Goal: Task Accomplishment & Management: Manage account settings

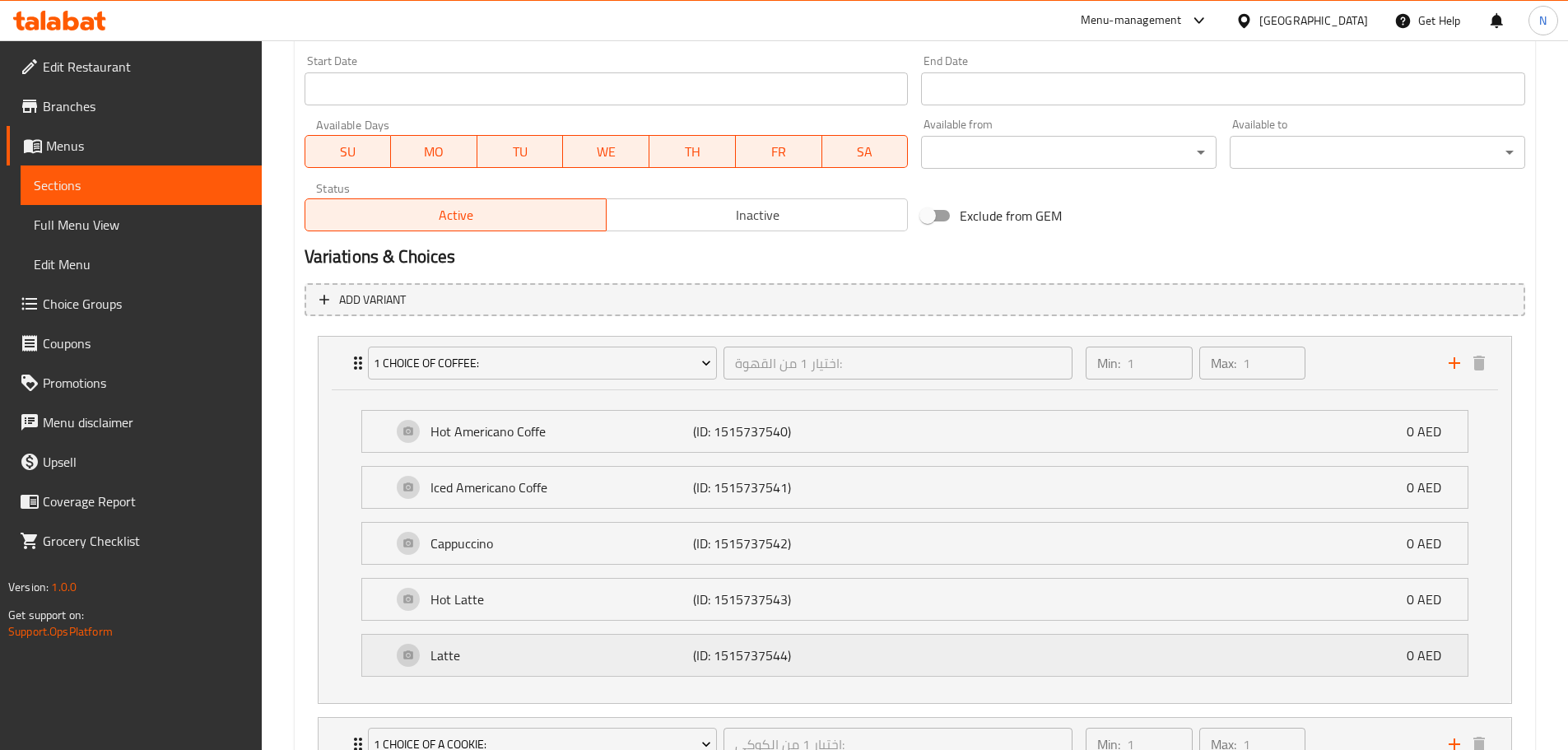
scroll to position [856, 0]
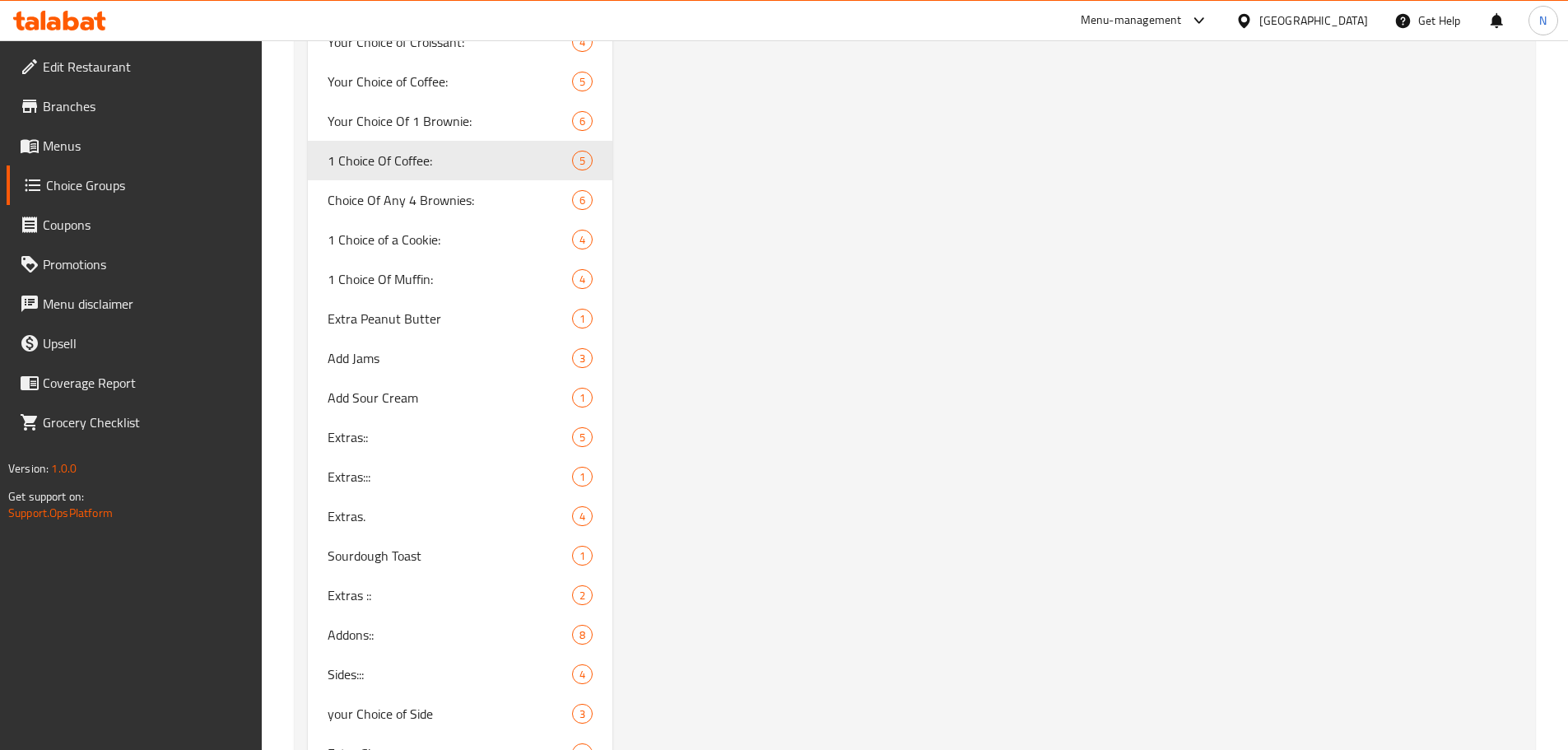
scroll to position [6256, 0]
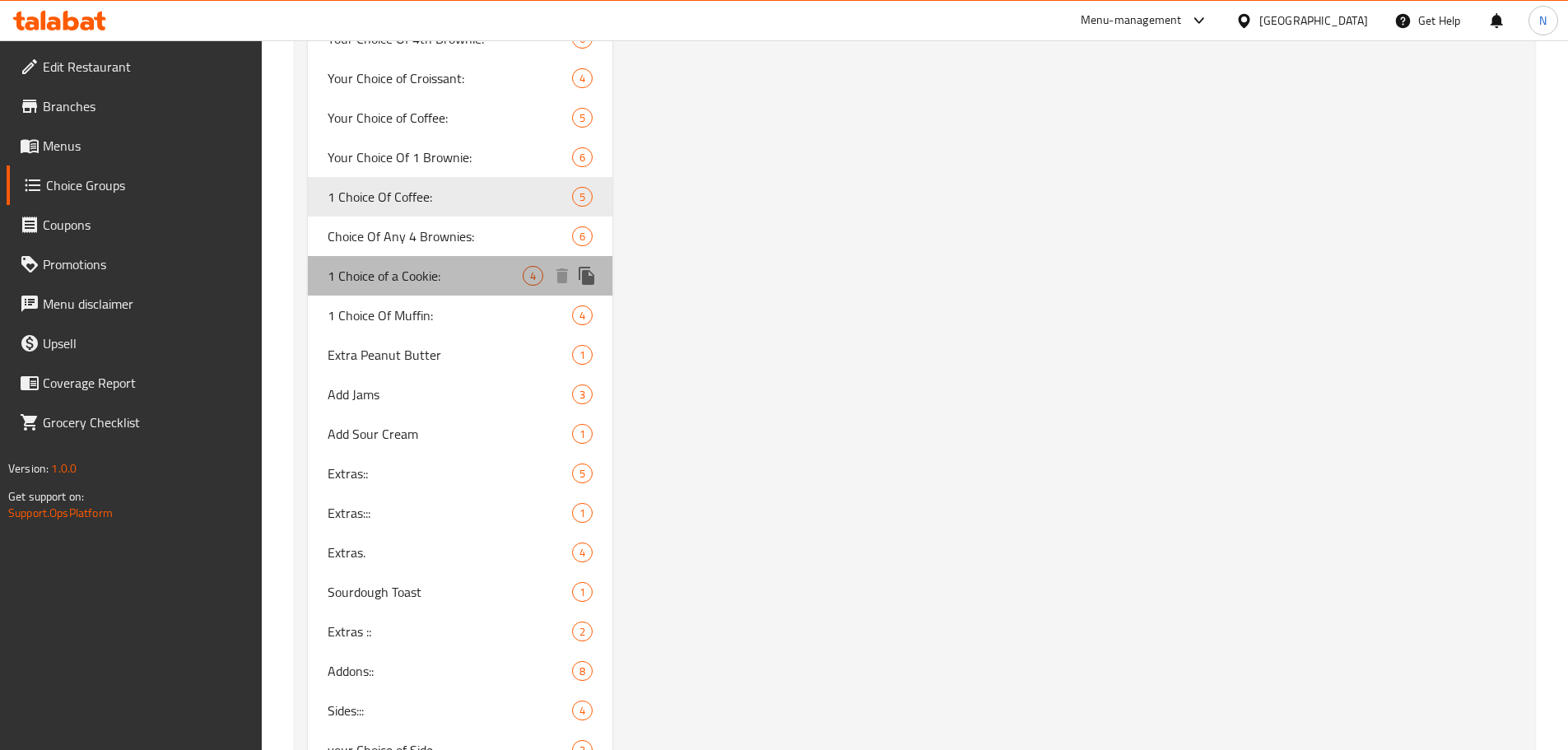
click at [435, 286] on span "1 Choice of a Cookie:" at bounding box center [425, 276] width 196 height 20
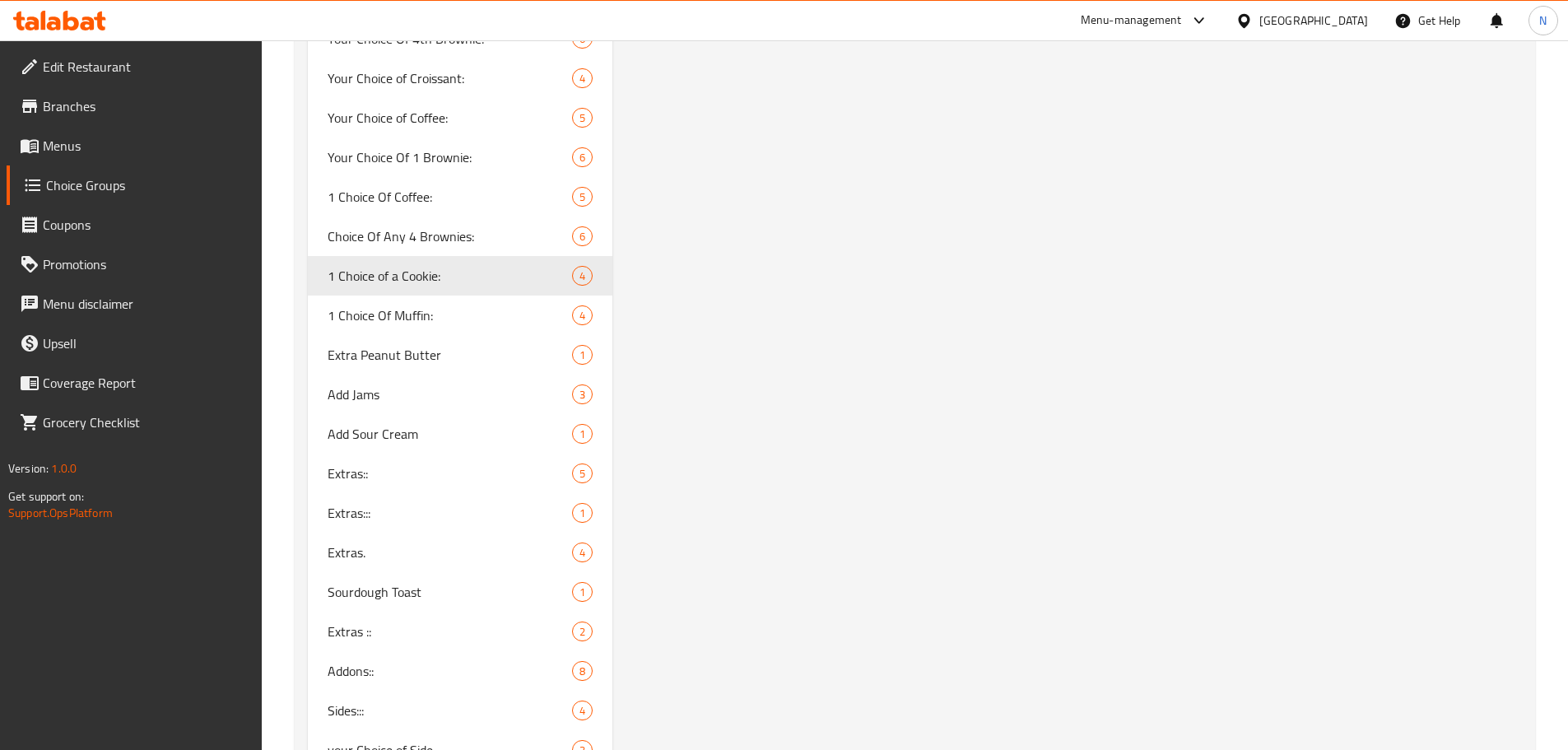
type input "1 Choice of a Cookie:"
type input "اختيار 1 من الكوكي:"
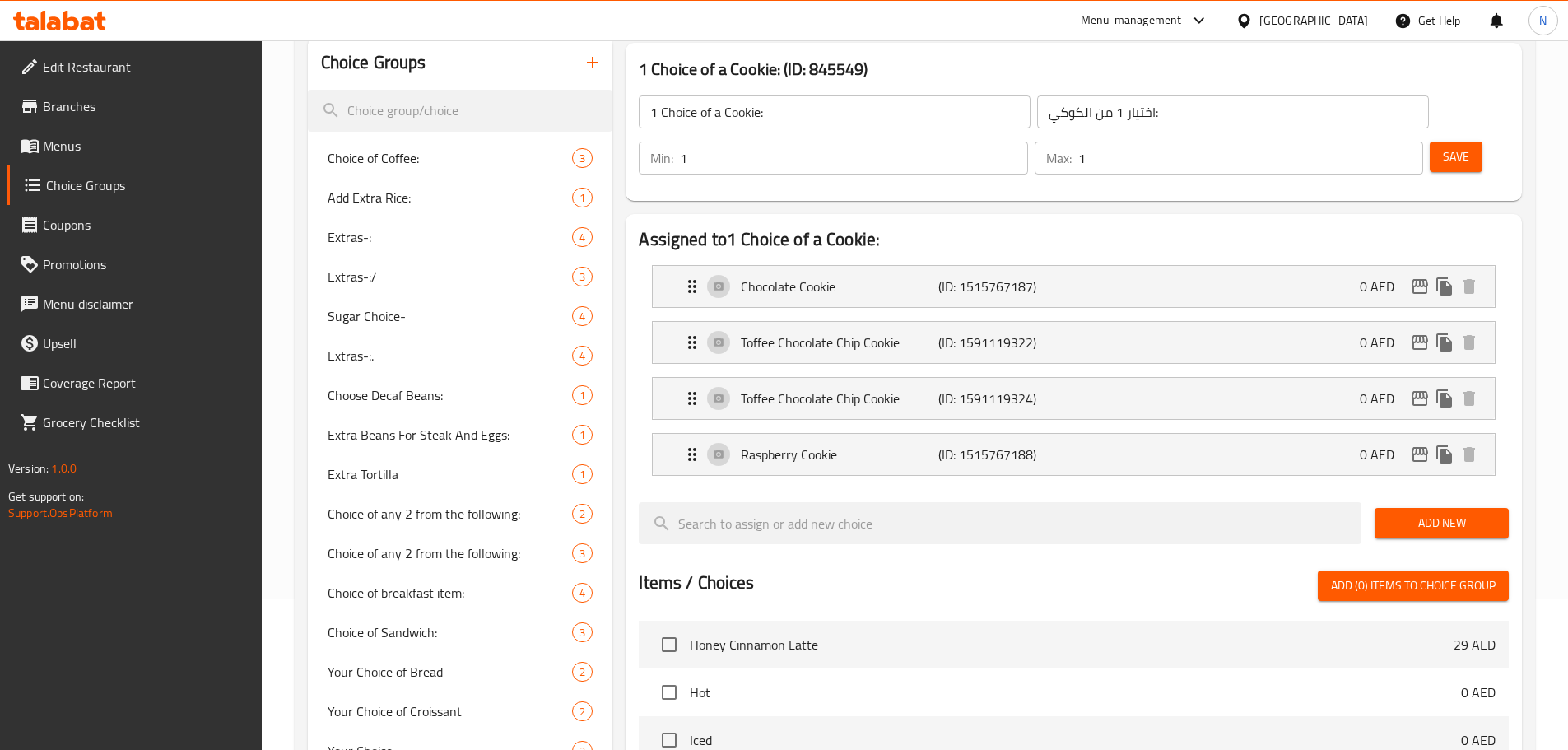
scroll to position [0, 0]
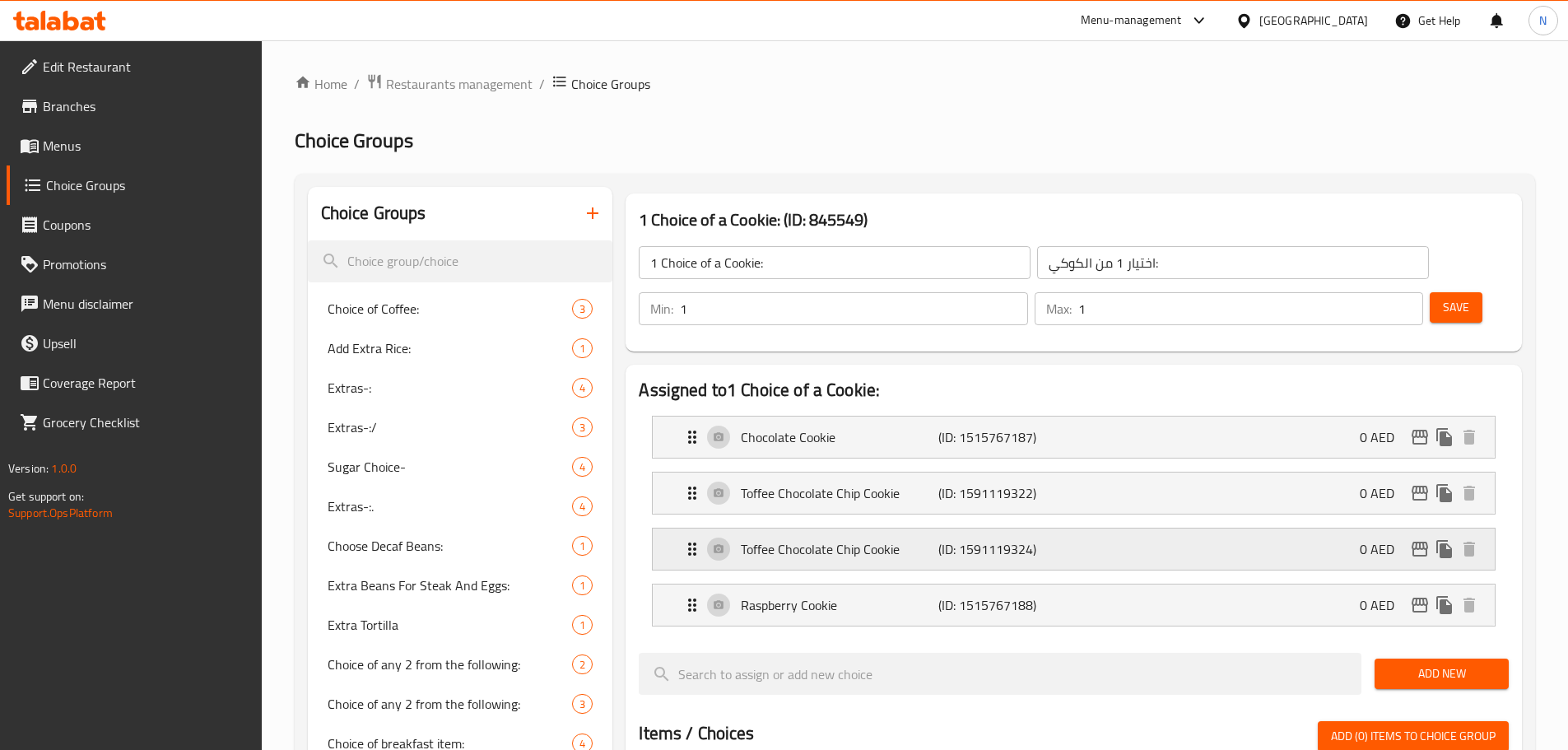
click at [1269, 528] on div "Toffee Chocolate Chip Cookie (ID: 1591119324) 0 AED" at bounding box center [1078, 548] width 792 height 41
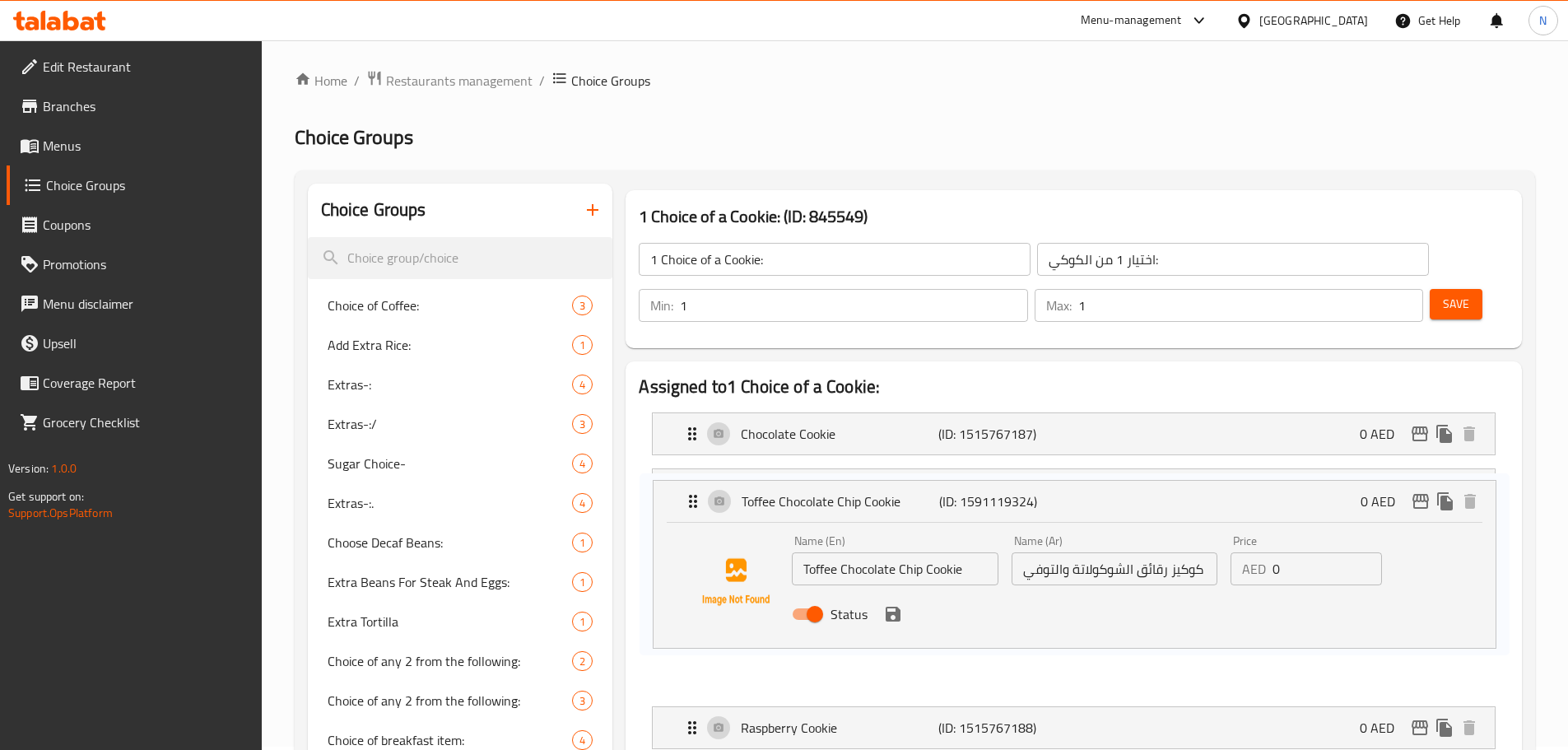
click at [689, 493] on nav "Chocolate Cookie (ID: 1515767187) 0 AED Name (En) Chocolate Cookie Name (En) Na…" at bounding box center [1073, 581] width 870 height 363
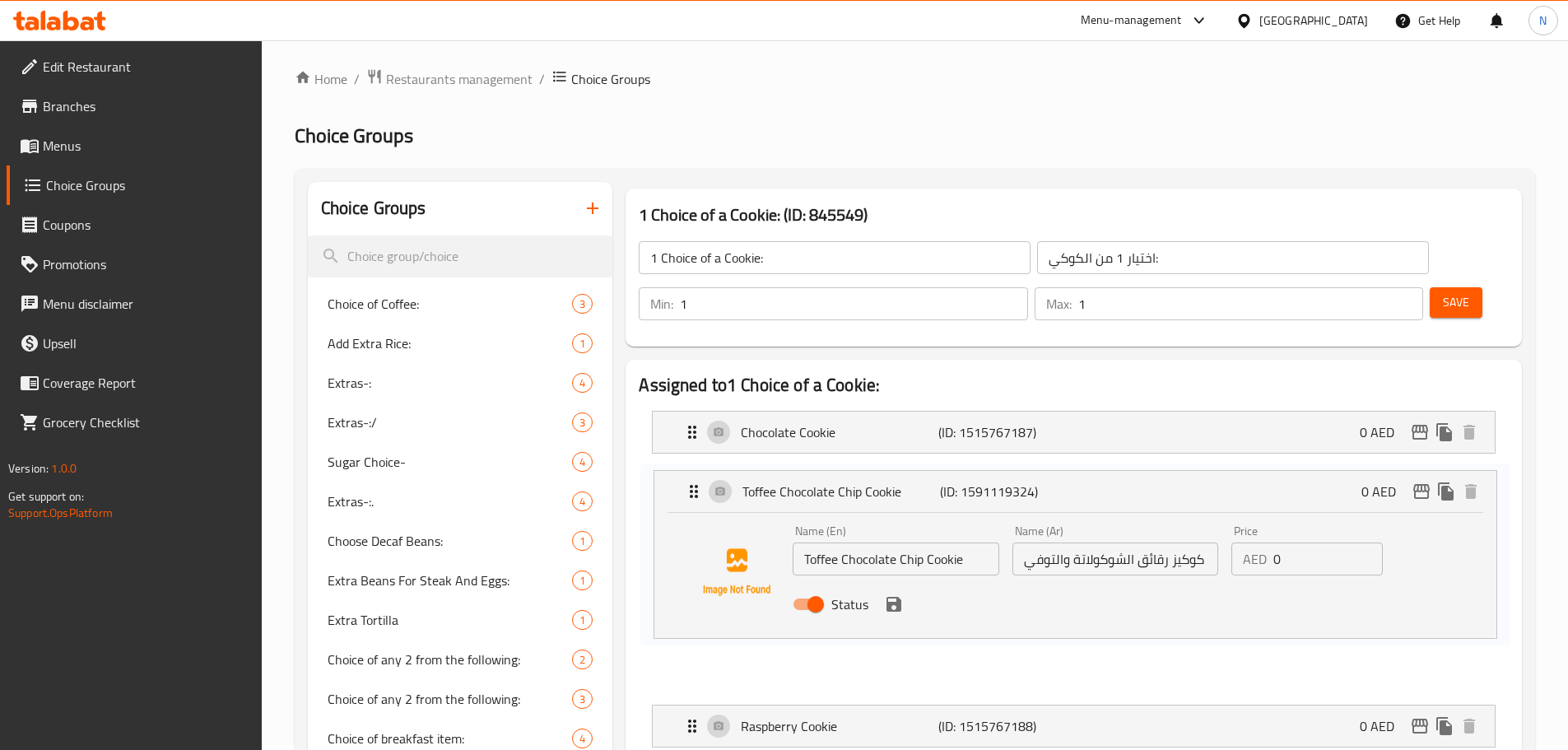
drag, startPoint x: 693, startPoint y: 498, endPoint x: 694, endPoint y: 473, distance: 25.0
click at [694, 473] on nav "Chocolate Cookie (ID: 1515767187) 0 AED Name (En) Chocolate Cookie Name (En) Na…" at bounding box center [1073, 579] width 870 height 363
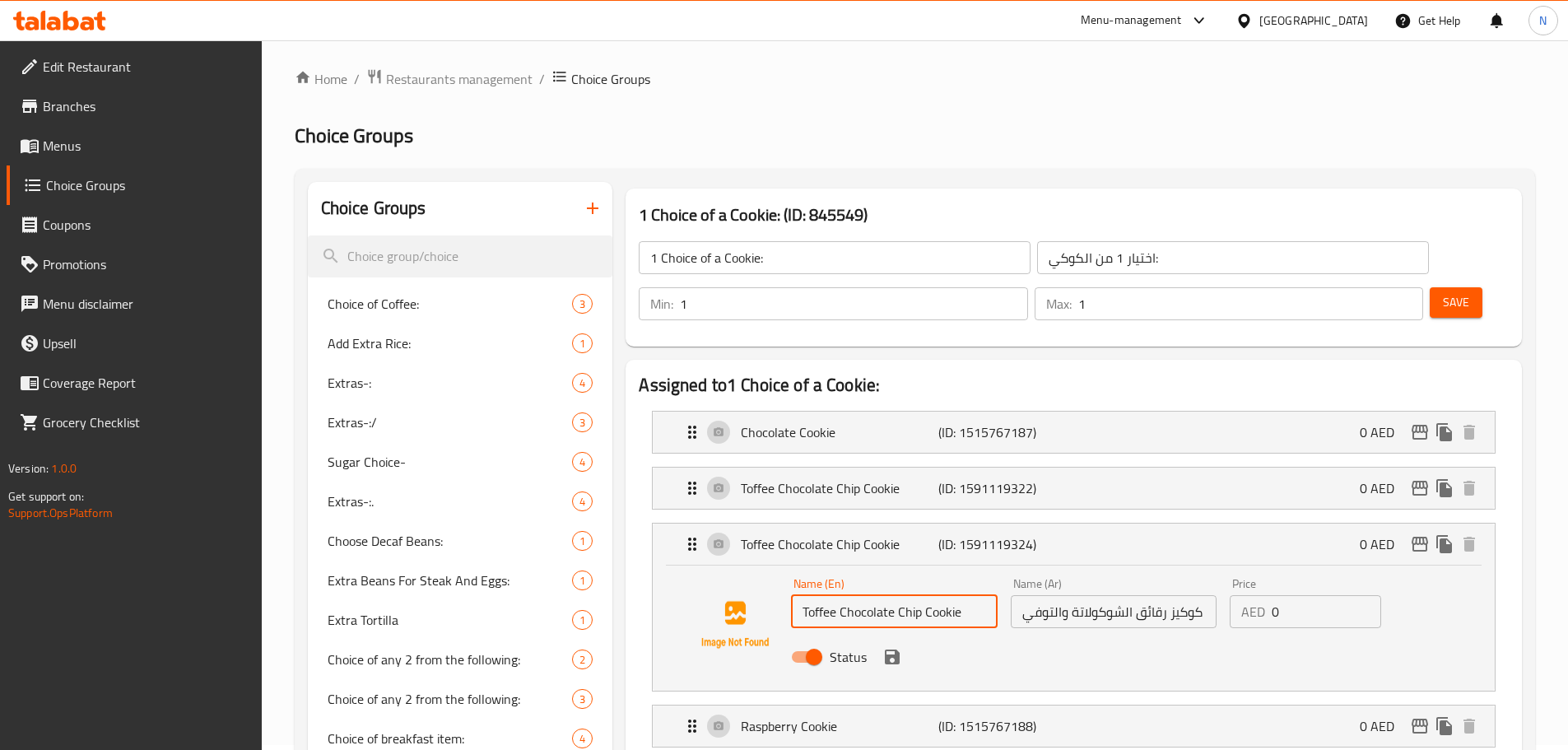
drag, startPoint x: 970, startPoint y: 564, endPoint x: 796, endPoint y: 542, distance: 175.4
click at [796, 578] on div "Name (En) Toffee Chocolate Chip Cookie Name (En)" at bounding box center [893, 602] width 206 height 50
drag, startPoint x: 970, startPoint y: 580, endPoint x: 801, endPoint y: 566, distance: 169.6
click at [801, 595] on input "Toffee Chocolate Chip Cookie" at bounding box center [893, 612] width 206 height 33
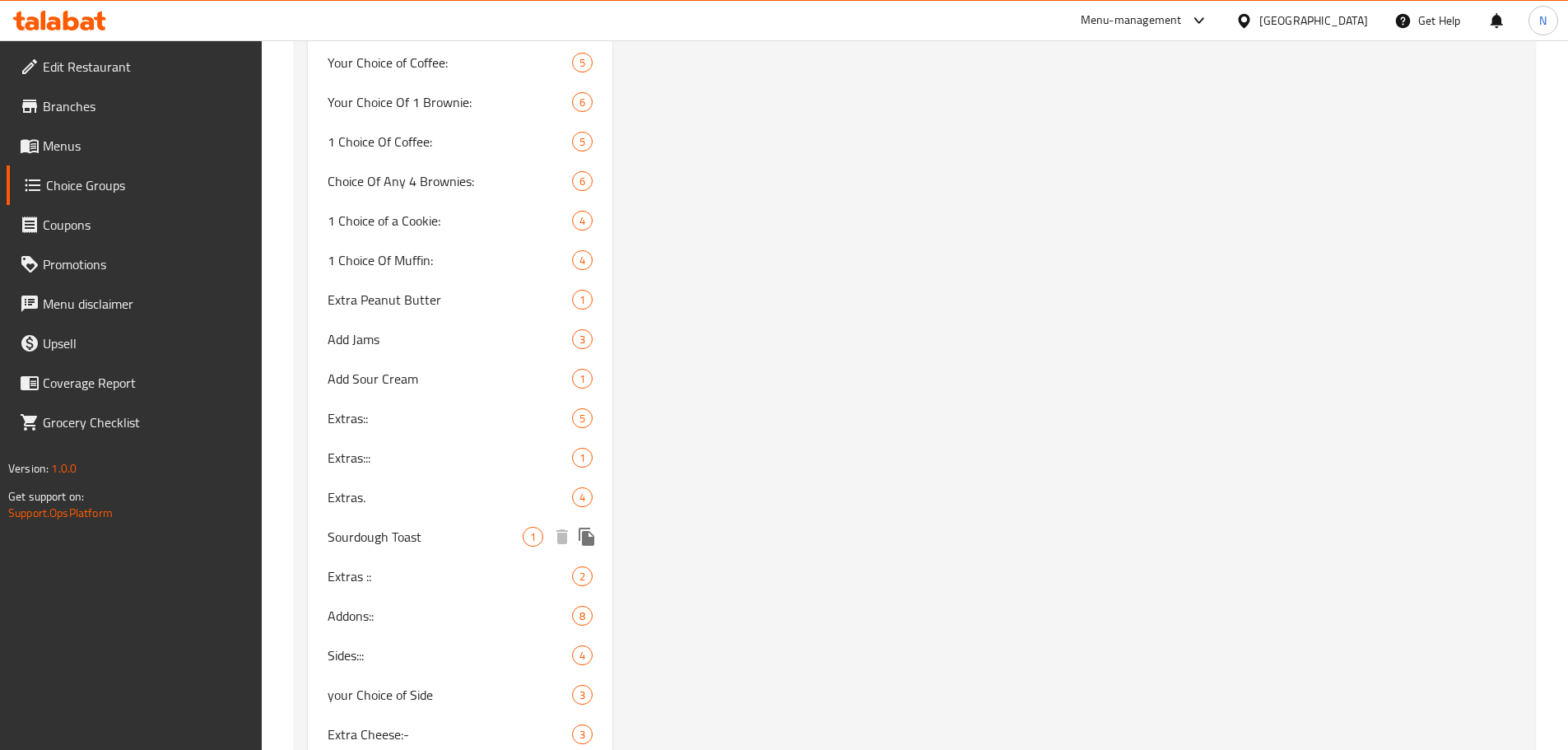
scroll to position [6282, 0]
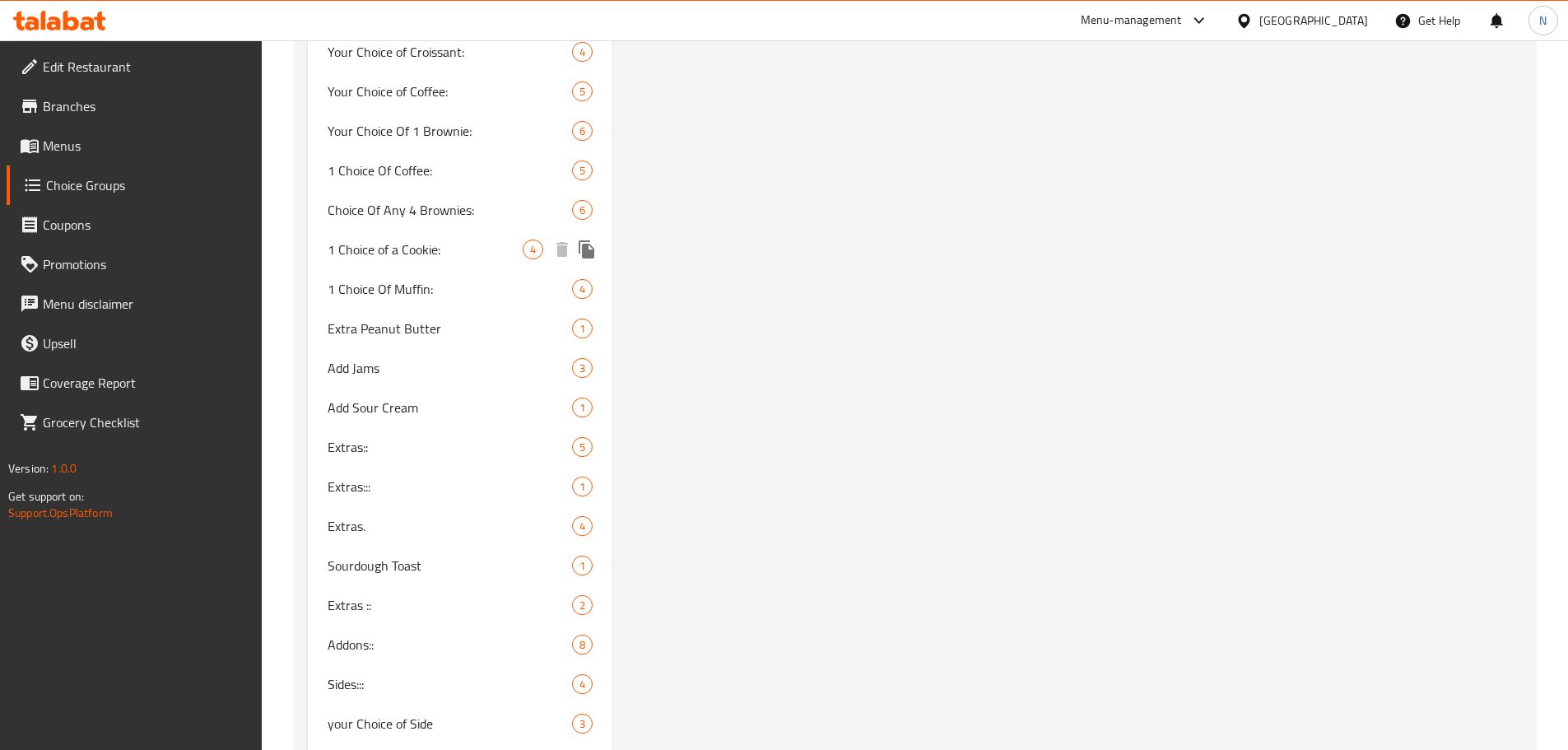
click at [478, 255] on span "1 Choice of a Cookie:" at bounding box center [425, 249] width 196 height 20
type input "1 Choice of a Cookie:"
type input "اختيار 1 من الكوكي:"
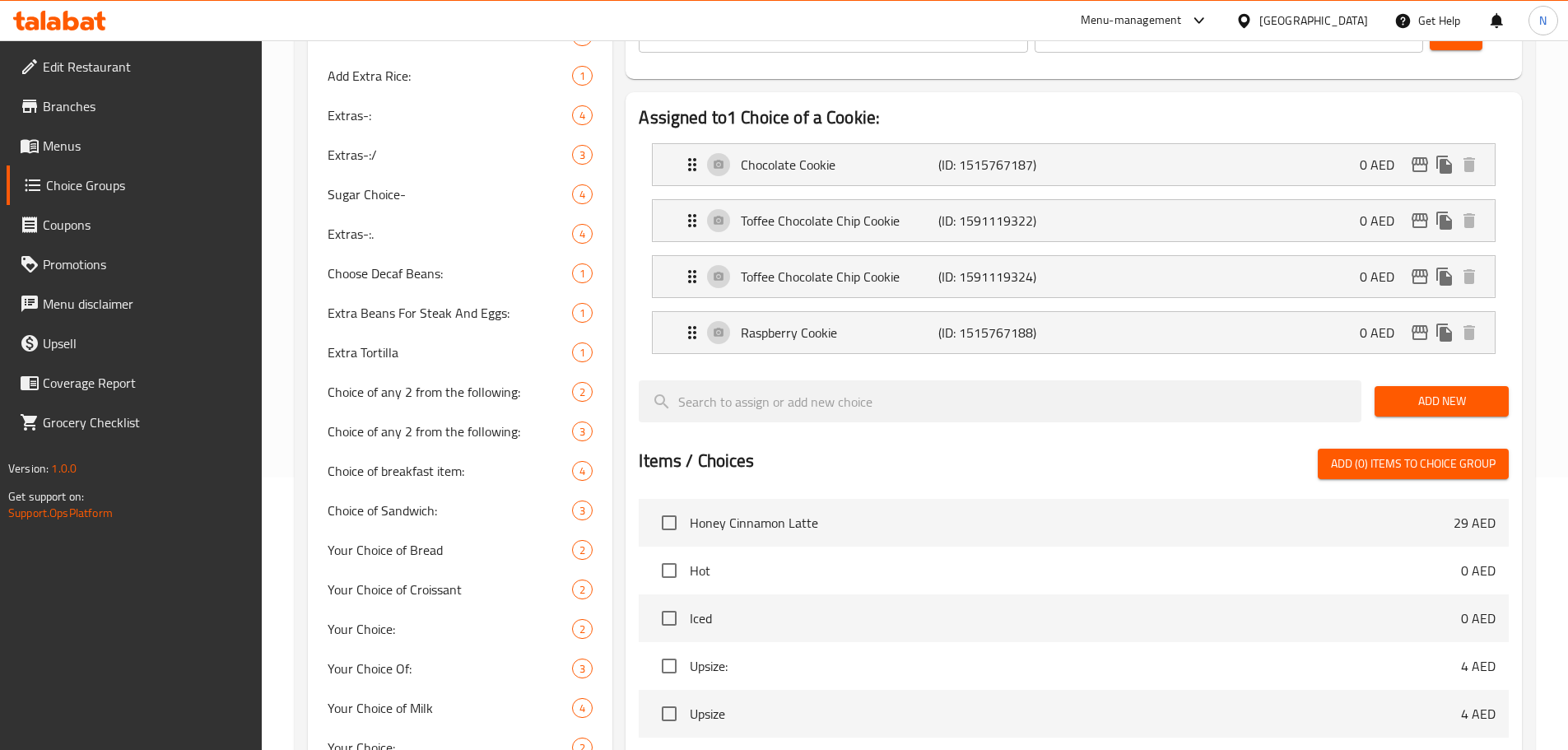
scroll to position [108, 0]
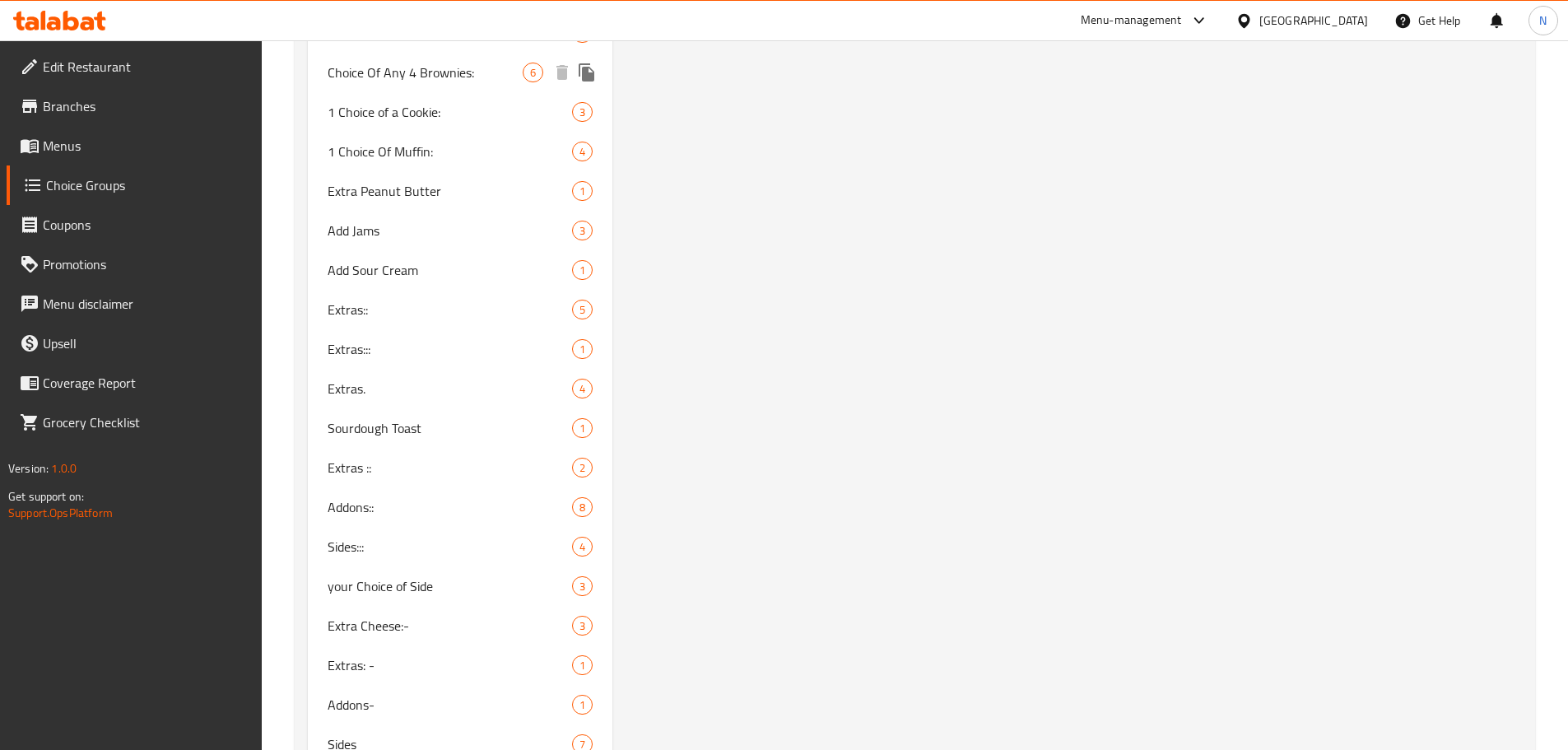
scroll to position [6420, 0]
drag, startPoint x: 465, startPoint y: 124, endPoint x: 891, endPoint y: 282, distance: 454.4
click at [465, 124] on div "1 Choice of a Cookie: 3" at bounding box center [460, 111] width 305 height 39
type input "1 Choice of a Cookie:"
type input "اختيار 1 من الكوكي:"
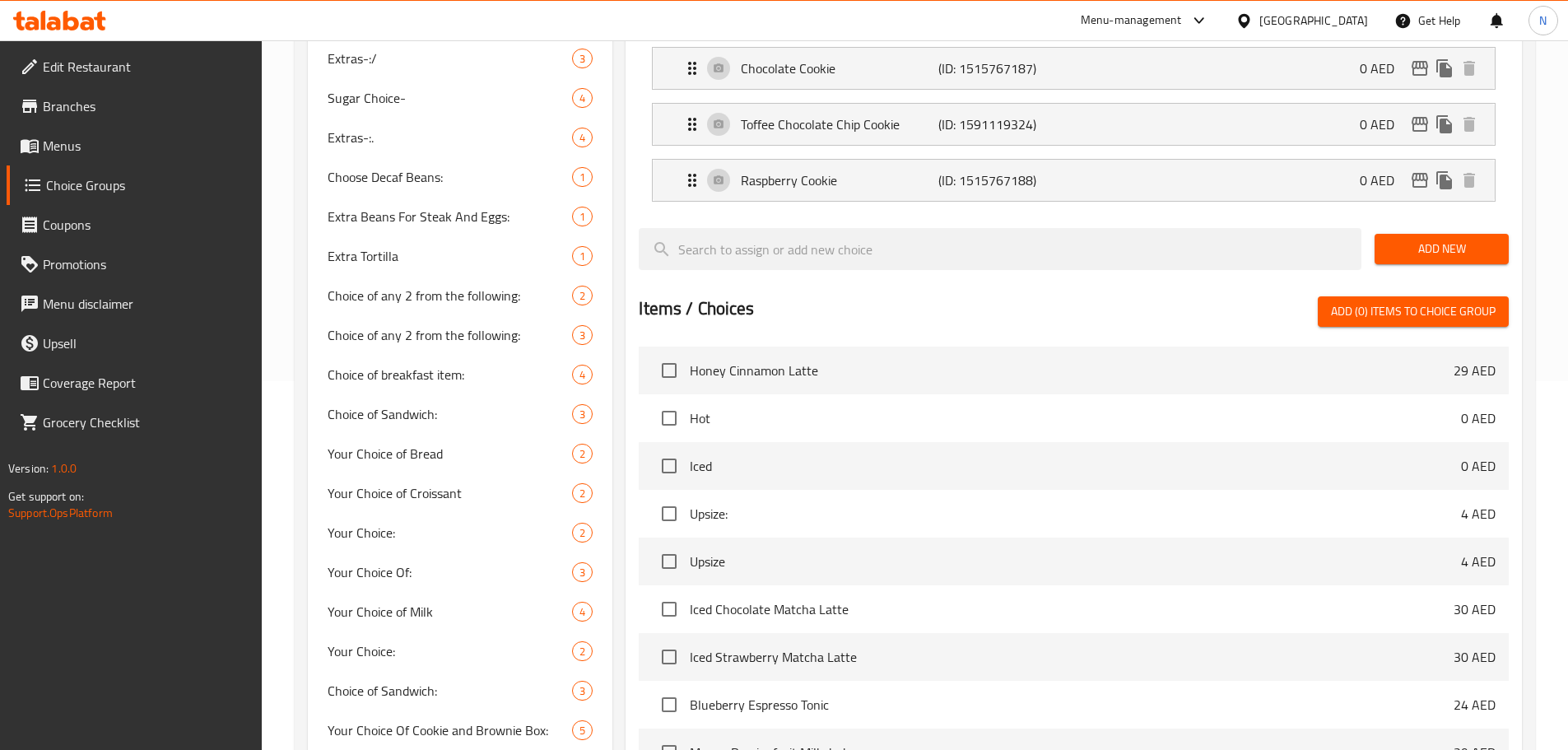
scroll to position [658, 0]
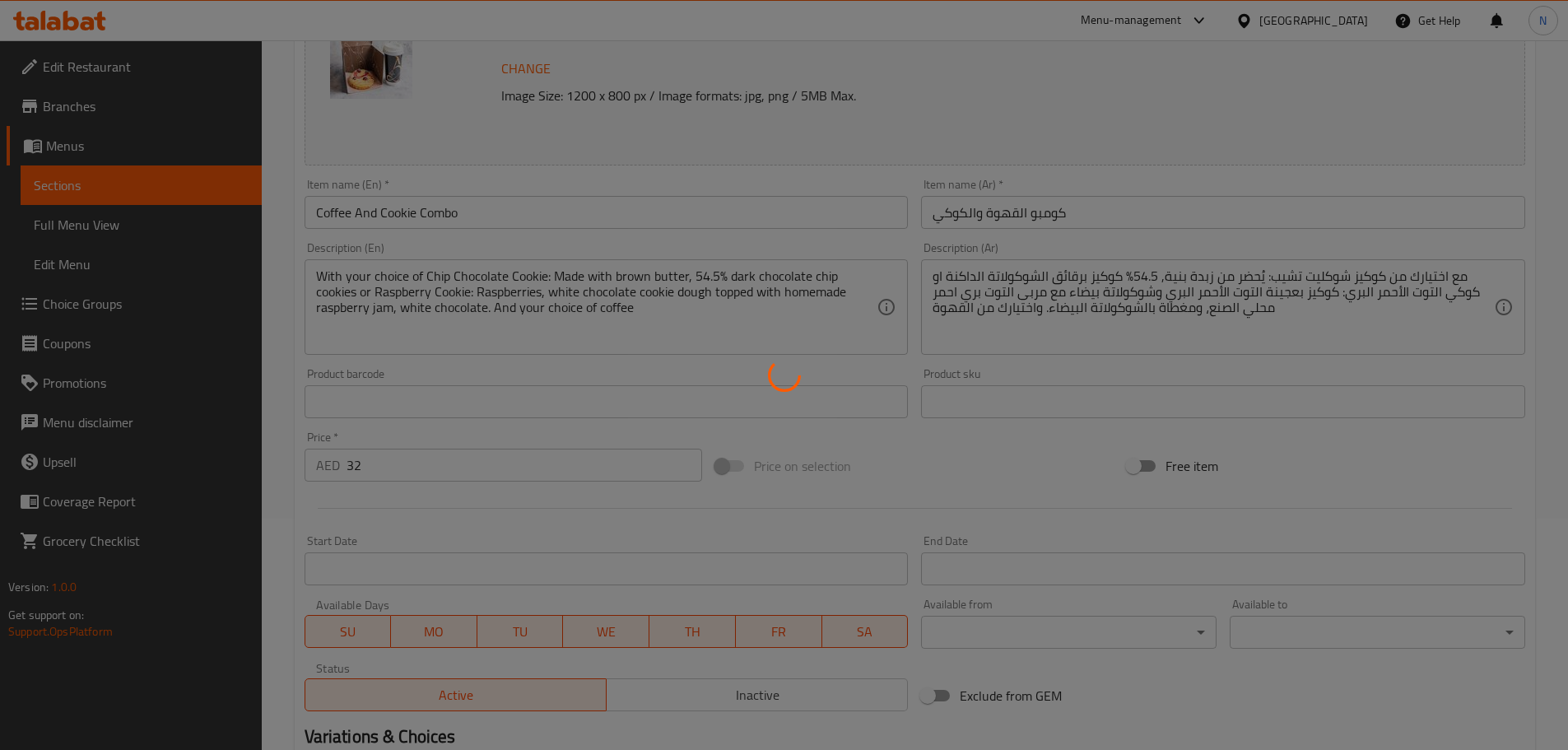
scroll to position [532, 0]
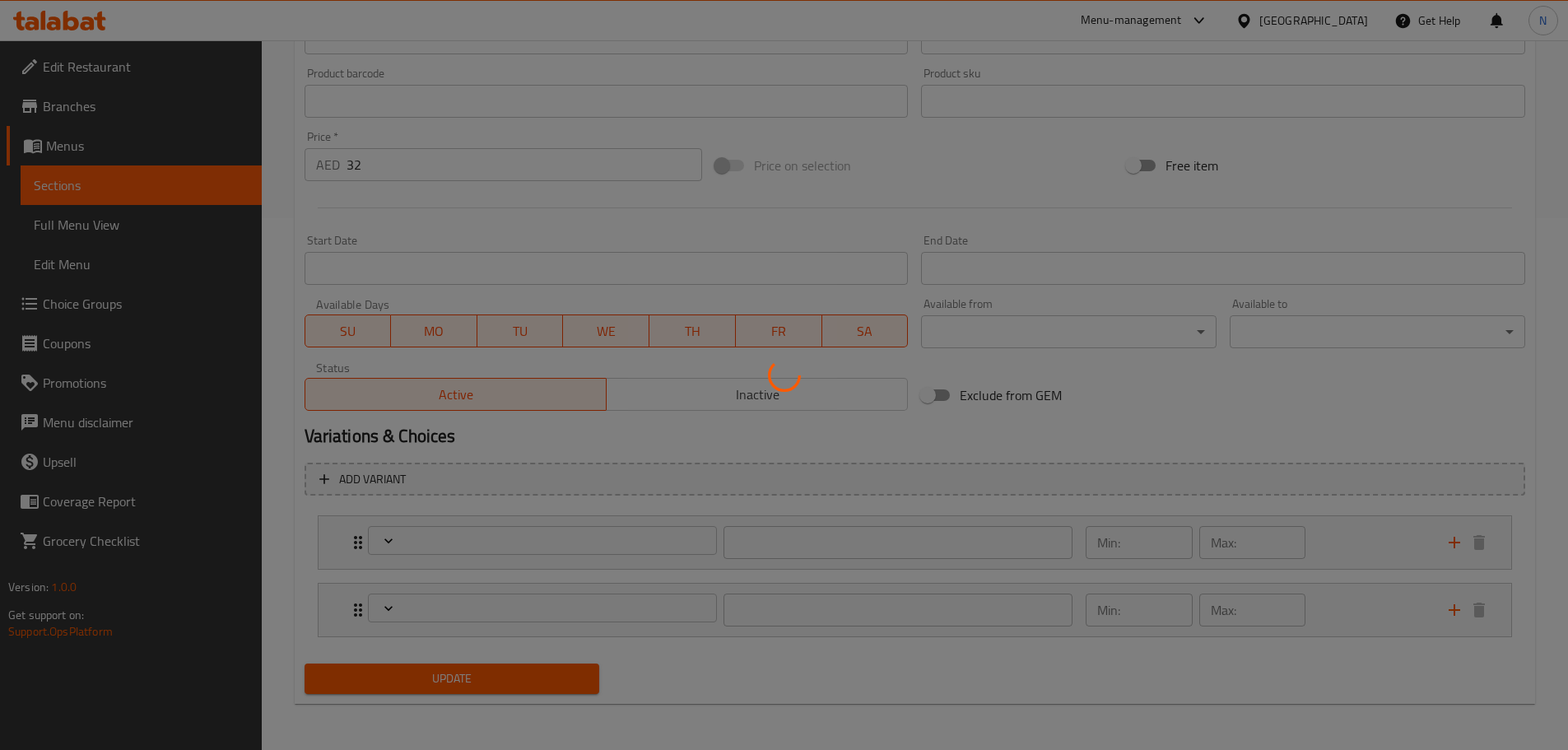
type input "اختيار 1 من القهوة:"
type input "1"
type input "اختيار 1 من الكوكي:"
type input "1"
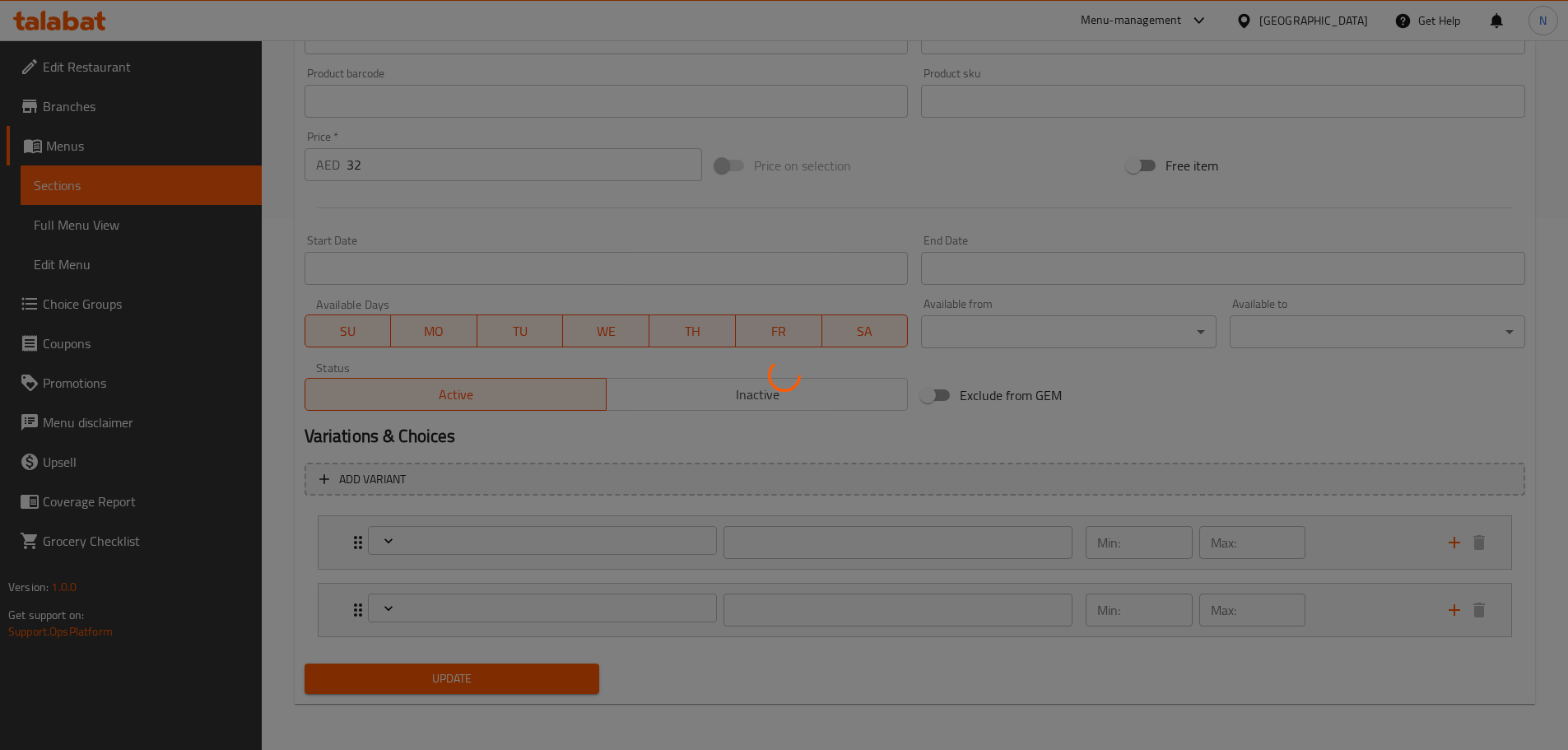
type input "1"
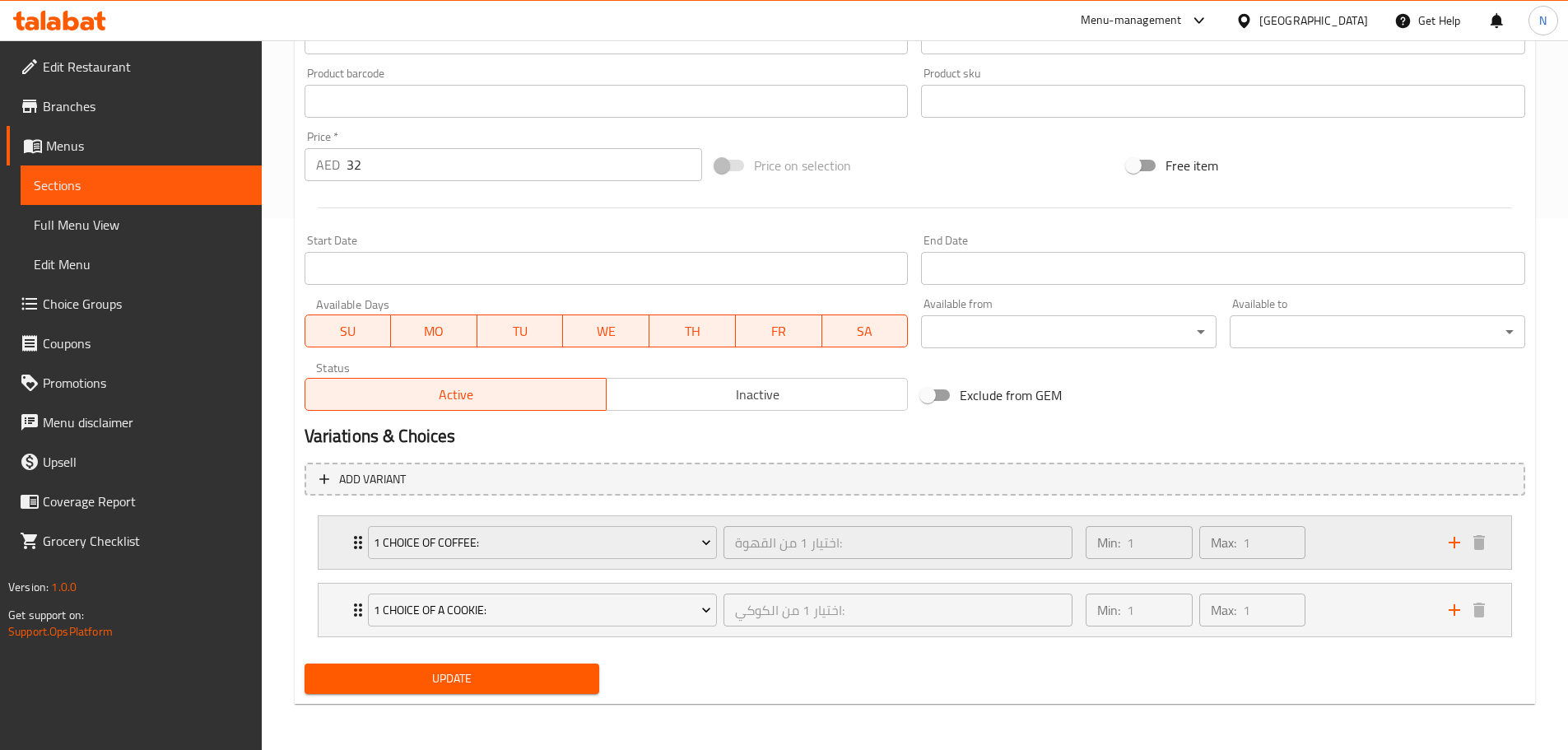
click at [1394, 549] on div "Min: 1 ​ Max: 1 ​" at bounding box center [1256, 542] width 362 height 52
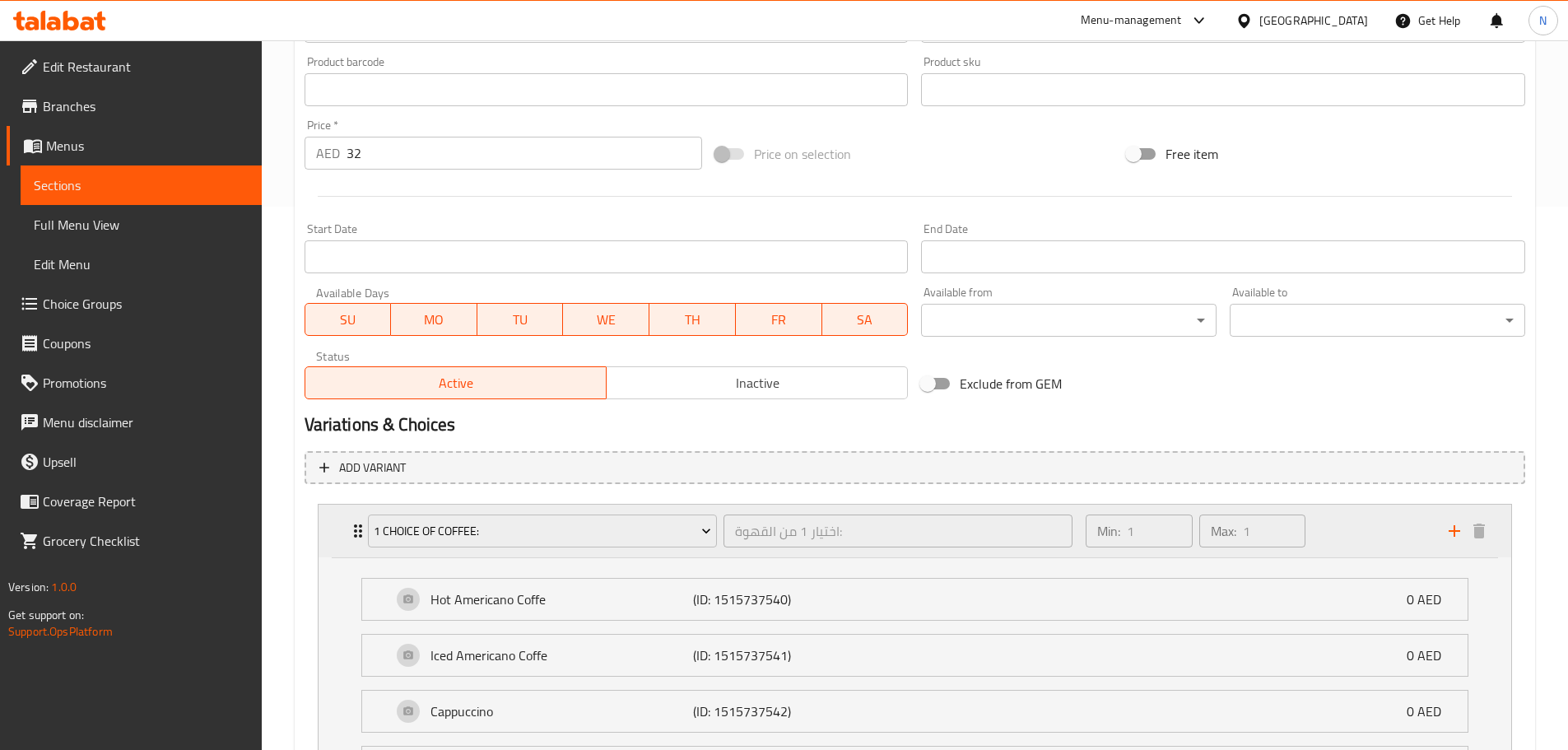
scroll to position [778, 0]
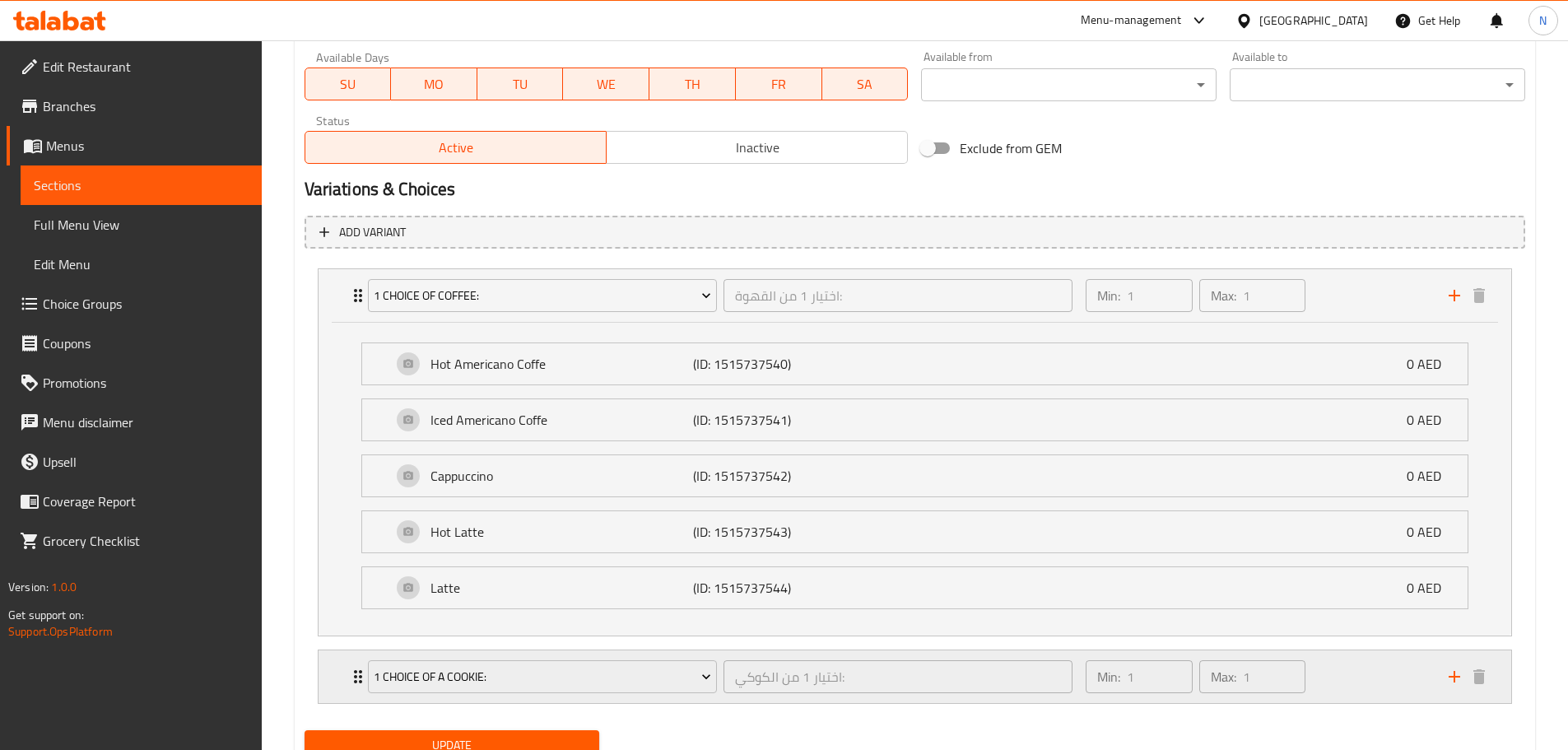
click at [1339, 676] on div "Min: 1 ​ Max: 1 ​" at bounding box center [1256, 676] width 362 height 52
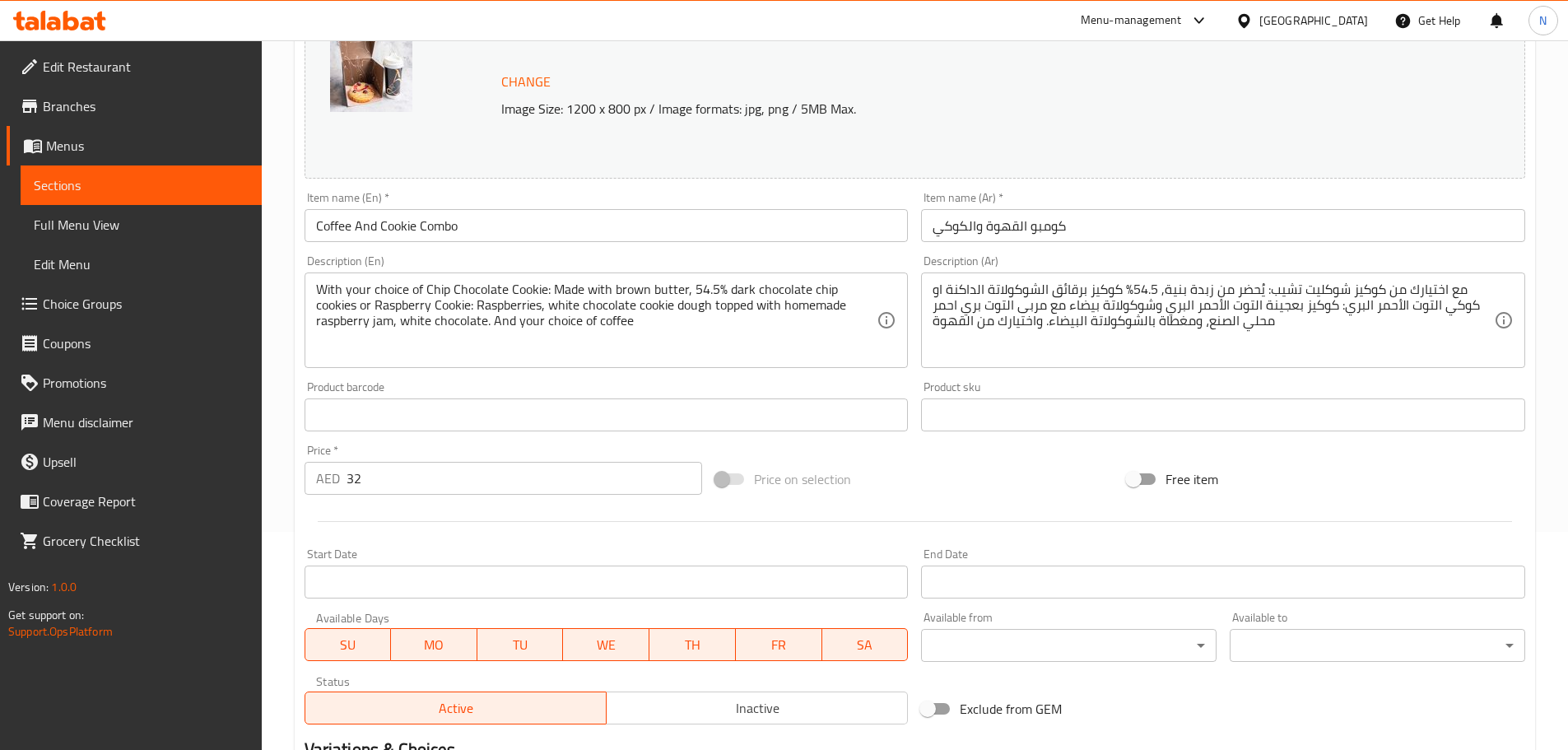
scroll to position [0, 0]
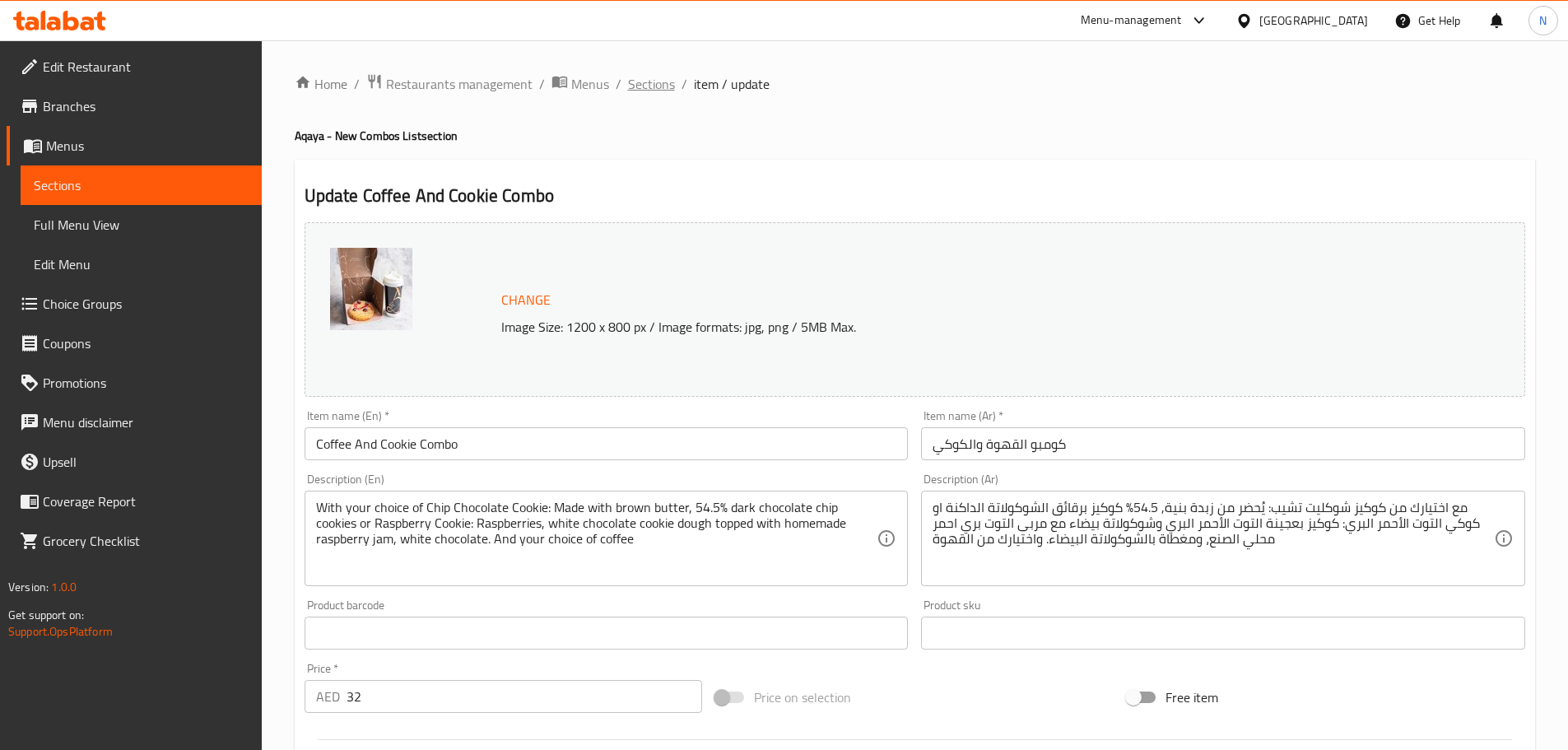
click at [649, 82] on span "Sections" at bounding box center [652, 84] width 47 height 20
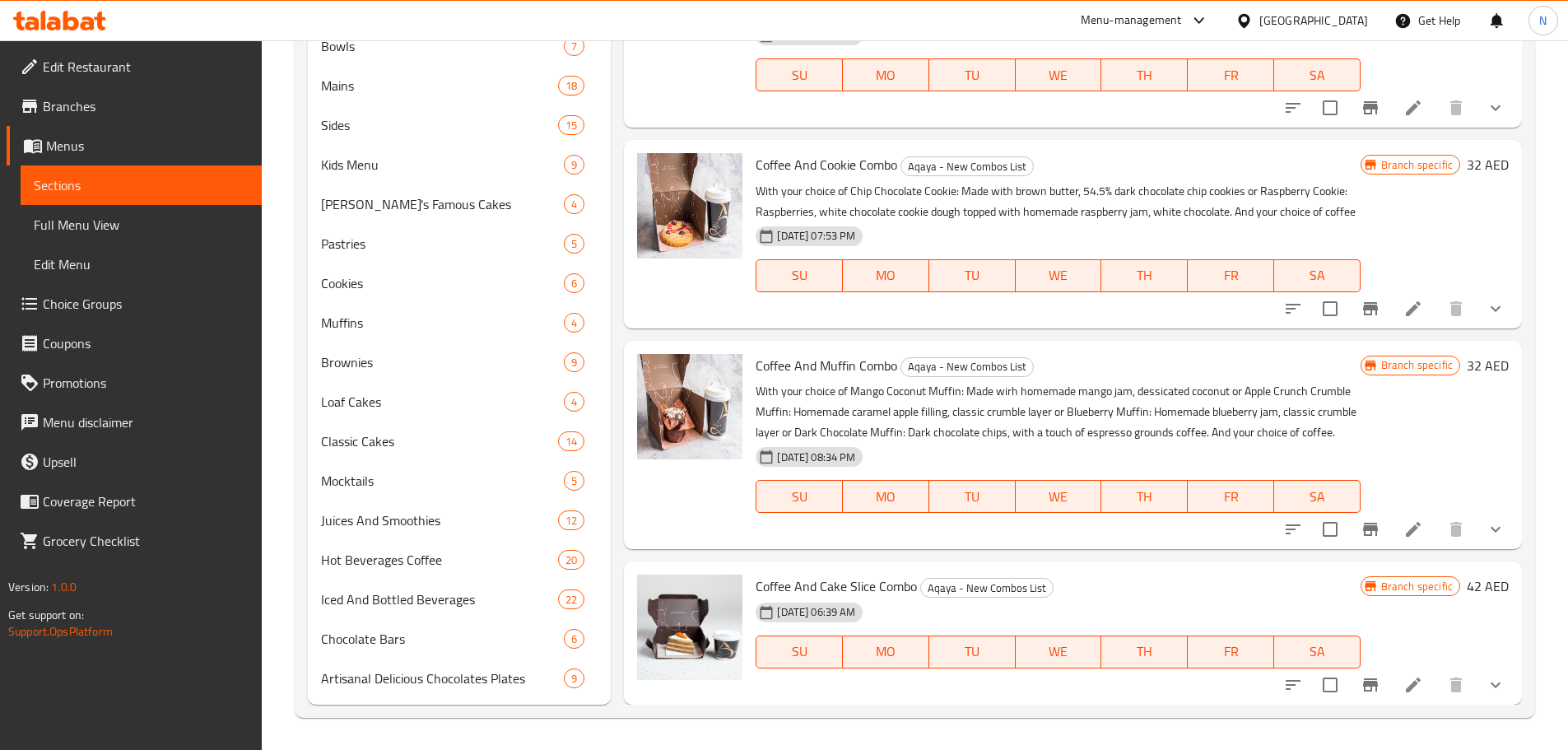
scroll to position [772, 0]
click at [1403, 527] on icon at bounding box center [1413, 528] width 20 height 20
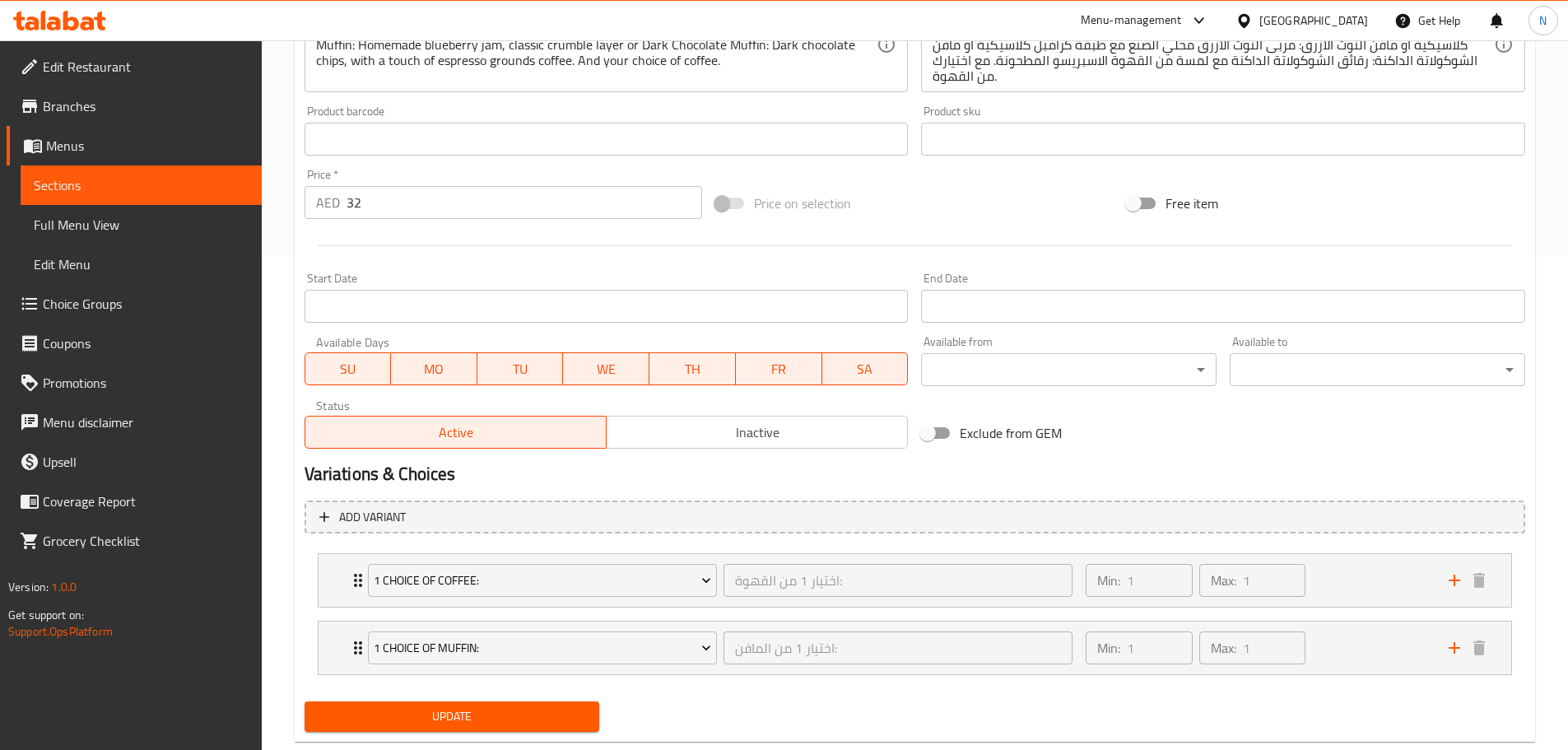
scroll to position [532, 0]
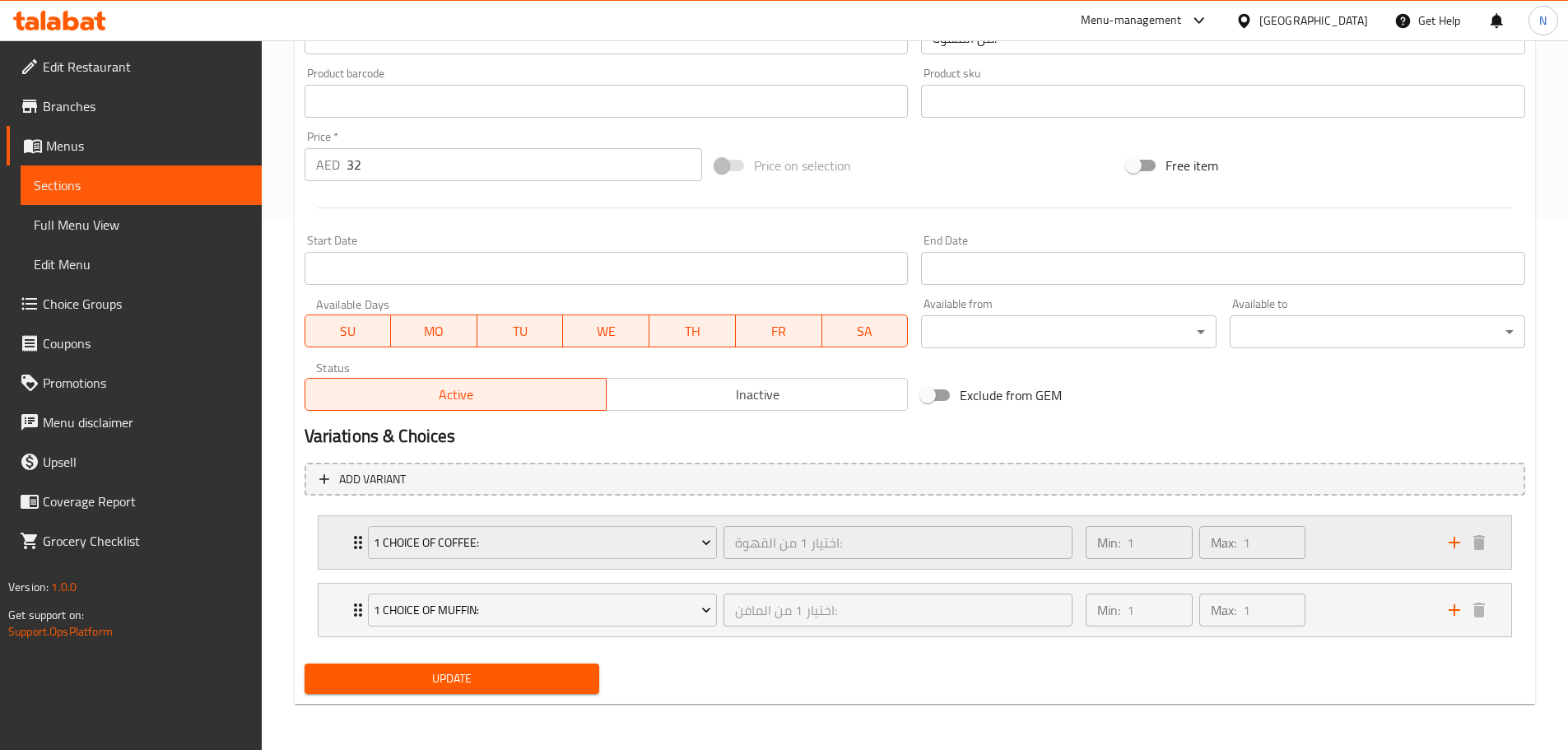
click at [1346, 538] on div "Min: 1 ​ Max: 1 ​" at bounding box center [1256, 542] width 362 height 52
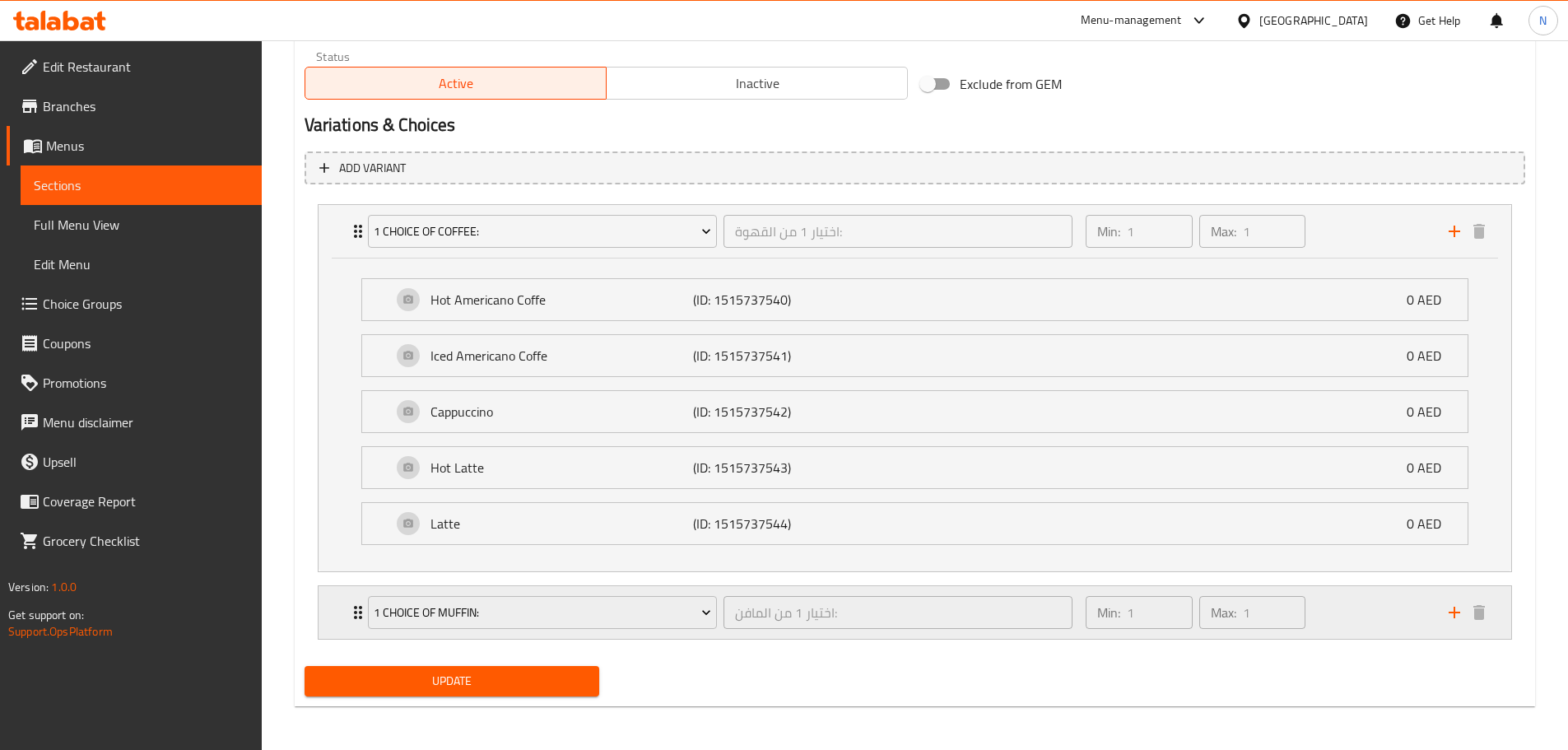
scroll to position [845, 0]
click at [1372, 611] on div "Min: 1 ​ Max: 1 ​" at bounding box center [1256, 609] width 362 height 52
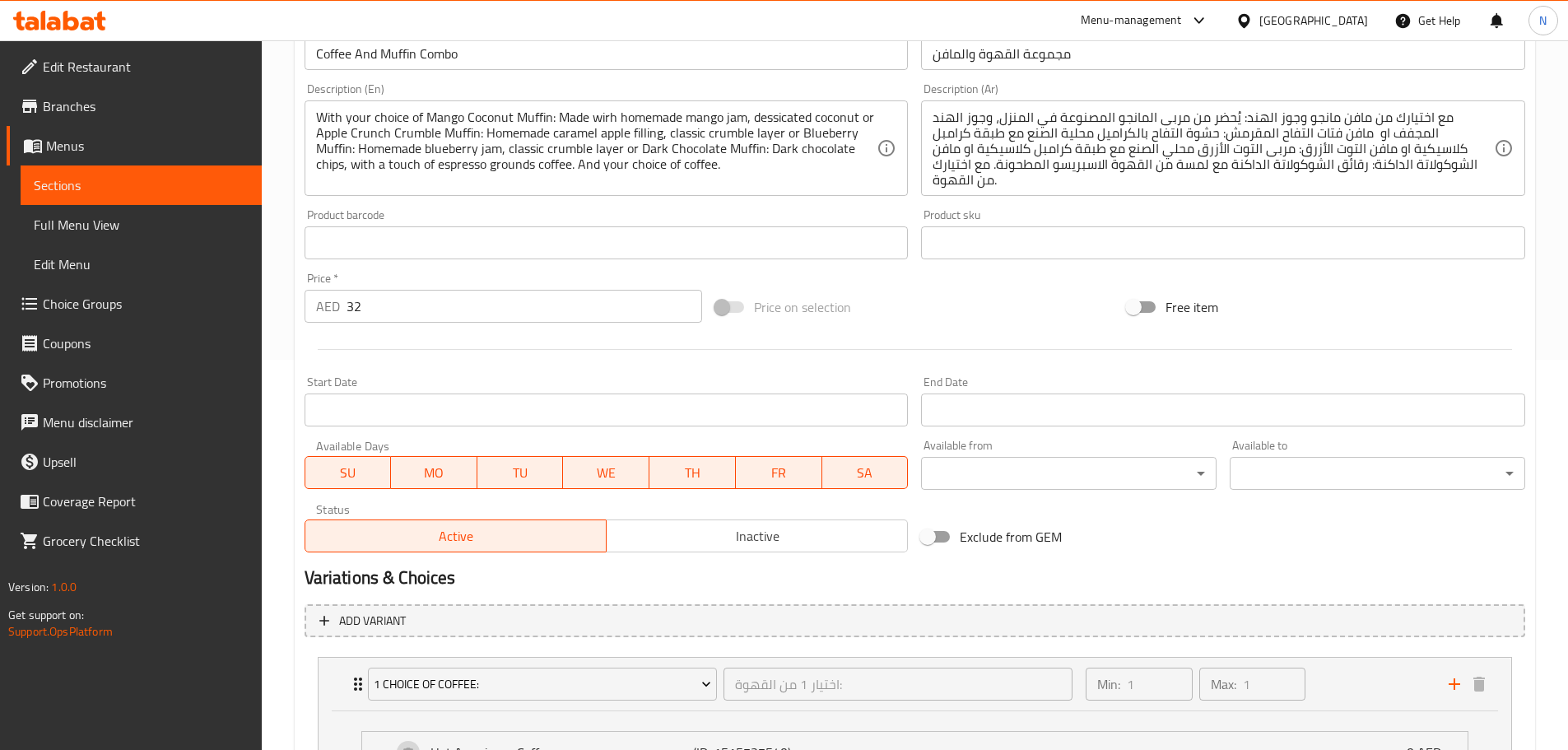
scroll to position [0, 0]
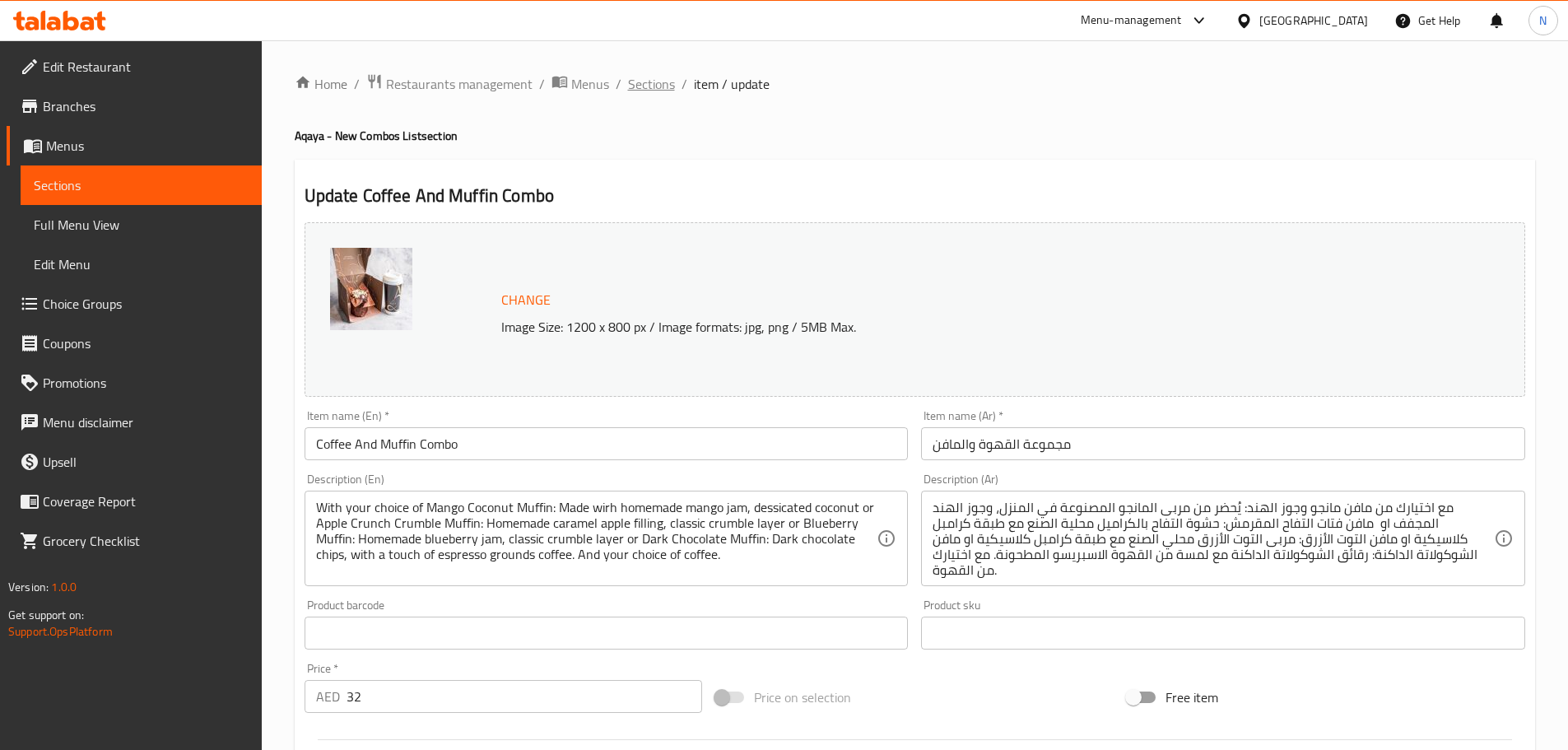
click at [634, 92] on span "Sections" at bounding box center [652, 84] width 47 height 20
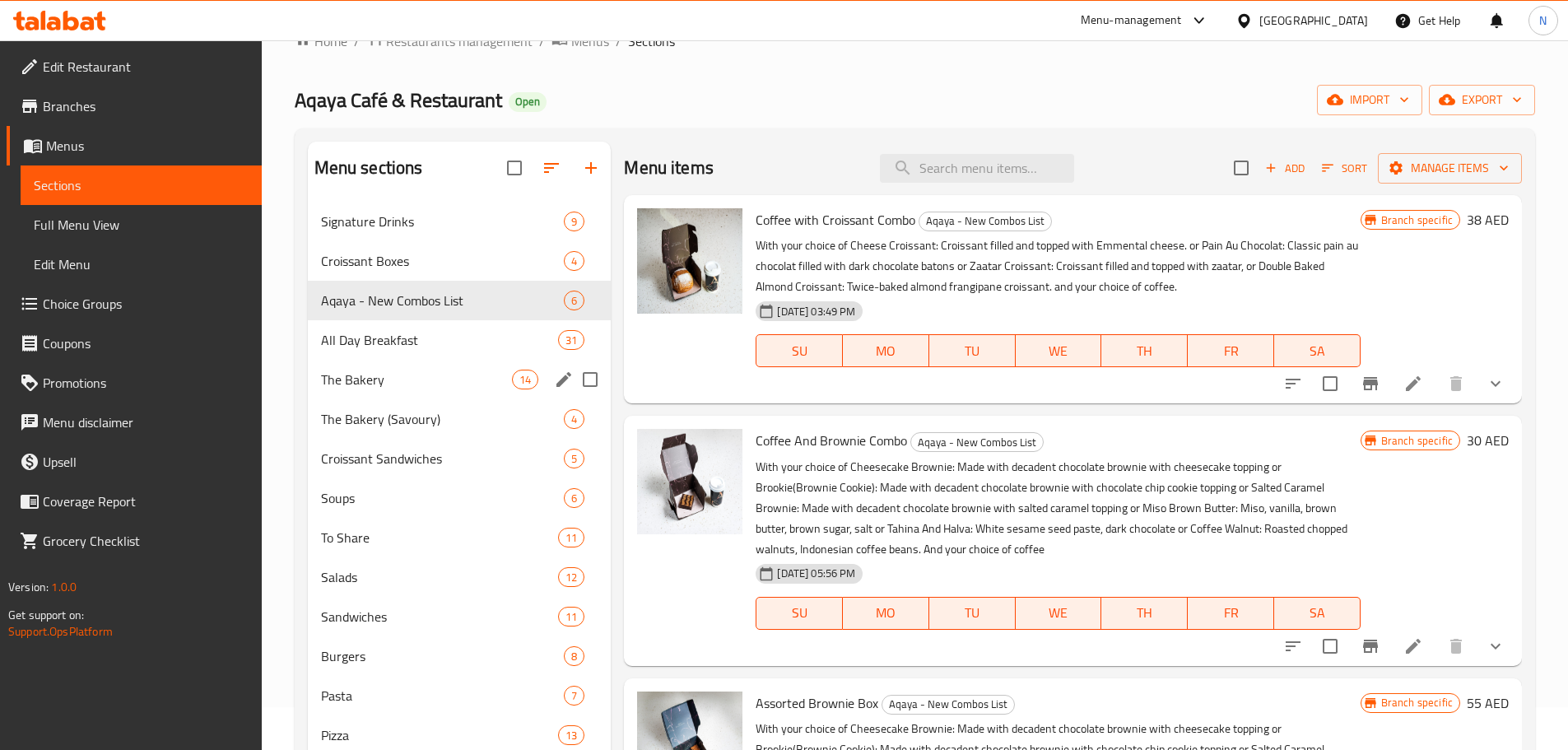
scroll to position [82, 0]
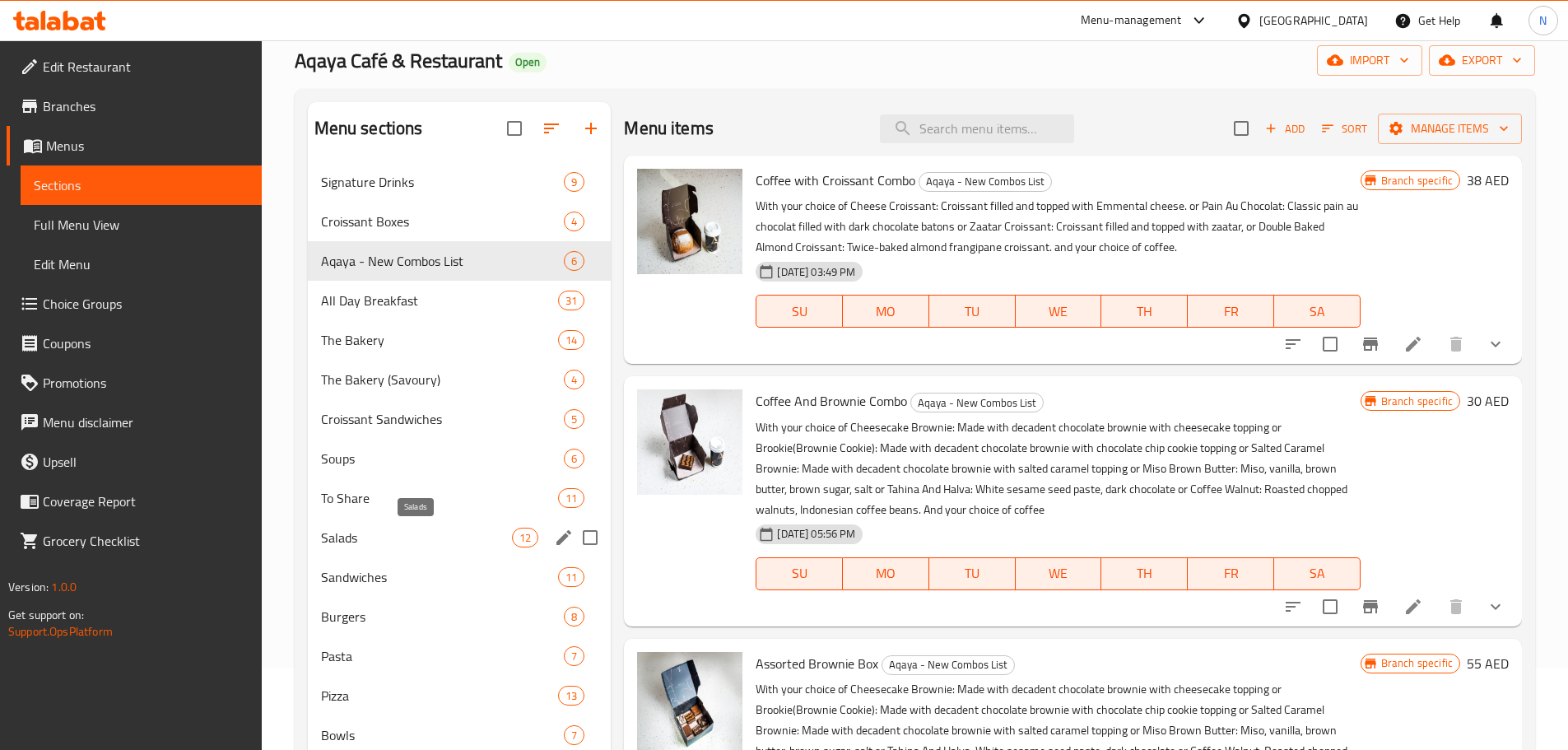
click at [405, 532] on span "Salads" at bounding box center [417, 538] width 192 height 20
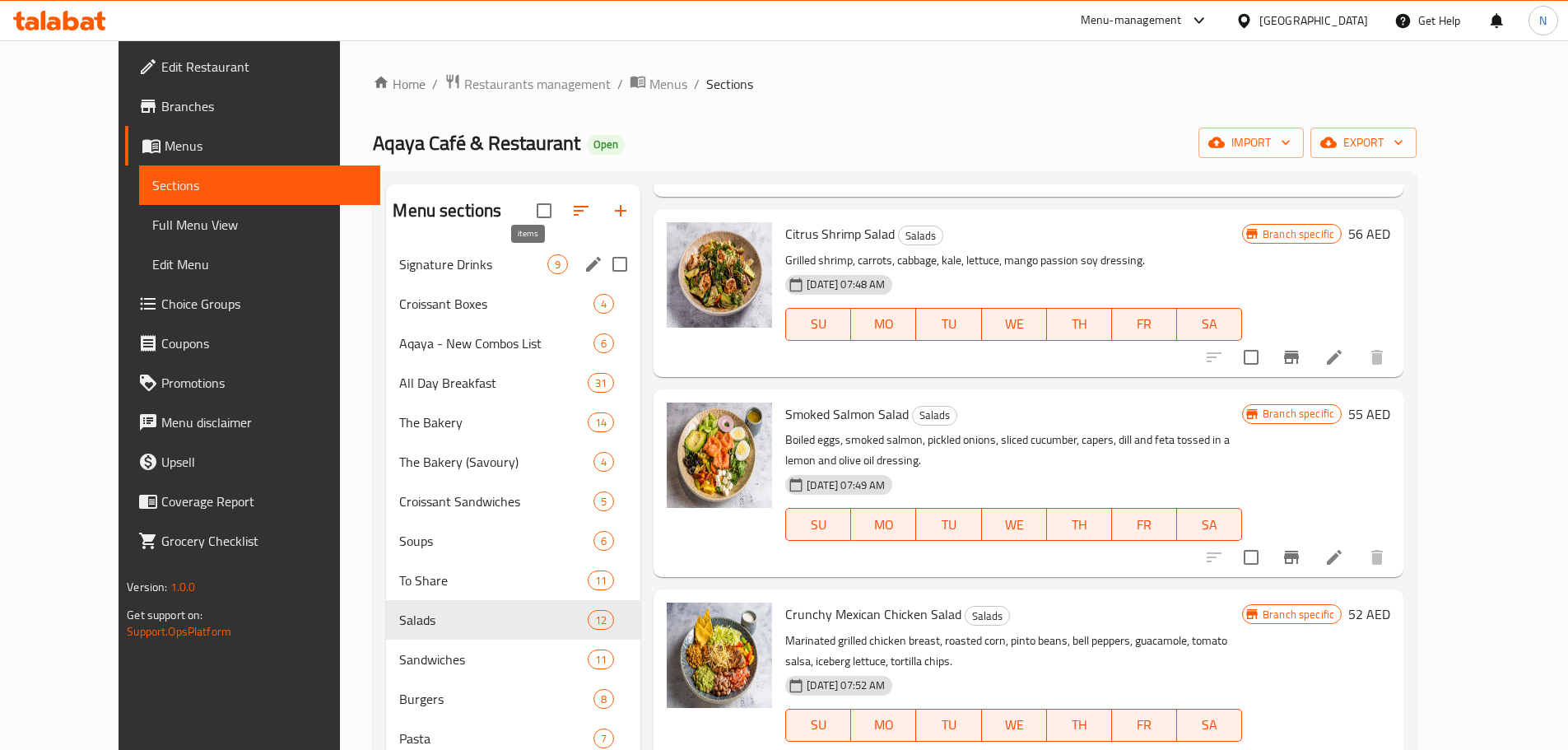
click at [548, 262] on span "9" at bounding box center [557, 264] width 19 height 16
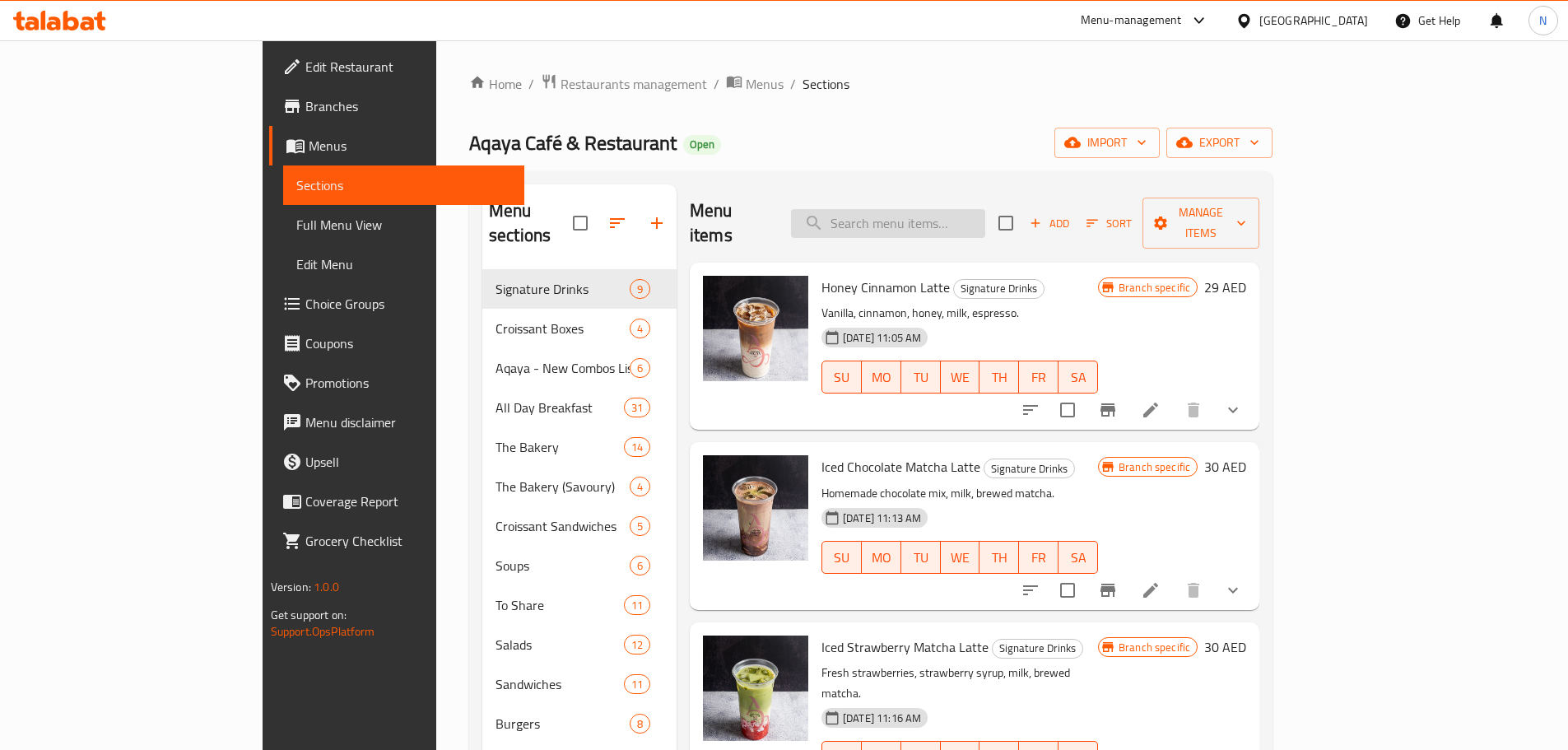
click at [944, 210] on input "search" at bounding box center [887, 223] width 194 height 29
paste input "Tomato Spaghetti"
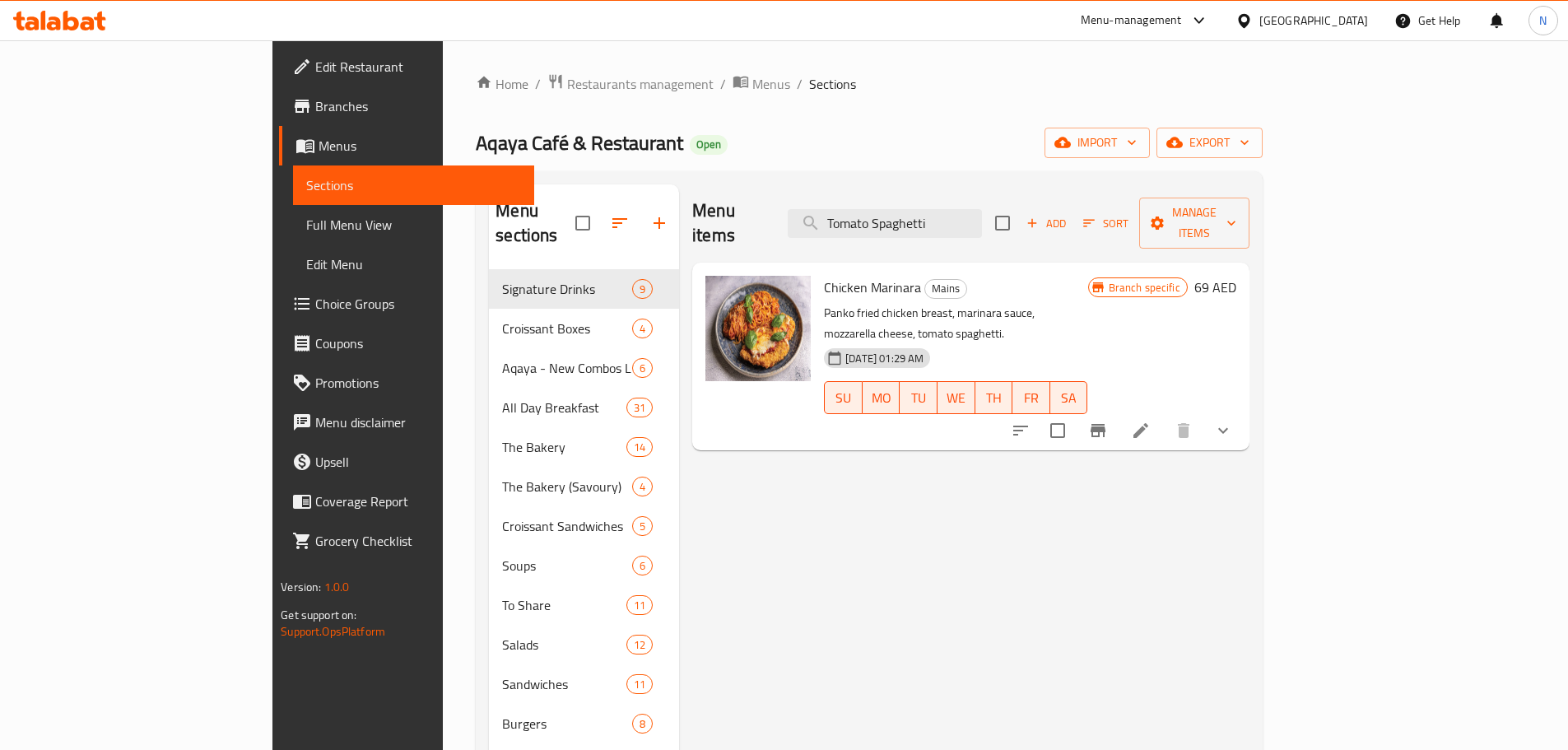
type input "Tomato Spaghetti"
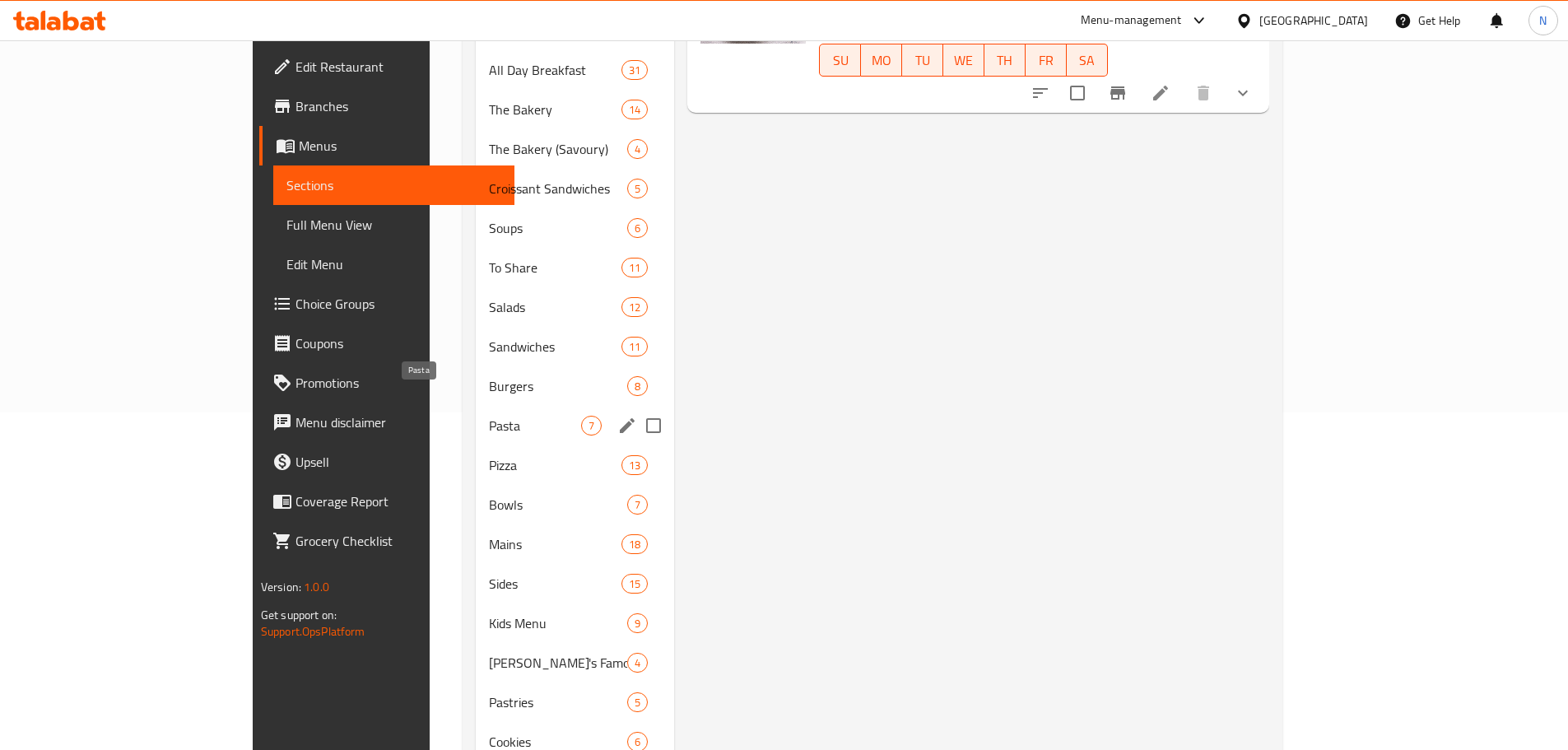
scroll to position [412, 0]
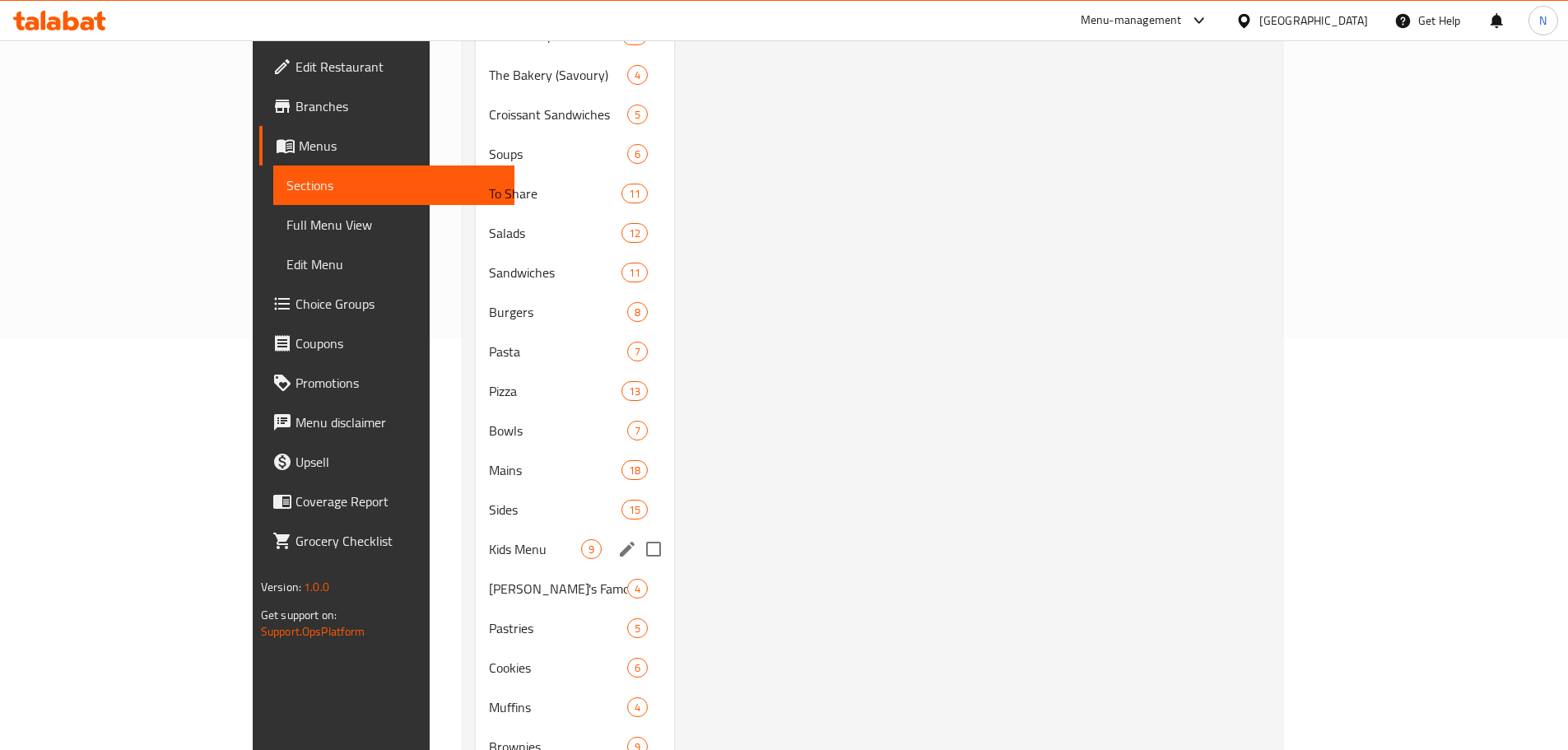
click at [476, 538] on div "Kids Menu 9" at bounding box center [575, 548] width 198 height 39
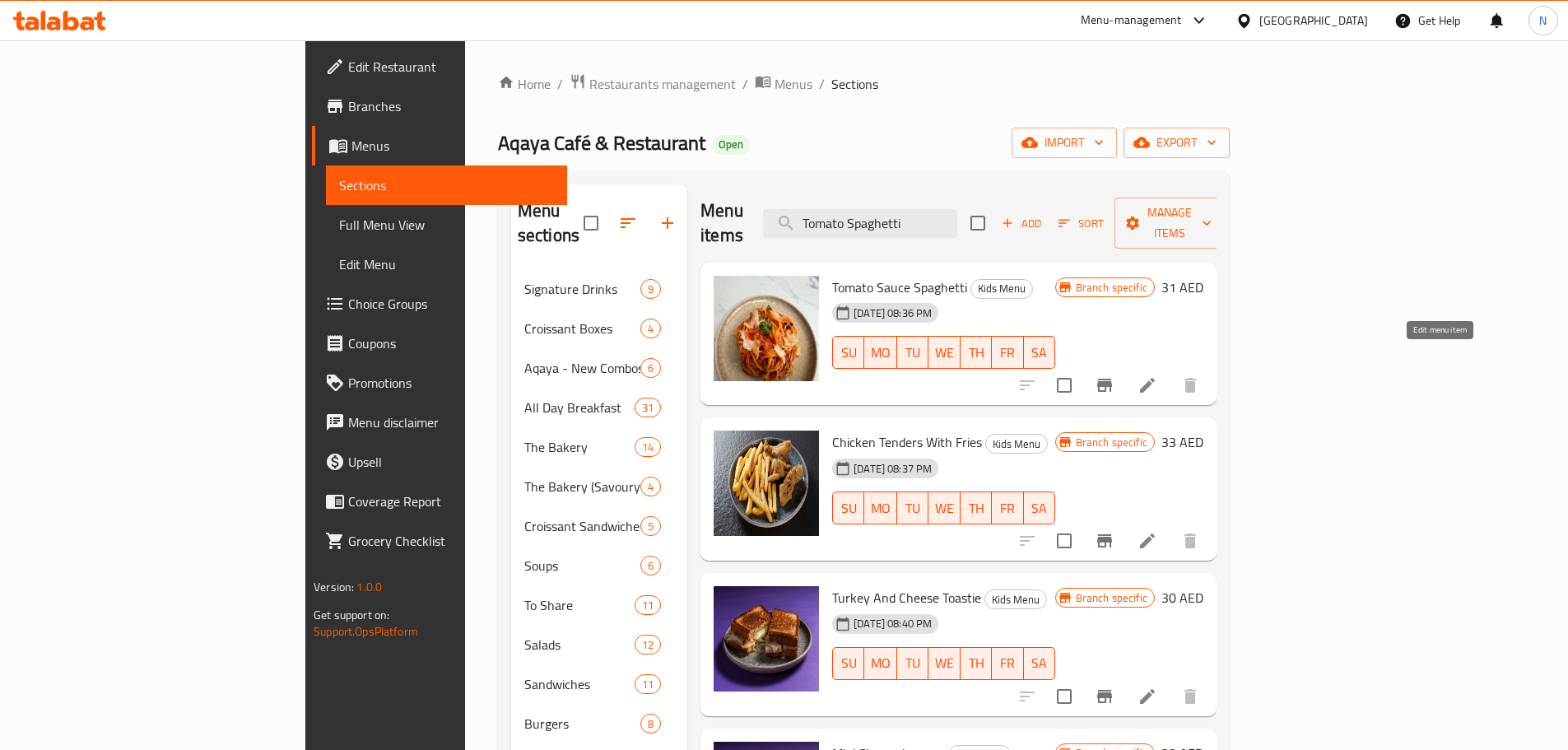
click at [1157, 375] on icon at bounding box center [1147, 385] width 20 height 20
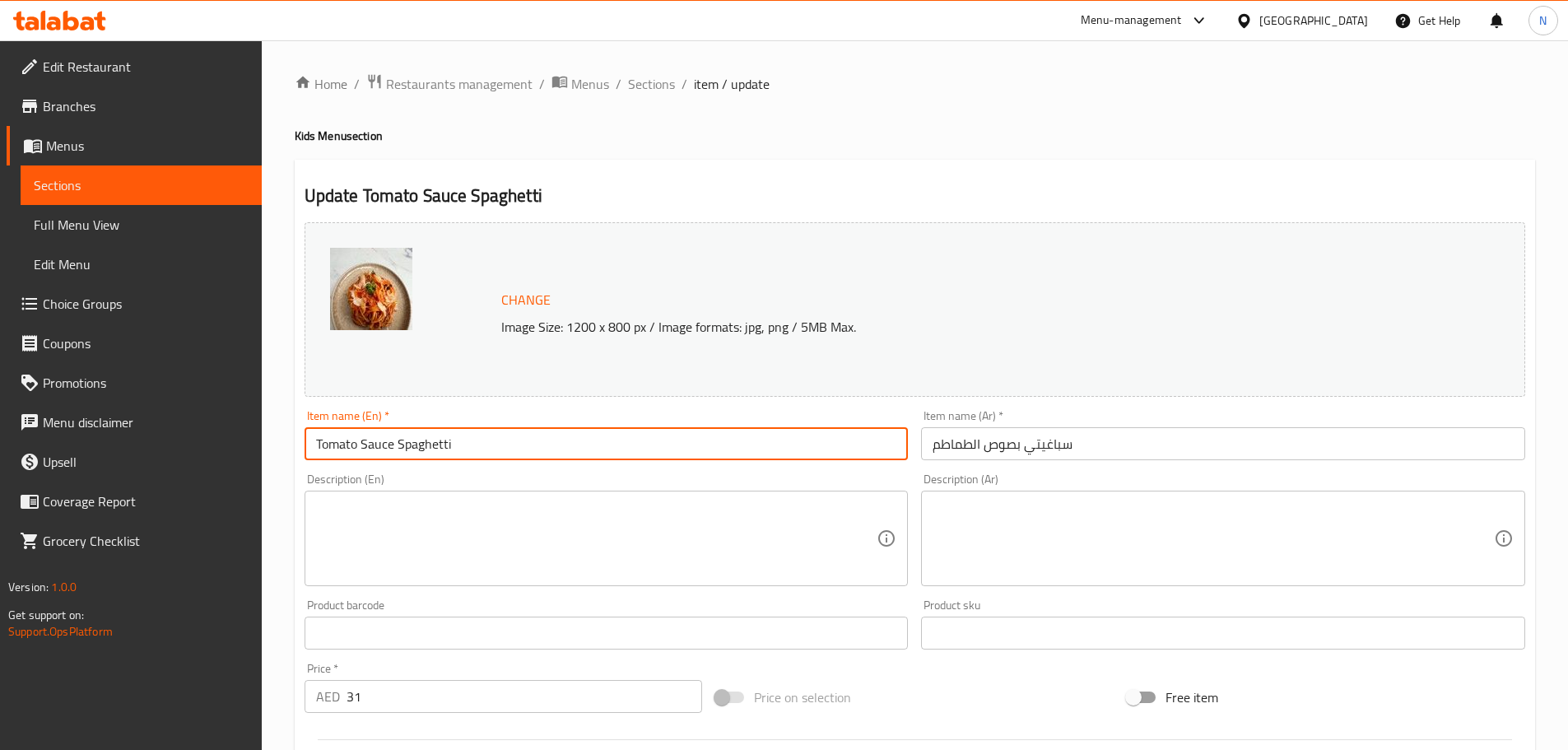
click at [380, 447] on input "Tomato Sauce Spaghetti" at bounding box center [606, 444] width 604 height 33
type input "Tomato Spaghetti"
click at [1004, 444] on input "سباغيتي بصوص الطماطم" at bounding box center [1222, 444] width 604 height 33
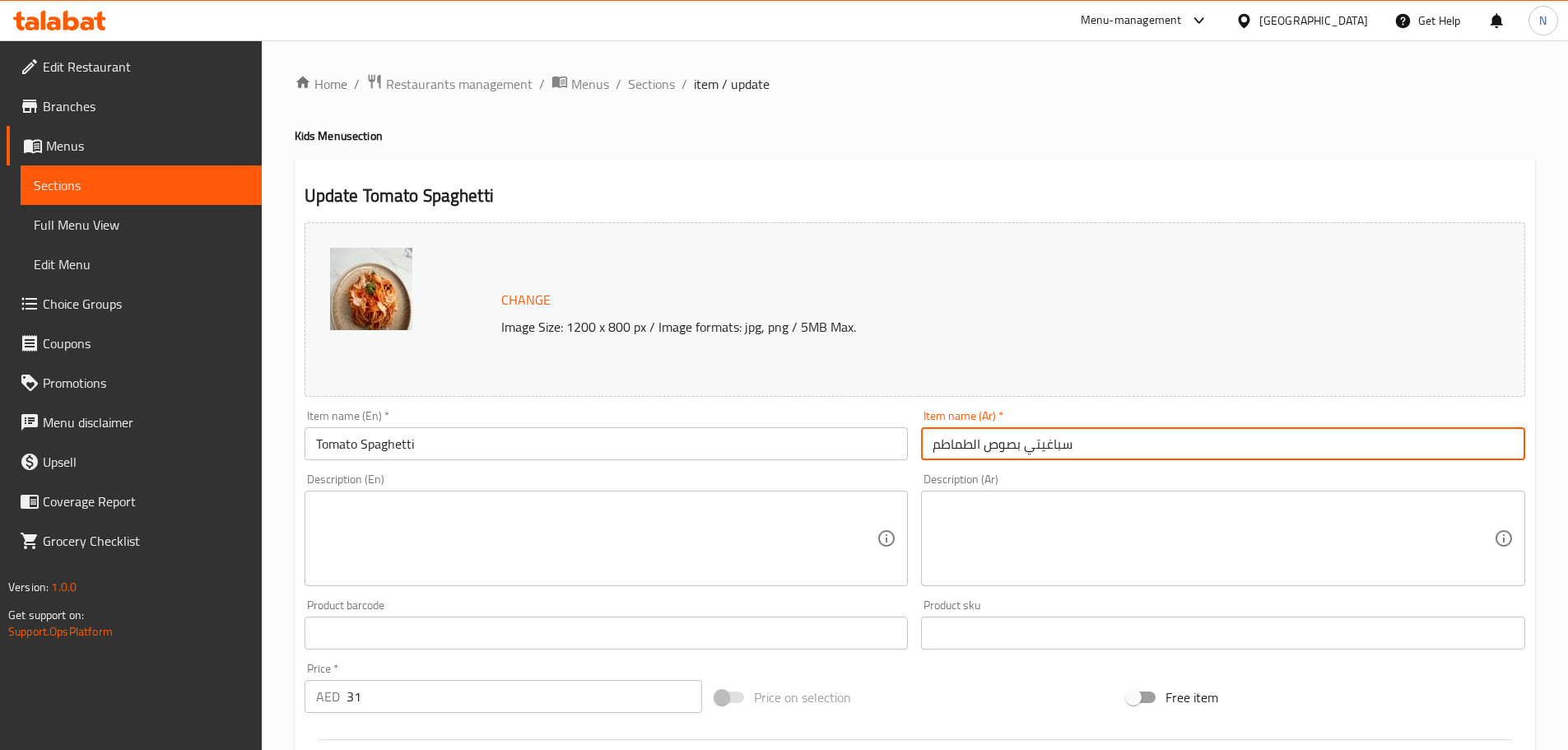
click at [1004, 444] on input "سباغيتي بصوص الطماطم" at bounding box center [1222, 444] width 604 height 33
click at [973, 450] on input "سباغيتي الطماطم" at bounding box center [1222, 444] width 604 height 33
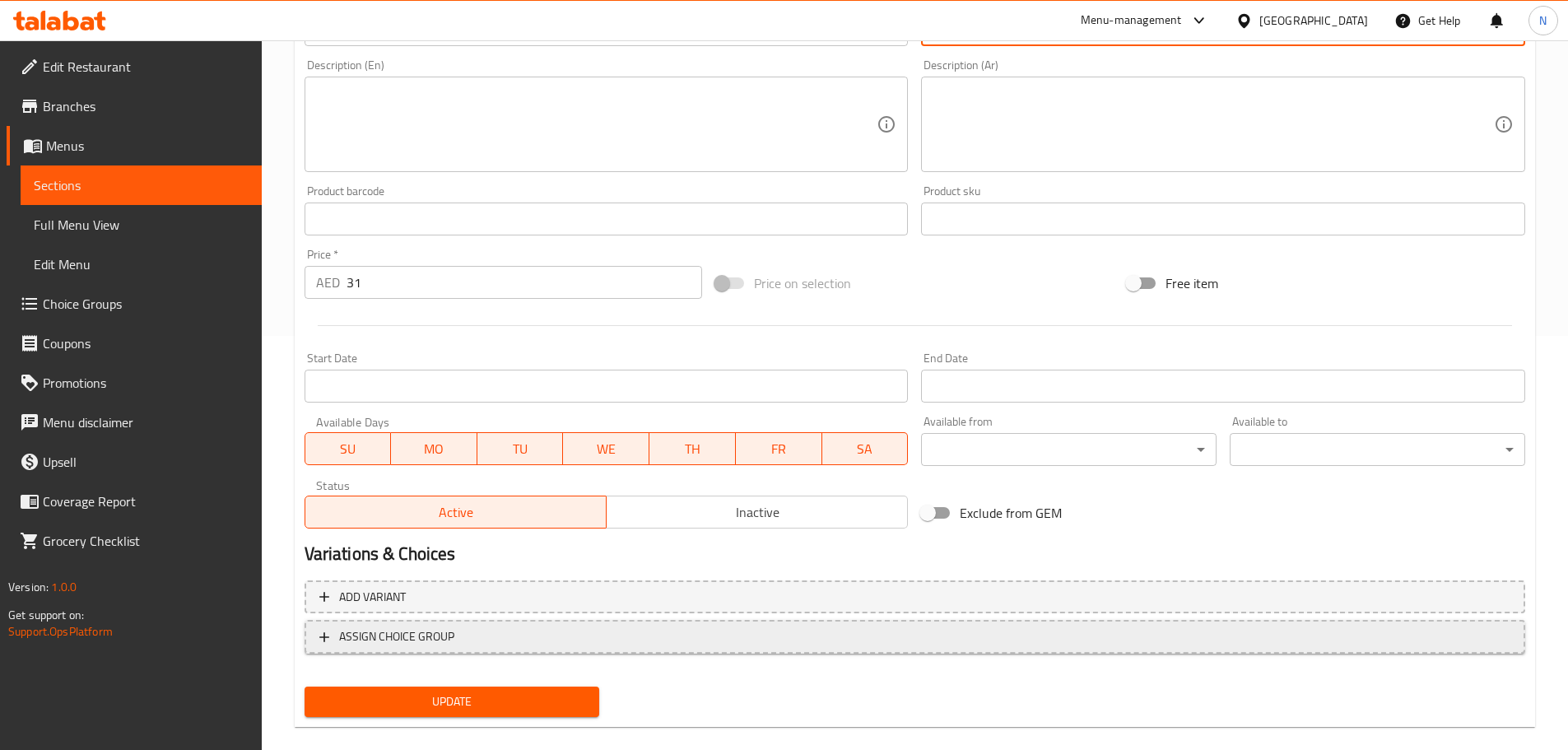
scroll to position [437, 0]
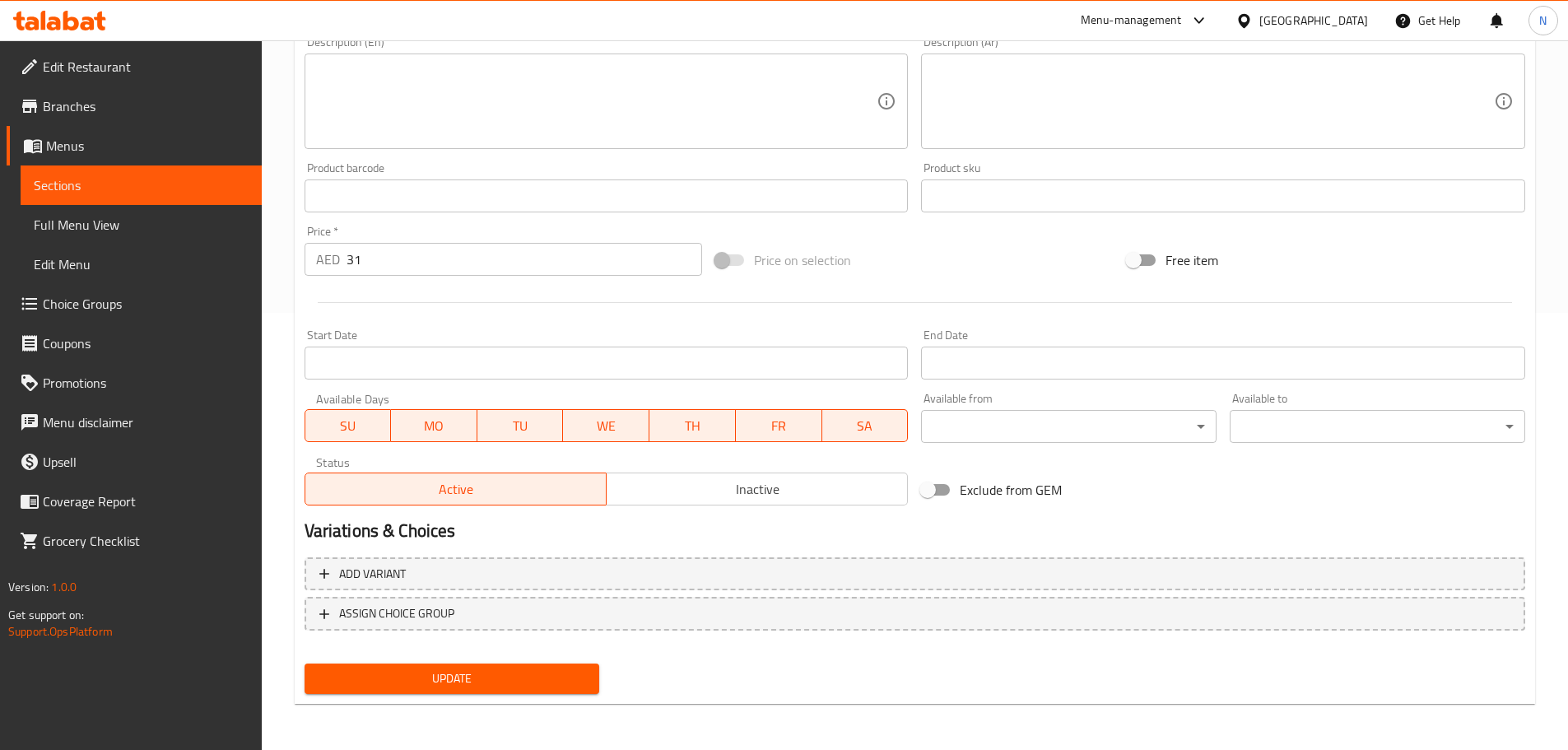
type input "سباغيتي طماطم"
click at [504, 677] on span "Update" at bounding box center [452, 678] width 269 height 21
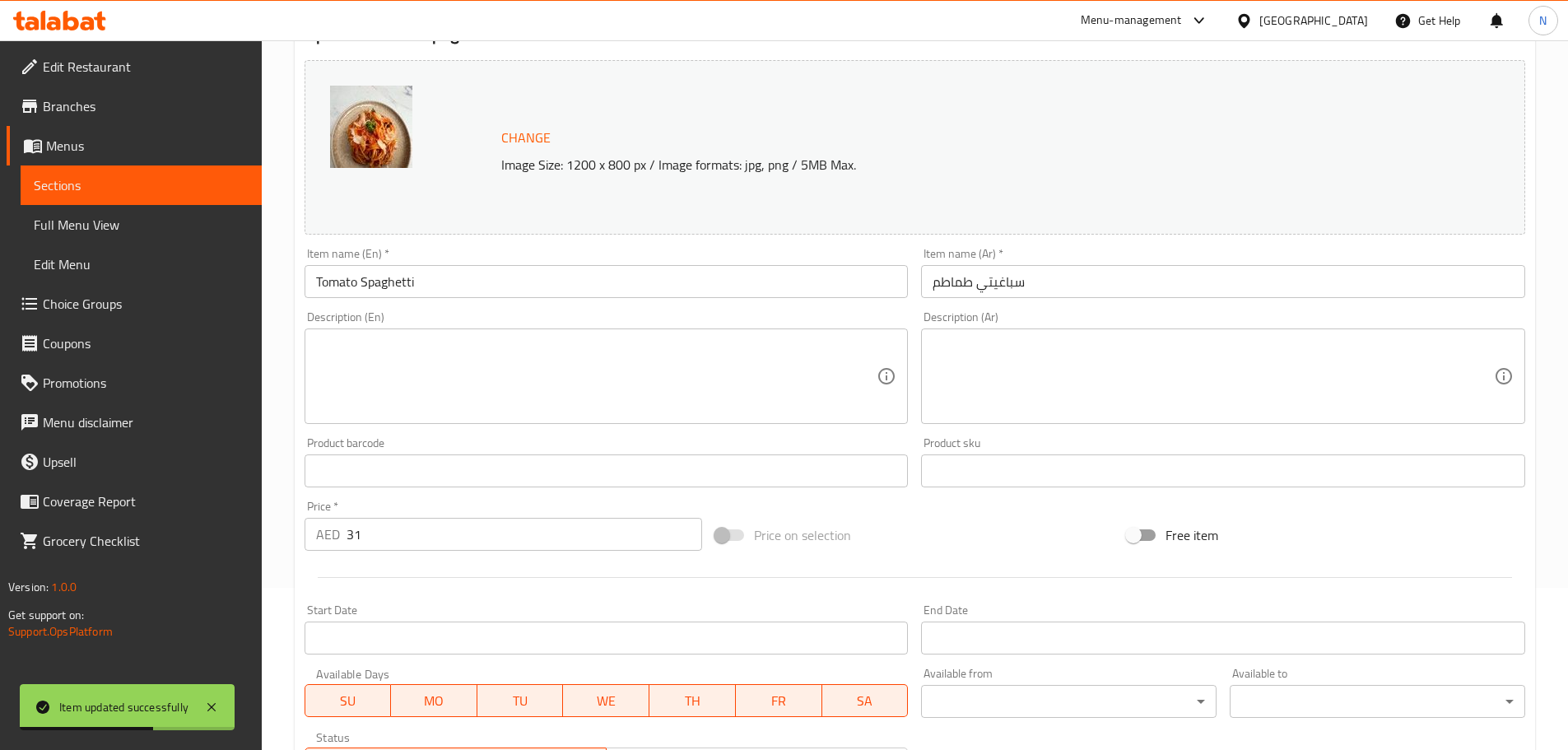
scroll to position [0, 0]
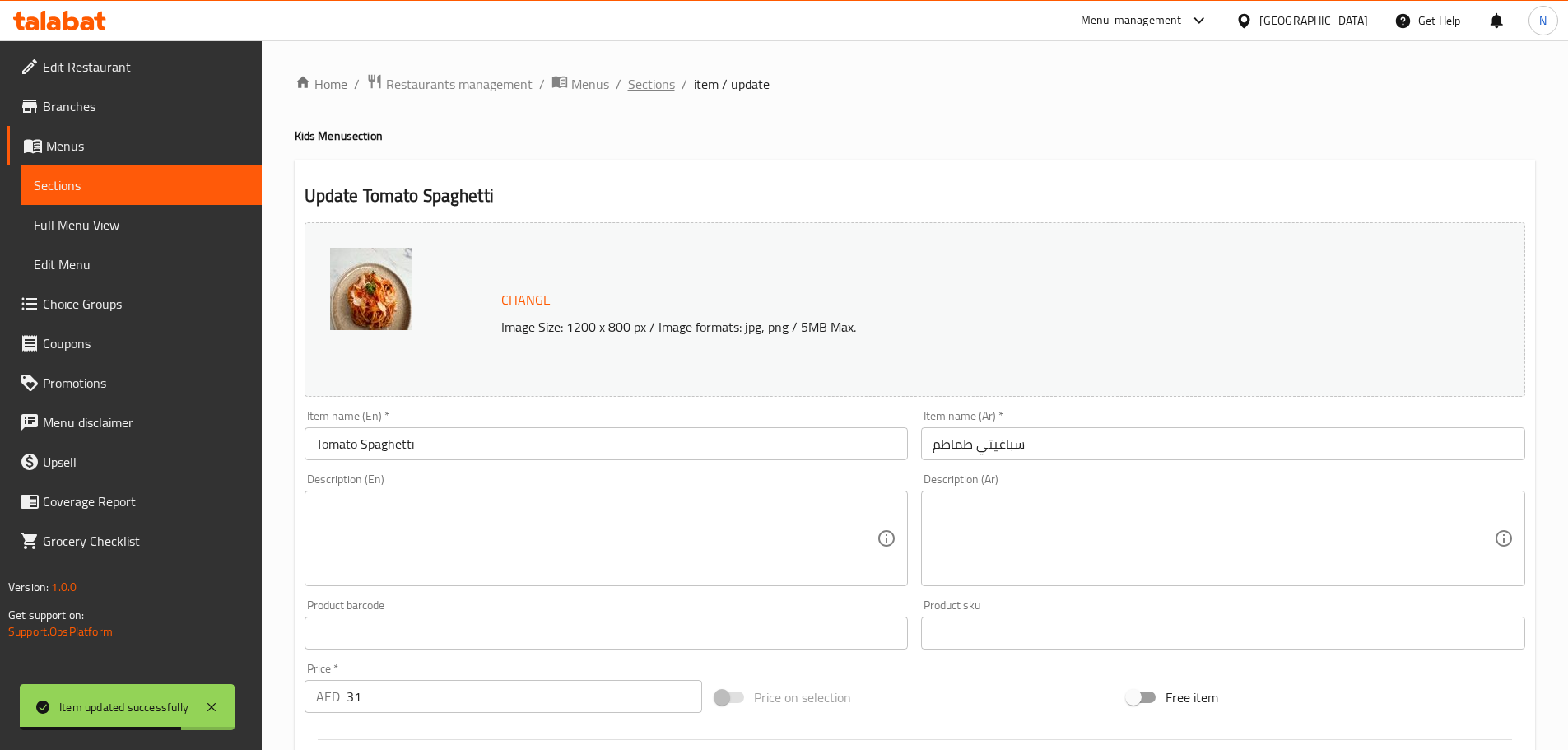
click at [657, 92] on span "Sections" at bounding box center [652, 84] width 47 height 20
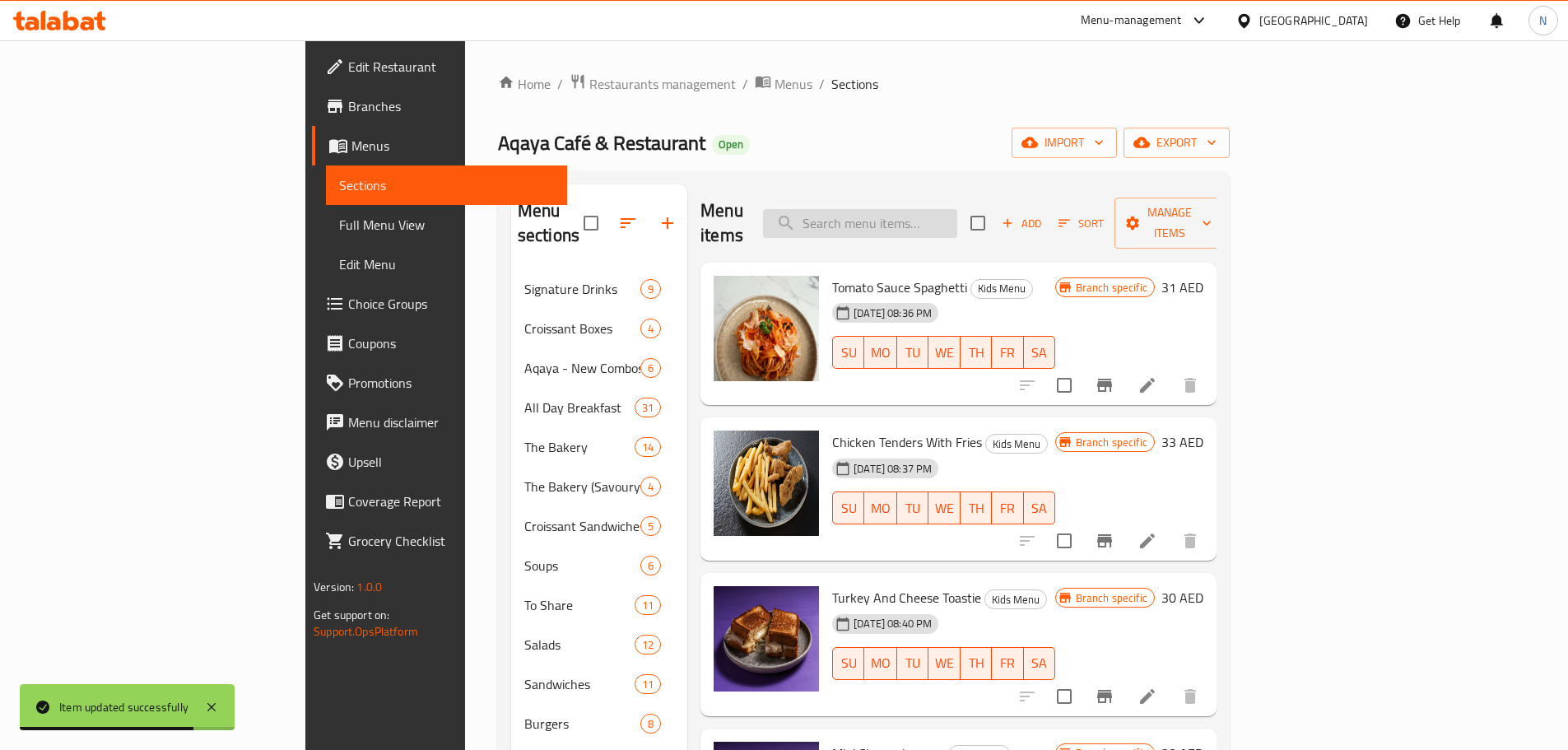
click at [916, 209] on input "search" at bounding box center [860, 223] width 194 height 29
paste input "Horchata Milk Cake"
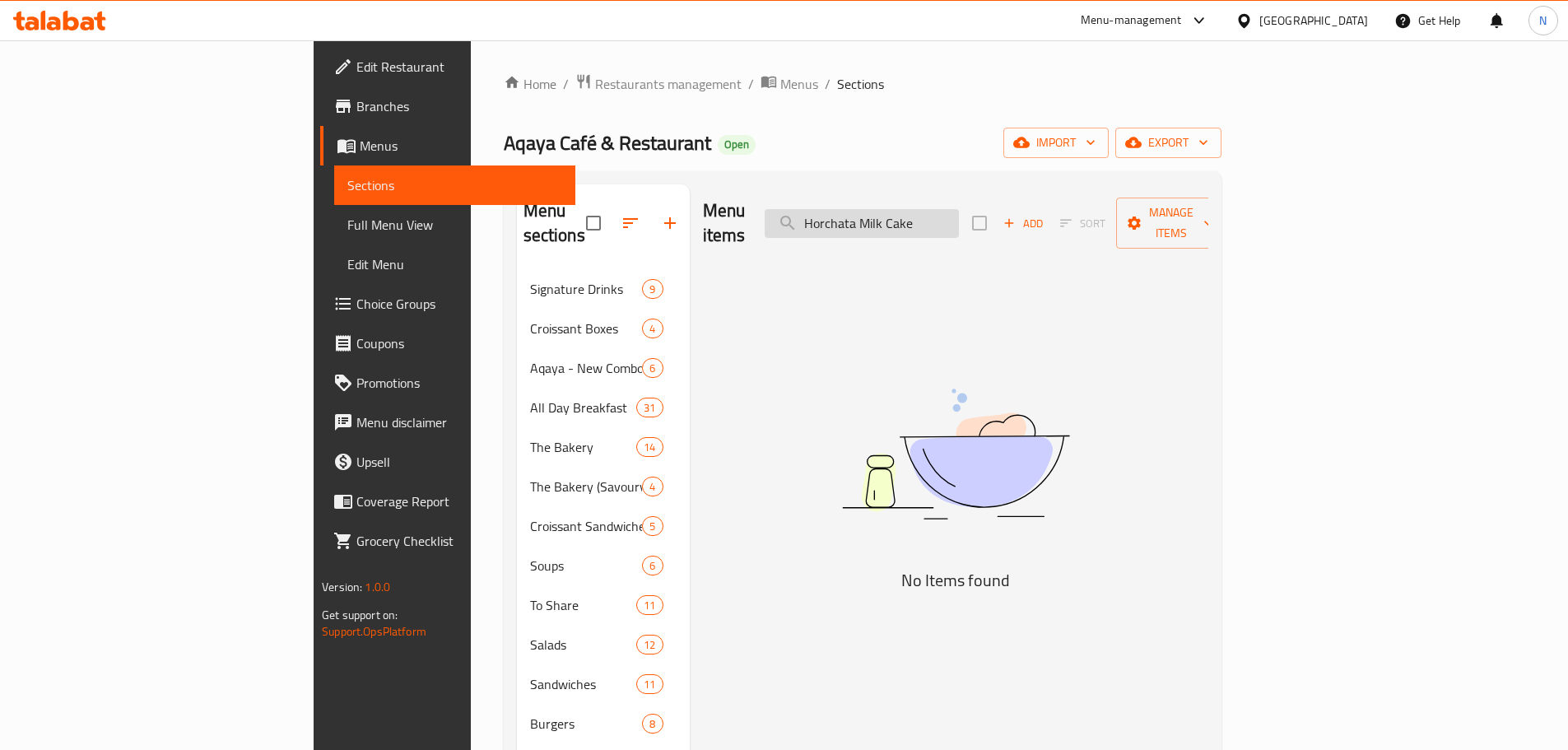
click at [959, 218] on input "Horchata Milk Cake" at bounding box center [861, 223] width 194 height 29
click at [959, 211] on input "Horchata Milk" at bounding box center [861, 223] width 194 height 29
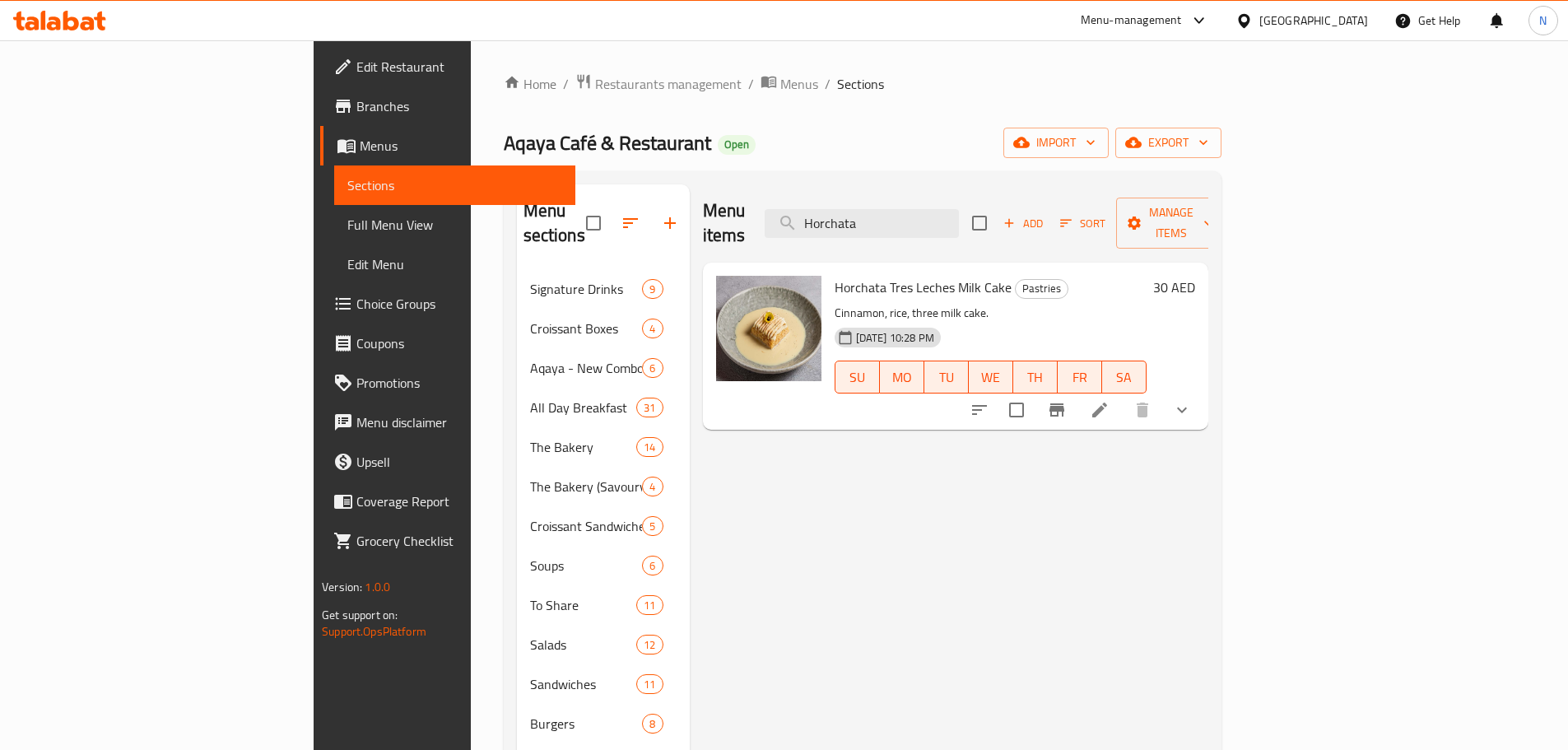
type input "Horchata"
click at [1109, 400] on icon at bounding box center [1100, 410] width 20 height 20
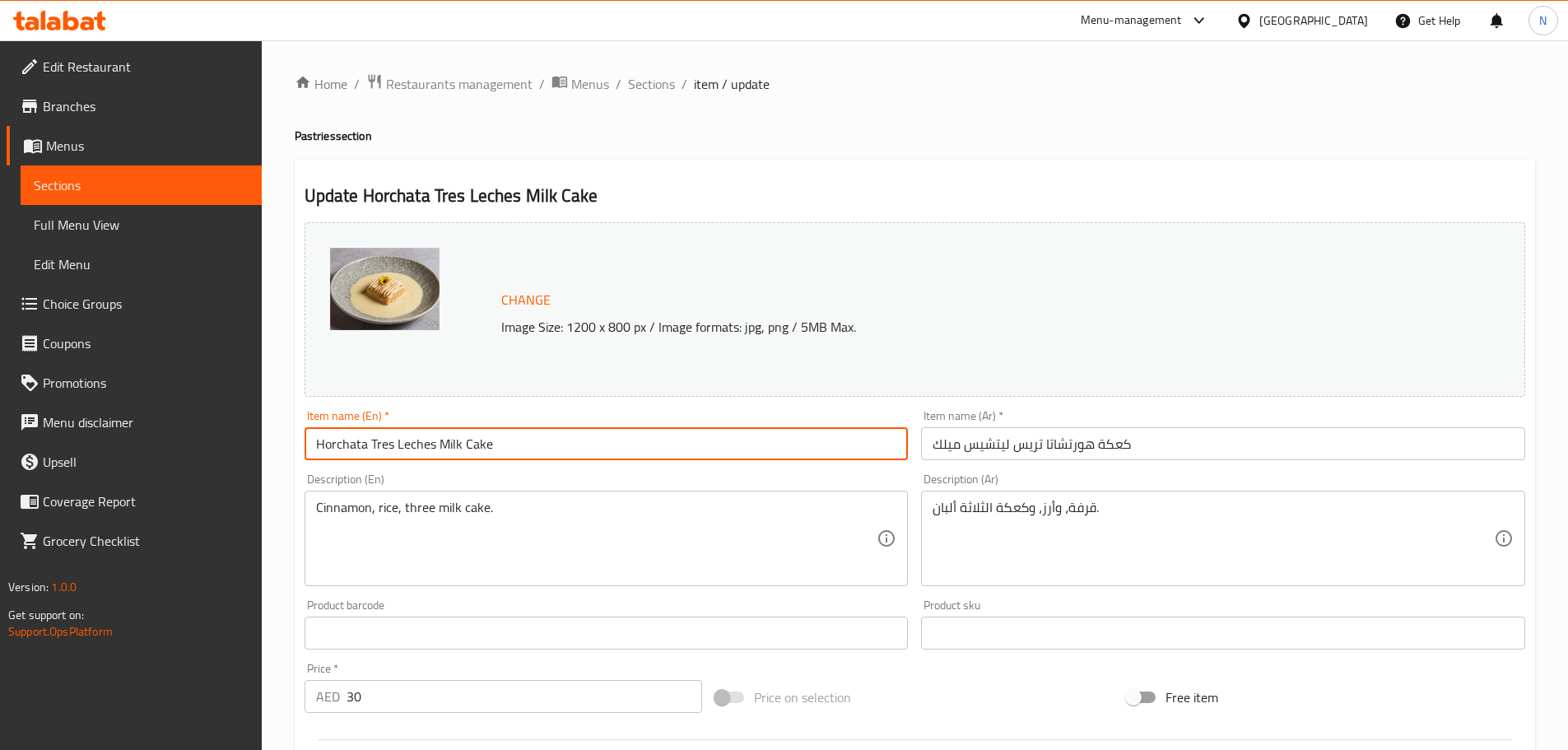
click at [469, 457] on input "Horchata Tres Leches Milk Cake" at bounding box center [606, 444] width 604 height 33
paste input "text"
type input "Horchata Milk Cake"
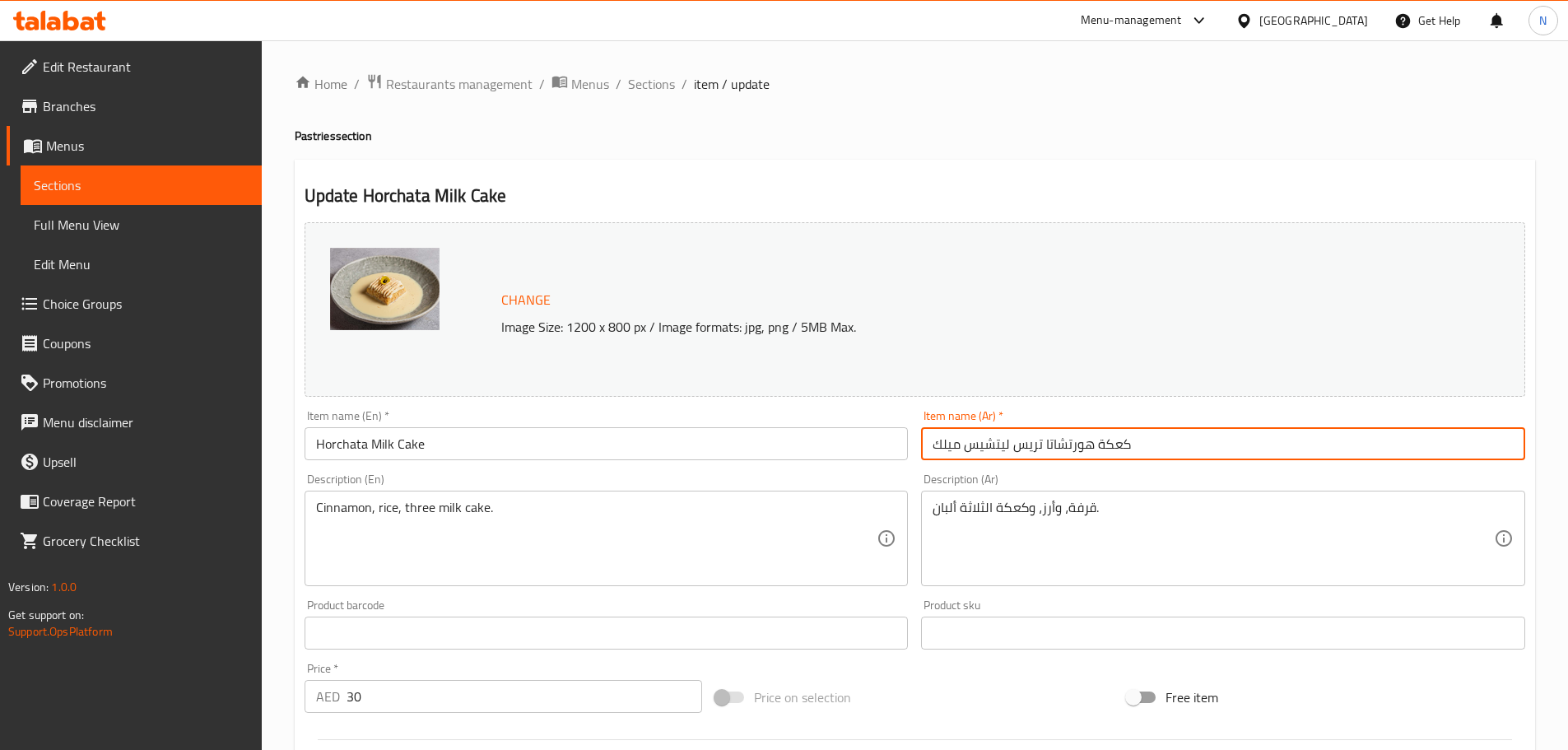
click at [1028, 451] on input "كعكة هورتشاتا تريس ليتشيس ميلك" at bounding box center [1222, 444] width 604 height 33
click at [987, 445] on input "كعكة هورتشاتا ليتشيس ميلك" at bounding box center [1222, 444] width 604 height 33
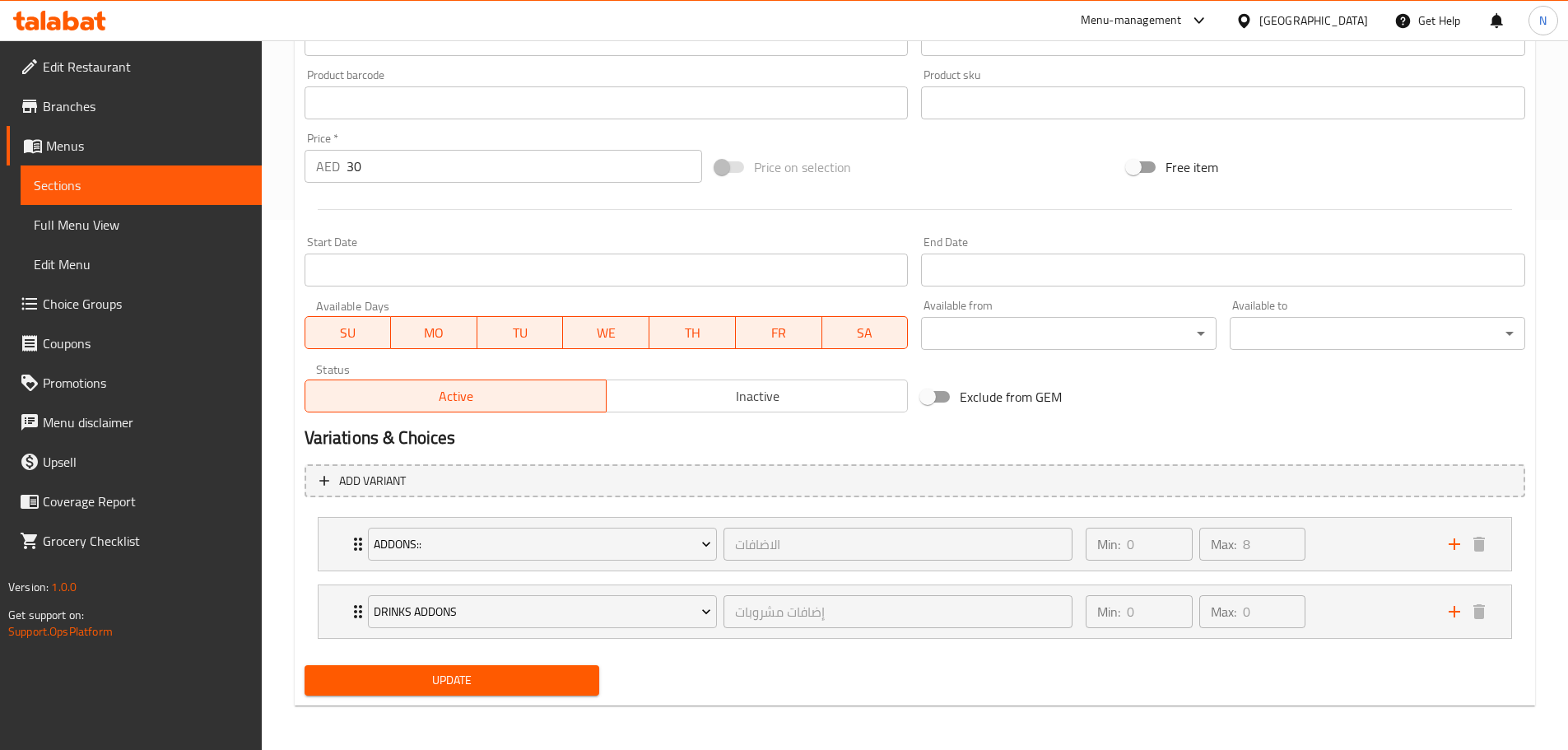
scroll to position [532, 0]
type input "كعكة هورتشاتا ميلك"
click at [496, 672] on span "Update" at bounding box center [452, 678] width 269 height 21
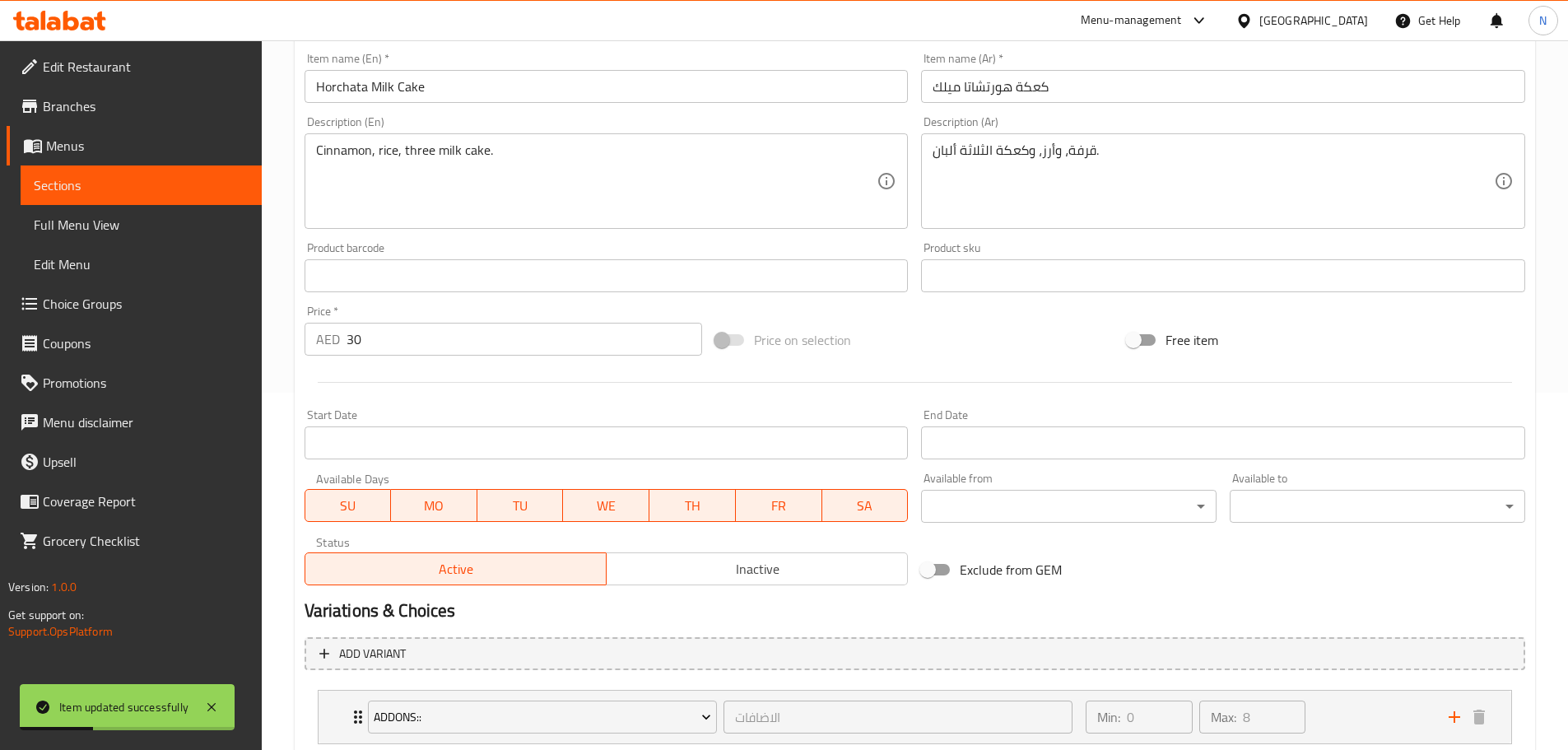
scroll to position [0, 0]
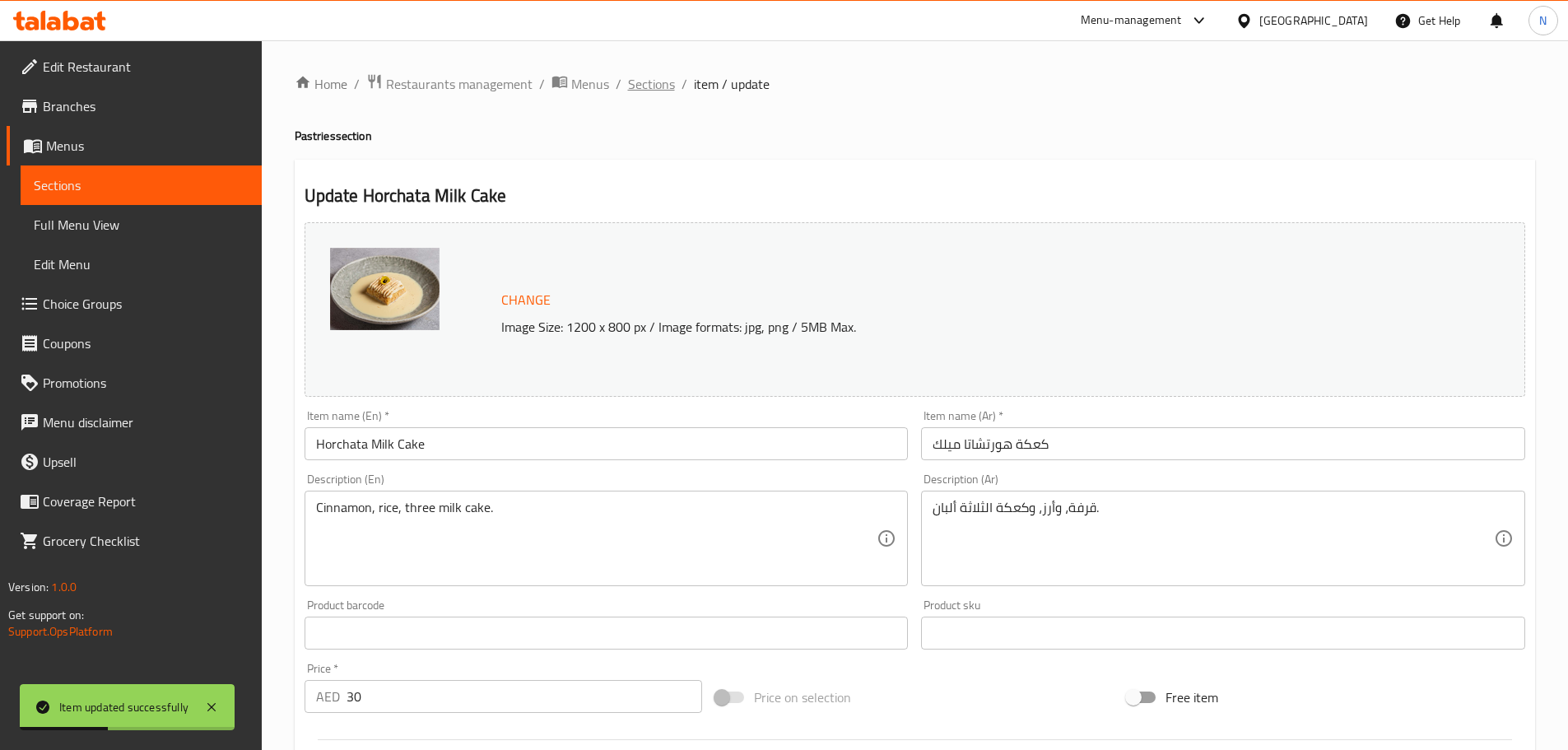
click at [664, 84] on span "Sections" at bounding box center [652, 84] width 47 height 20
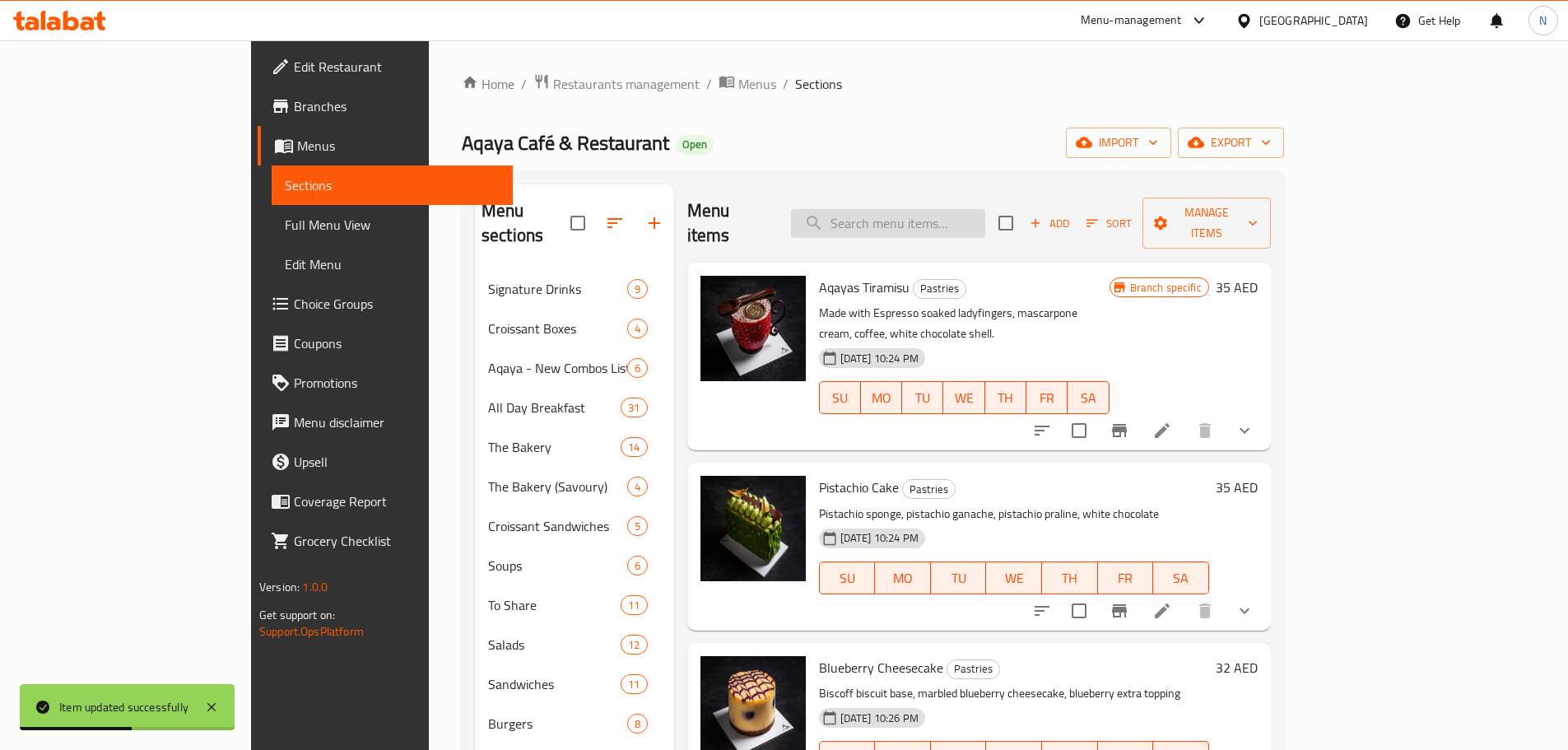
click at [917, 218] on input "search" at bounding box center [887, 223] width 194 height 29
paste input "Apple Crunch Muffin"
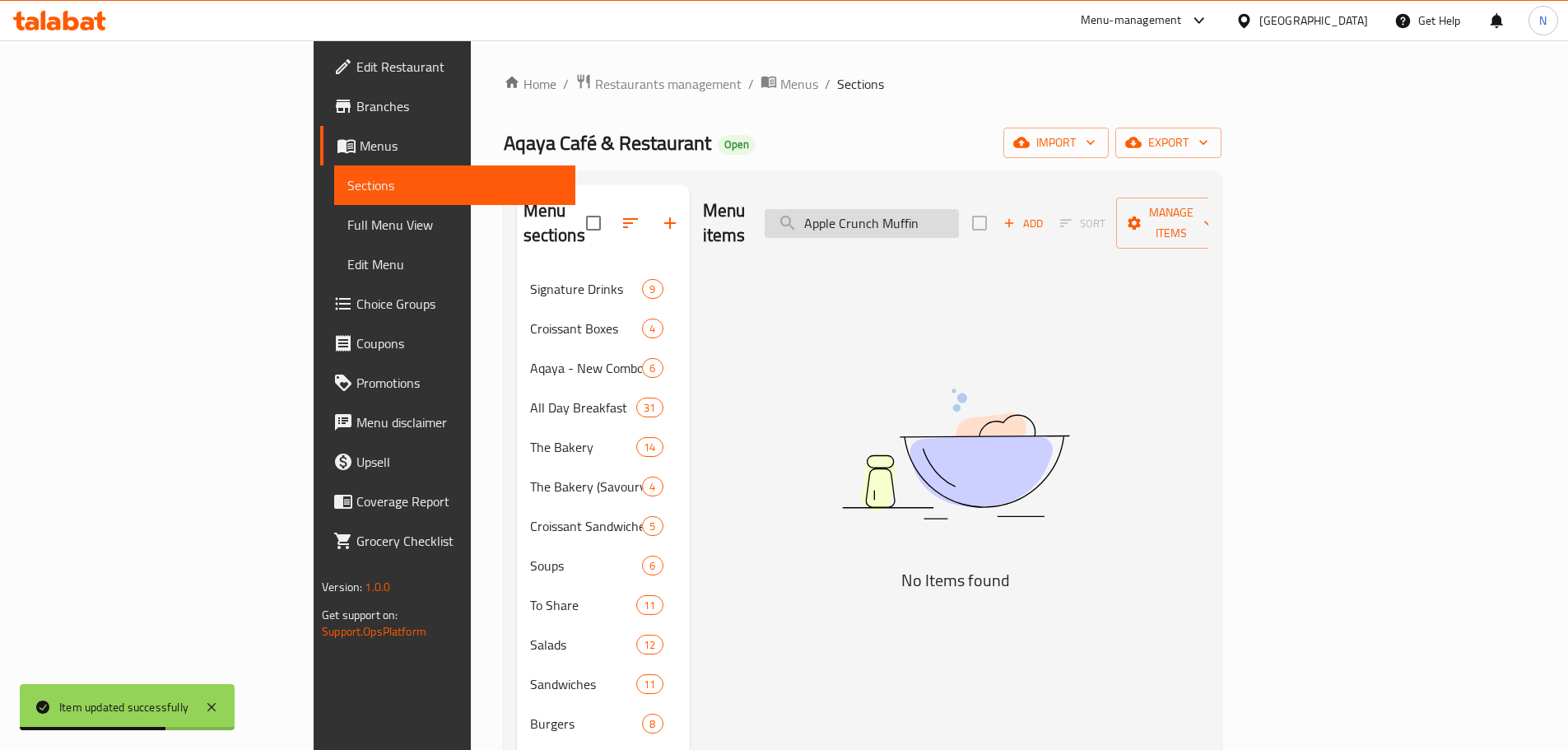
click at [959, 217] on input "Apple Crunch Muffin" at bounding box center [861, 223] width 194 height 29
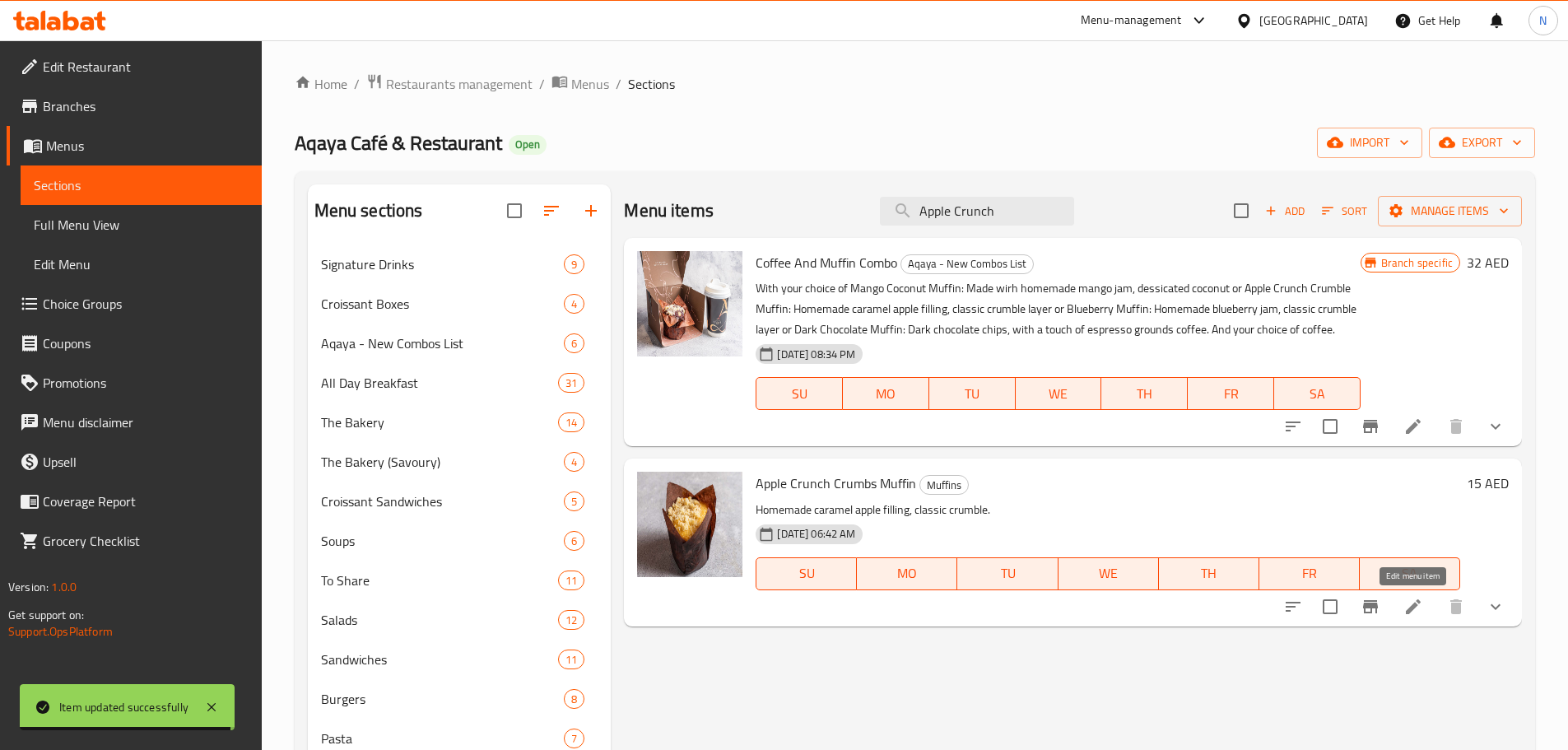
type input "Apple Crunch"
click at [1418, 600] on icon at bounding box center [1413, 607] width 15 height 15
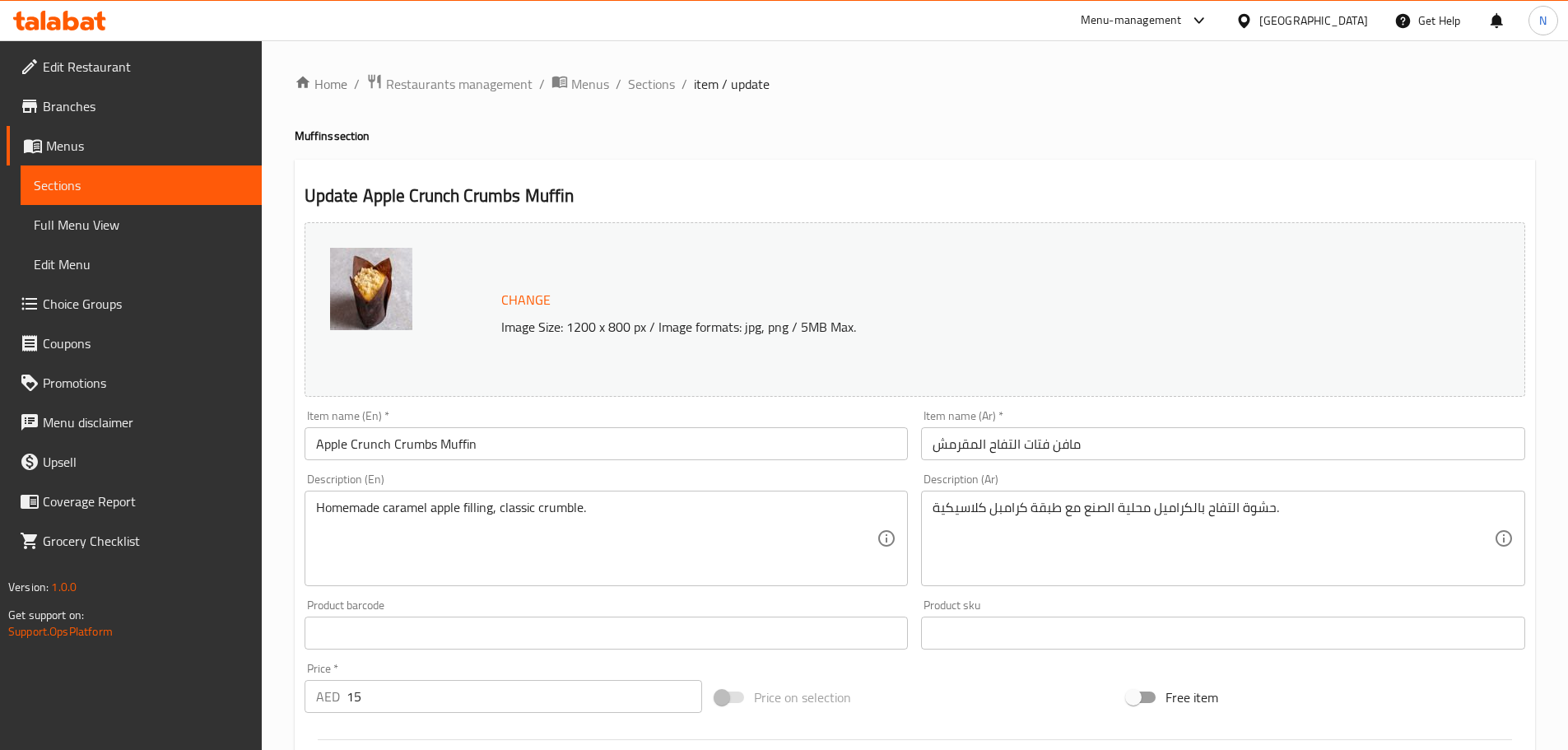
click at [415, 448] on input "Apple Crunch Crumbs Muffin" at bounding box center [606, 444] width 604 height 33
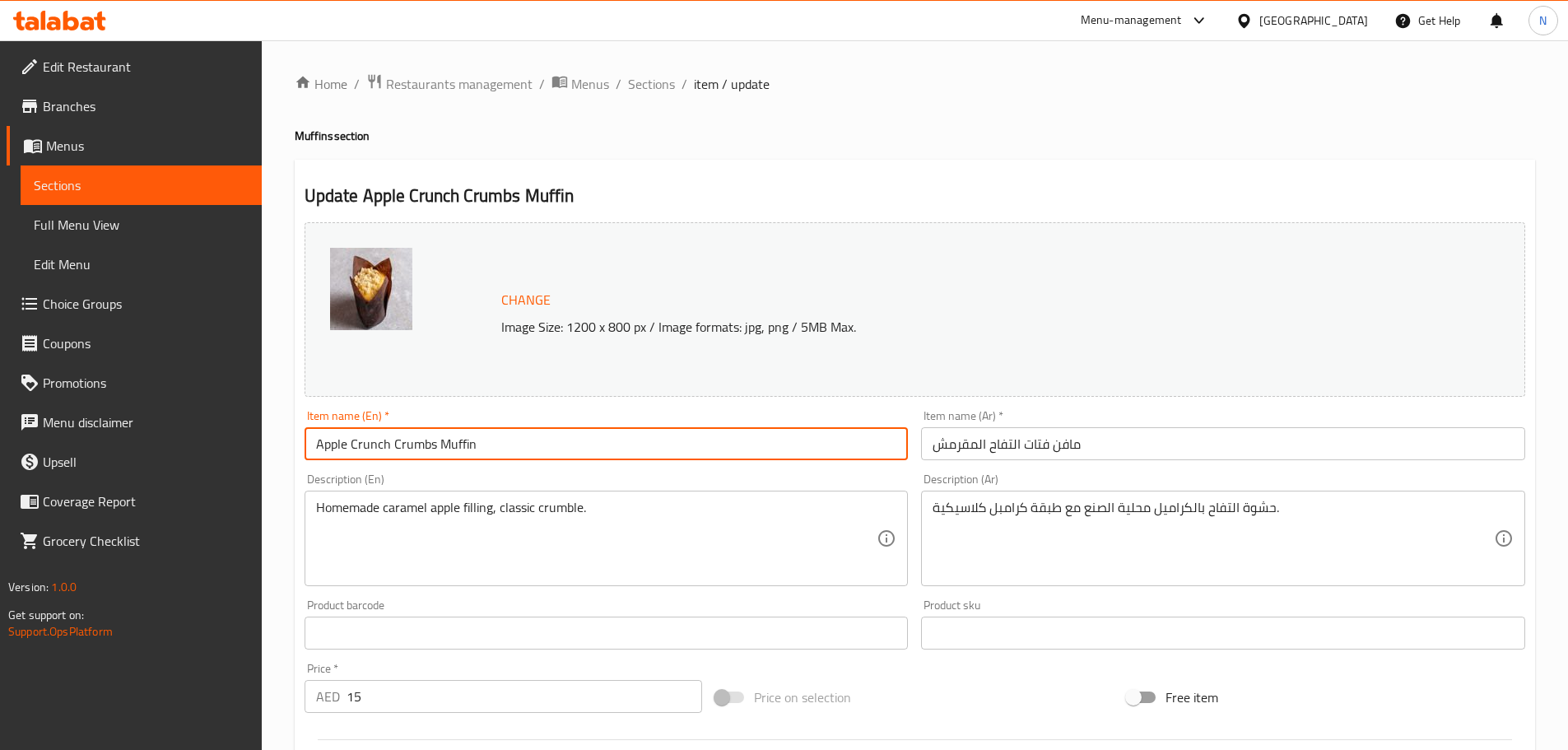
click at [415, 448] on input "Apple Crunch Crumbs Muffin" at bounding box center [606, 444] width 604 height 33
type input "Apple Crunch Muffin"
click at [1038, 449] on input "مافن فتات التفاح المقرمش" at bounding box center [1222, 444] width 604 height 33
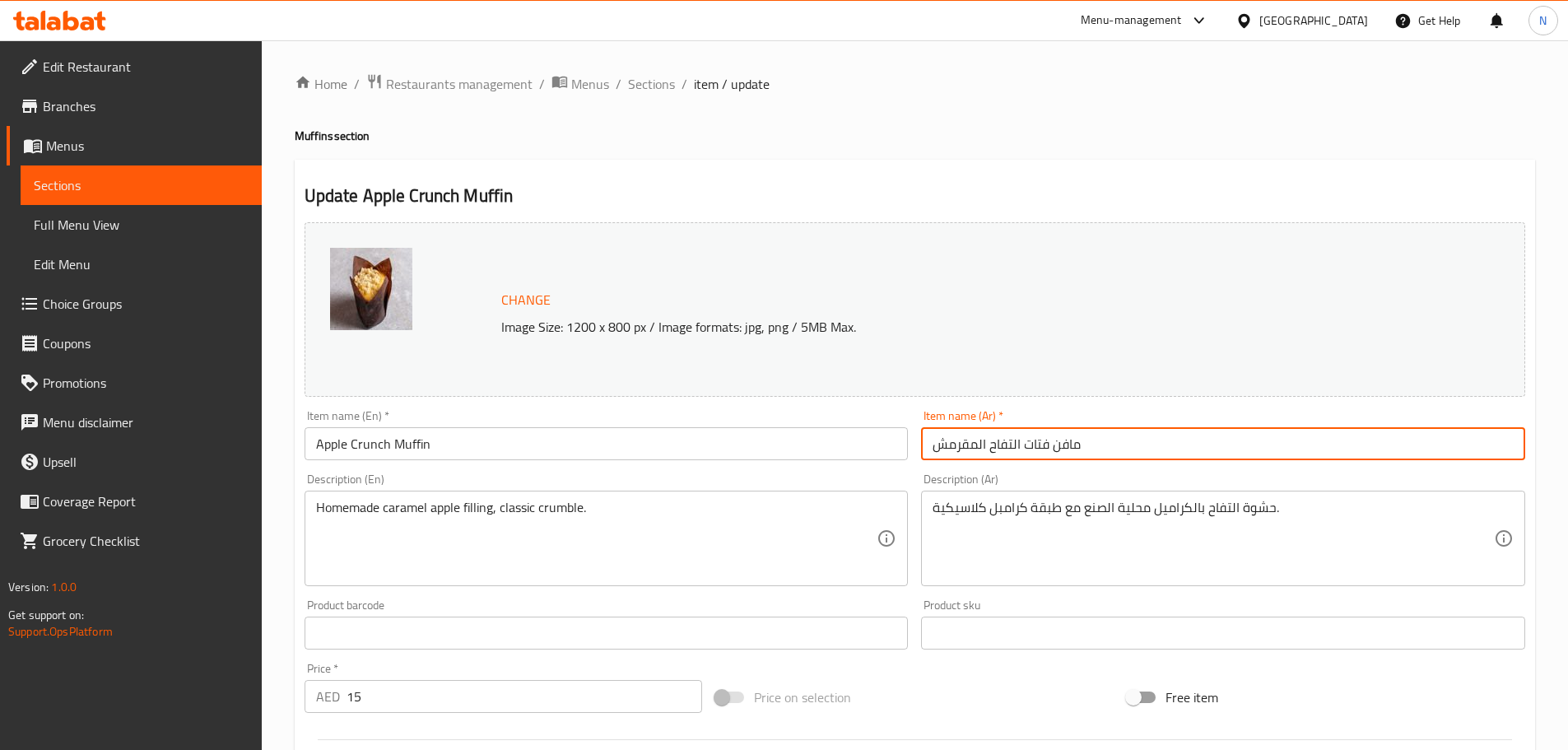
click at [1038, 449] on input "مافن فتات التفاح المقرمش" at bounding box center [1222, 444] width 604 height 33
click at [1012, 446] on input "مافن التفاح المقرمش" at bounding box center [1222, 444] width 604 height 33
click at [979, 449] on input "مافن تفاح المقرمش" at bounding box center [1222, 444] width 604 height 33
type input "مافن تفاح مقرمش"
click at [939, 662] on div "Change Image Size: 1200 x 800 px / Image formats: jpg, png / 5MB Max. Item name…" at bounding box center [915, 582] width 1234 height 733
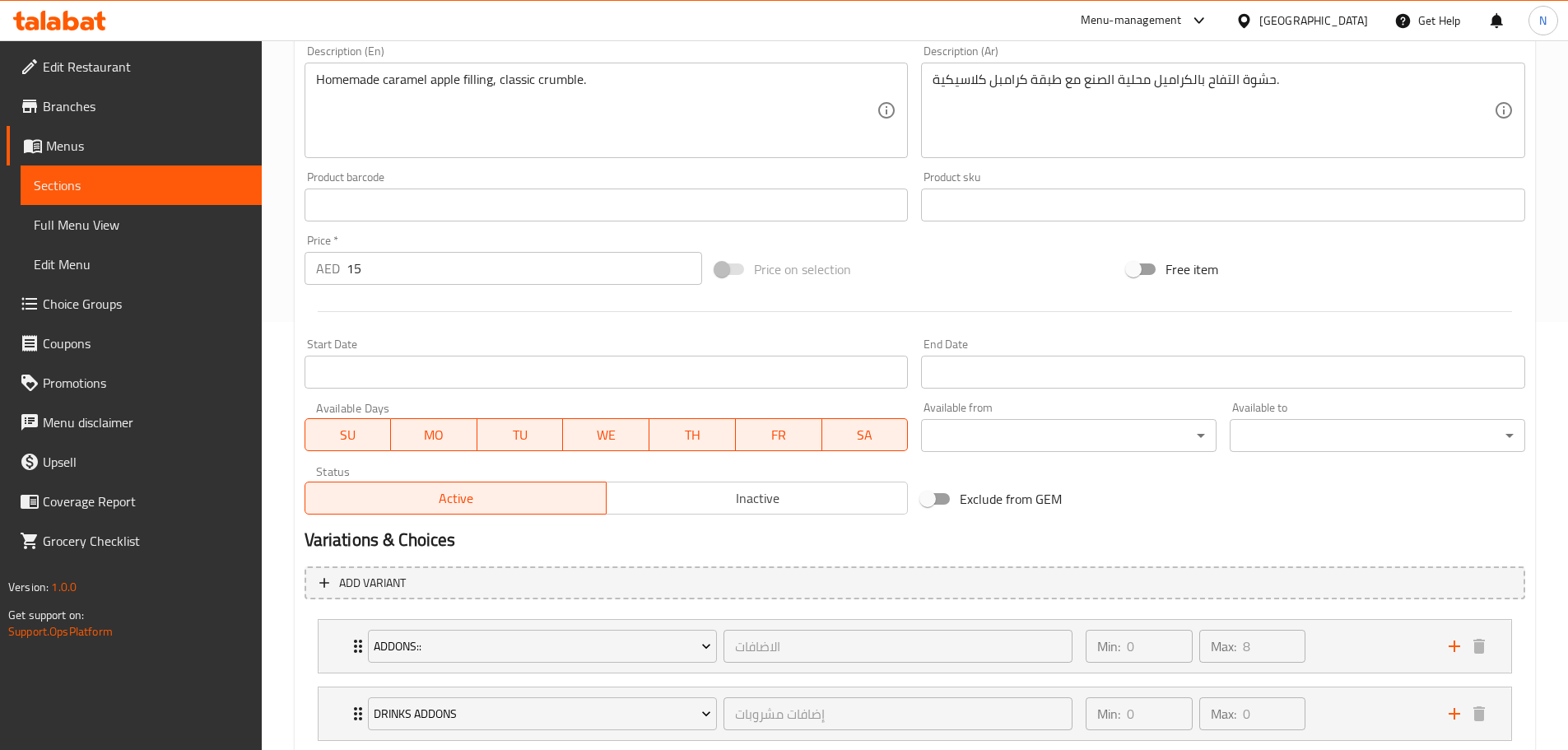
scroll to position [532, 0]
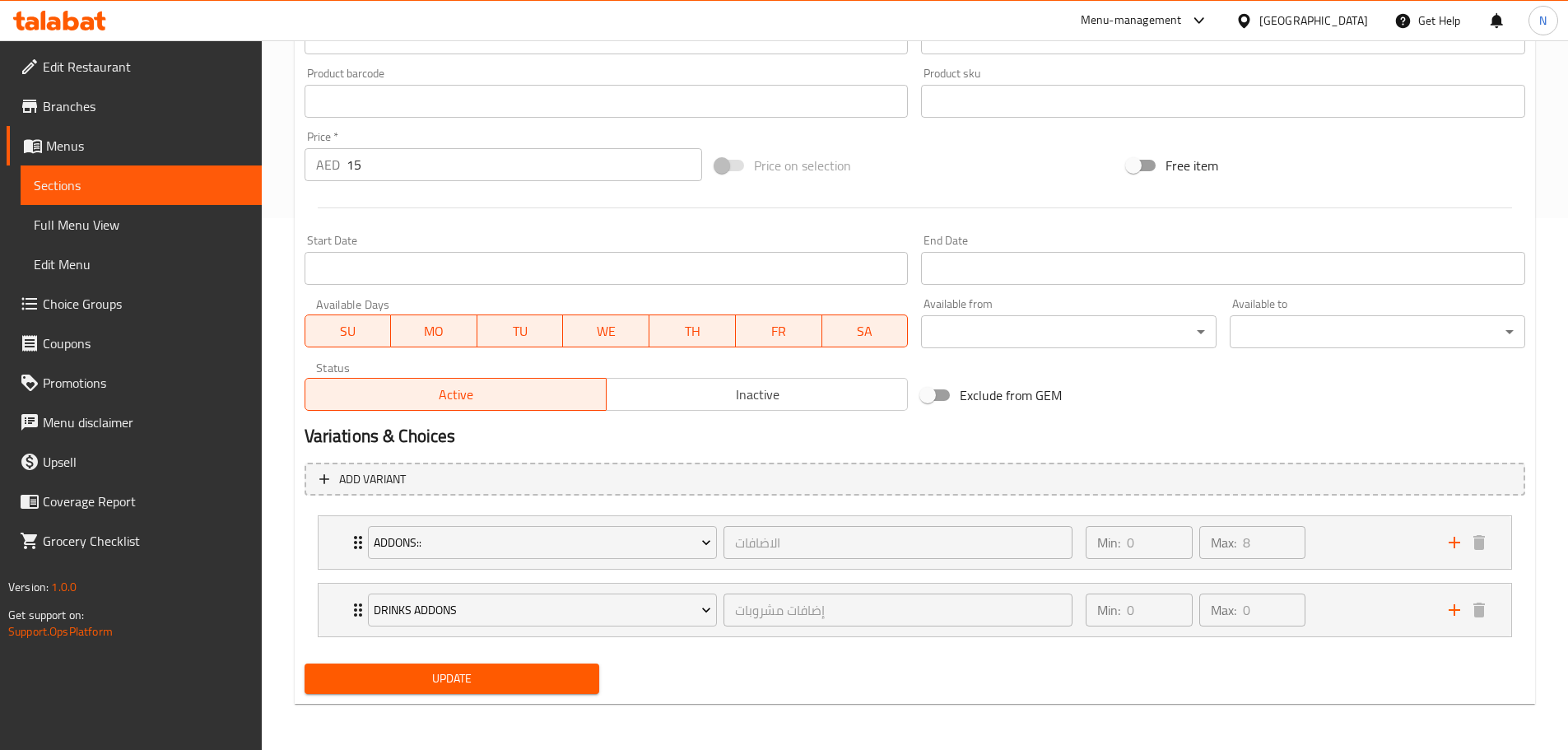
click at [506, 672] on span "Update" at bounding box center [452, 678] width 269 height 21
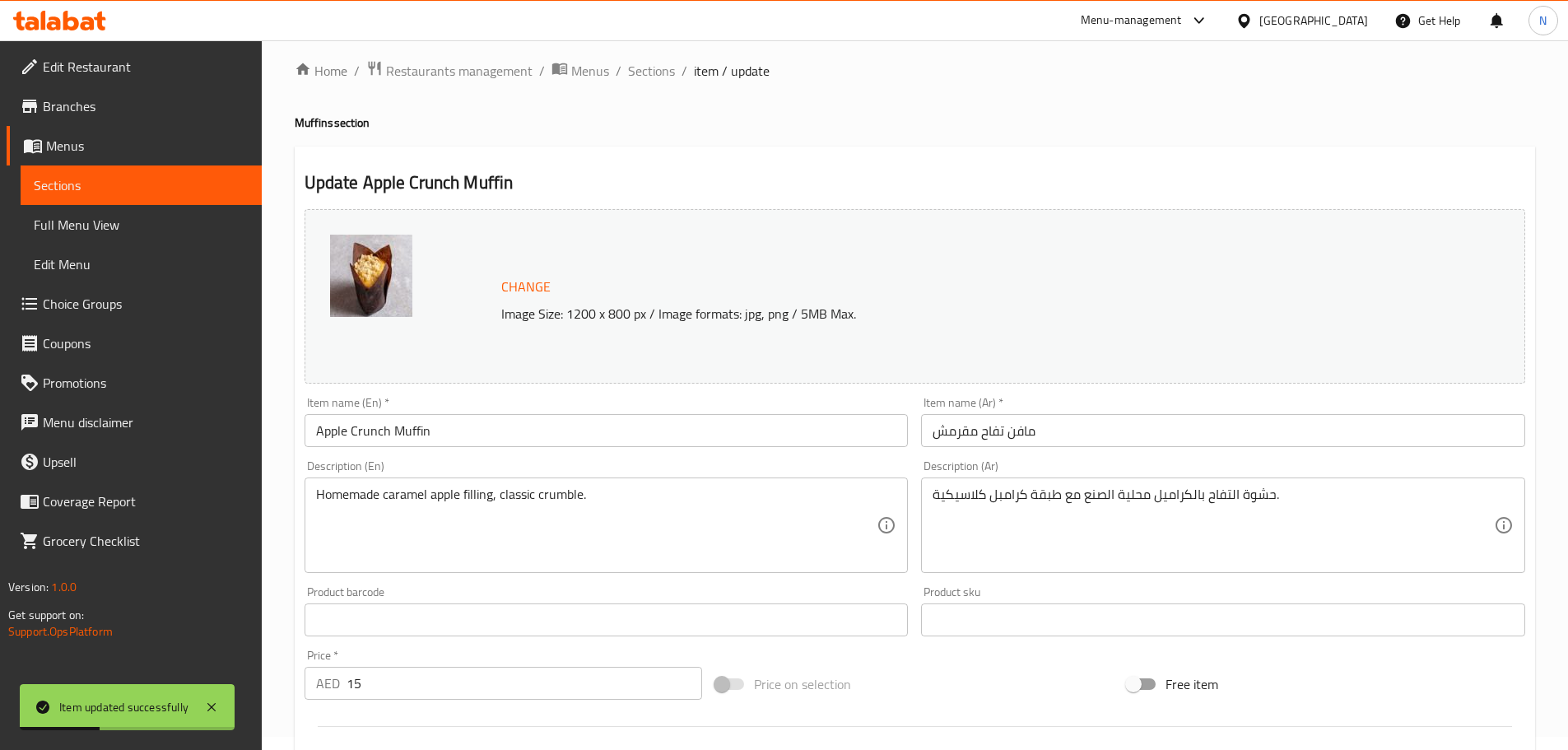
scroll to position [0, 0]
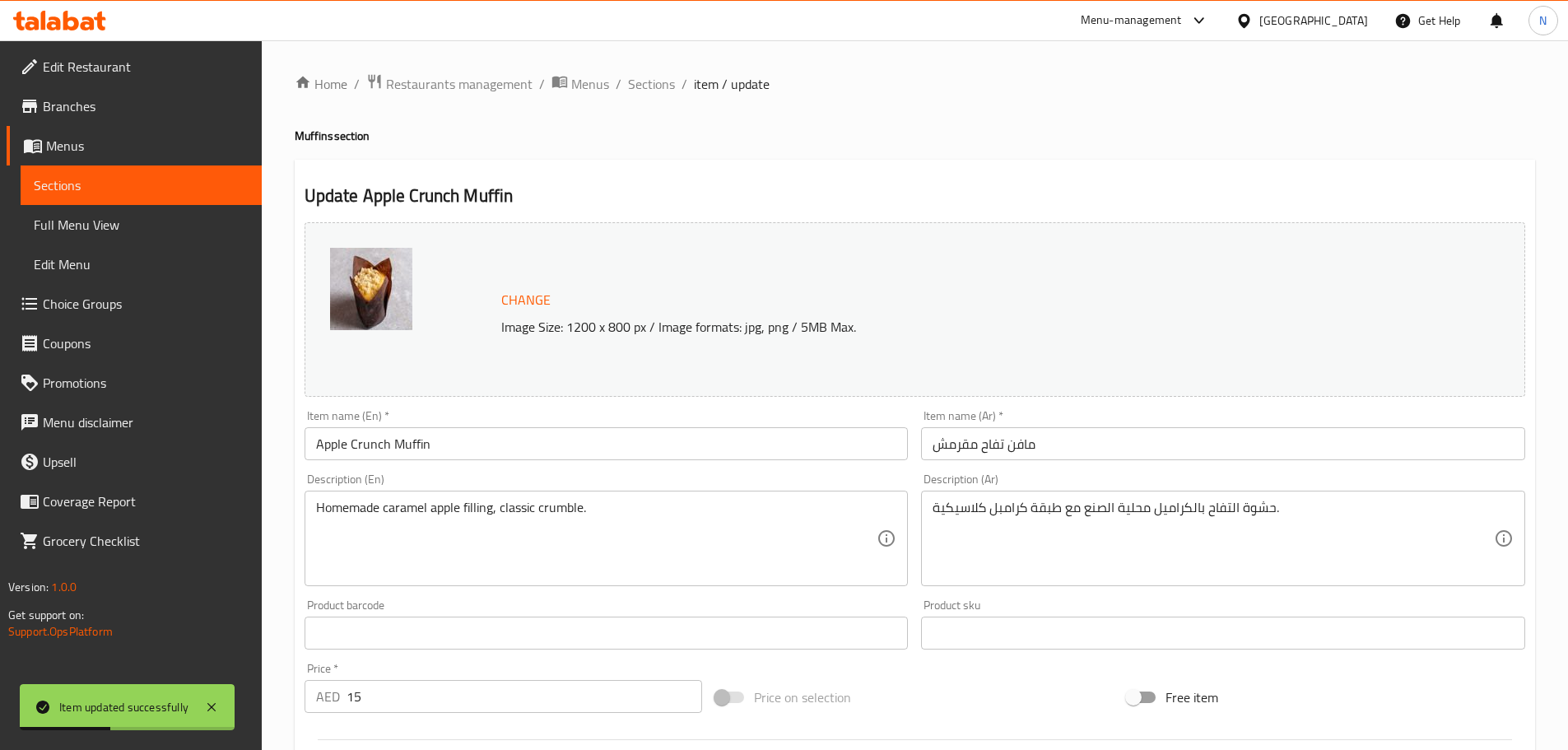
drag, startPoint x: 657, startPoint y: 82, endPoint x: 282, endPoint y: 468, distance: 538.2
click at [657, 82] on span "Sections" at bounding box center [652, 84] width 47 height 20
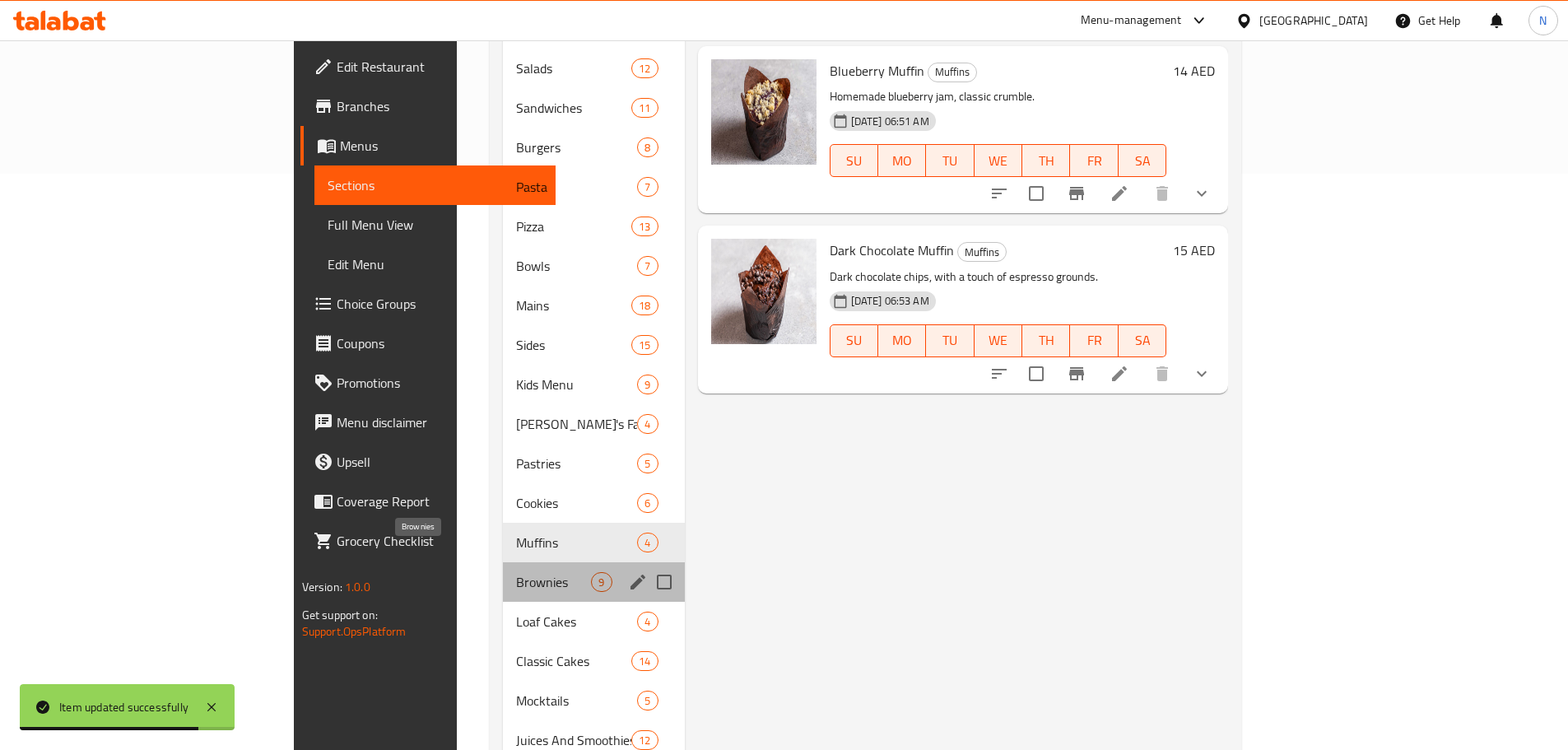
click at [516, 572] on span "Brownies" at bounding box center [553, 582] width 75 height 20
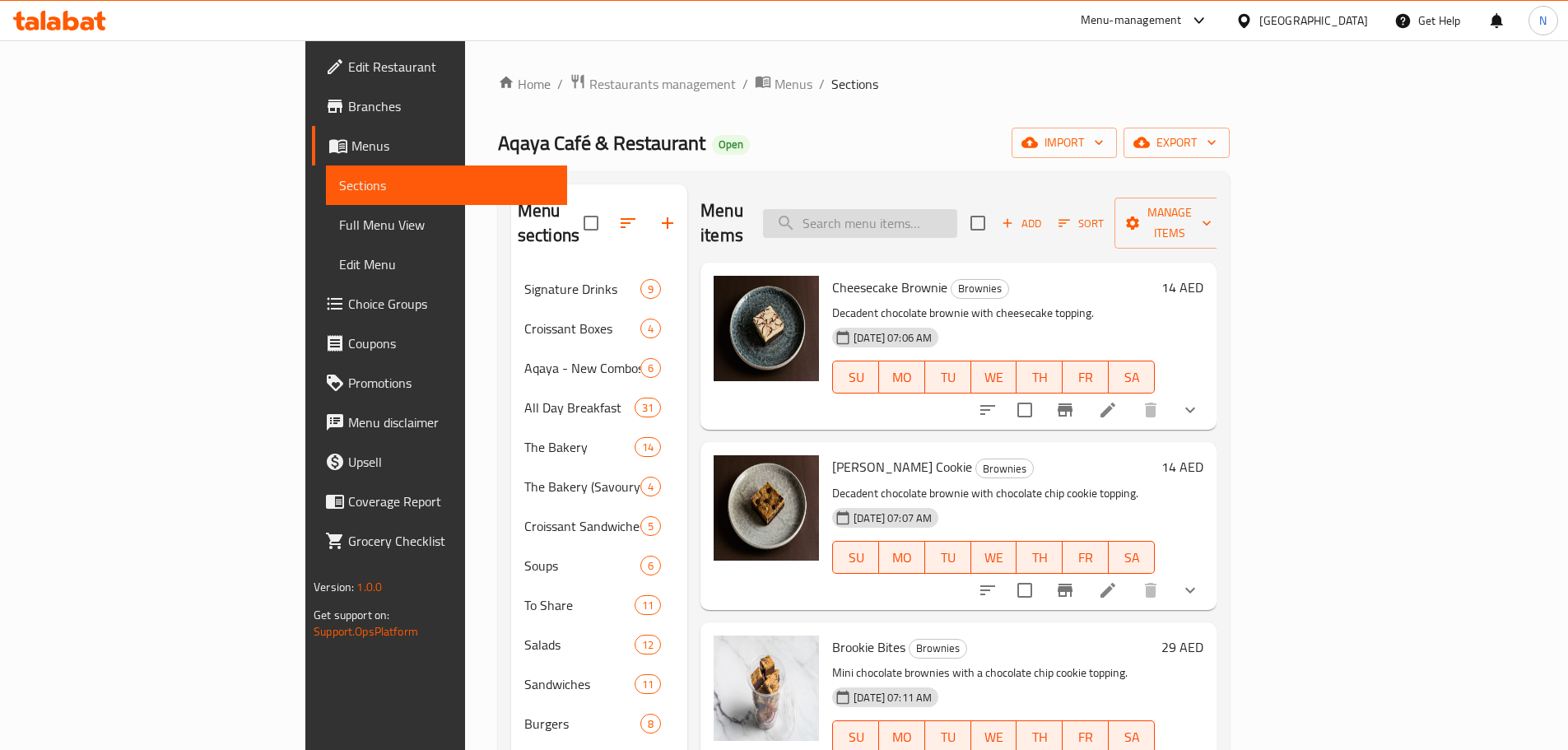
click at [943, 217] on input "search" at bounding box center [860, 223] width 194 height 29
paste input "Brookie"
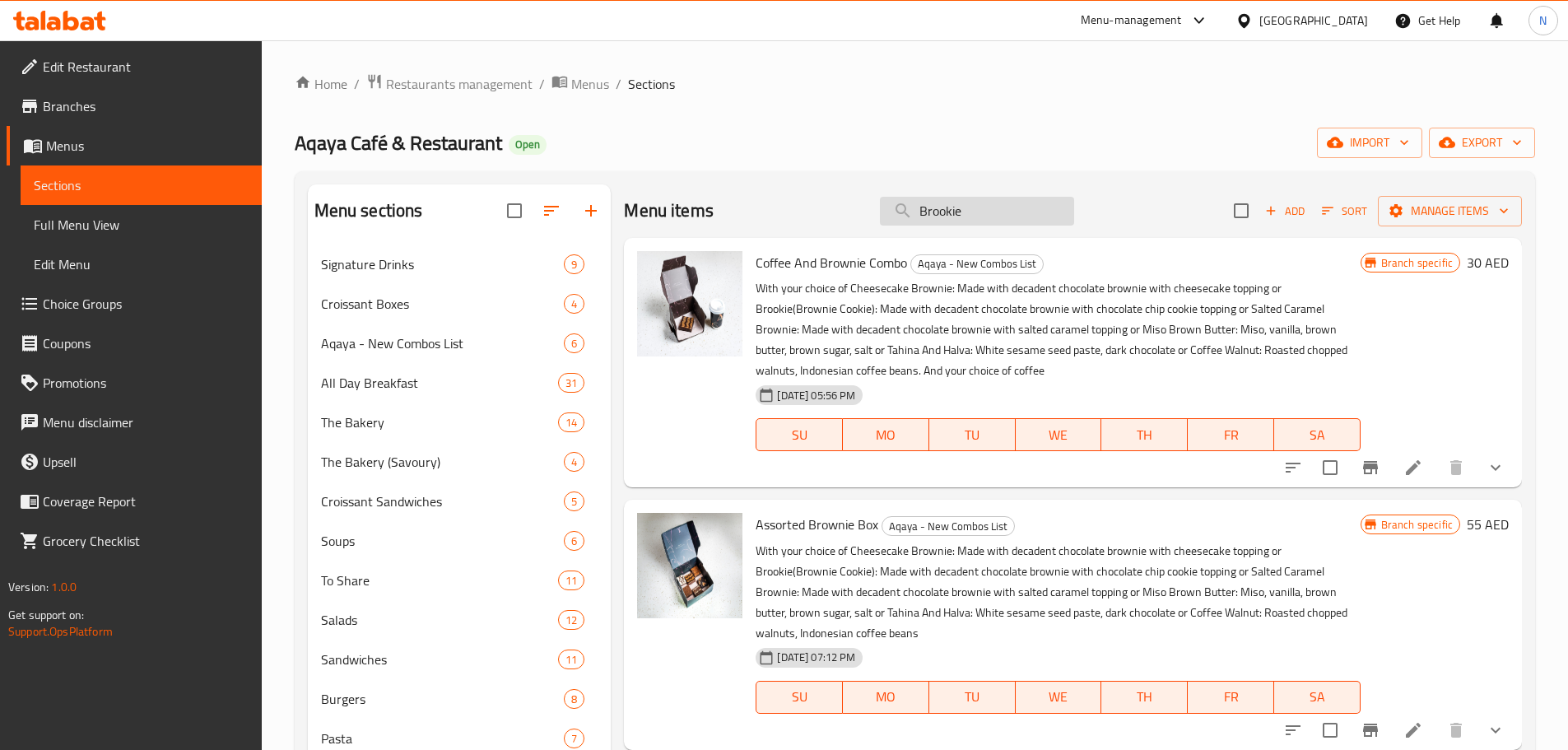
click at [926, 215] on input "Brookie" at bounding box center [976, 211] width 194 height 29
paste input "Speciality Juices"
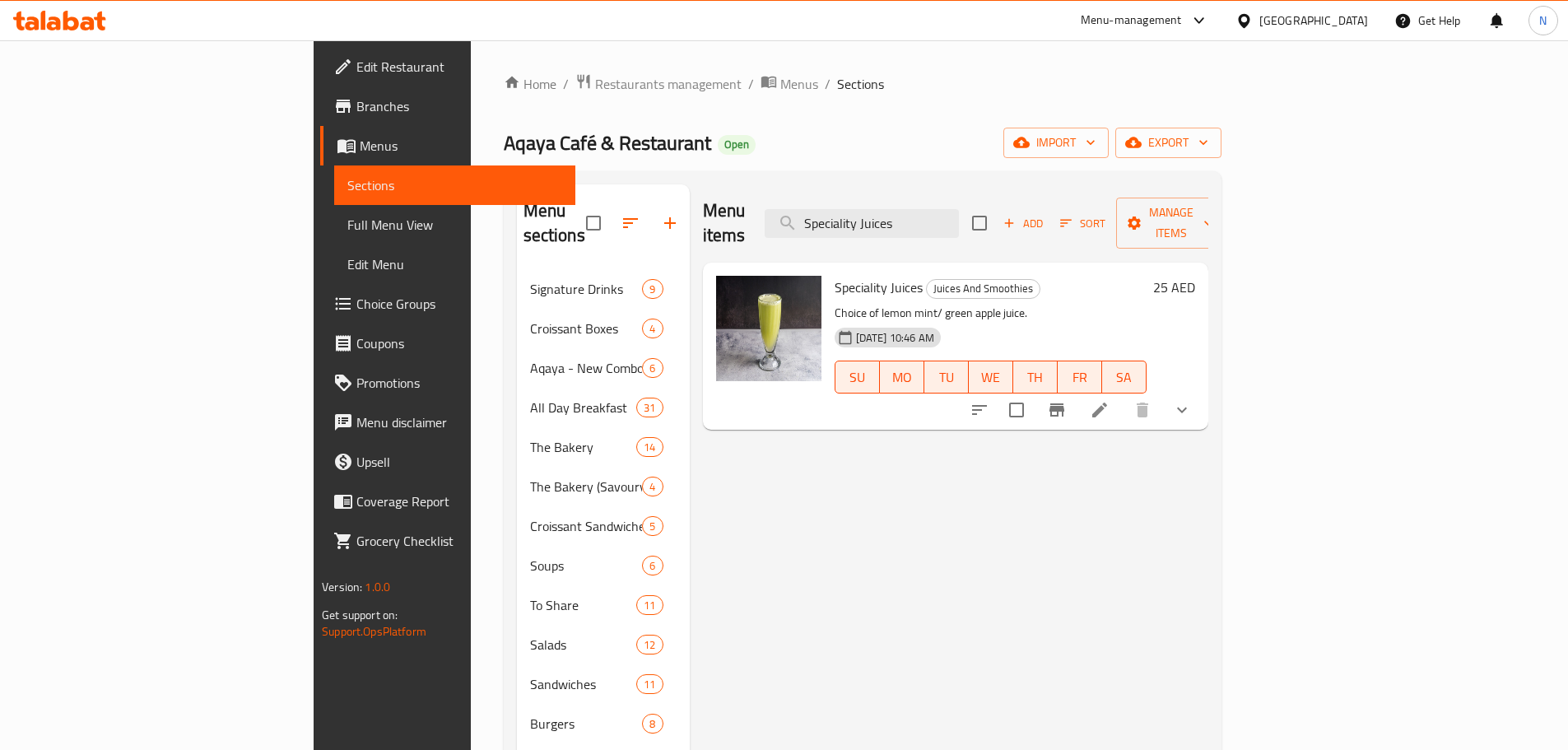
type input "Speciality Juices"
click at [1066, 400] on icon "Branch-specific-item" at bounding box center [1056, 410] width 20 height 20
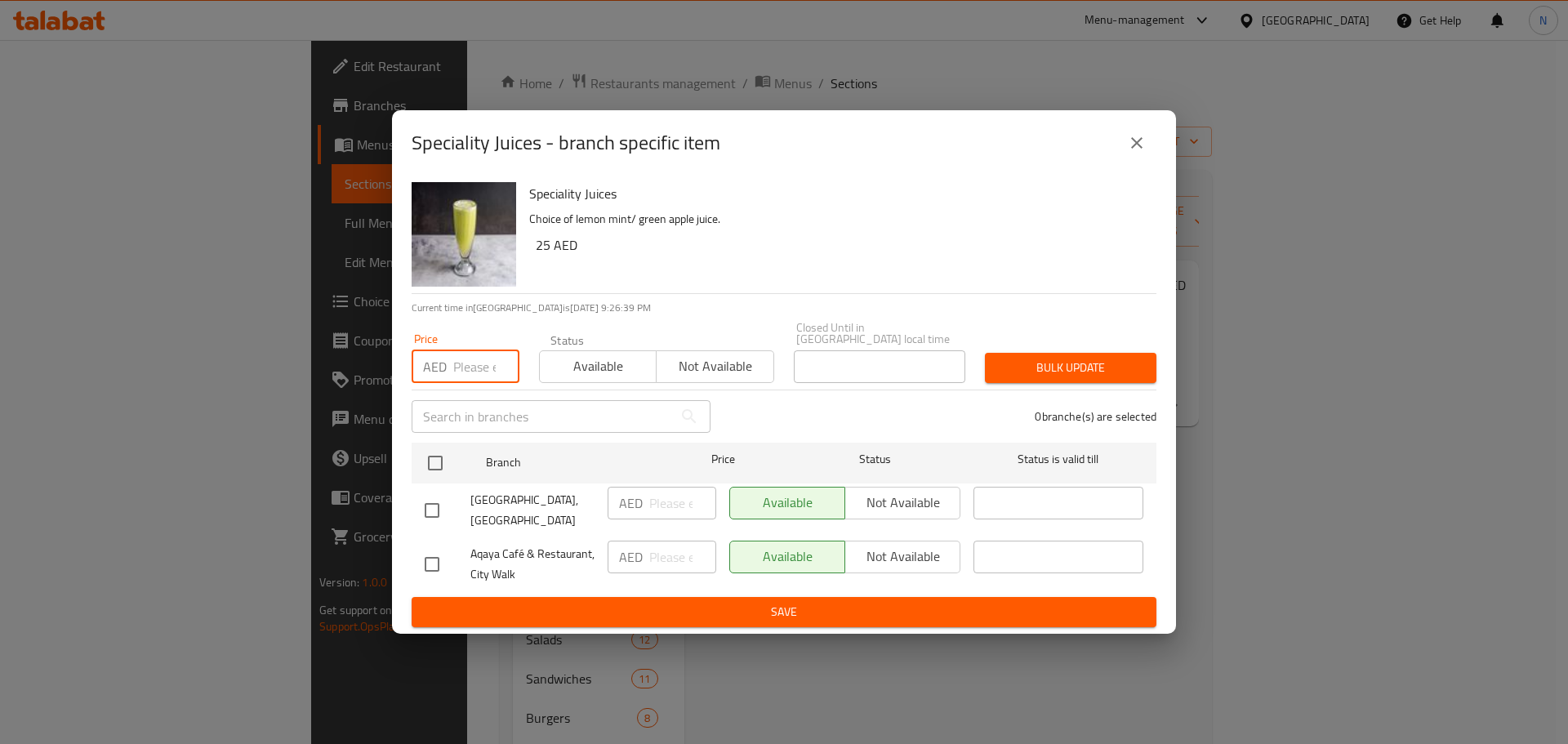
click at [470, 365] on input "number" at bounding box center [486, 367] width 66 height 33
type input "28"
click at [433, 458] on input "checkbox" at bounding box center [435, 462] width 34 height 34
checkbox input "true"
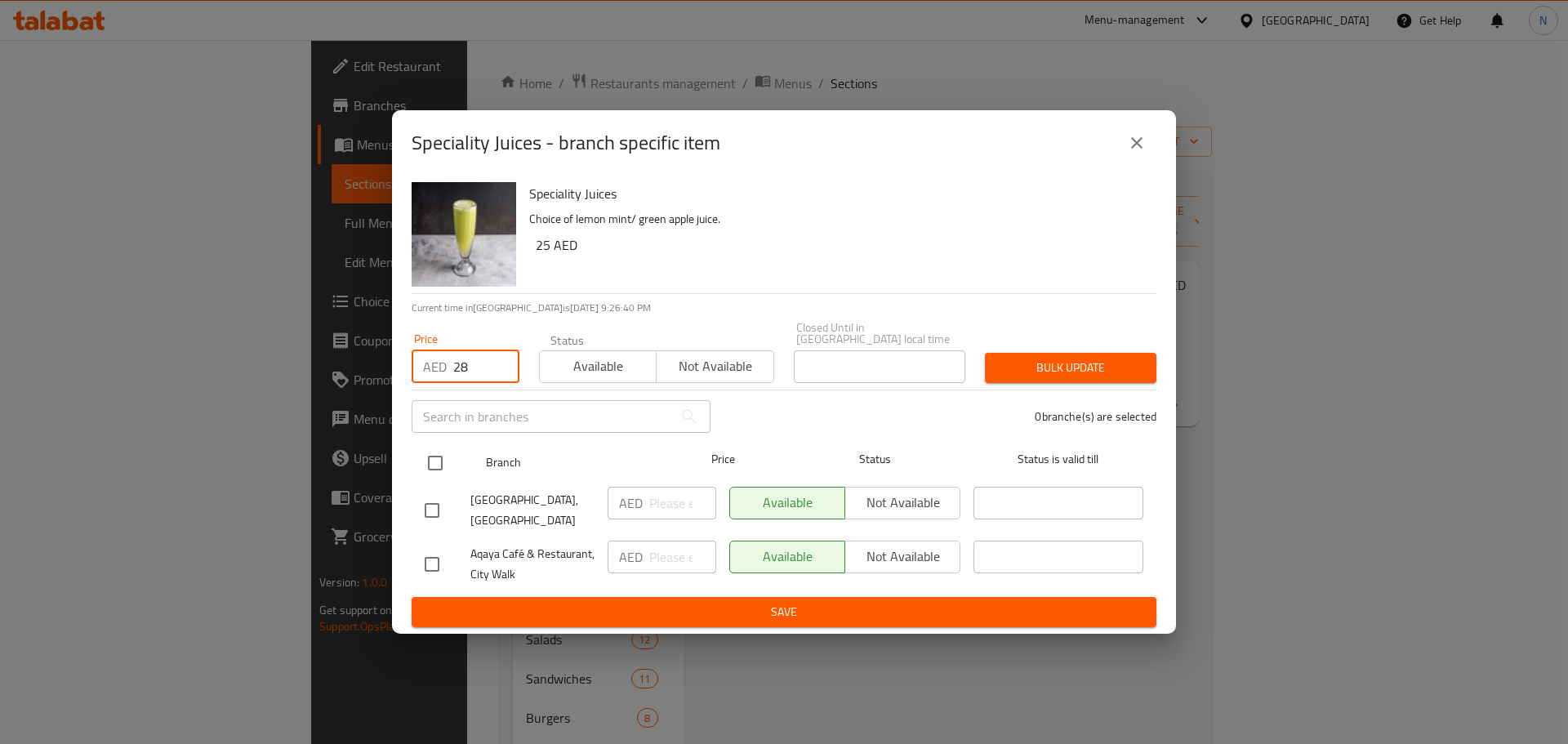
checkbox input "true"
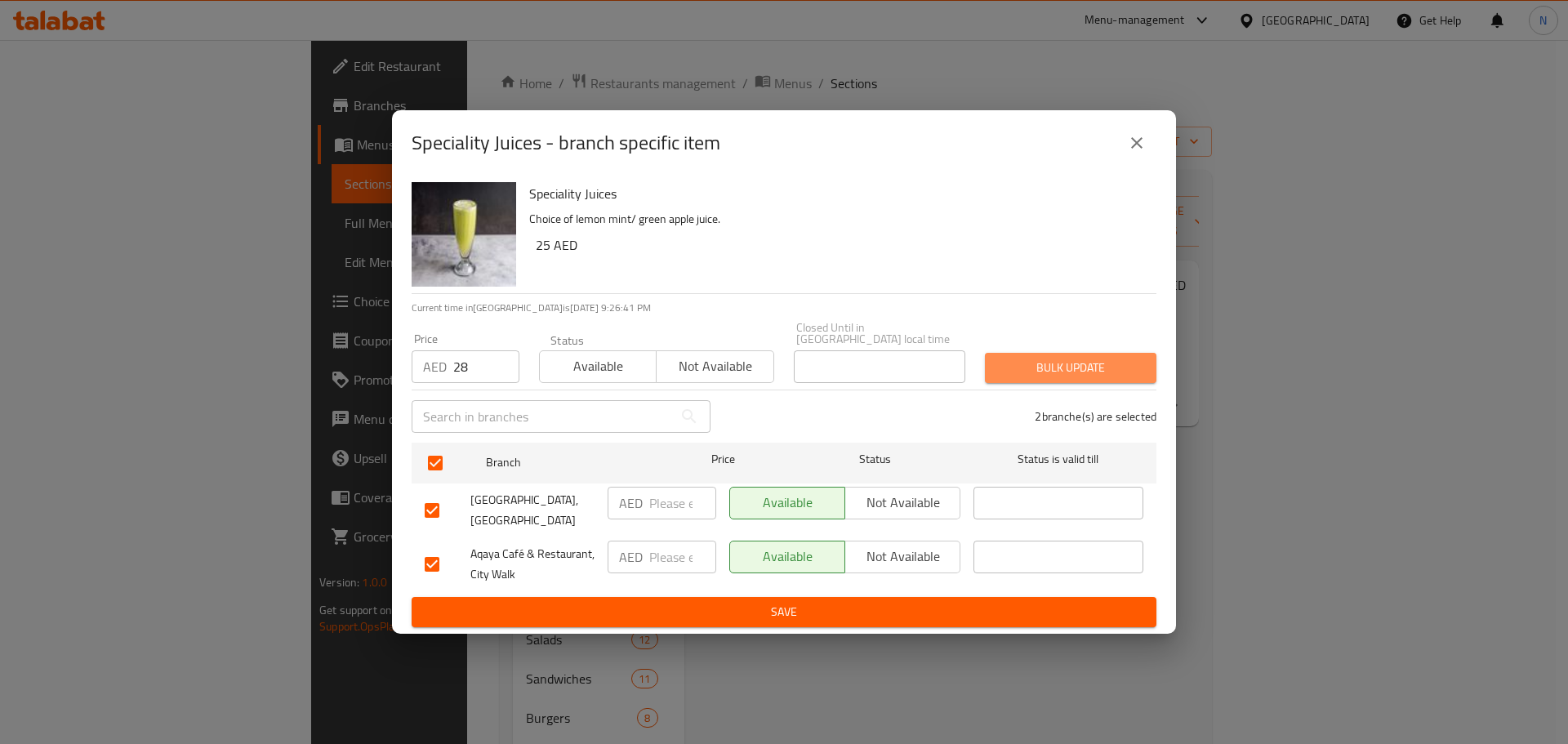
click at [1097, 374] on span "Bulk update" at bounding box center [1071, 368] width 146 height 21
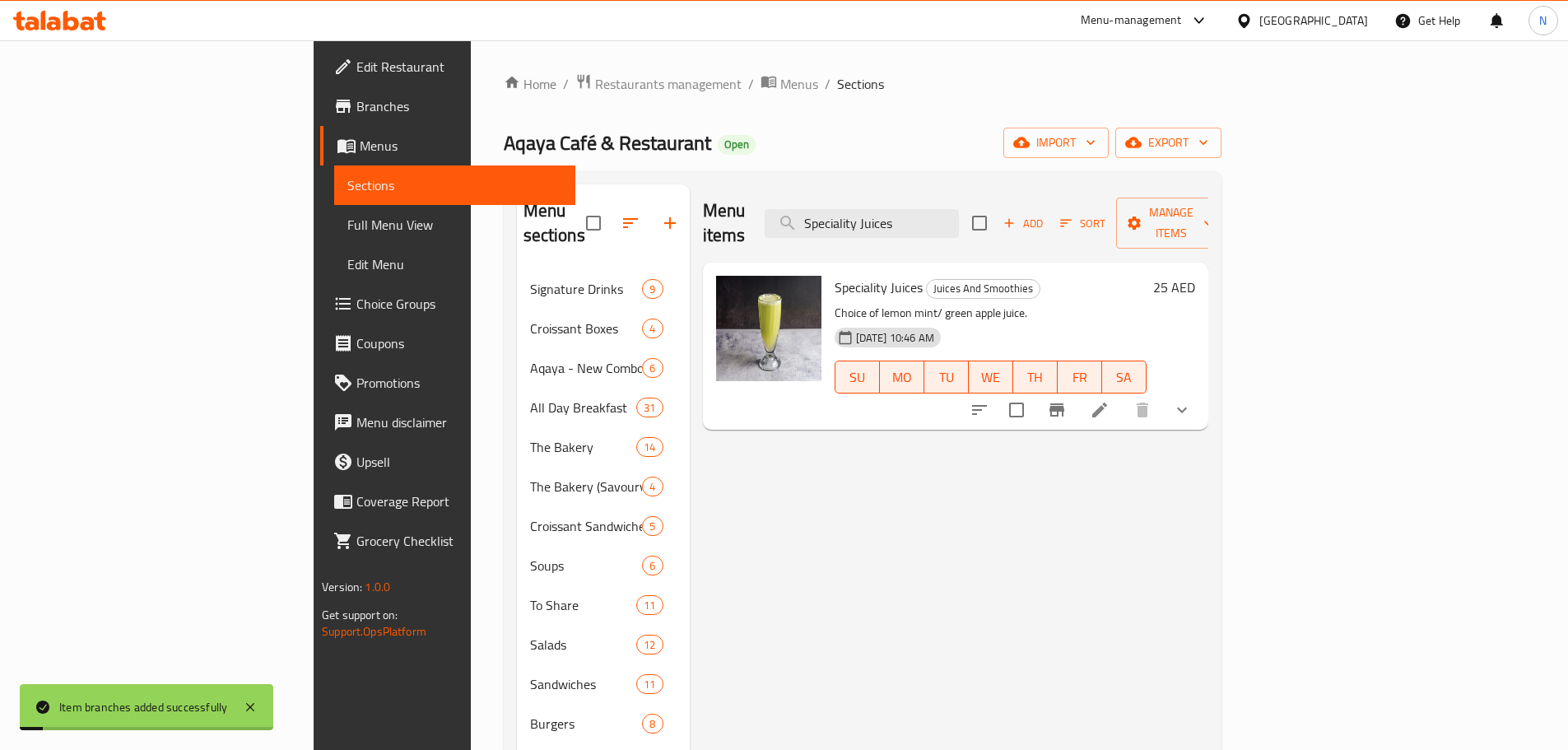
click at [1195, 276] on h6 "25 AED" at bounding box center [1174, 288] width 42 height 23
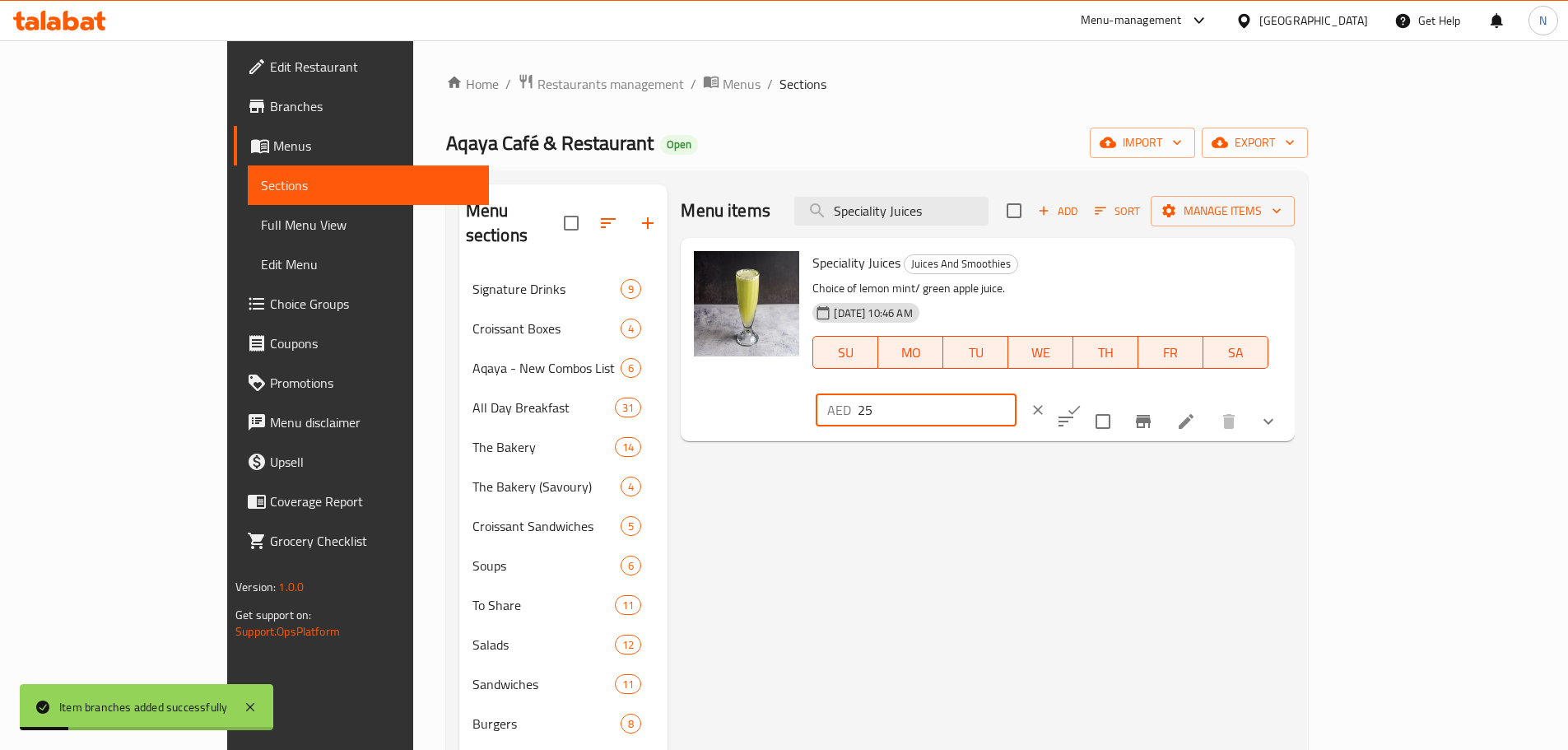
click at [1016, 393] on div "AED 25 ​" at bounding box center [916, 410] width 201 height 33
type input "28"
click at [1081, 406] on icon "ok" at bounding box center [1074, 410] width 12 height 9
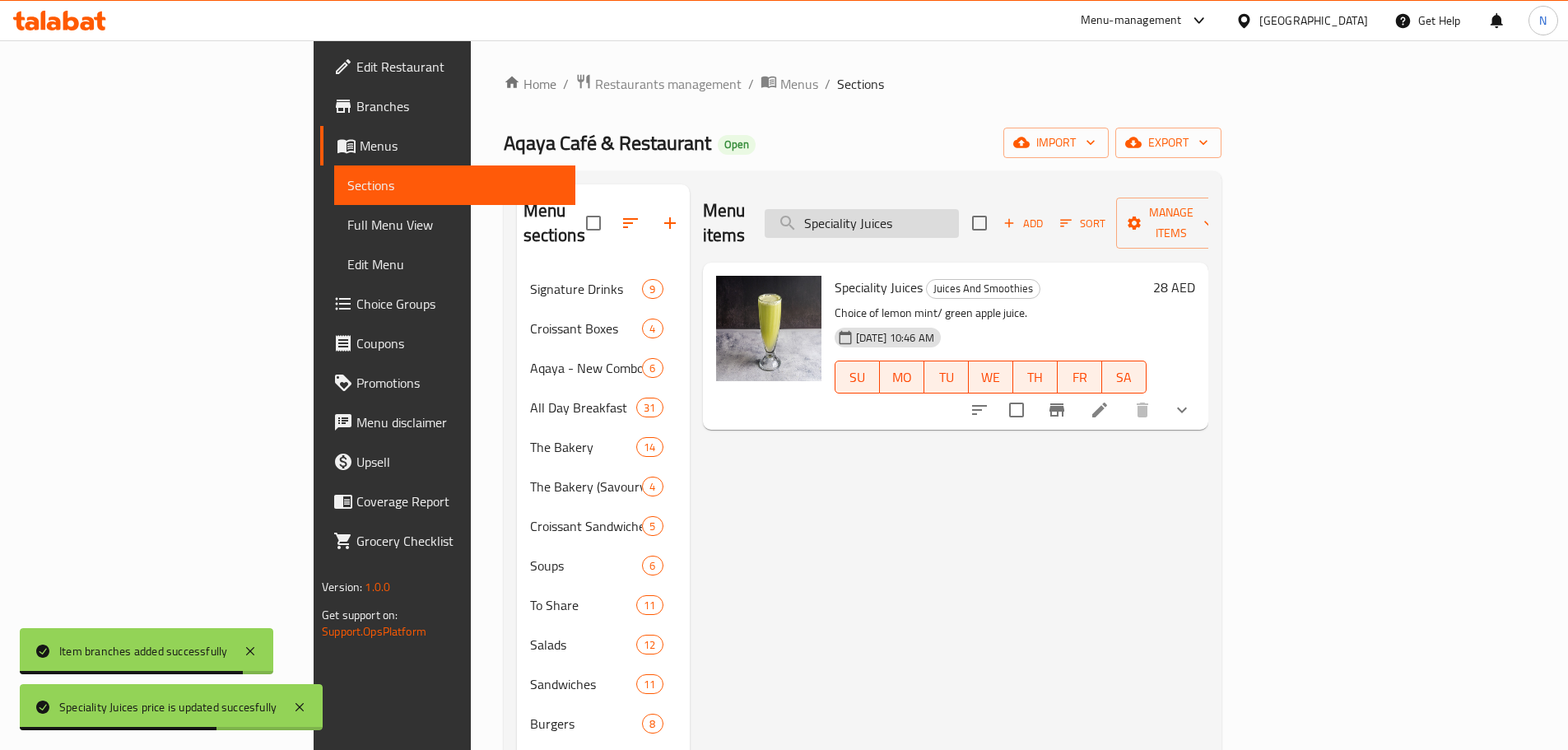
click at [959, 213] on input "Speciality Juices" at bounding box center [861, 223] width 194 height 29
paste input "Mediterranean Veggie Pizza"
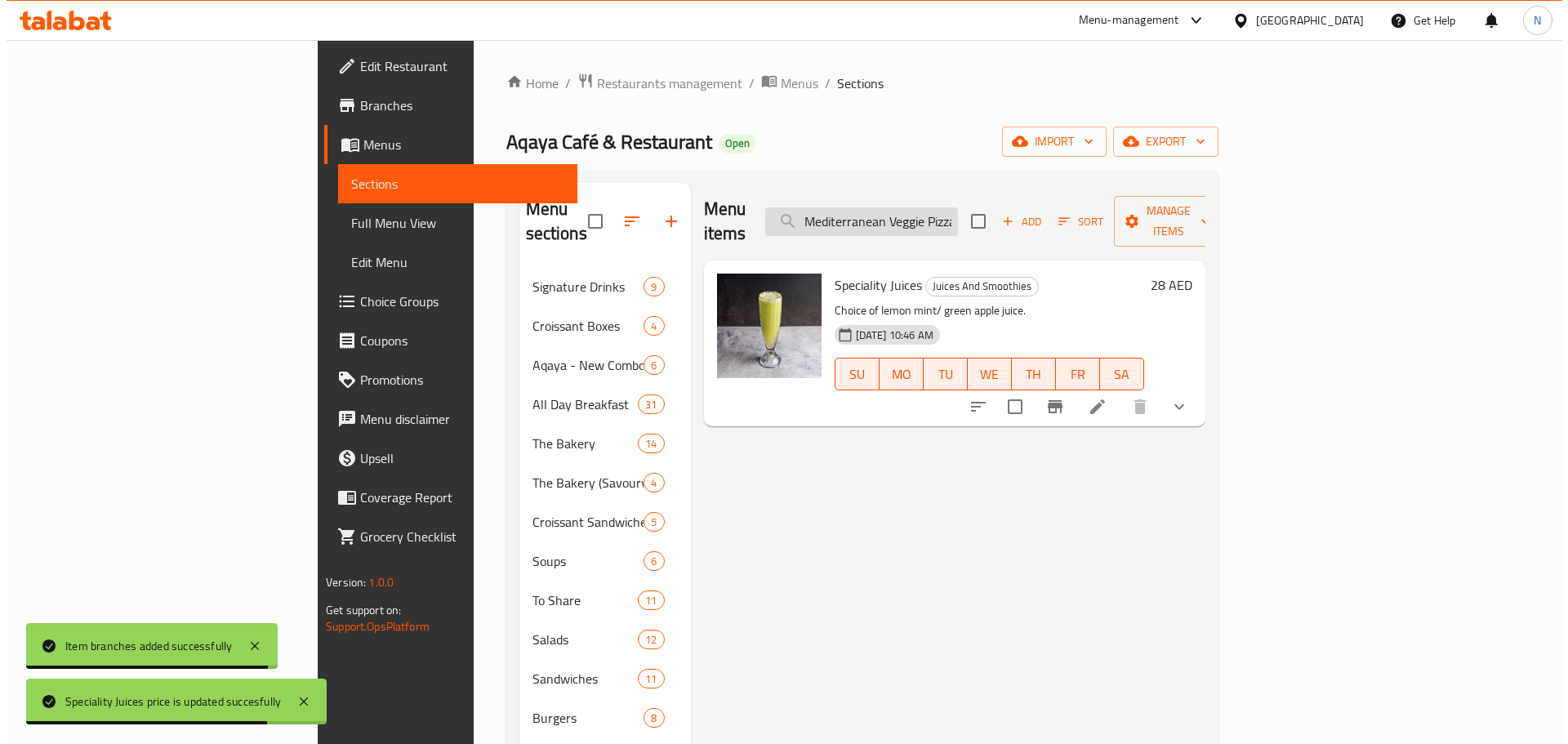
scroll to position [0, 6]
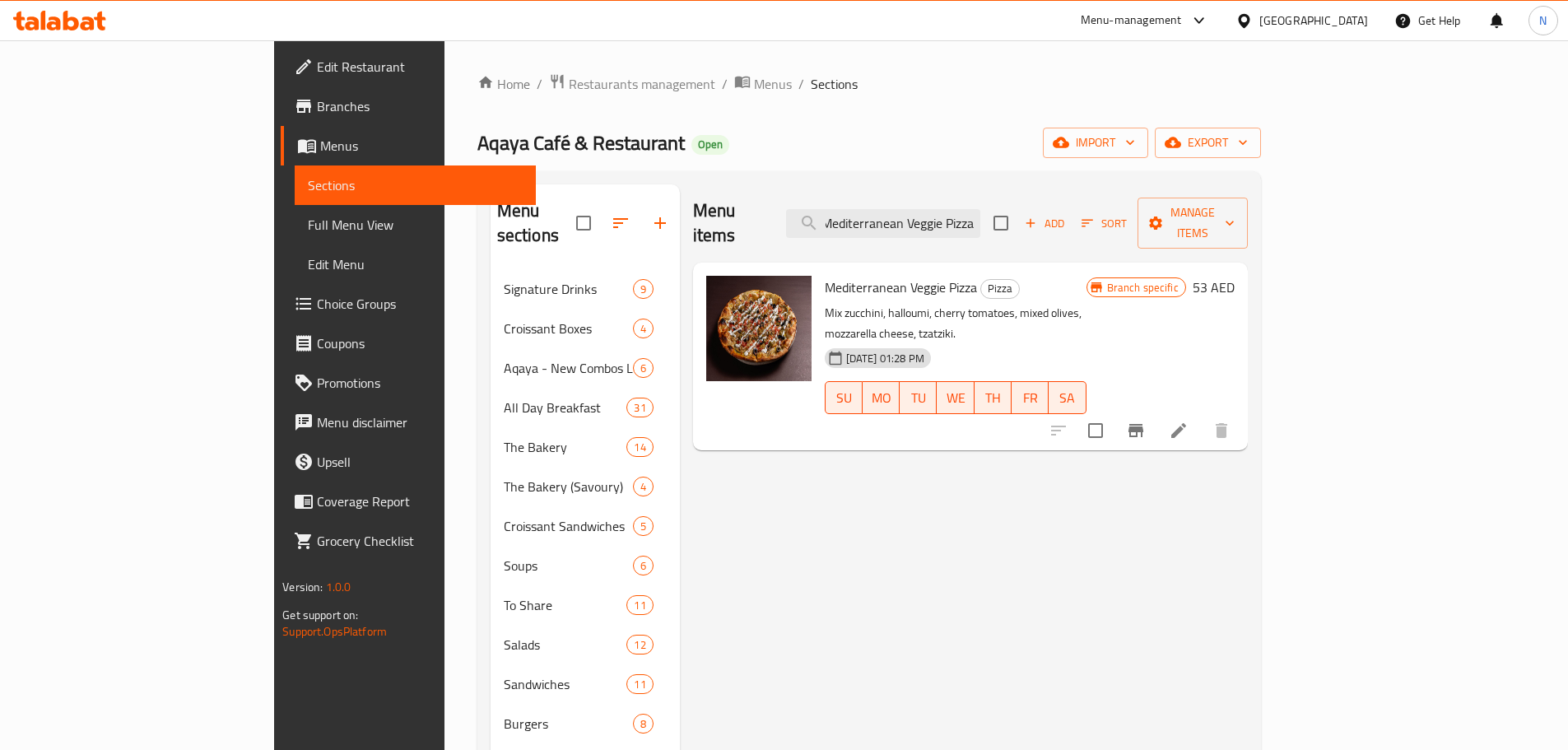
type input "Mediterranean Veggie Pizza"
click at [1201, 416] on li at bounding box center [1178, 431] width 46 height 30
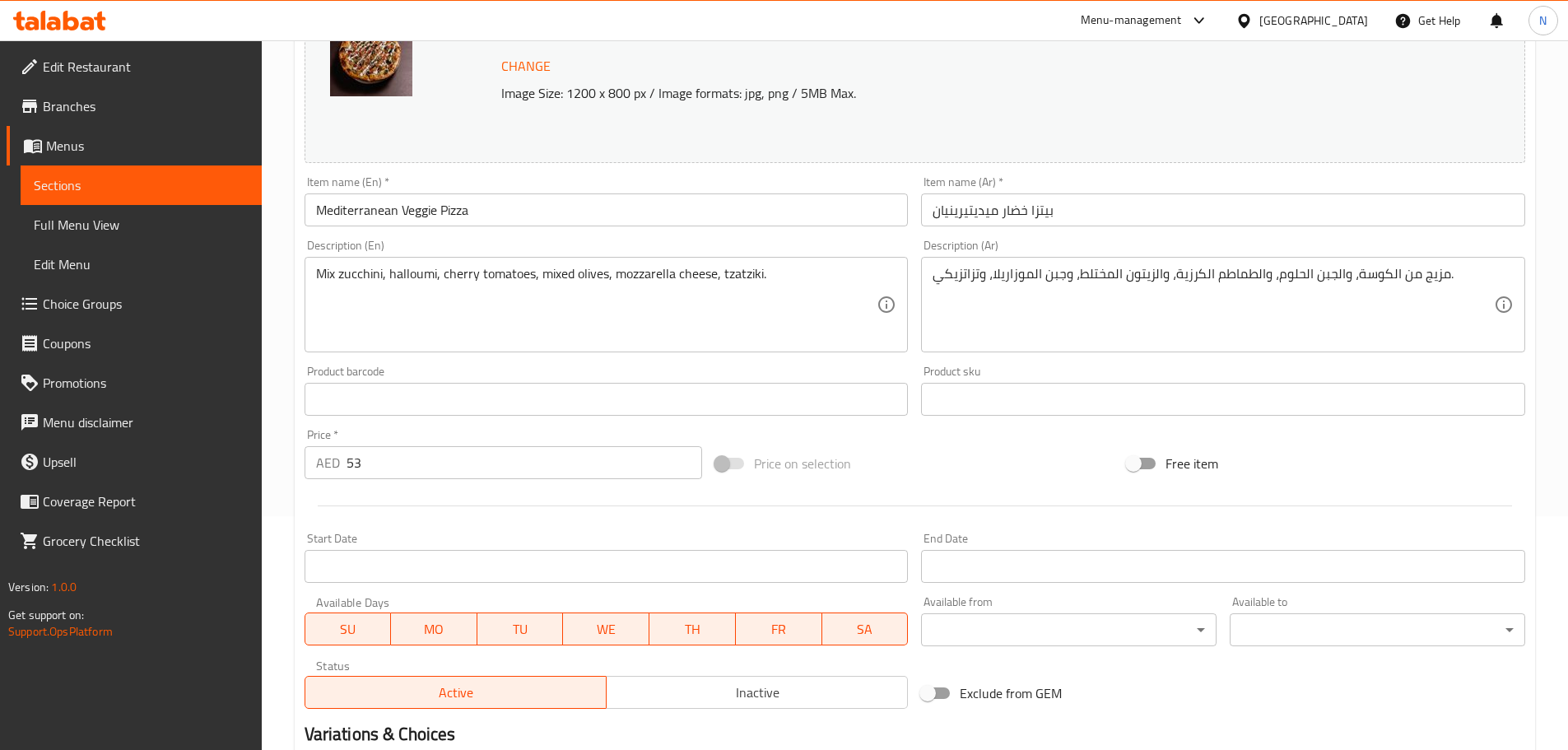
scroll to position [437, 0]
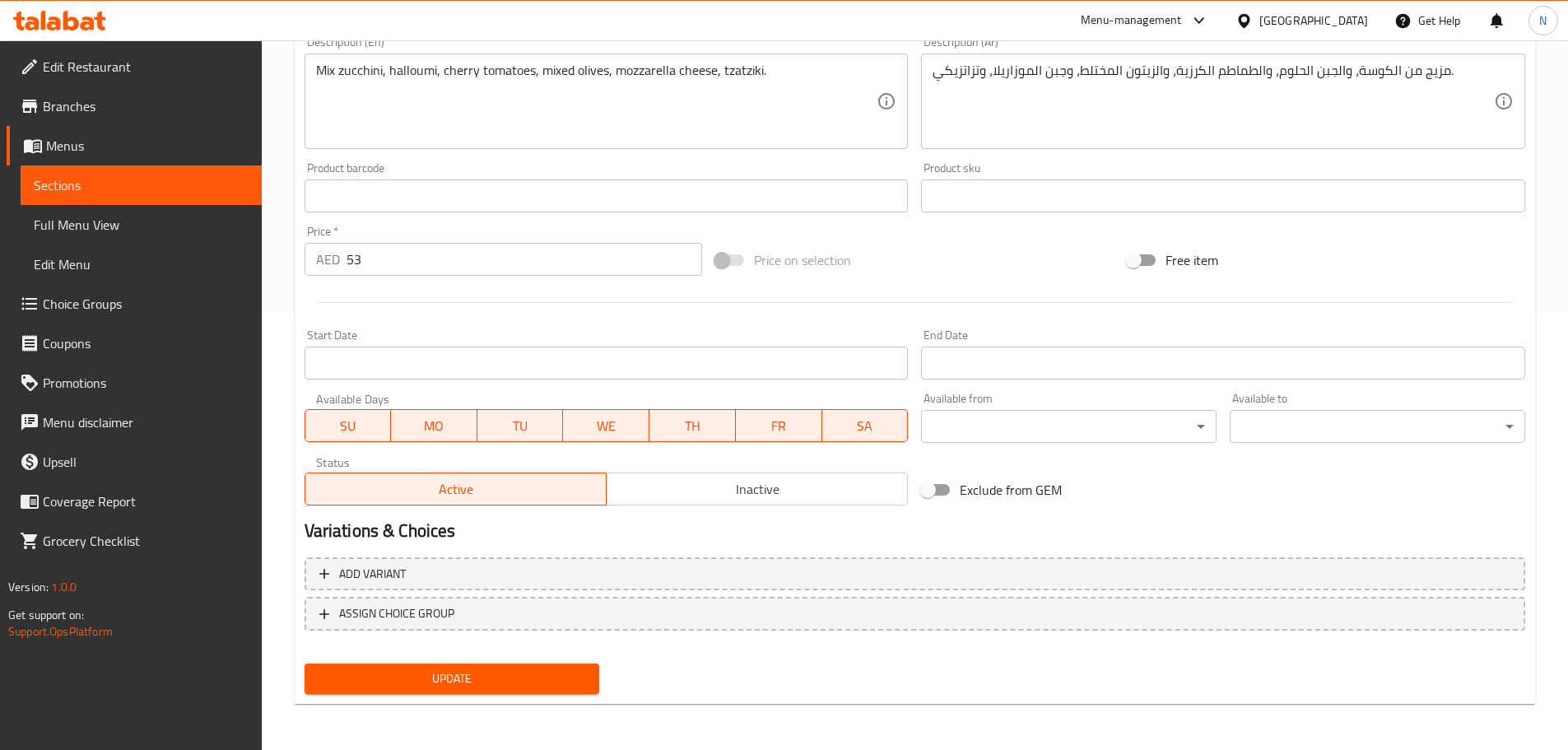
click at [690, 492] on span "Inactive" at bounding box center [757, 489] width 288 height 24
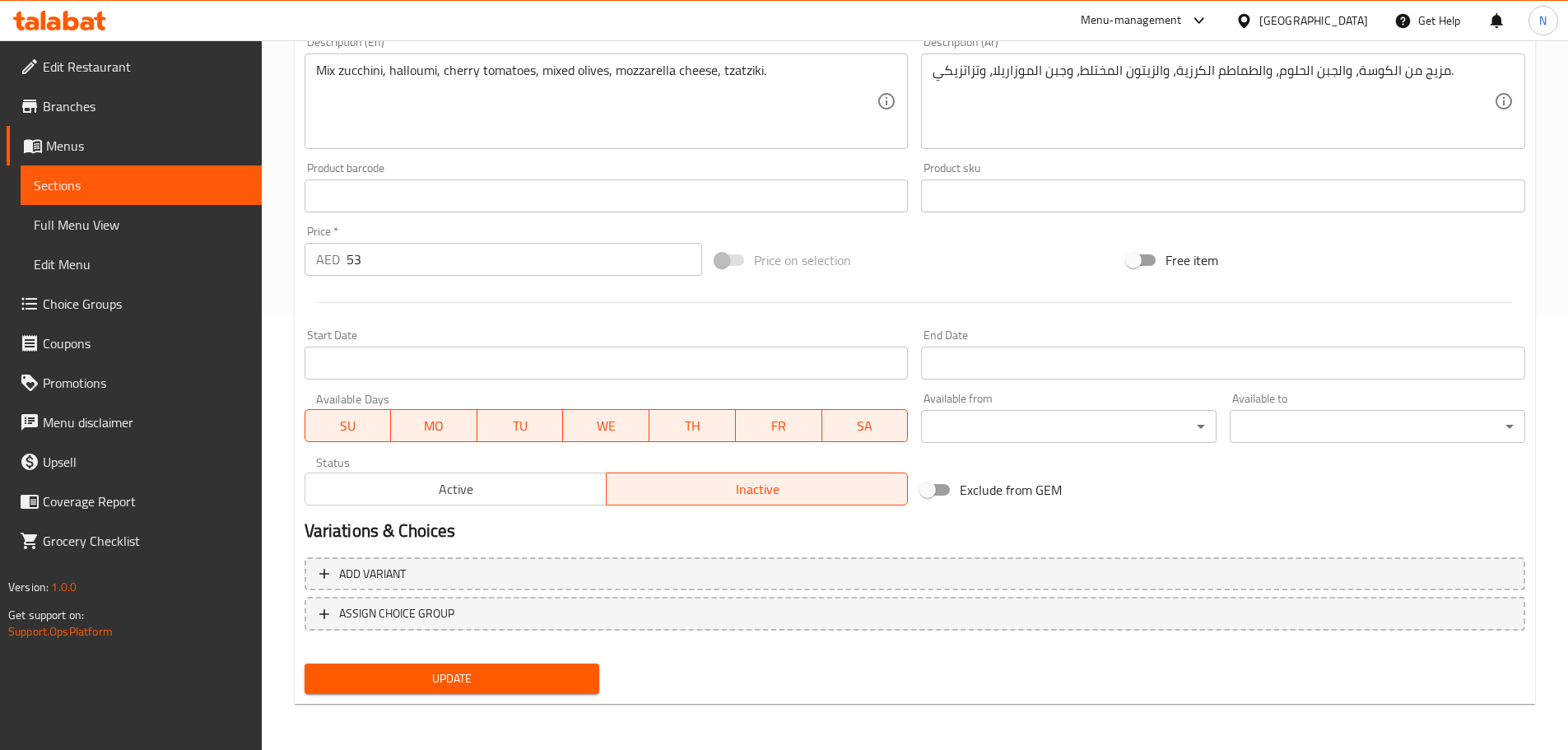
click at [516, 683] on span "Update" at bounding box center [452, 678] width 269 height 21
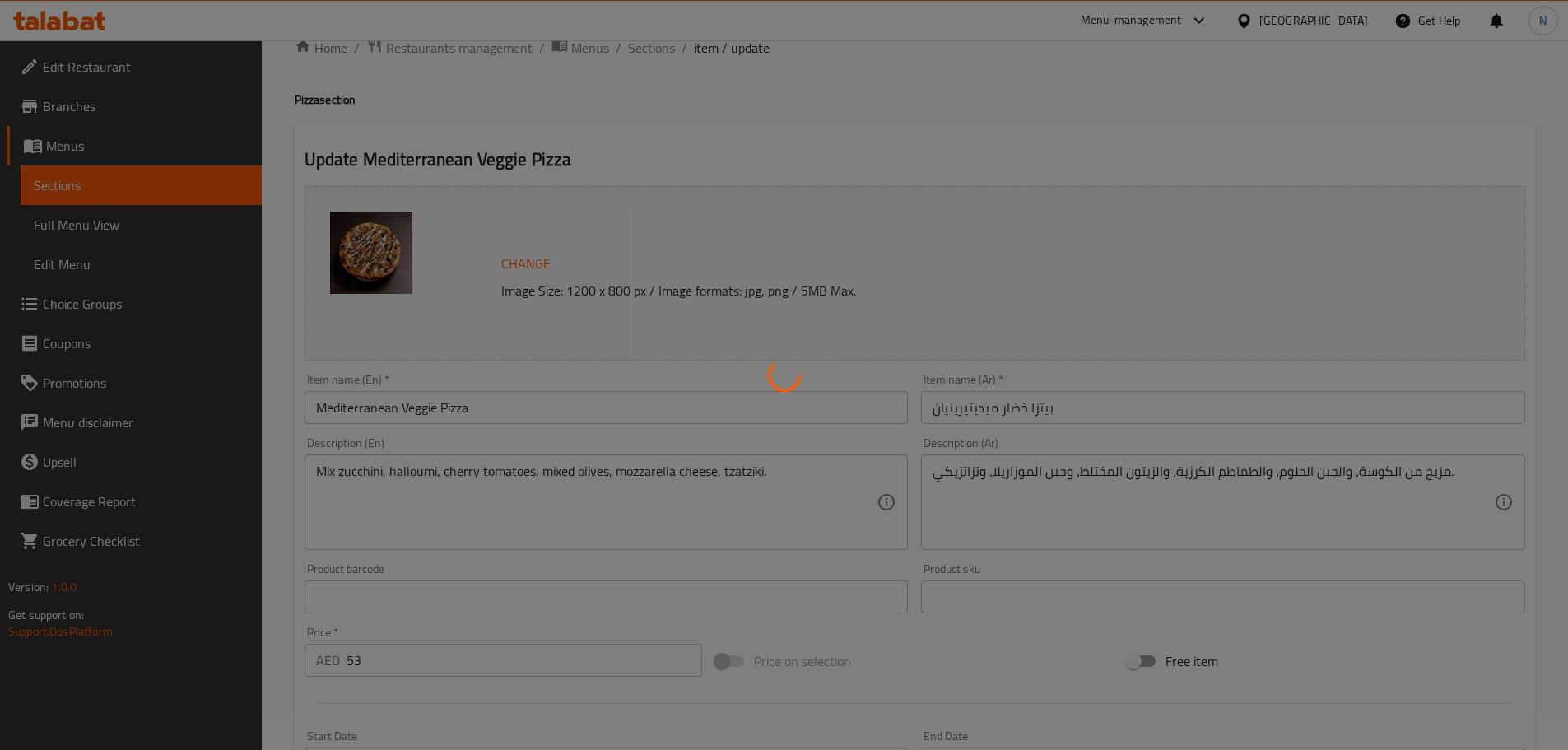
scroll to position [0, 0]
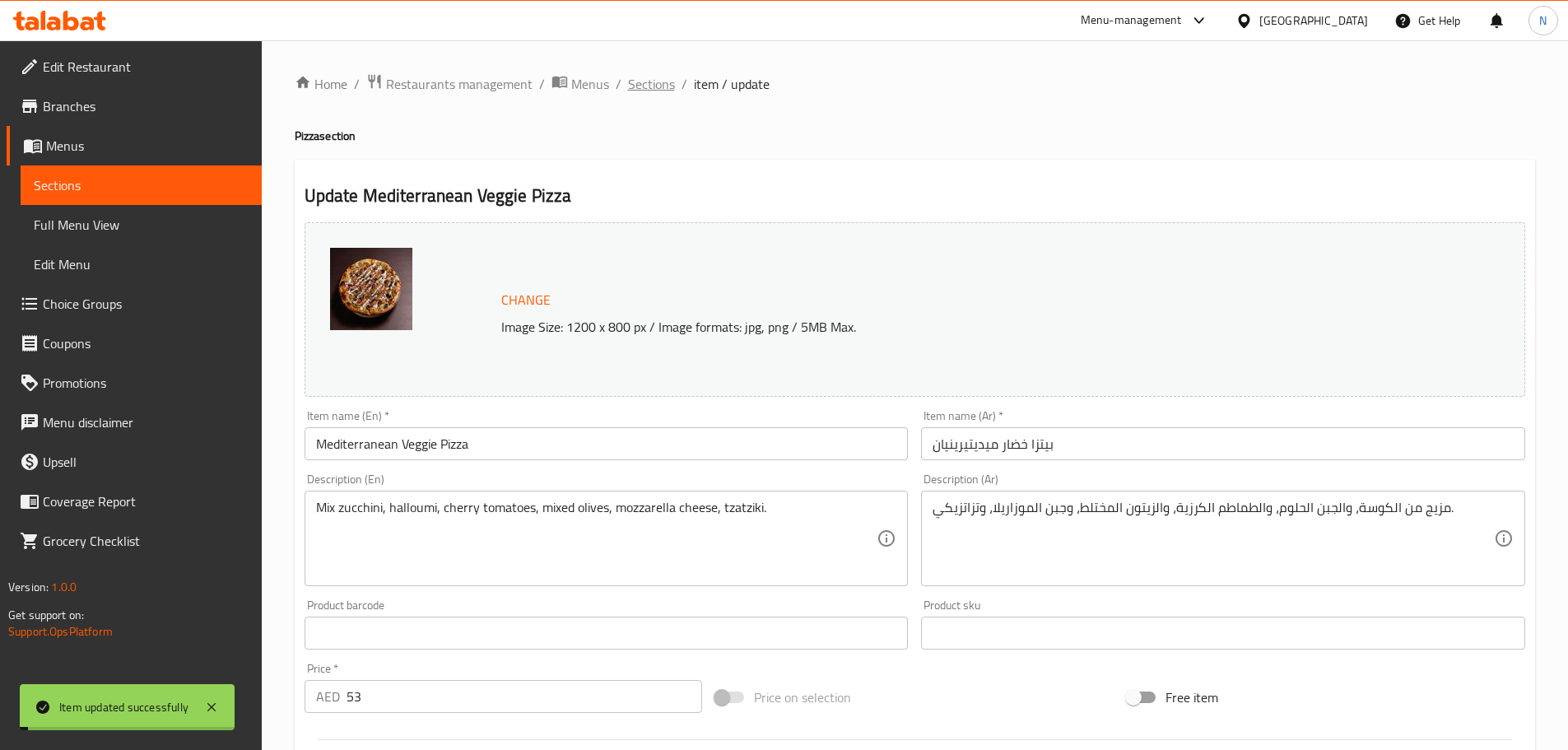
click at [649, 88] on span "Sections" at bounding box center [652, 84] width 47 height 20
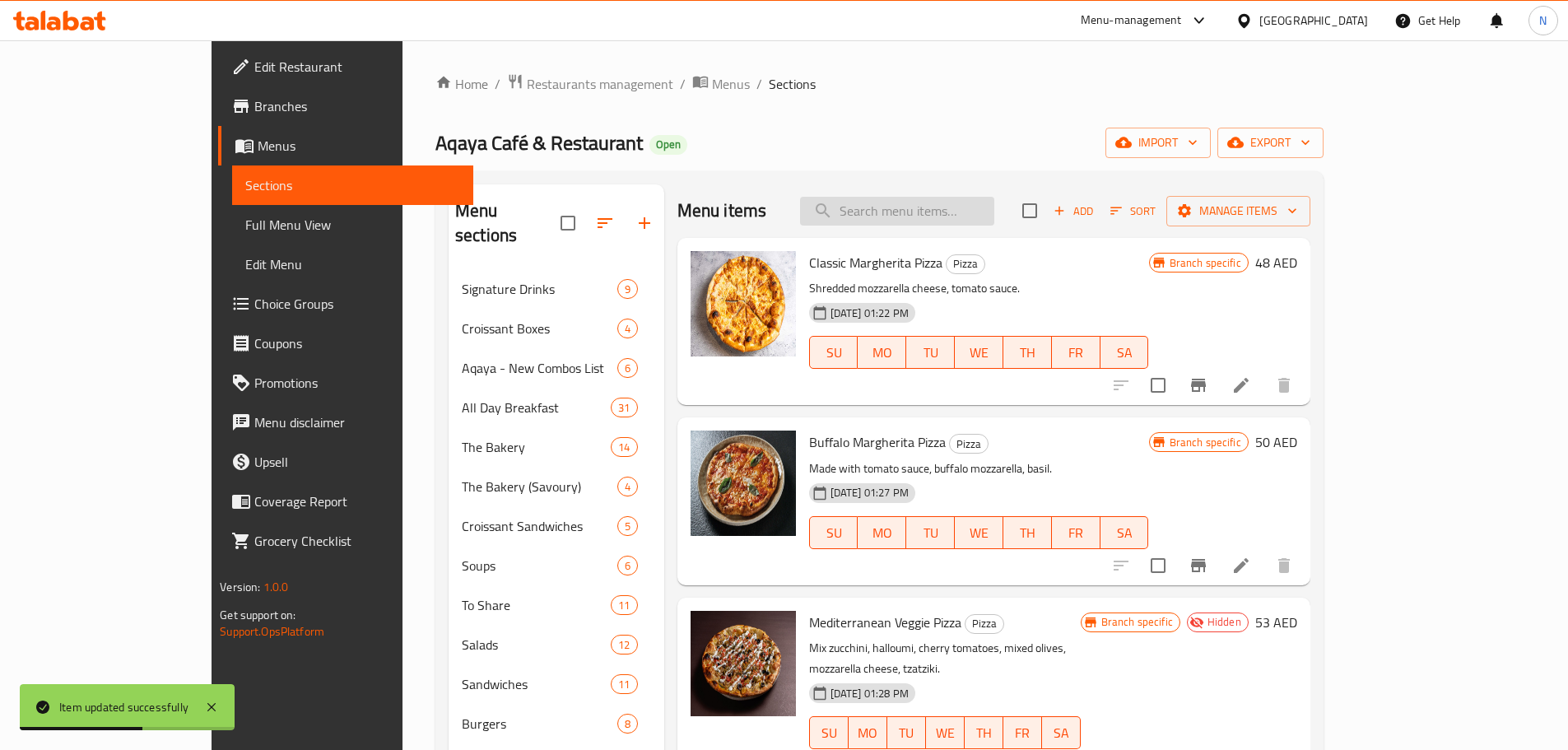
click at [935, 222] on input "search" at bounding box center [896, 211] width 194 height 29
paste input "4 Cheese Pizza"
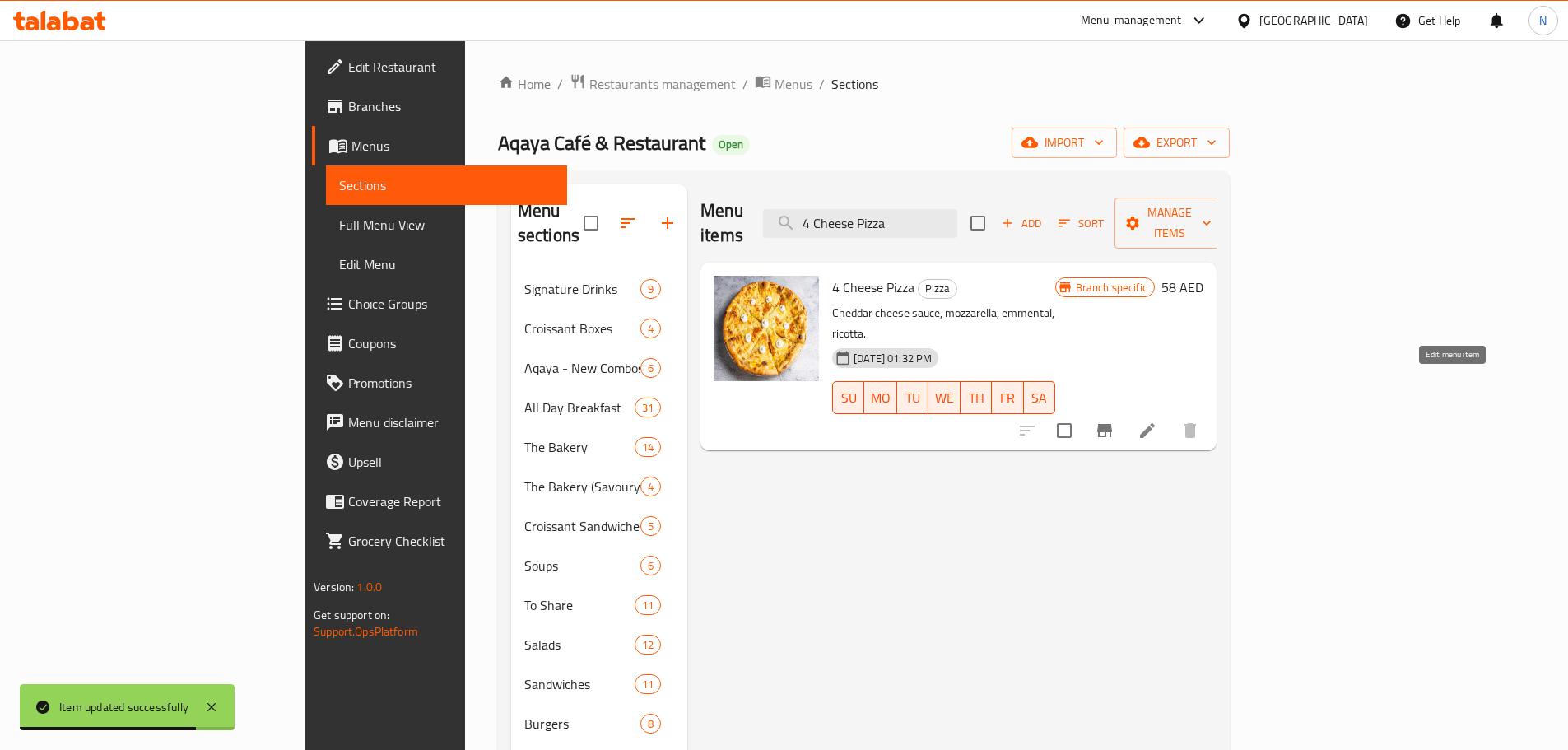
type input "4 Cheese Pizza"
click at [1157, 421] on icon at bounding box center [1147, 431] width 20 height 20
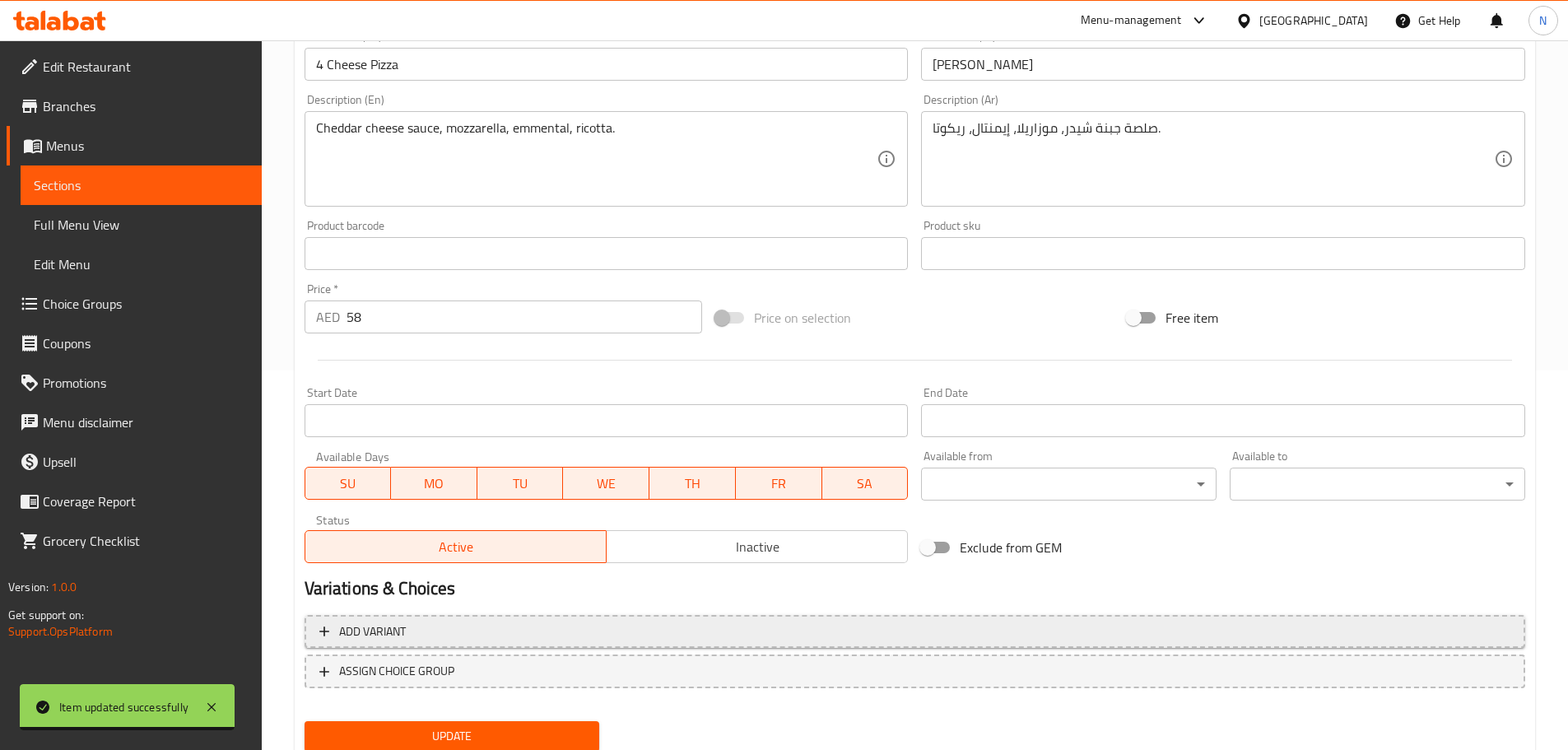
scroll to position [437, 0]
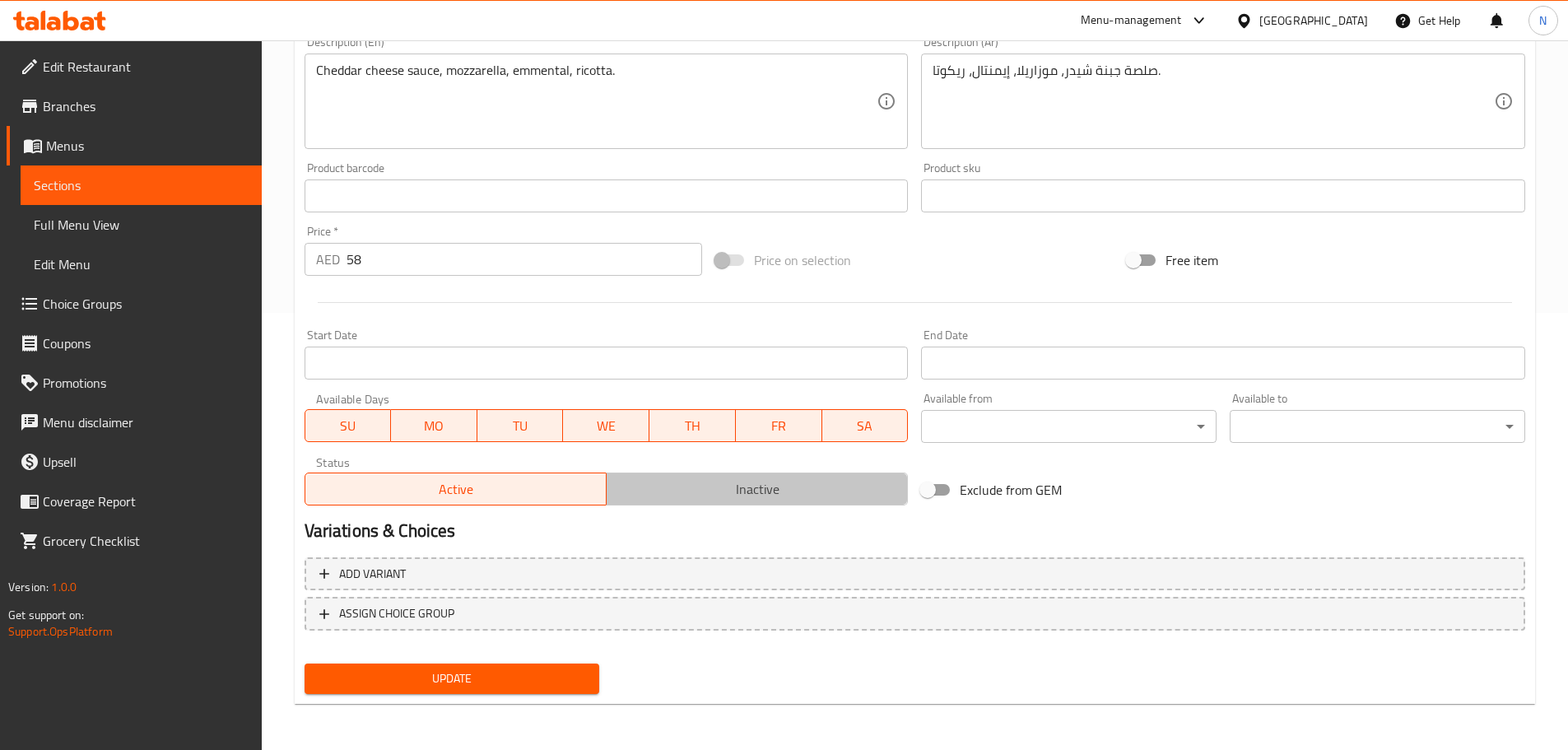
click at [791, 497] on span "Inactive" at bounding box center [757, 489] width 288 height 24
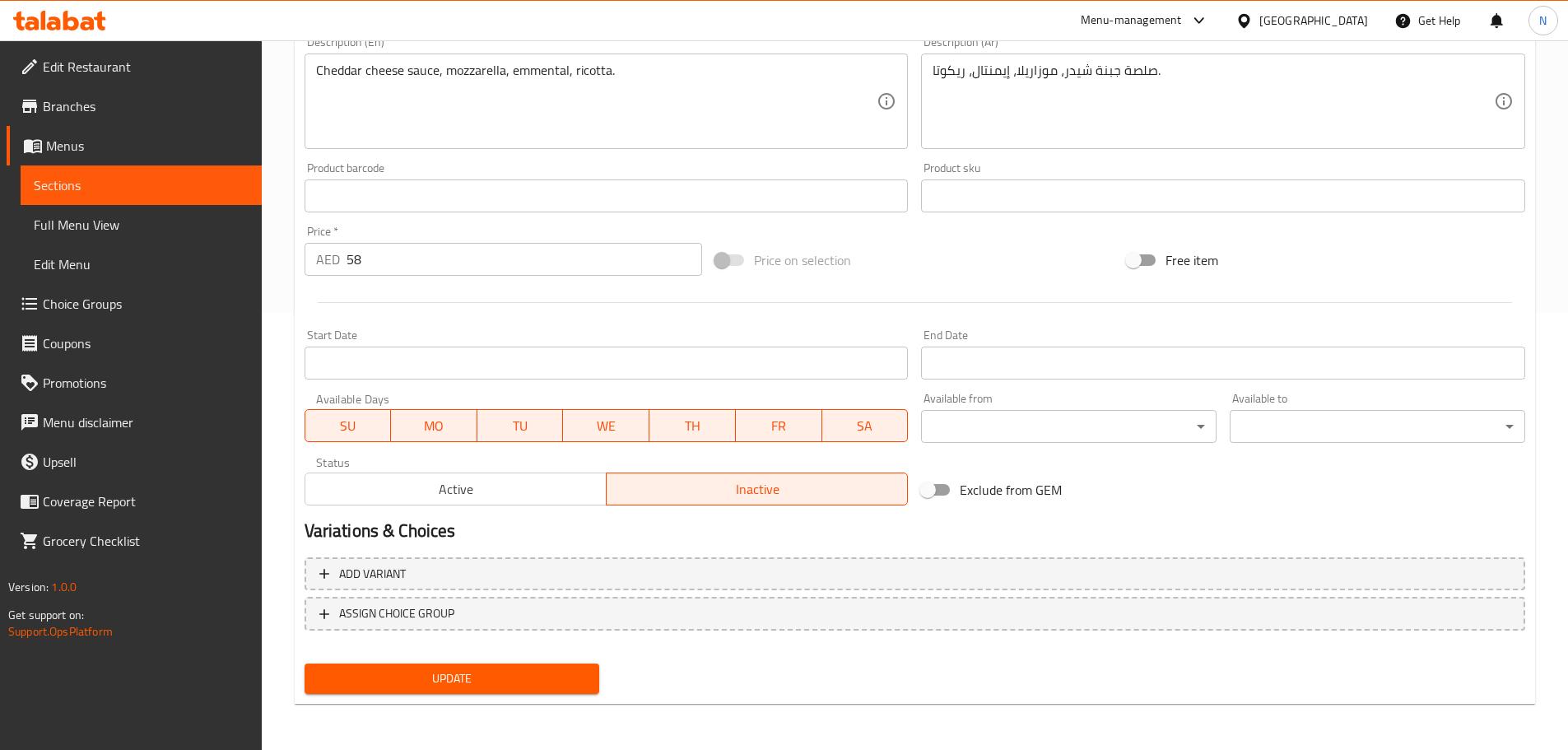
click at [567, 667] on button "Update" at bounding box center [452, 678] width 296 height 31
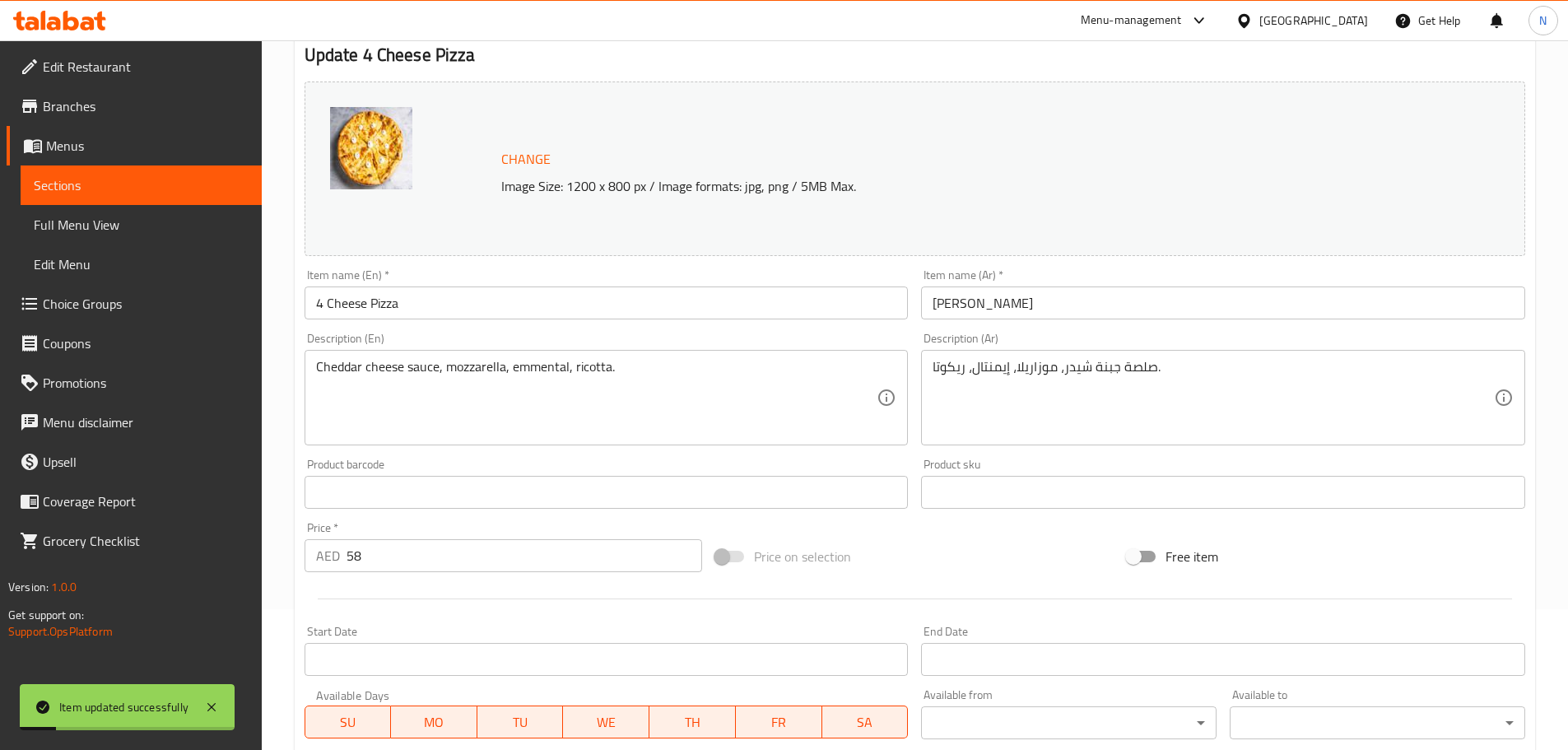
scroll to position [0, 0]
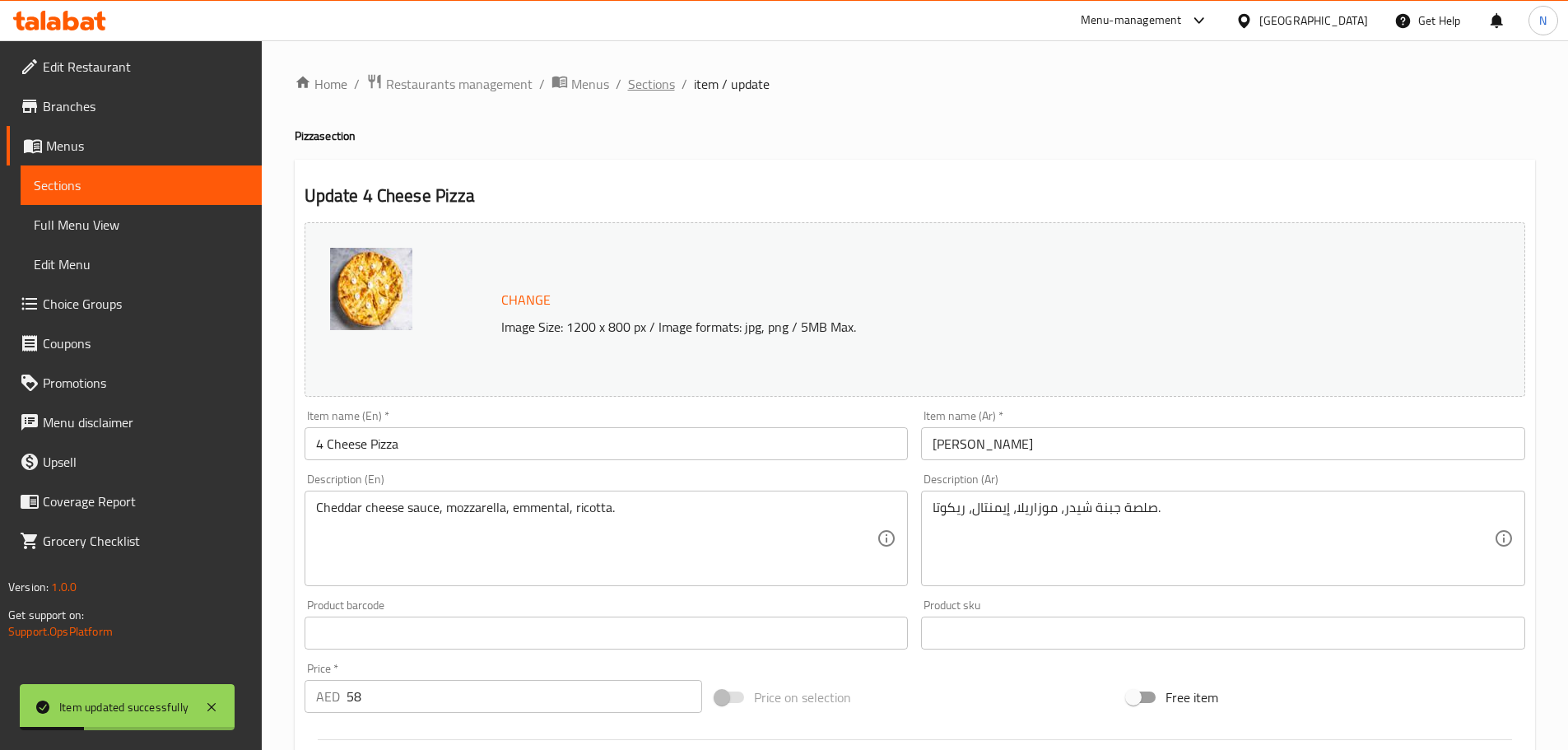
click at [647, 78] on span "Sections" at bounding box center [652, 84] width 47 height 20
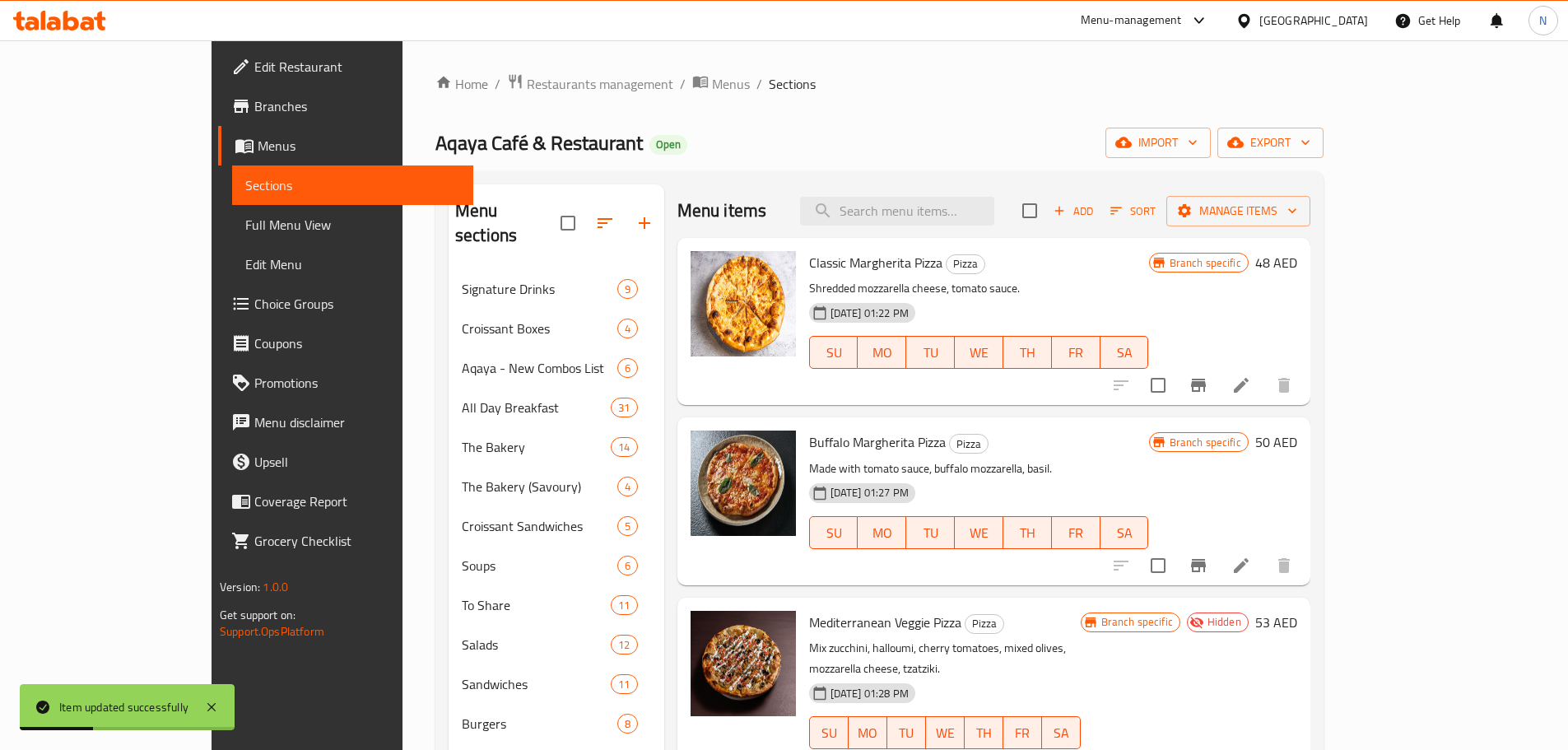
click at [943, 238] on div "Classic Margherita Pizza Pizza Shredded mozzarella cheese, tomato sauce. 23-05-…" at bounding box center [994, 321] width 633 height 168
click at [941, 220] on input "search" at bounding box center [896, 211] width 194 height 29
paste input "Meat-trio Pizza"
drag, startPoint x: 947, startPoint y: 216, endPoint x: 878, endPoint y: 226, distance: 69.7
click at [878, 226] on div "Menu items Meat-trio Pizza Add Sort Manage items" at bounding box center [994, 211] width 633 height 53
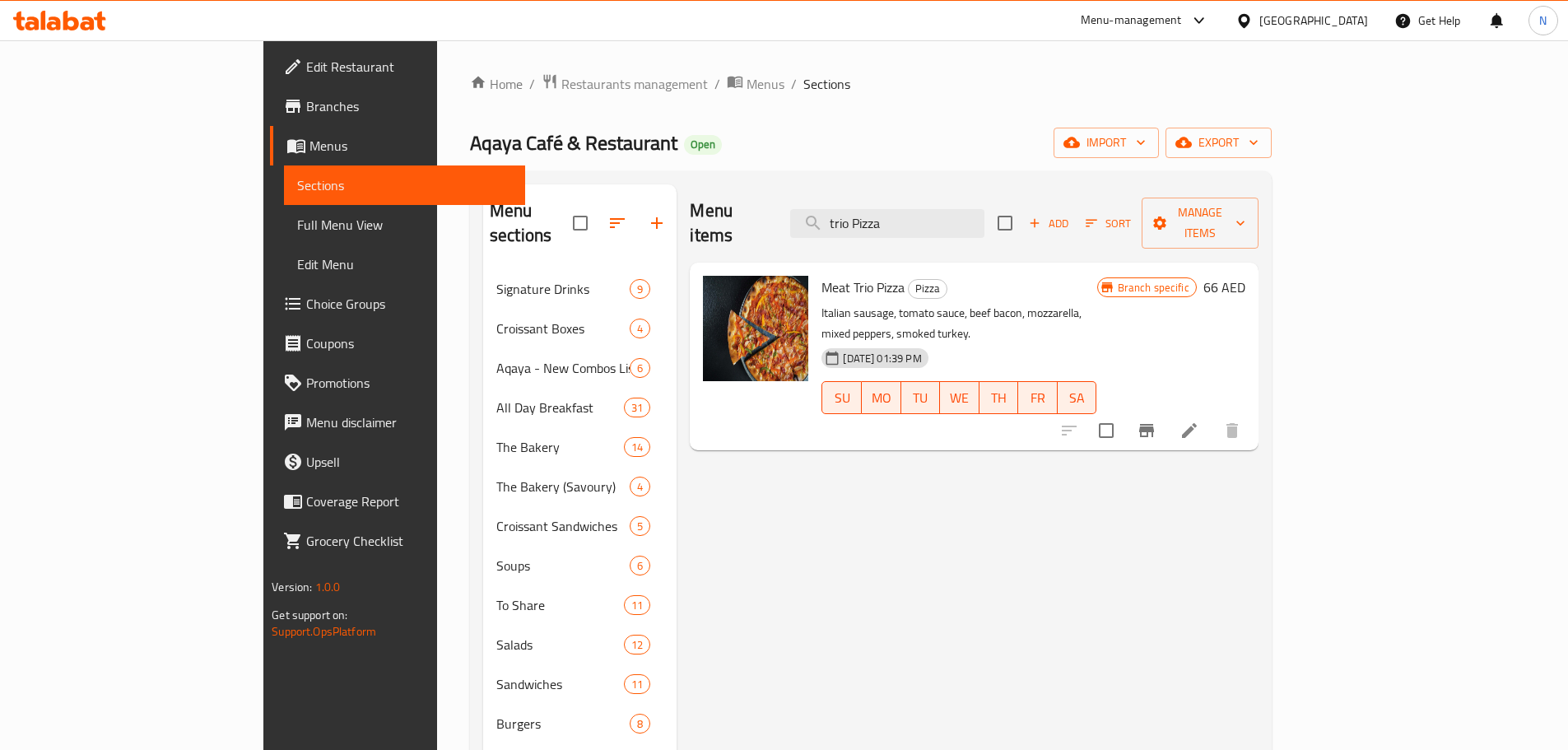
type input "trio Pizza"
click at [1212, 416] on li at bounding box center [1189, 431] width 46 height 30
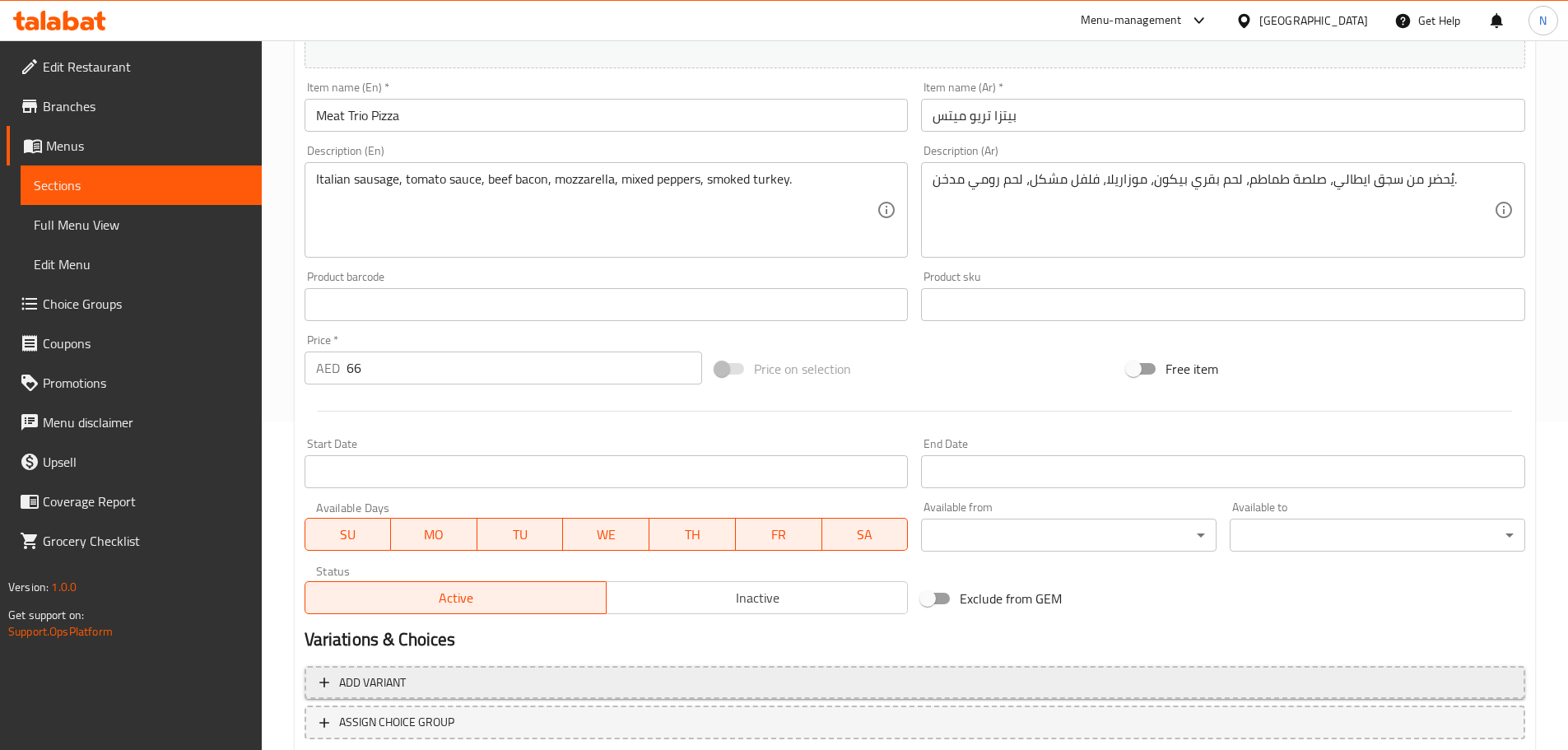
scroll to position [437, 0]
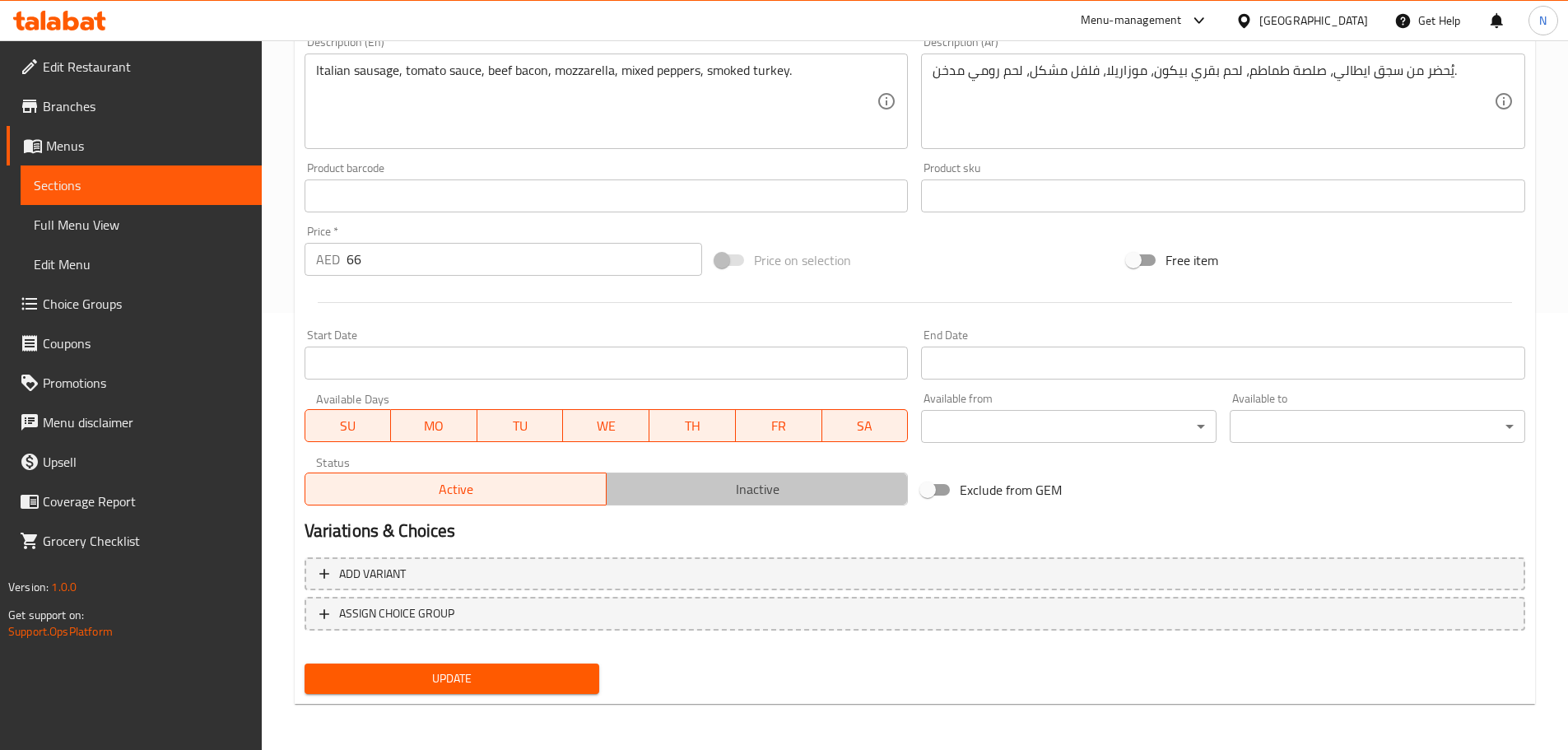
click at [778, 497] on span "Inactive" at bounding box center [757, 489] width 288 height 24
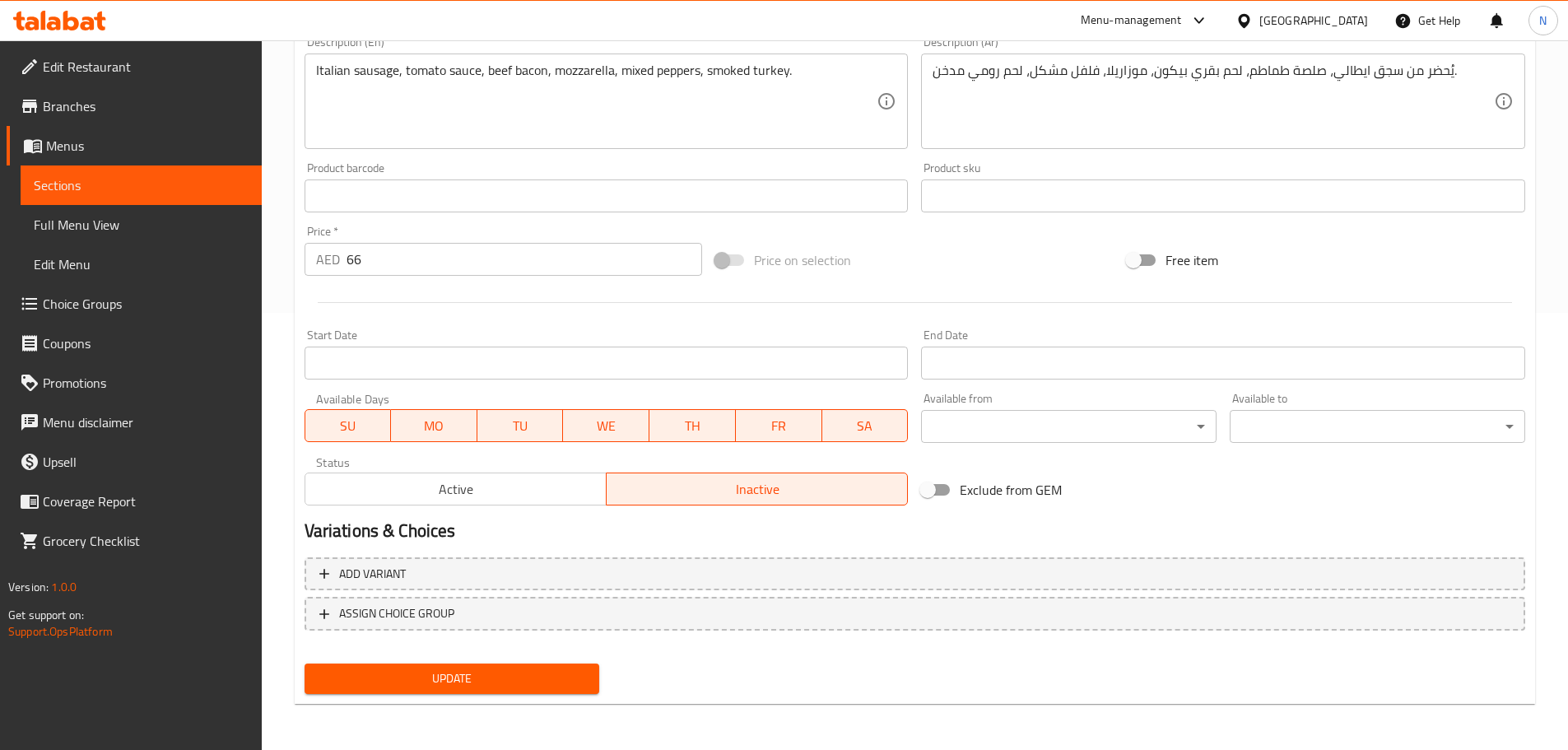
click at [514, 672] on span "Update" at bounding box center [452, 678] width 269 height 21
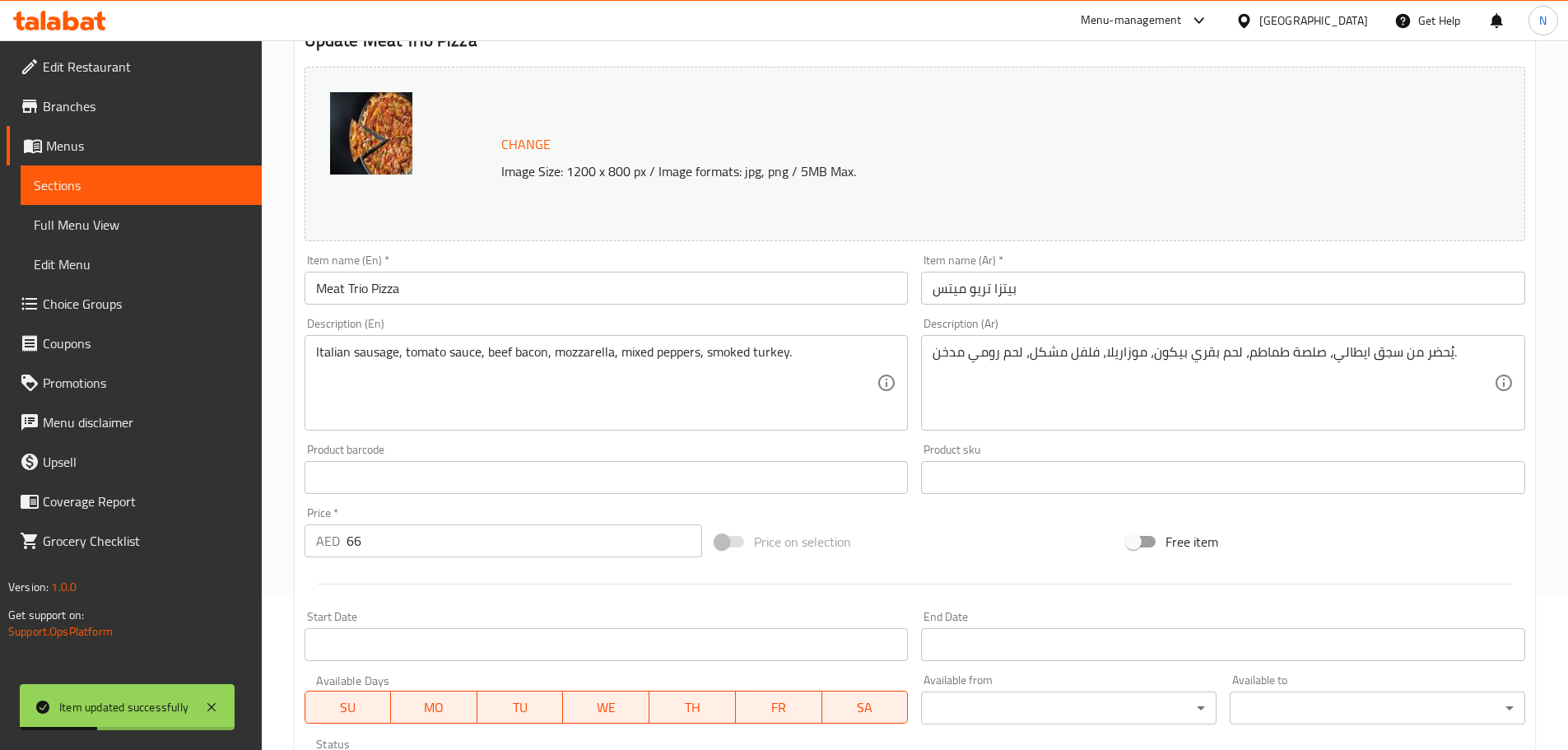
scroll to position [0, 0]
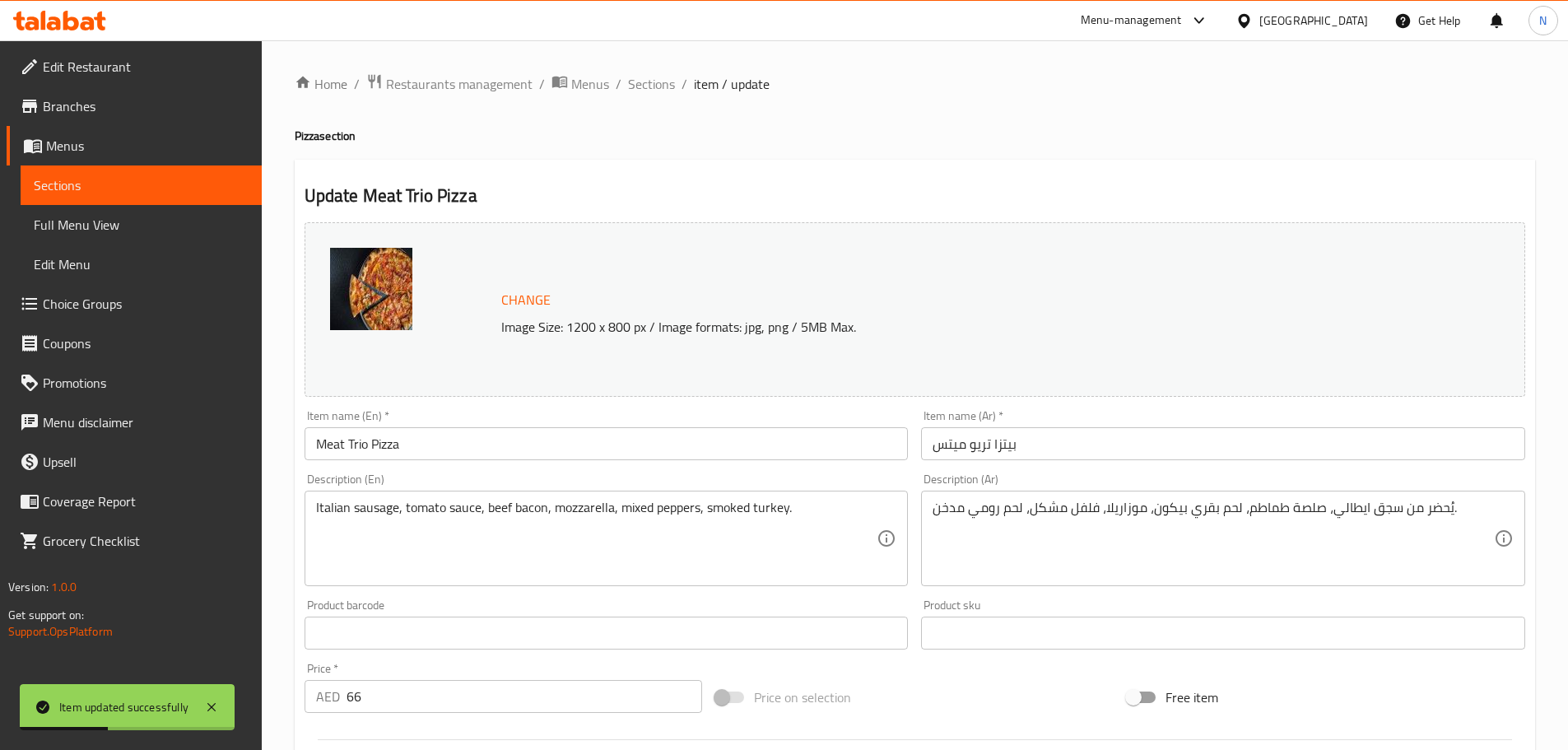
click at [658, 78] on span "Sections" at bounding box center [652, 84] width 47 height 20
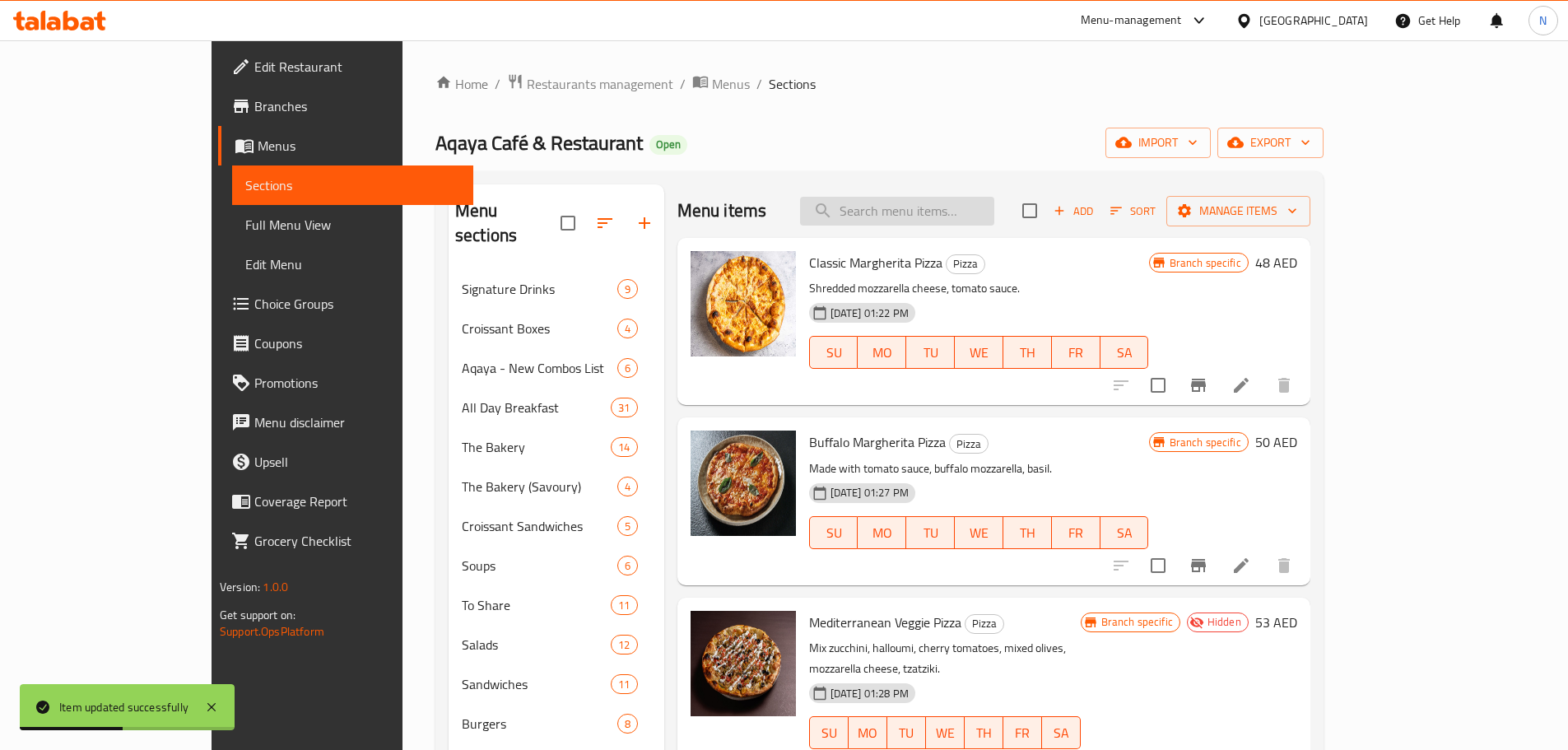
click at [896, 206] on input "search" at bounding box center [896, 211] width 194 height 29
paste input "Loaded Fries"
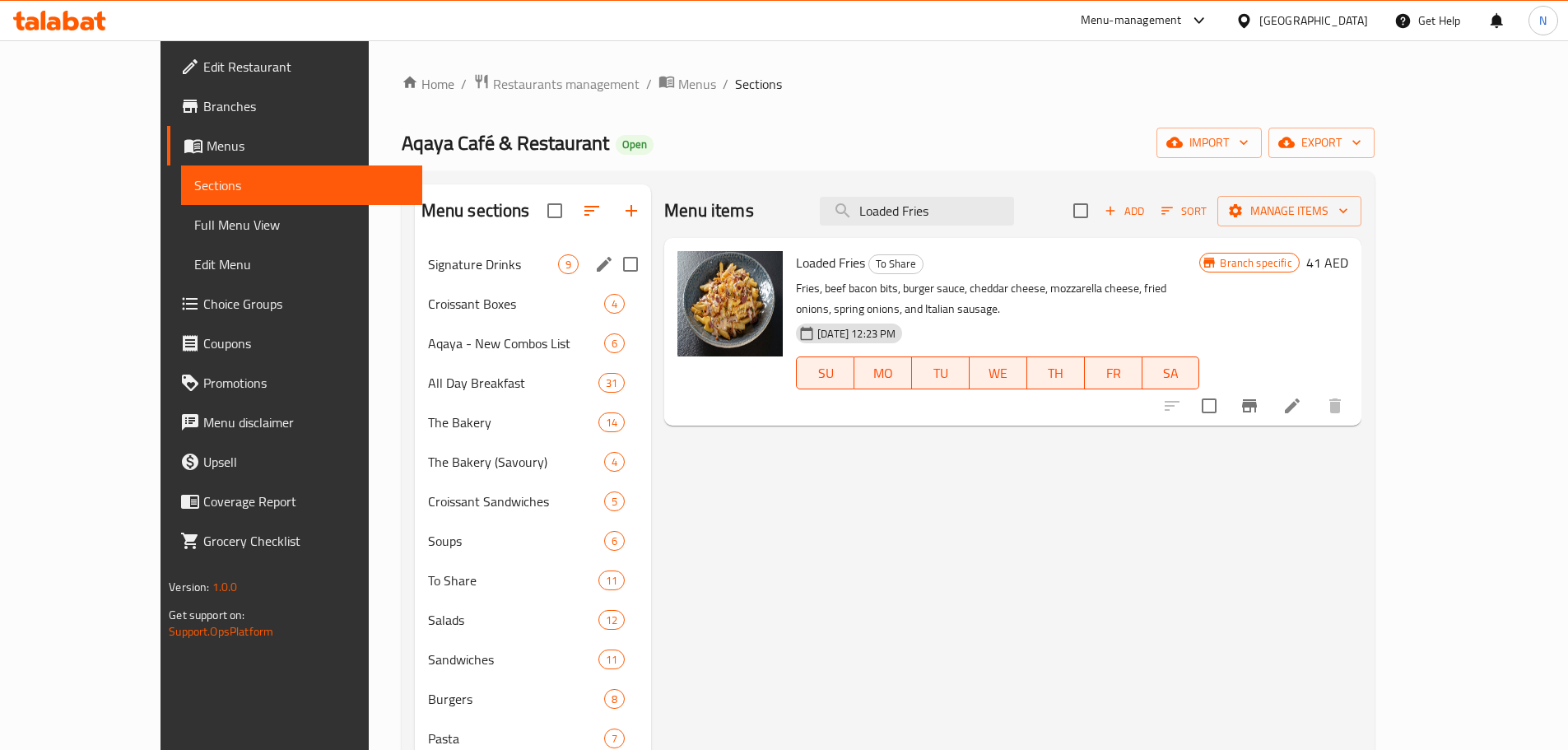
click at [428, 265] on span "Signature Drinks" at bounding box center [493, 264] width 130 height 20
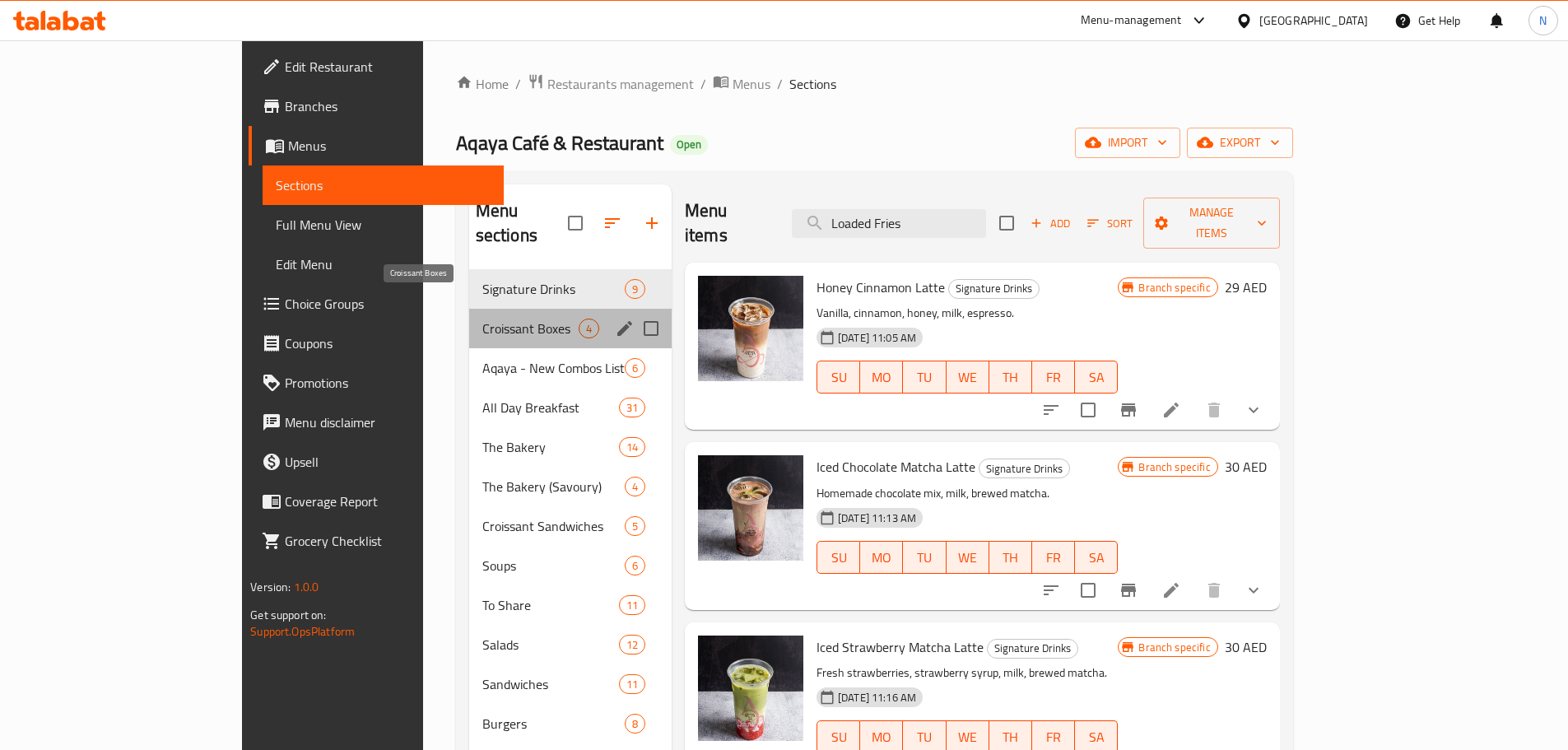
click at [482, 318] on span "Croissant Boxes" at bounding box center [531, 328] width 97 height 20
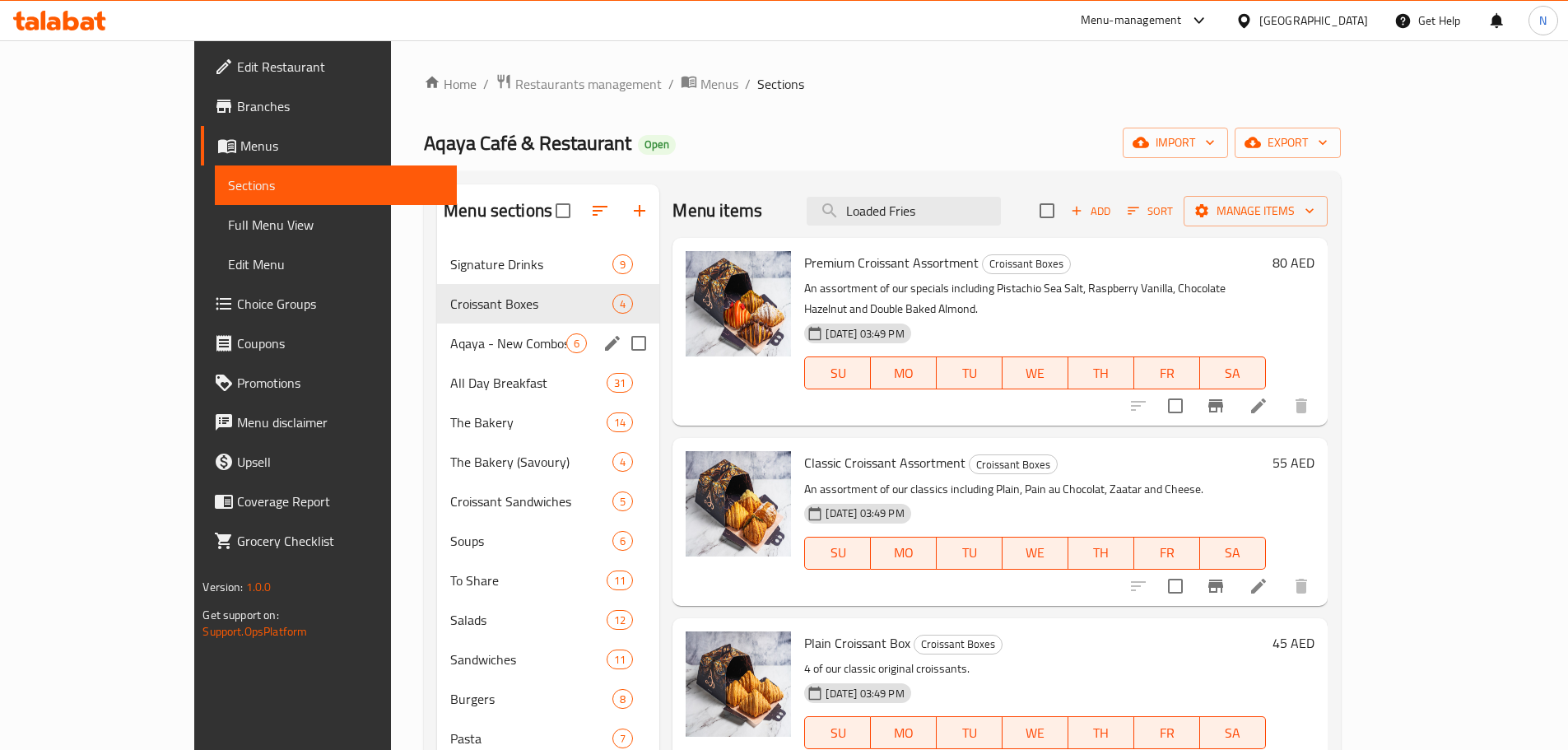
click at [479, 334] on span "Aqaya - New Combos List" at bounding box center [507, 343] width 116 height 20
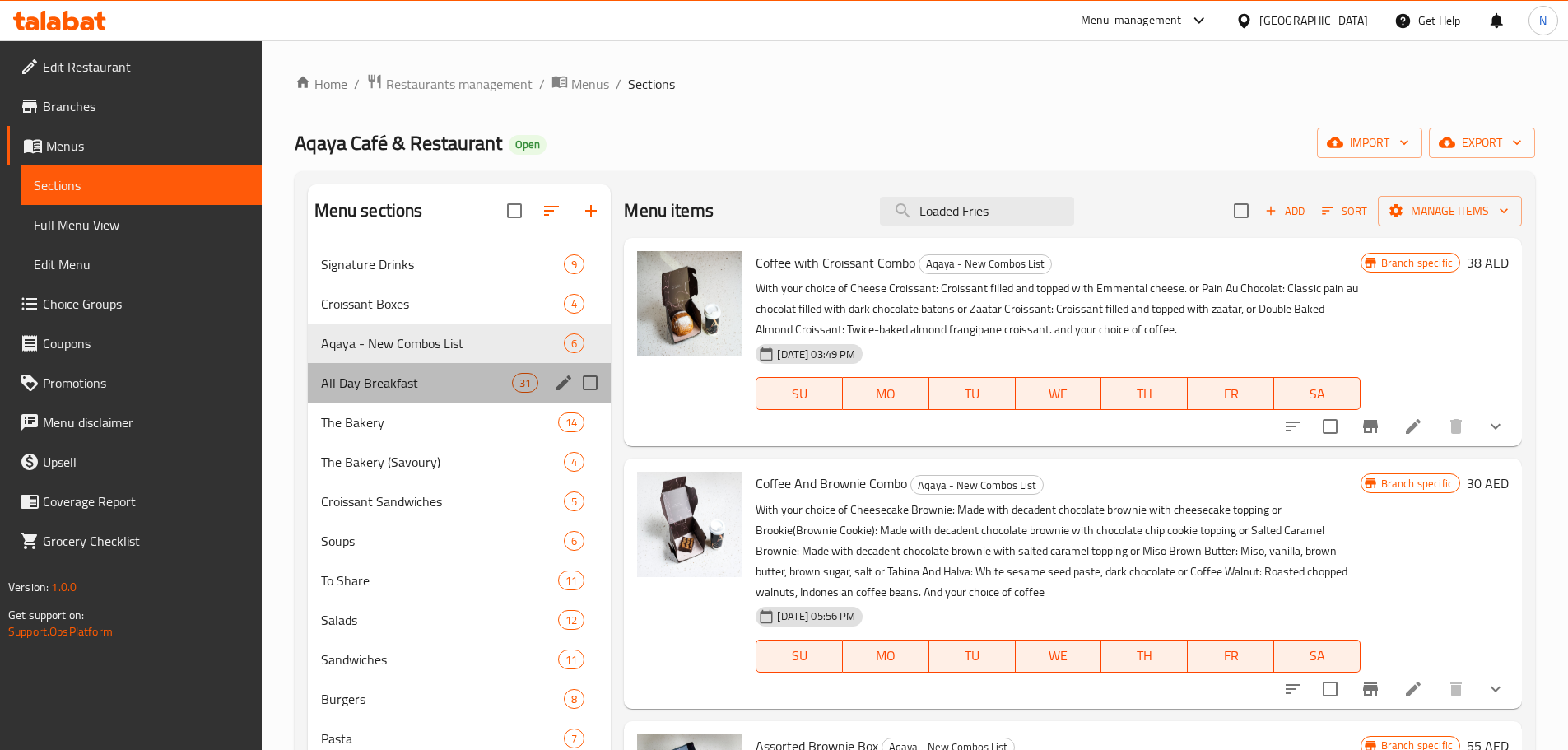
click at [477, 371] on div "All Day Breakfast 31" at bounding box center [459, 382] width 303 height 39
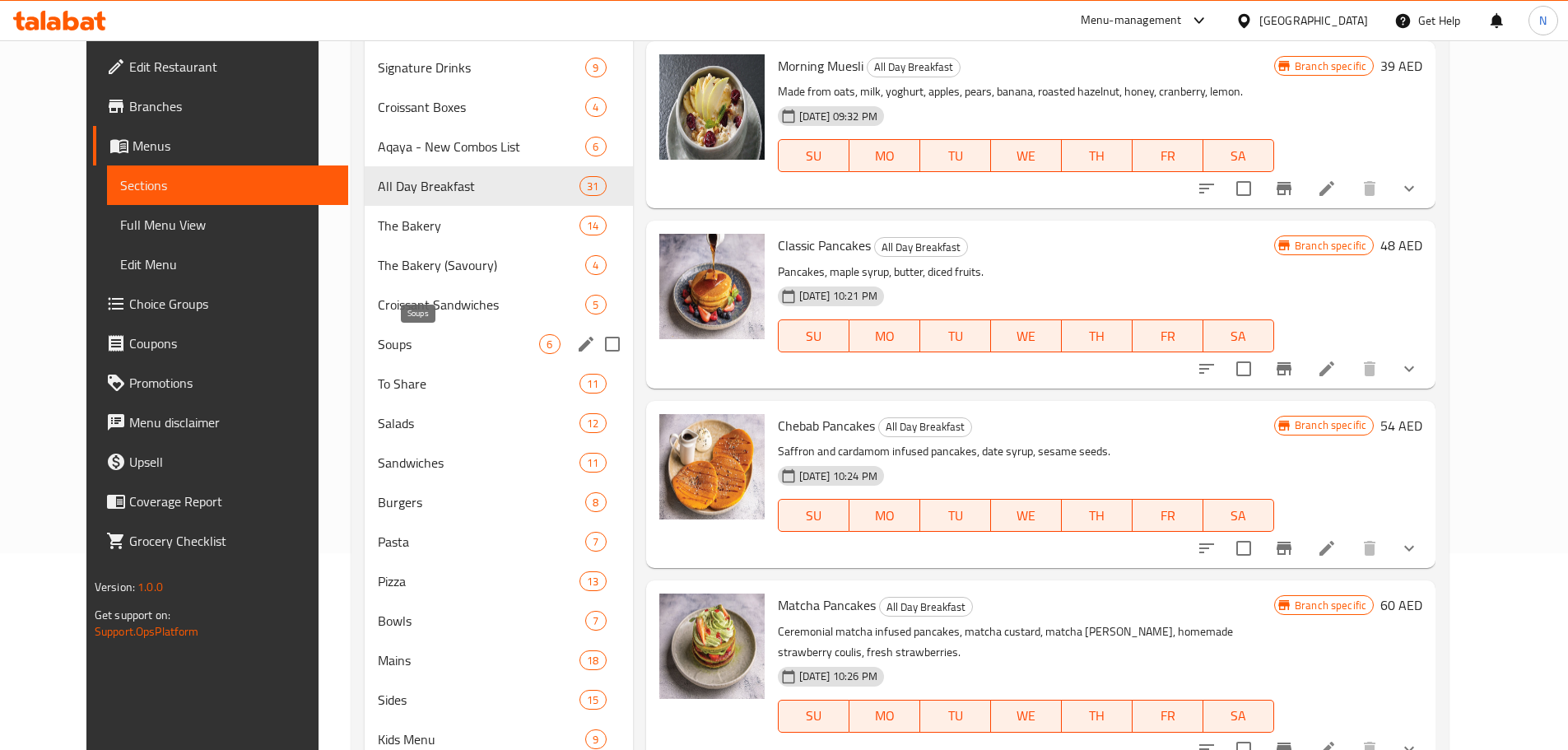
scroll to position [196, 0]
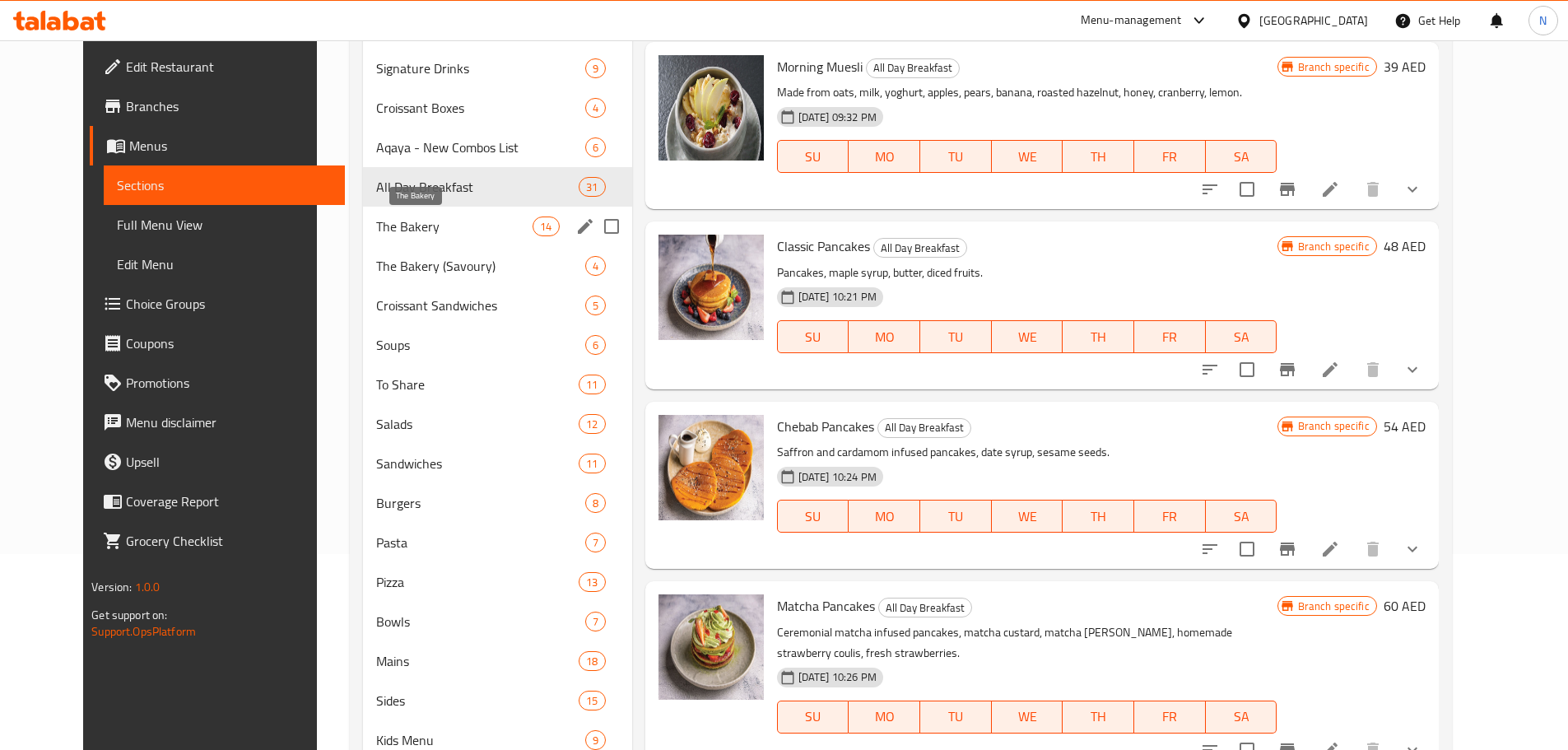
click at [397, 232] on span "The Bakery" at bounding box center [454, 227] width 157 height 20
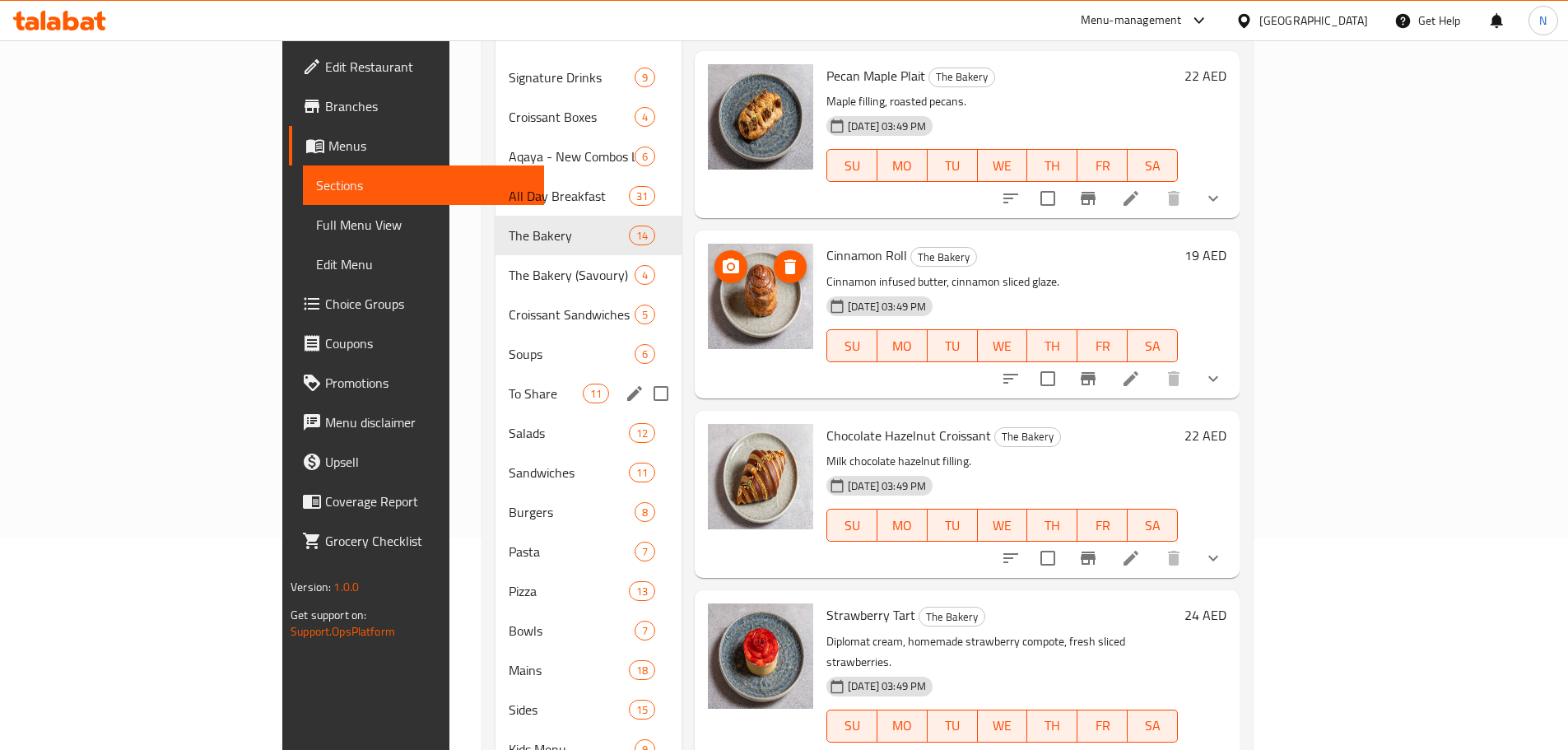
scroll to position [196, 0]
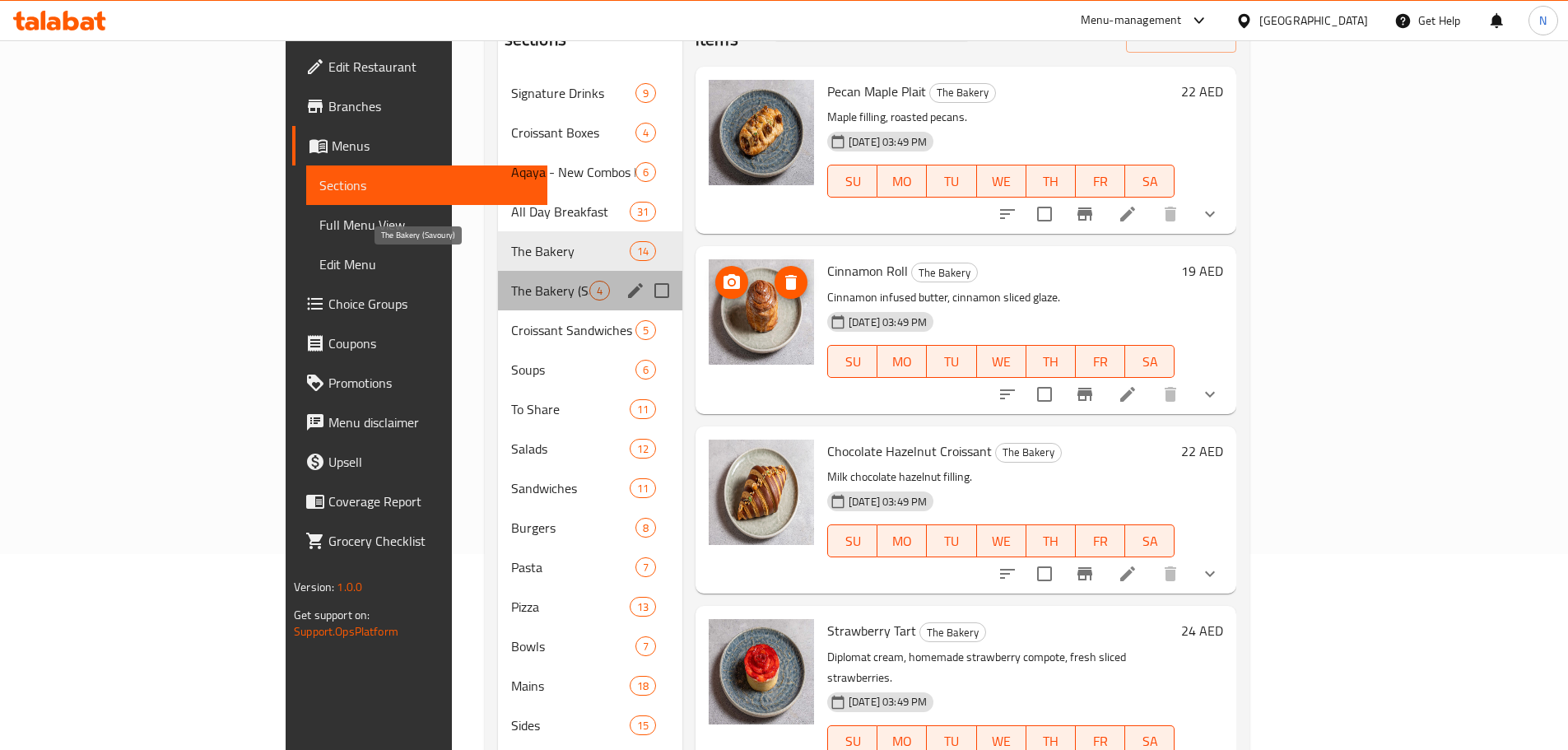
click at [511, 281] on span "The Bakery (Savoury)" at bounding box center [550, 291] width 78 height 20
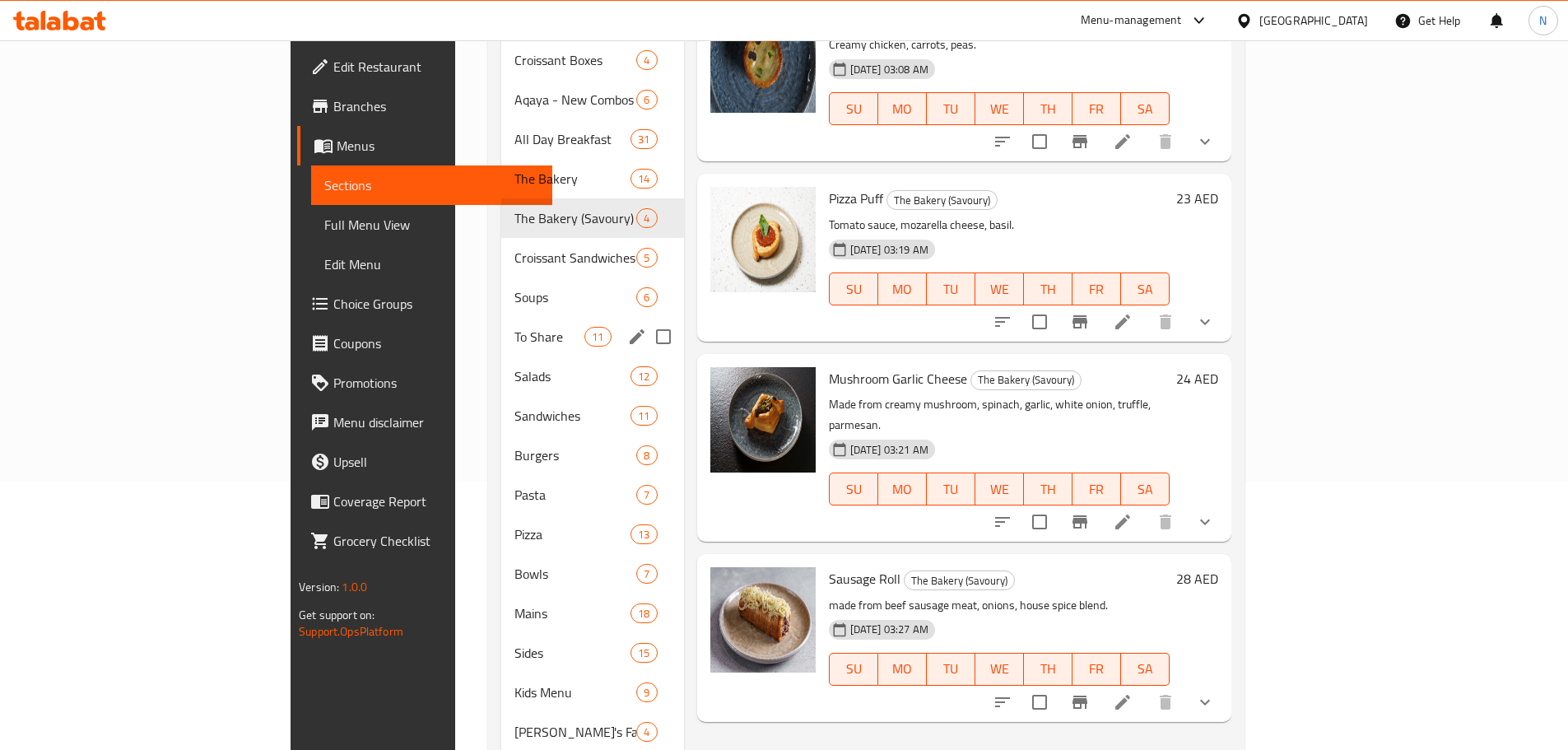
scroll to position [165, 0]
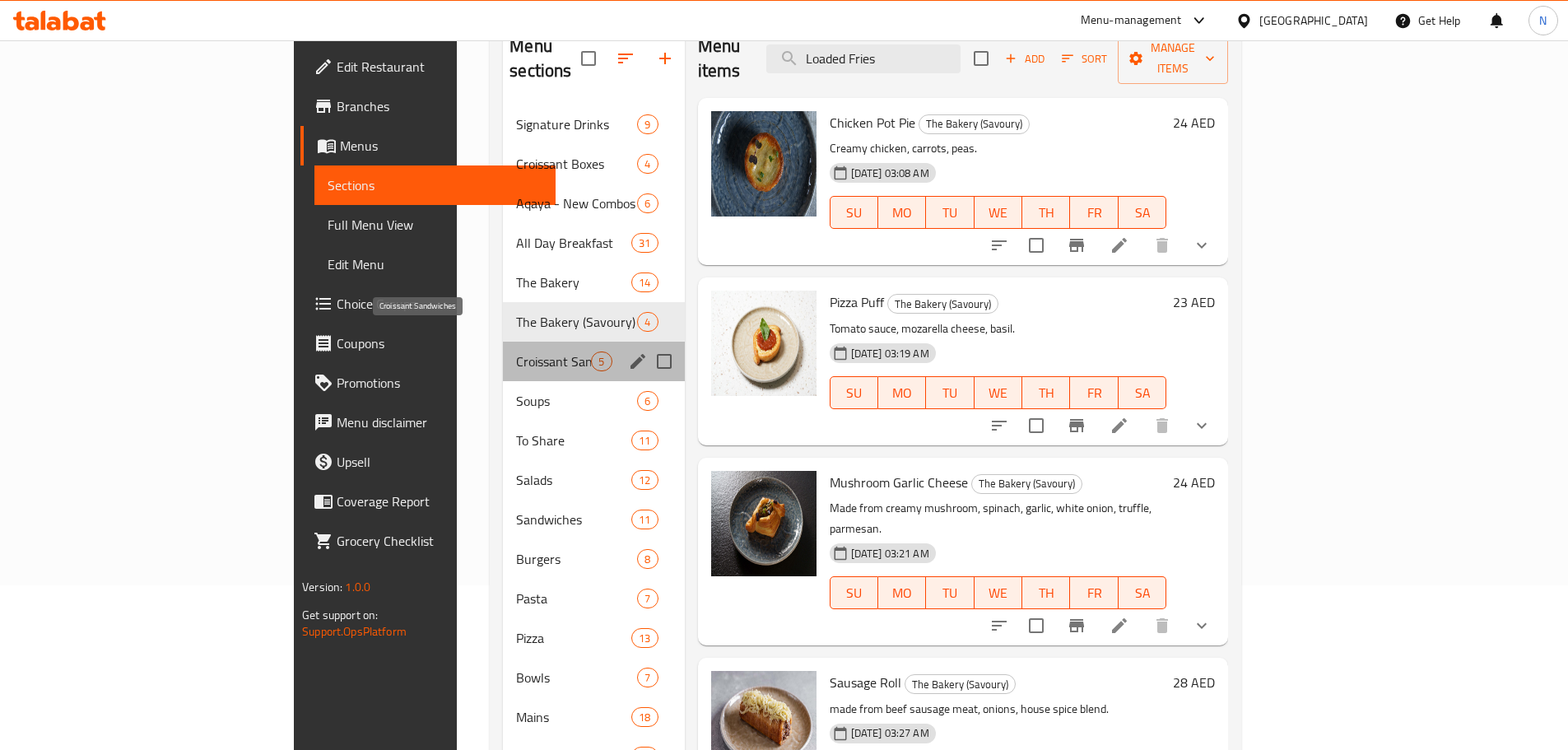
click at [516, 352] on span "Croissant Sandwiches" at bounding box center [553, 362] width 75 height 20
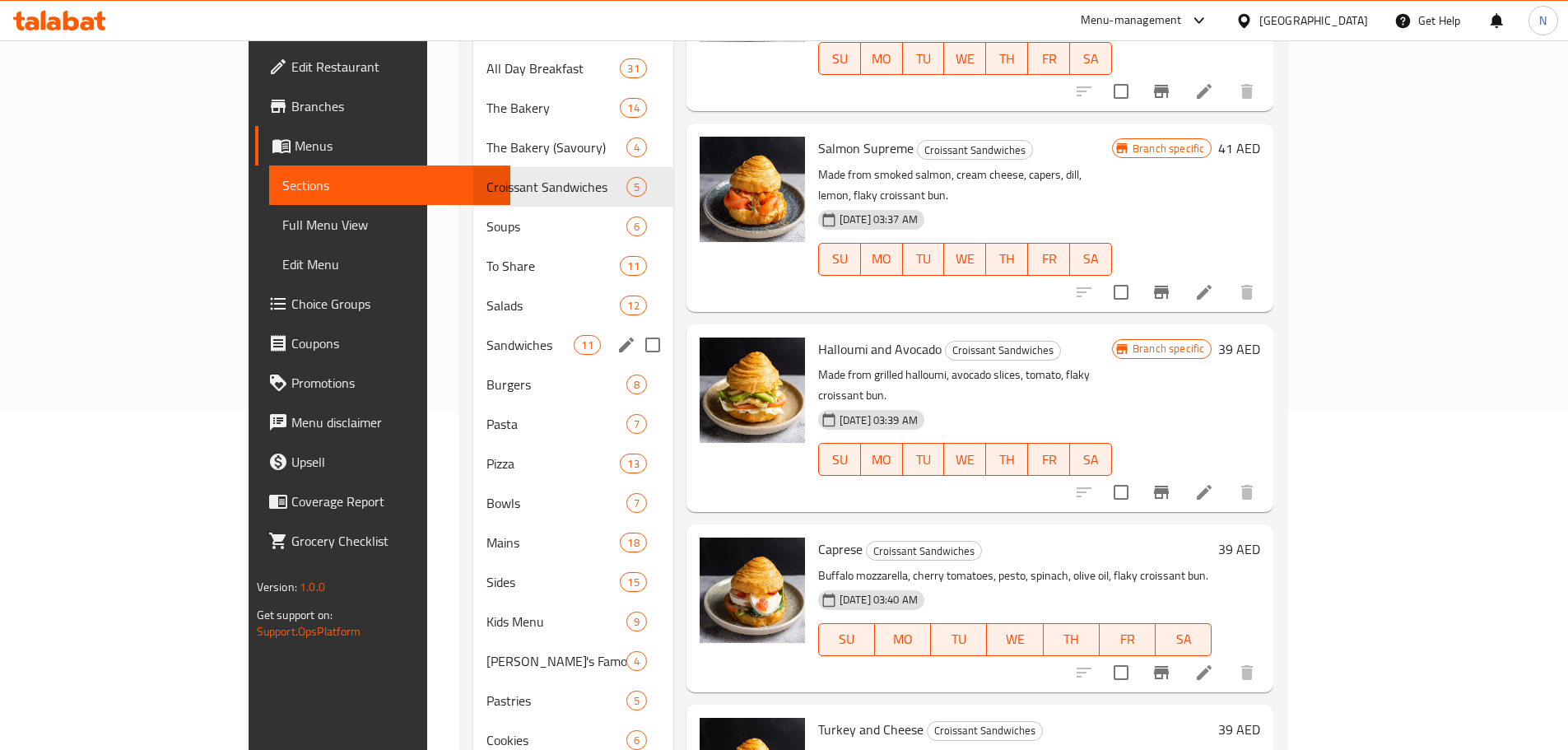
scroll to position [329, 0]
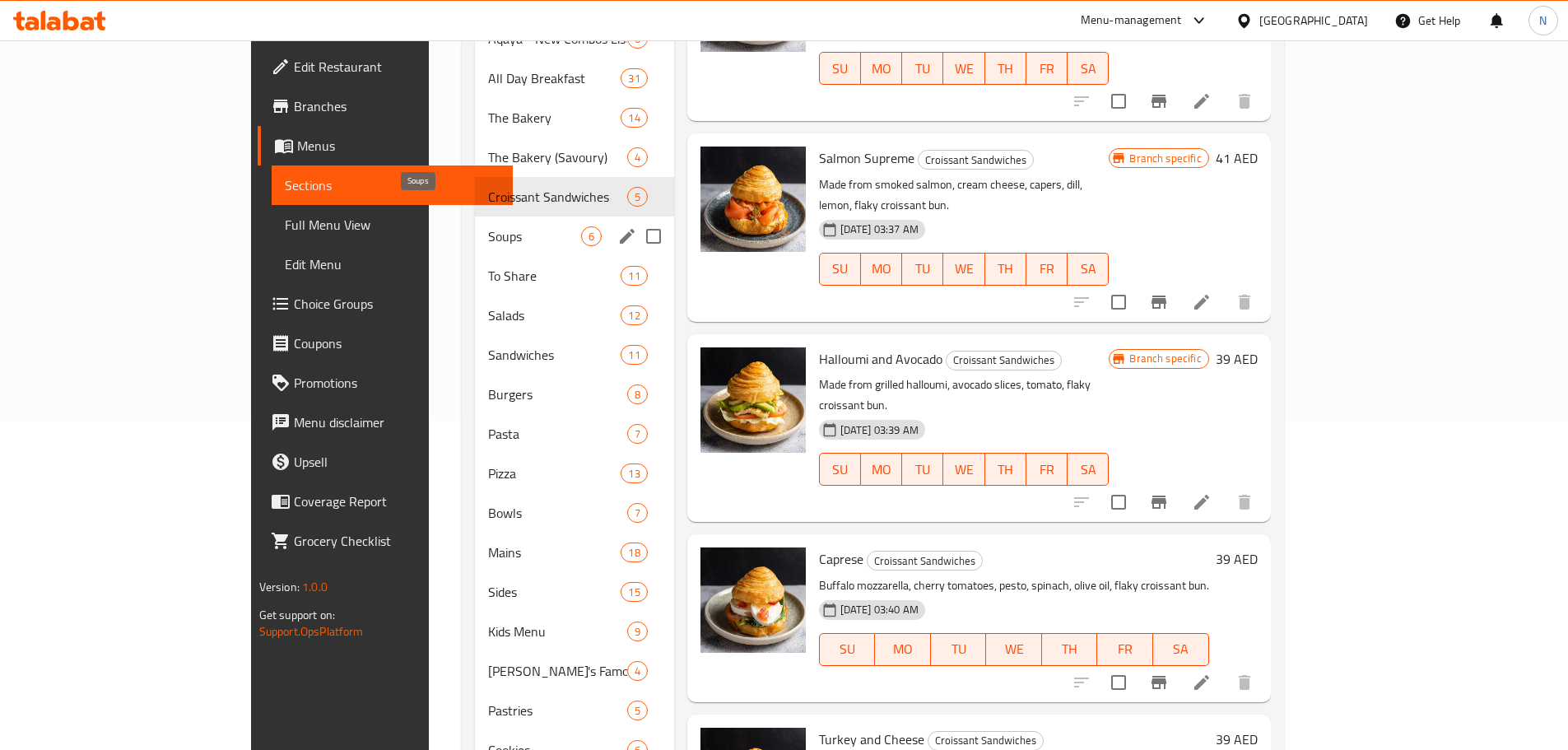
click at [488, 227] on span "Soups" at bounding box center [535, 237] width 93 height 20
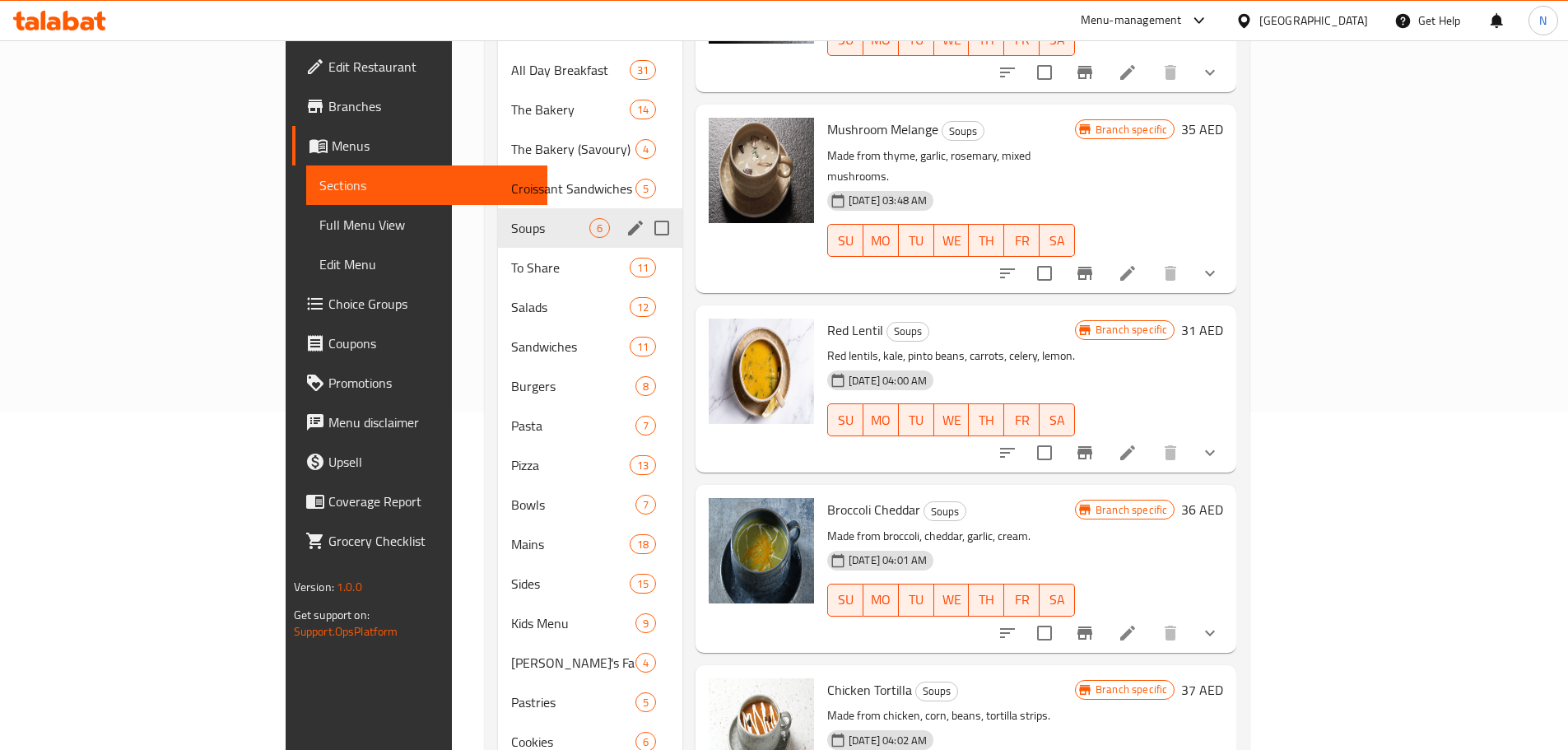
scroll to position [278, 0]
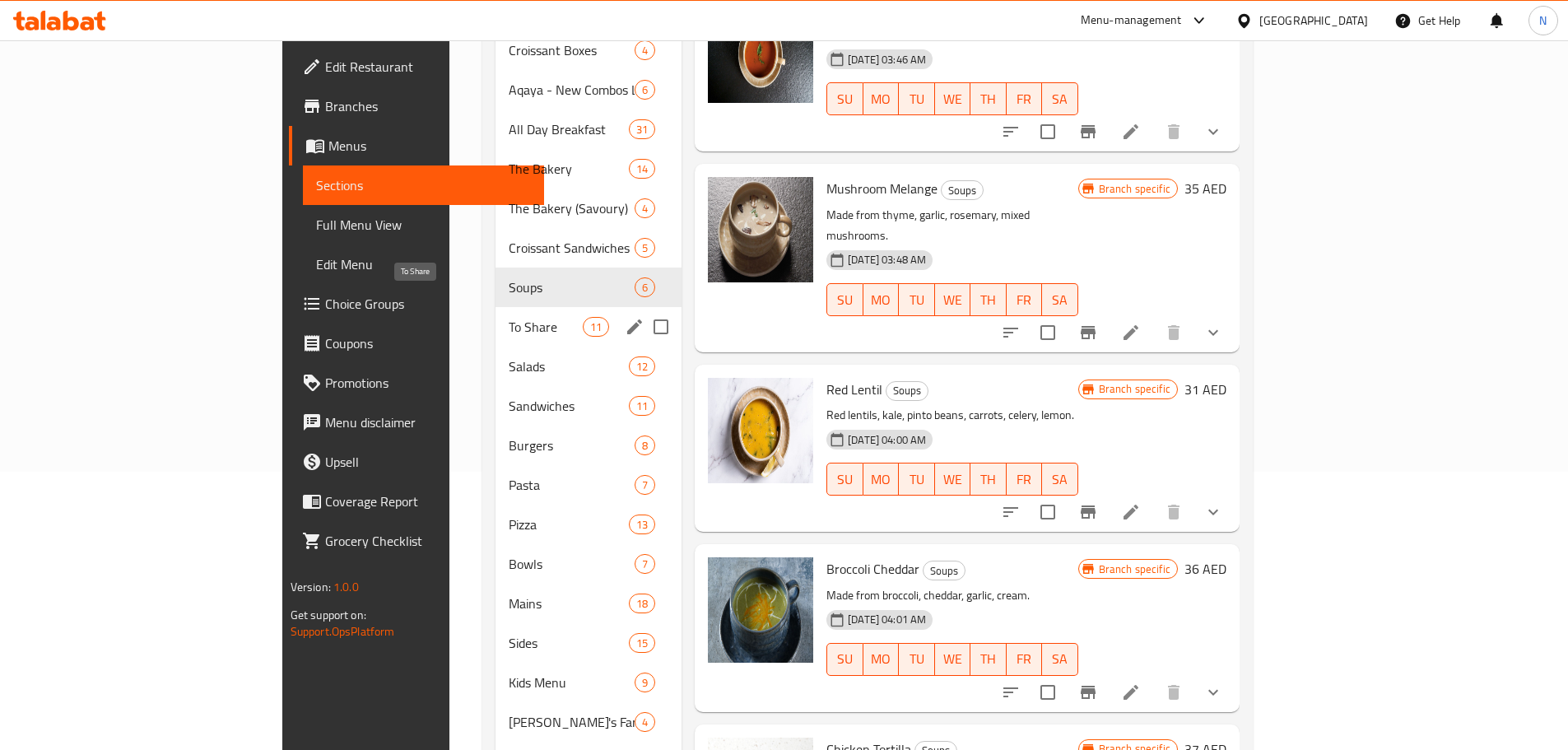
click at [508, 317] on span "To Share" at bounding box center [545, 327] width 74 height 20
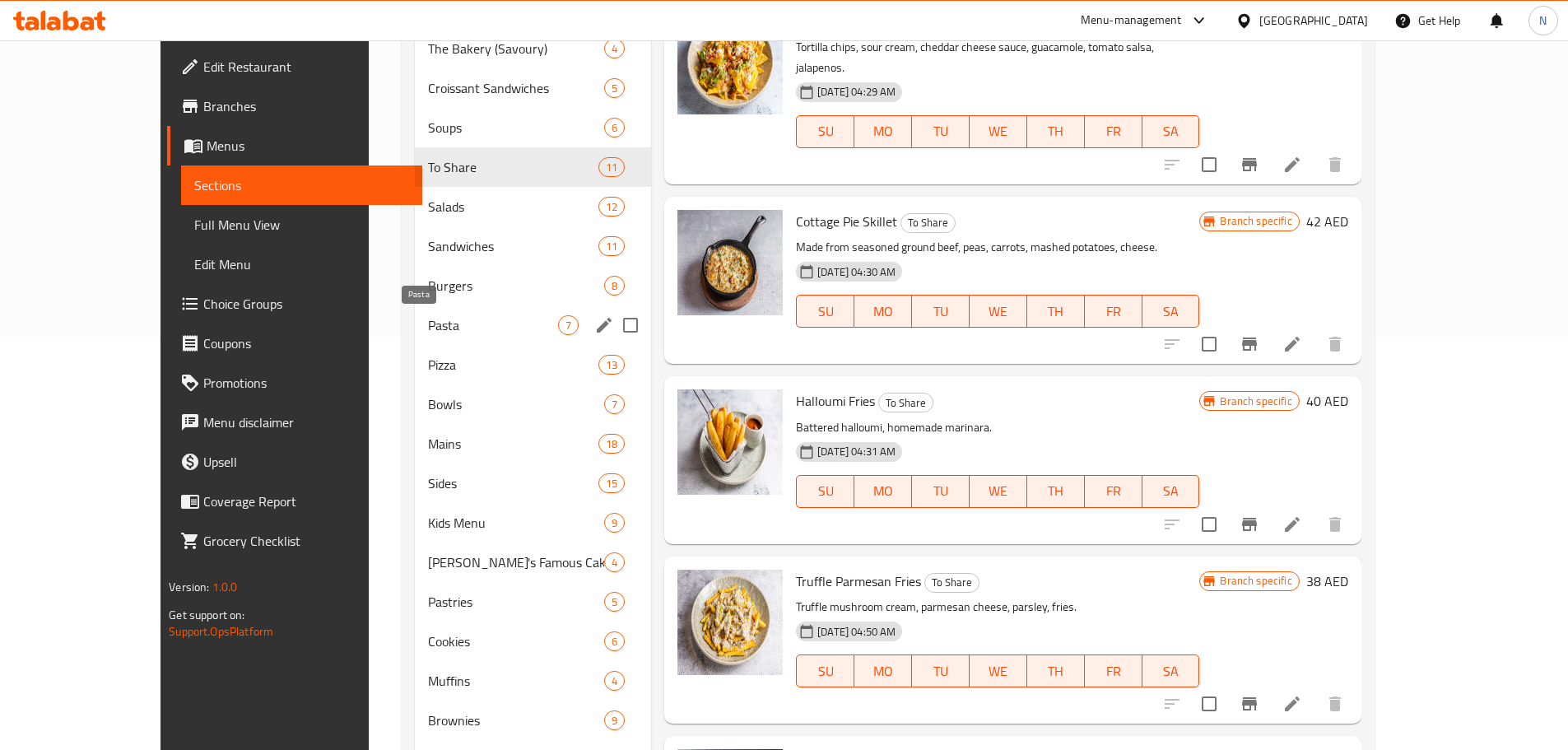
scroll to position [361, 0]
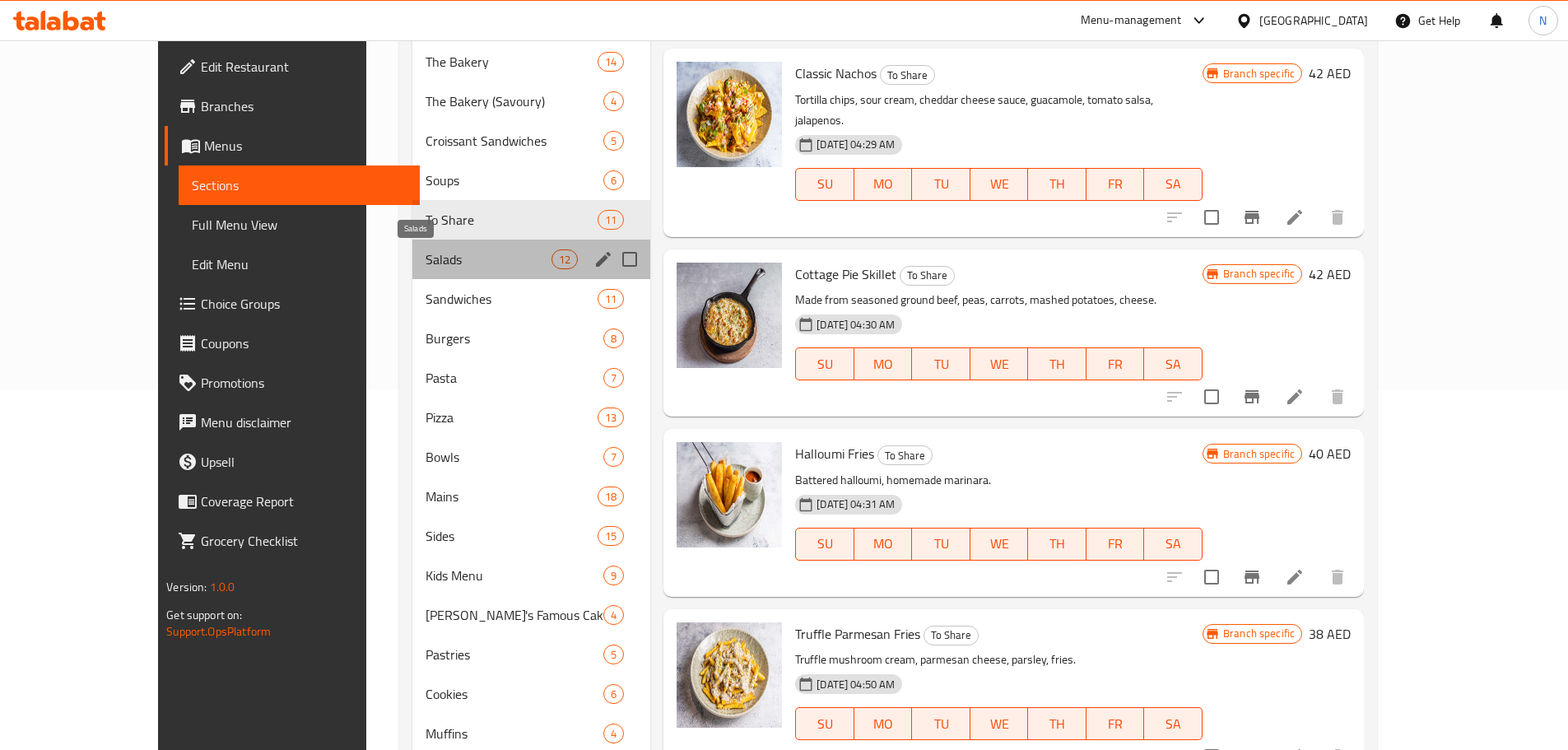
click at [449, 266] on span "Salads" at bounding box center [488, 259] width 126 height 20
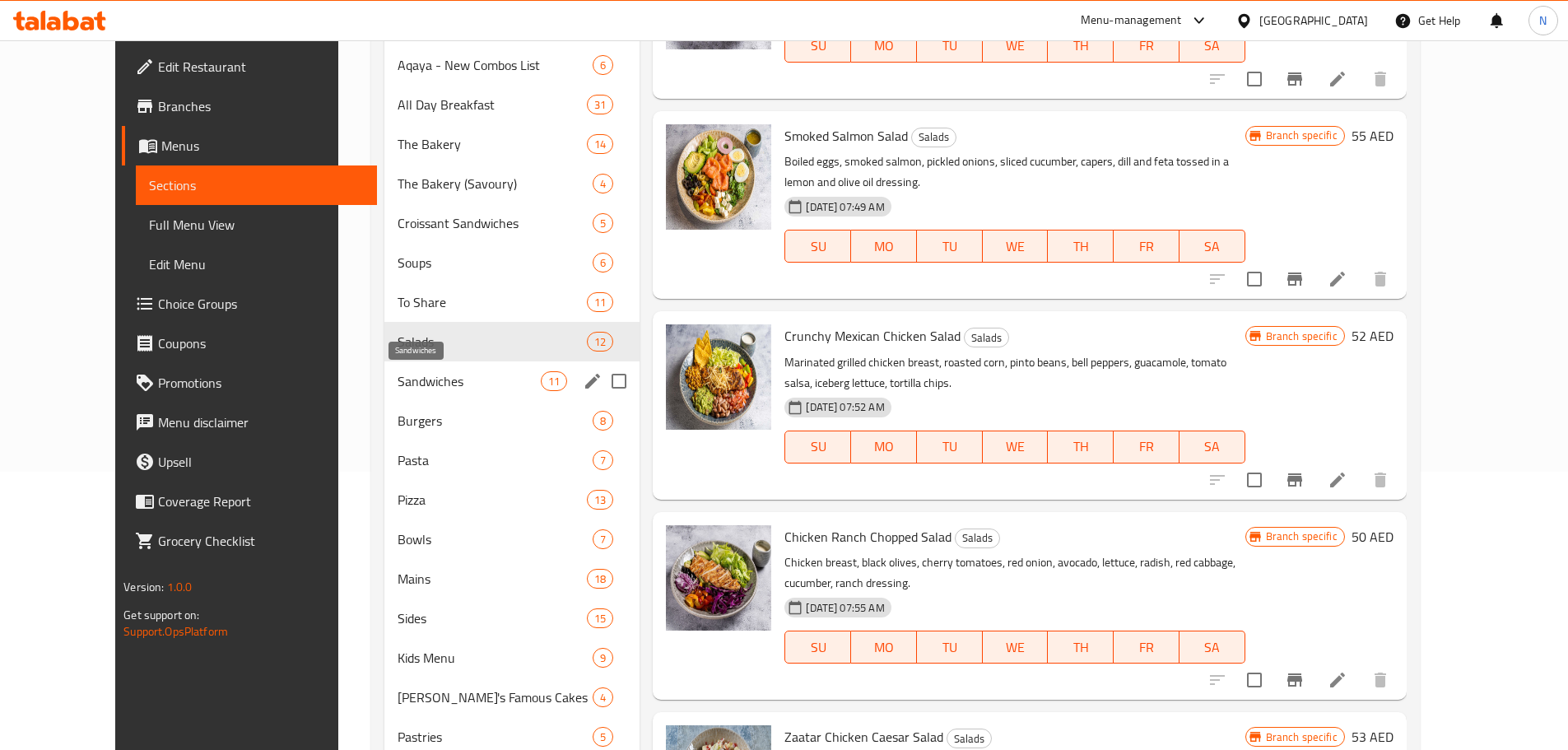
click at [417, 388] on span "Sandwiches" at bounding box center [469, 381] width 143 height 20
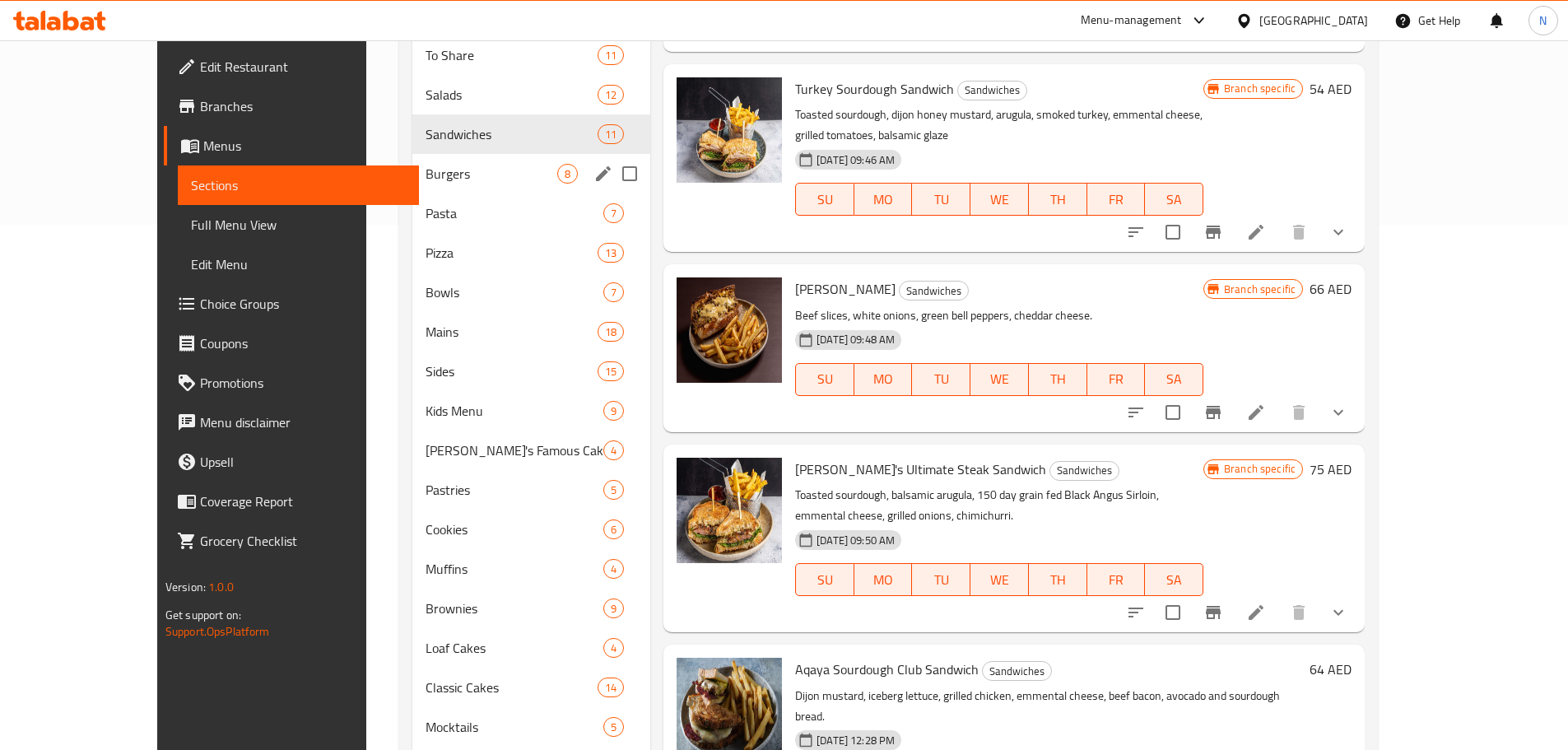
click at [426, 168] on span "Burgers" at bounding box center [492, 174] width 132 height 20
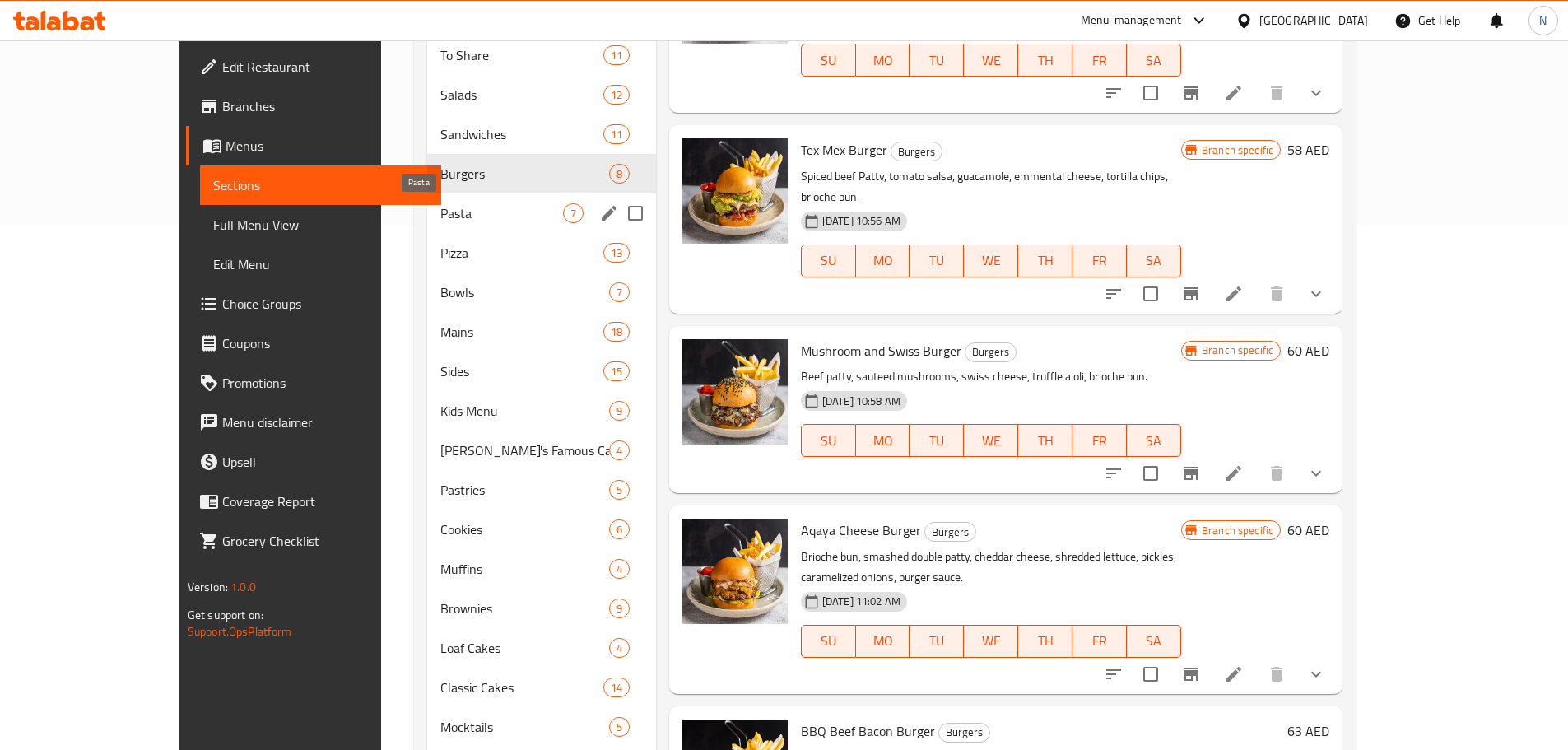
click at [441, 217] on span "Pasta" at bounding box center [501, 213] width 122 height 20
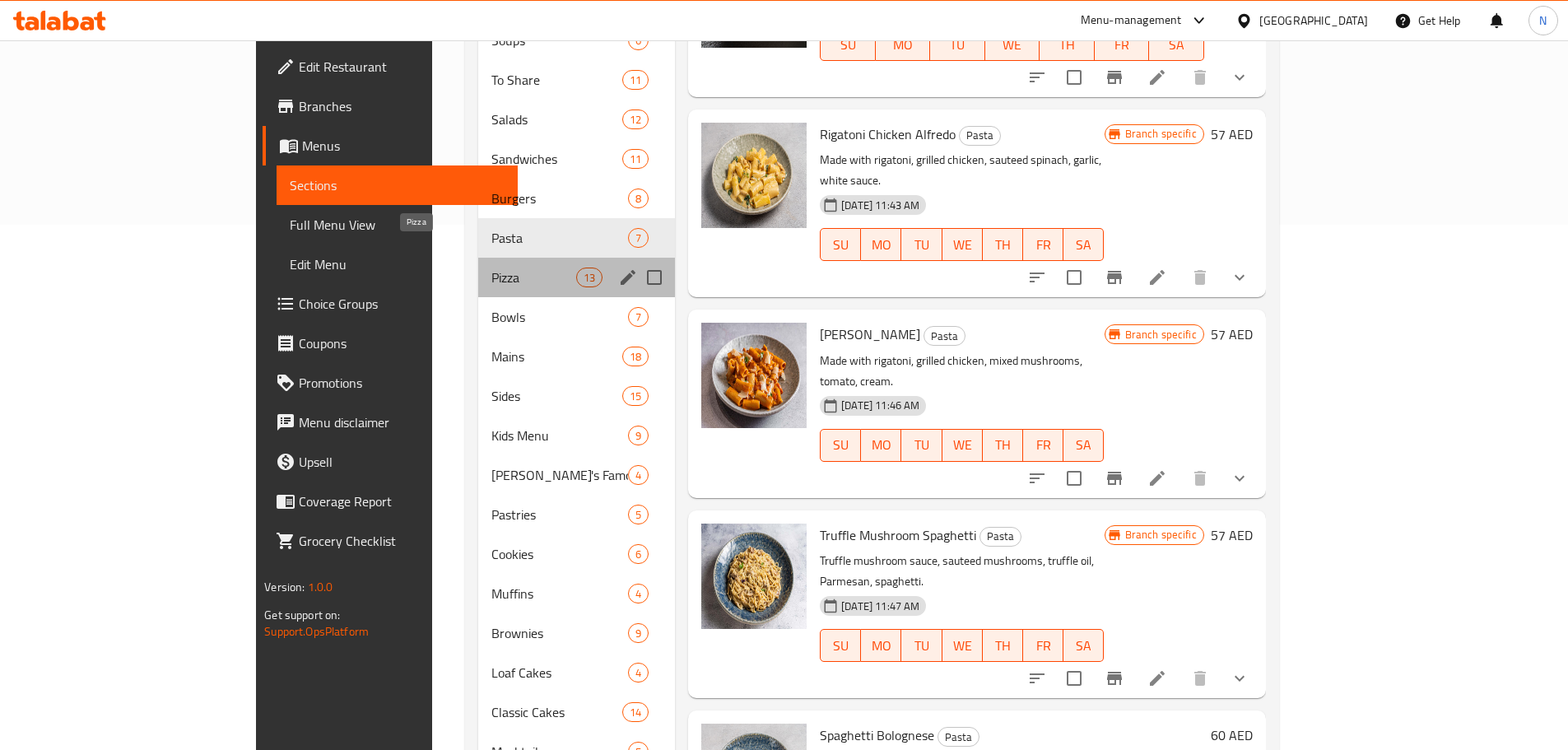
click at [492, 268] on span "Pizza" at bounding box center [534, 278] width 85 height 20
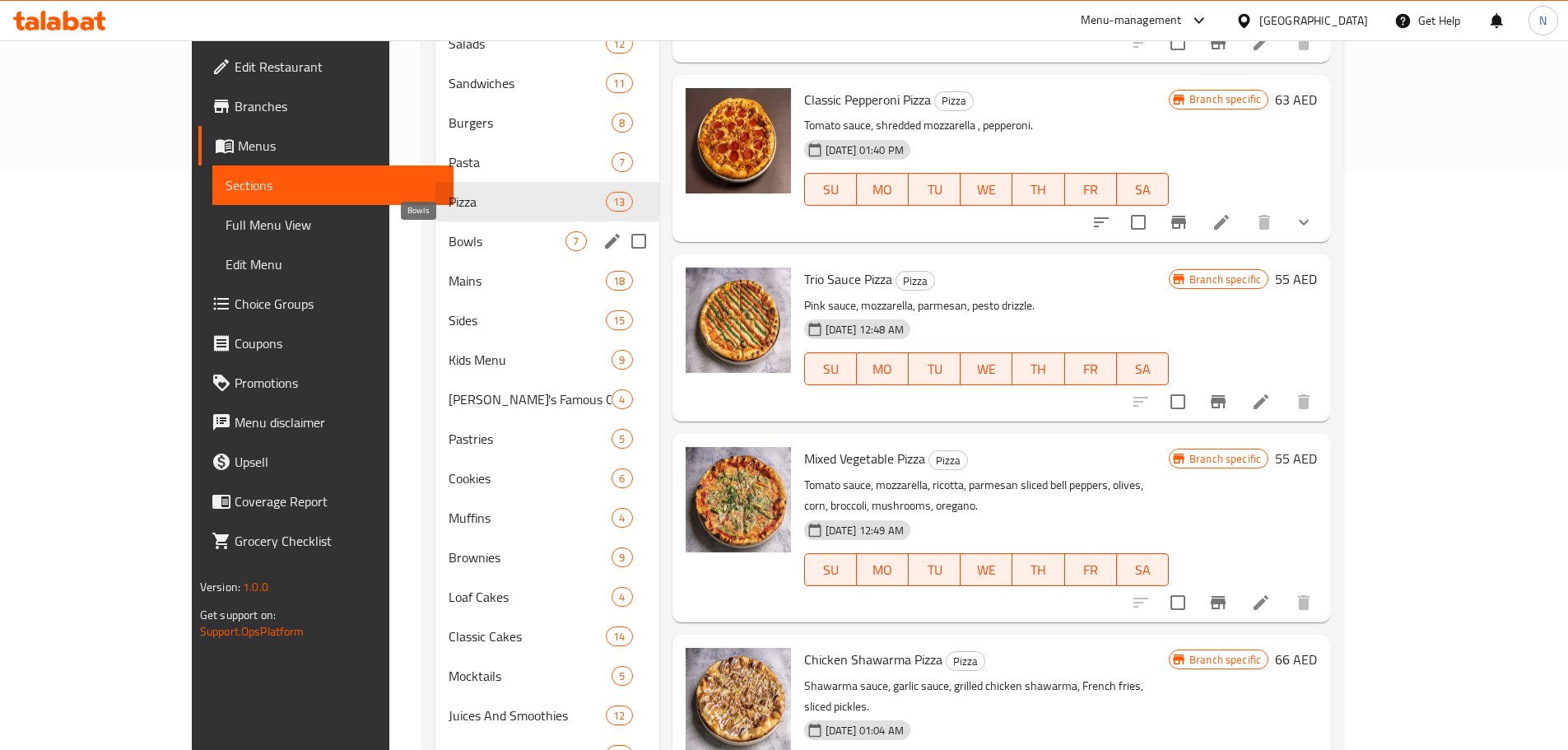
click at [448, 248] on span "Bowls" at bounding box center [507, 242] width 117 height 20
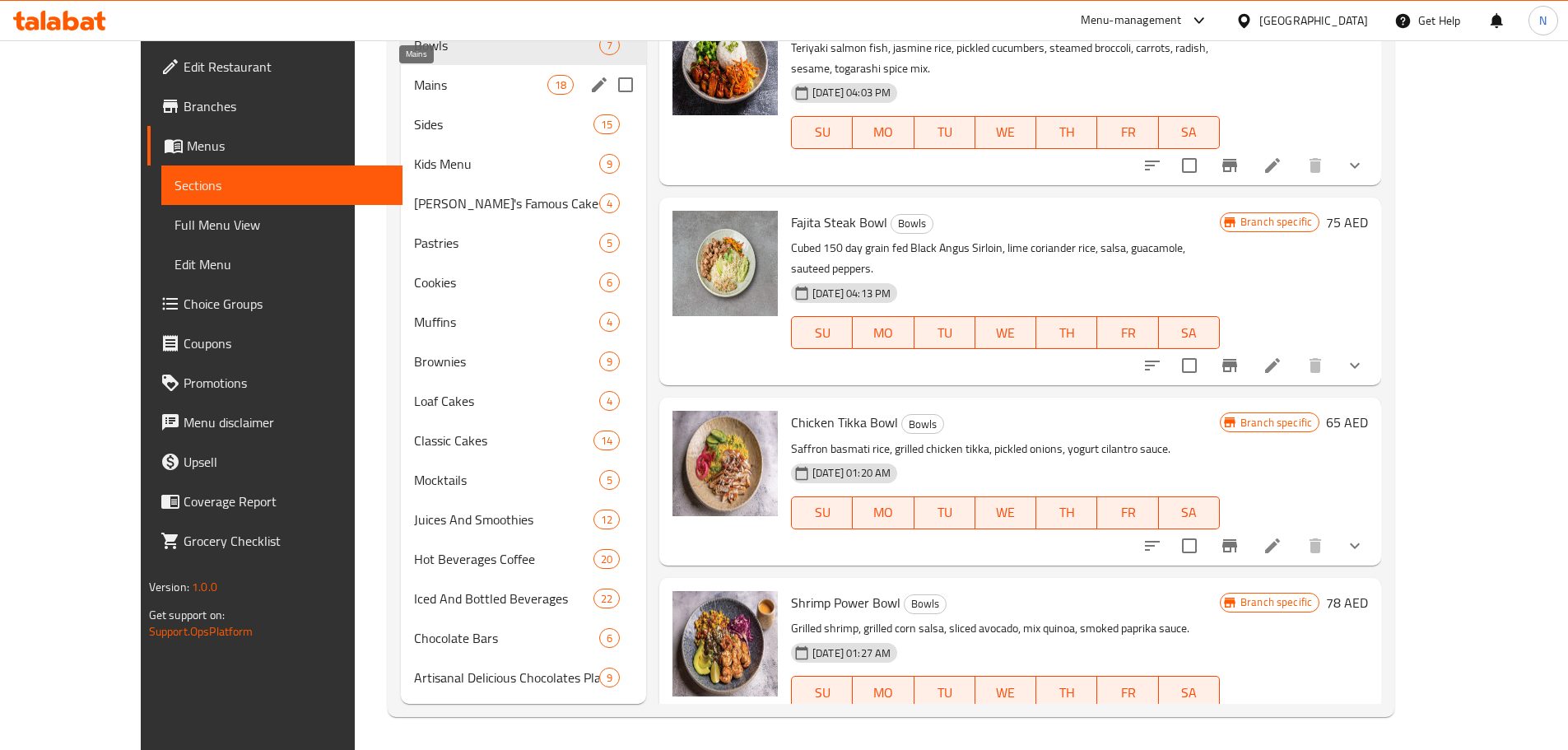
click at [427, 86] on span "Mains" at bounding box center [480, 85] width 132 height 20
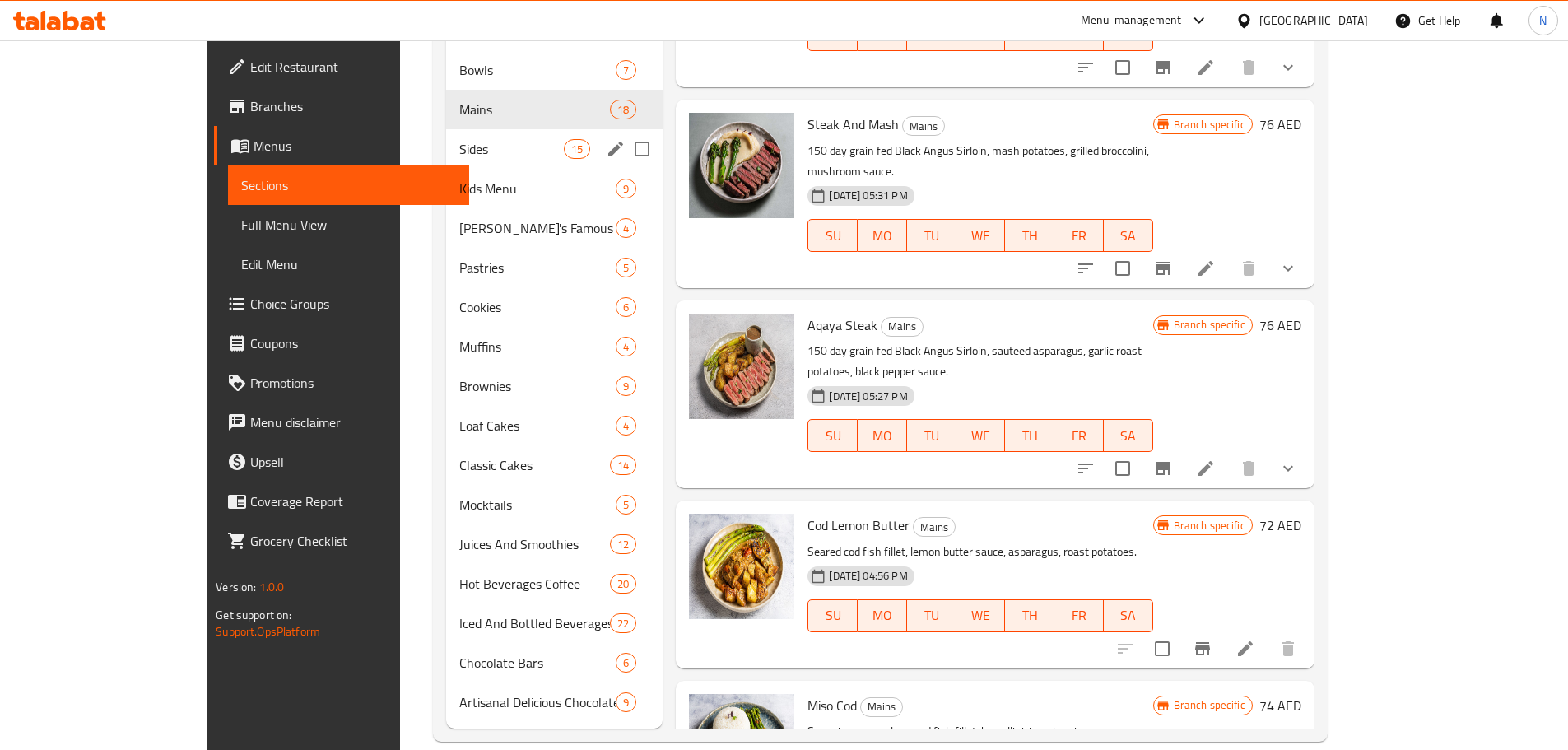
click at [452, 137] on div "Sides 15" at bounding box center [554, 148] width 217 height 39
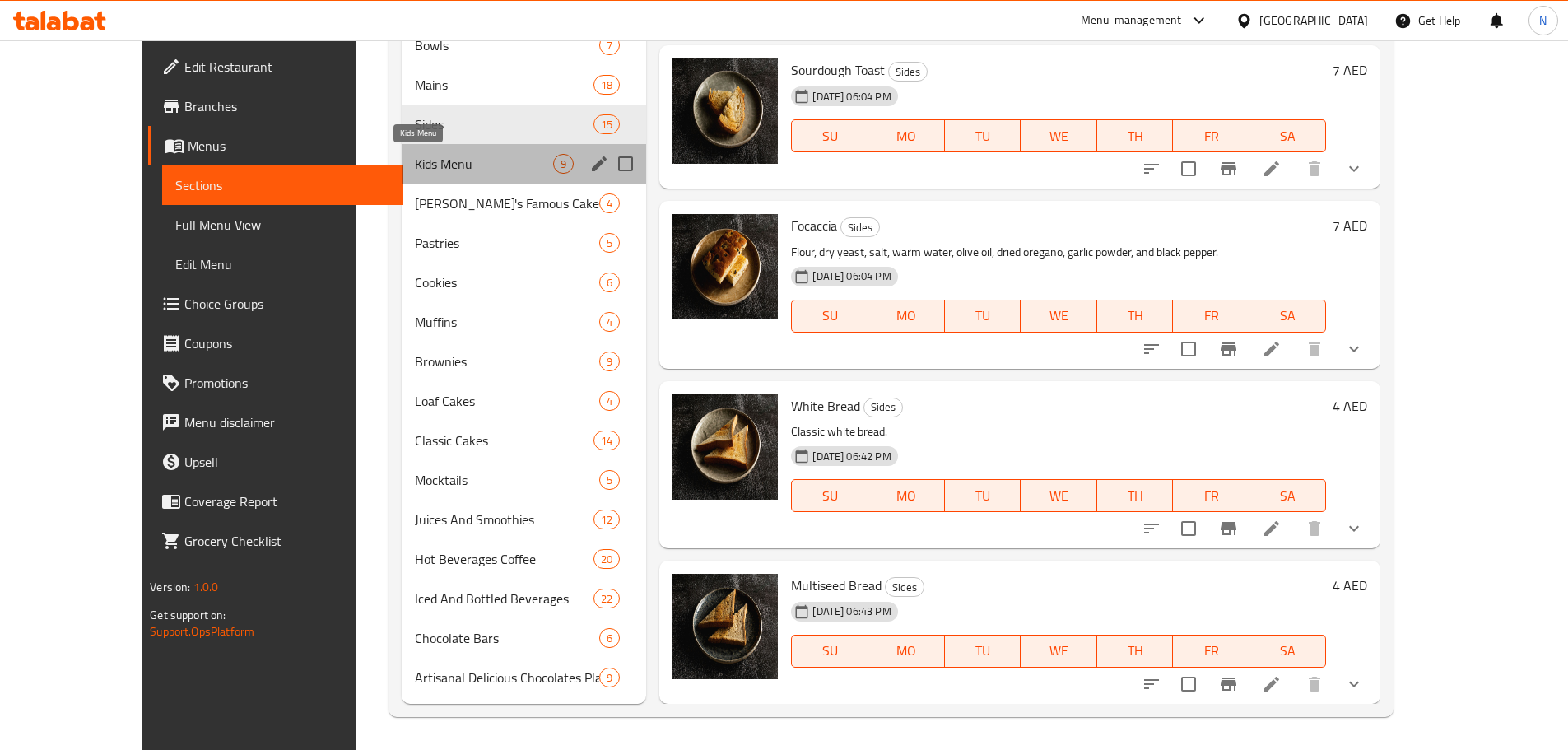
click at [479, 165] on span "Kids Menu" at bounding box center [484, 164] width 138 height 20
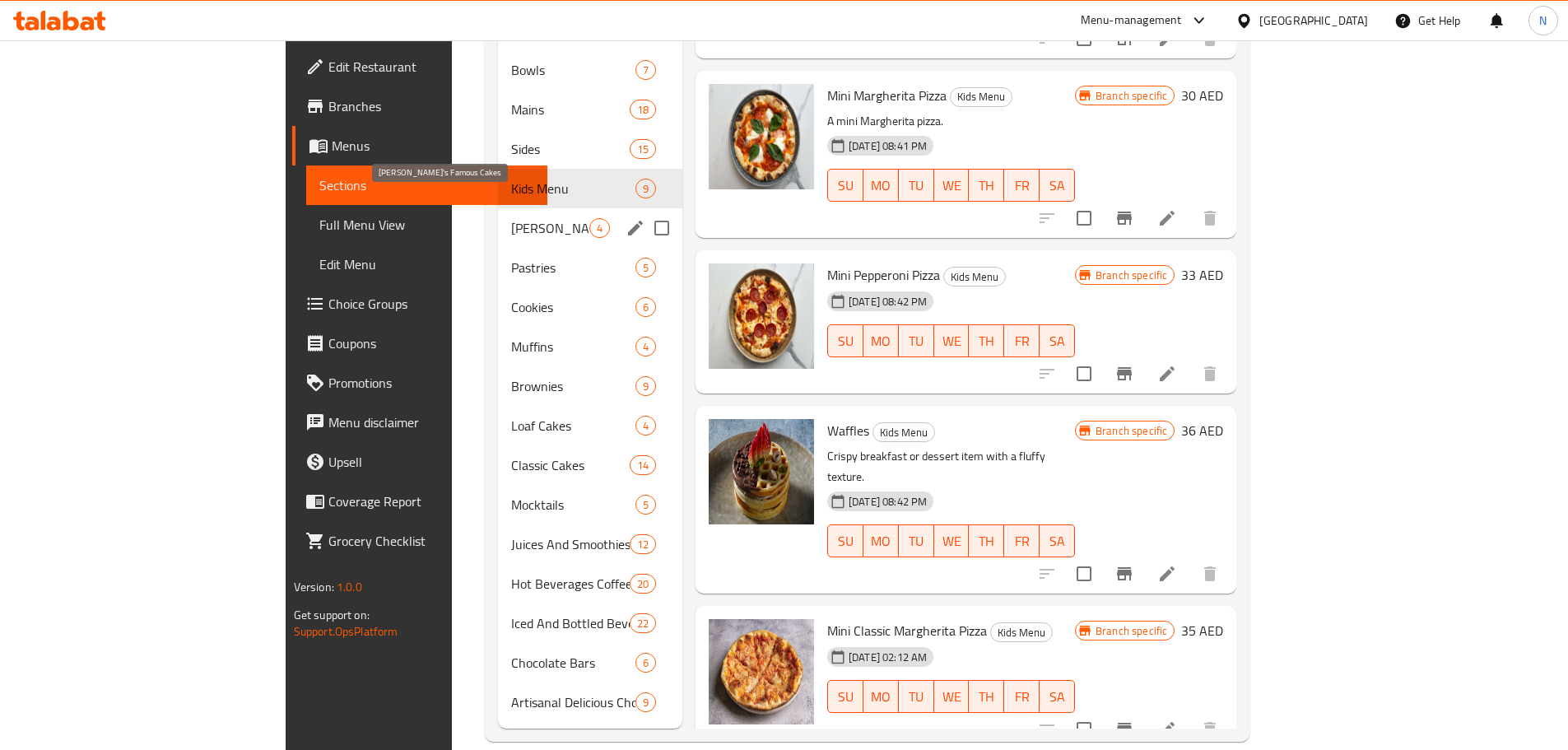
click at [511, 218] on span "[PERSON_NAME]'s Famous Cakes" at bounding box center [550, 228] width 78 height 20
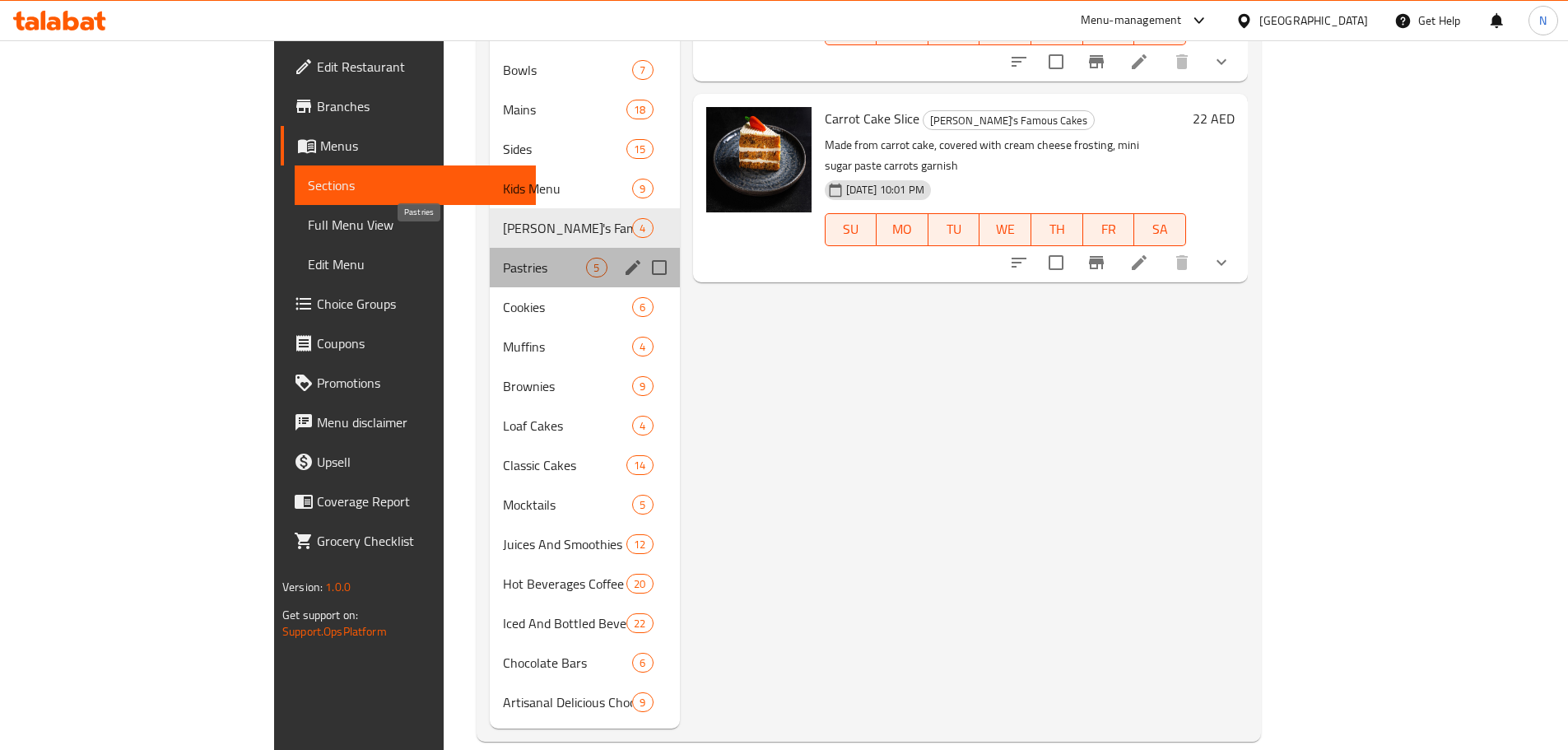
drag, startPoint x: 447, startPoint y: 235, endPoint x: 452, endPoint y: 246, distance: 12.1
click at [502, 258] on span "Pastries" at bounding box center [544, 268] width 83 height 20
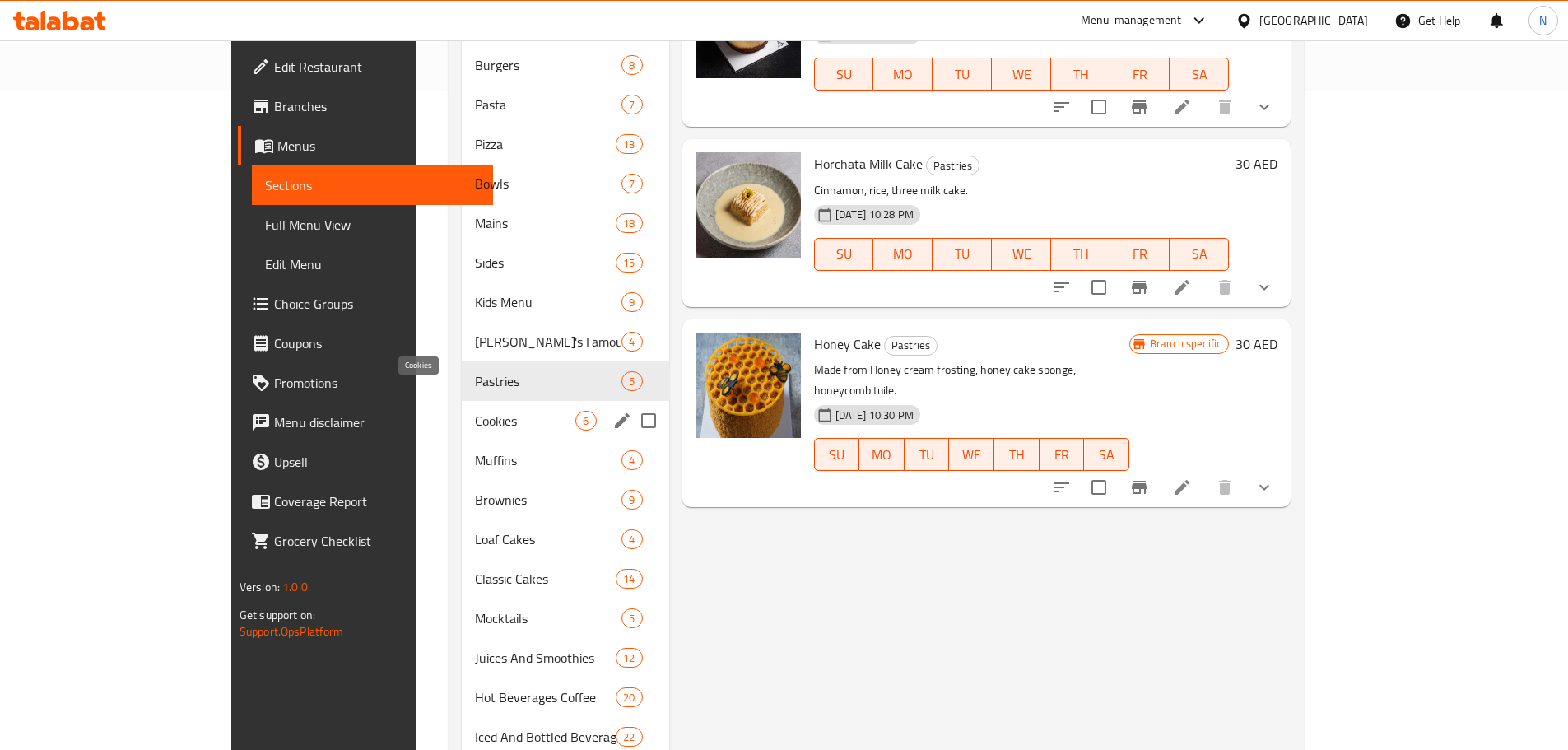
click at [475, 411] on span "Cookies" at bounding box center [525, 421] width 101 height 20
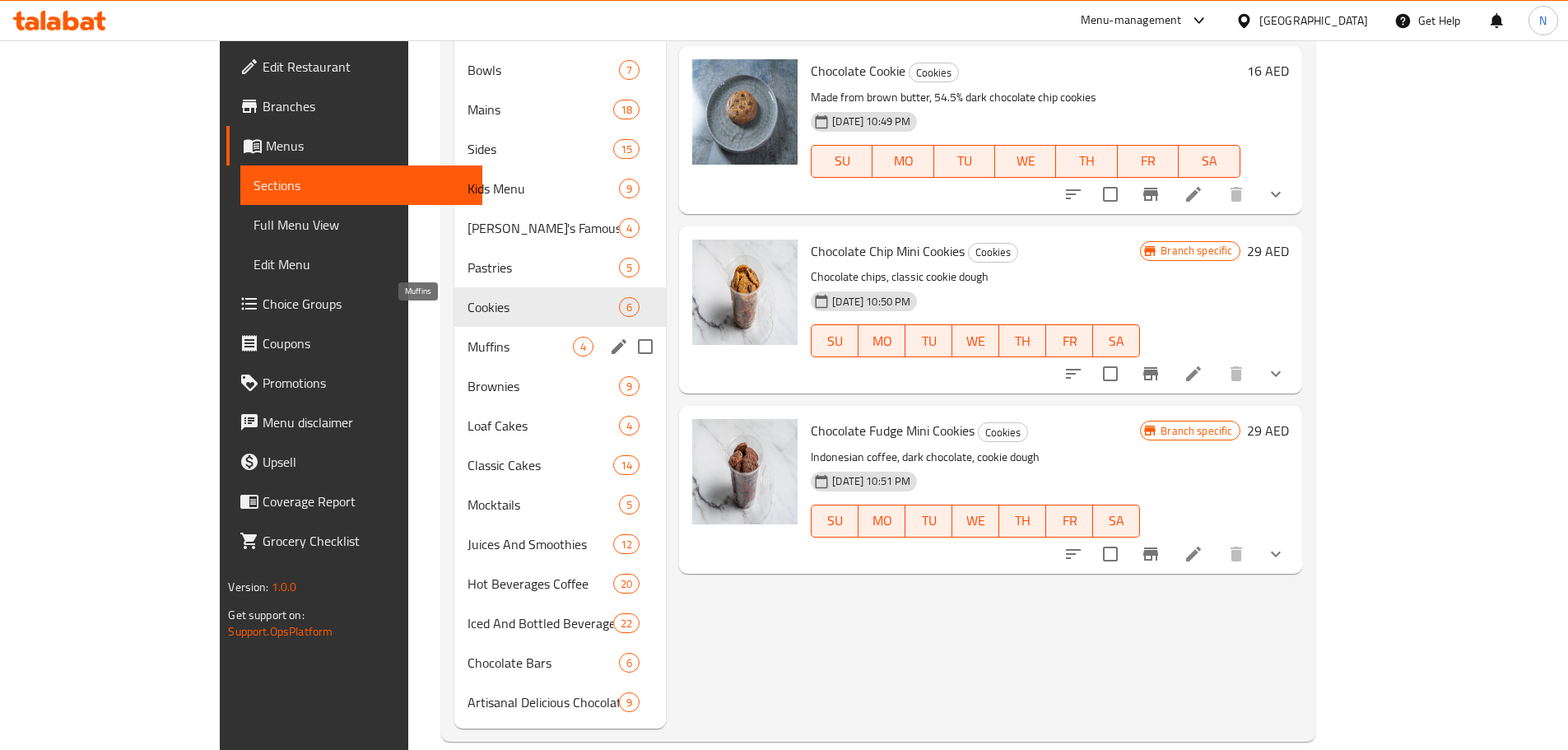
drag, startPoint x: 398, startPoint y: 322, endPoint x: 403, endPoint y: 332, distance: 11.2
click at [467, 337] on span "Muffins" at bounding box center [520, 347] width 105 height 20
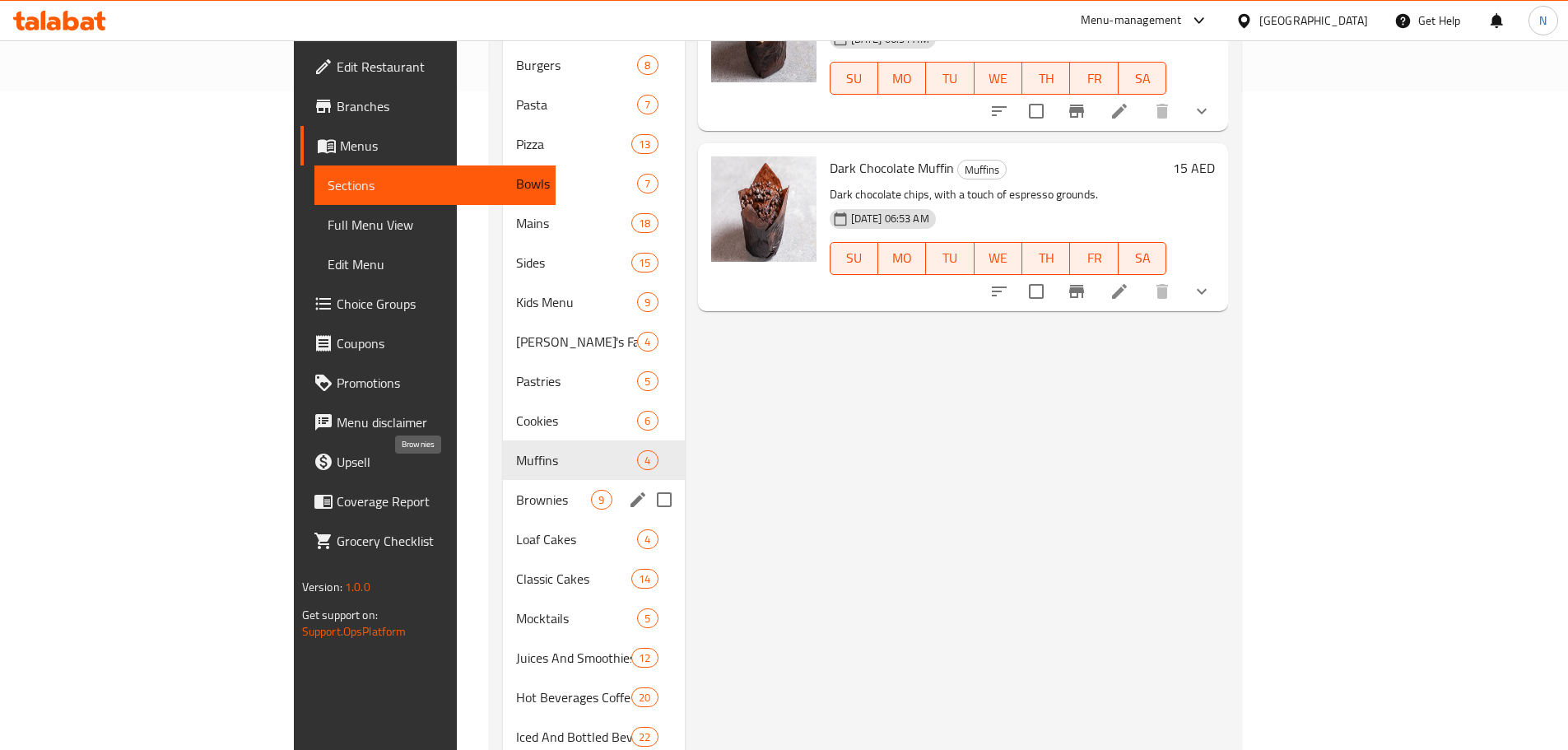
click at [516, 490] on span "Brownies" at bounding box center [553, 500] width 75 height 20
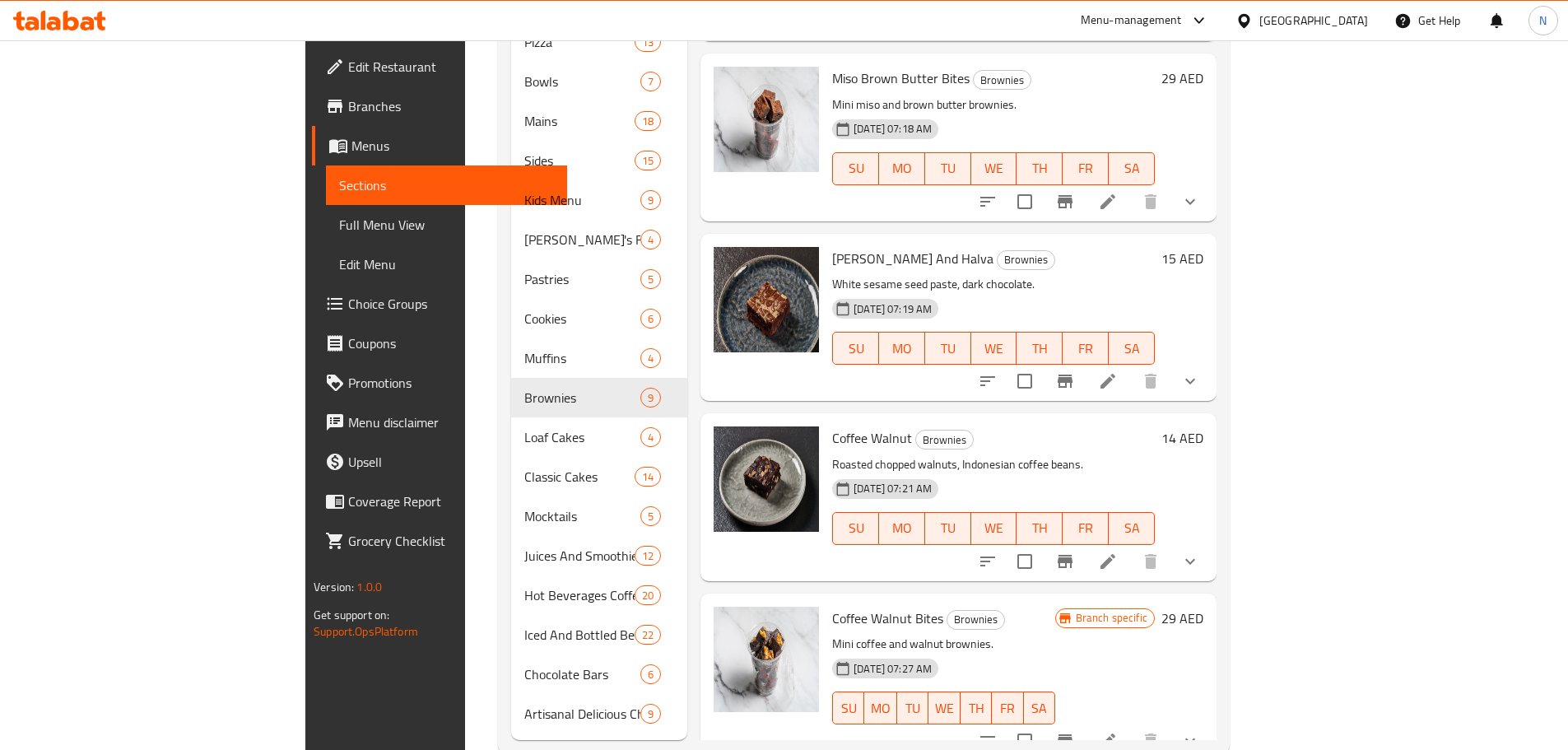
scroll to position [772, 0]
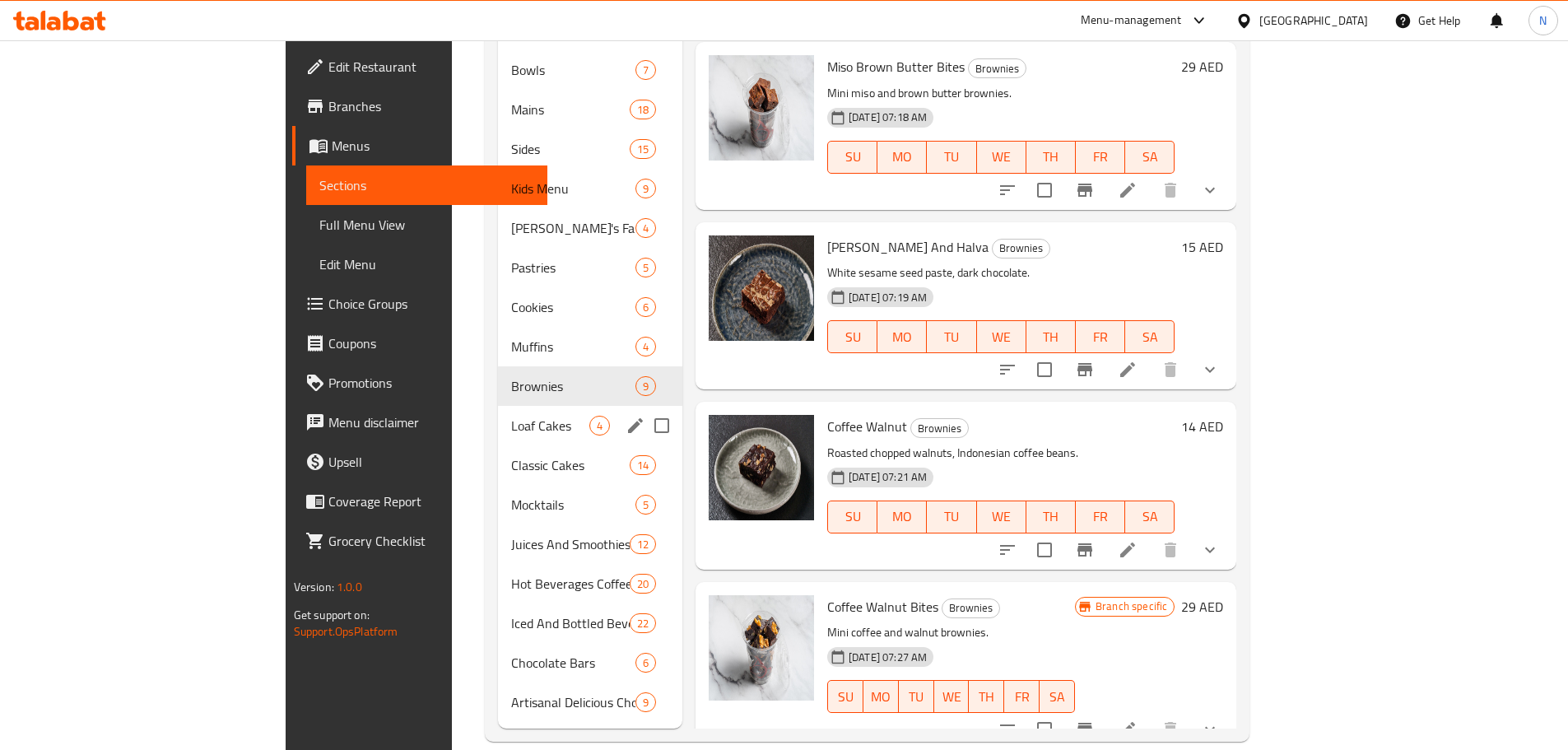
click at [498, 412] on div "Loaf Cakes 4" at bounding box center [590, 425] width 184 height 39
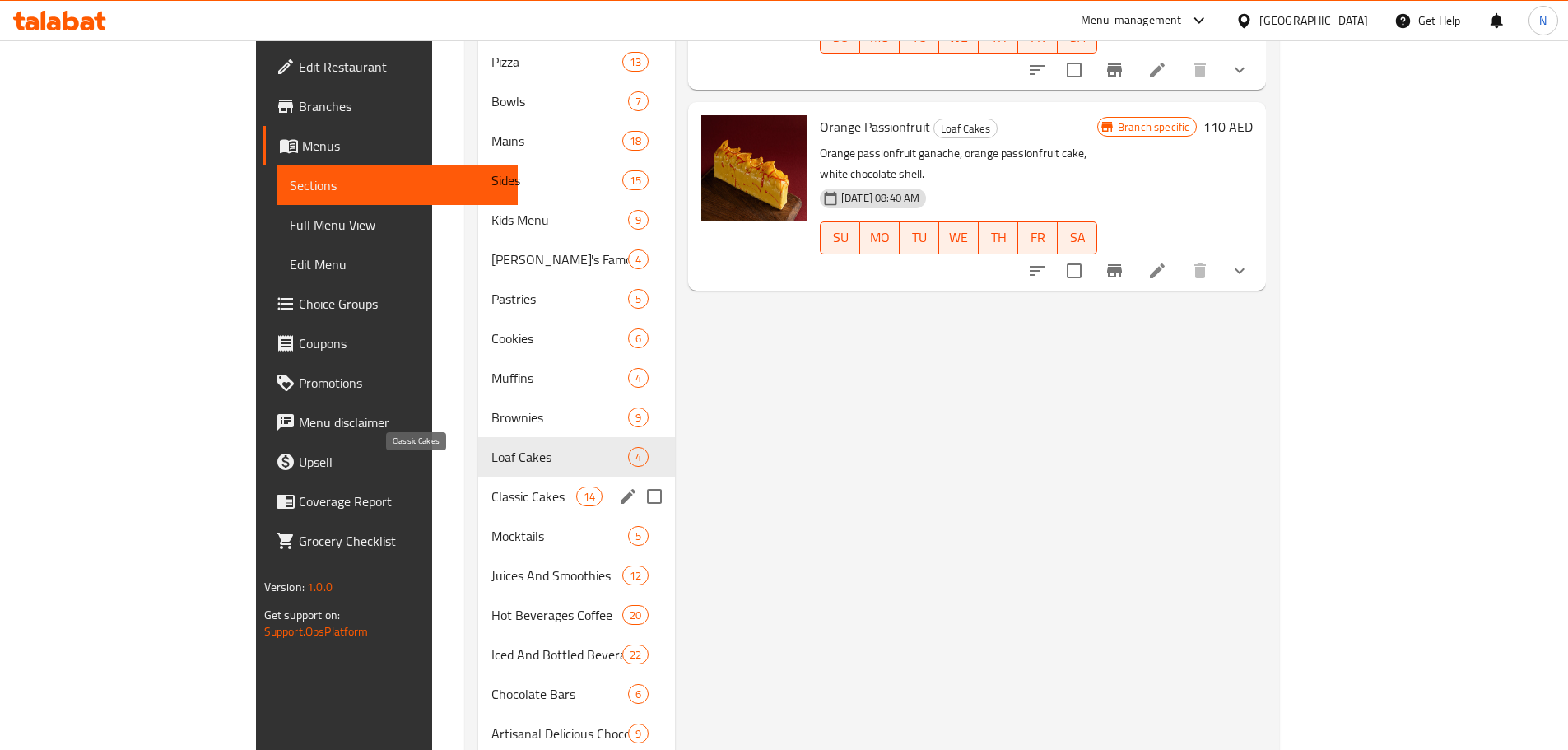
click at [492, 487] on span "Classic Cakes" at bounding box center [534, 497] width 85 height 20
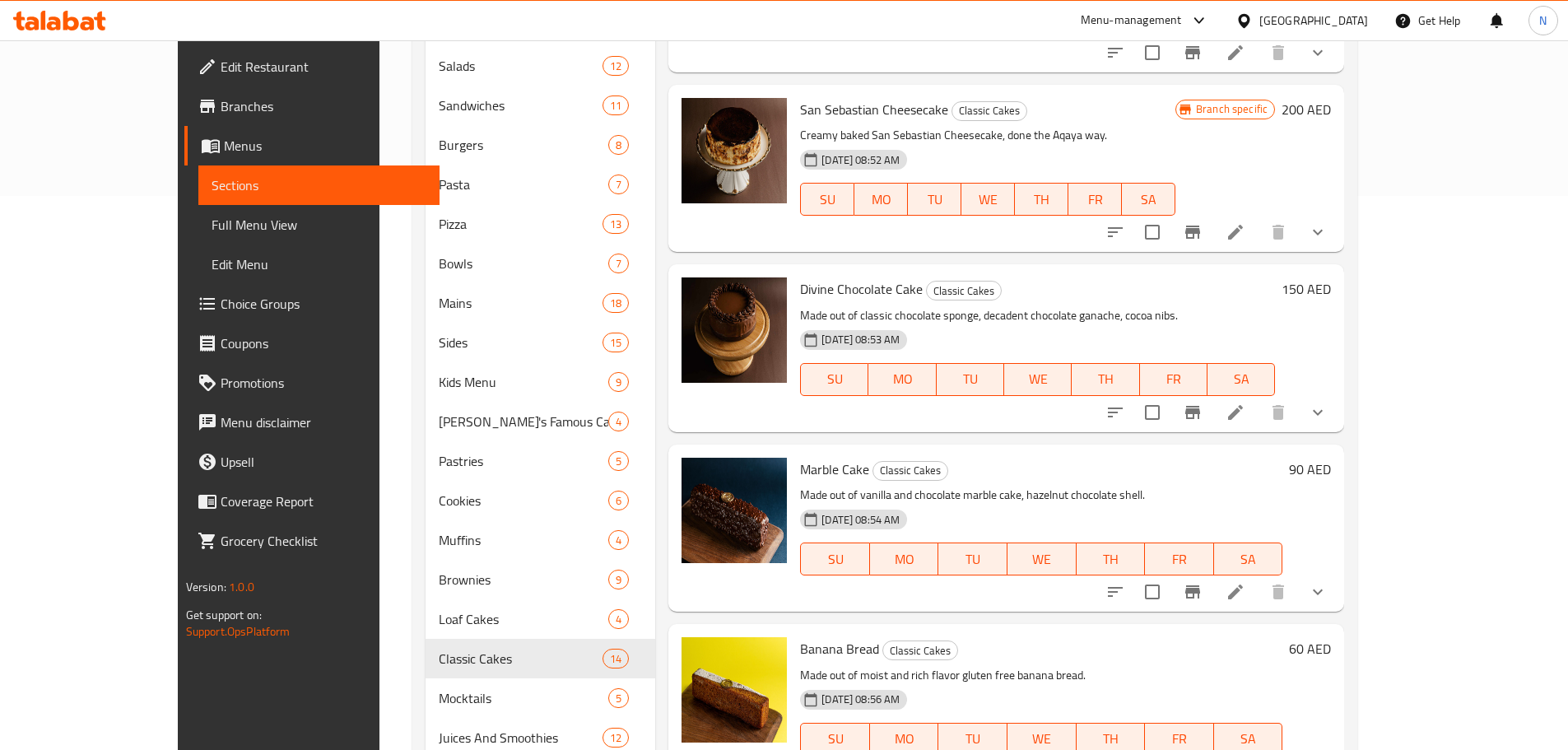
scroll to position [247, 0]
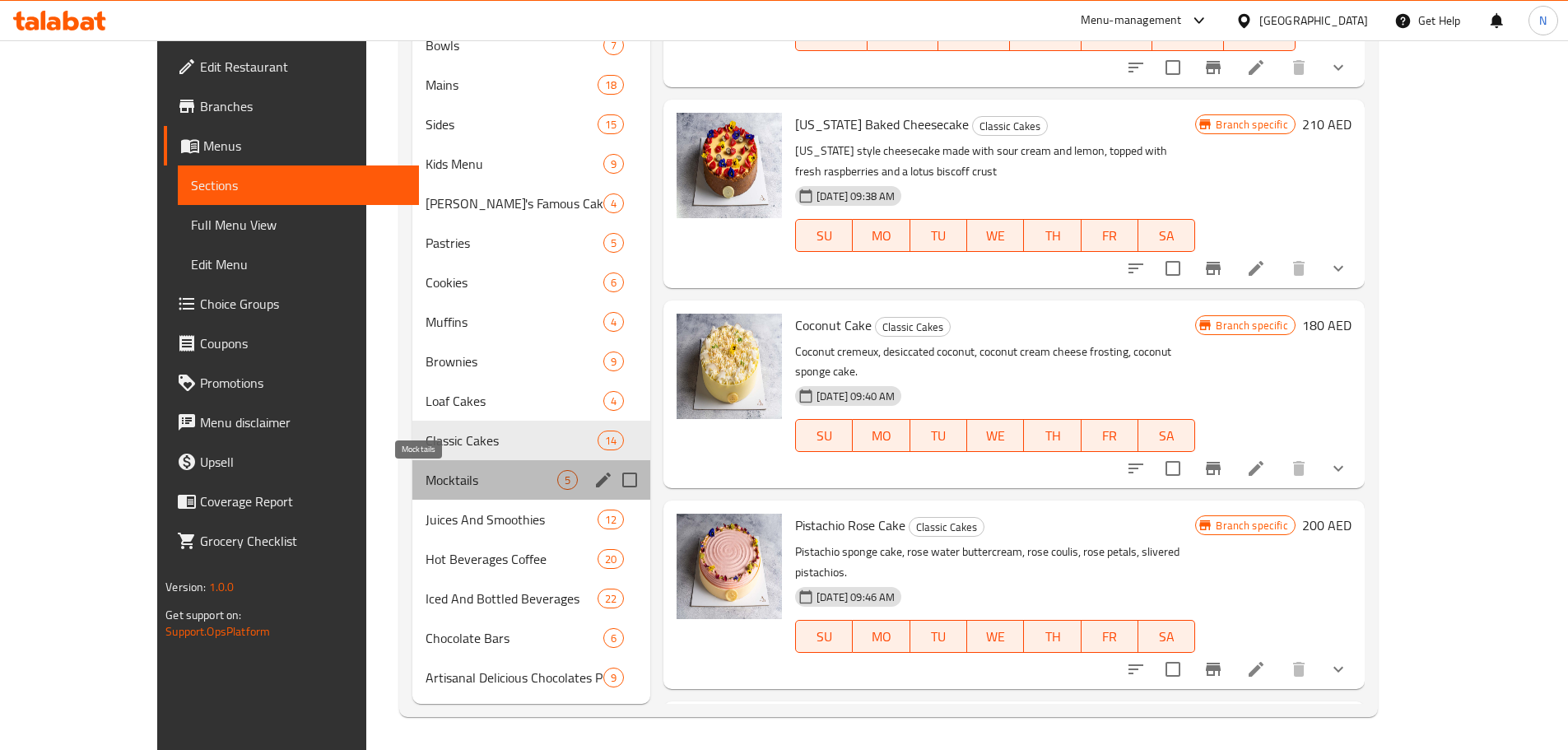
click at [454, 472] on span "Mocktails" at bounding box center [492, 480] width 132 height 20
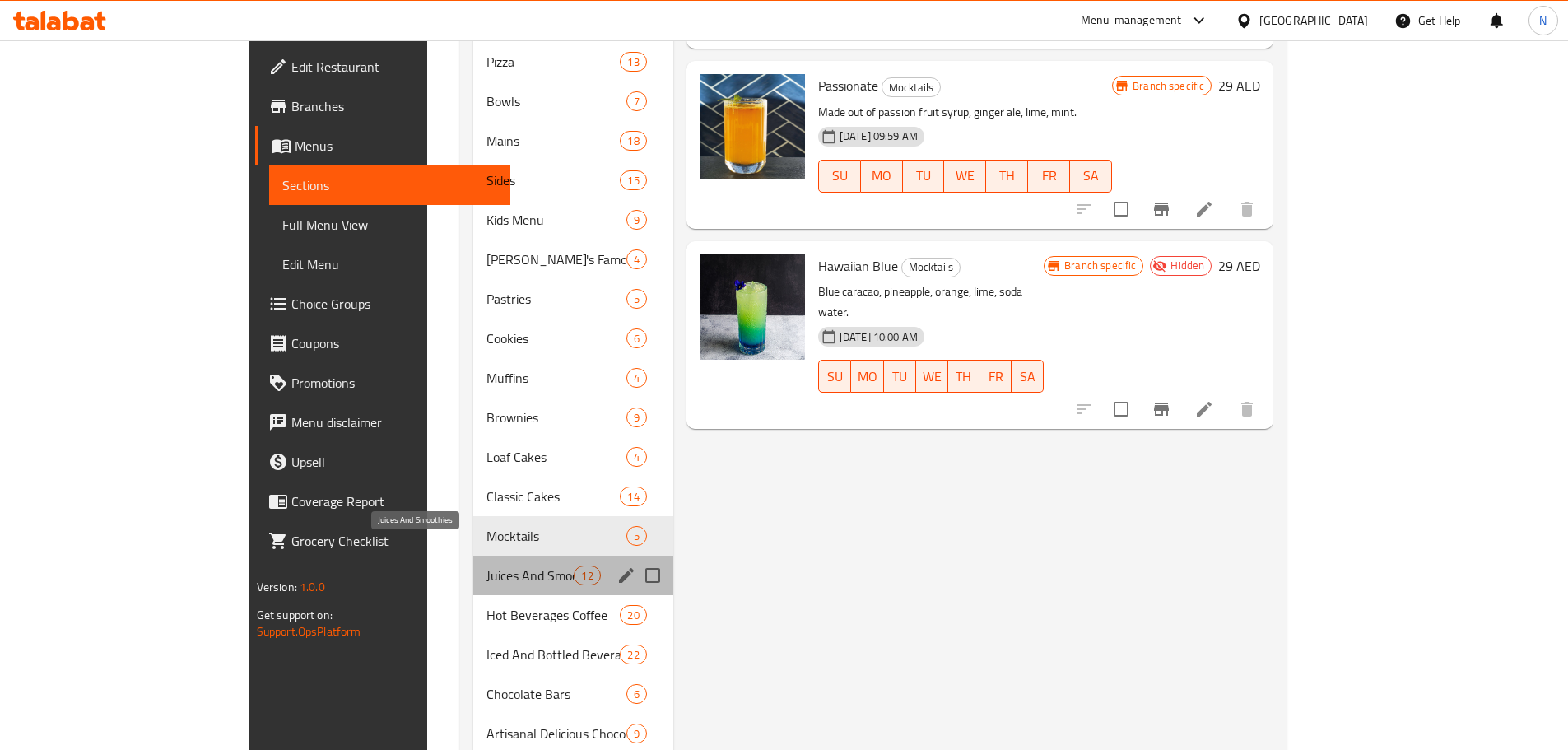
drag, startPoint x: 480, startPoint y: 549, endPoint x: 497, endPoint y: 549, distance: 17.0
click at [487, 566] on span "Juices And Smoothies" at bounding box center [531, 576] width 88 height 20
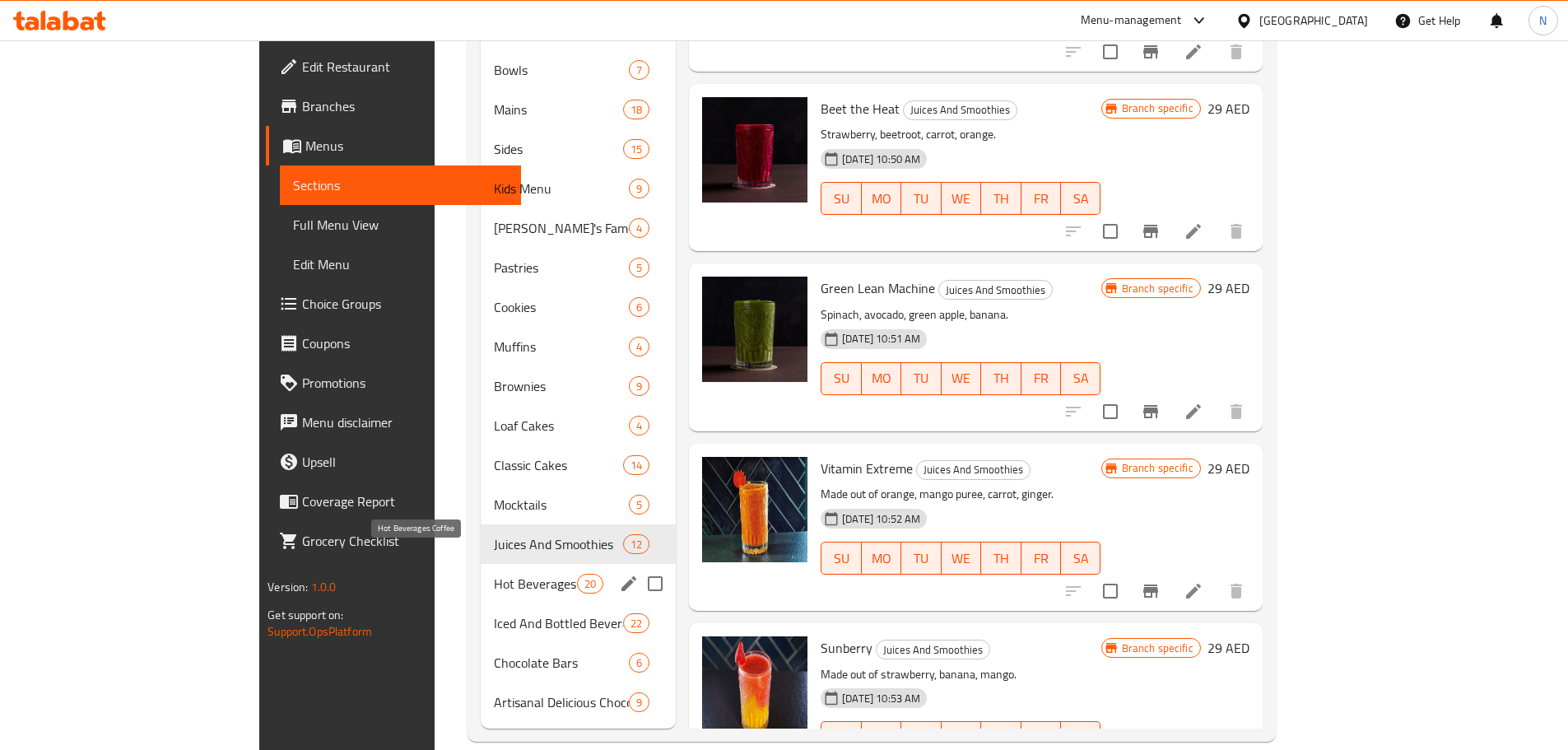
click at [494, 573] on span "Hot Beverages Coffee" at bounding box center [536, 583] width 83 height 20
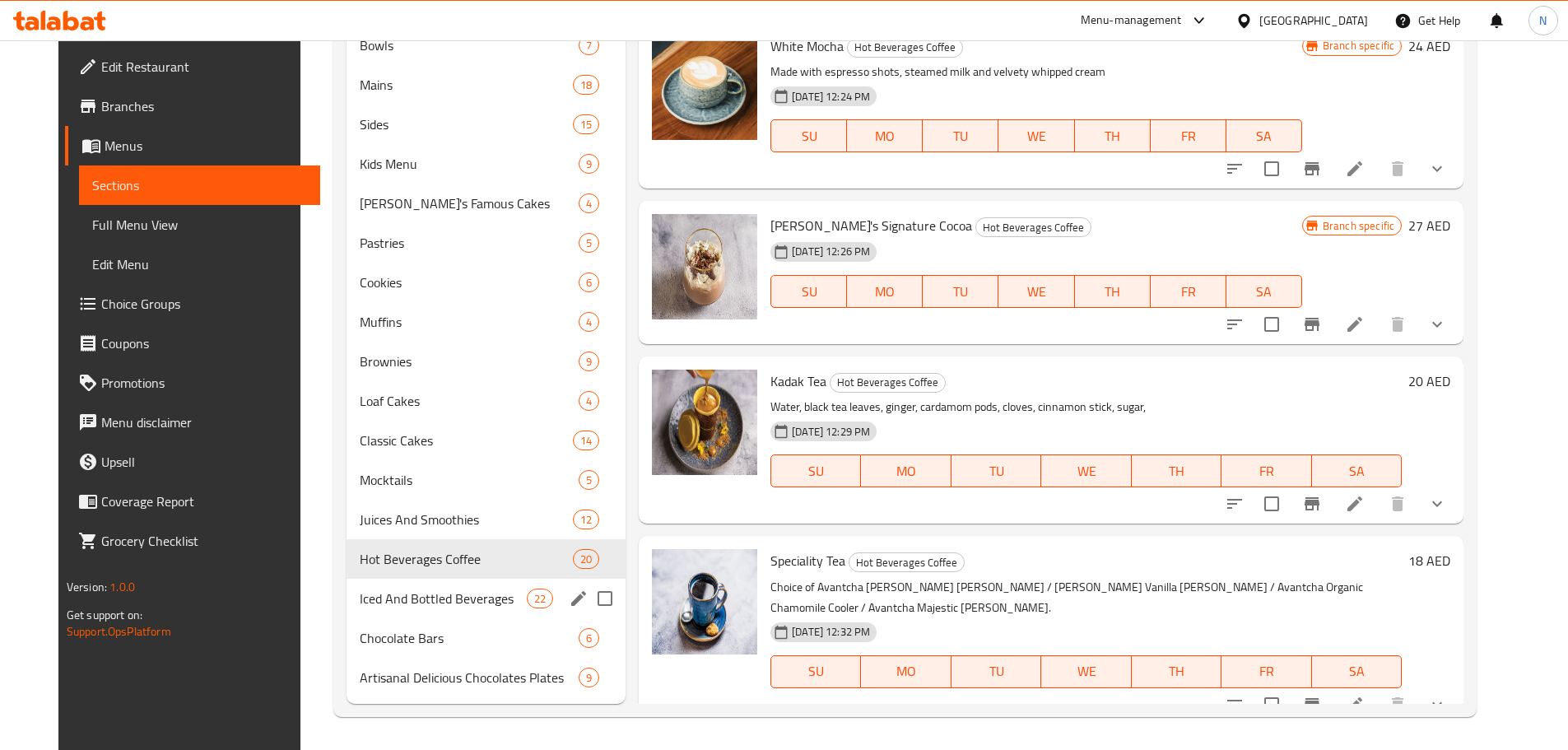
click at [437, 586] on div "Iced And Bottled Beverages 22" at bounding box center [486, 598] width 279 height 39
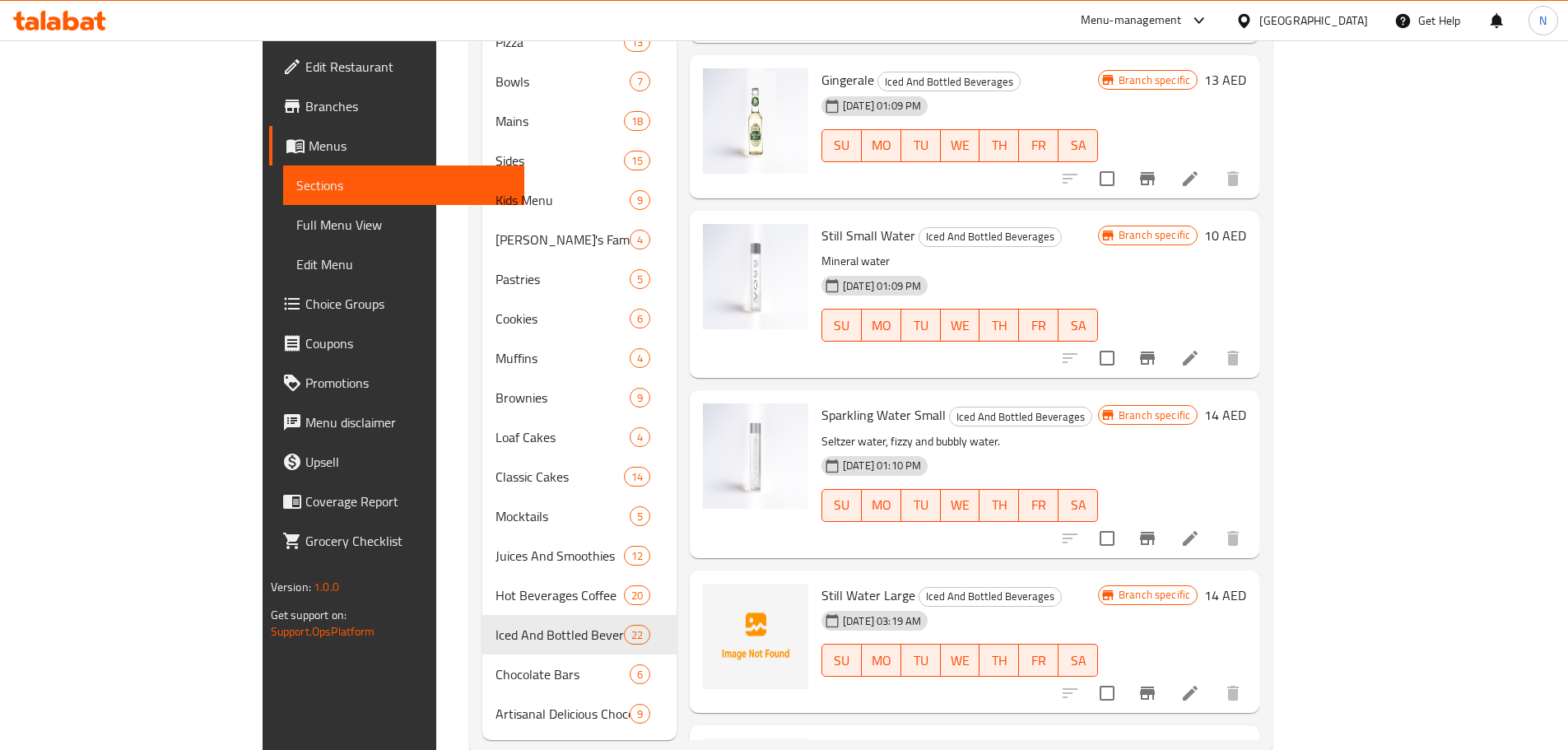
scroll to position [772, 0]
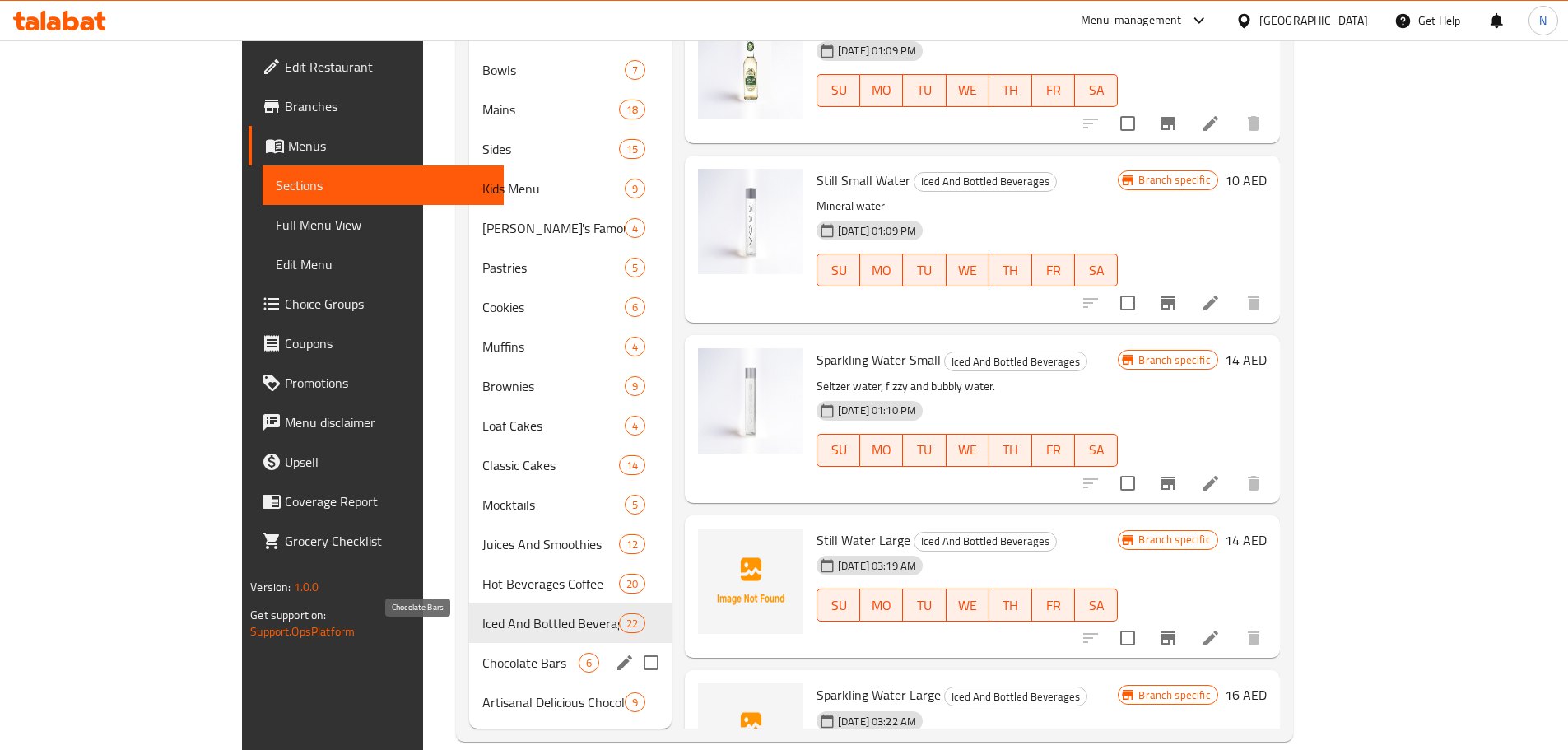
click at [482, 652] on span "Chocolate Bars" at bounding box center [531, 662] width 97 height 20
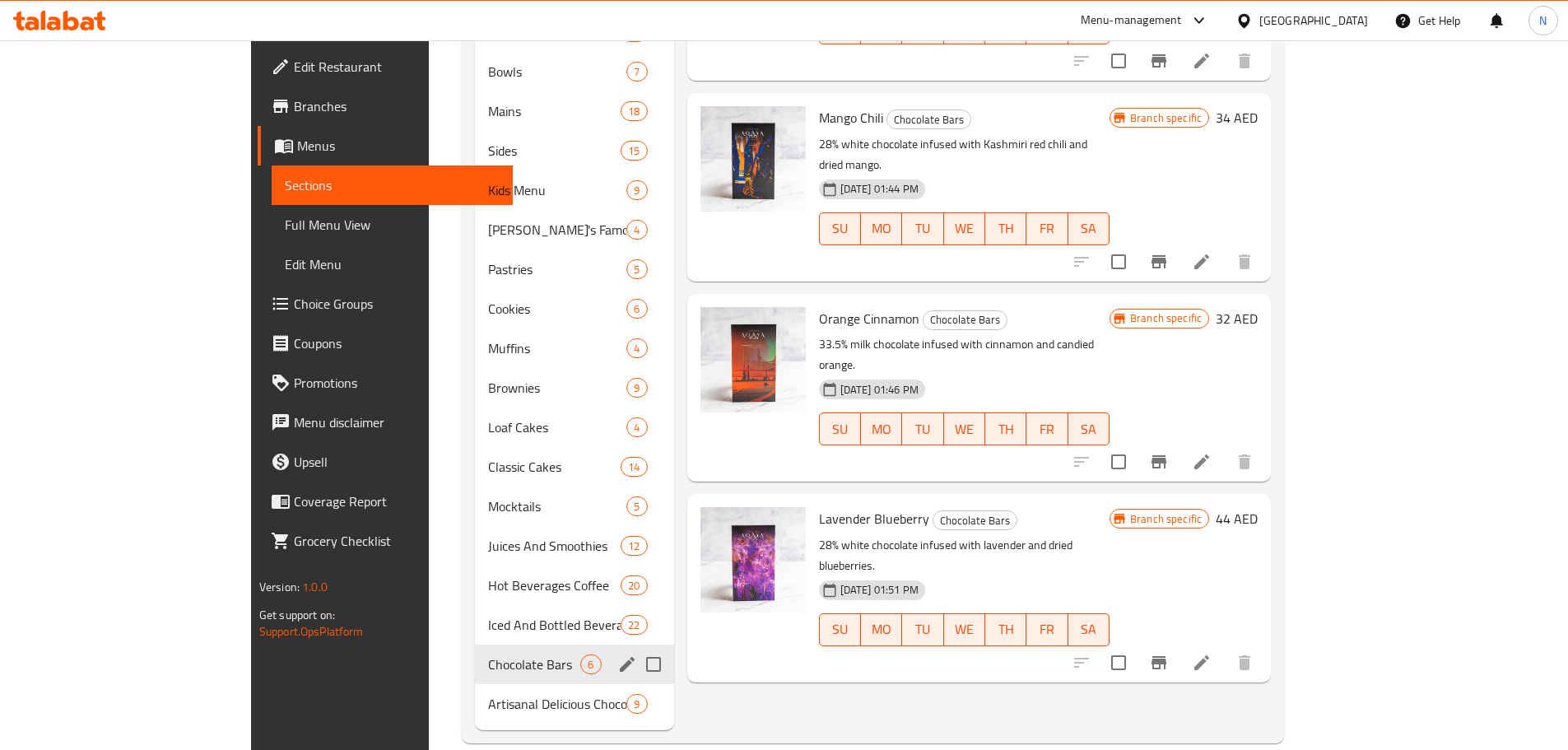
scroll to position [772, 0]
click at [488, 692] on span "Artisanal Delicious Chocolates Plates" at bounding box center [535, 702] width 93 height 20
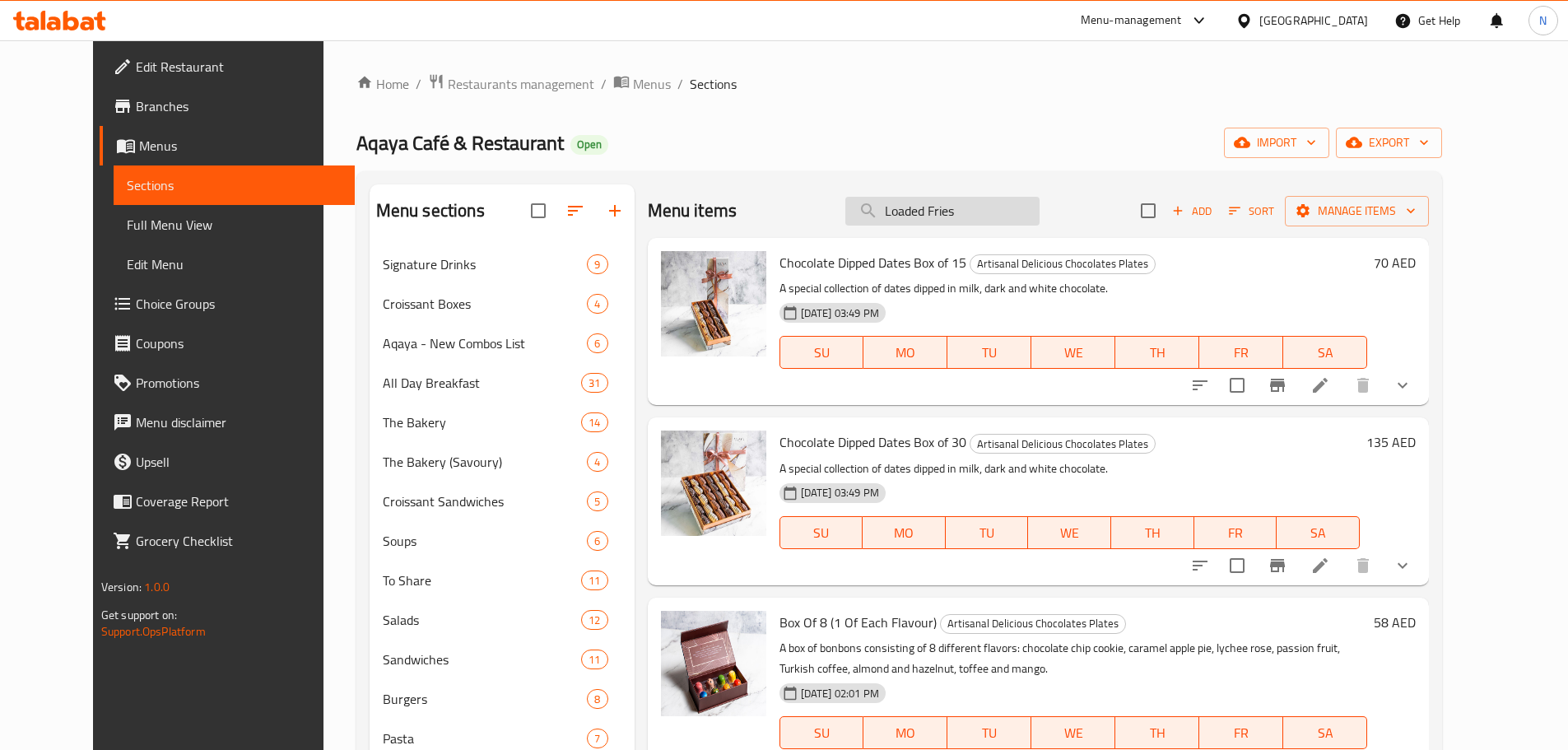
drag, startPoint x: 922, startPoint y: 198, endPoint x: 926, endPoint y: 209, distance: 11.7
click at [923, 202] on input "Loaded Fries" at bounding box center [941, 211] width 194 height 29
click at [926, 209] on input "Loaded Fries" at bounding box center [941, 211] width 194 height 29
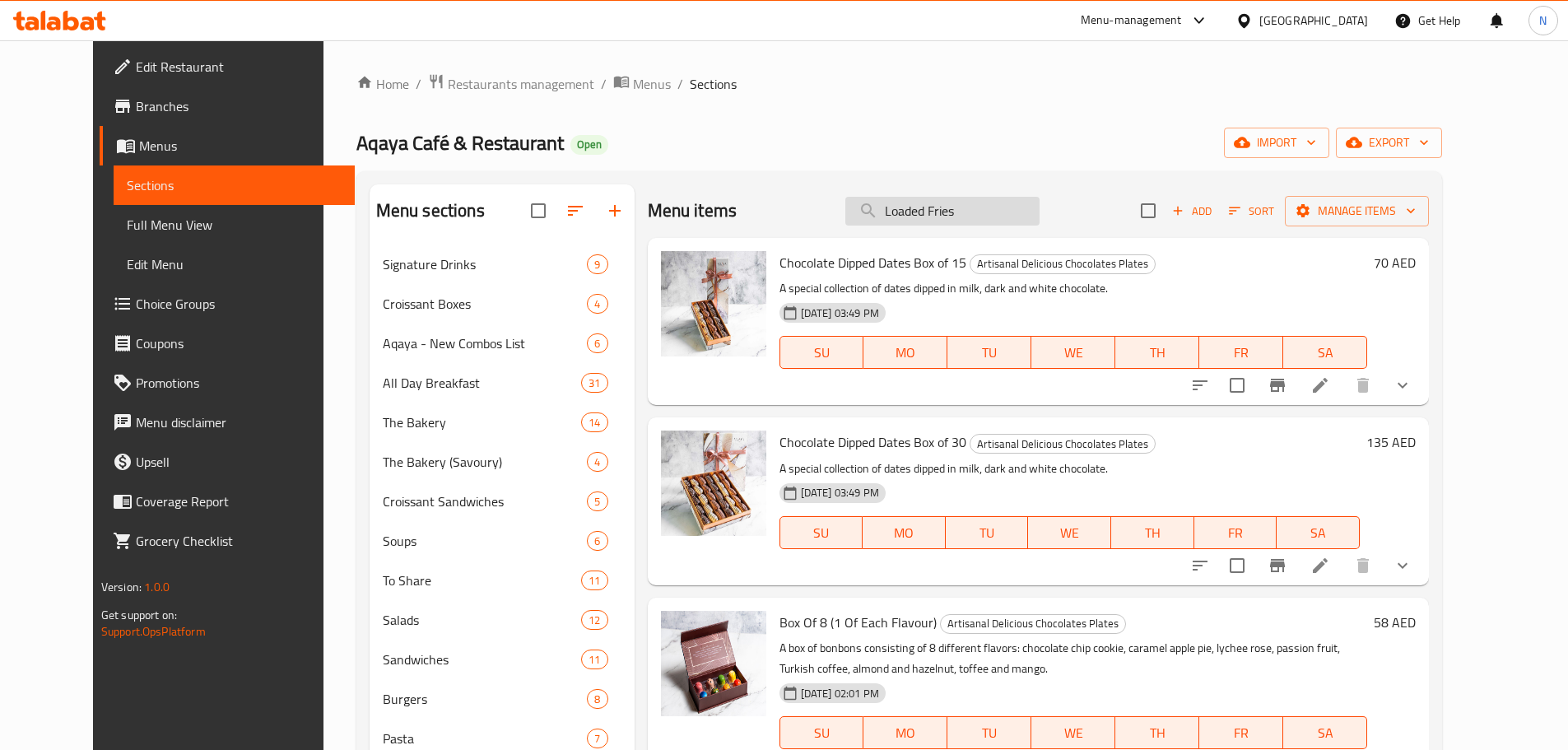
paste input "Green Salad"
type input "Green Salad"
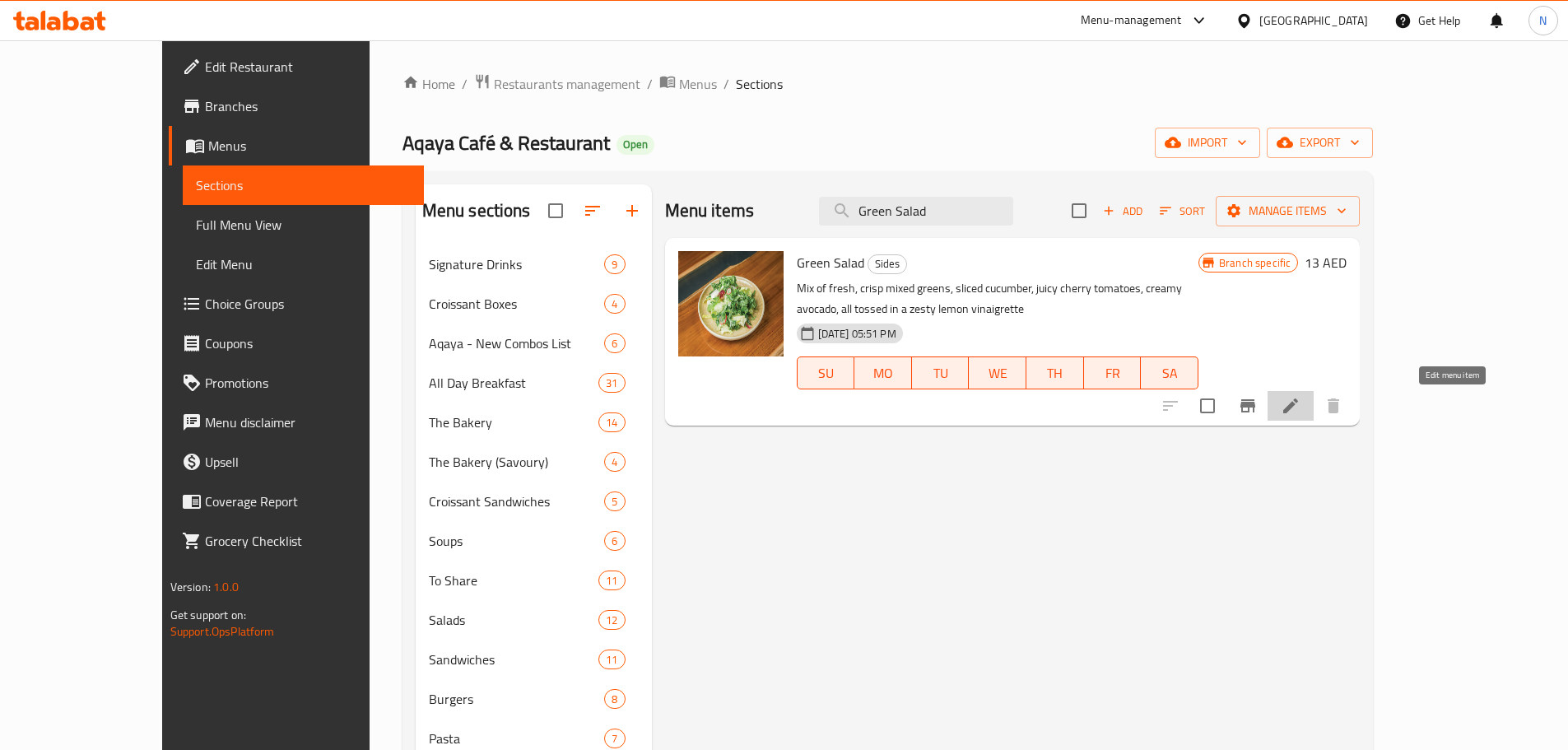
click at [1301, 406] on icon at bounding box center [1291, 406] width 20 height 20
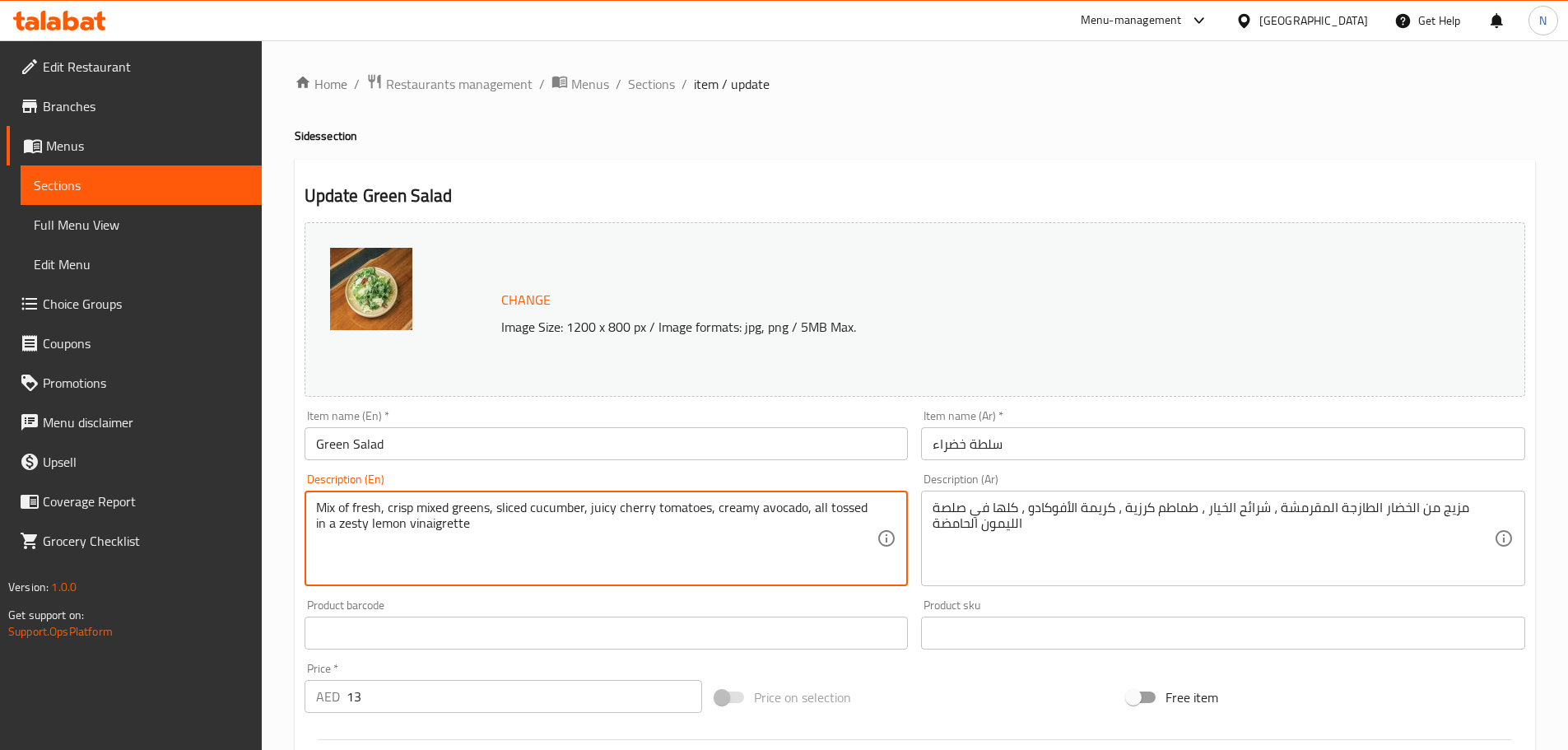
click at [444, 521] on textarea "Mix of fresh, crisp mixed greens, sliced cucumber, juicy cherry tomatoes, cream…" at bounding box center [597, 539] width 562 height 78
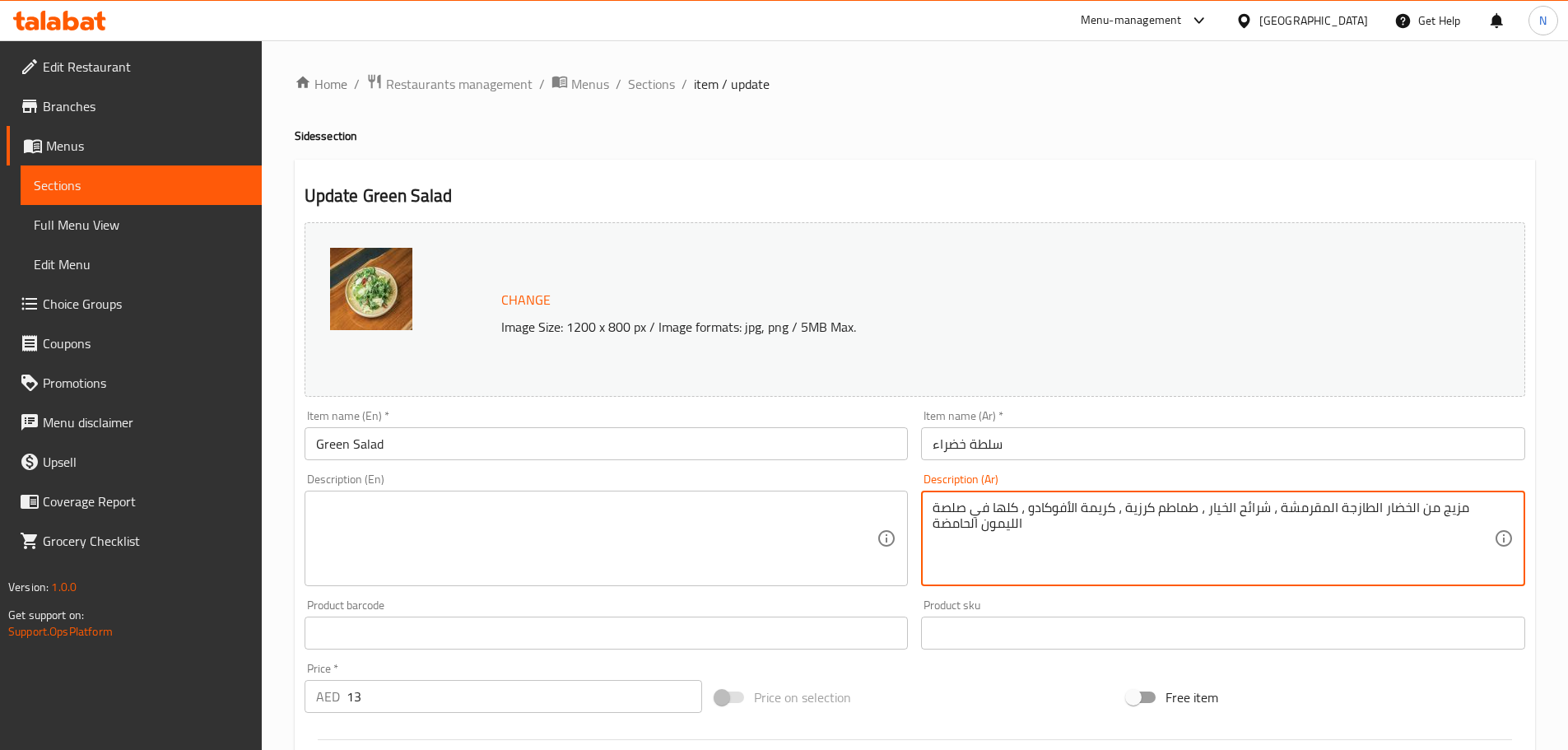
click at [1037, 518] on textarea "مزيج من الخضار الطازجة المقرمشة ، شرائح الخيار ، طماطم كرزية ، كريمة الأفوكادو …" at bounding box center [1213, 539] width 562 height 78
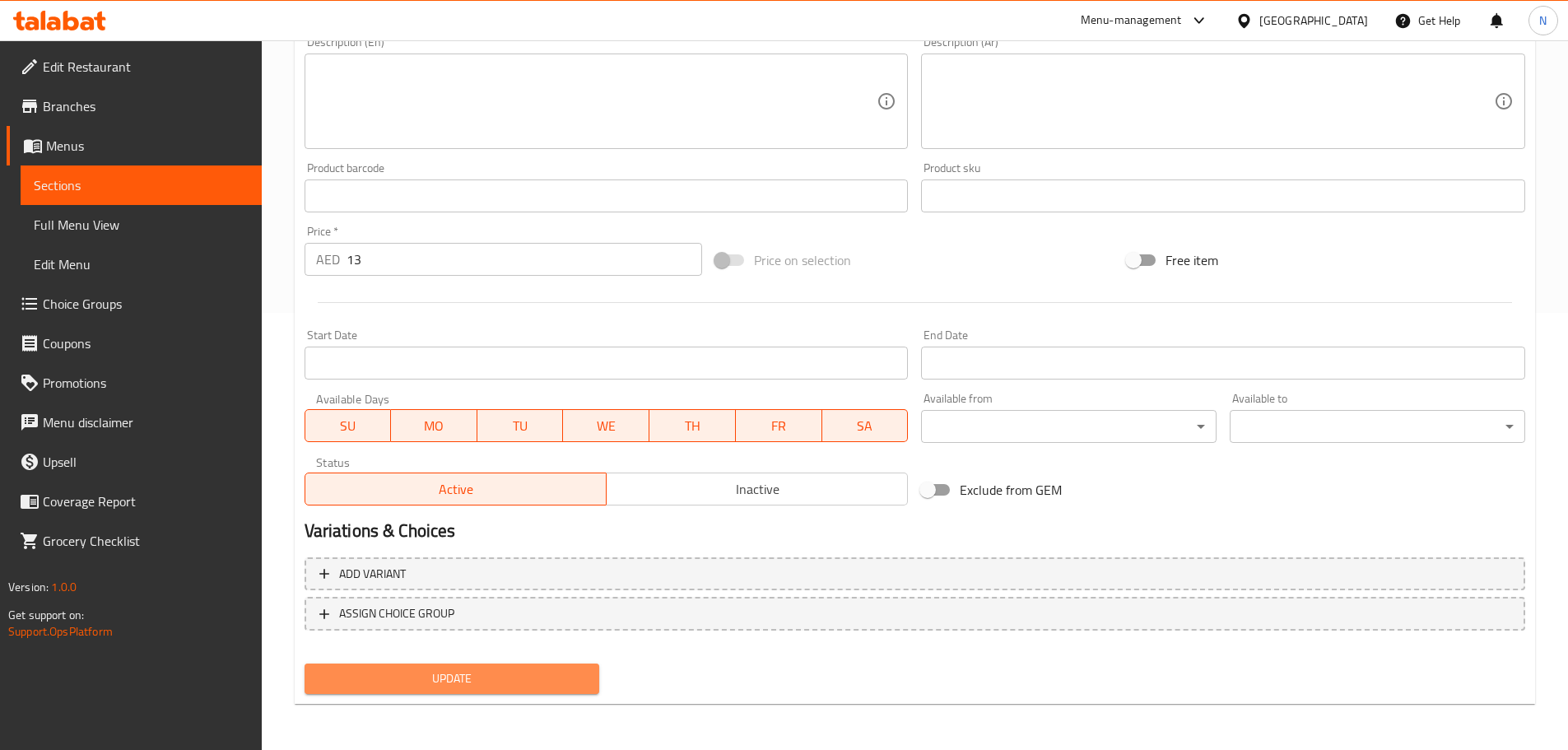
click at [433, 669] on span "Update" at bounding box center [452, 678] width 269 height 21
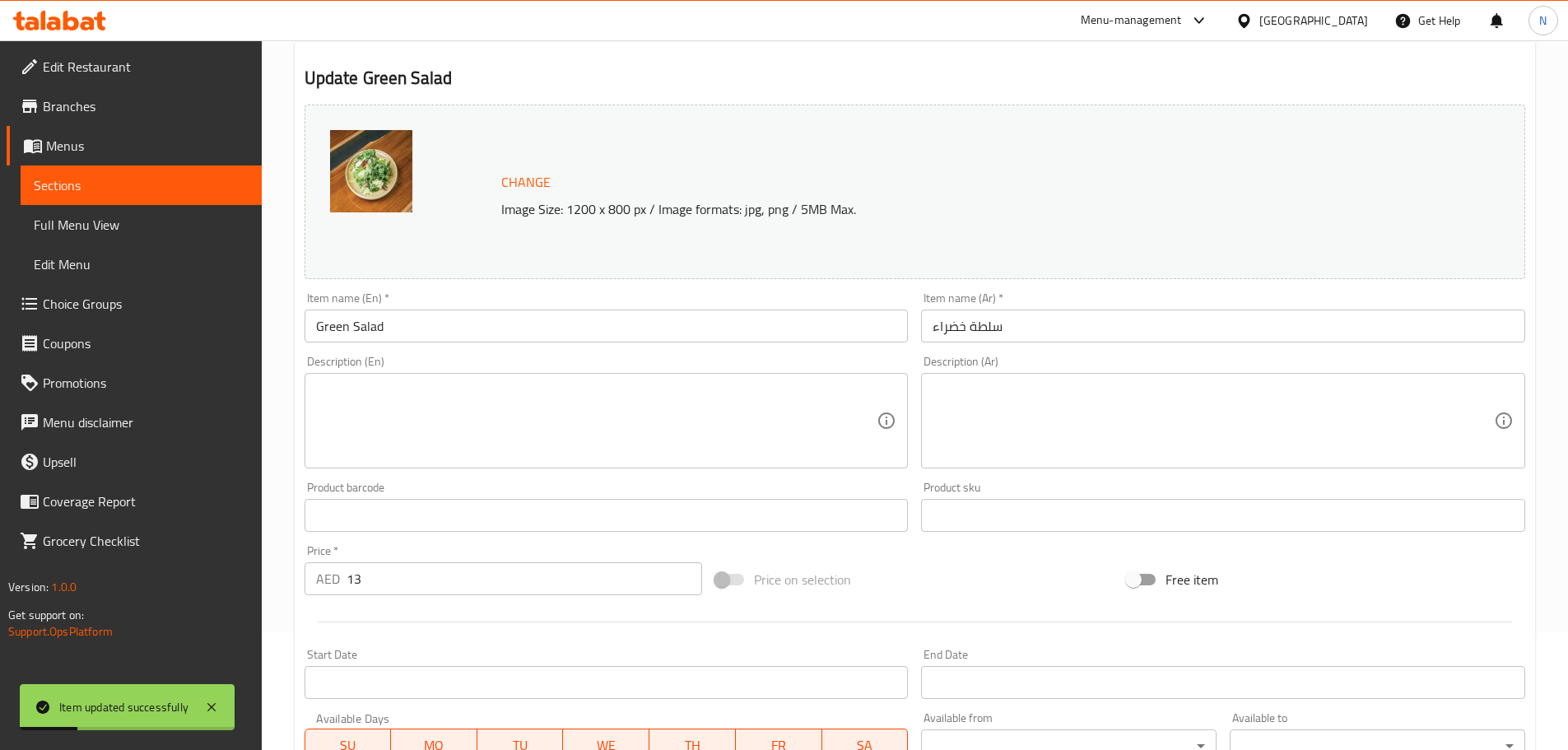
scroll to position [0, 0]
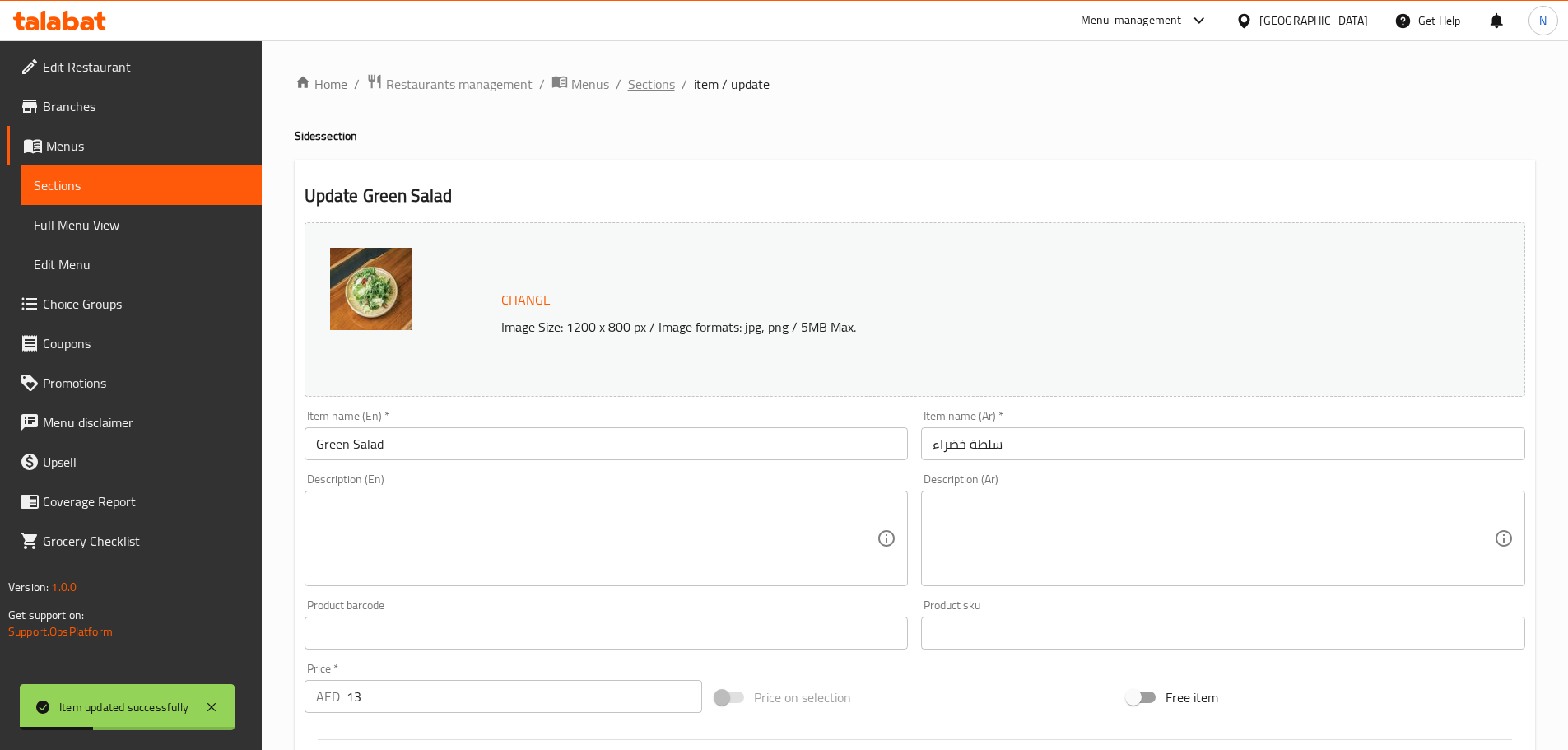
click at [665, 90] on span "Sections" at bounding box center [652, 84] width 47 height 20
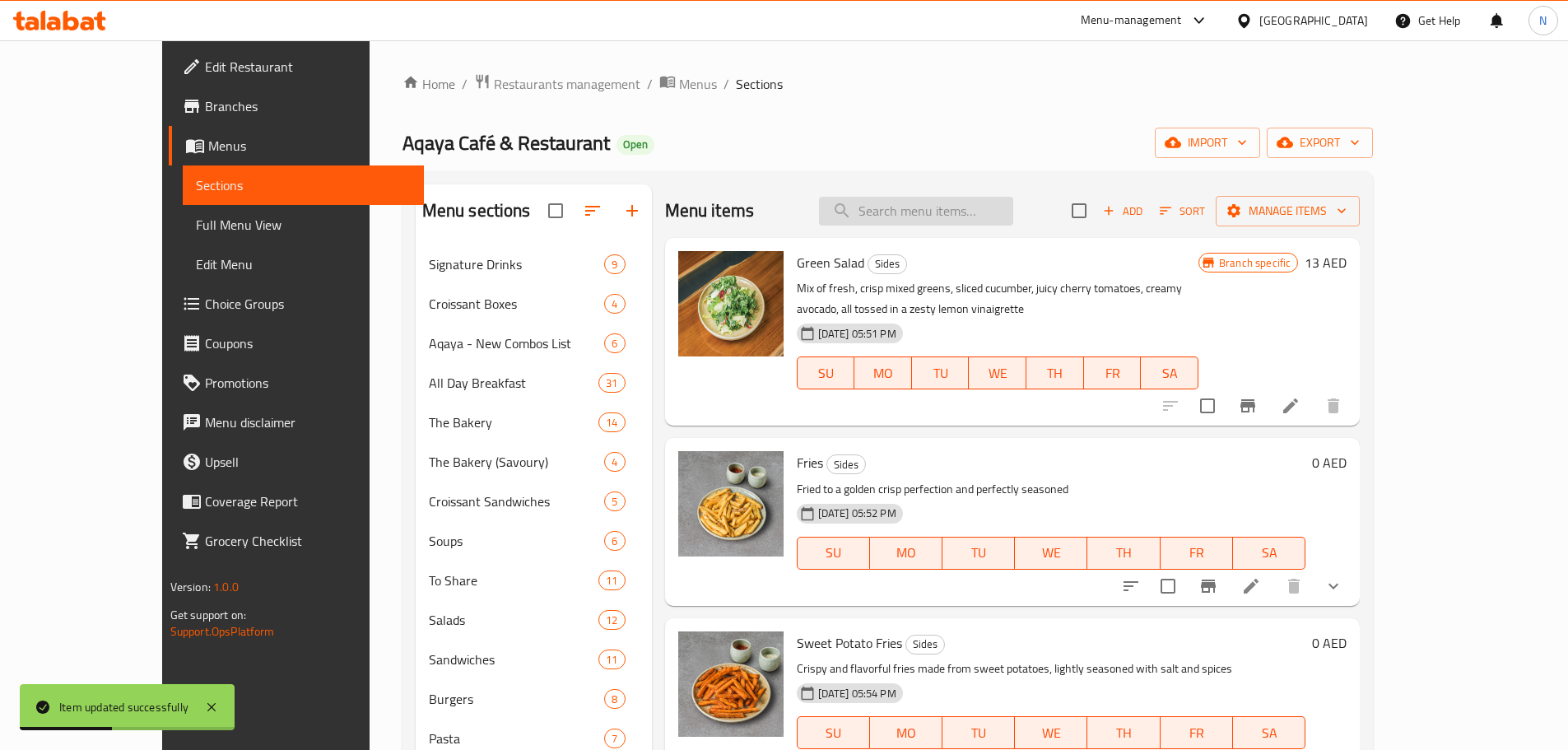
click at [933, 216] on input "search" at bounding box center [916, 211] width 194 height 29
paste input "Fries (Salted/ Cajun)"
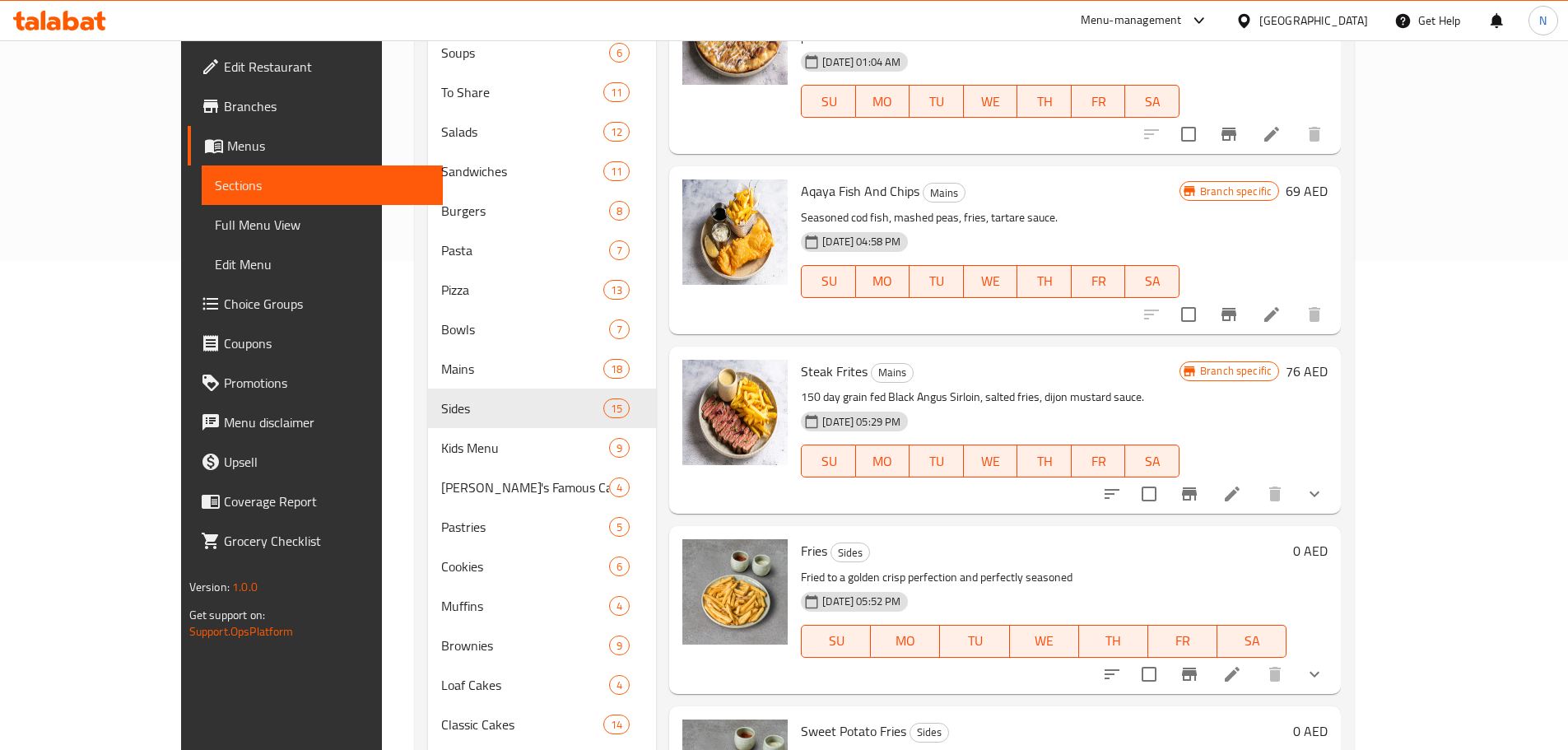
scroll to position [494, 0]
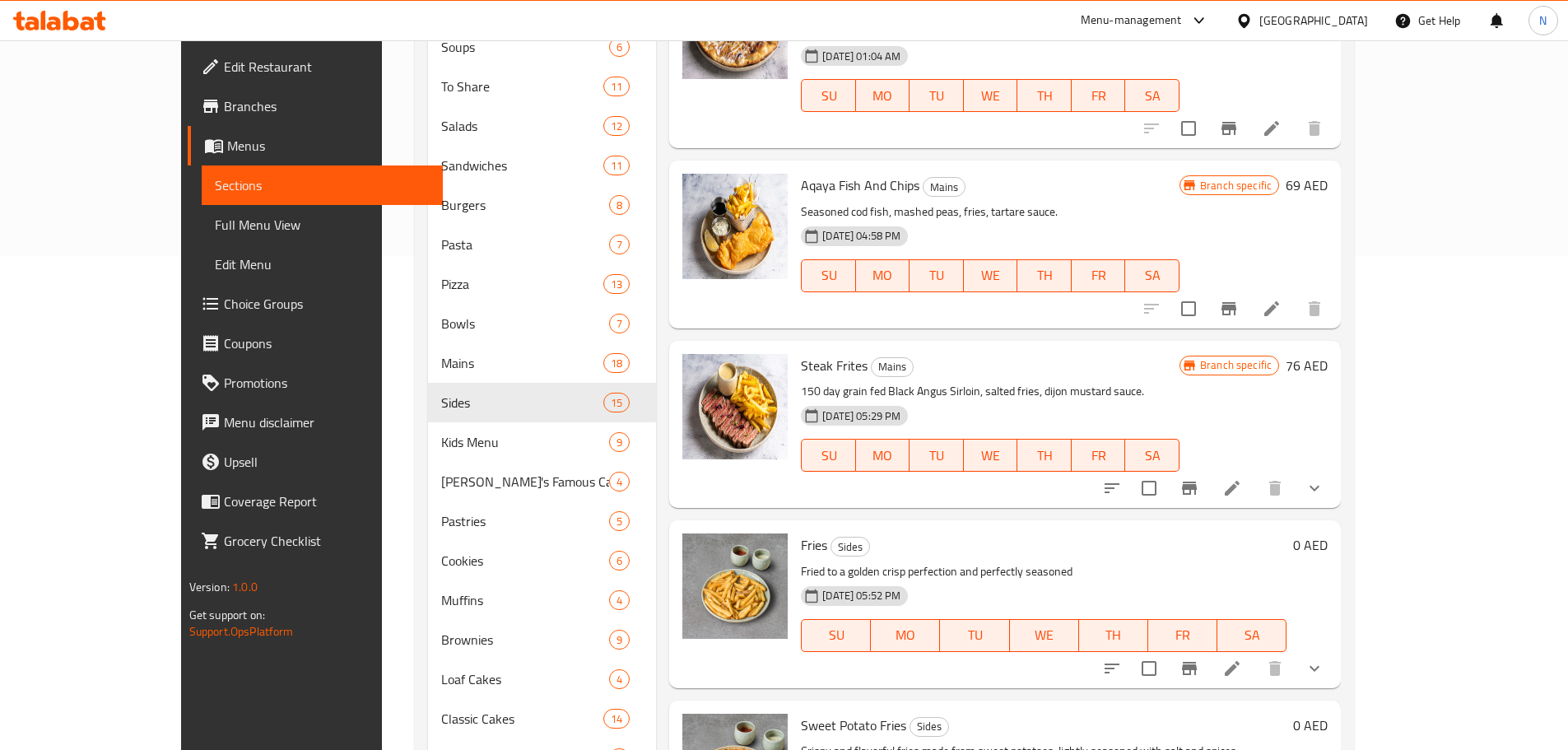
type input "Fries"
click at [1334, 648] on button "show more" at bounding box center [1314, 668] width 39 height 39
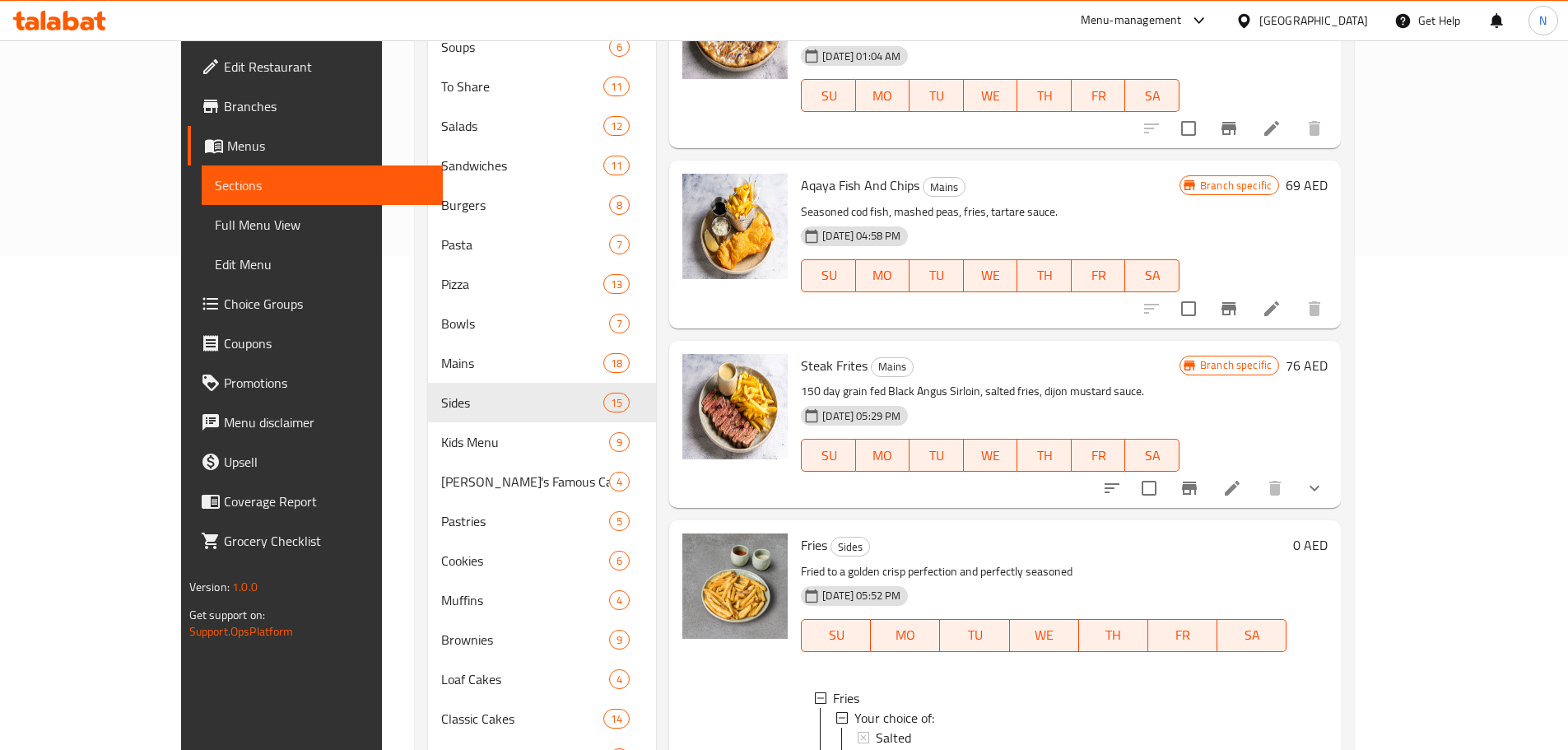
scroll to position [661, 0]
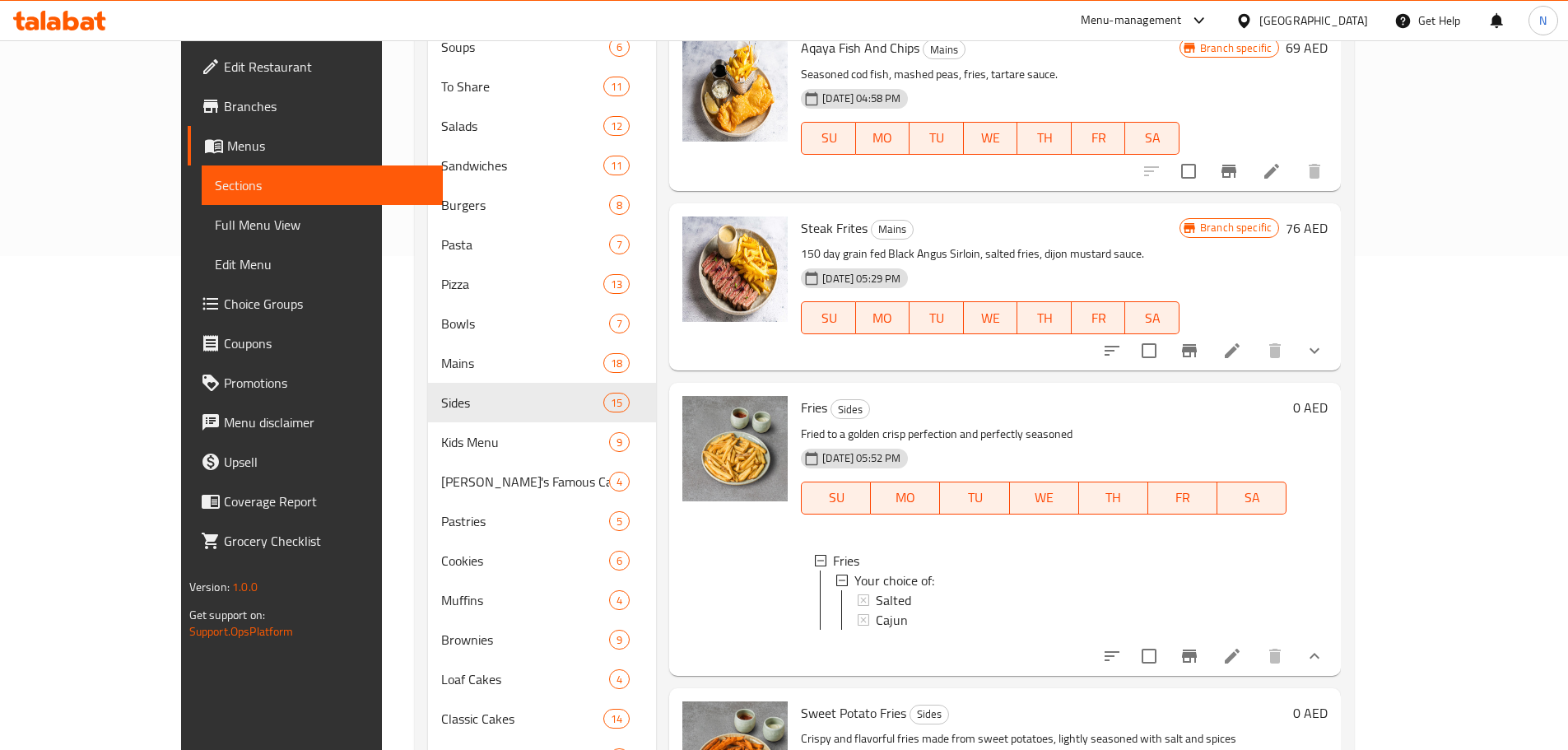
click at [1255, 641] on li at bounding box center [1231, 656] width 46 height 30
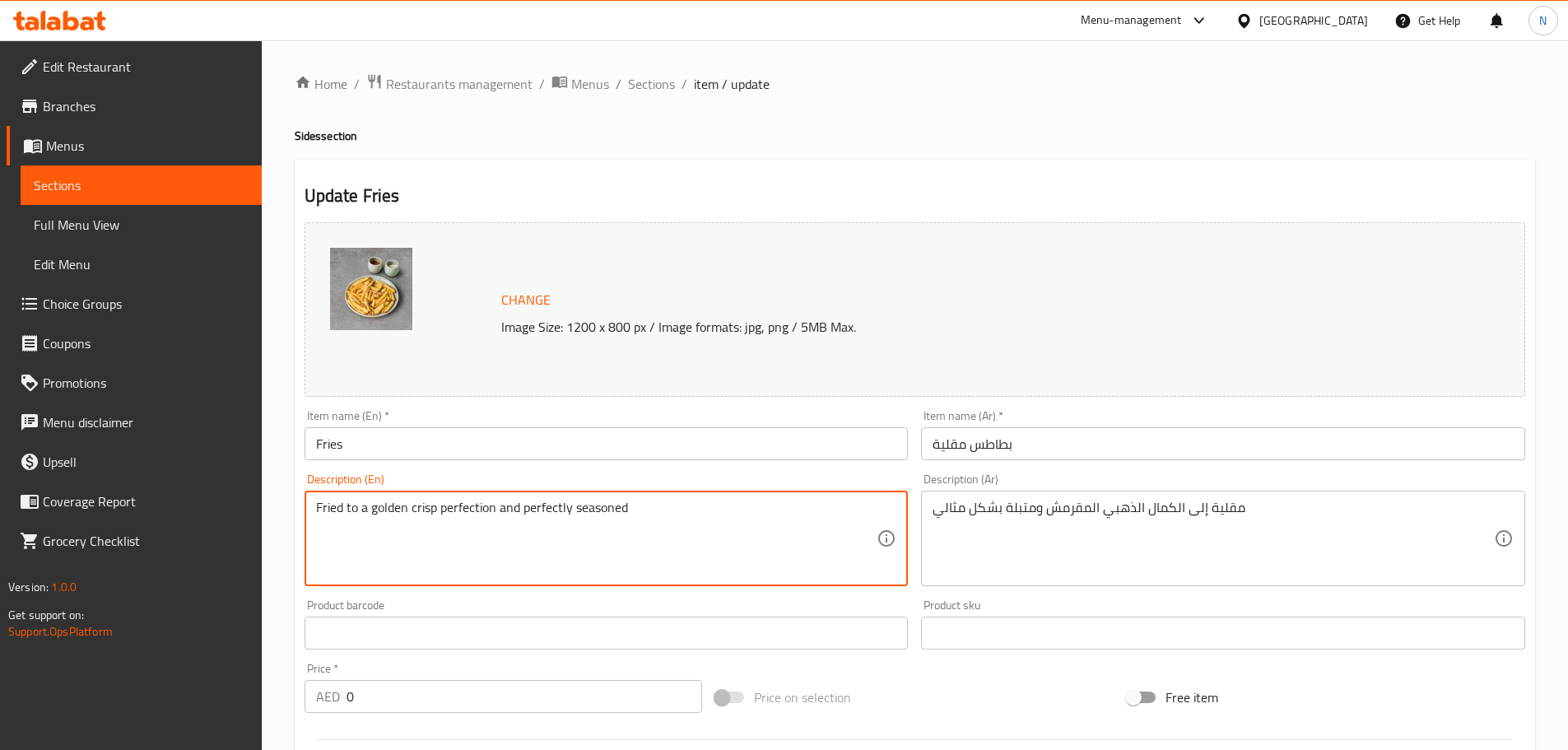
click at [483, 502] on textarea "Fried to a golden crisp perfection and perfectly seasoned" at bounding box center [597, 539] width 562 height 78
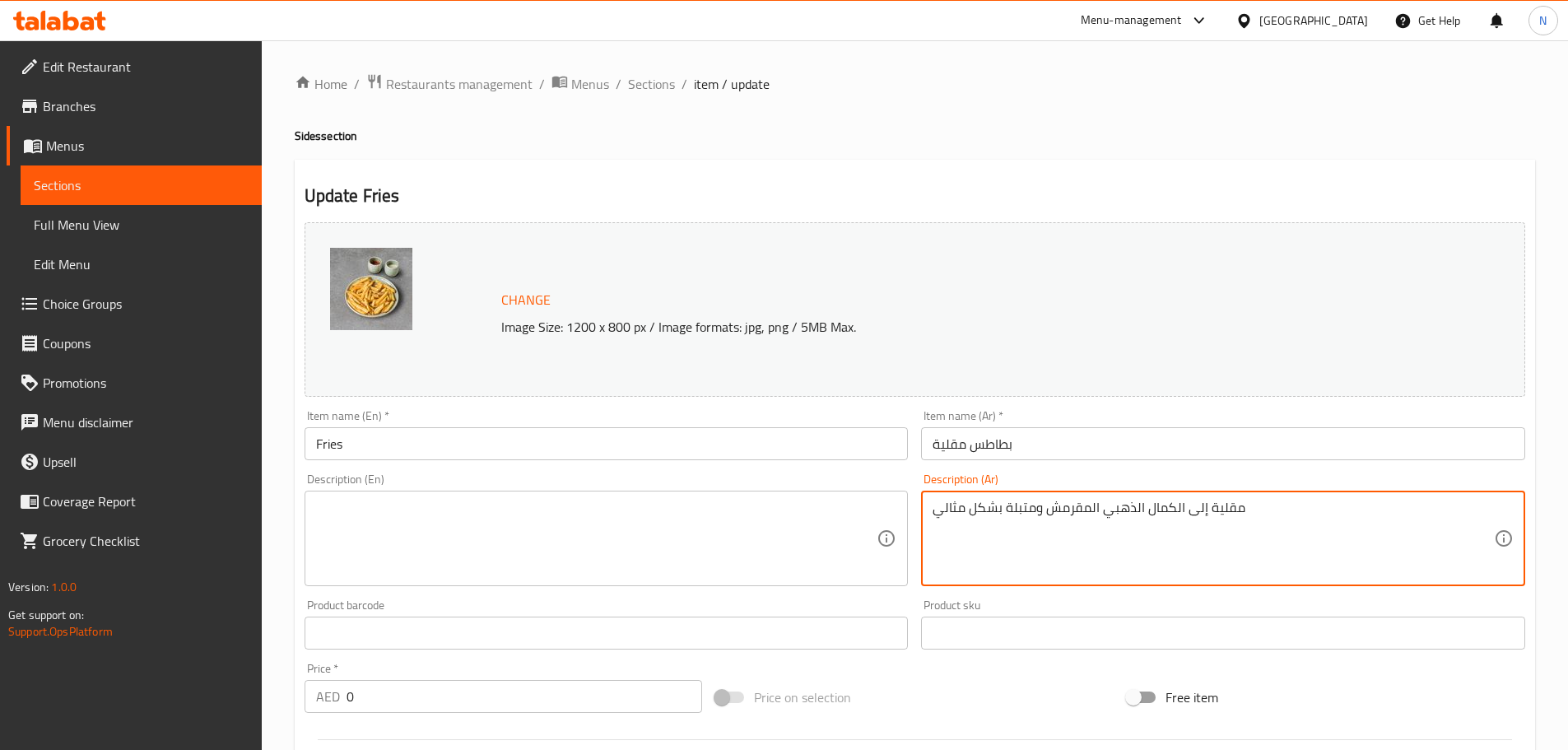
click at [1114, 507] on textarea "مقلية إلى الكمال الذهبي المقرمش ومتبلة بشكل مثالي" at bounding box center [1213, 539] width 562 height 78
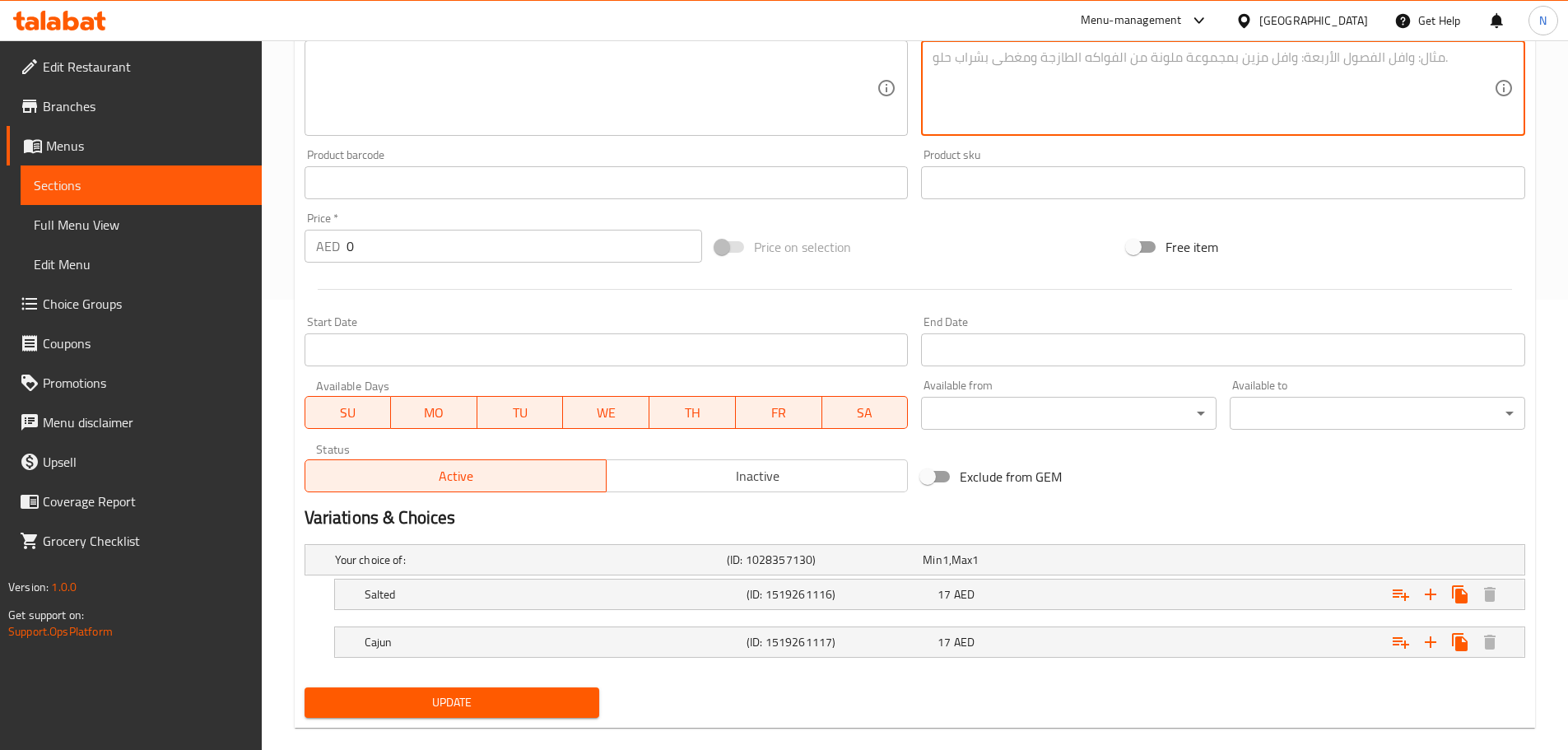
scroll to position [474, 0]
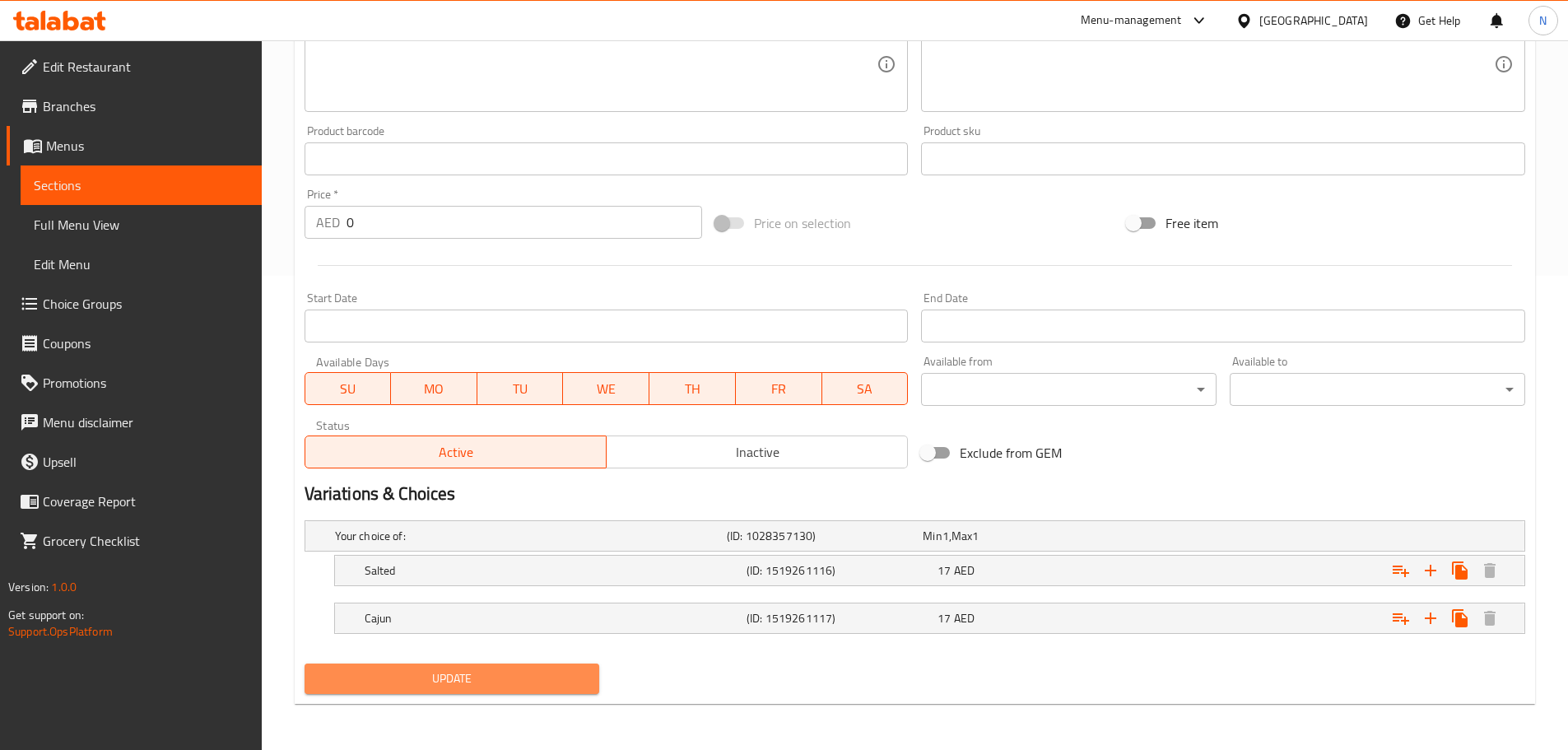
click at [415, 671] on span "Update" at bounding box center [452, 678] width 269 height 21
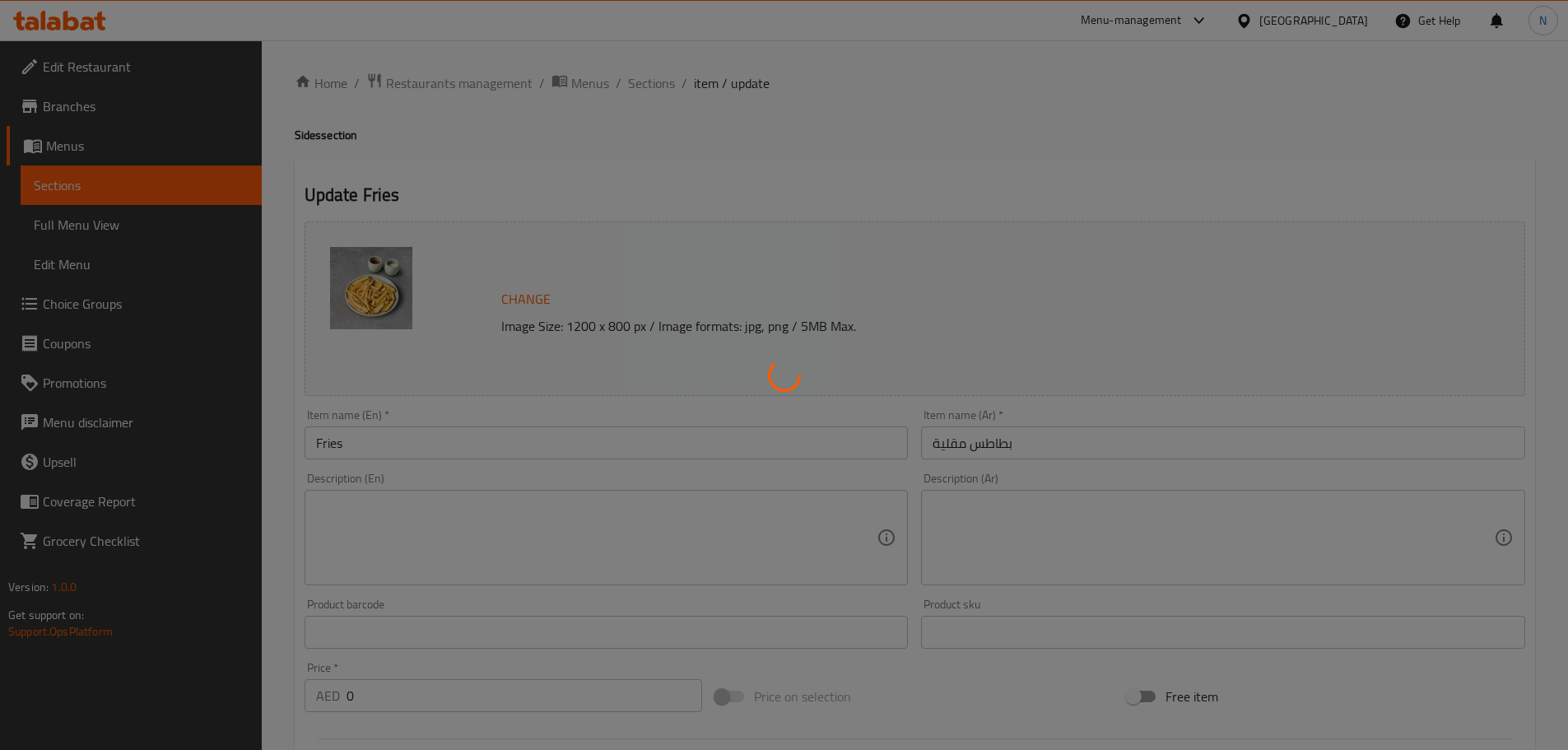
scroll to position [0, 0]
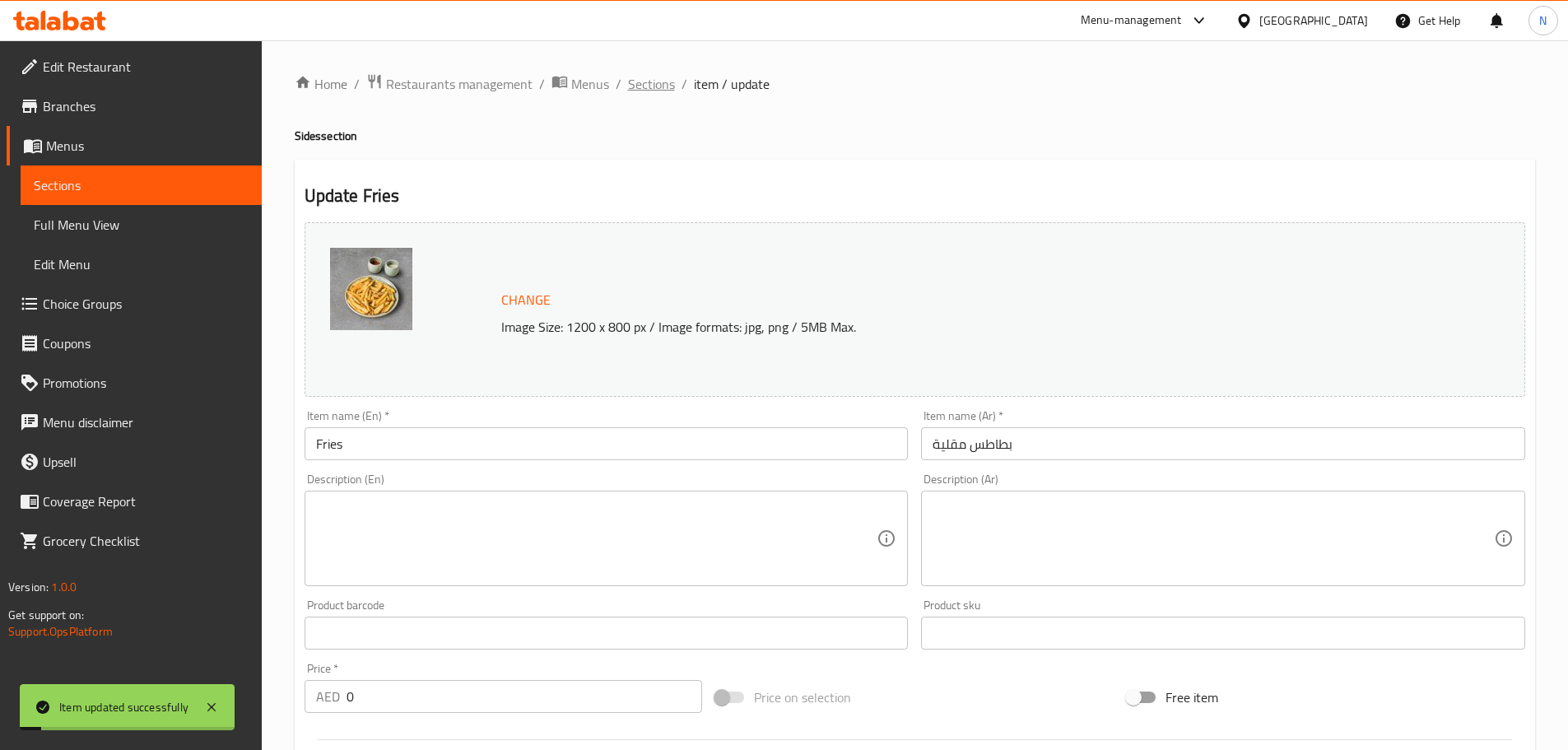
click at [651, 77] on span "Sections" at bounding box center [652, 84] width 47 height 20
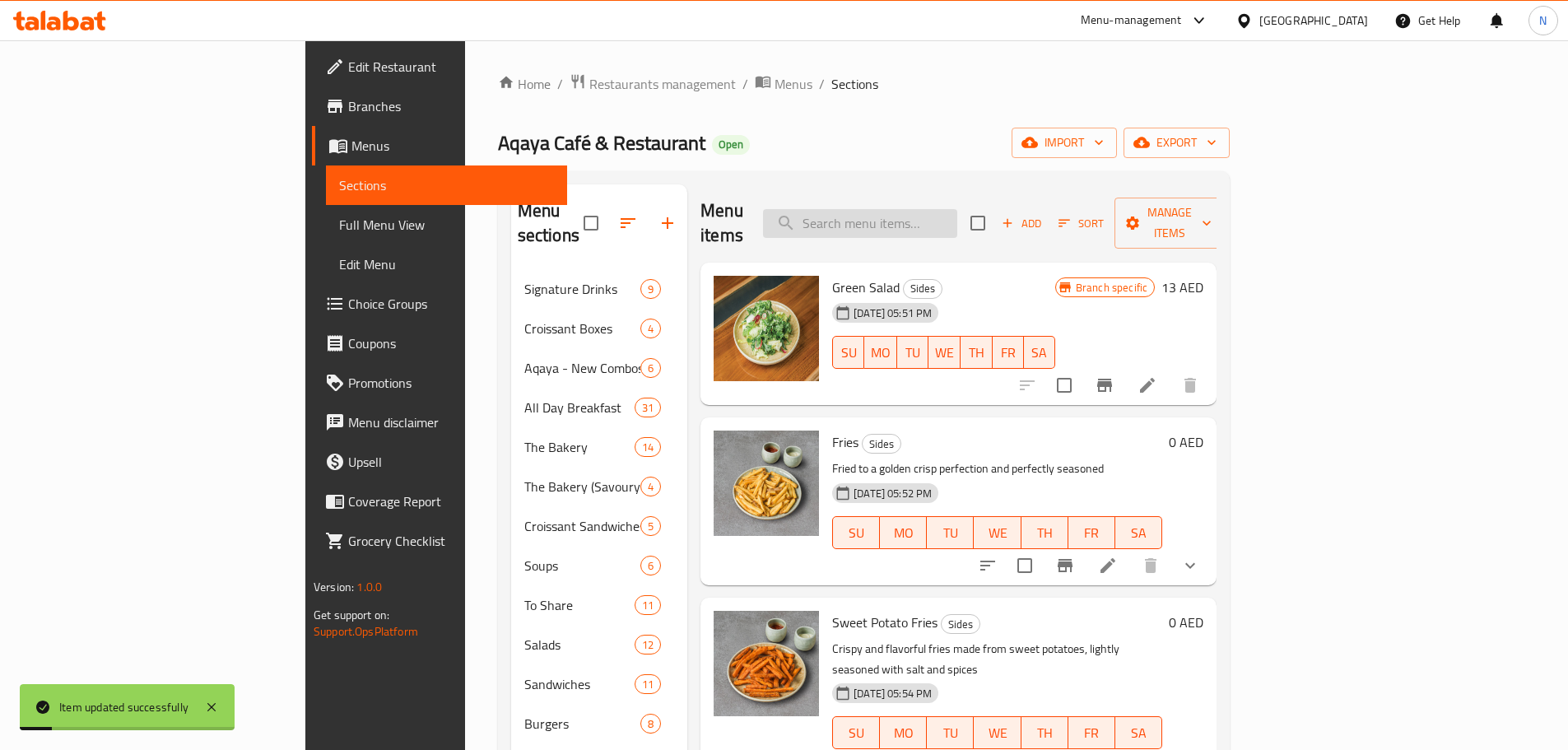
click at [945, 219] on input "search" at bounding box center [860, 223] width 194 height 29
paste input "Sweet Potato Fries (Salted/ Cajun)"
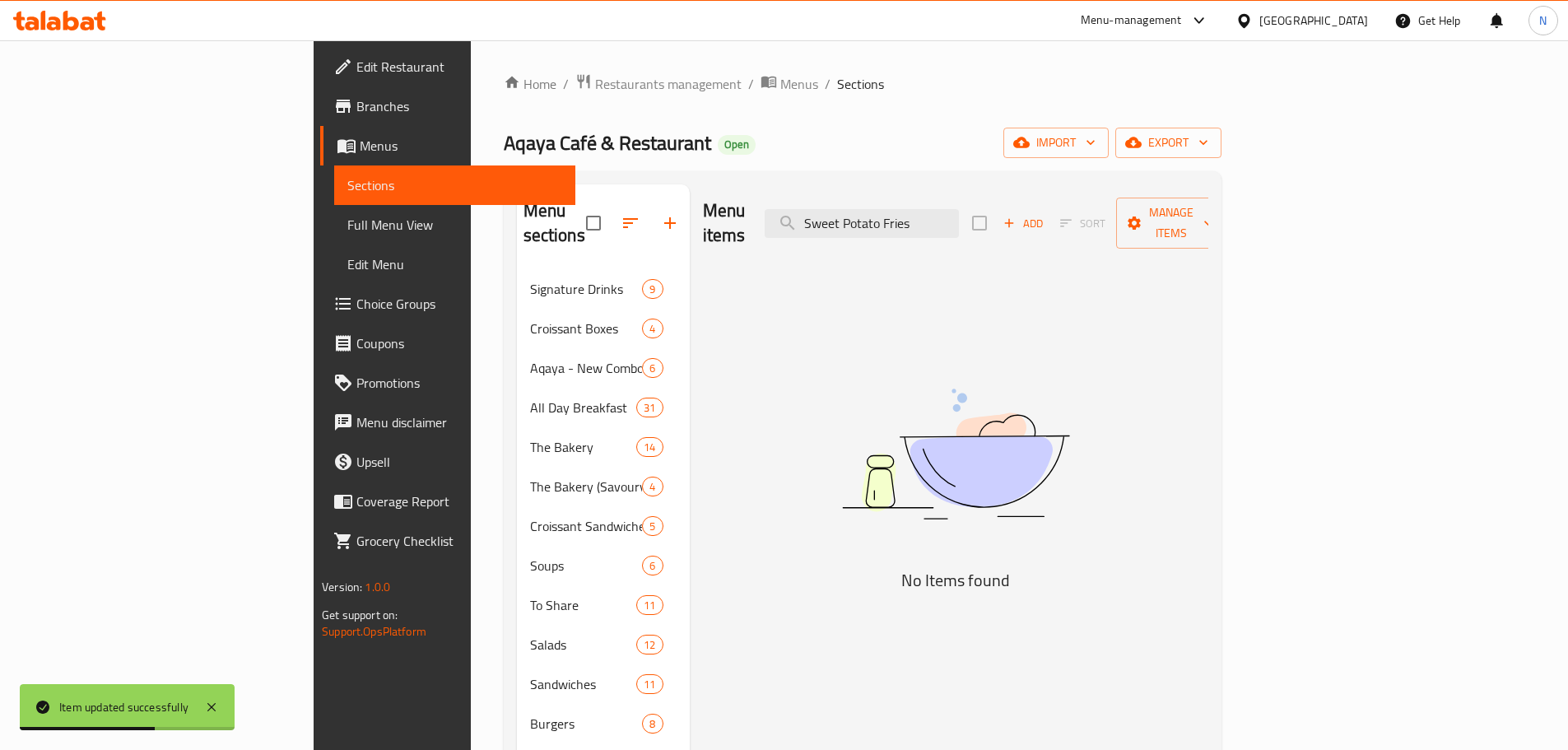
type input "Sweet Potato Fries"
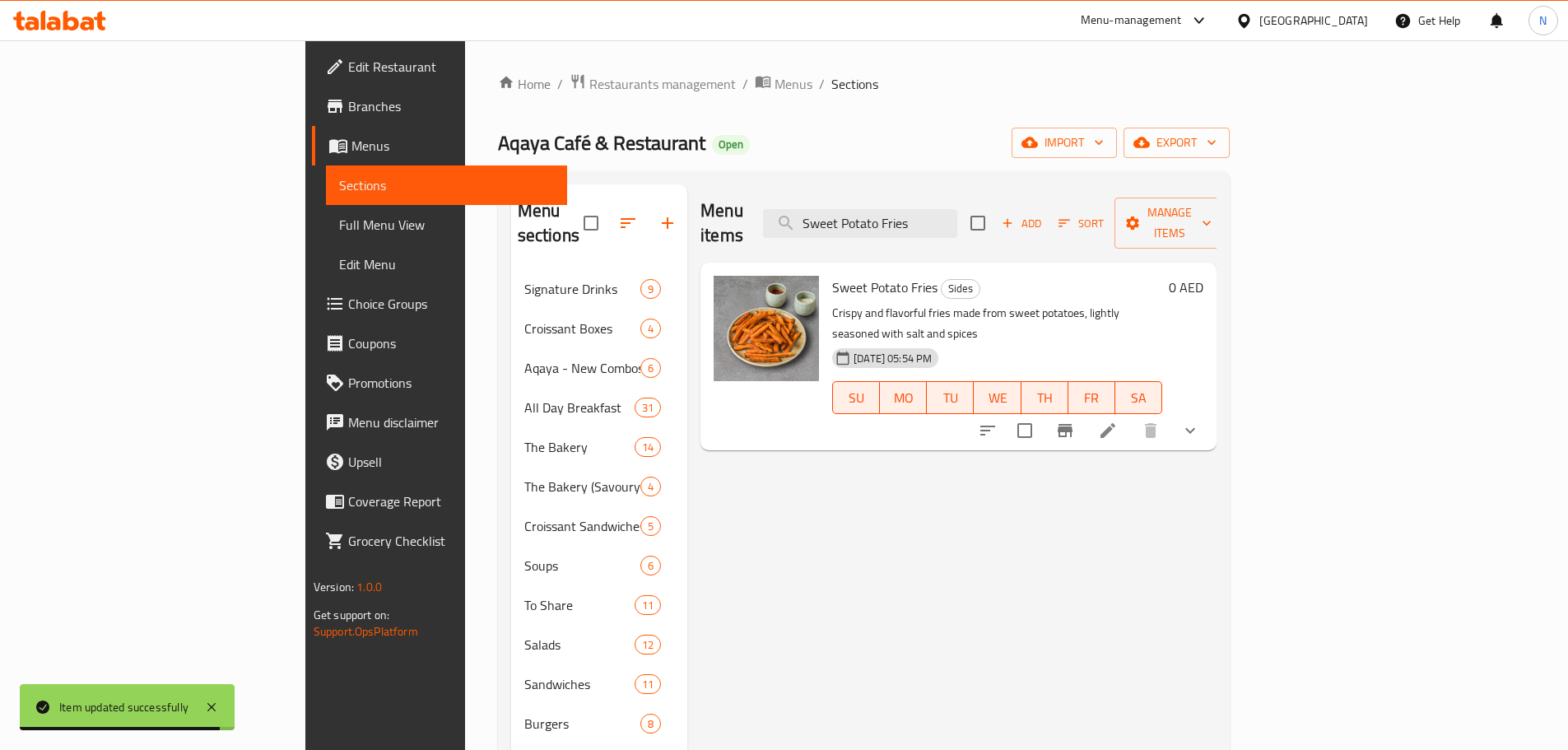
click at [1131, 416] on li at bounding box center [1107, 431] width 46 height 30
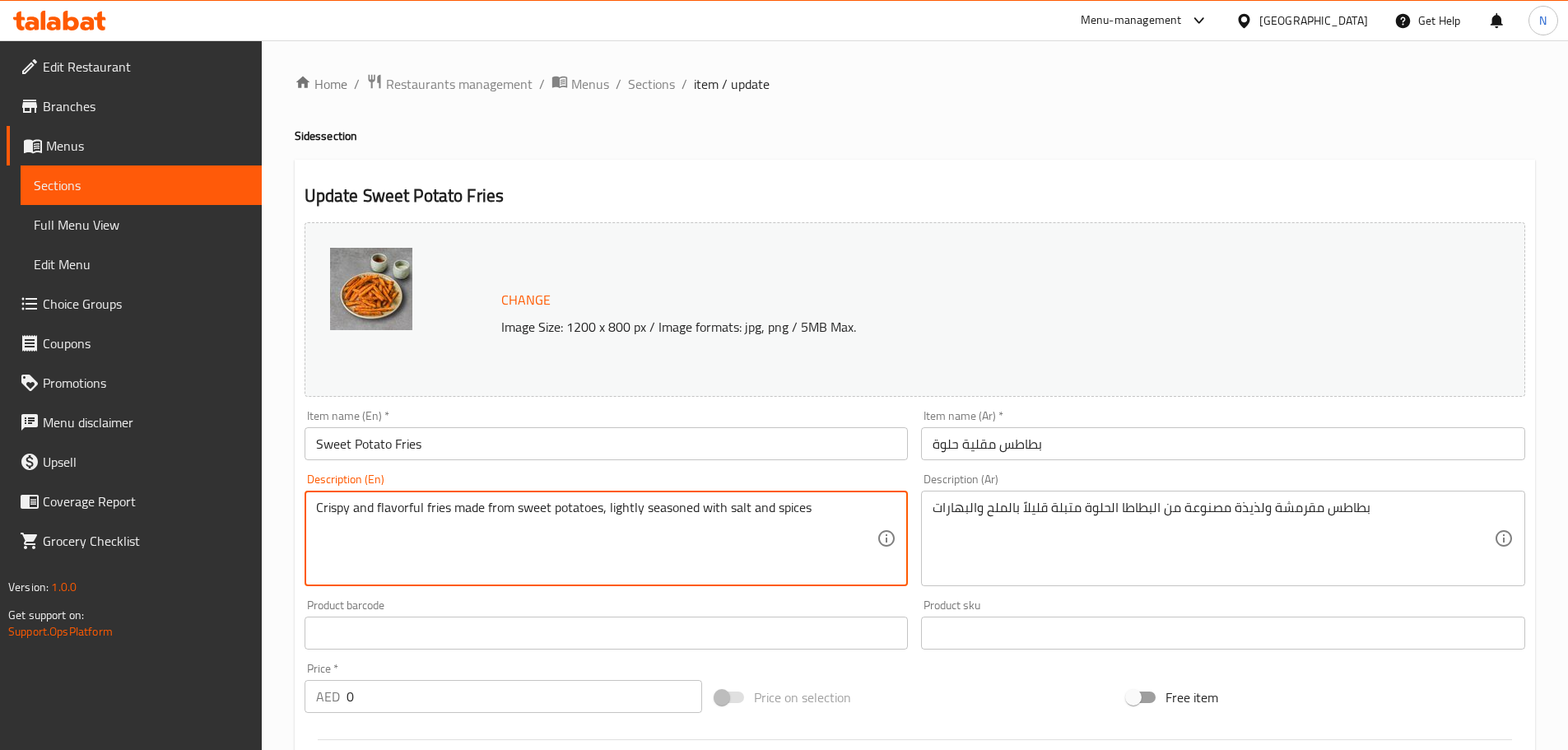
click at [617, 503] on textarea "Crispy and flavorful fries made from sweet potatoes, lightly seasoned with salt…" at bounding box center [597, 539] width 562 height 78
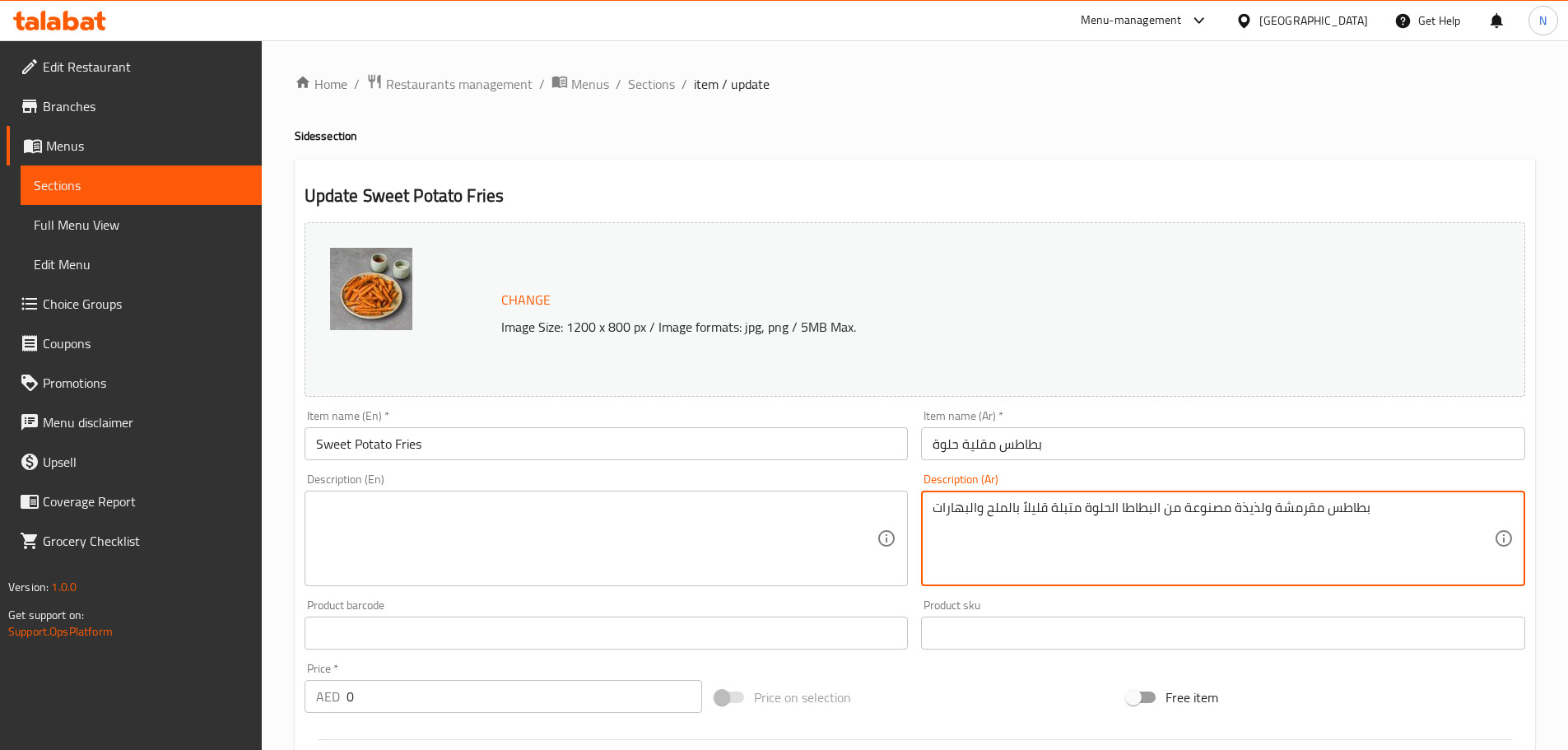
click at [1113, 502] on textarea "بطاطس مقرمشة ولذيذة مصنوعة من البطاطا الحلوة متبلة قليلاً بالملح والبهارات" at bounding box center [1213, 539] width 562 height 78
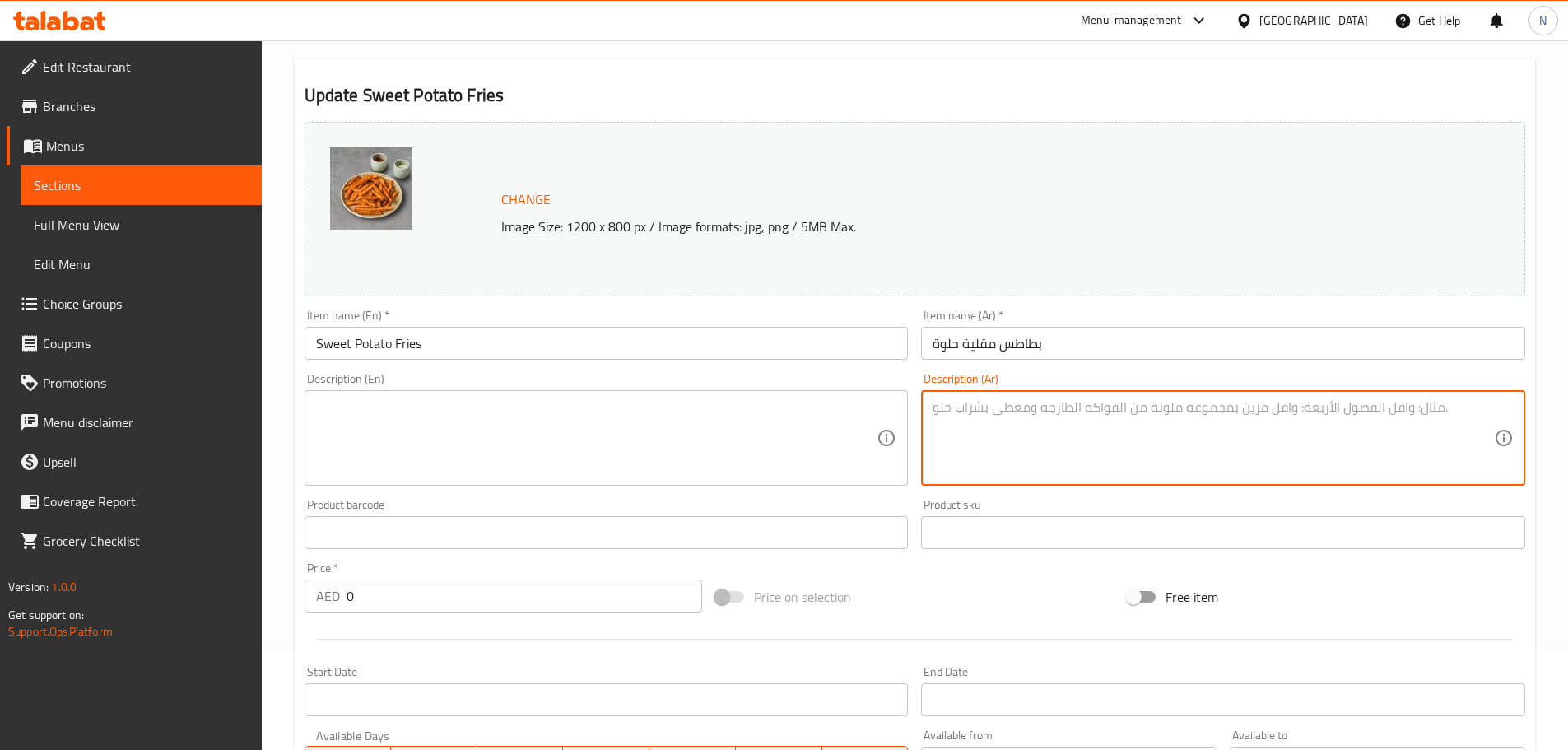
scroll to position [474, 0]
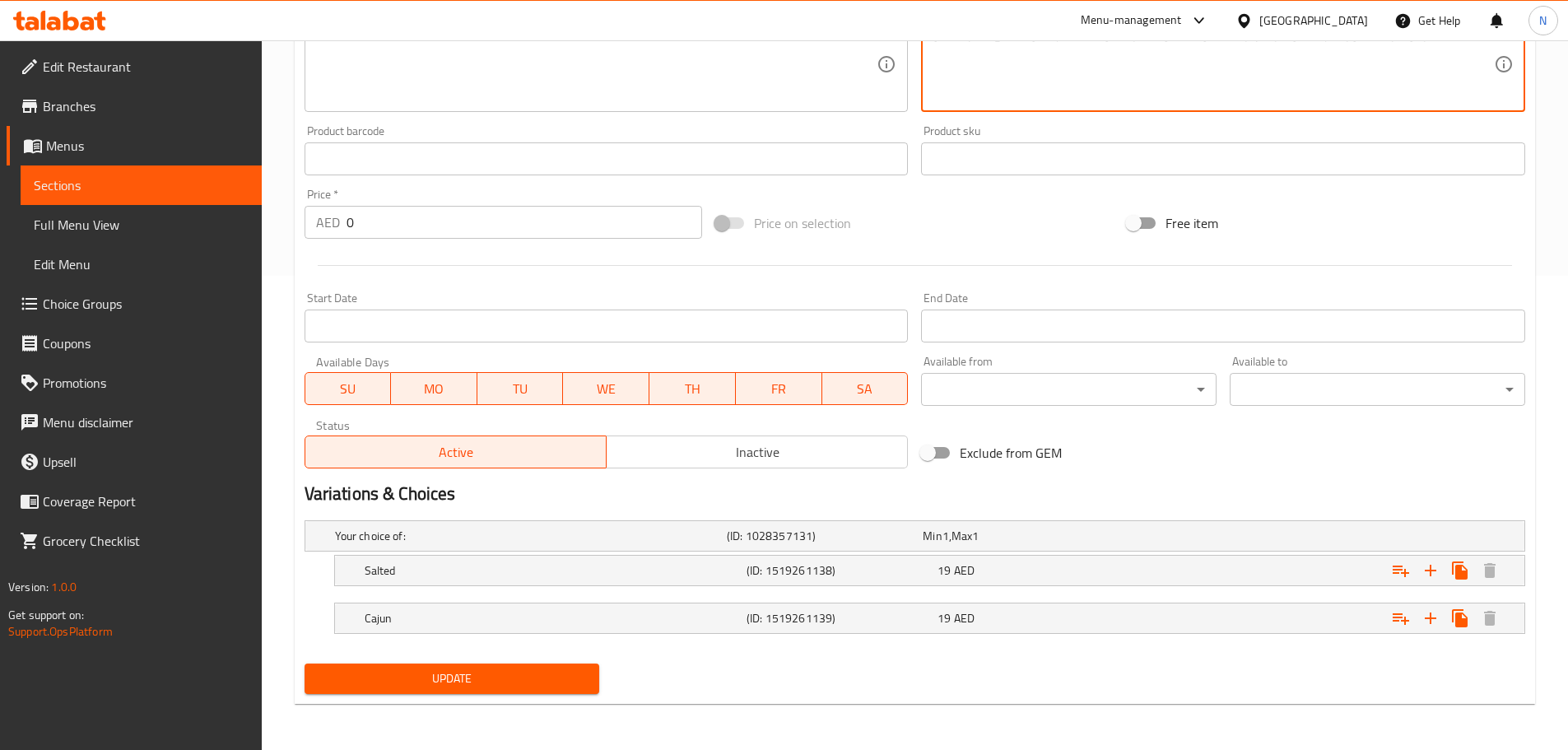
click at [464, 668] on button "Update" at bounding box center [452, 678] width 296 height 31
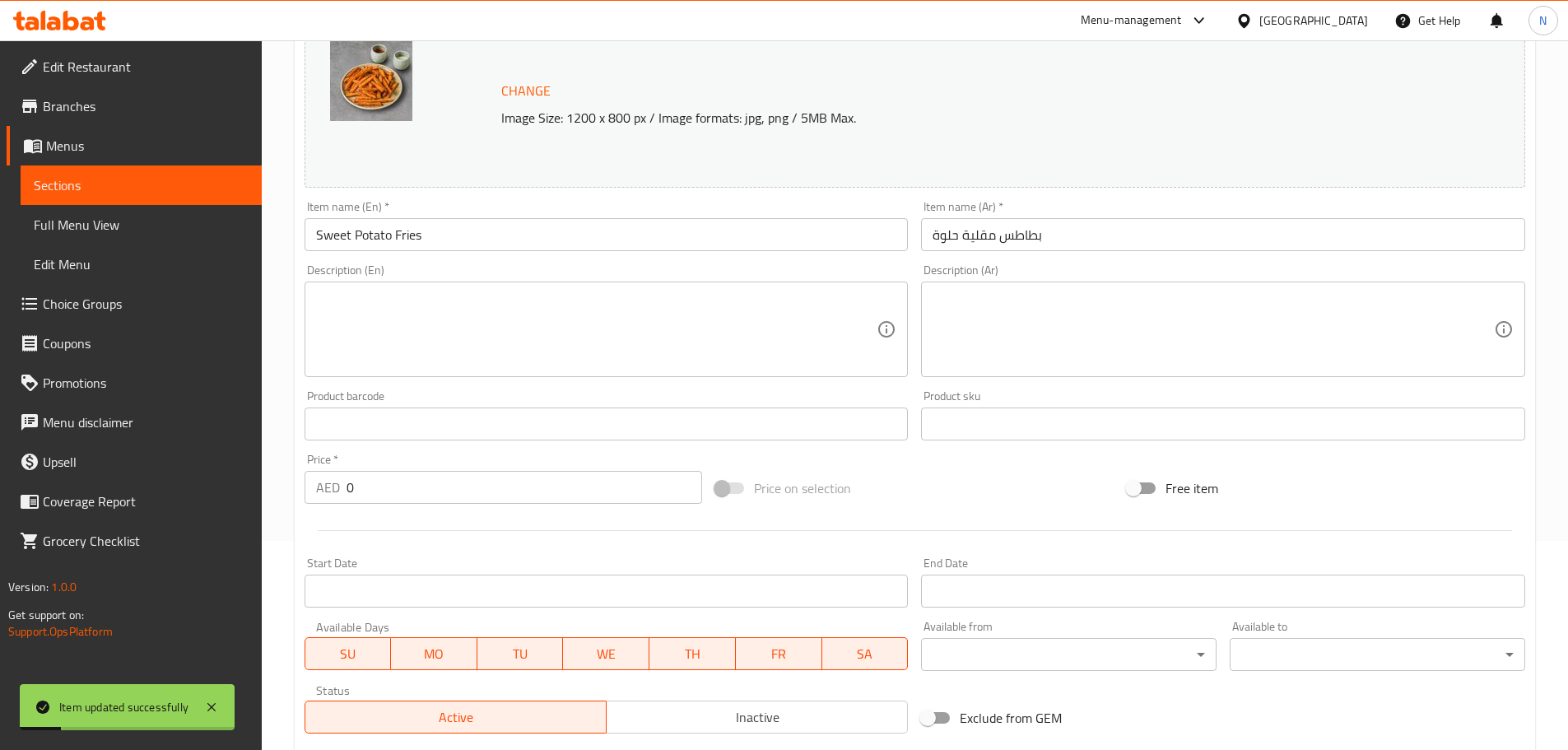
scroll to position [0, 0]
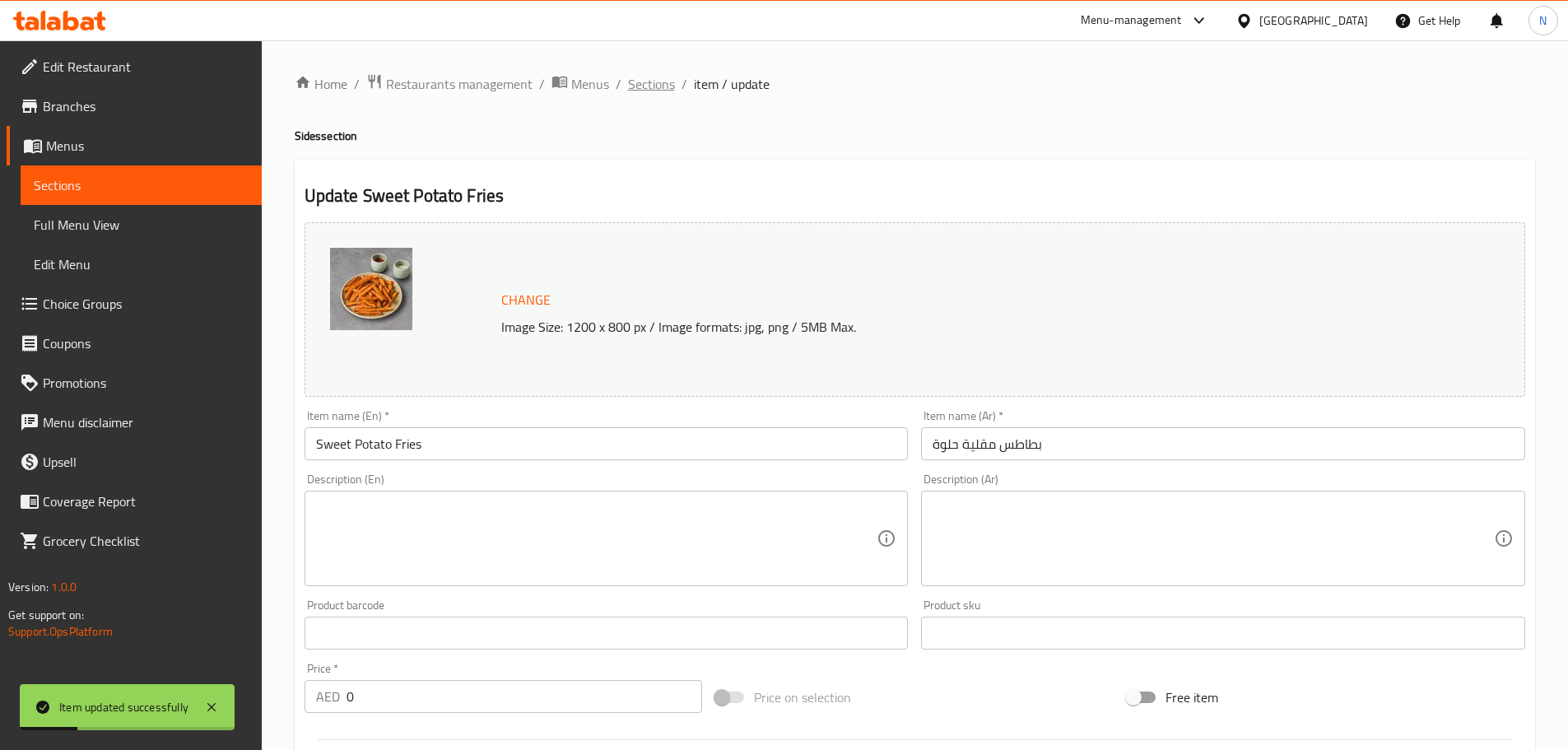
click at [654, 83] on span "Sections" at bounding box center [652, 84] width 47 height 20
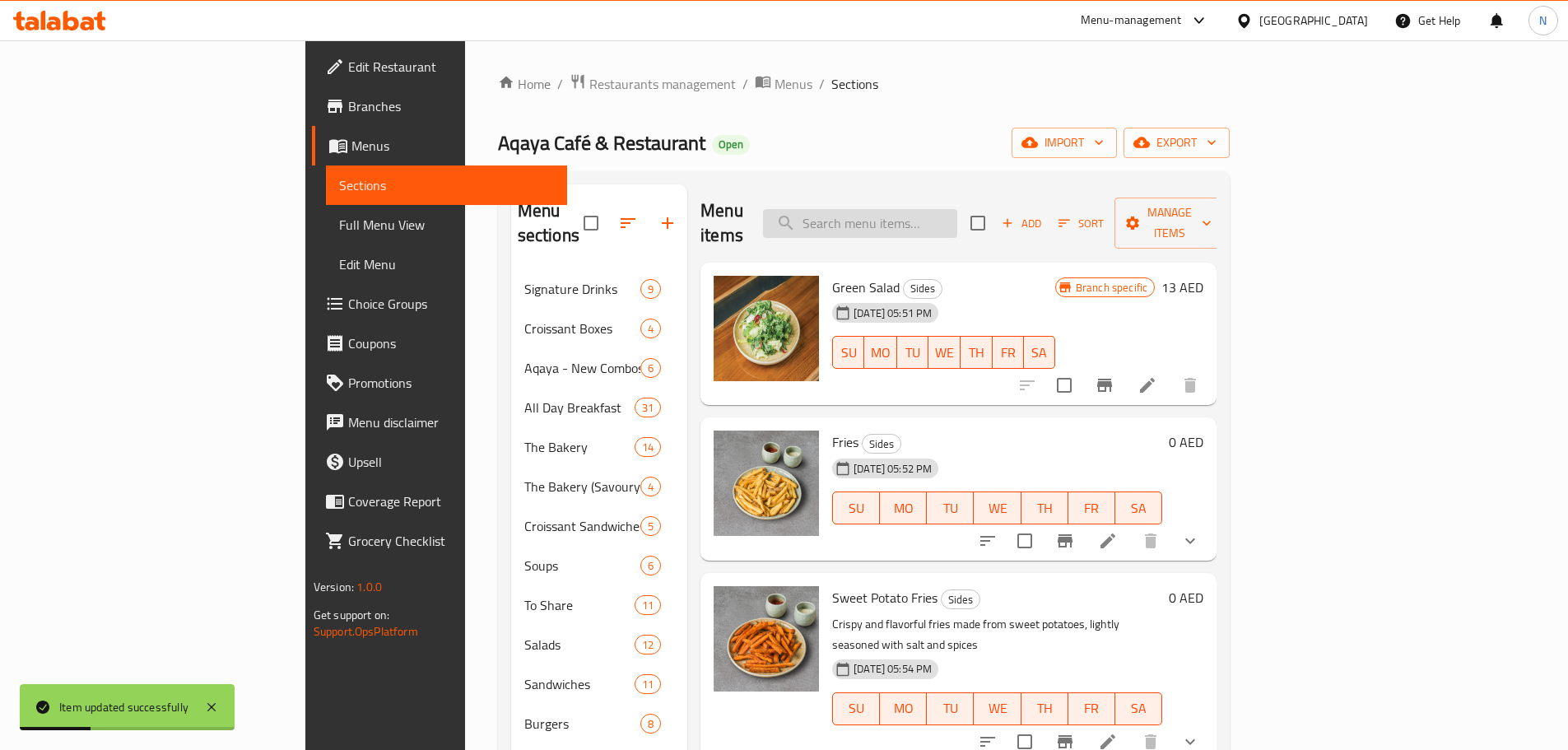
click at [903, 209] on input "search" at bounding box center [860, 223] width 194 height 29
paste input "Grilled Vegetables"
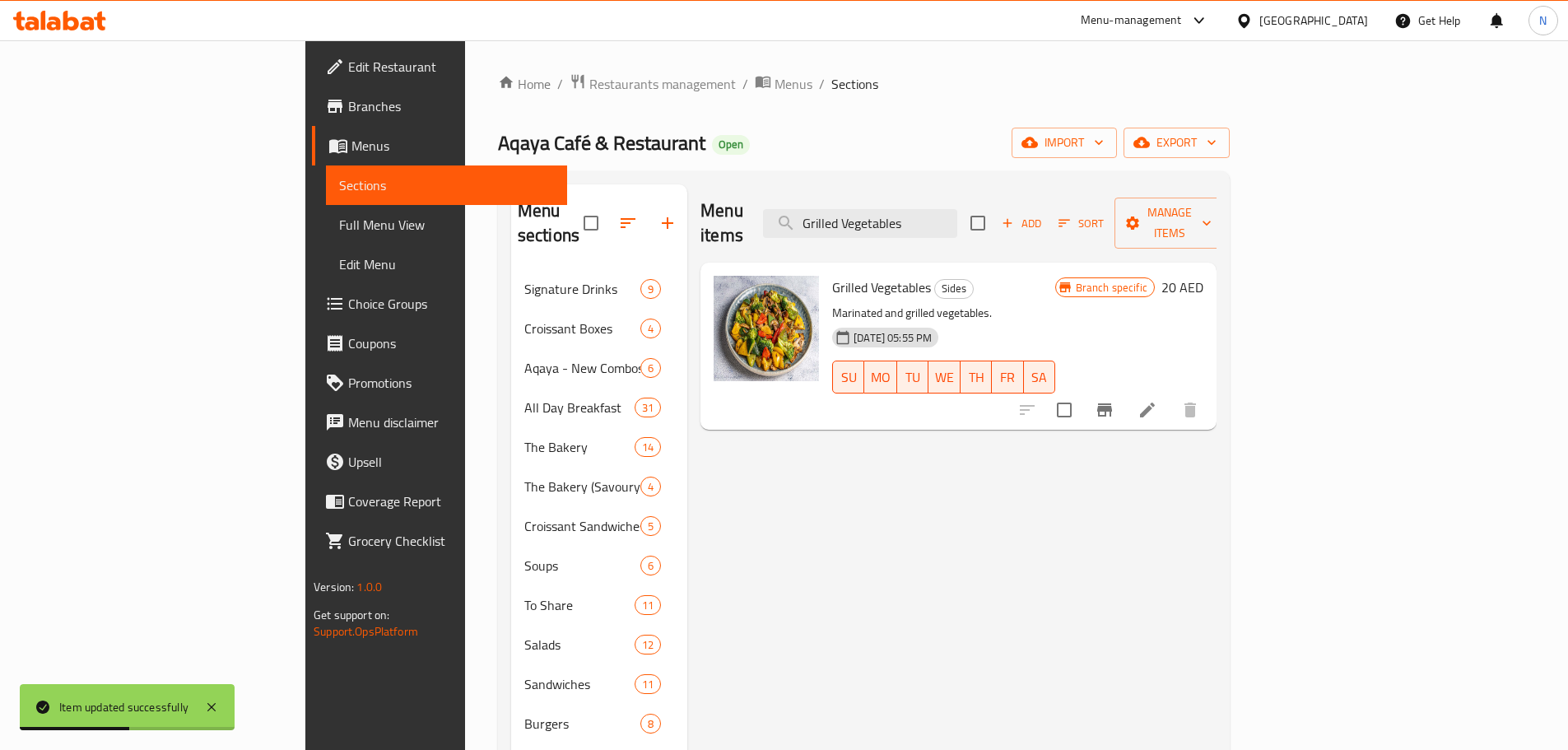
type input "Grilled Vegetables"
click at [1155, 402] on icon at bounding box center [1147, 410] width 15 height 15
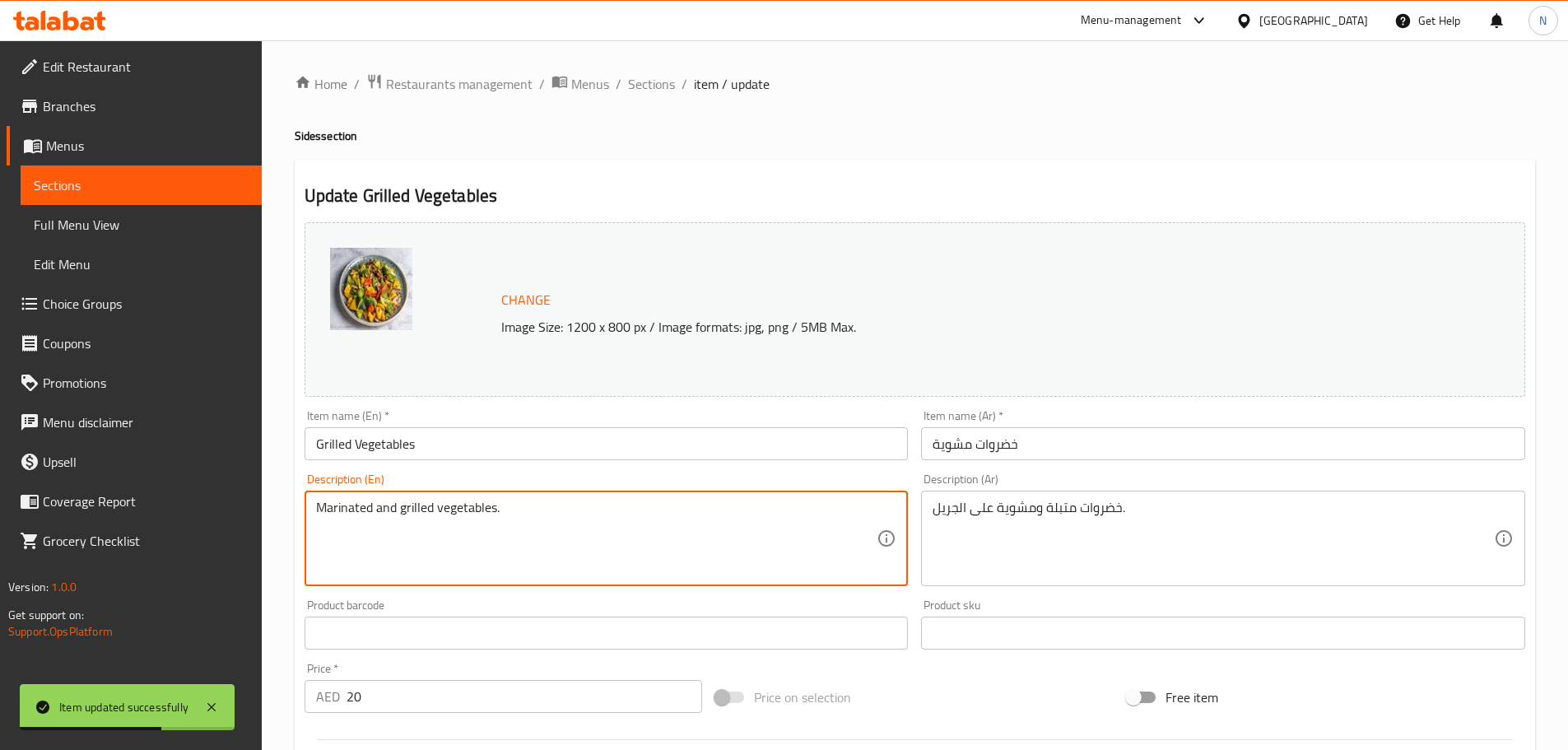
click at [456, 513] on textarea "Marinated and grilled vegetables." at bounding box center [597, 539] width 562 height 78
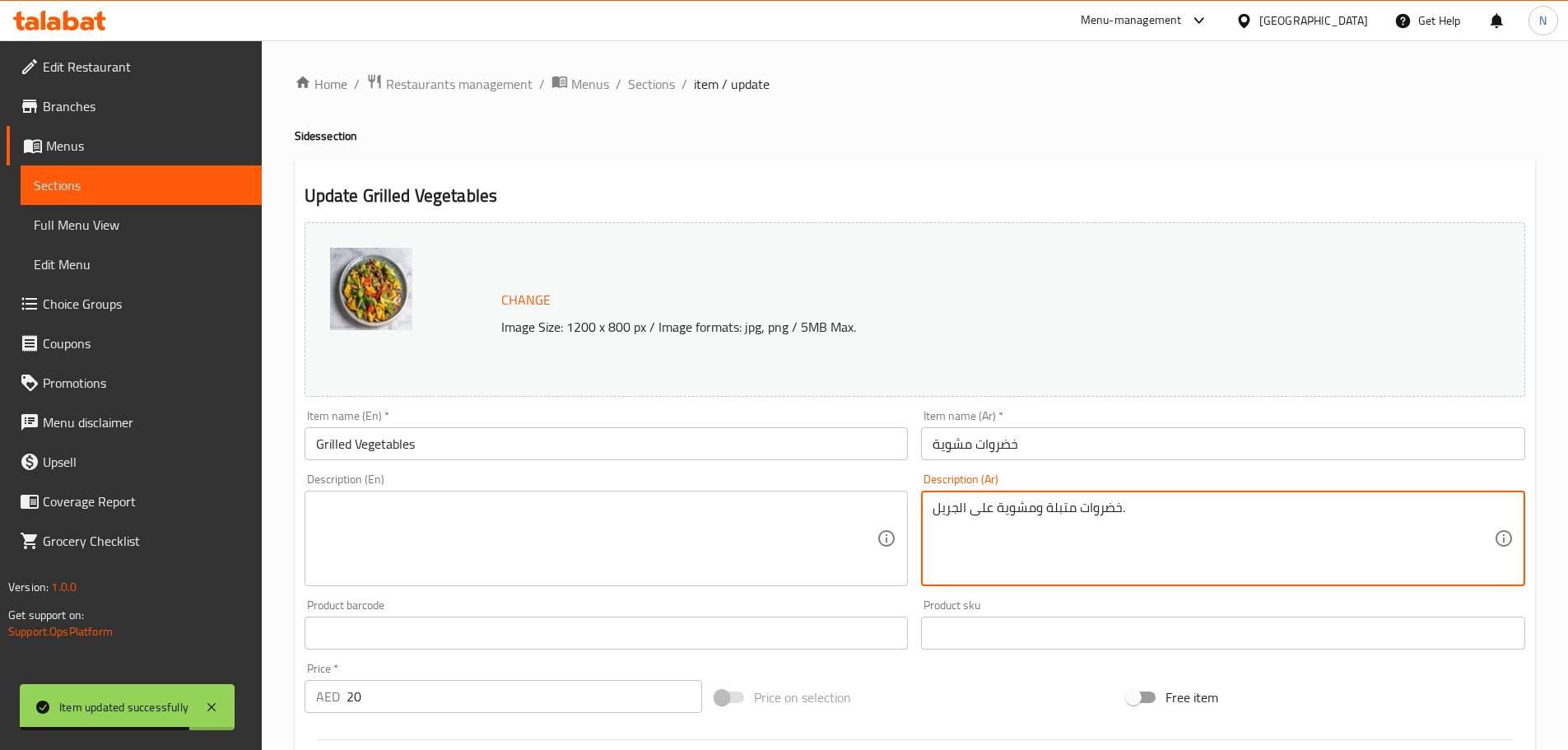
click at [1087, 516] on textarea "خضروات متبلة ومشوية على الجريل." at bounding box center [1213, 539] width 562 height 78
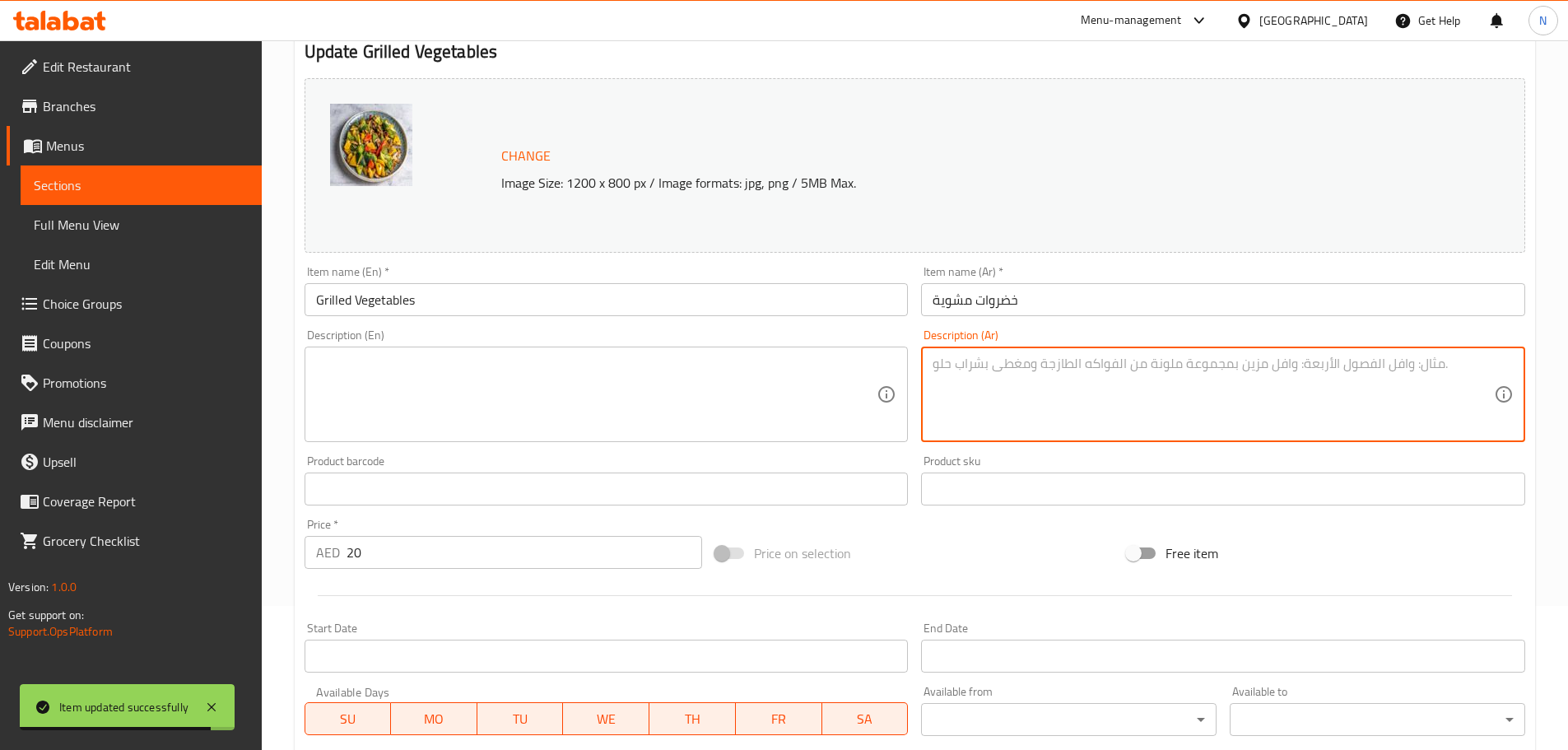
scroll to position [437, 0]
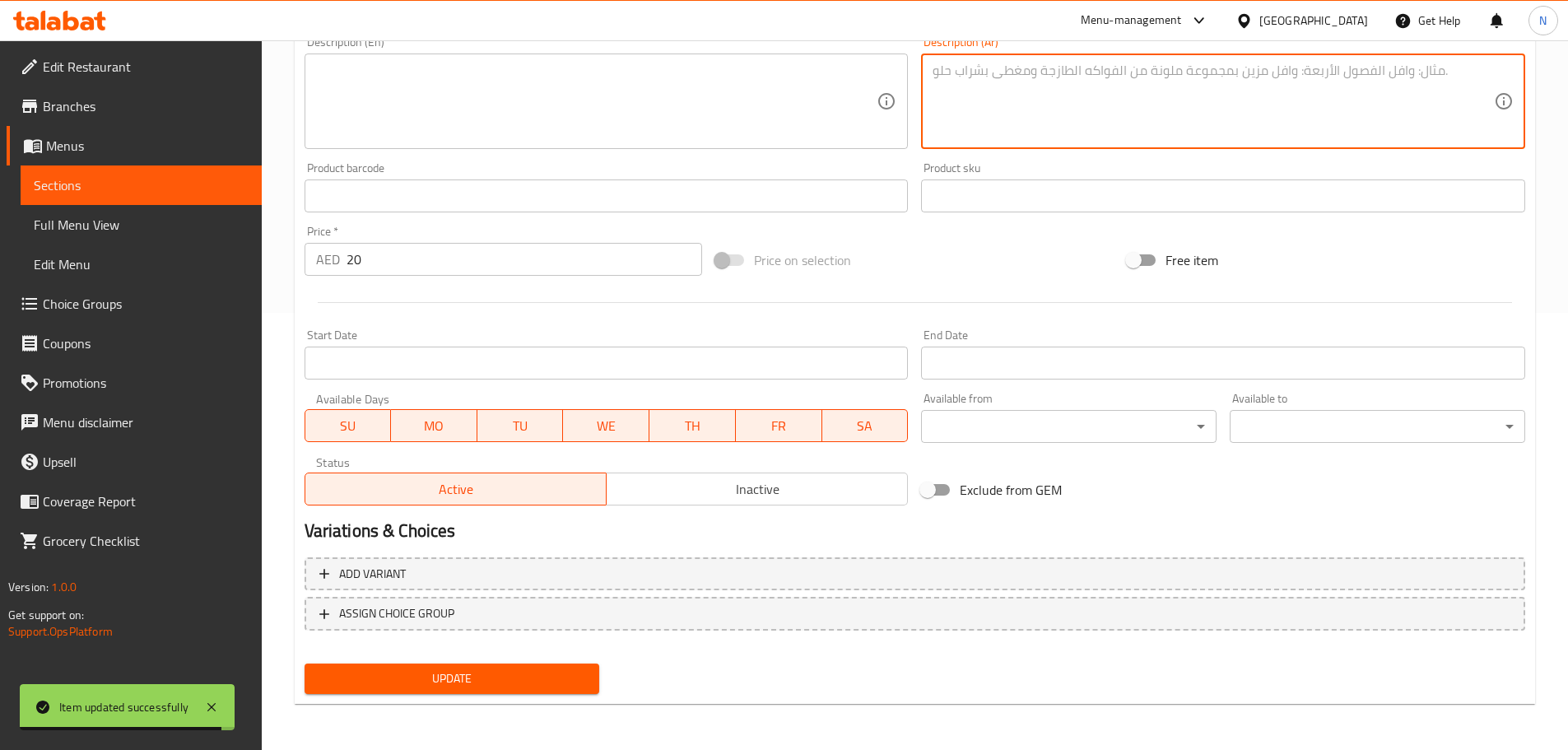
click at [574, 675] on span "Update" at bounding box center [452, 678] width 269 height 21
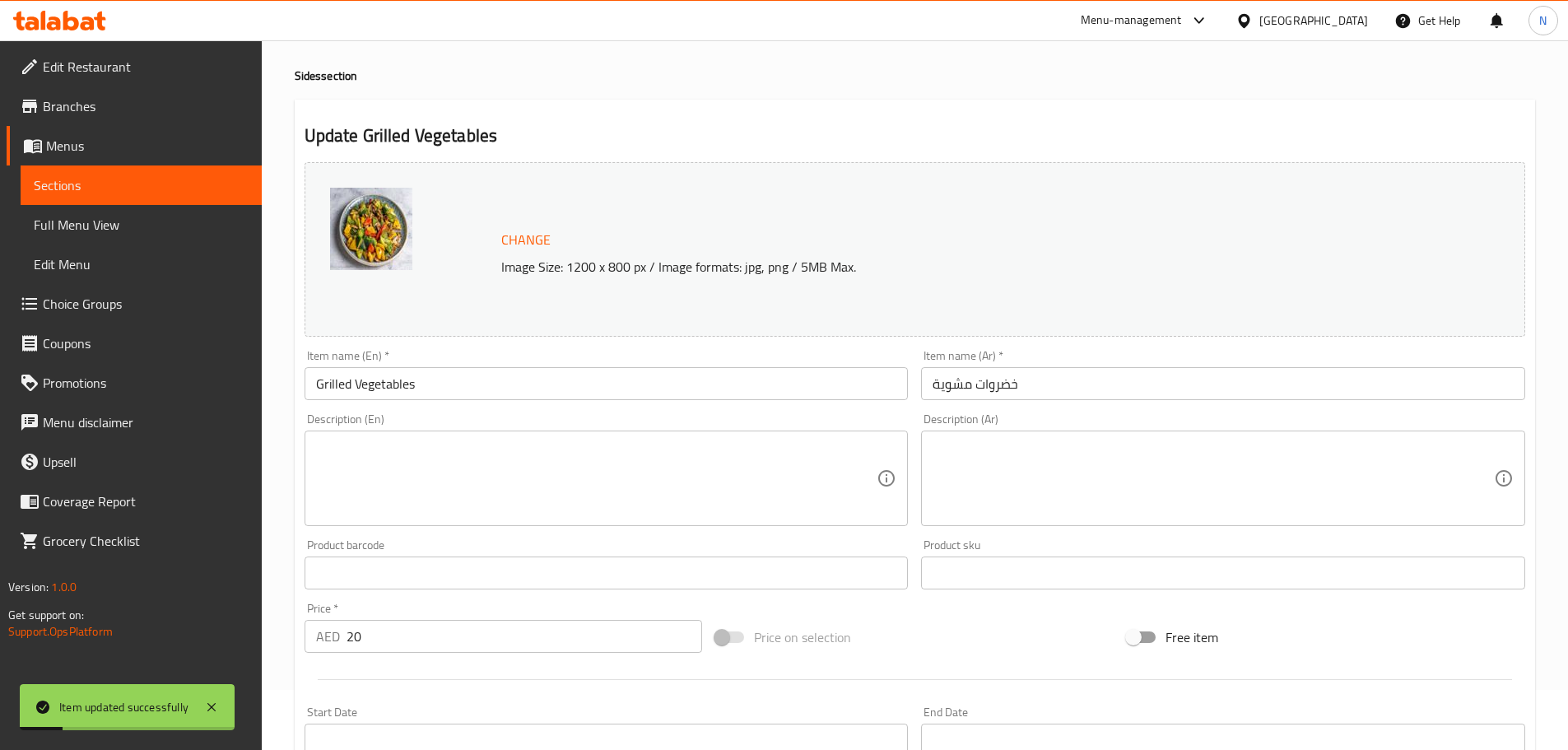
scroll to position [0, 0]
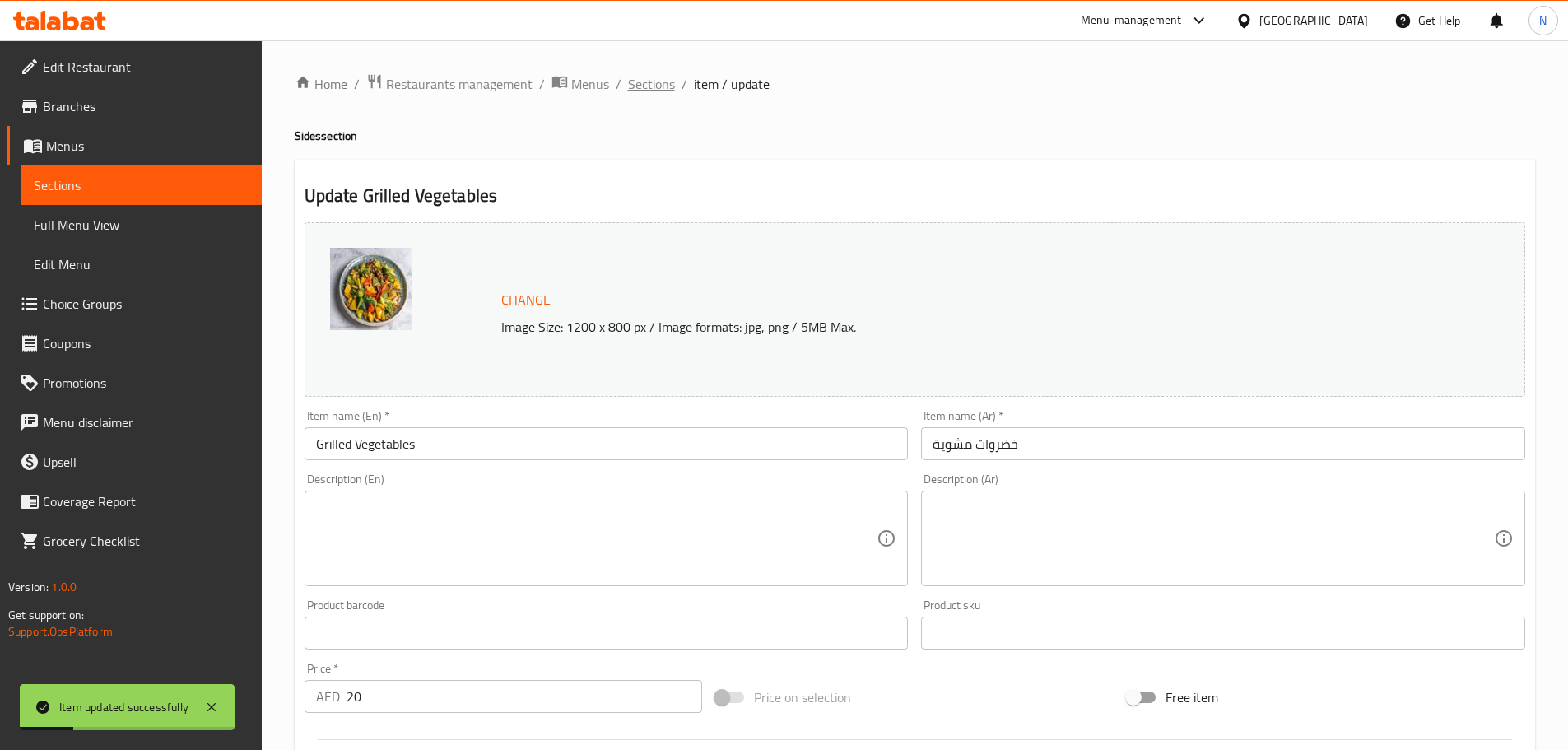
click at [655, 90] on span "Sections" at bounding box center [652, 84] width 47 height 20
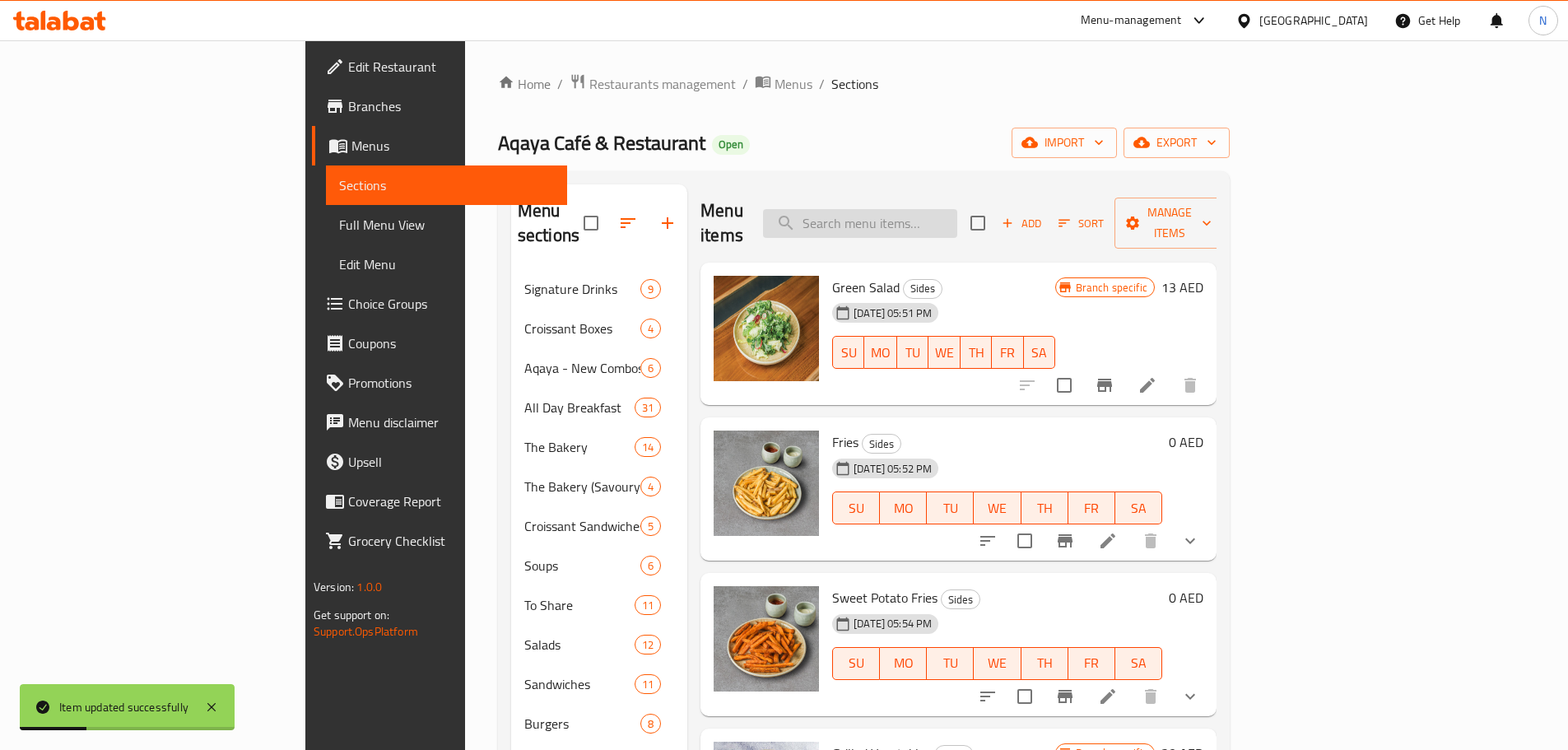
click at [912, 213] on input "search" at bounding box center [860, 223] width 194 height 29
paste input "Roasted Potatoes"
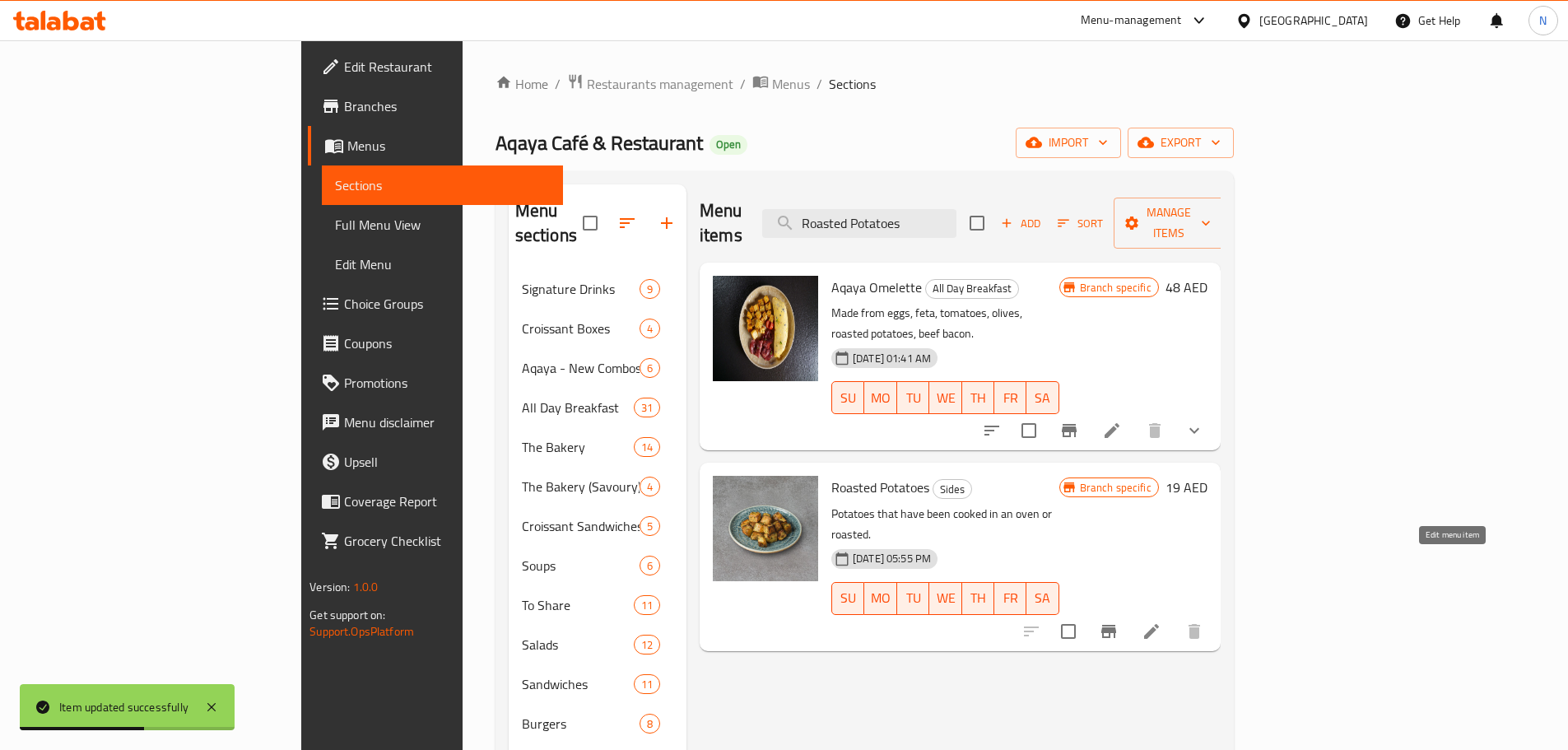
type input "Roasted Potatoes"
click at [1159, 624] on icon at bounding box center [1151, 632] width 15 height 15
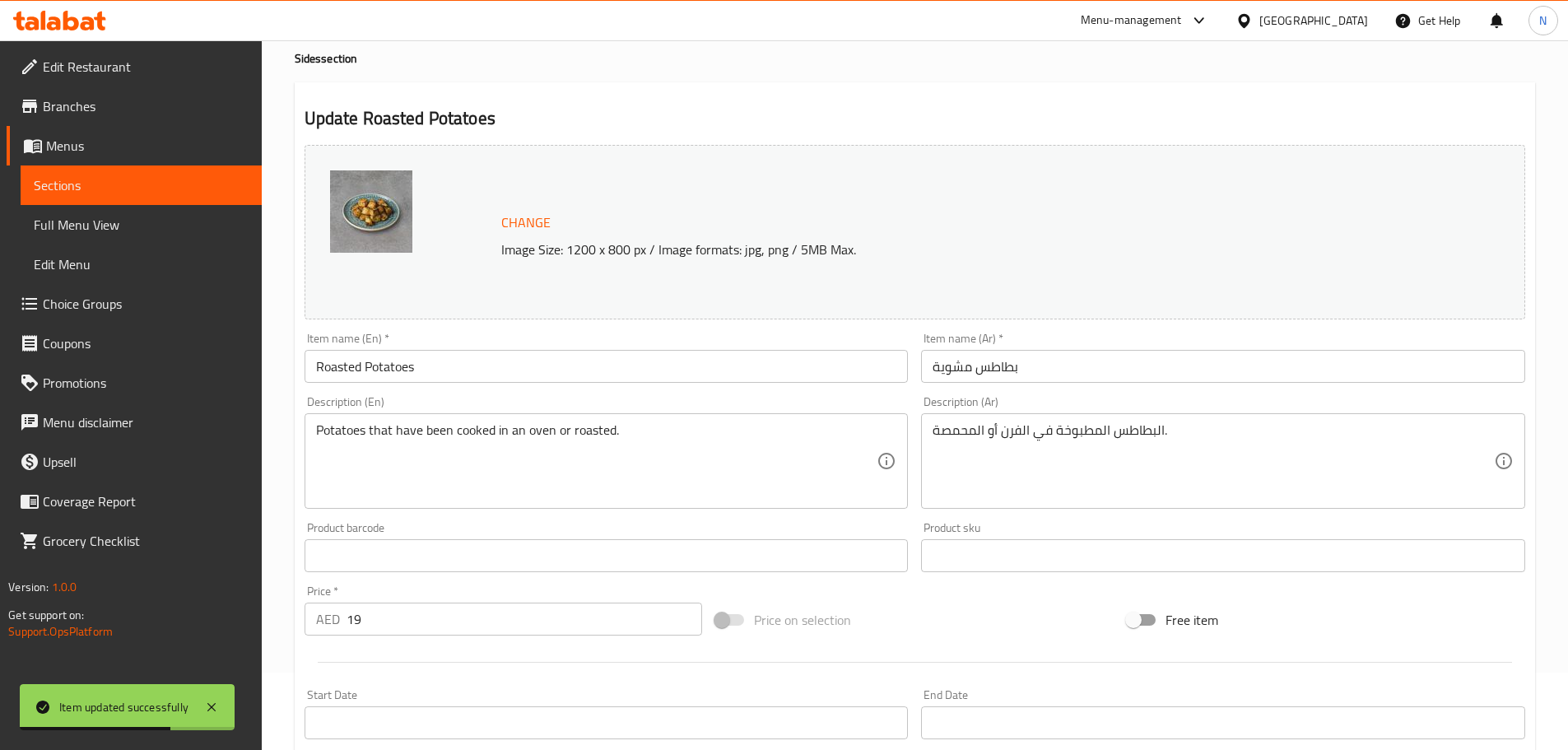
scroll to position [165, 0]
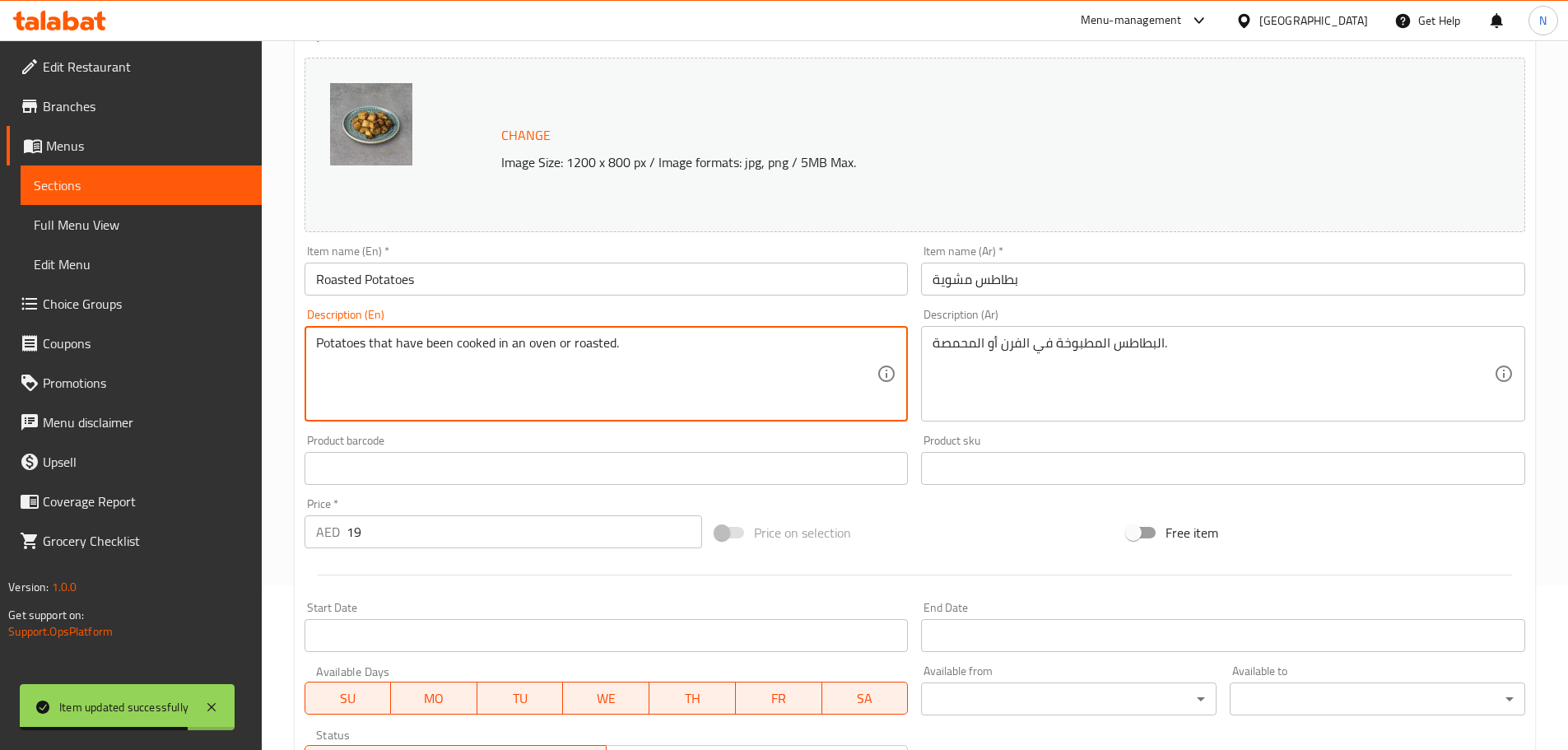
click at [458, 350] on textarea "Potatoes that have been cooked in an oven or roasted." at bounding box center [597, 374] width 562 height 78
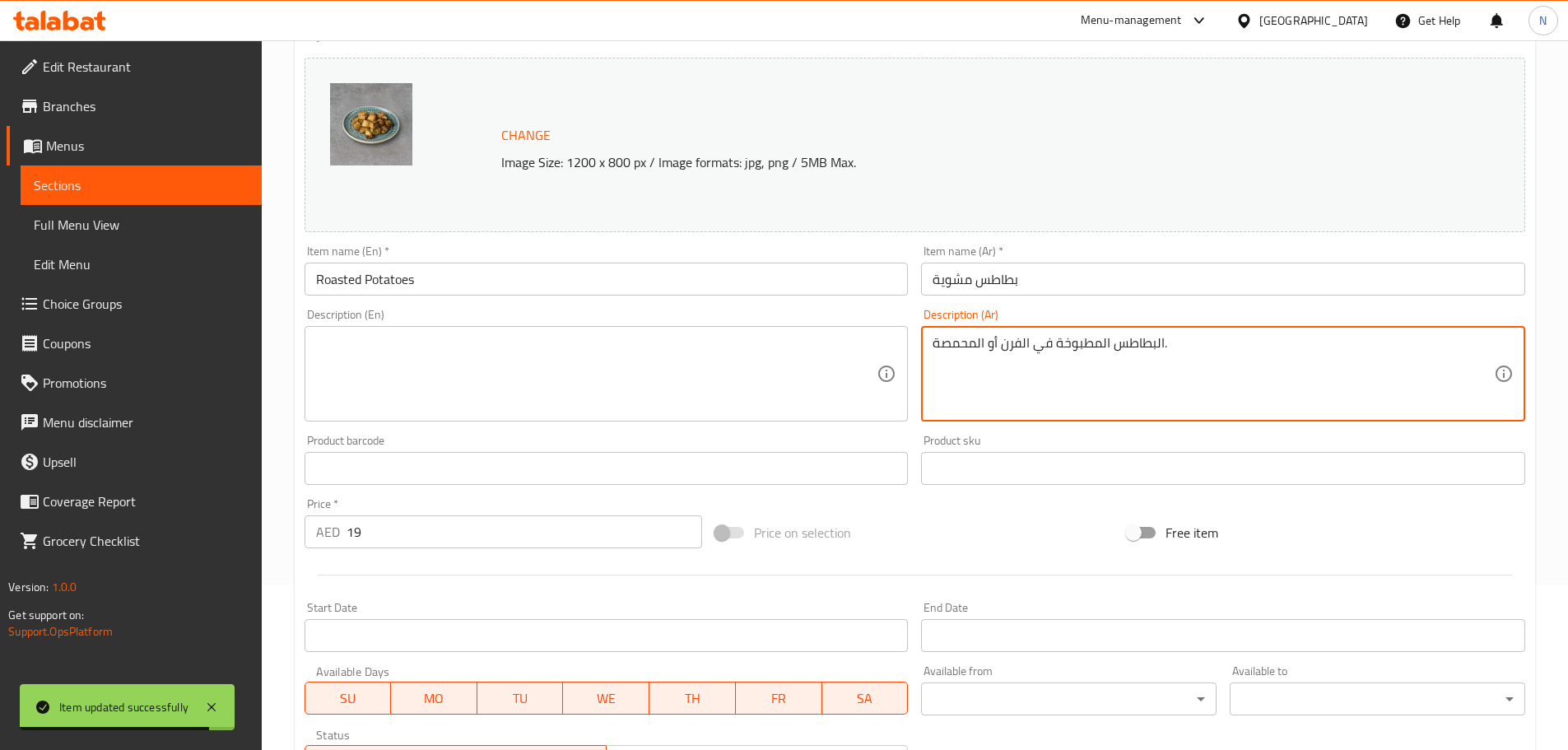
click at [1078, 346] on textarea "البطاطس المطبوخة في الفرن أو المحمصة." at bounding box center [1213, 374] width 562 height 78
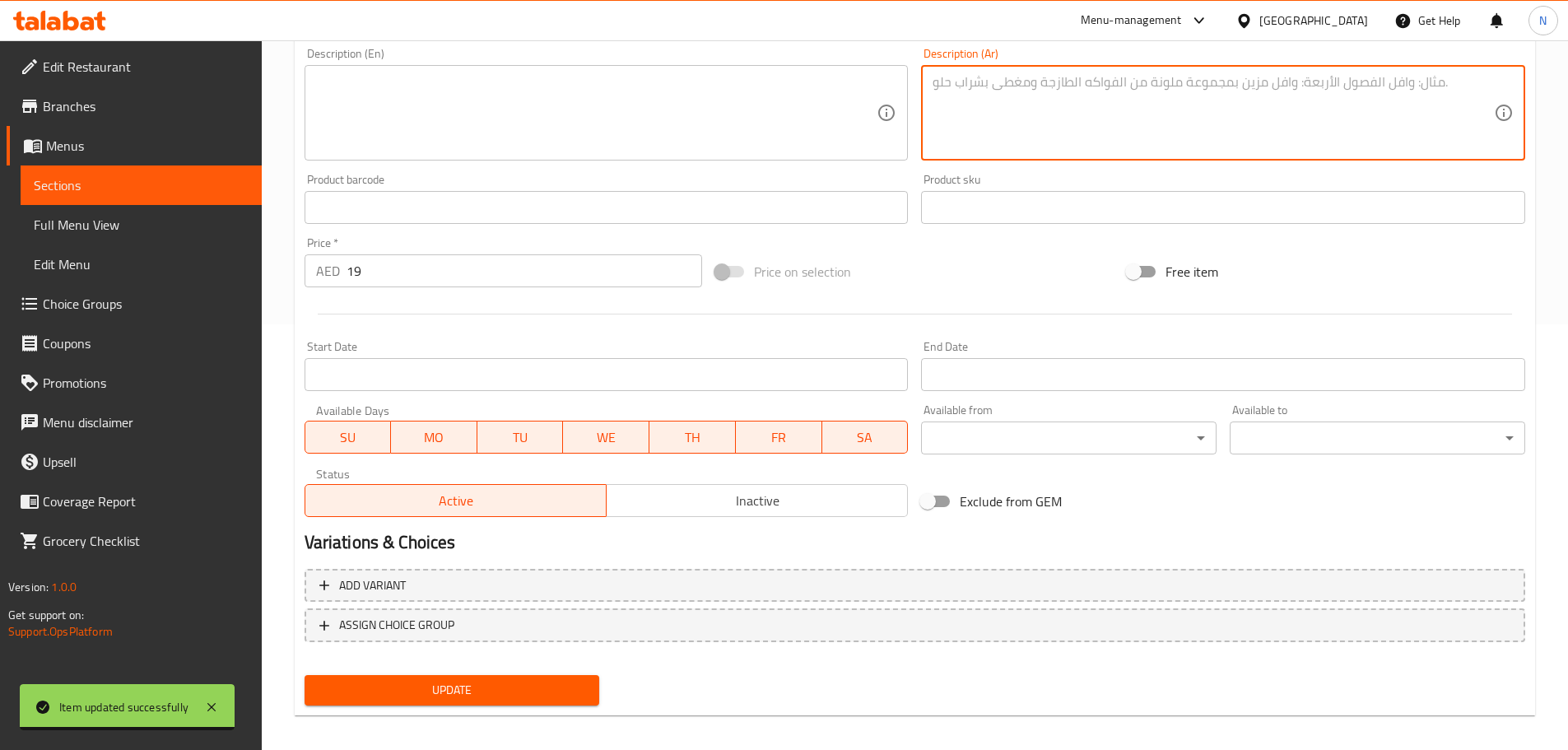
scroll to position [437, 0]
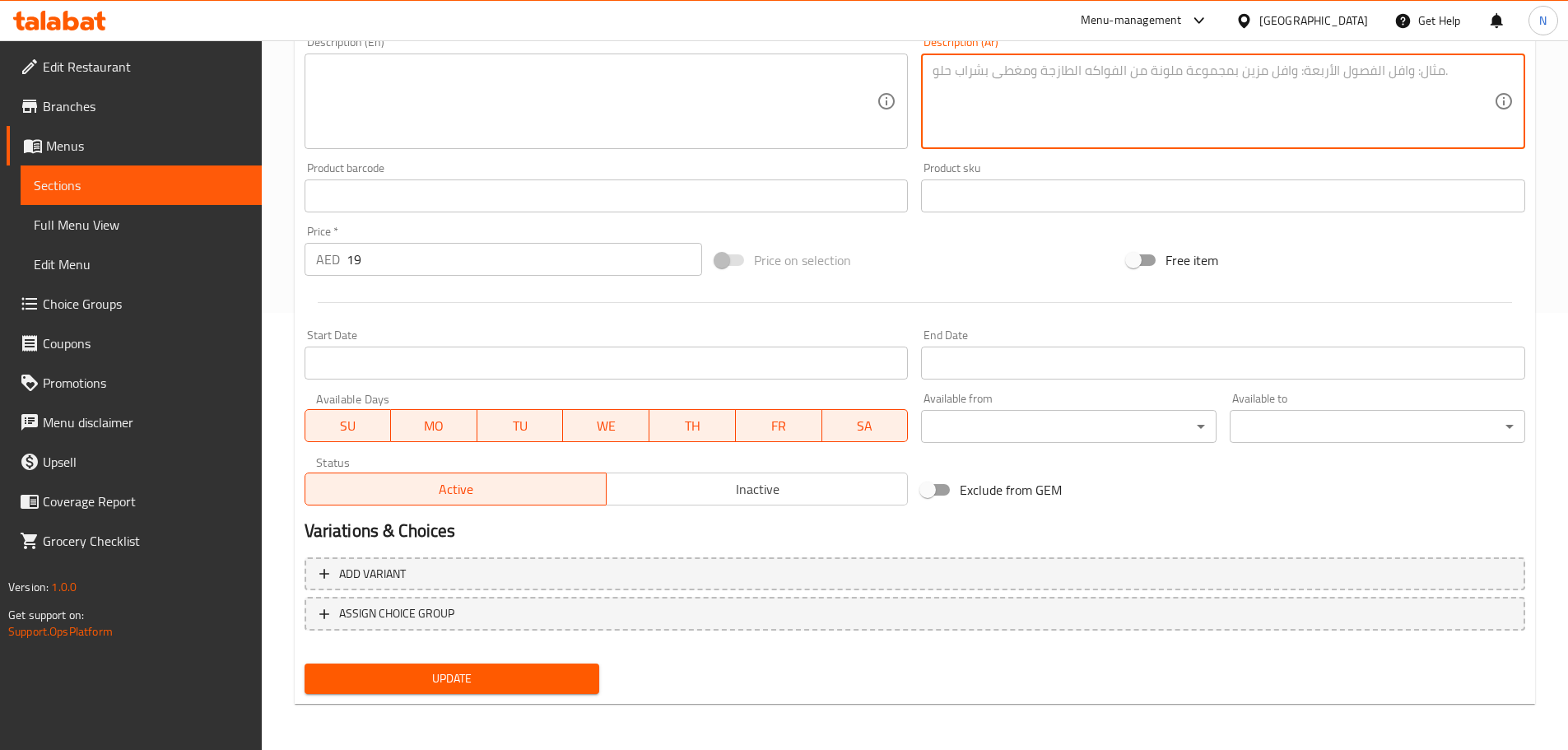
click at [539, 670] on span "Update" at bounding box center [452, 678] width 269 height 21
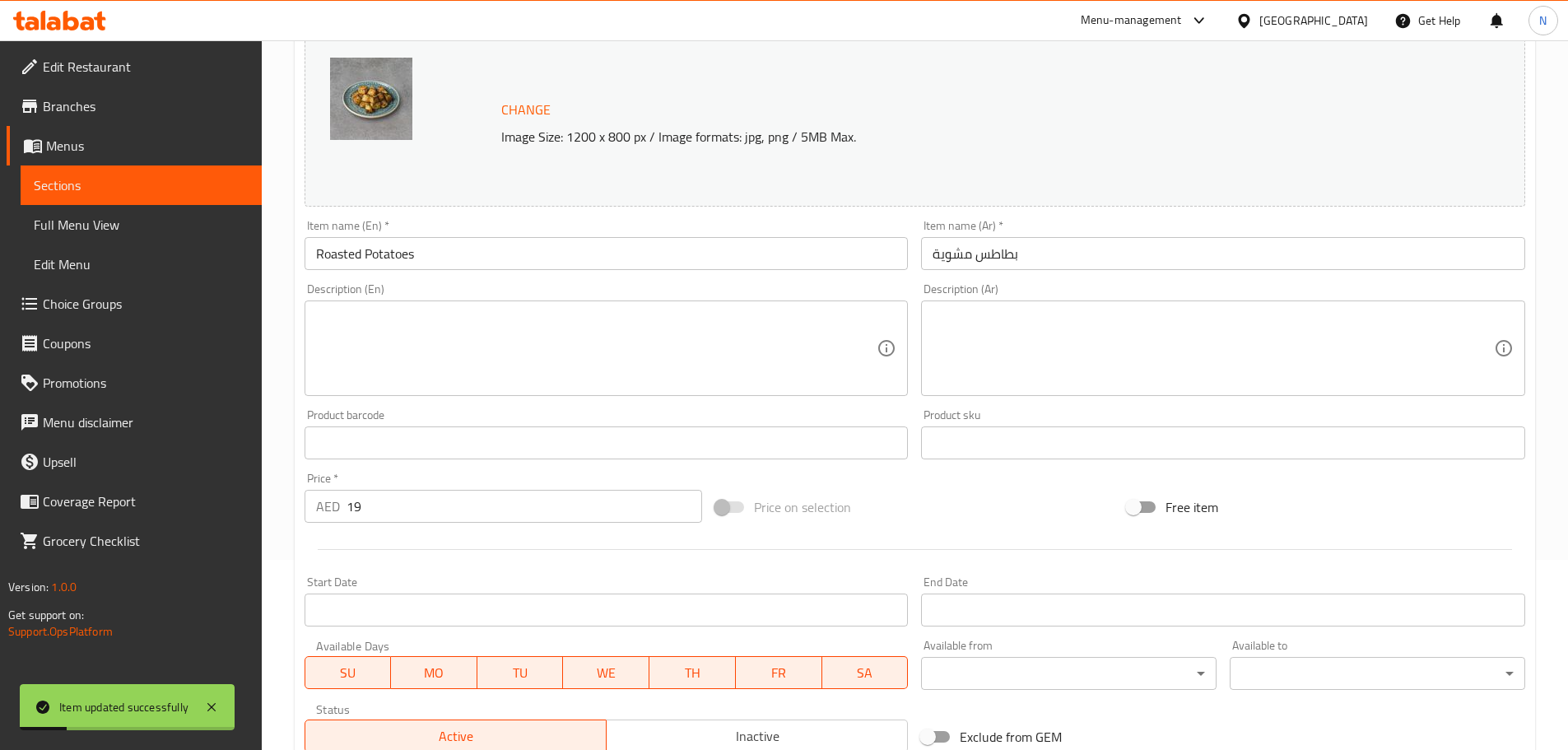
scroll to position [0, 0]
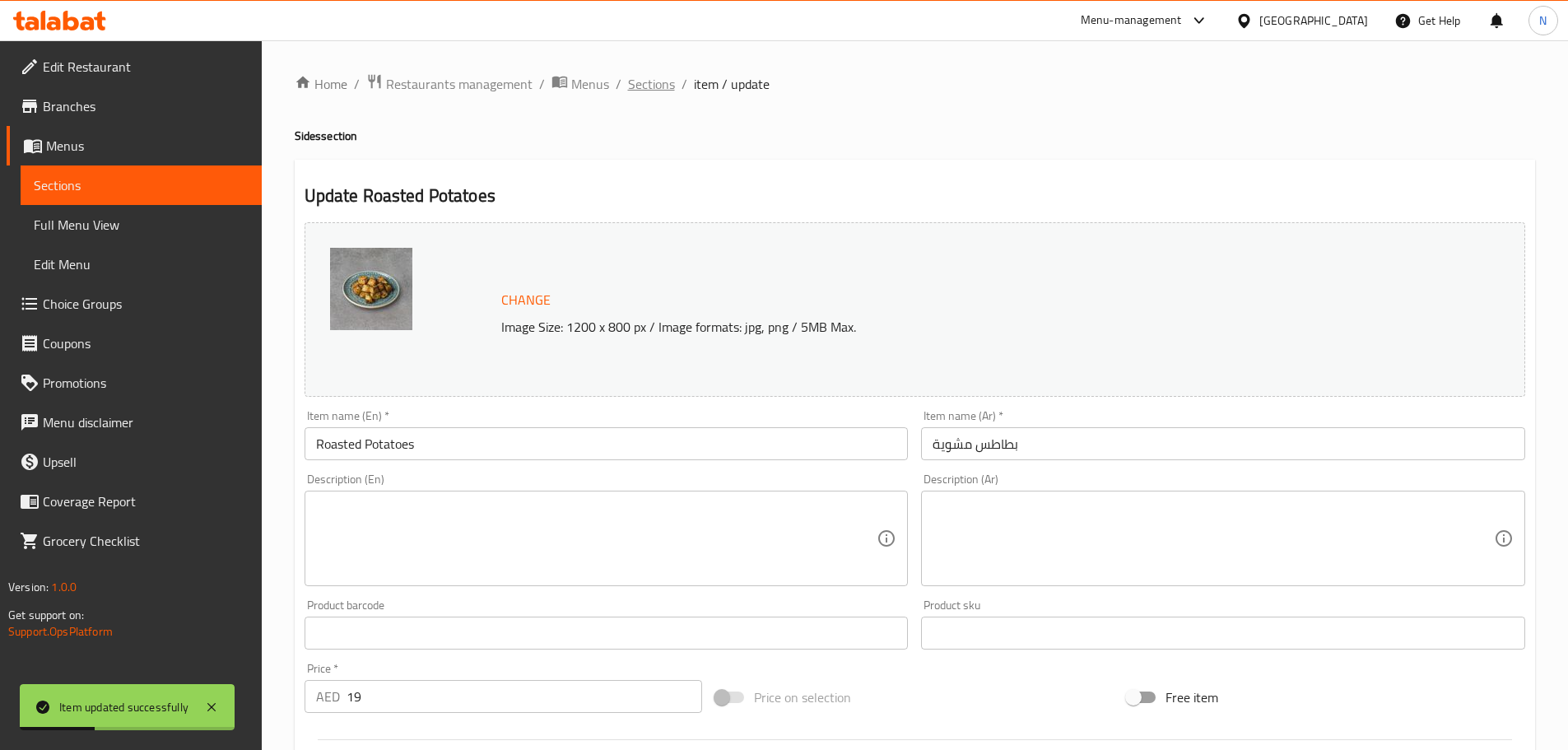
click at [652, 91] on span "Sections" at bounding box center [652, 84] width 47 height 20
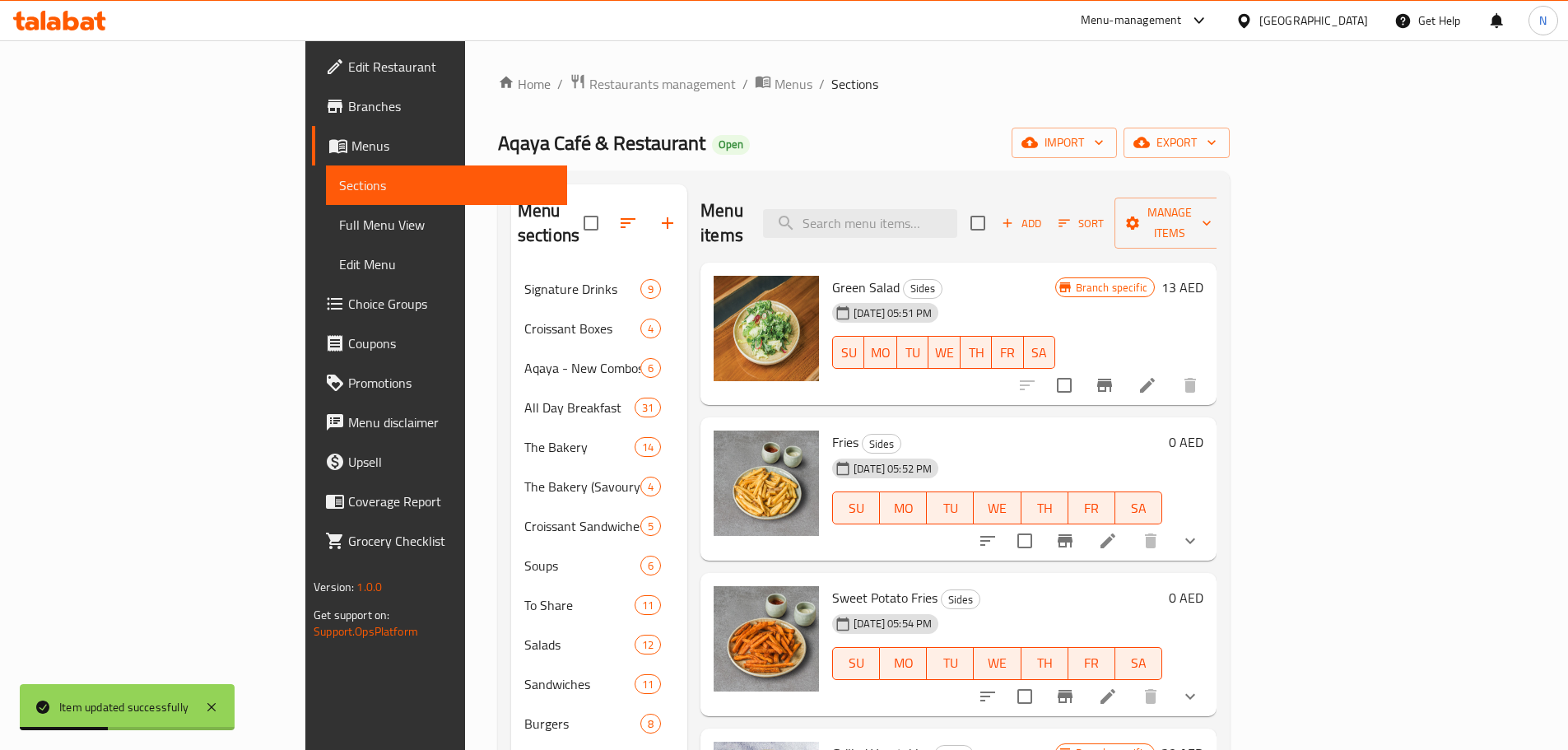
click at [921, 230] on div "Menu items Add Sort Manage items" at bounding box center [958, 223] width 516 height 78
click at [926, 222] on input "search" at bounding box center [860, 223] width 194 height 29
paste input "Mashed Potatoes"
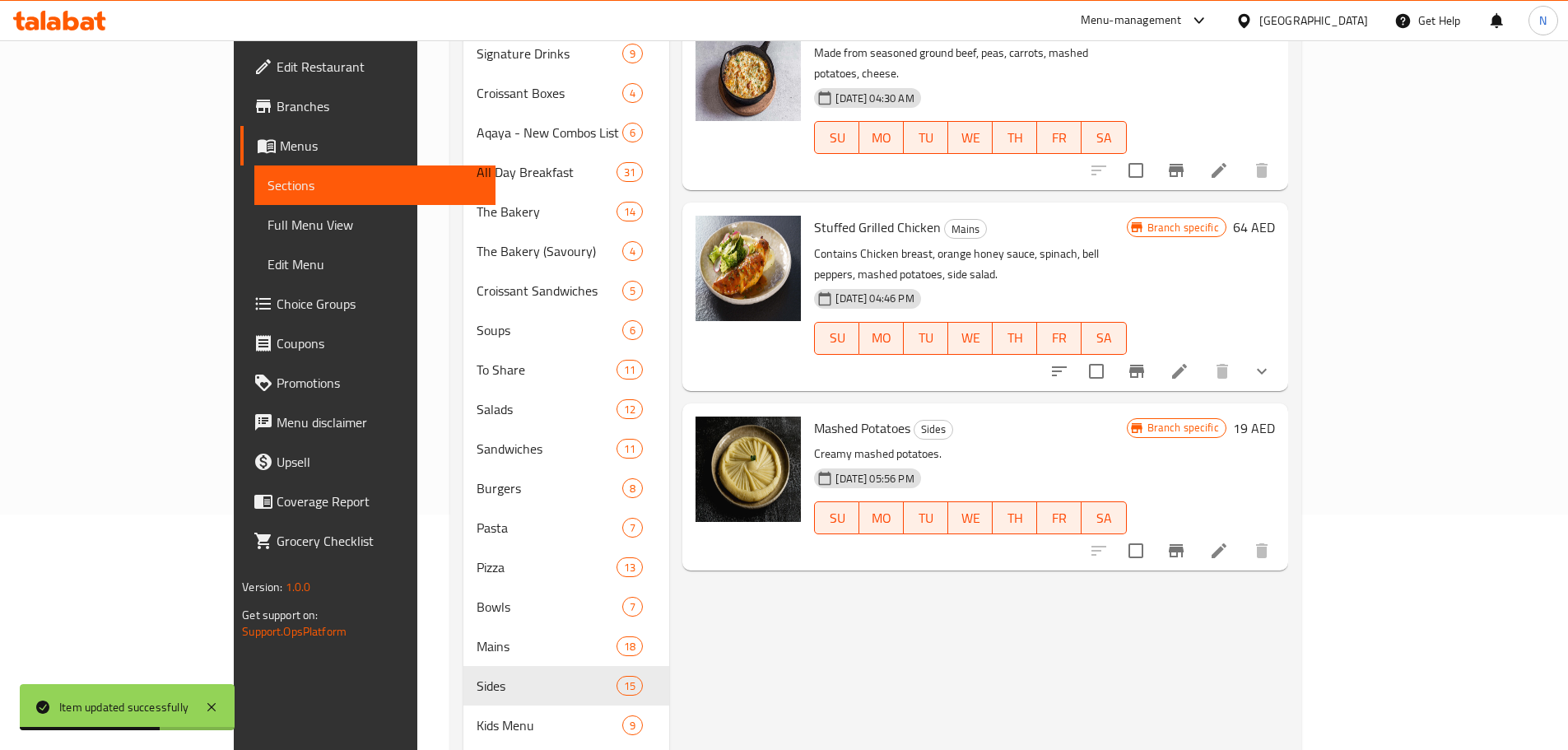
scroll to position [329, 0]
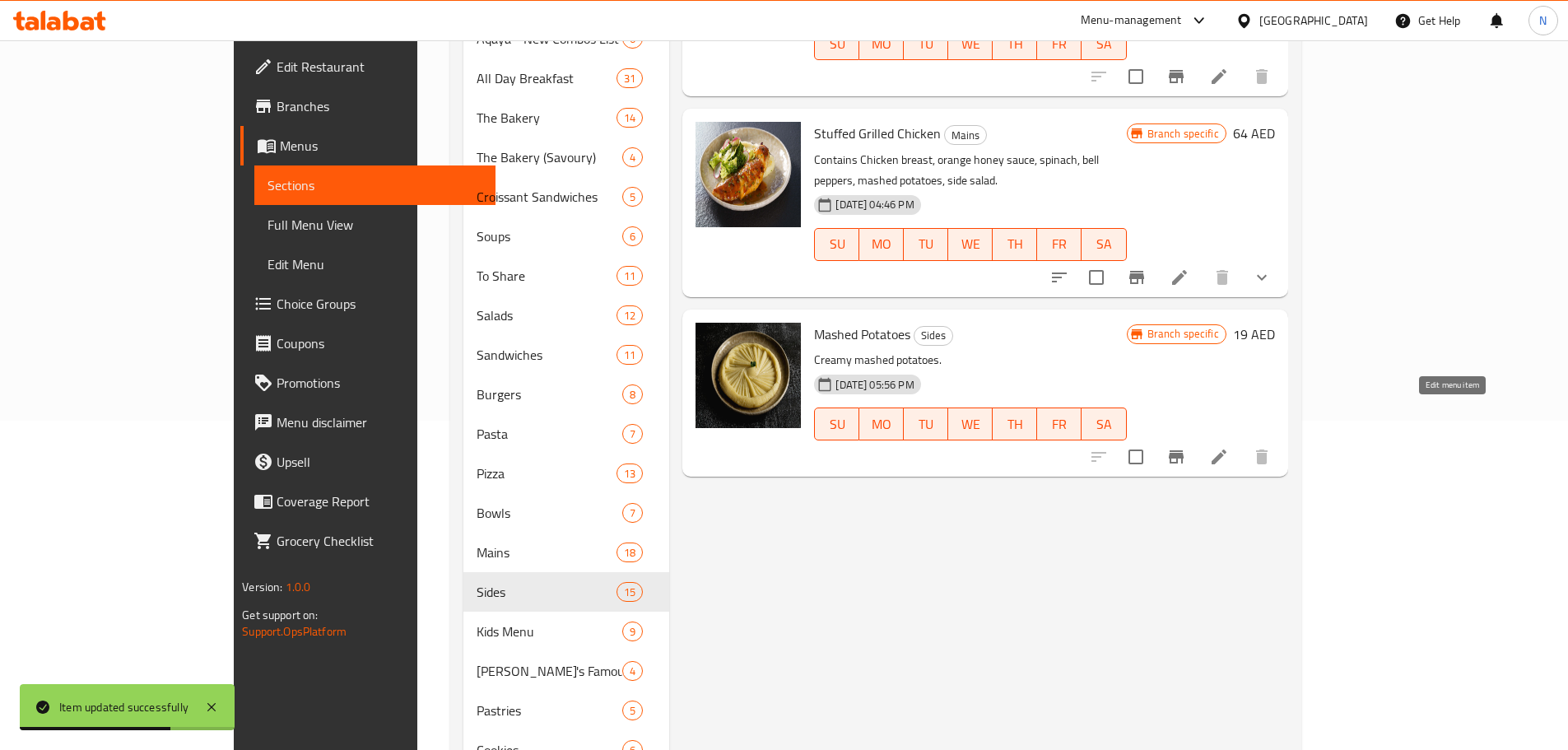
type input "Mashed Potatoes"
click at [1229, 447] on icon at bounding box center [1219, 457] width 20 height 20
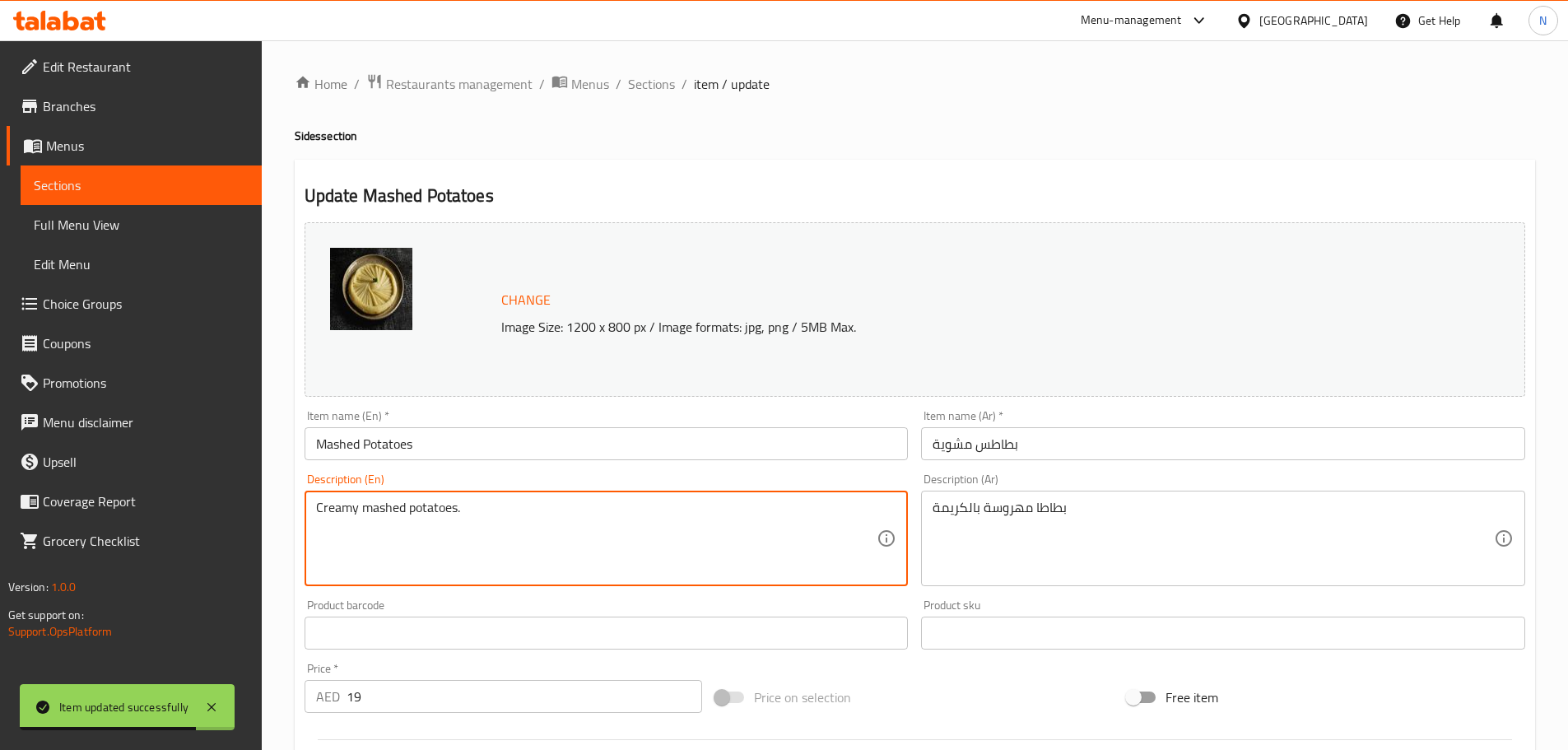
click at [408, 504] on textarea "Creamy mashed potatoes." at bounding box center [597, 539] width 562 height 78
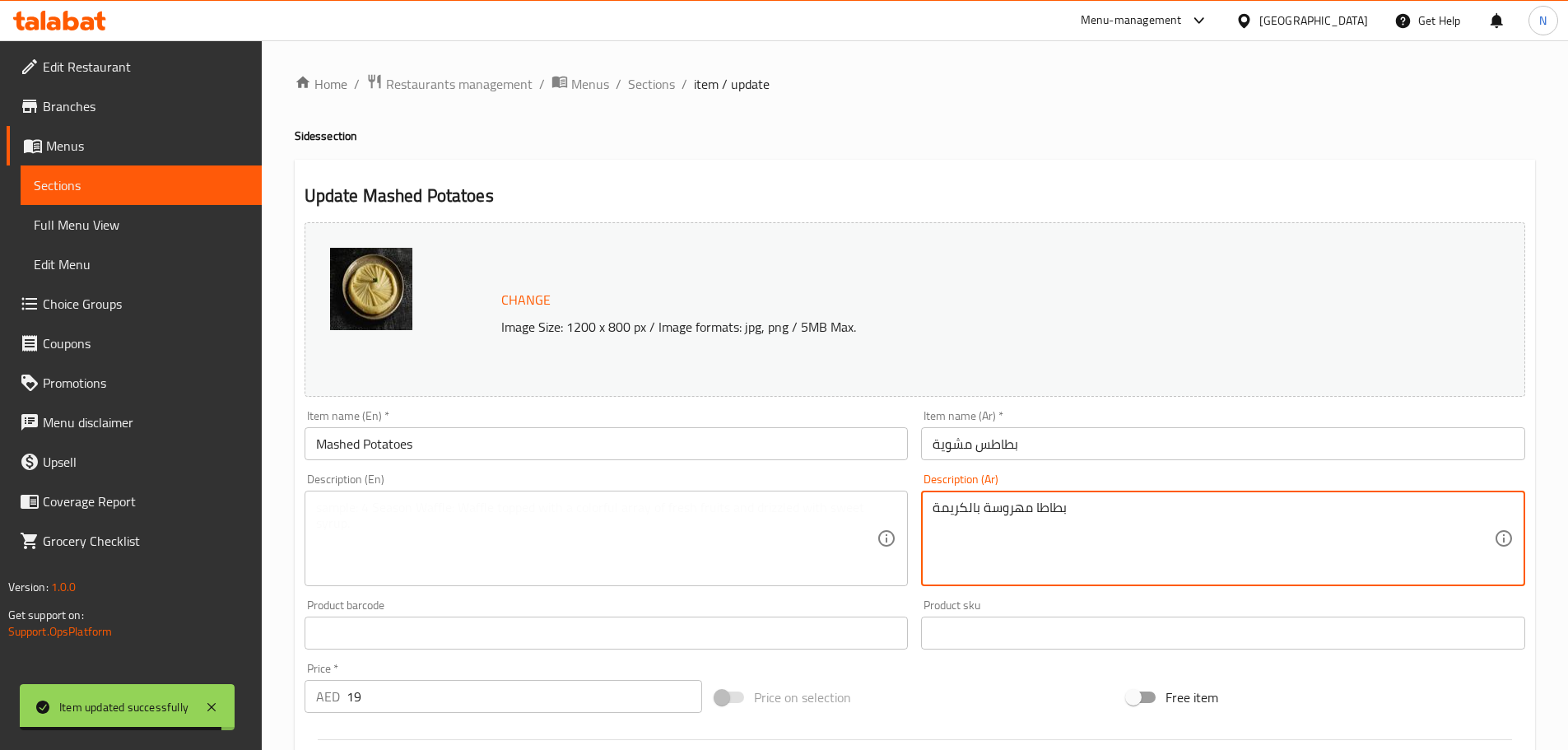
click at [971, 513] on textarea "بطاطا مهروسة بالكريمة" at bounding box center [1213, 539] width 562 height 78
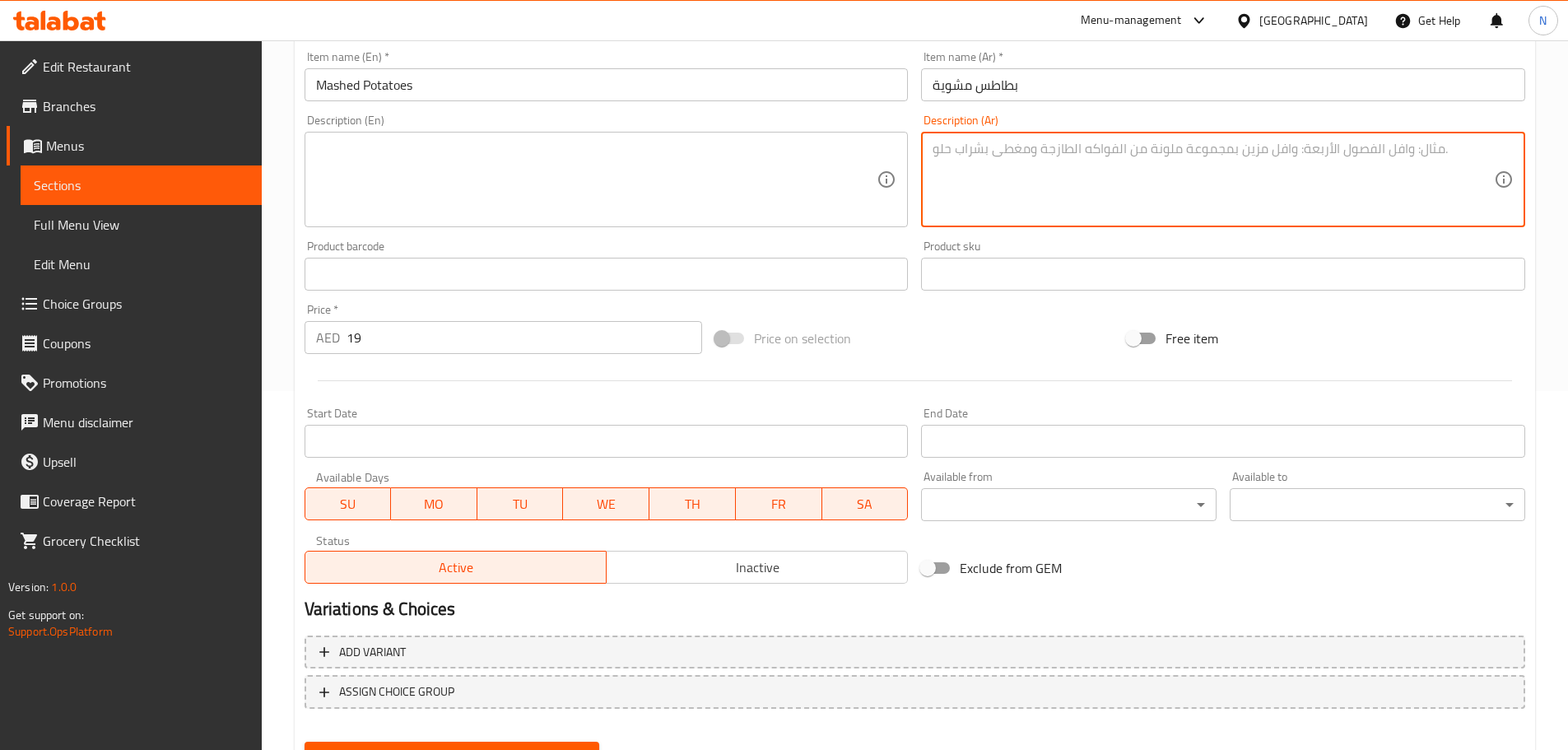
scroll to position [437, 0]
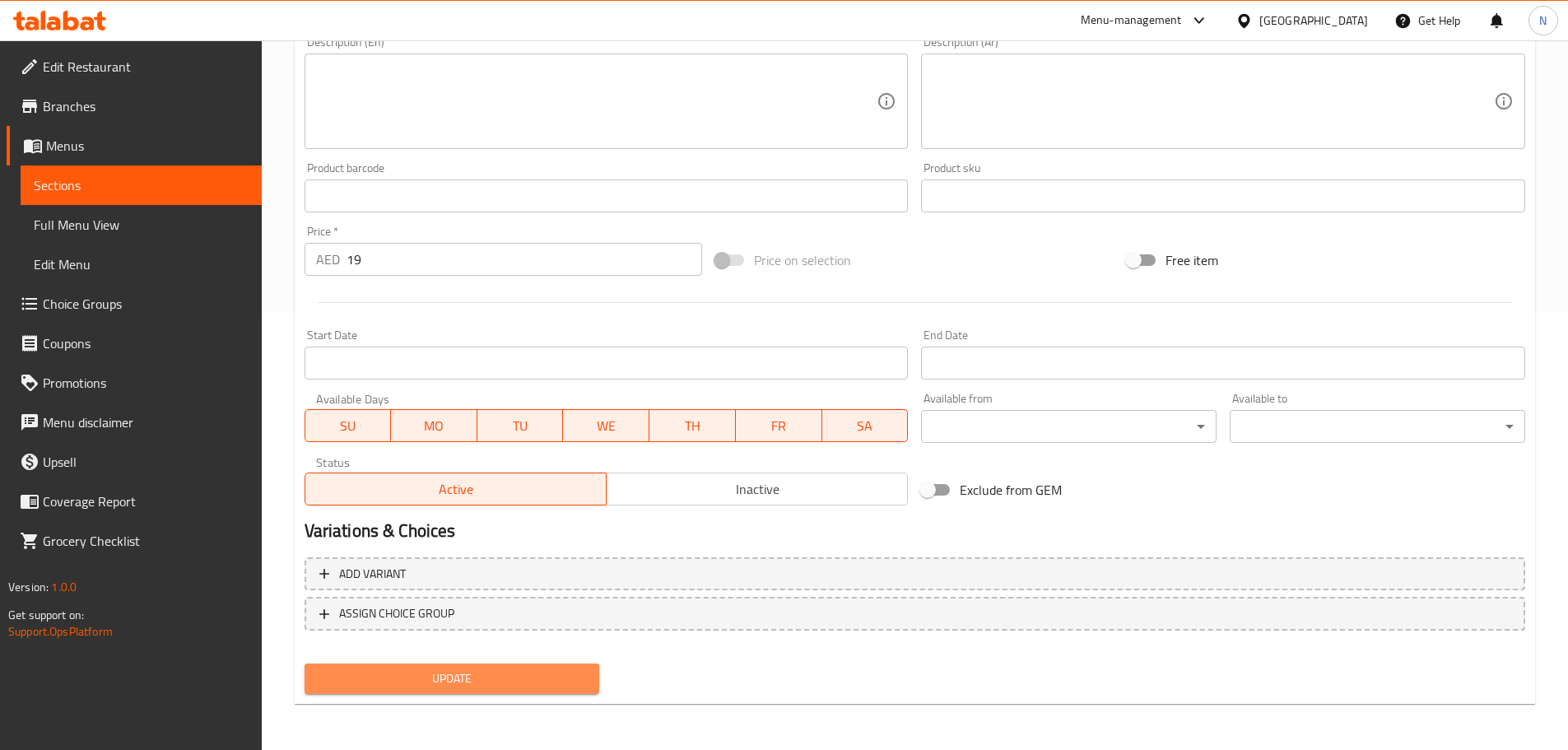
click at [483, 679] on span "Update" at bounding box center [452, 678] width 269 height 21
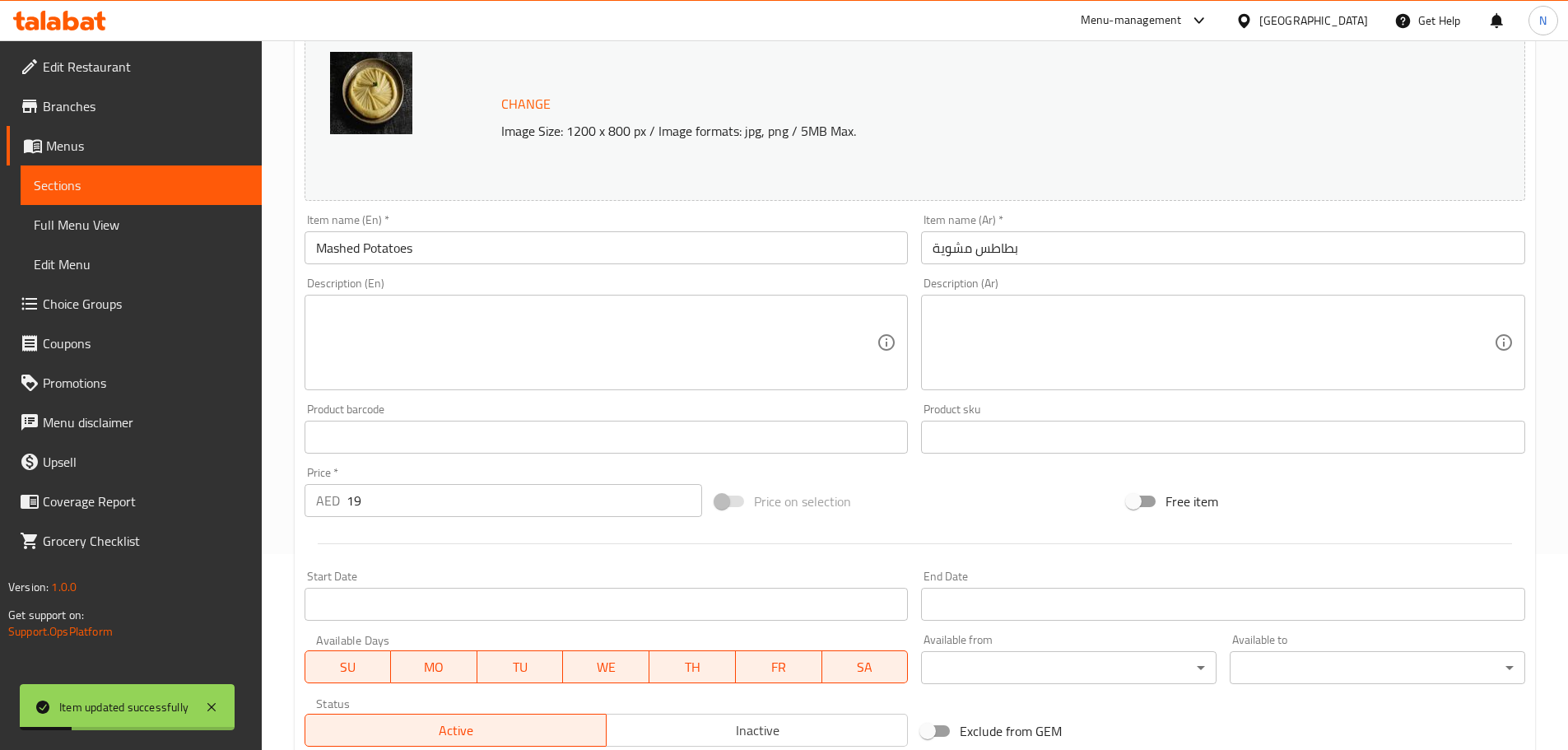
scroll to position [0, 0]
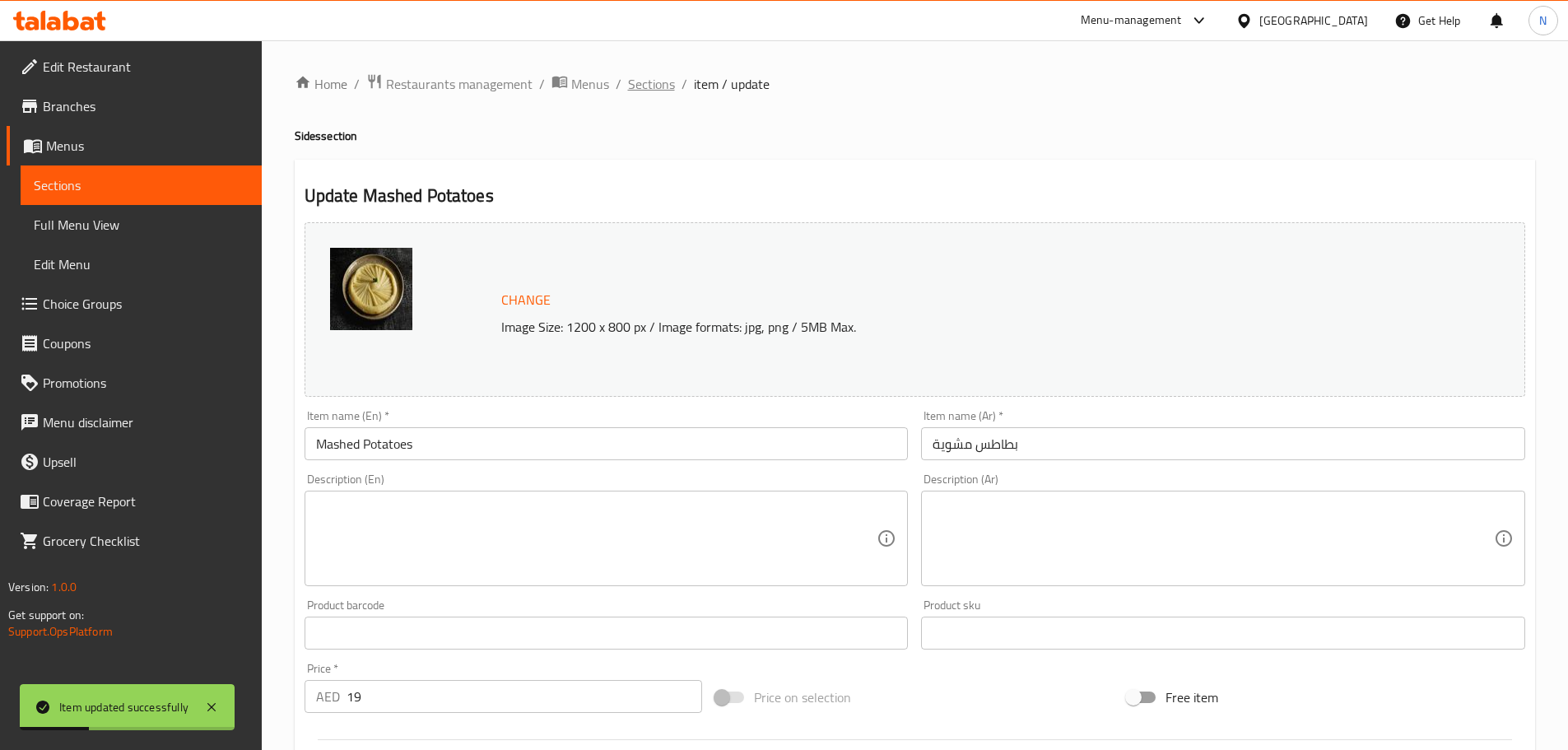
click at [653, 93] on span "Sections" at bounding box center [652, 84] width 47 height 20
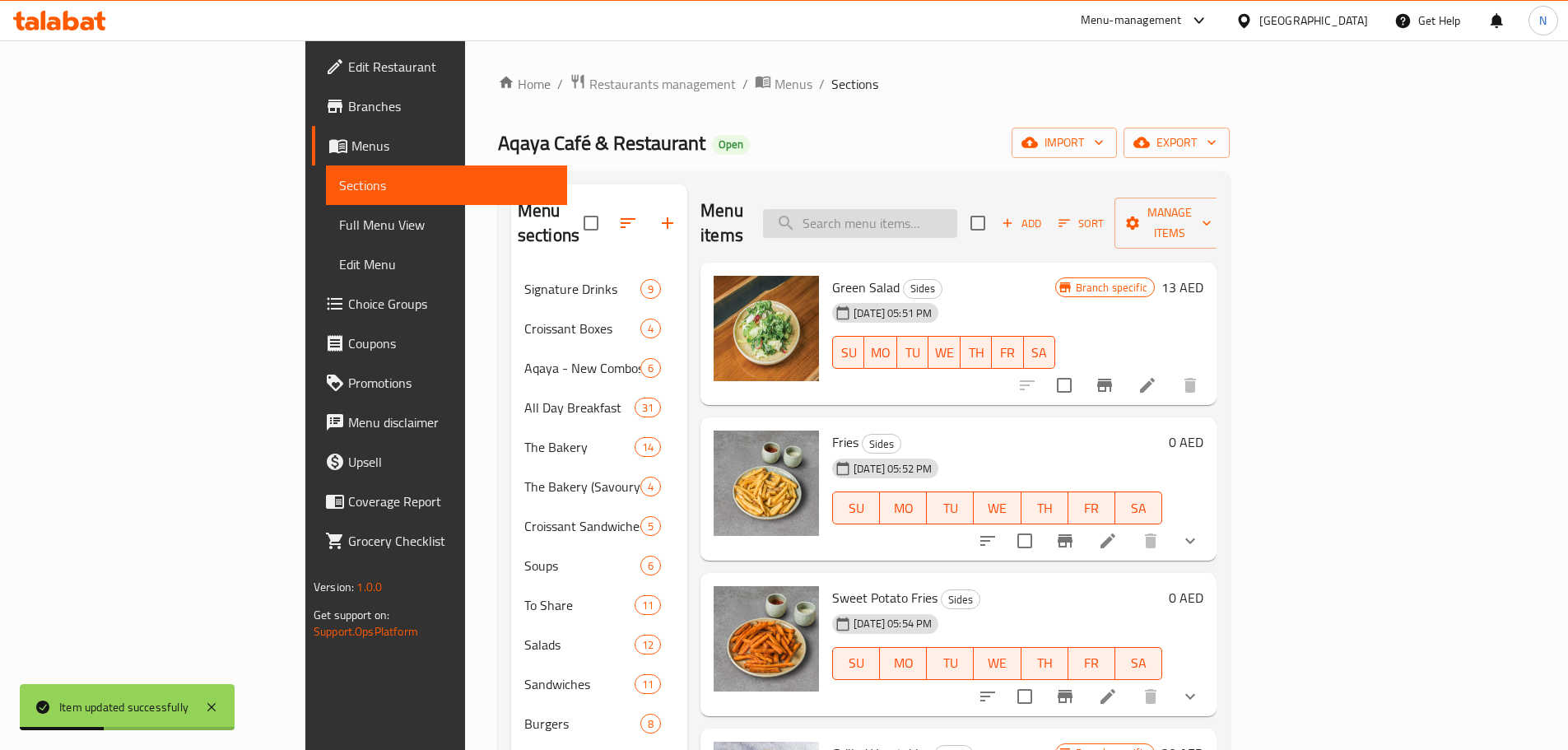
click at [924, 214] on input "search" at bounding box center [860, 223] width 194 height 29
paste input "Sauteed Mushroom"
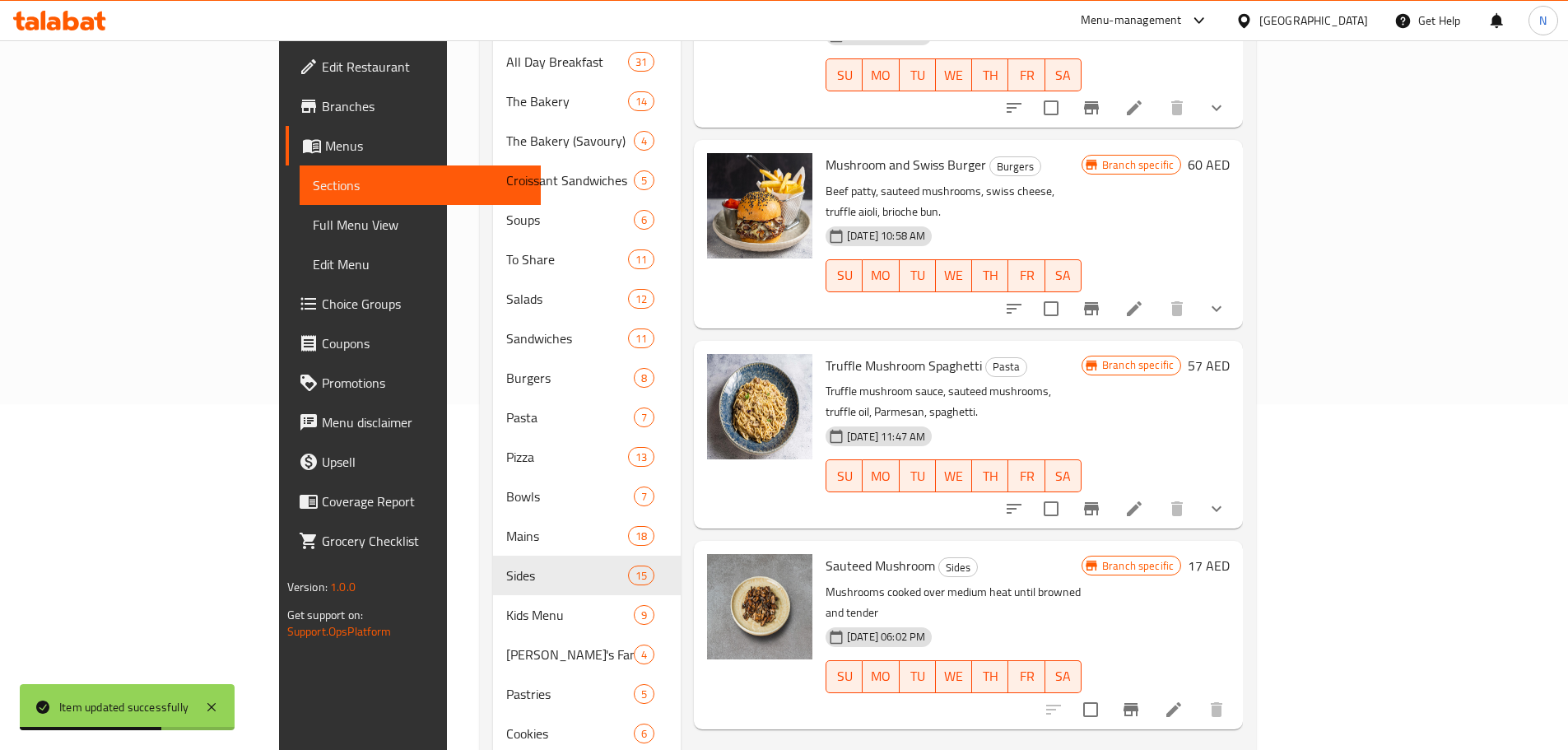
scroll to position [412, 0]
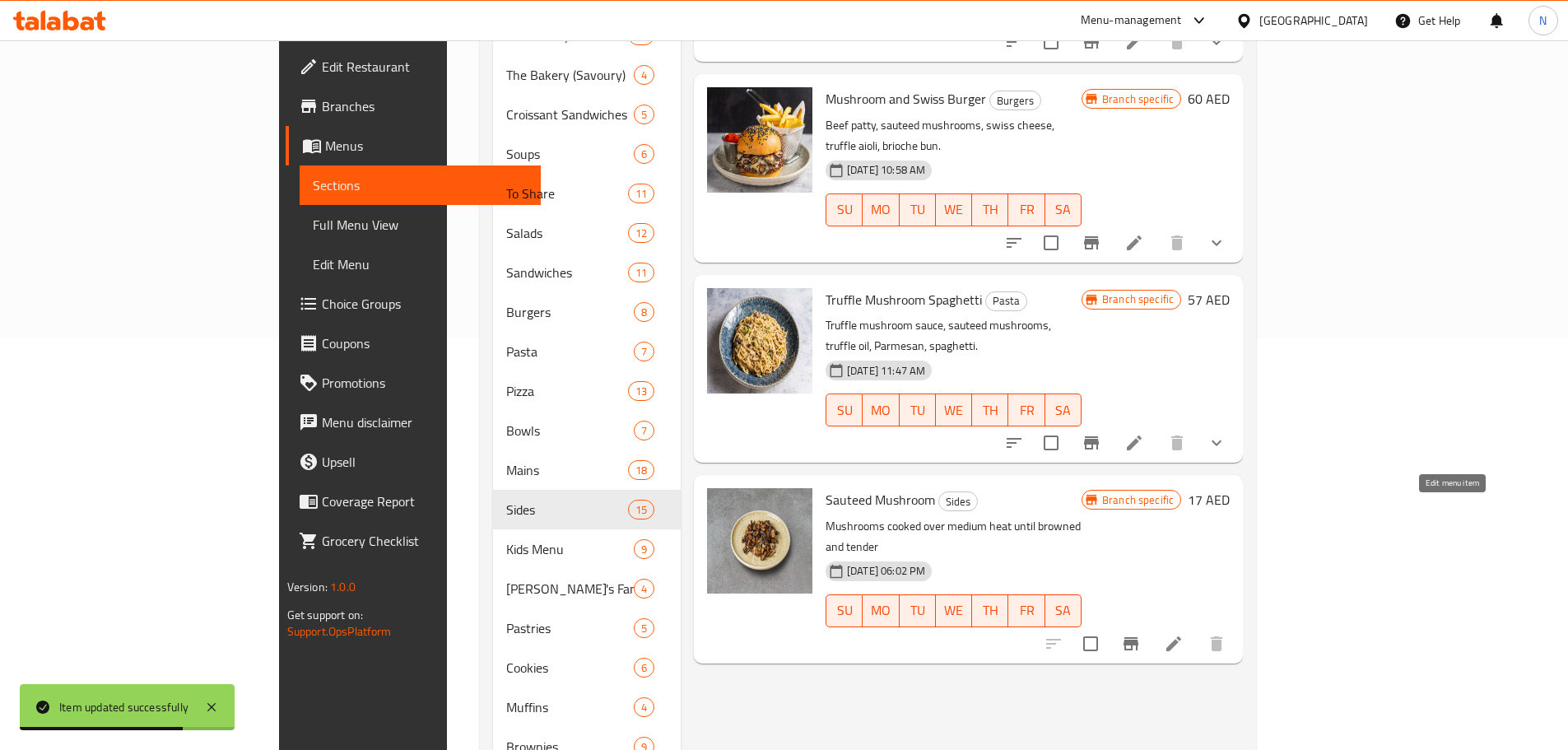
type input "Sauteed Mushroom"
click at [1183, 634] on icon at bounding box center [1174, 644] width 20 height 20
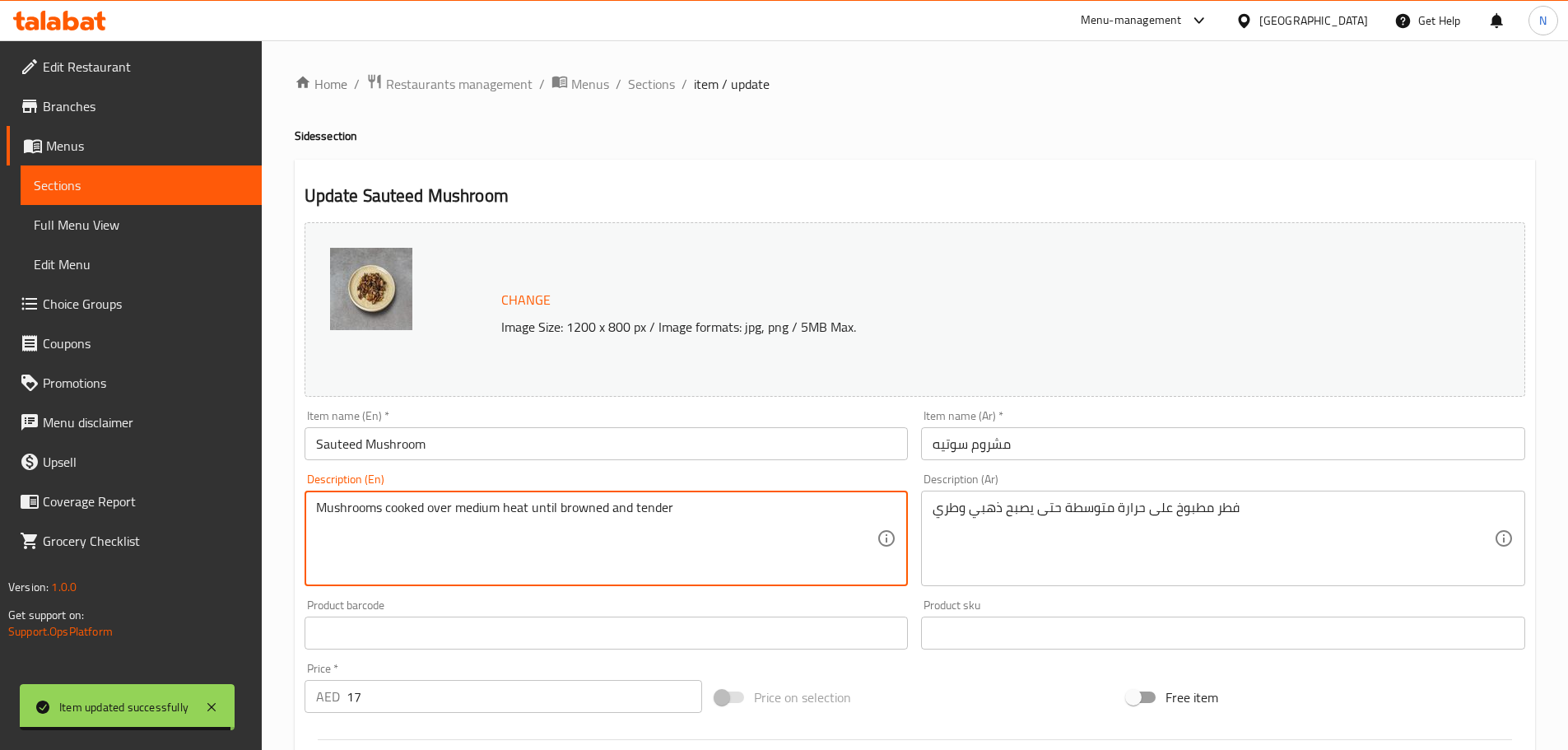
click at [651, 505] on textarea "Mushrooms cooked over medium heat until browned and tender" at bounding box center [597, 539] width 562 height 78
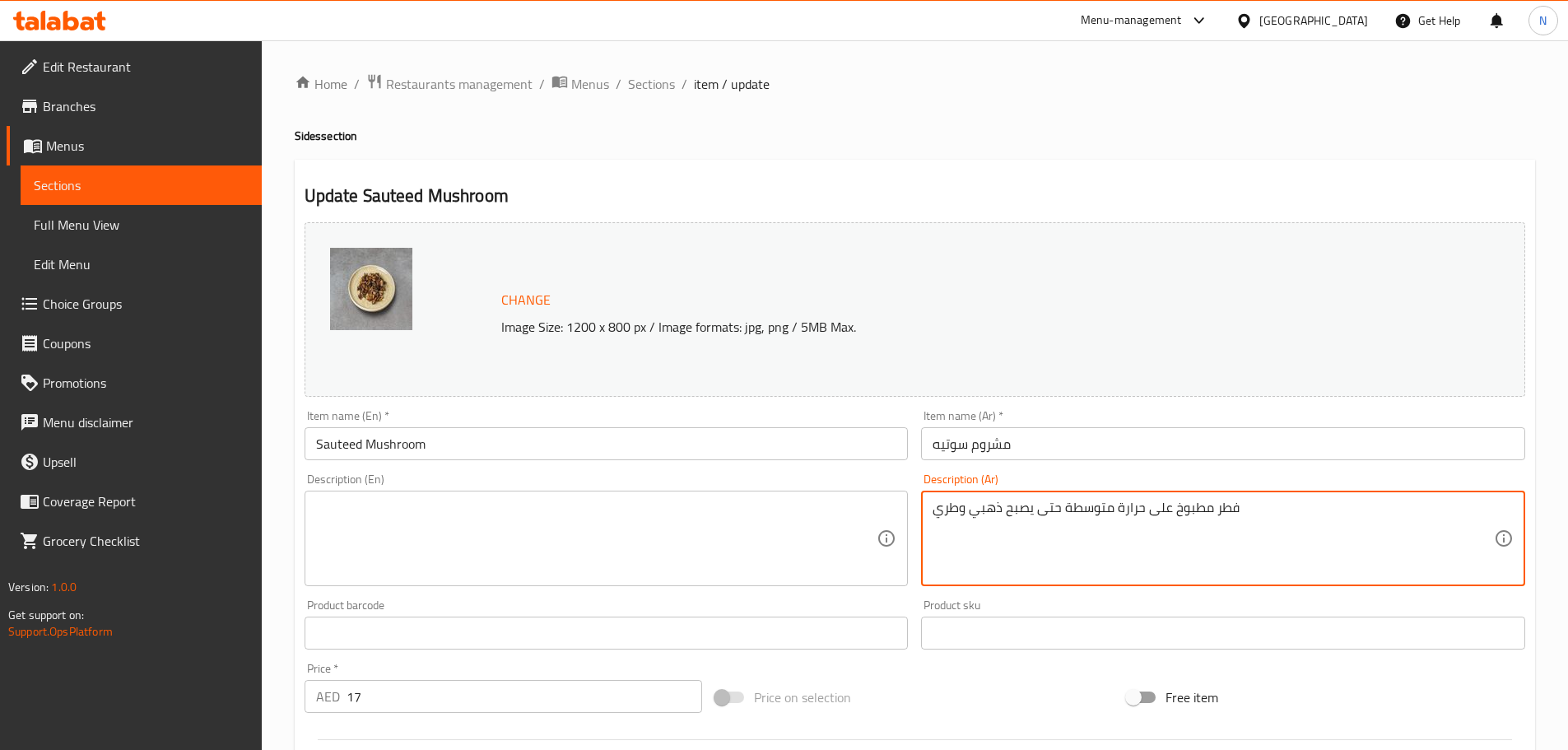
click at [1151, 505] on textarea "فطر مطبوخ على حرارة متوسطة حتى يصبح ذهبي وطري" at bounding box center [1213, 539] width 562 height 78
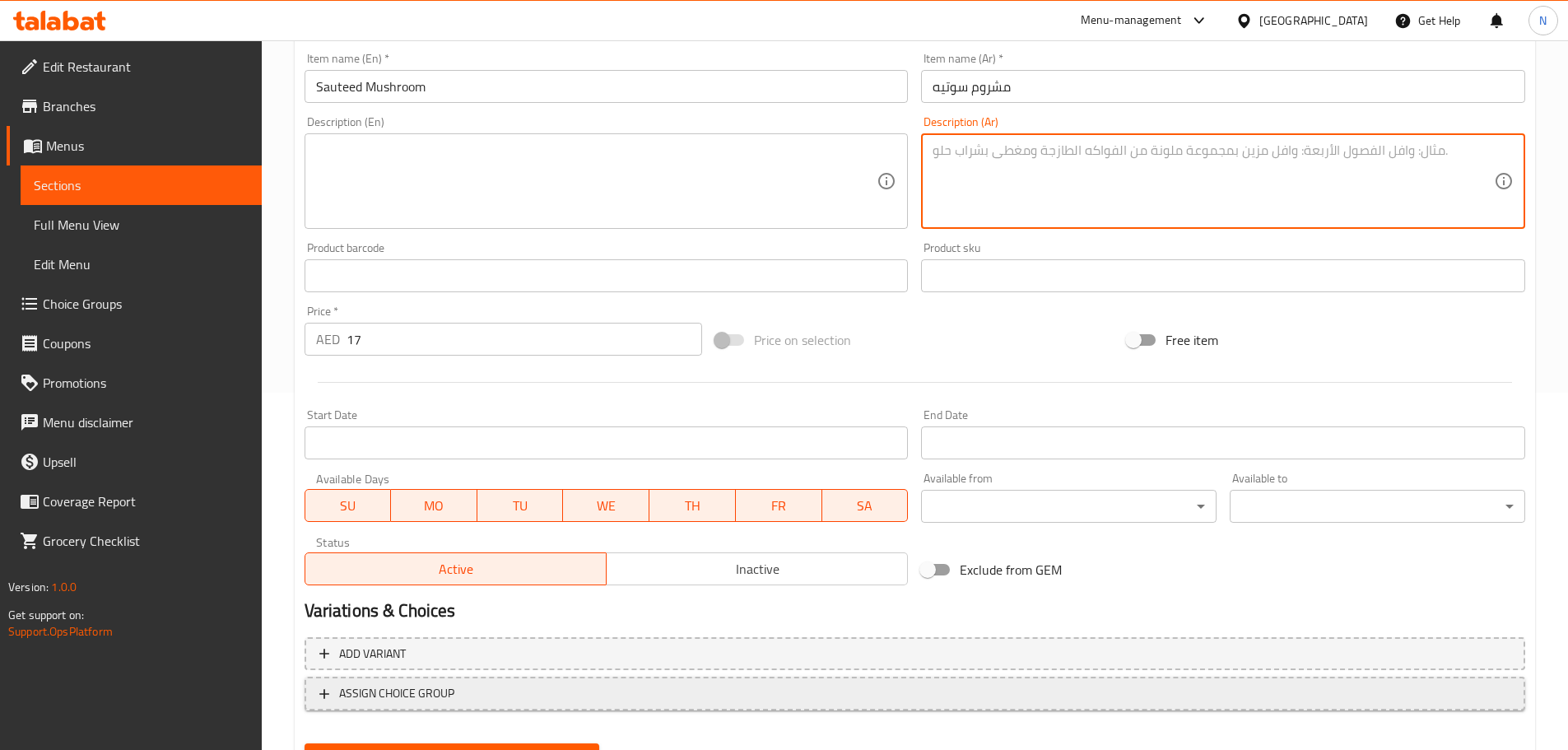
scroll to position [437, 0]
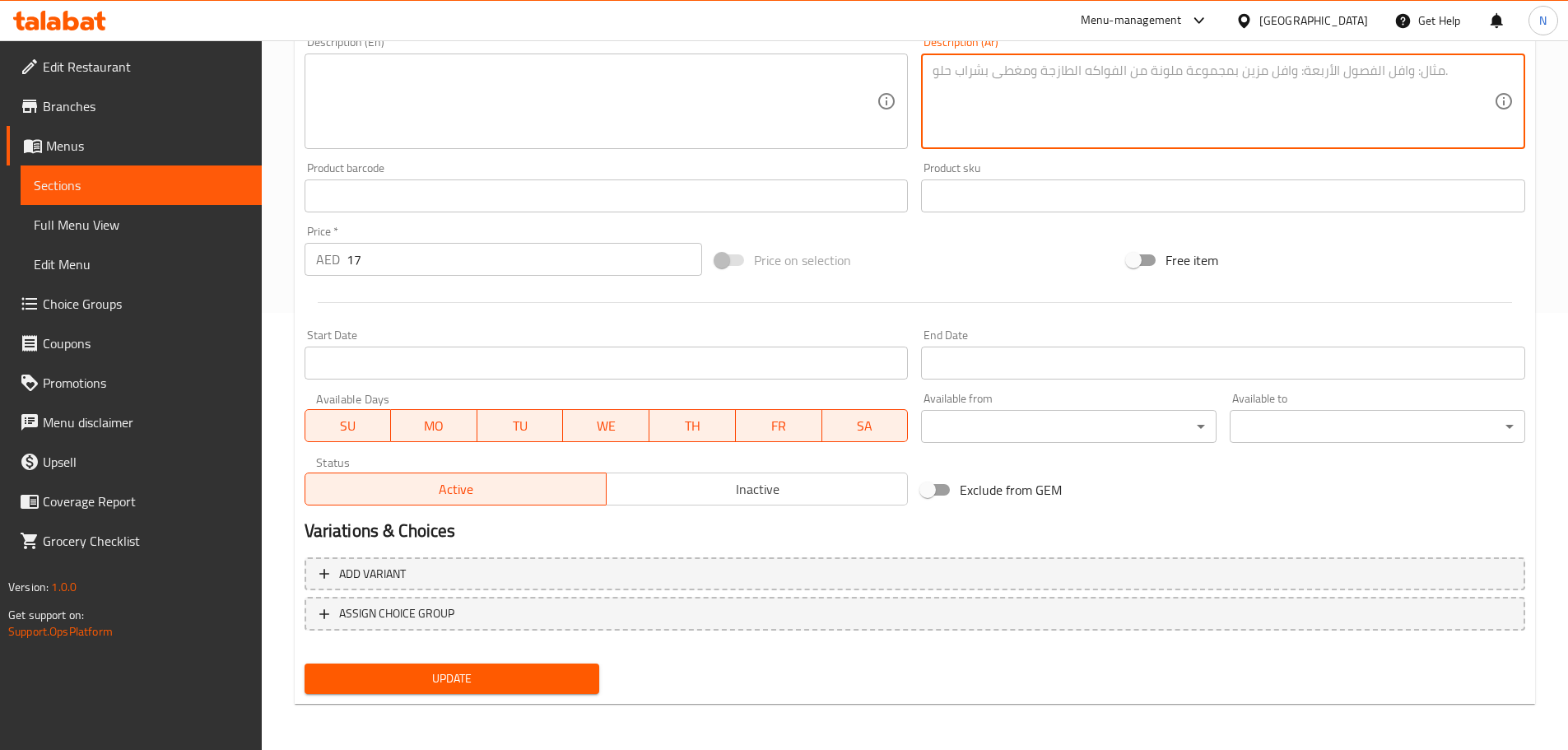
click at [474, 669] on button "Update" at bounding box center [452, 678] width 296 height 31
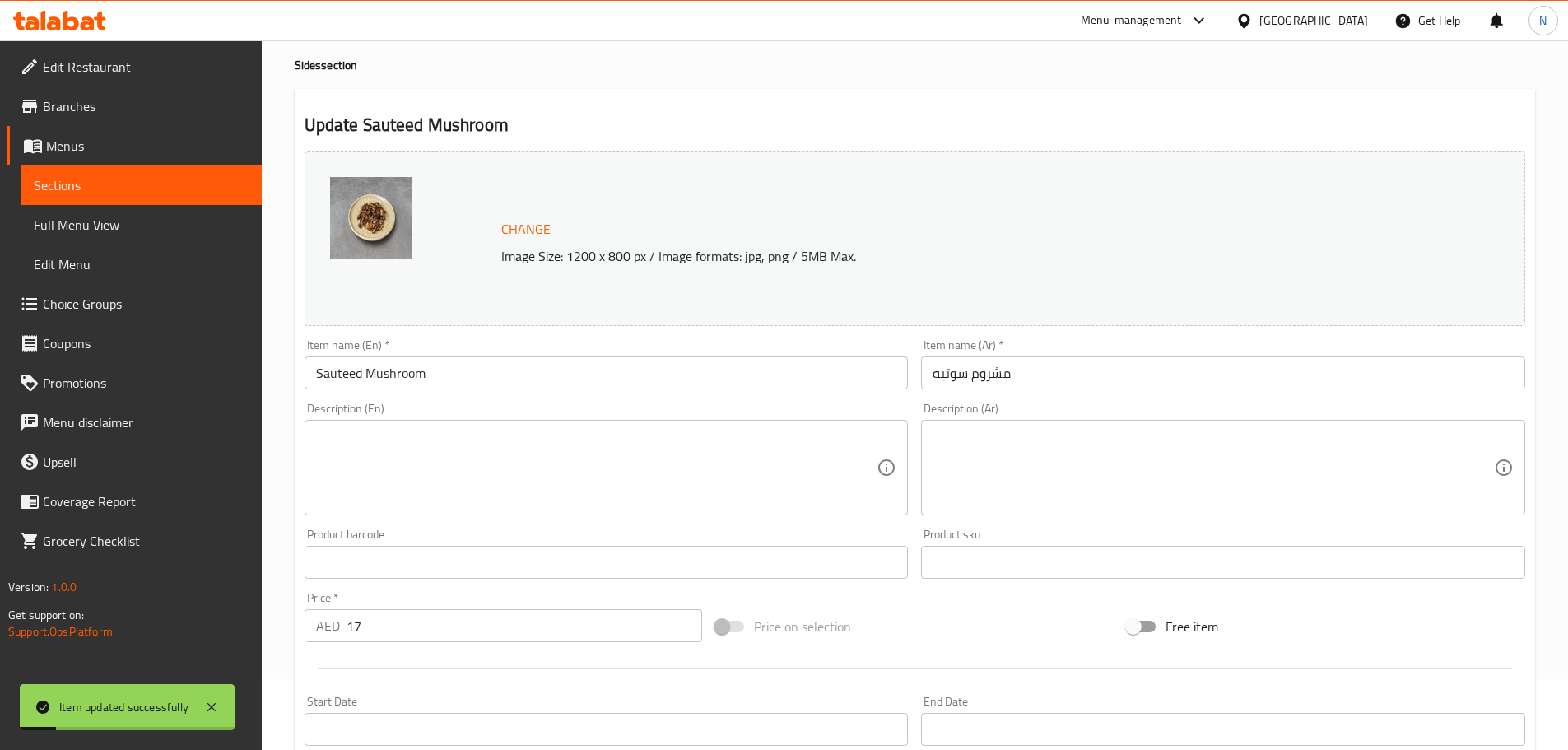
scroll to position [0, 0]
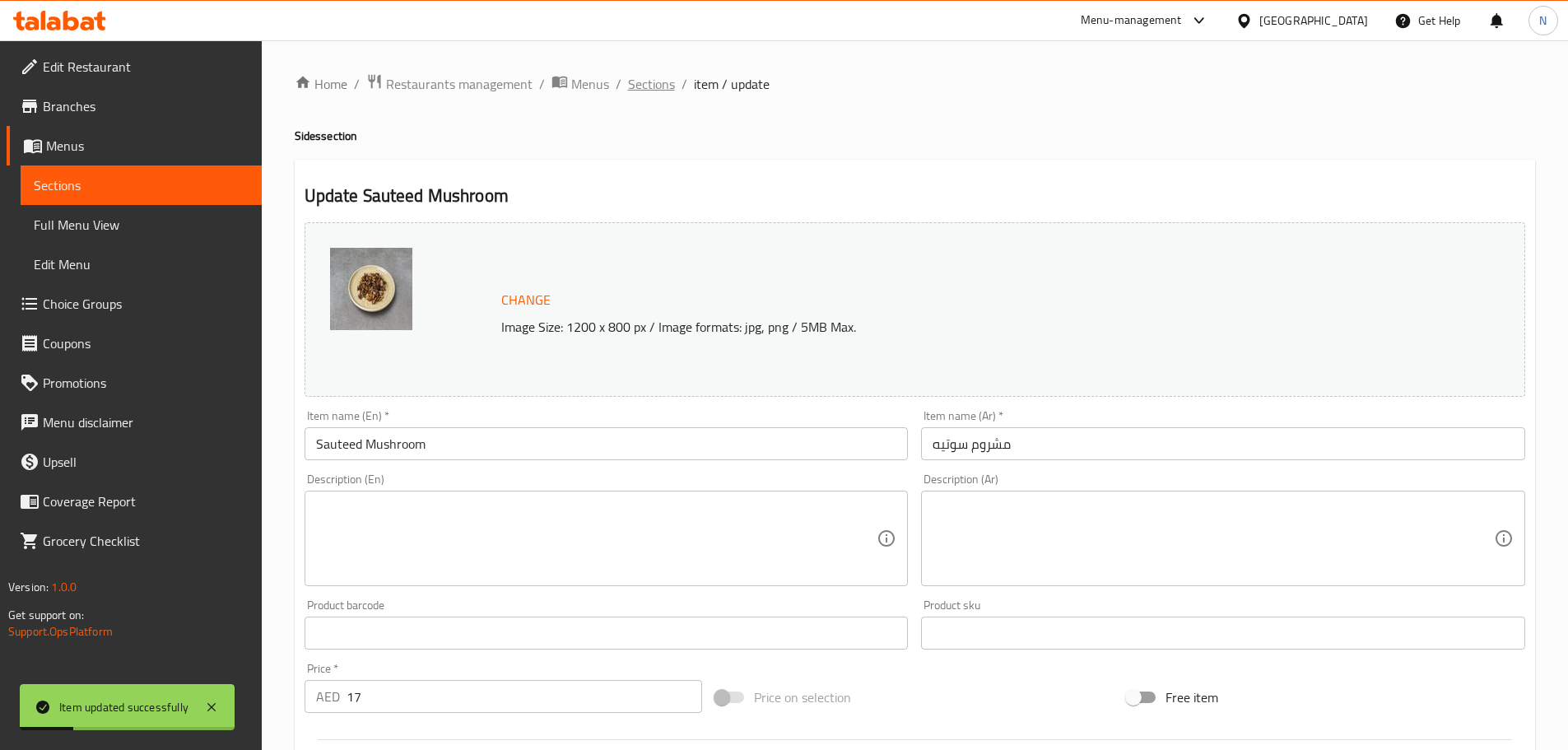
click at [661, 84] on span "Sections" at bounding box center [652, 84] width 47 height 20
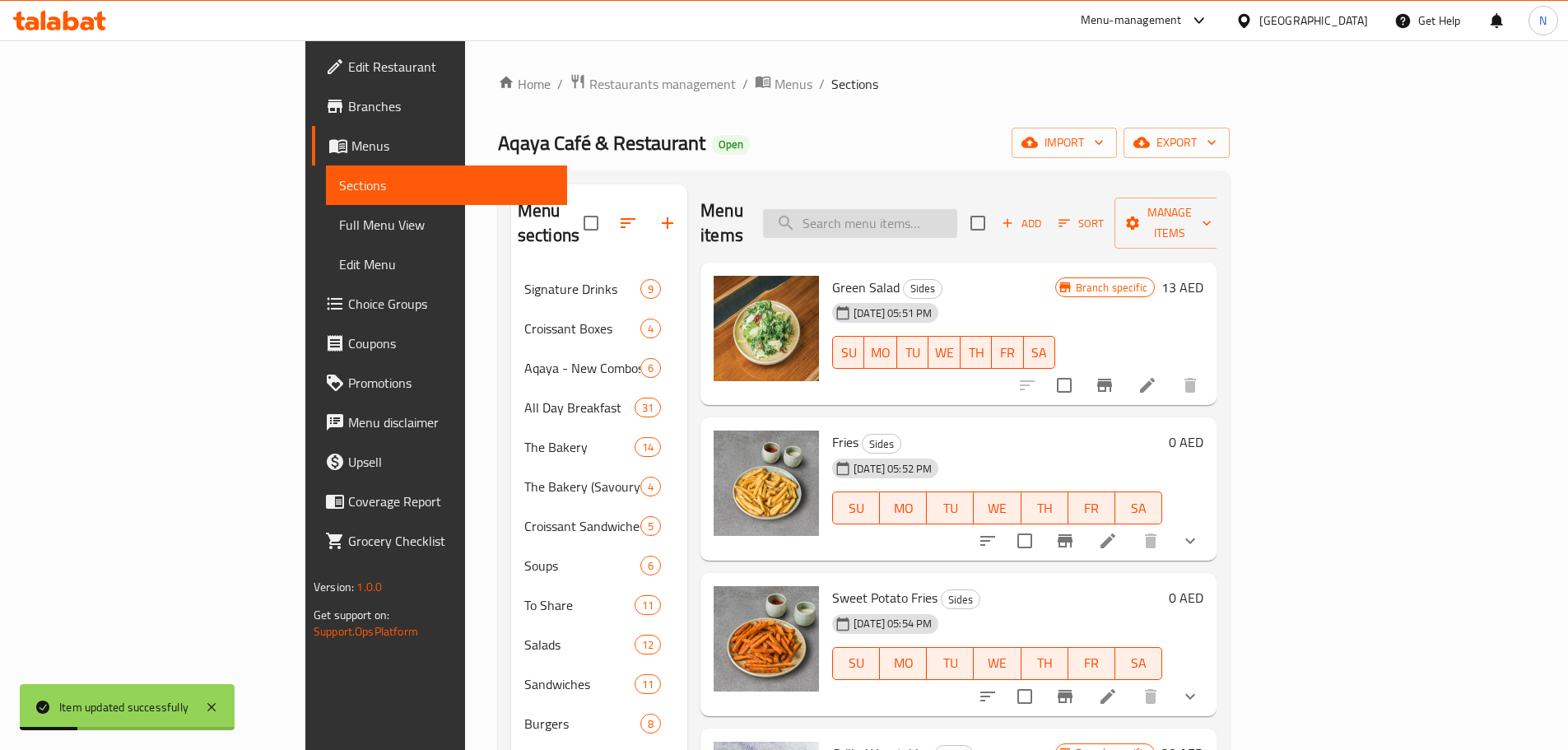
click at [913, 209] on input "search" at bounding box center [860, 223] width 194 height 29
paste input "Focaccia"
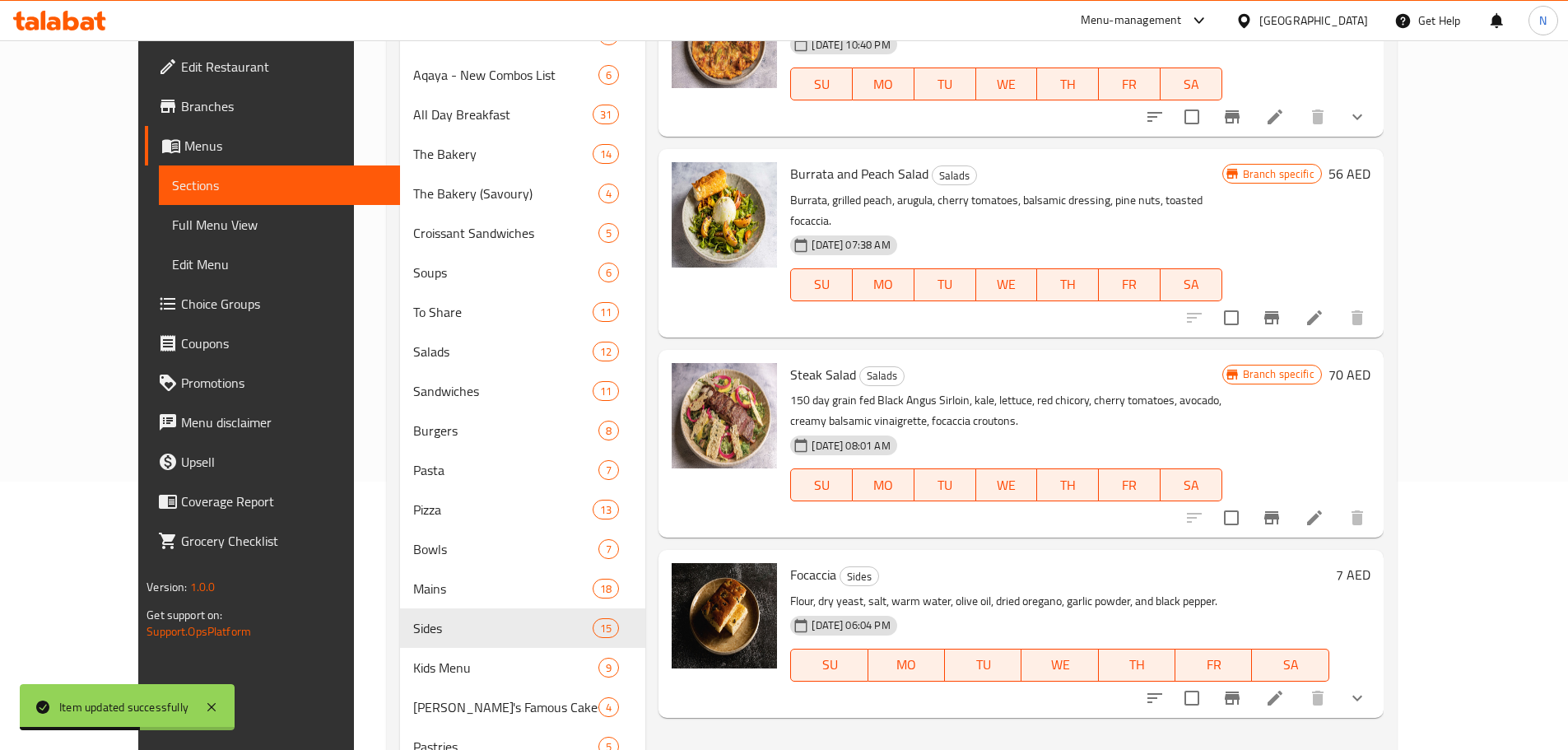
scroll to position [494, 0]
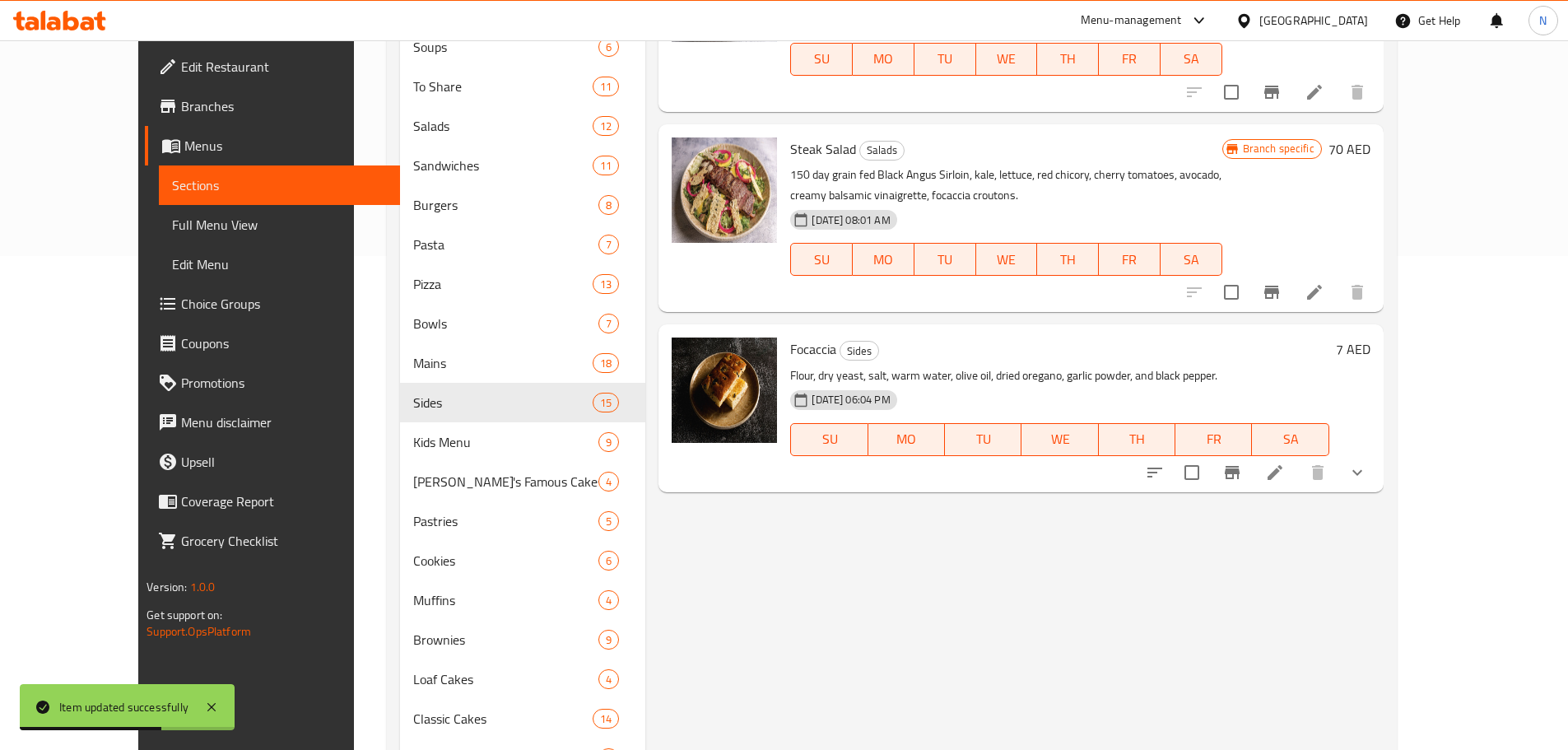
type input "Focaccia"
click at [1285, 462] on icon at bounding box center [1275, 472] width 20 height 20
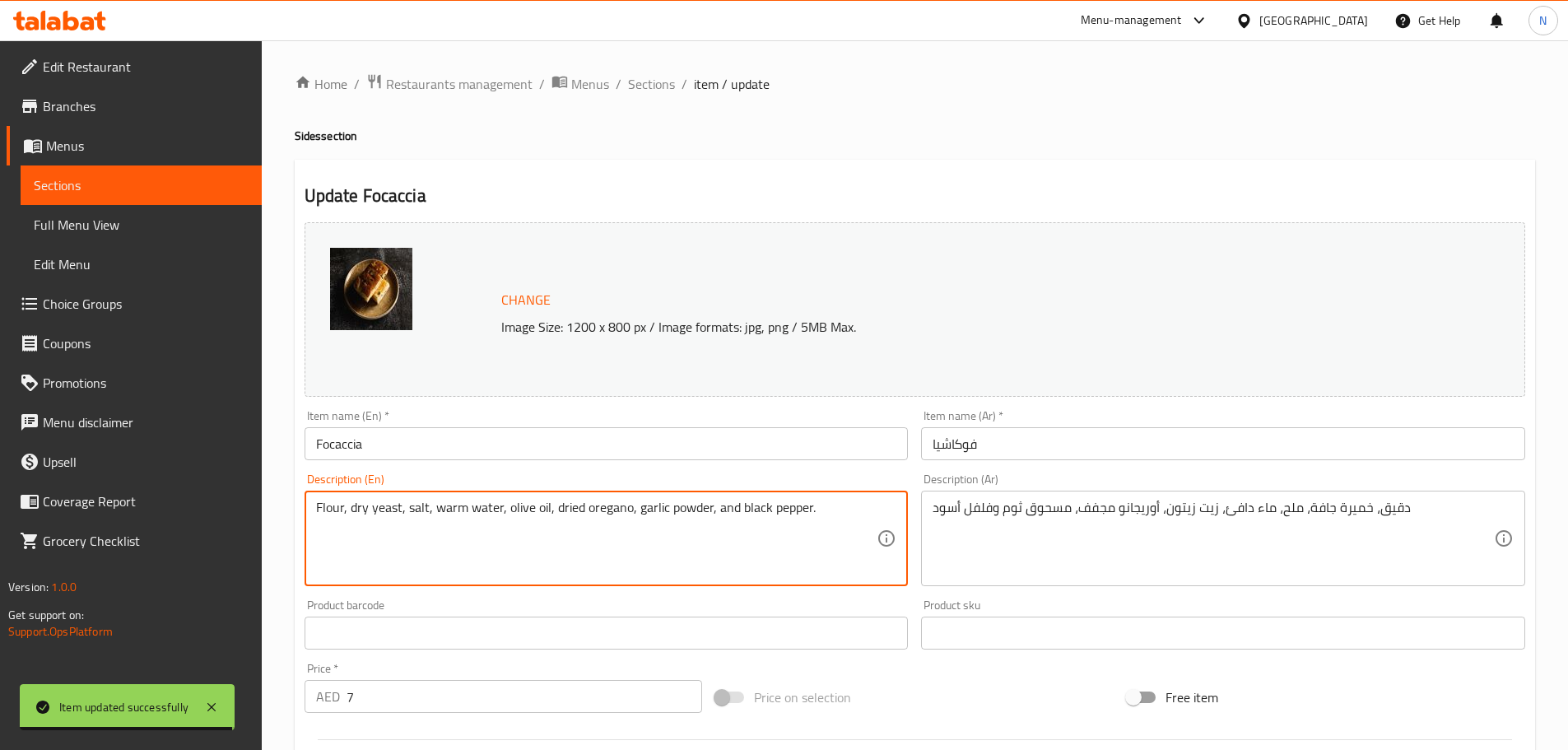
click at [560, 509] on textarea "Flour, dry yeast, salt, warm water, olive oil, dried oregano, garlic powder, an…" at bounding box center [597, 539] width 562 height 78
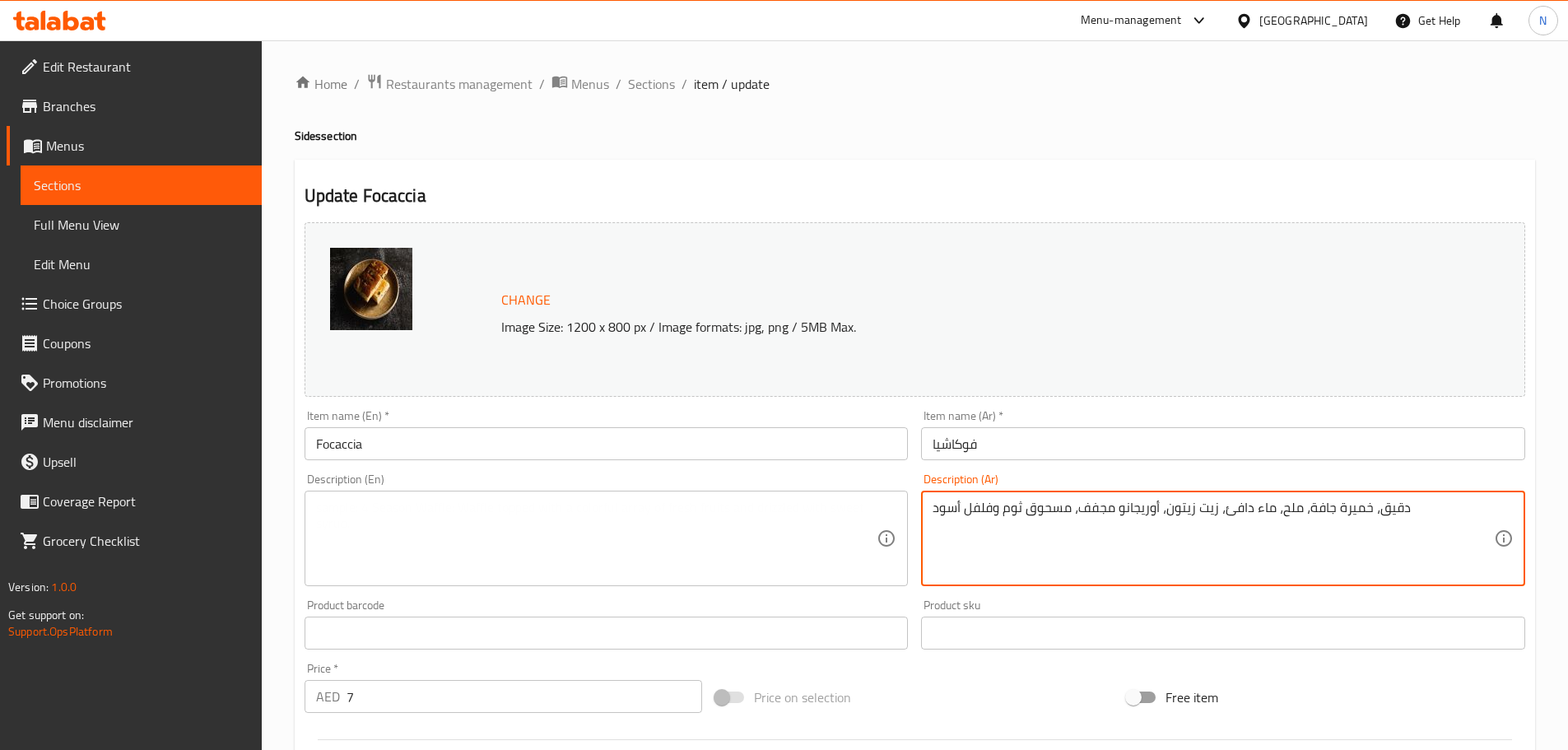
click at [1183, 509] on textarea "دقيق، خميرة جافة، ملح، ماء دافئ، زيت زيتون، أوريجانو مجفف، مسحوق ثوم وفلفل أسود" at bounding box center [1213, 539] width 562 height 78
click at [1183, 508] on textarea "دقيق، خميرة جافة، ملح، ماء دافئ، زيت زيتون، أوريجانو مجفف، مسحوق ثوم وفلفل أسود" at bounding box center [1213, 539] width 562 height 78
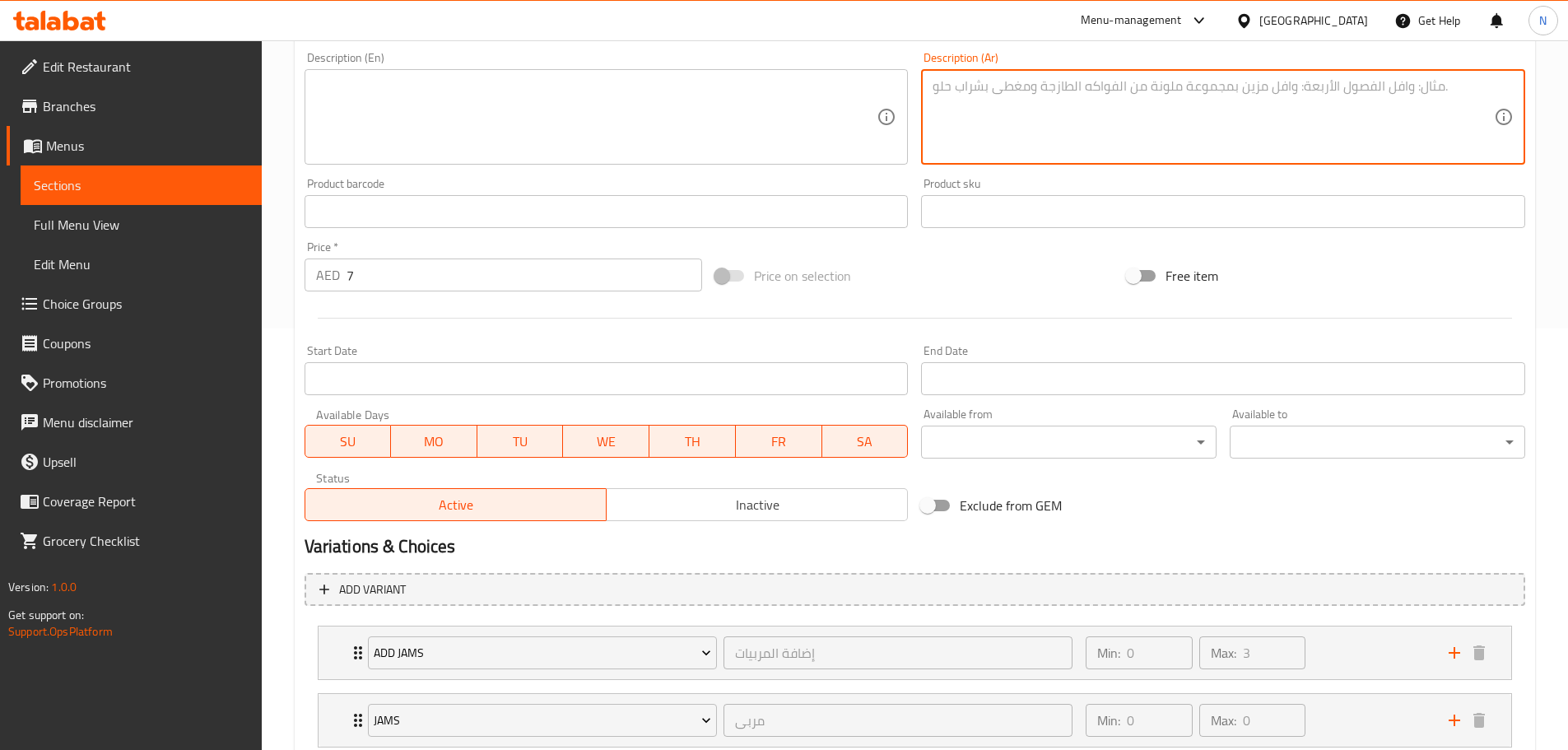
scroll to position [494, 0]
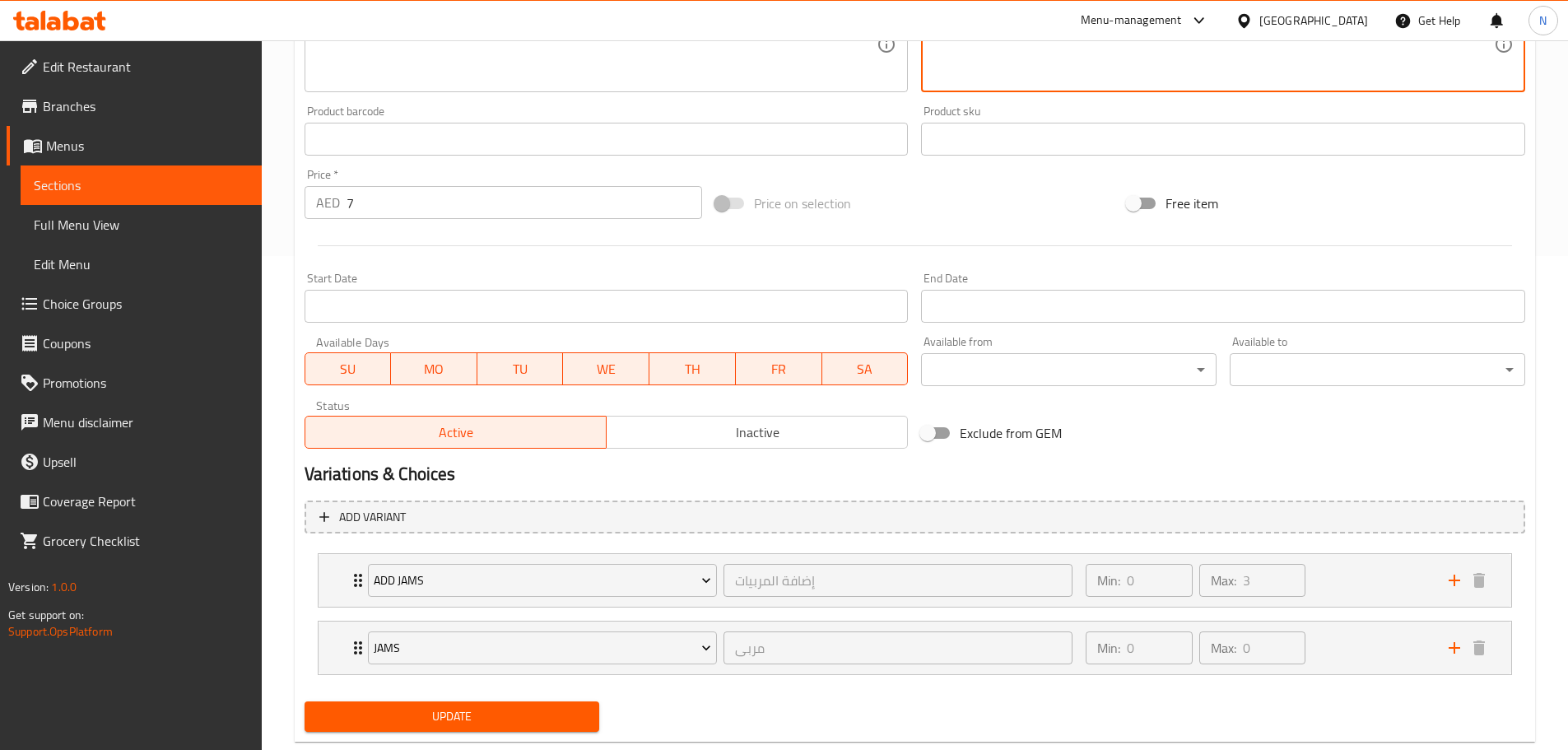
click at [479, 724] on span "Update" at bounding box center [452, 716] width 269 height 21
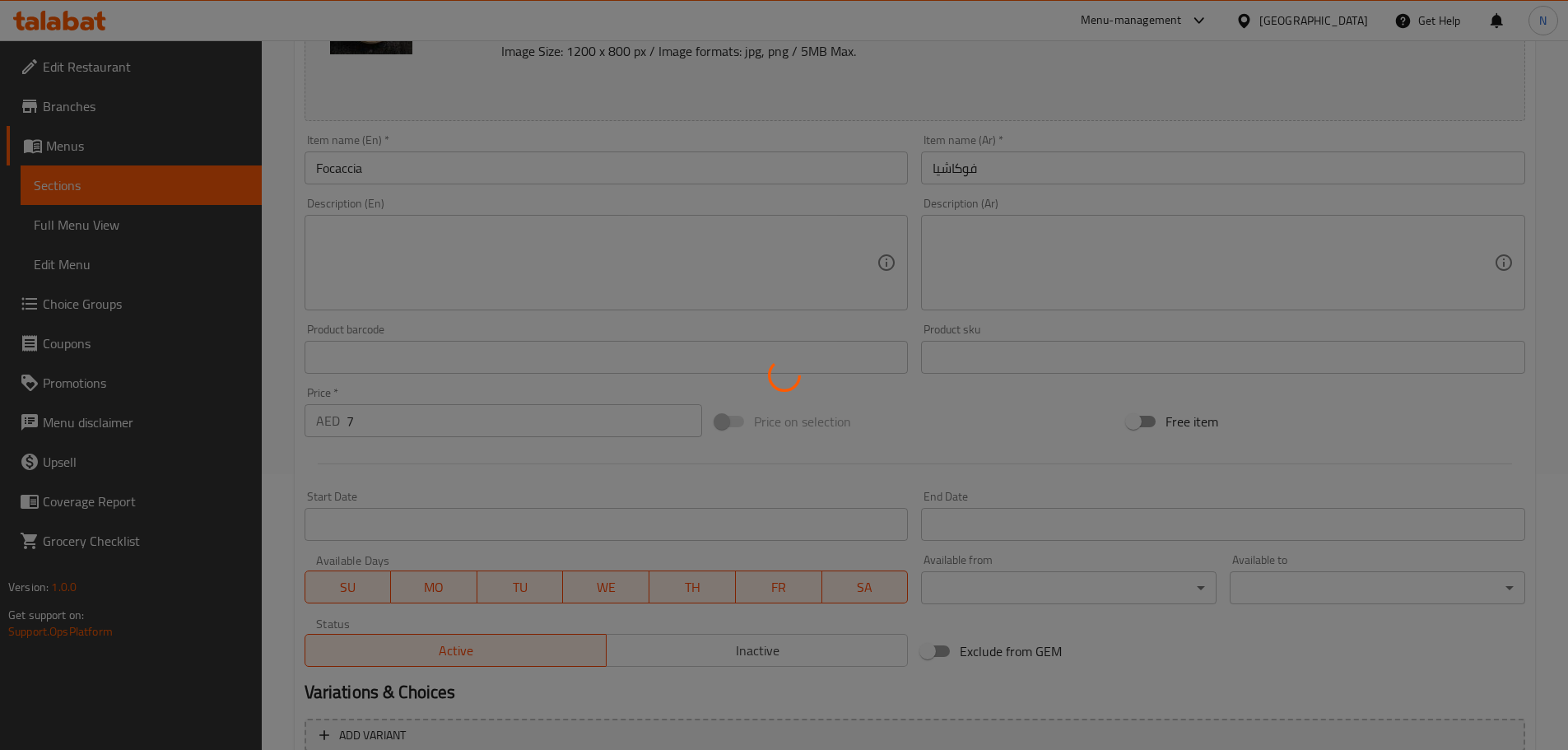
scroll to position [0, 0]
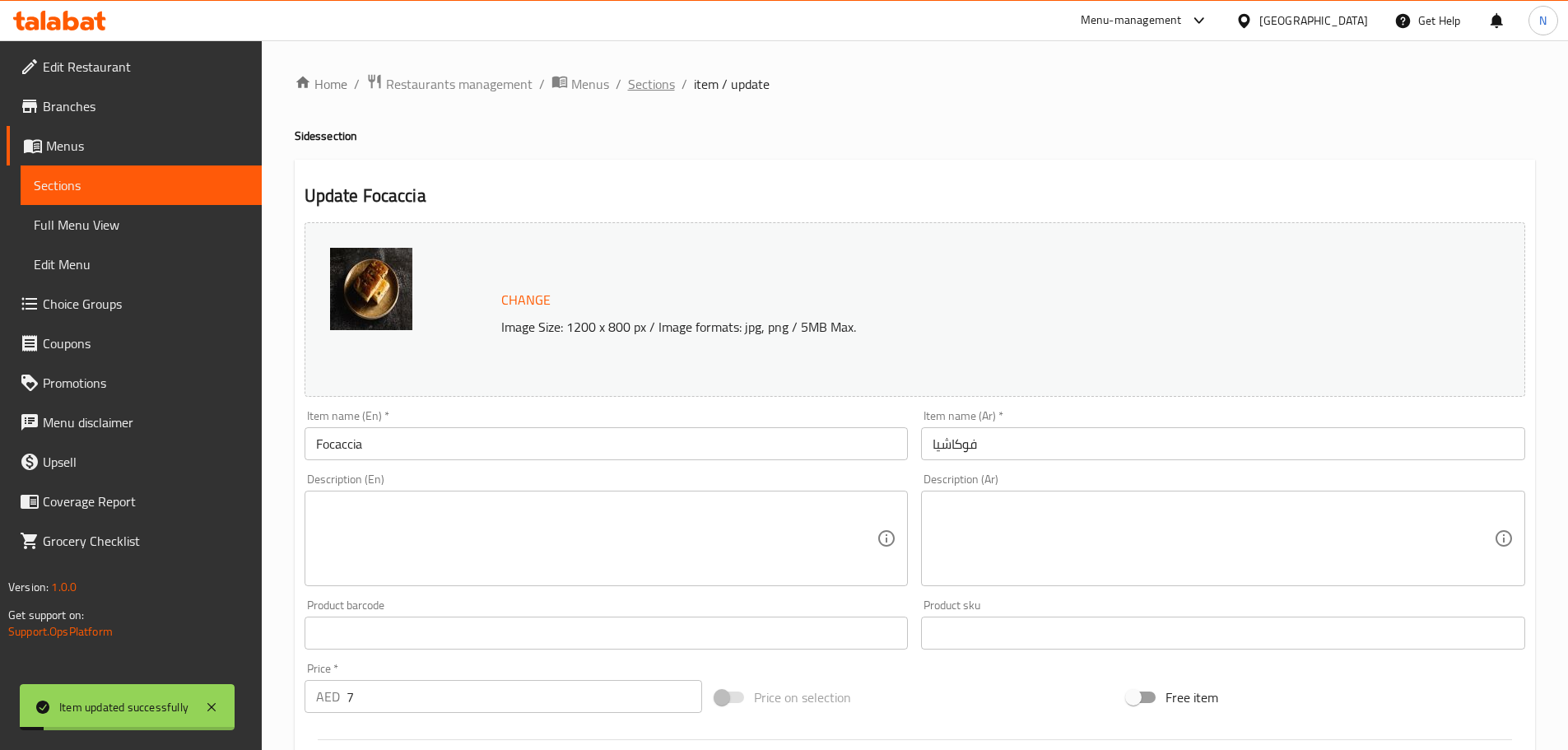
click at [657, 89] on span "Sections" at bounding box center [652, 84] width 47 height 20
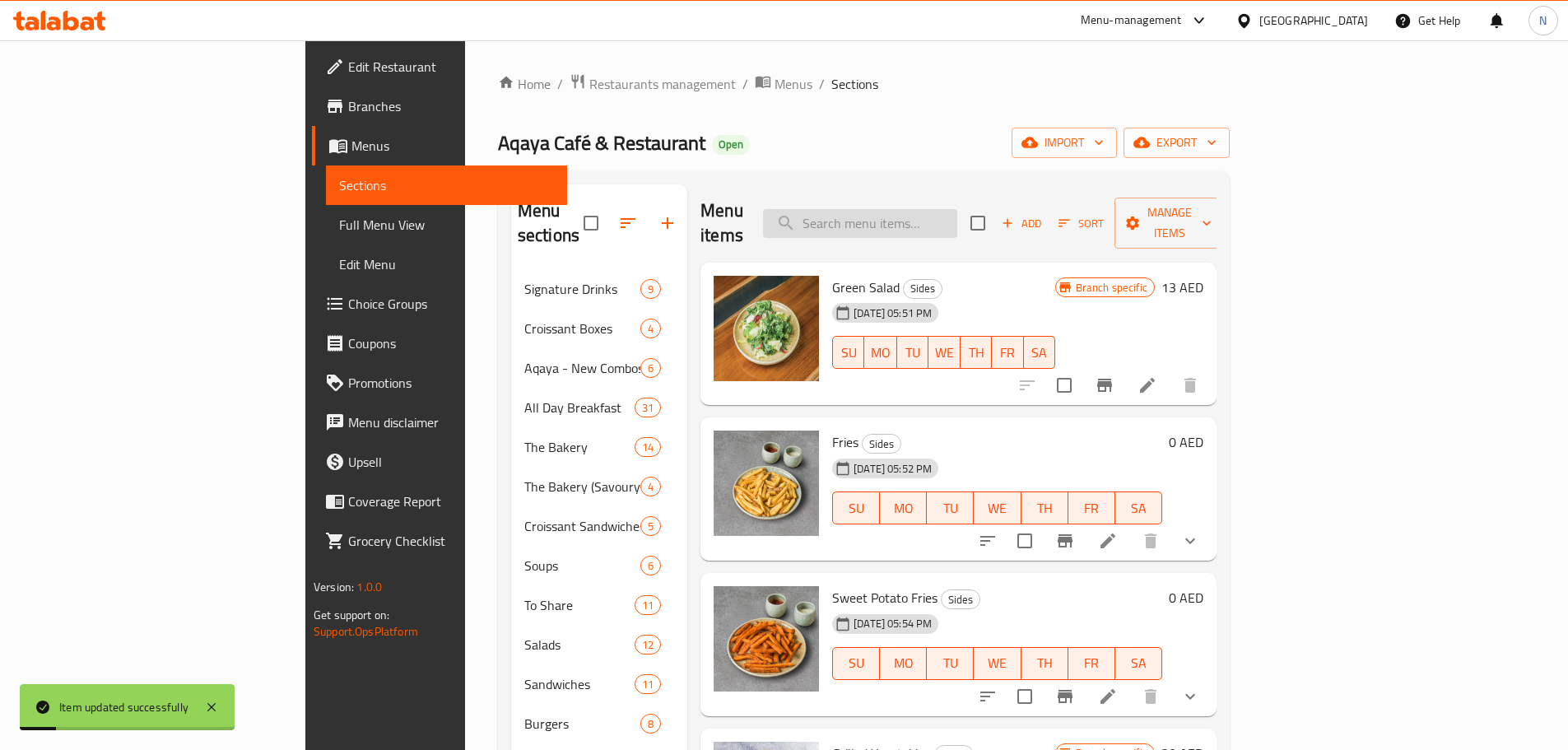
click at [901, 209] on input "search" at bounding box center [860, 223] width 194 height 29
paste input "White Bread"
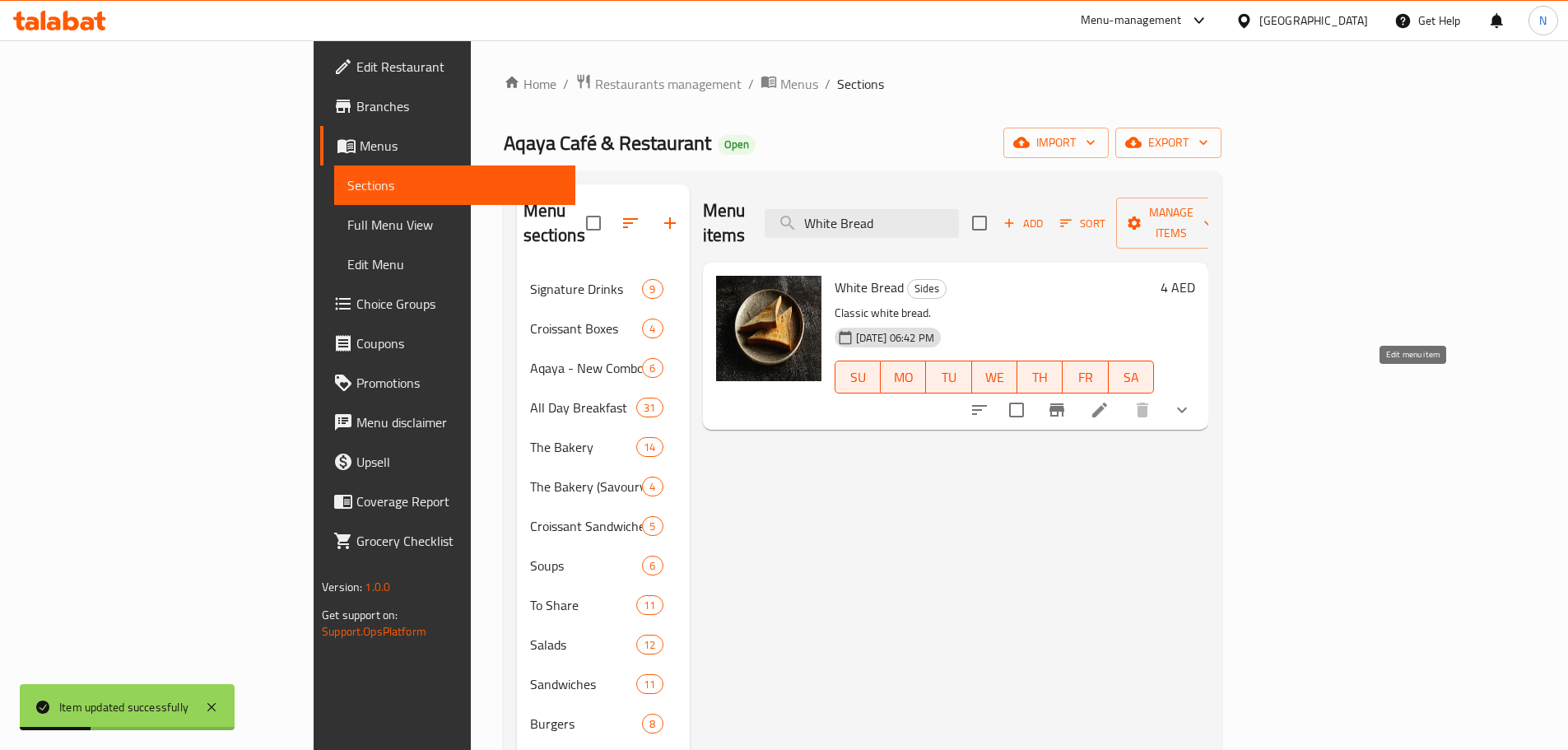
type input "White Bread"
click at [1109, 400] on icon at bounding box center [1100, 410] width 20 height 20
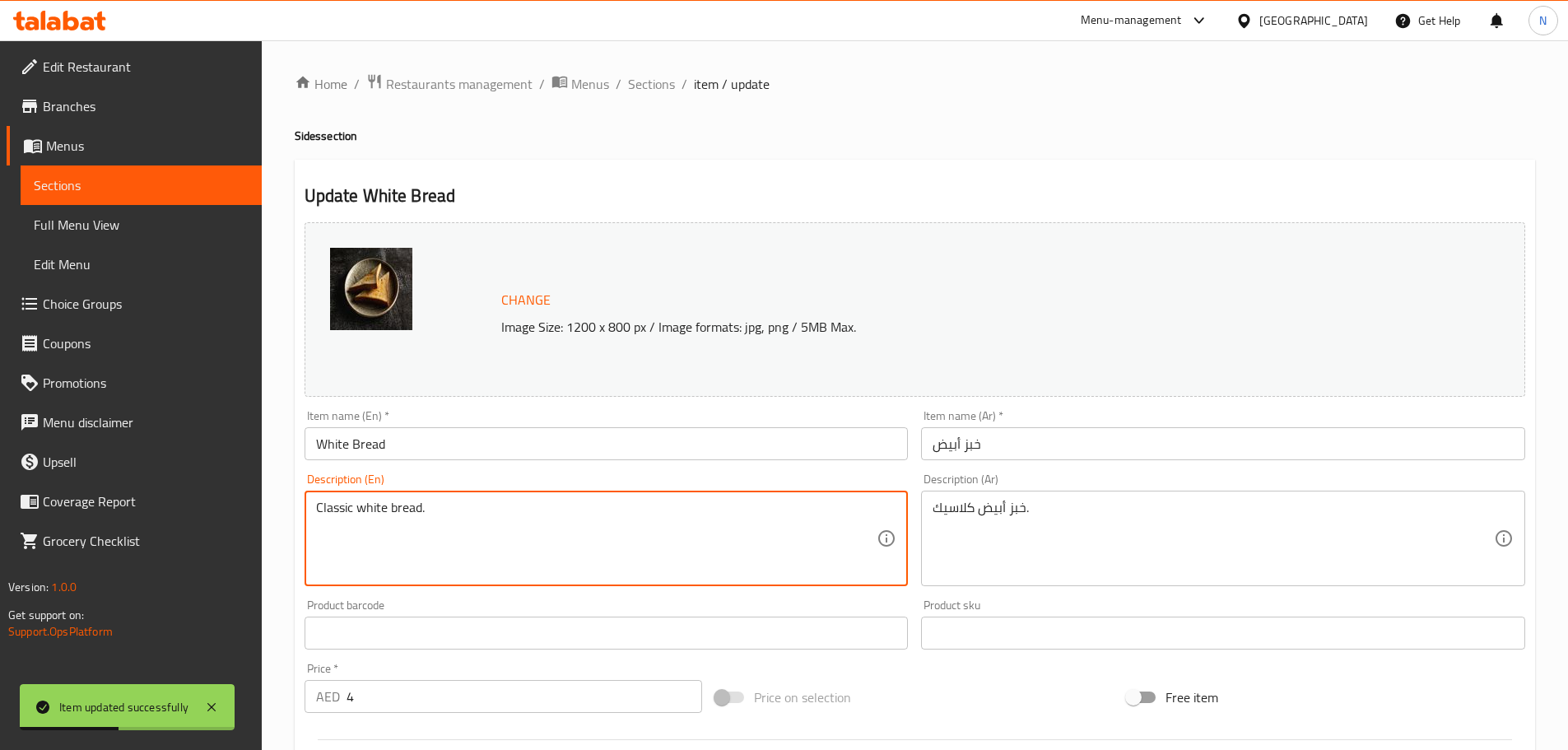
click at [377, 508] on textarea "Classic white bread." at bounding box center [597, 539] width 562 height 78
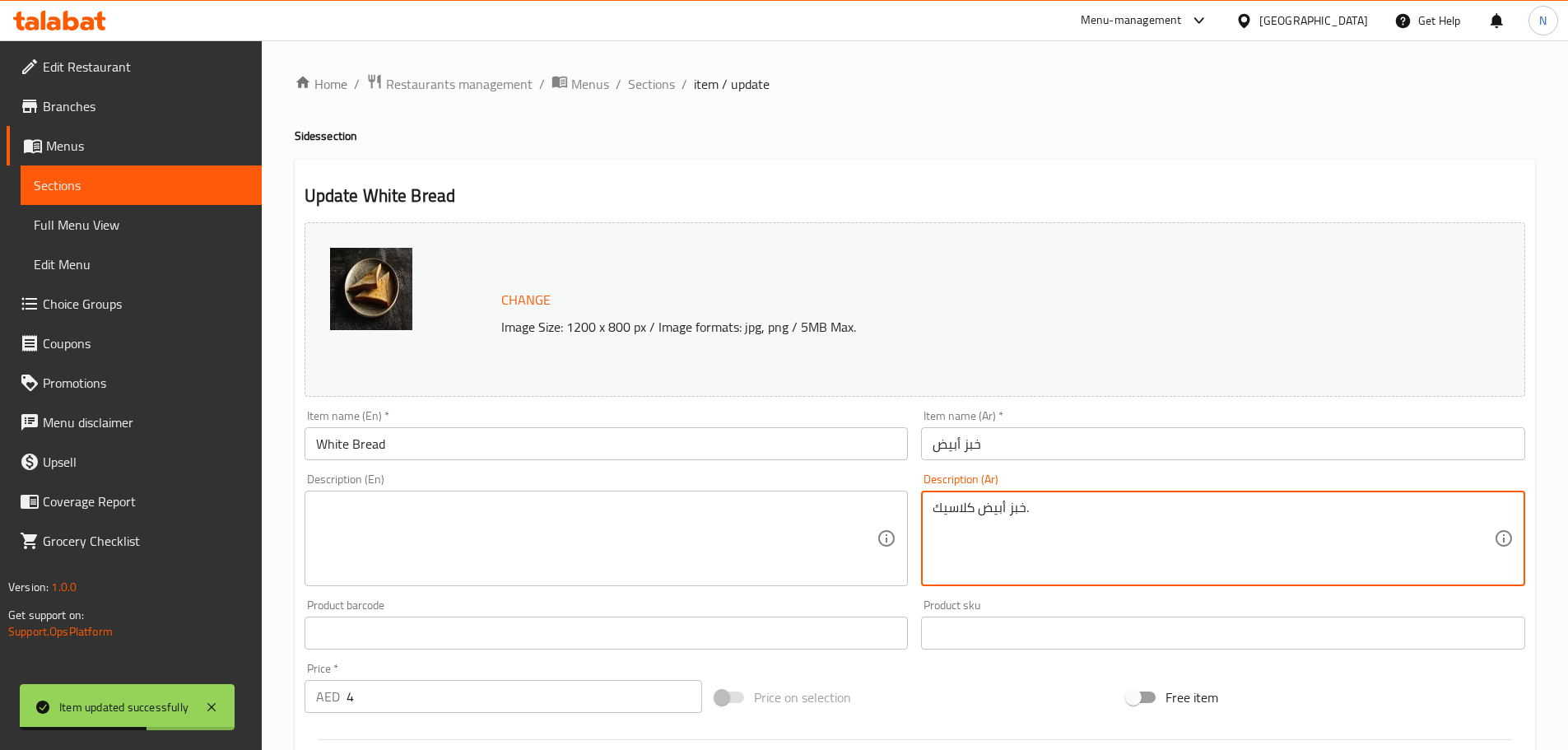
click at [991, 512] on textarea "خبز أبيض كلاسيك." at bounding box center [1213, 539] width 562 height 78
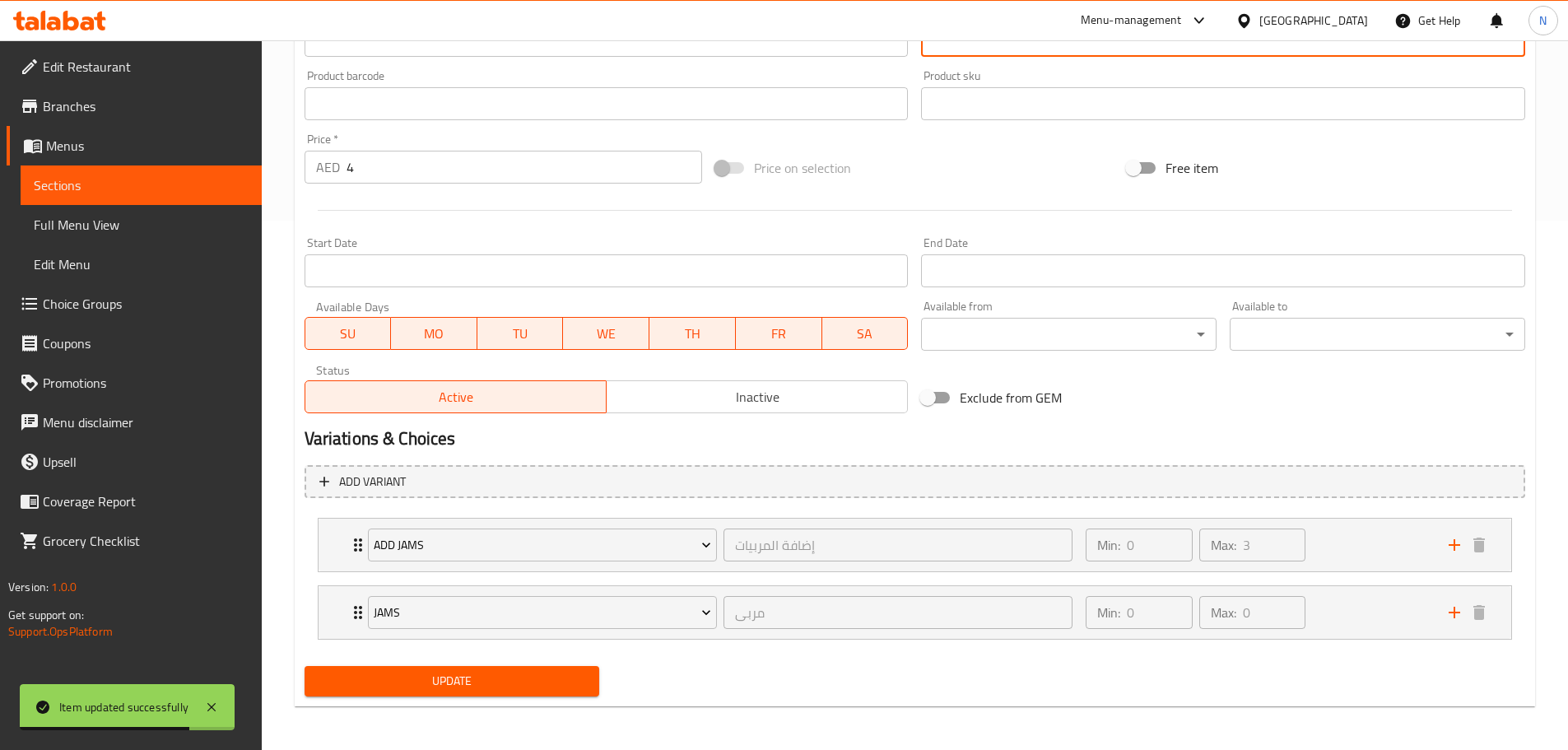
scroll to position [532, 0]
click at [436, 681] on span "Update" at bounding box center [452, 678] width 269 height 21
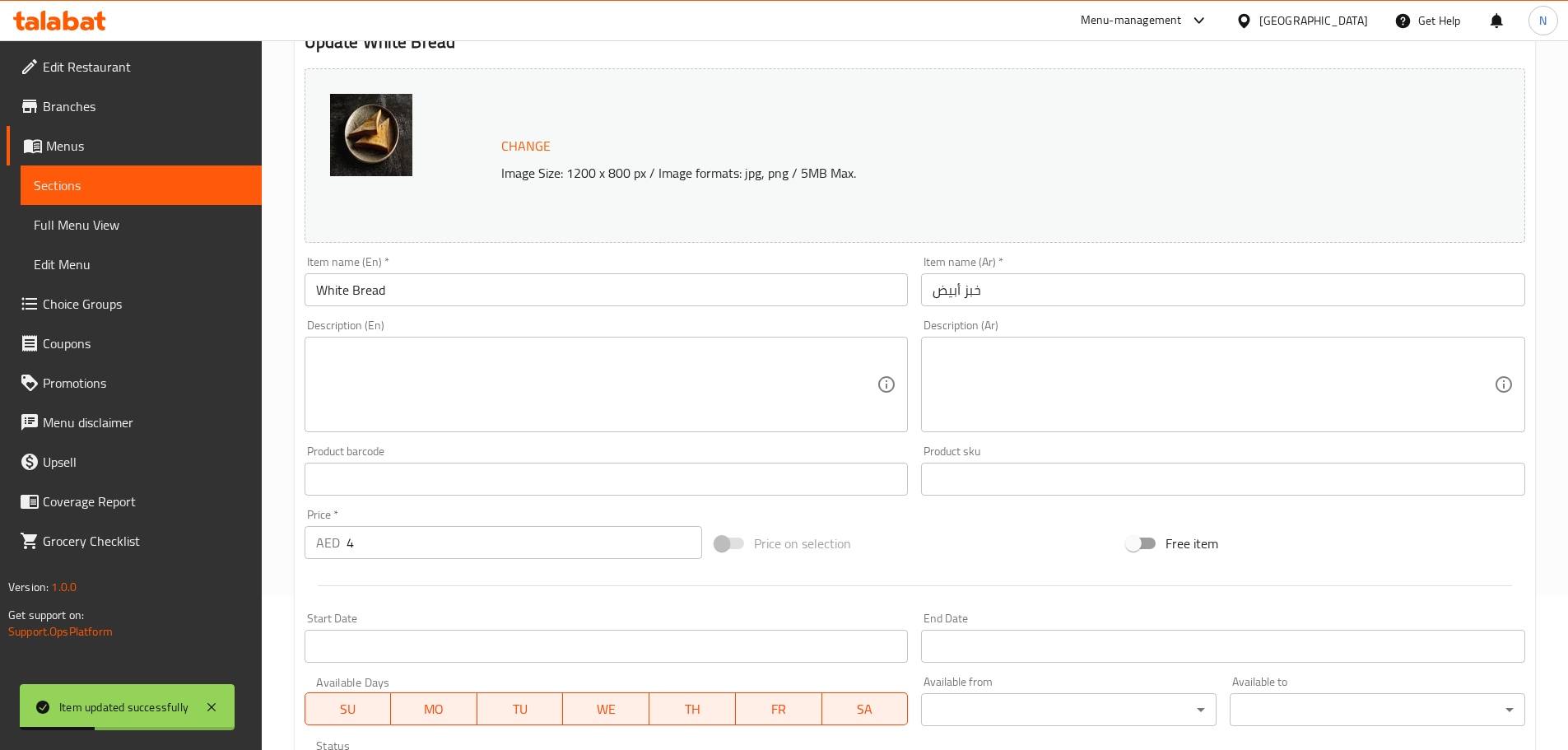
scroll to position [0, 0]
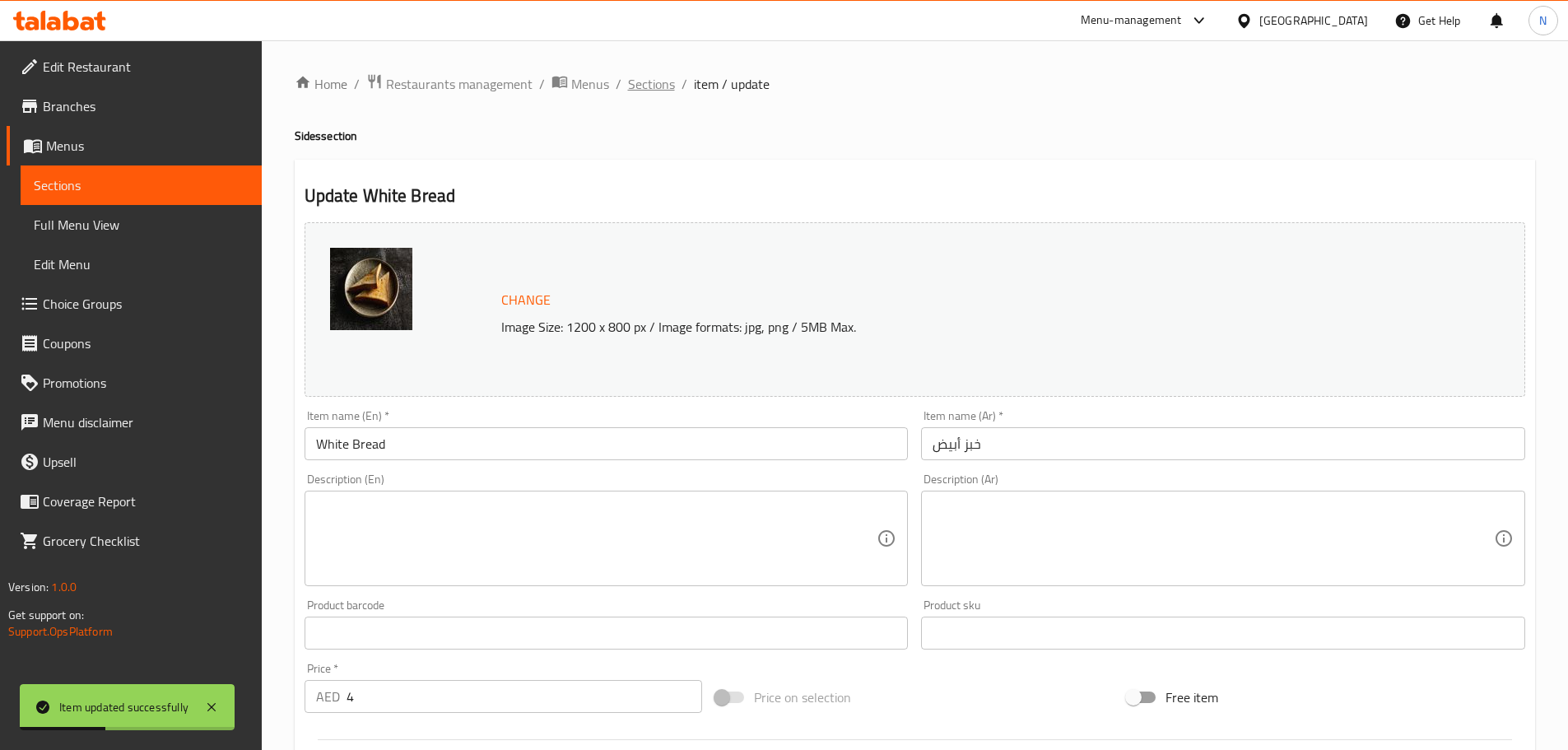
click at [628, 87] on span "Sections" at bounding box center [652, 84] width 47 height 20
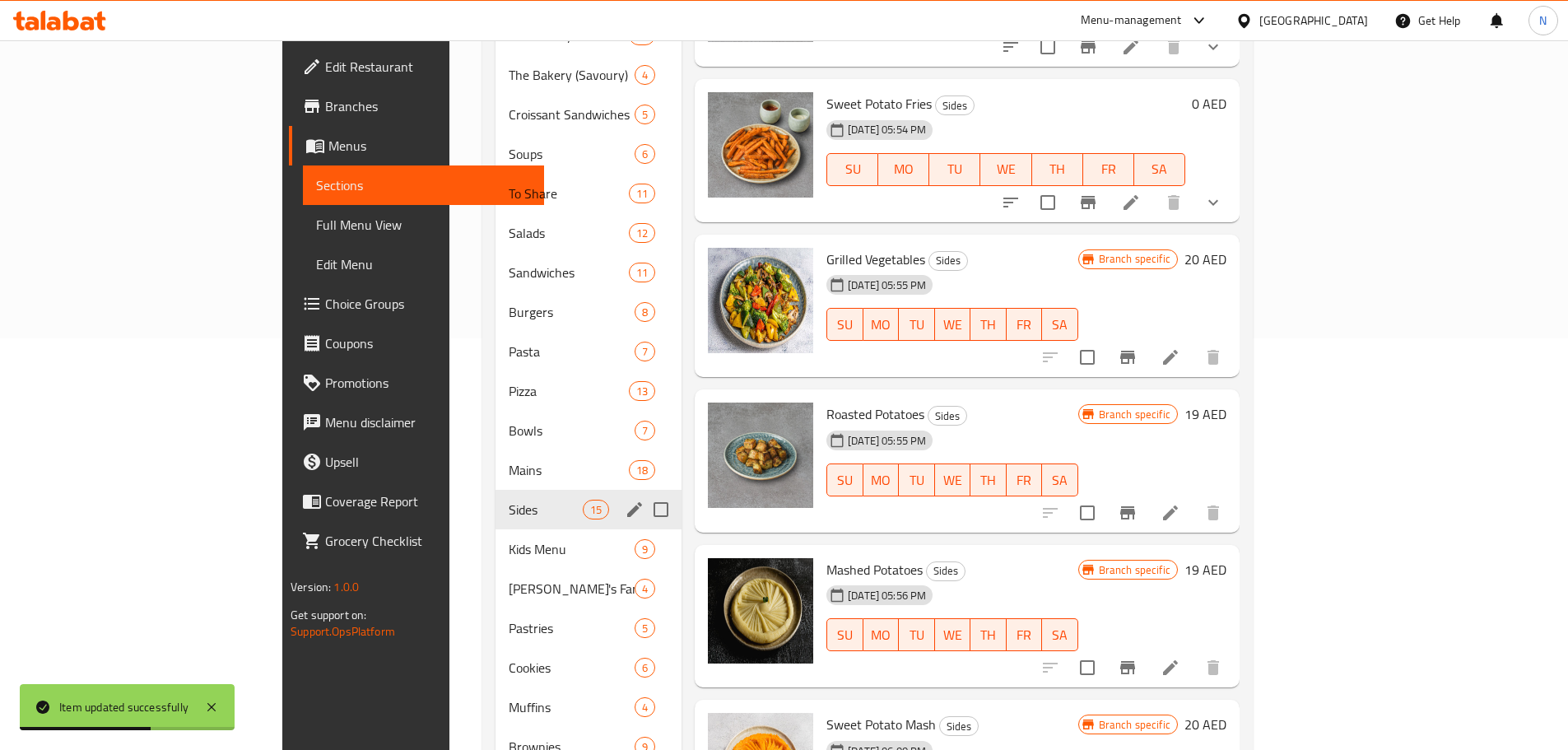
scroll to position [576, 0]
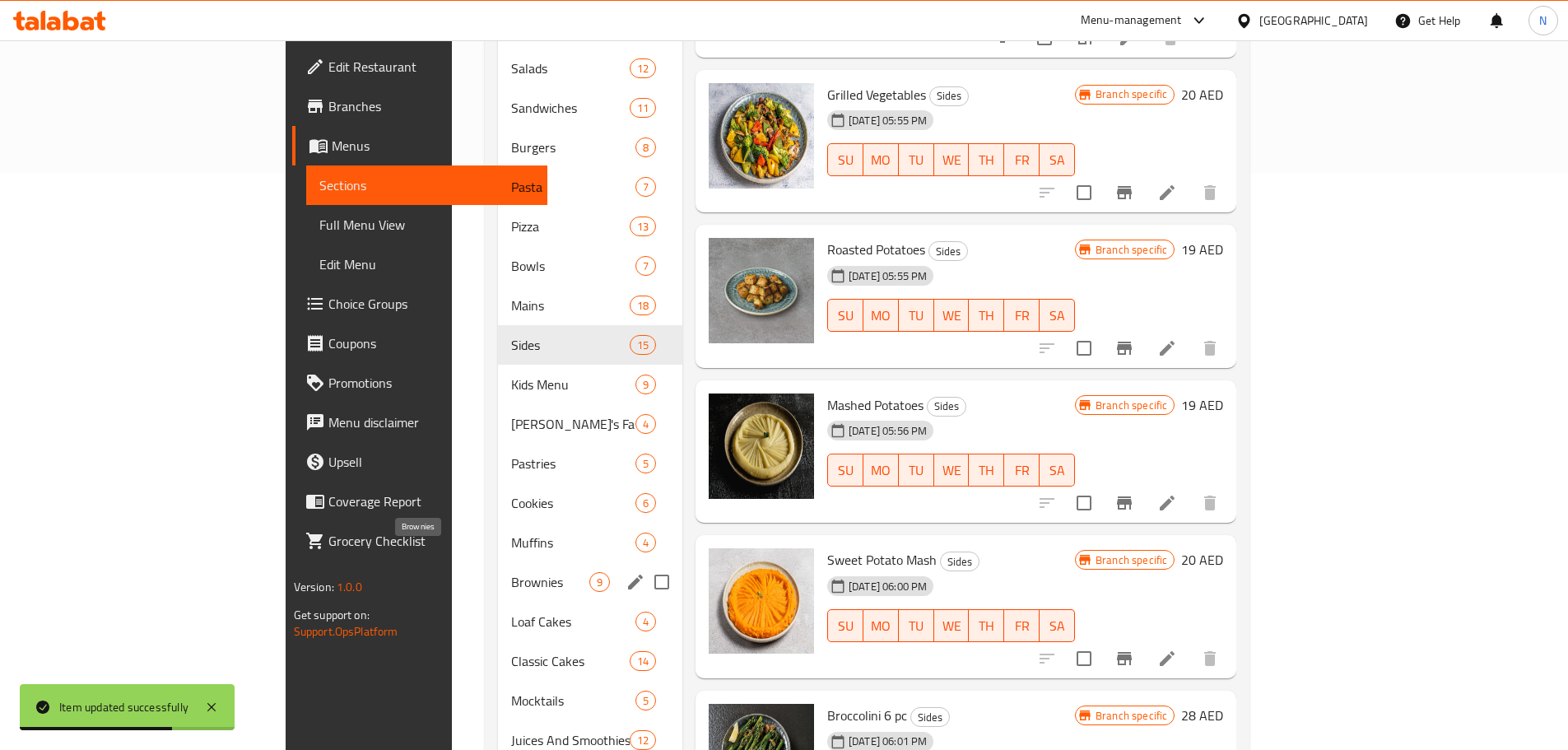
click at [511, 572] on span "Brownies" at bounding box center [550, 582] width 78 height 20
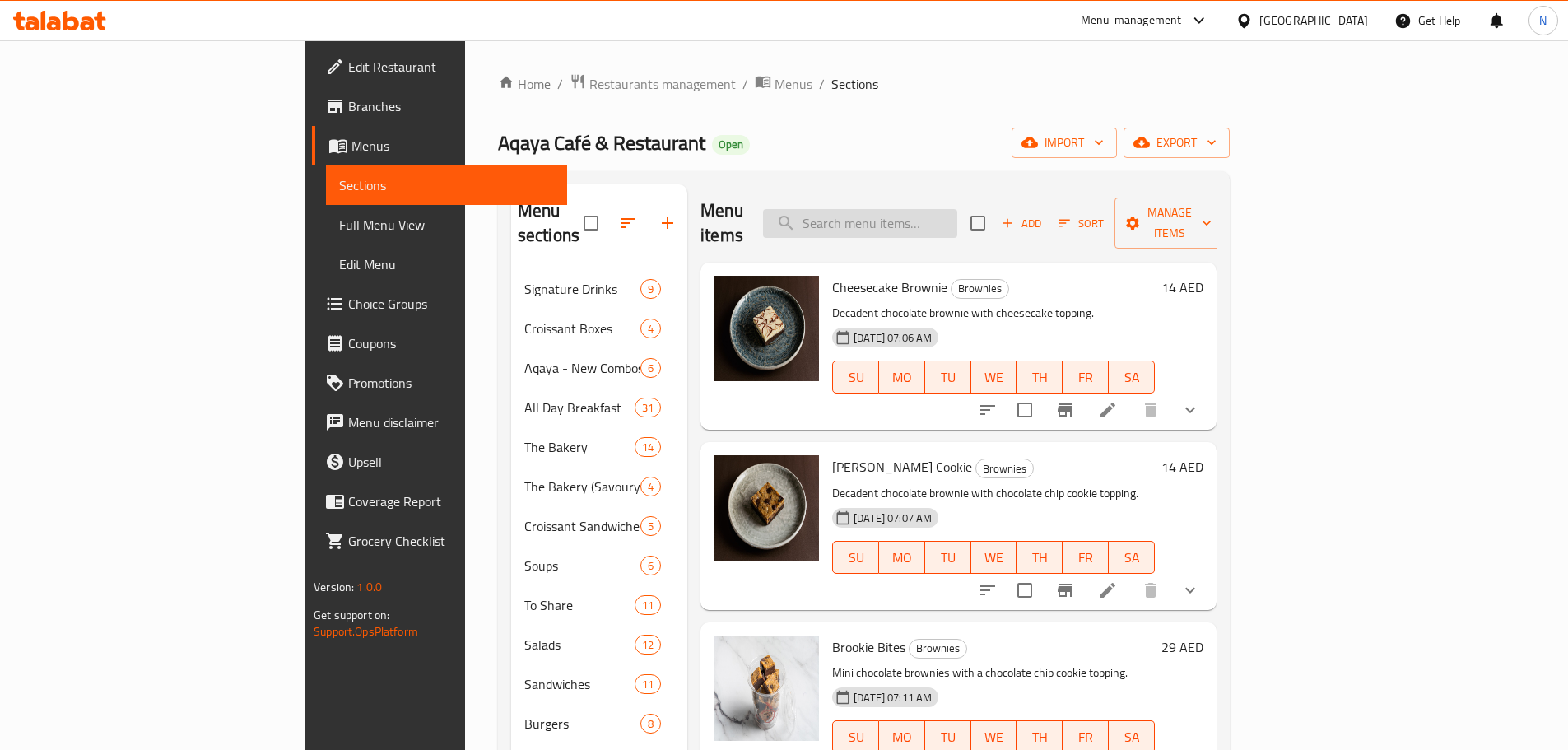
click at [957, 214] on input "search" at bounding box center [860, 223] width 194 height 29
paste input "Espresso"
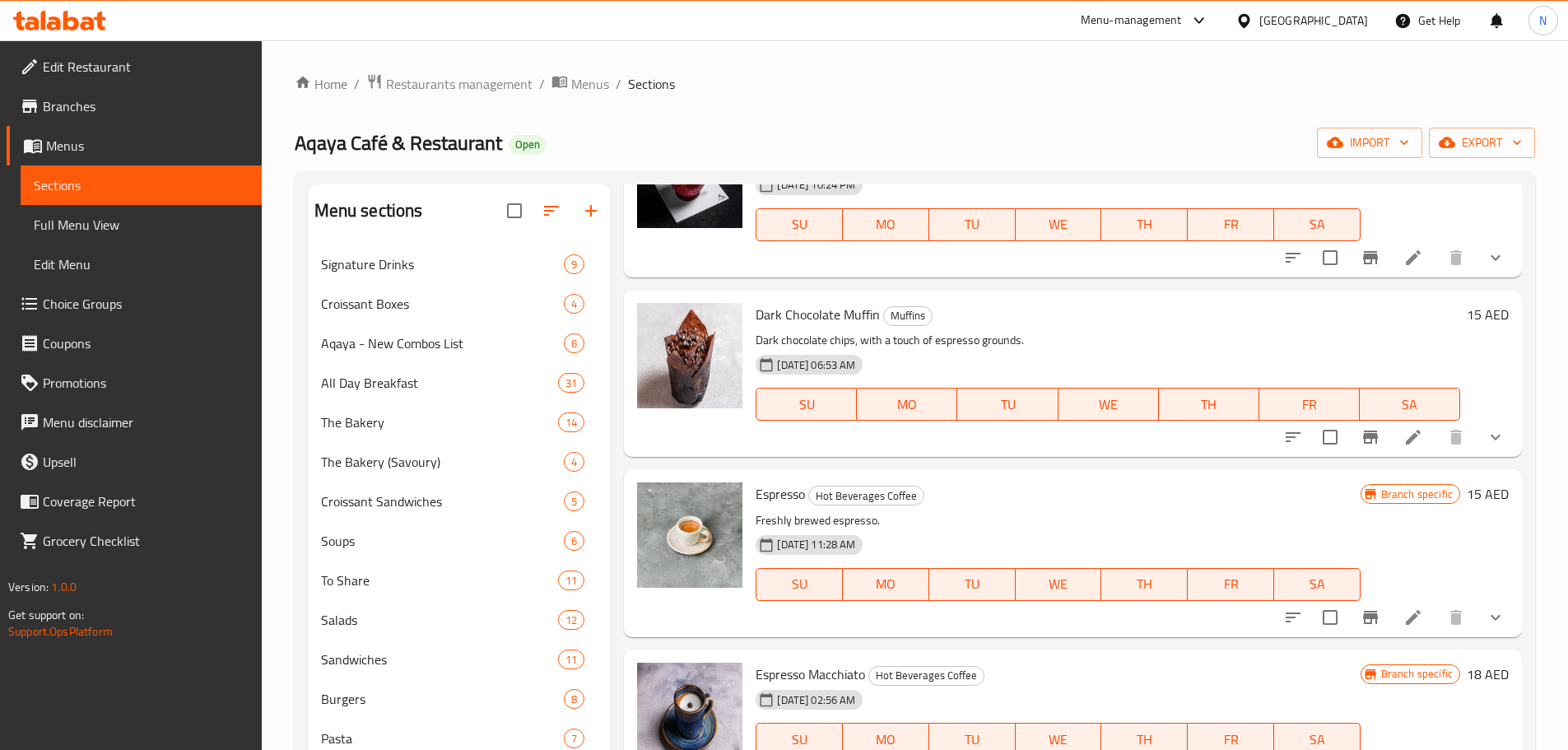
scroll to position [823, 0]
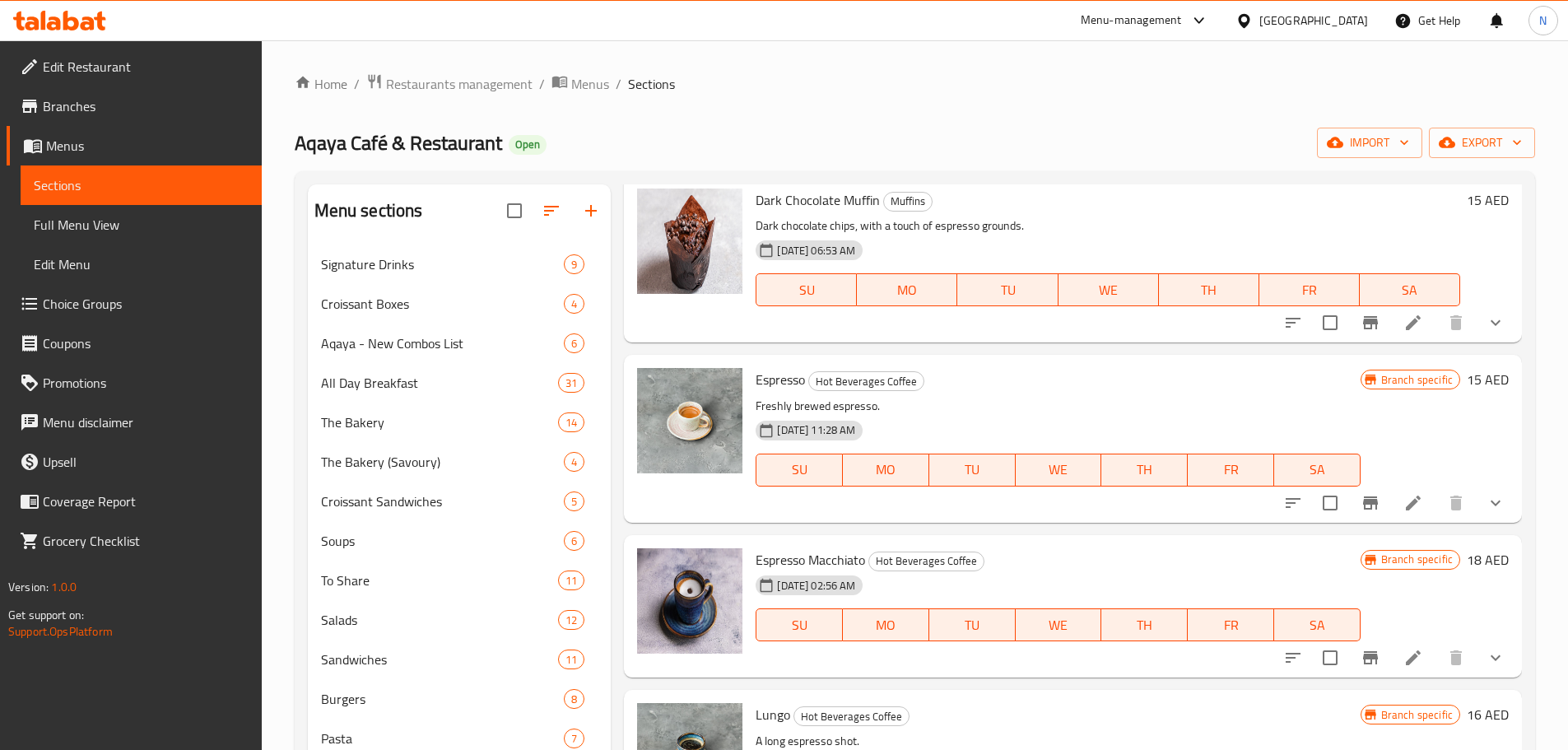
type input "Espresso"
click at [1406, 510] on icon at bounding box center [1413, 503] width 15 height 15
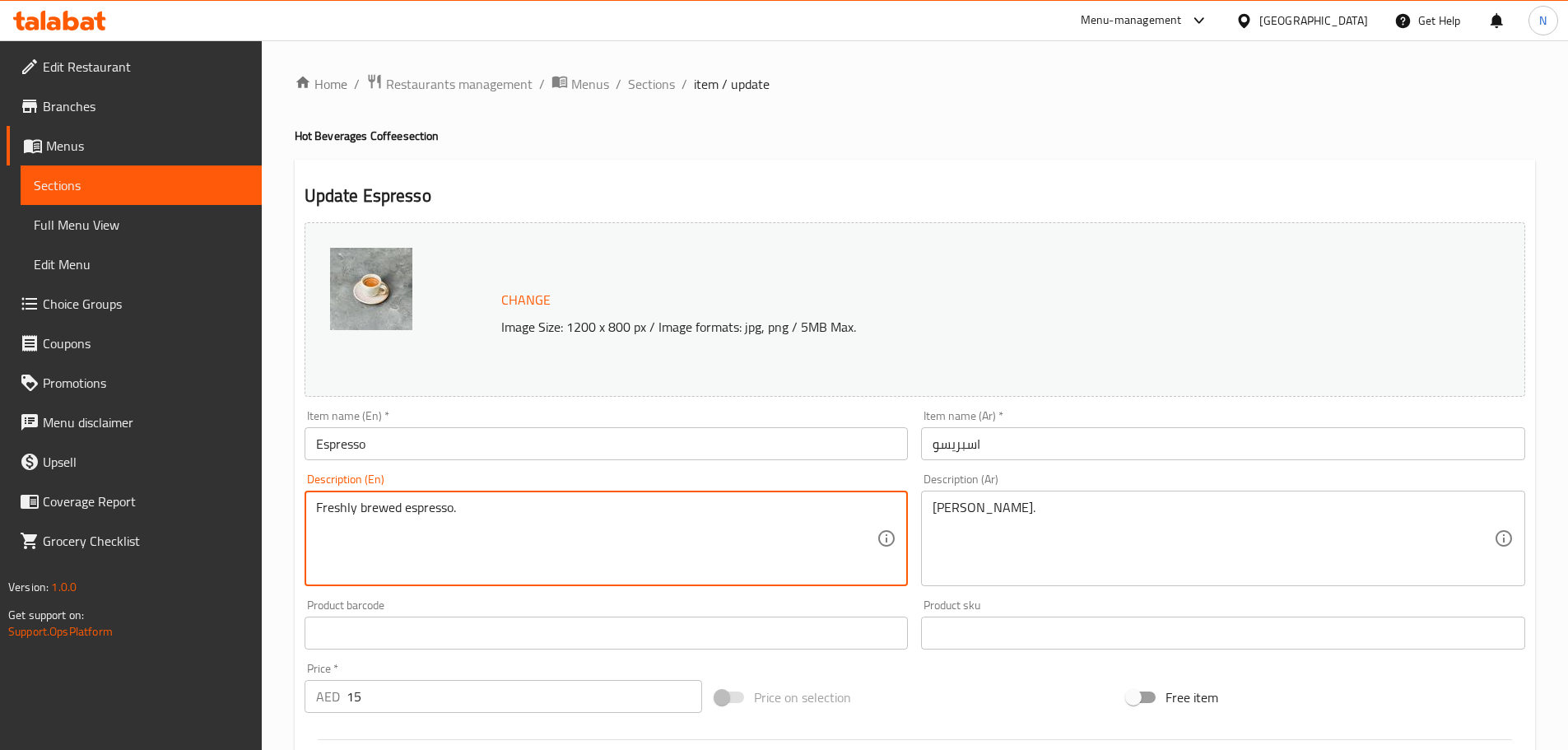
click at [384, 513] on textarea "Freshly brewed espresso." at bounding box center [597, 539] width 562 height 78
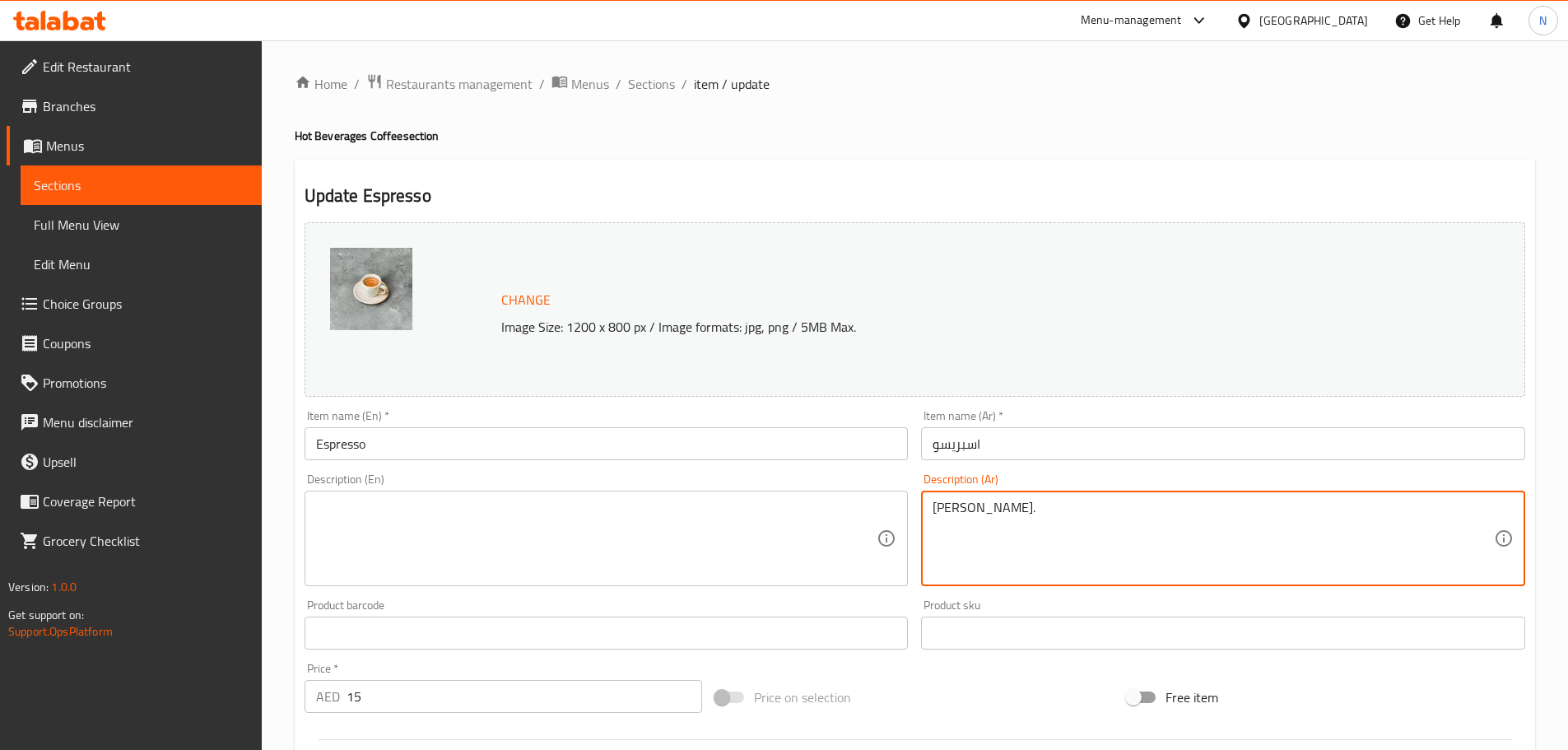
click at [964, 521] on textarea "اسبريسو طازج." at bounding box center [1213, 539] width 562 height 78
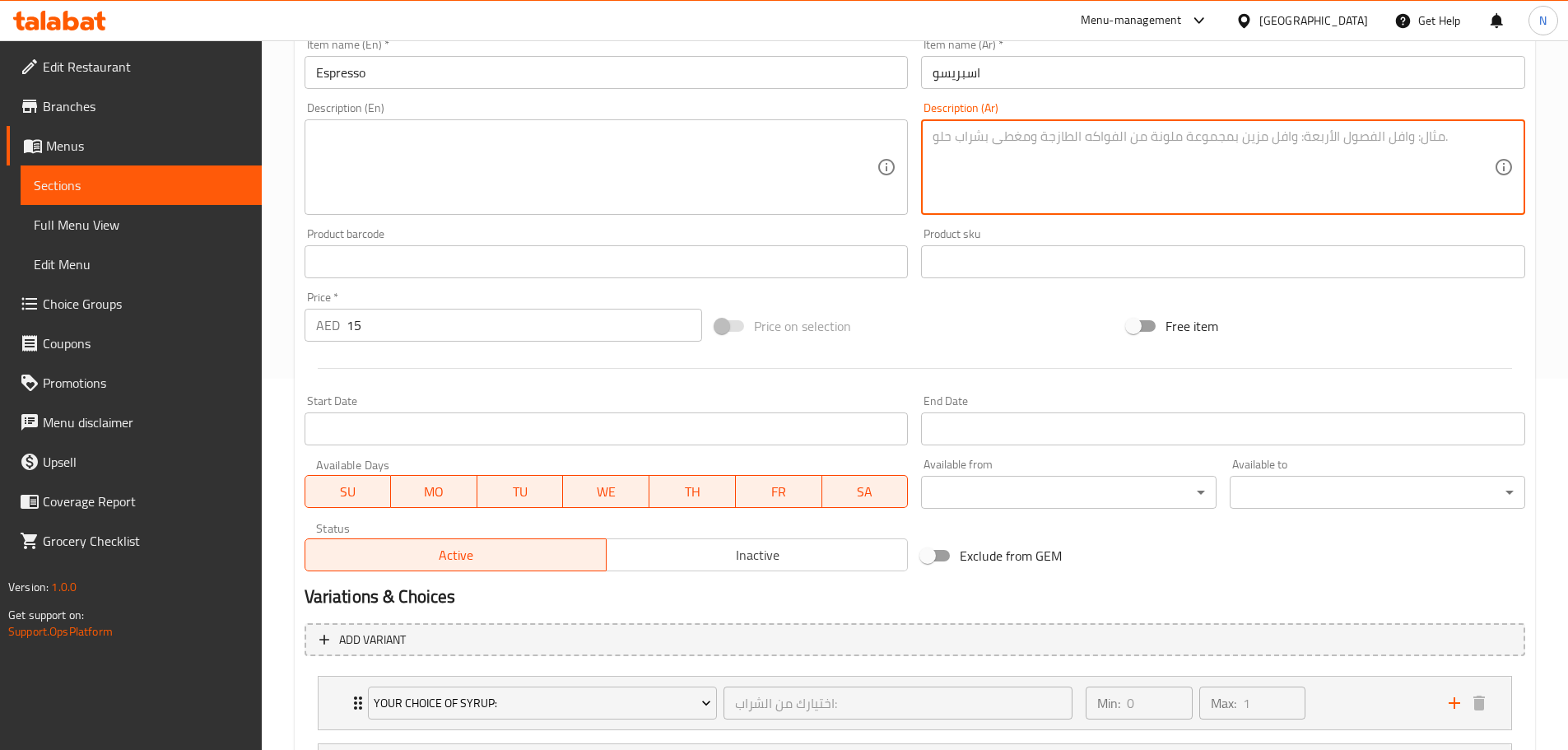
scroll to position [576, 0]
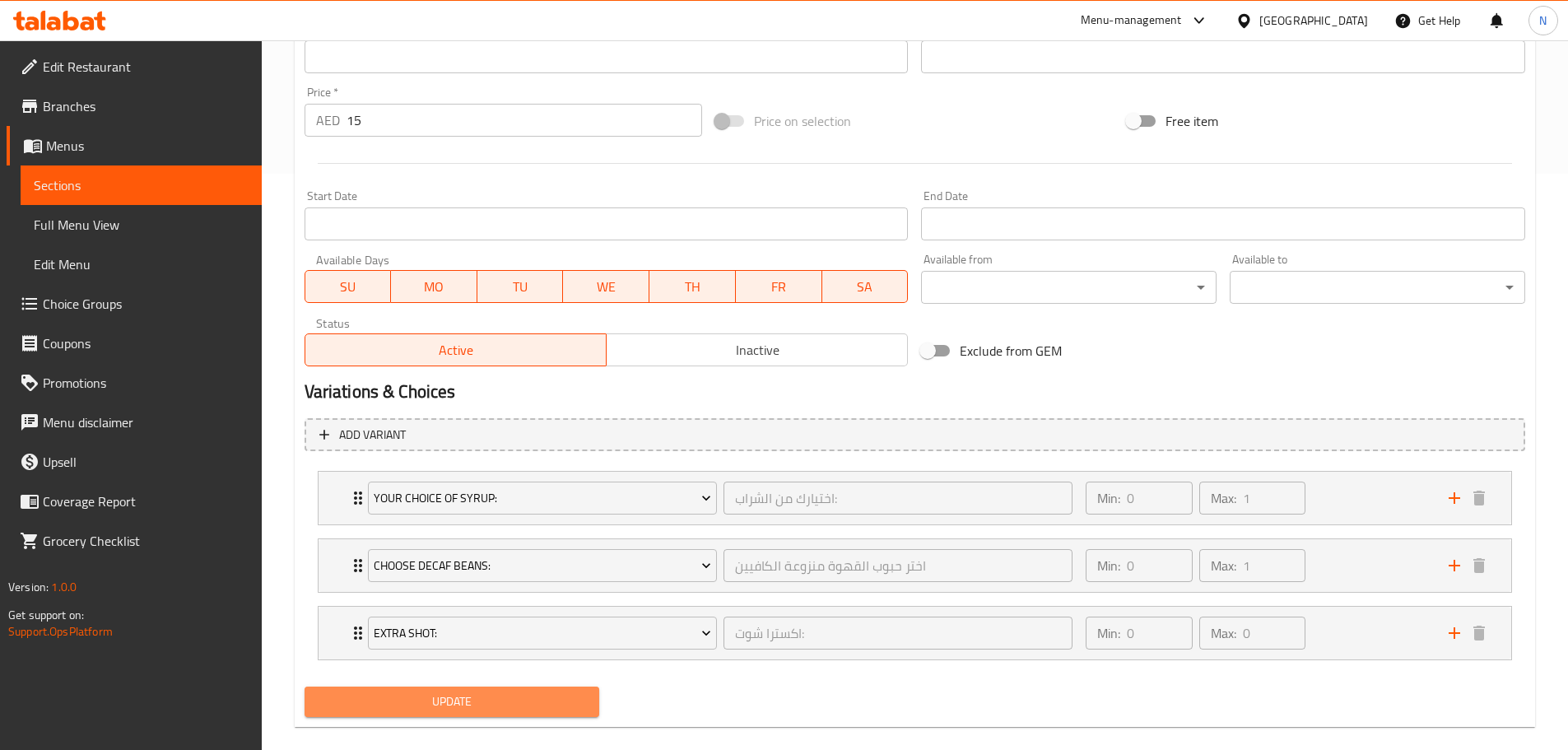
click at [531, 694] on span "Update" at bounding box center [452, 702] width 269 height 21
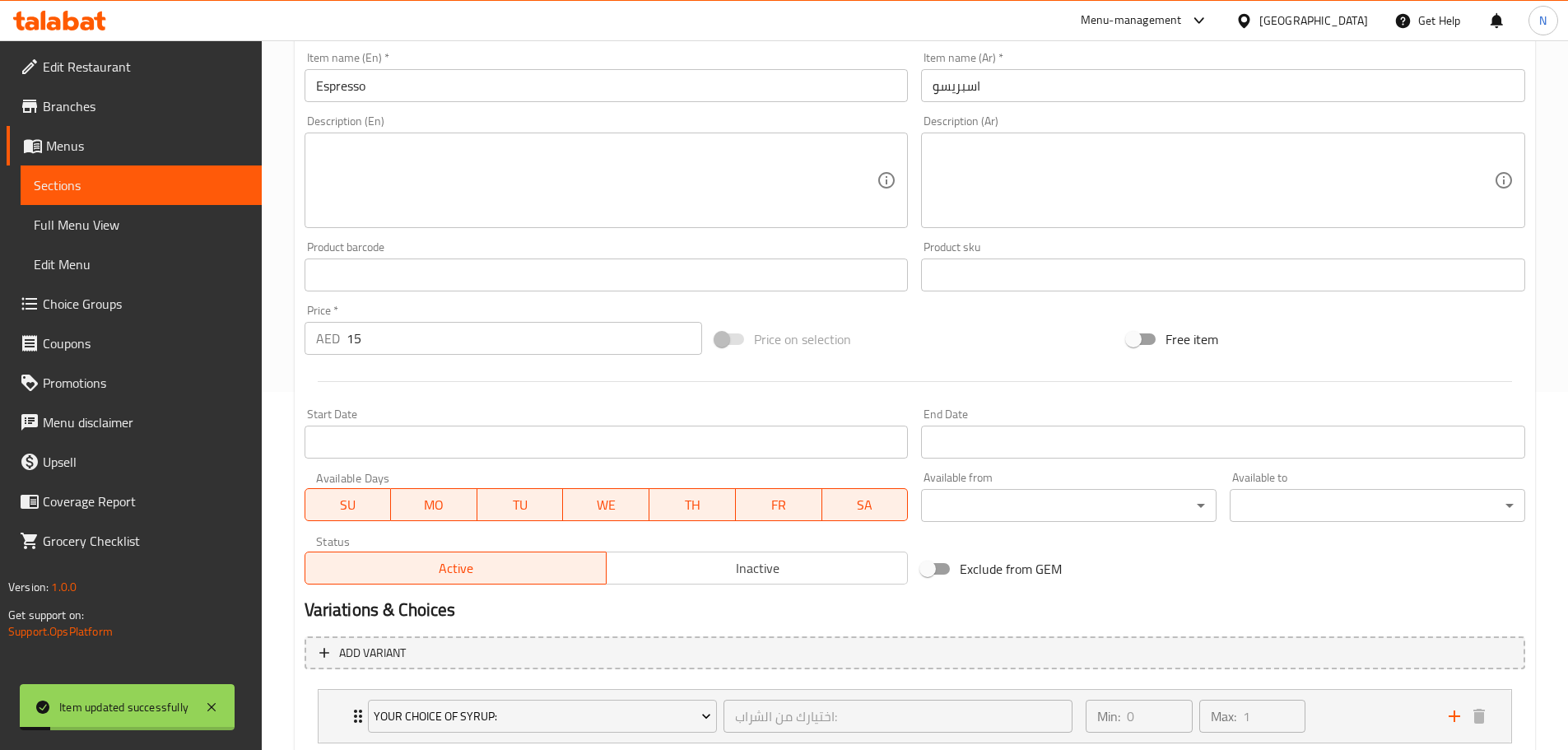
scroll to position [0, 0]
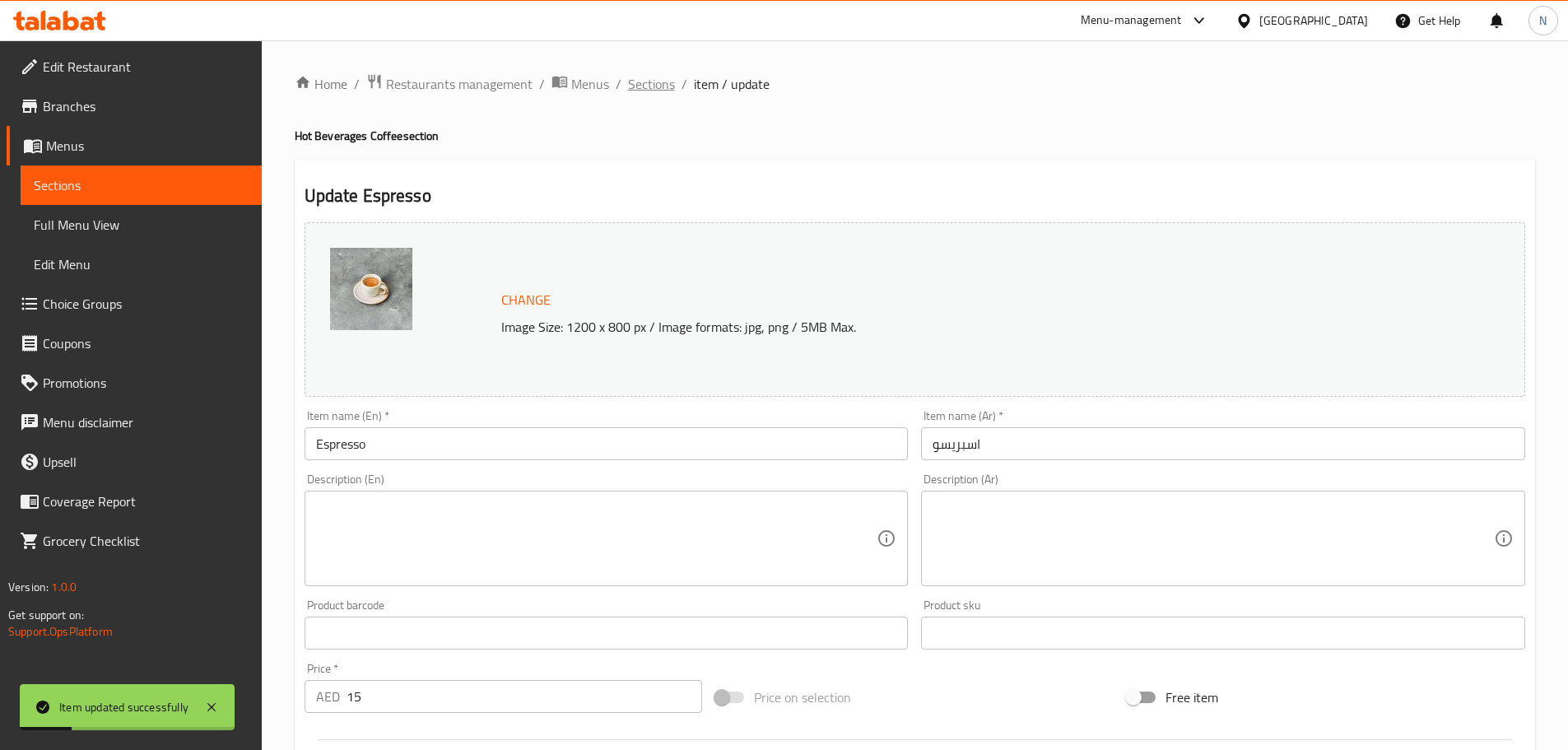
click at [647, 83] on span "Sections" at bounding box center [652, 84] width 47 height 20
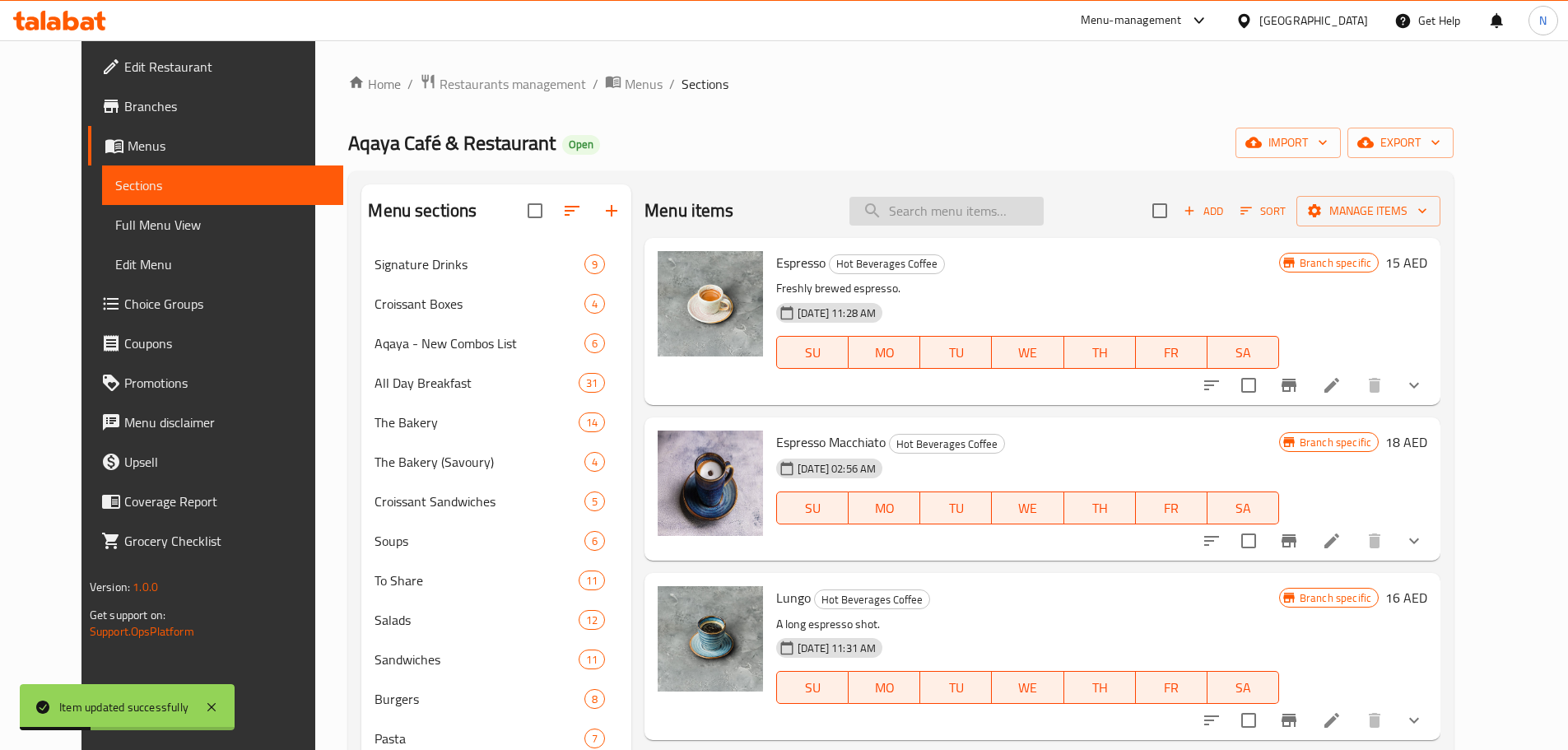
click at [908, 209] on input "search" at bounding box center [946, 211] width 194 height 29
paste input "Lungo"
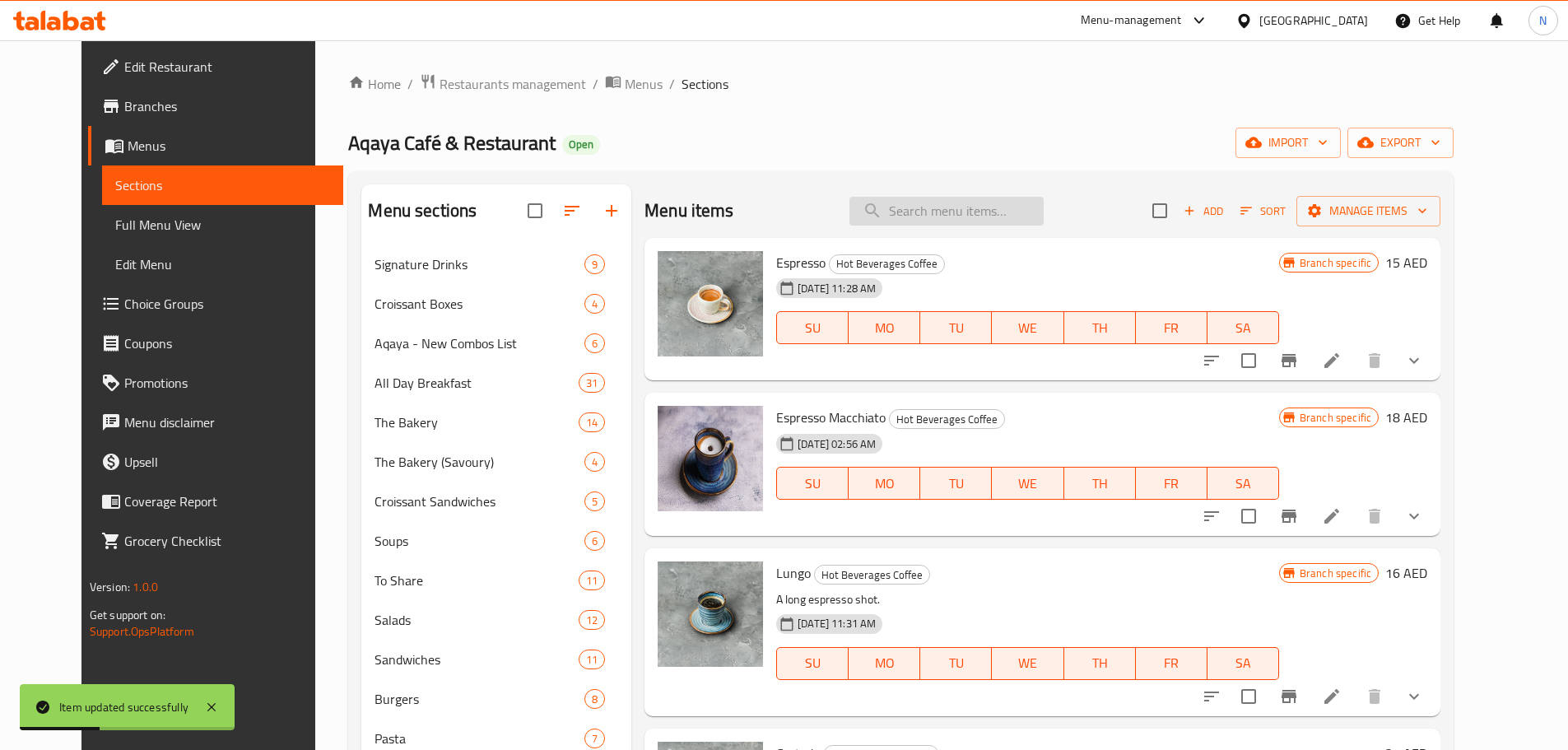
type input "Lungo"
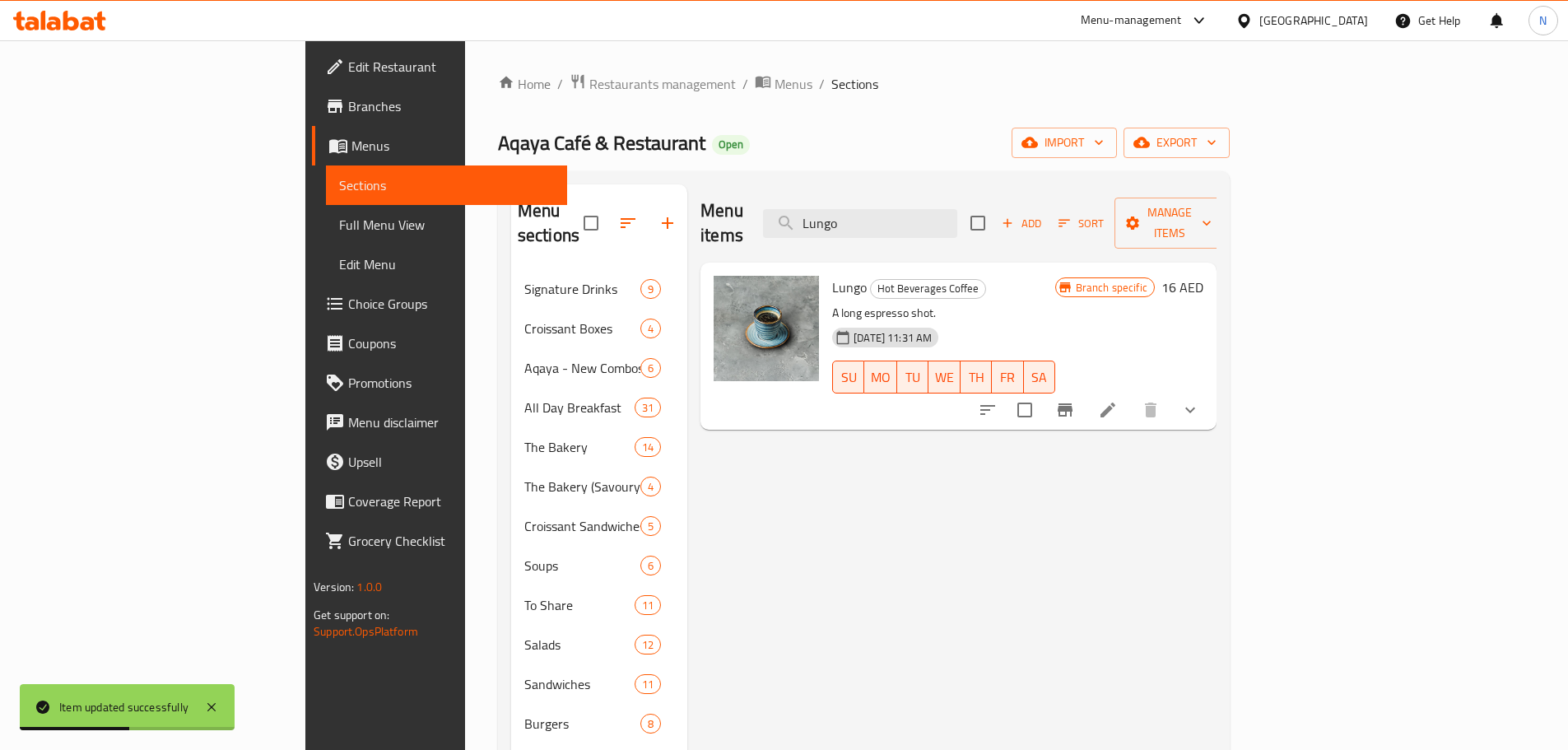
click at [1131, 395] on li at bounding box center [1107, 410] width 46 height 30
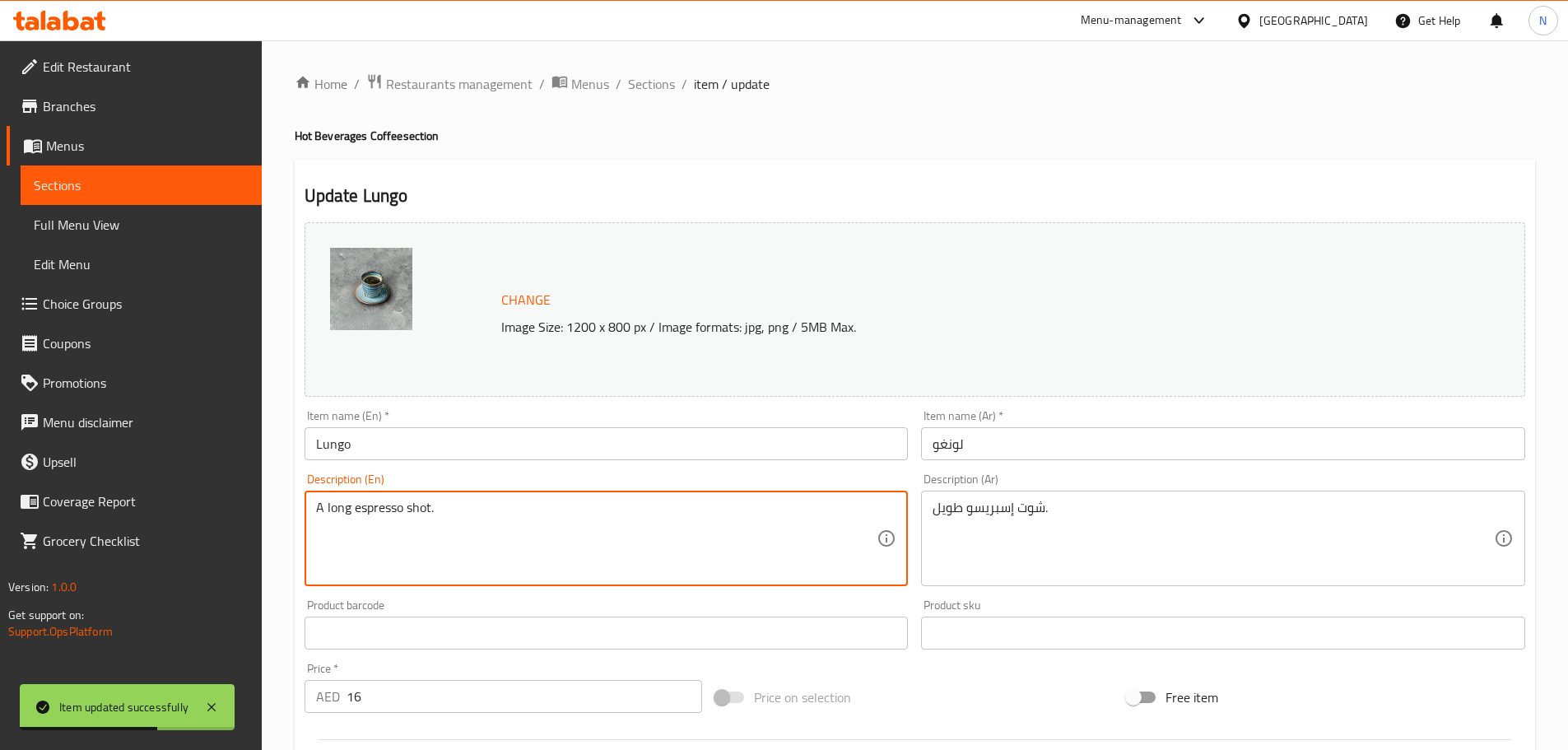
click at [375, 512] on textarea "A long espresso shot." at bounding box center [597, 539] width 562 height 78
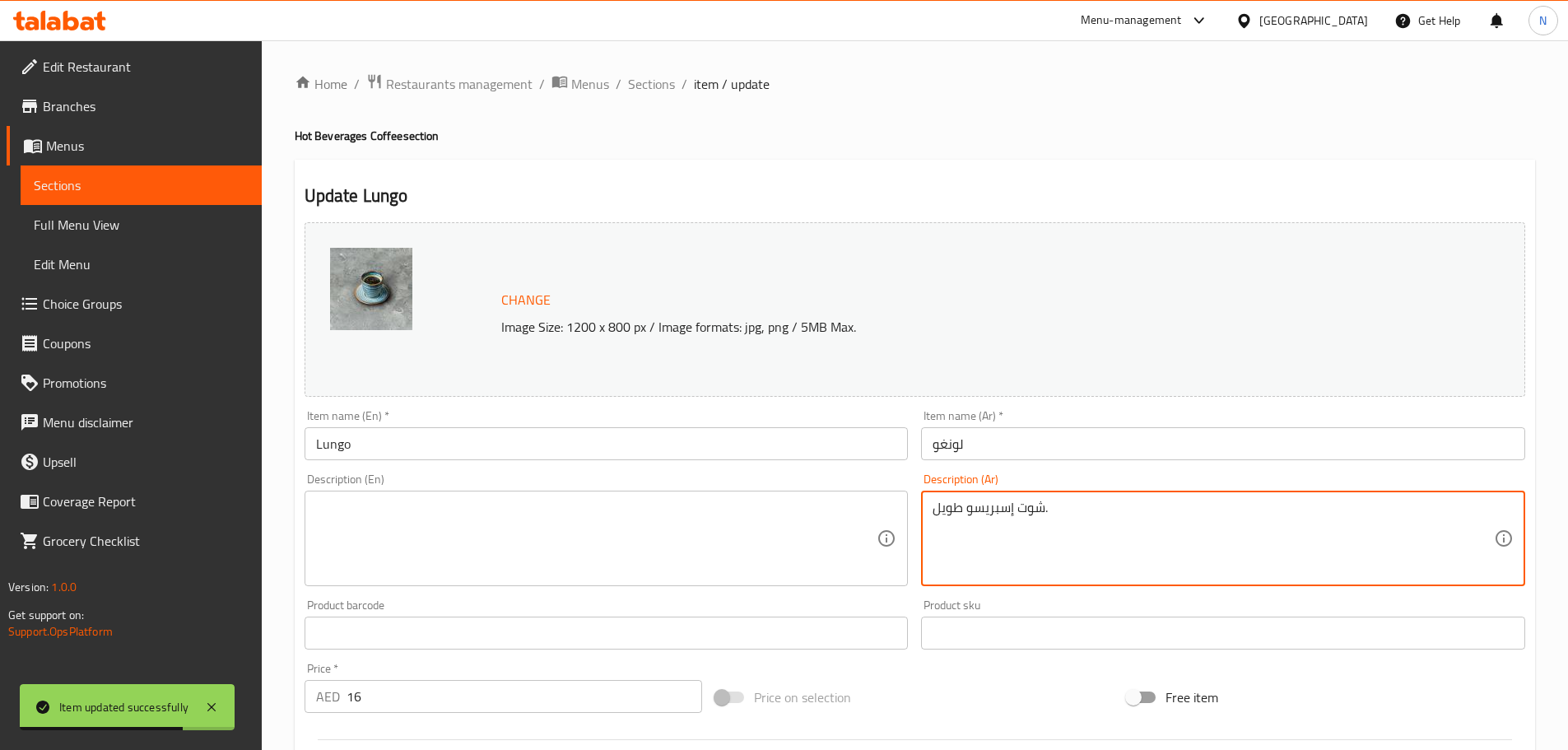
click at [957, 511] on textarea "شوت إسبريسو طويل." at bounding box center [1213, 539] width 562 height 78
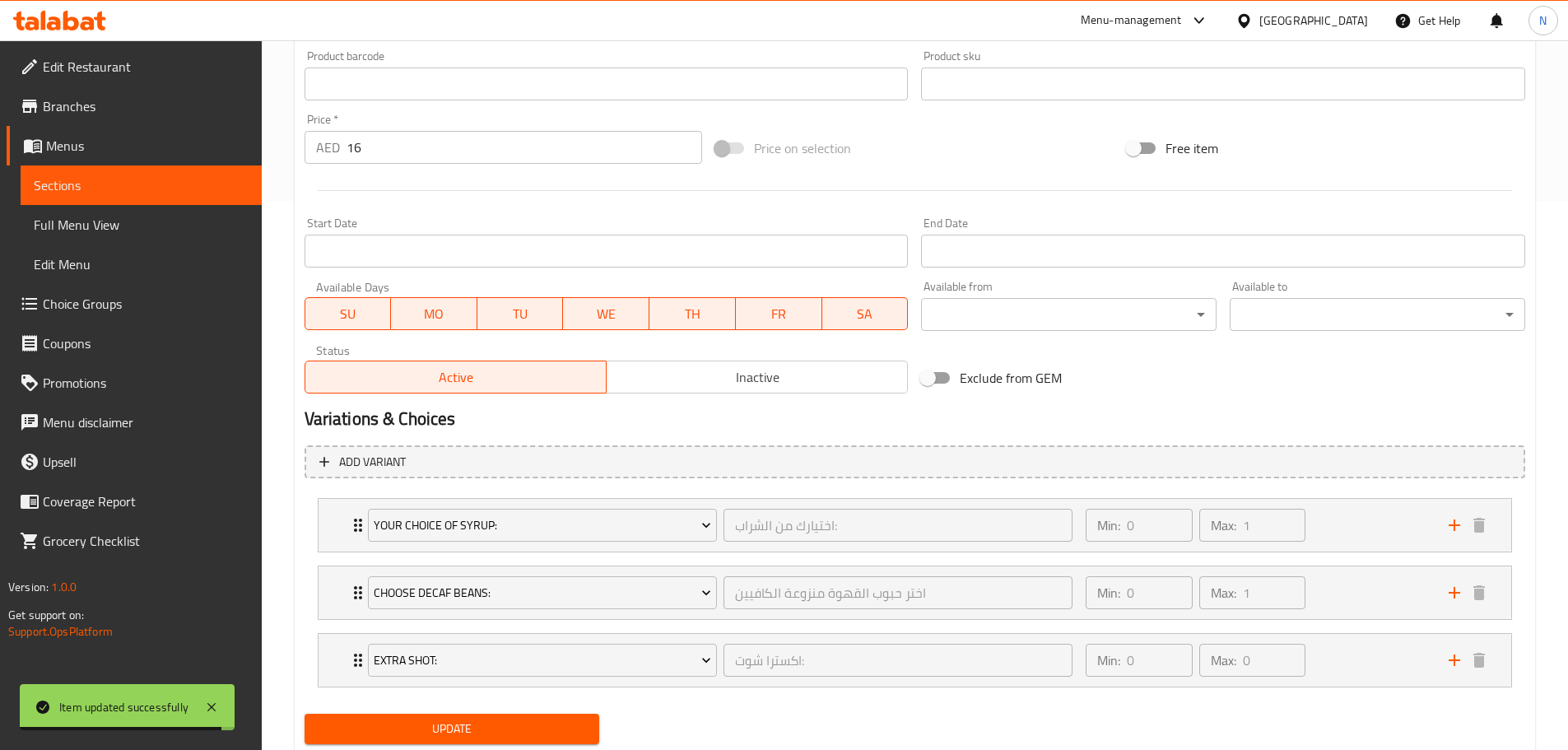
scroll to position [599, 0]
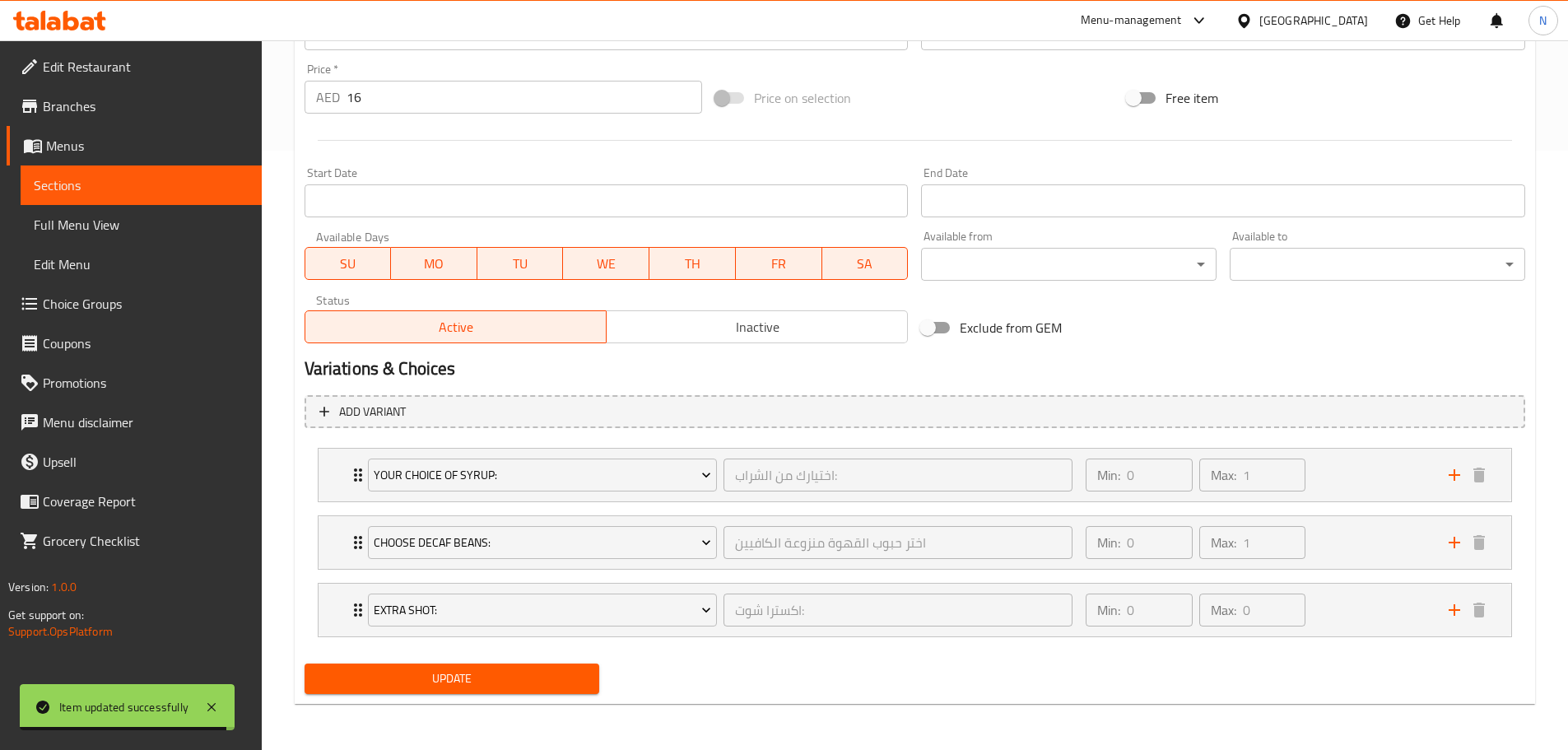
click at [438, 673] on span "Update" at bounding box center [452, 678] width 269 height 21
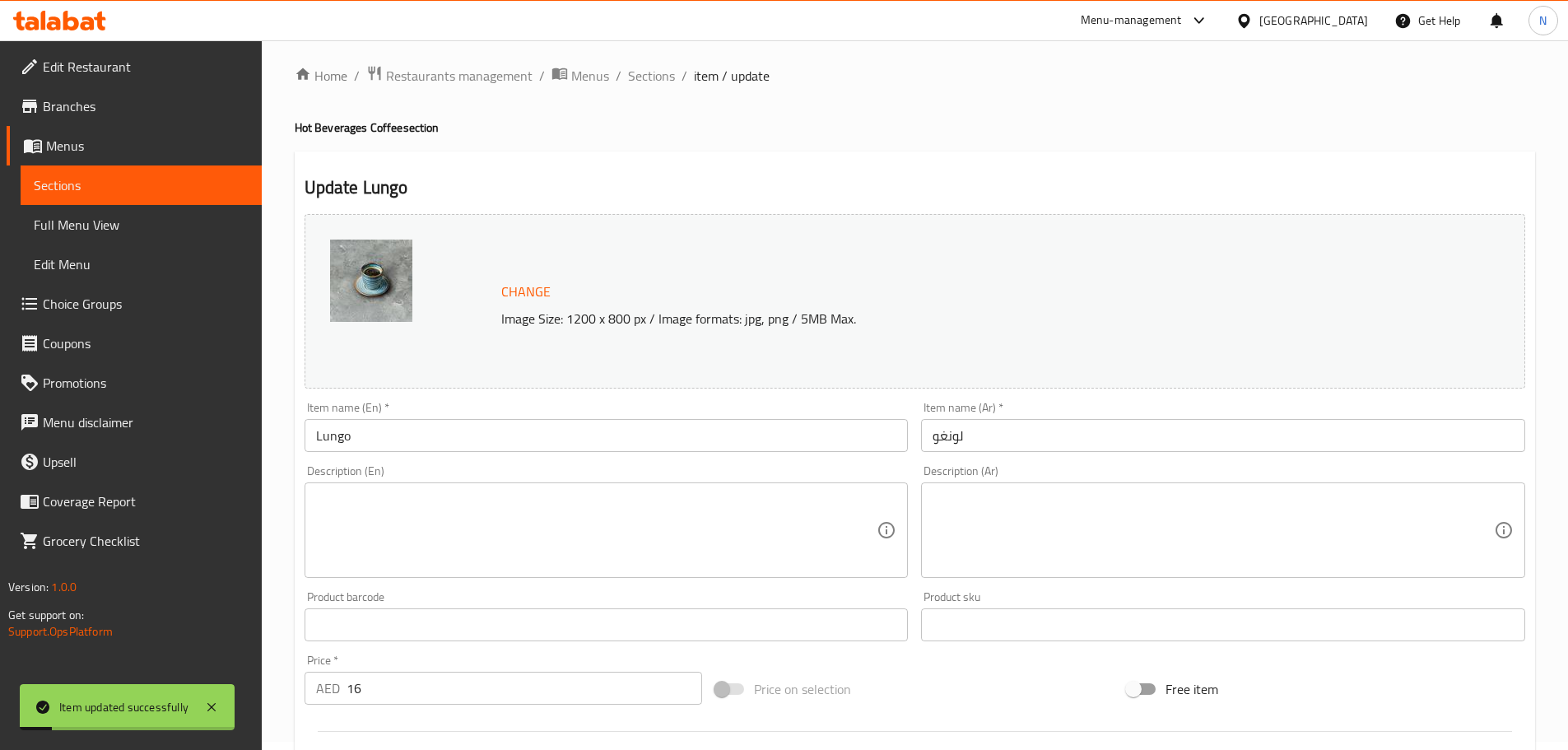
scroll to position [0, 0]
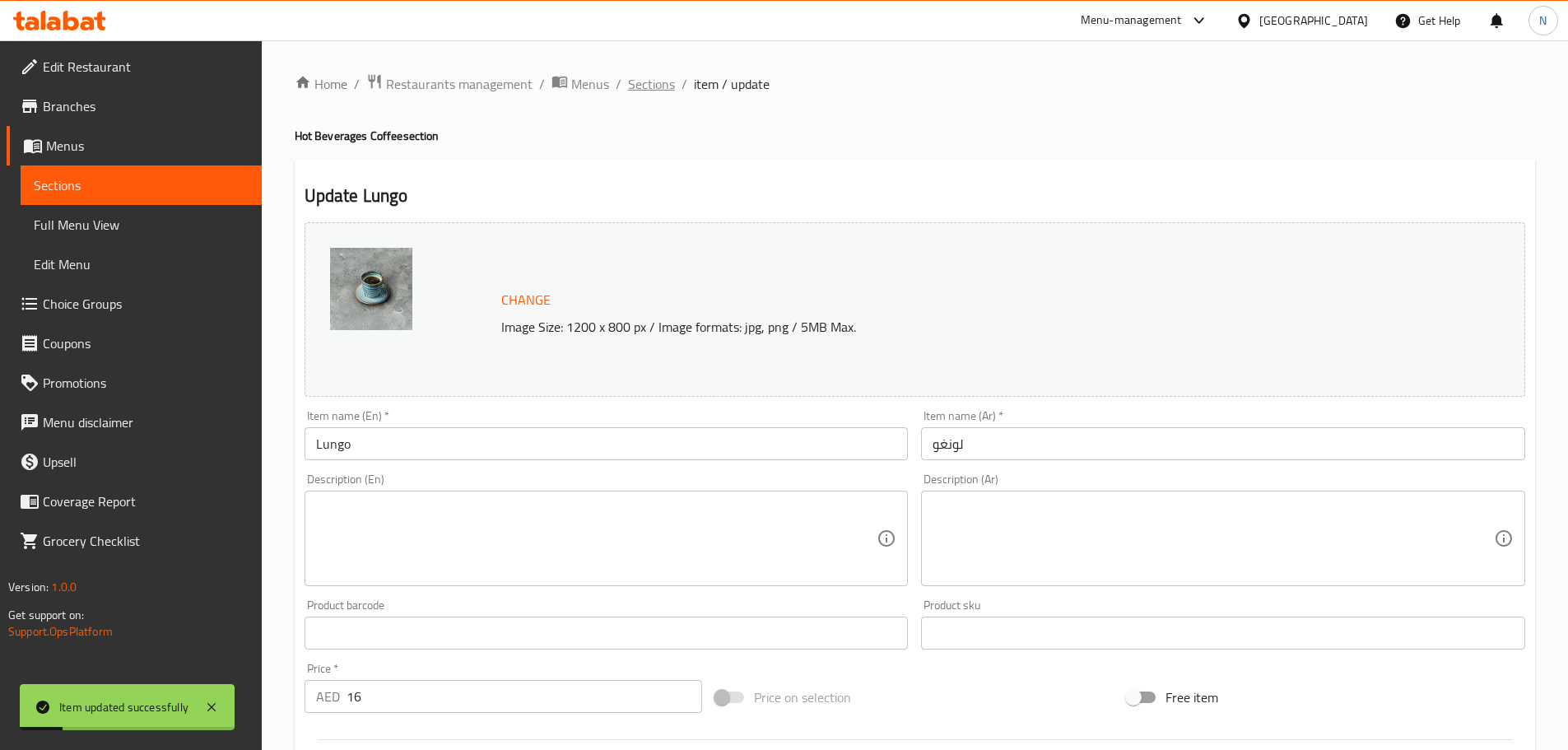
click at [665, 87] on span "Sections" at bounding box center [652, 84] width 47 height 20
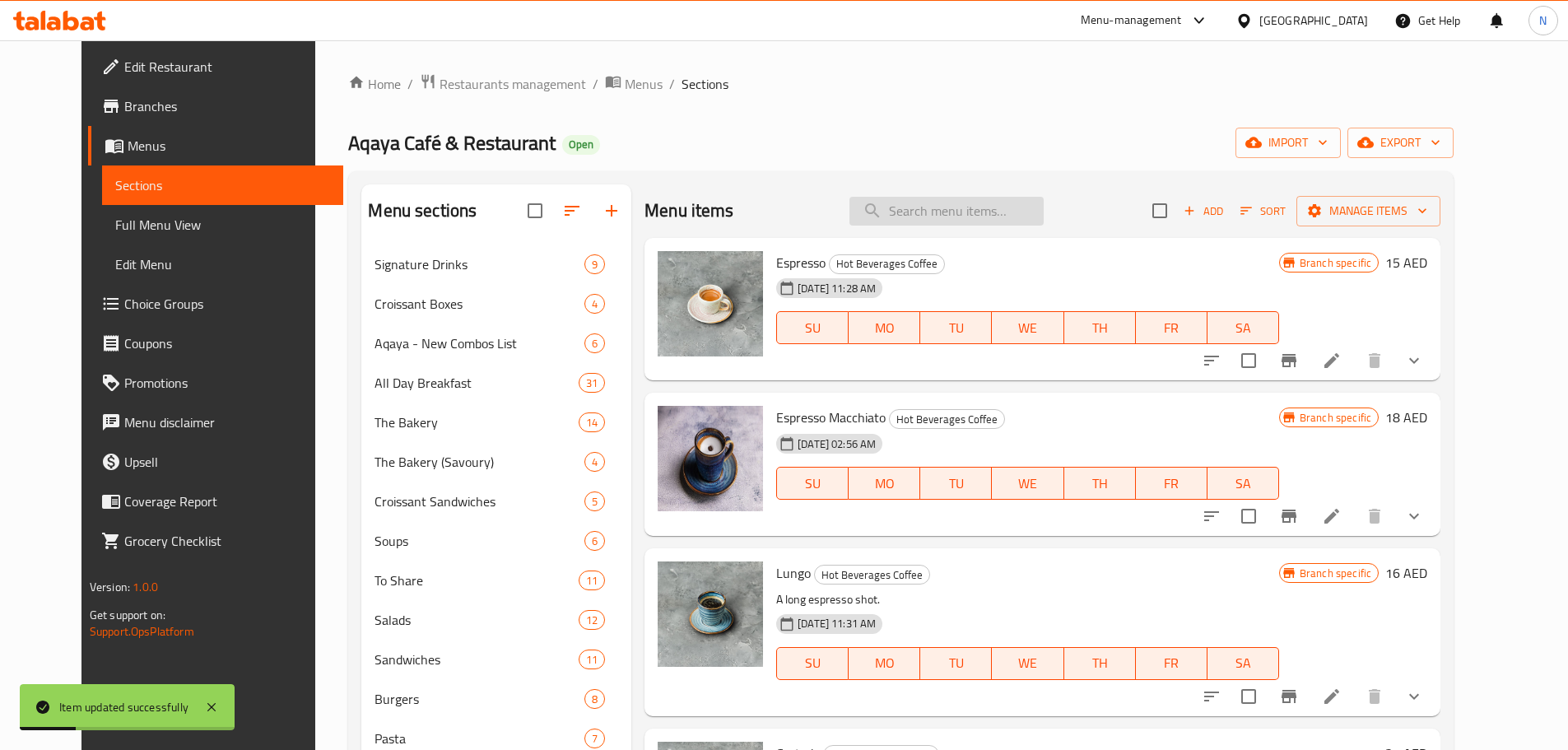
click at [940, 209] on input "search" at bounding box center [946, 211] width 194 height 29
paste input "Cortado"
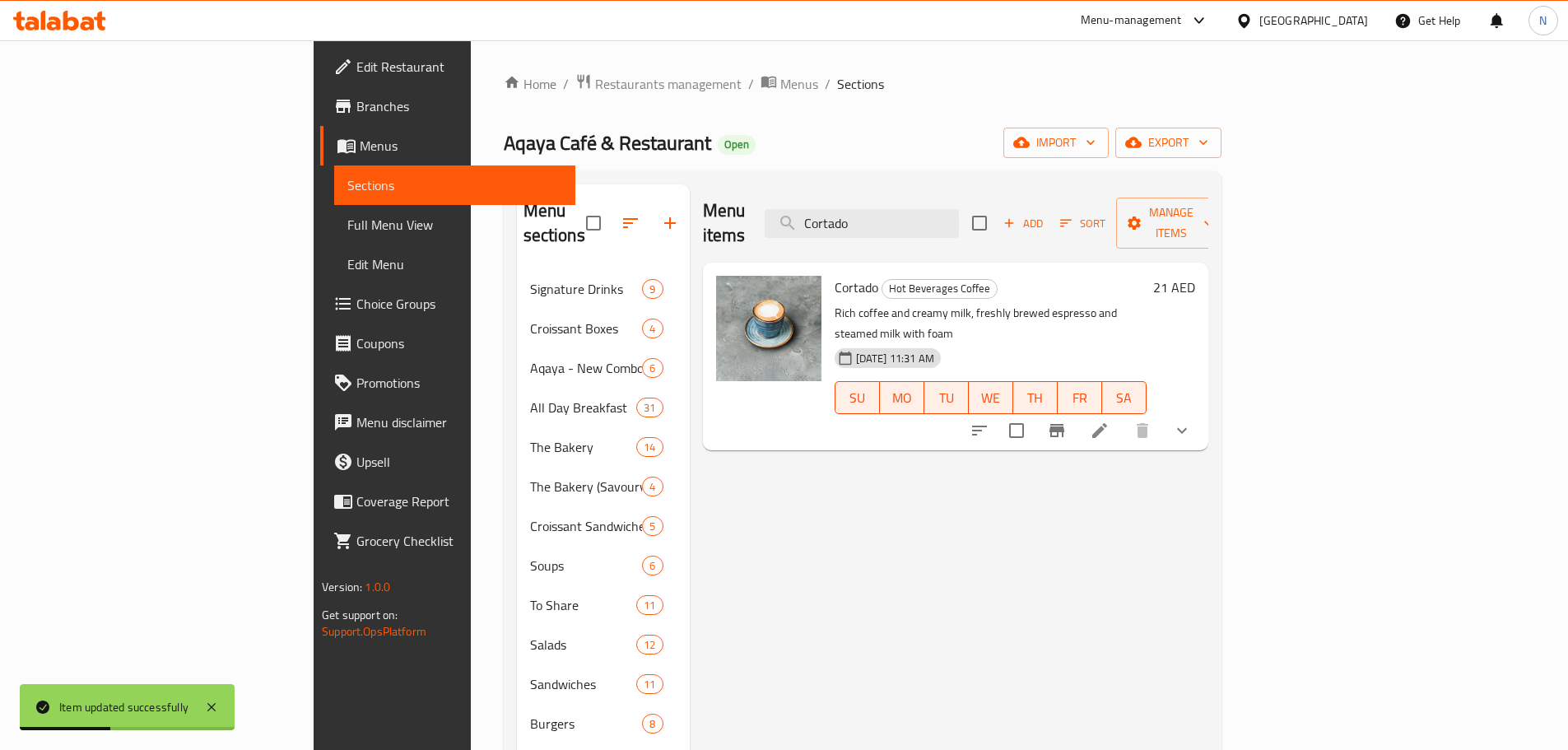
type input "Cortado"
click at [1109, 421] on icon at bounding box center [1100, 431] width 20 height 20
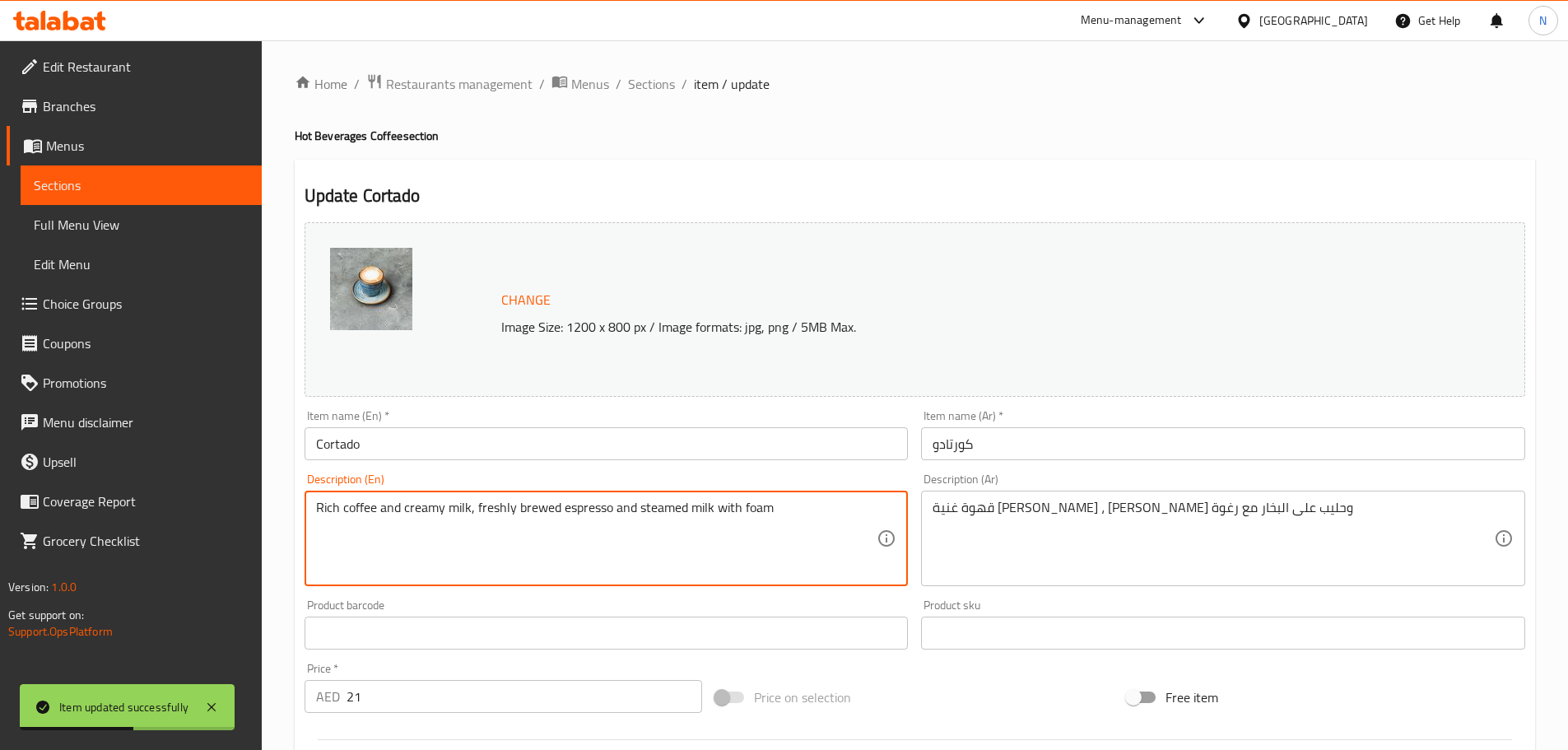
click at [384, 507] on textarea "Rich coffee and creamy milk, freshly brewed espresso and steamed milk with foam" at bounding box center [597, 539] width 562 height 78
click at [1155, 521] on textarea "قهوة غنية وحليب كريمي ، إسبرسو طازج وحليب على البخار مع رغوة" at bounding box center [1213, 539] width 562 height 78
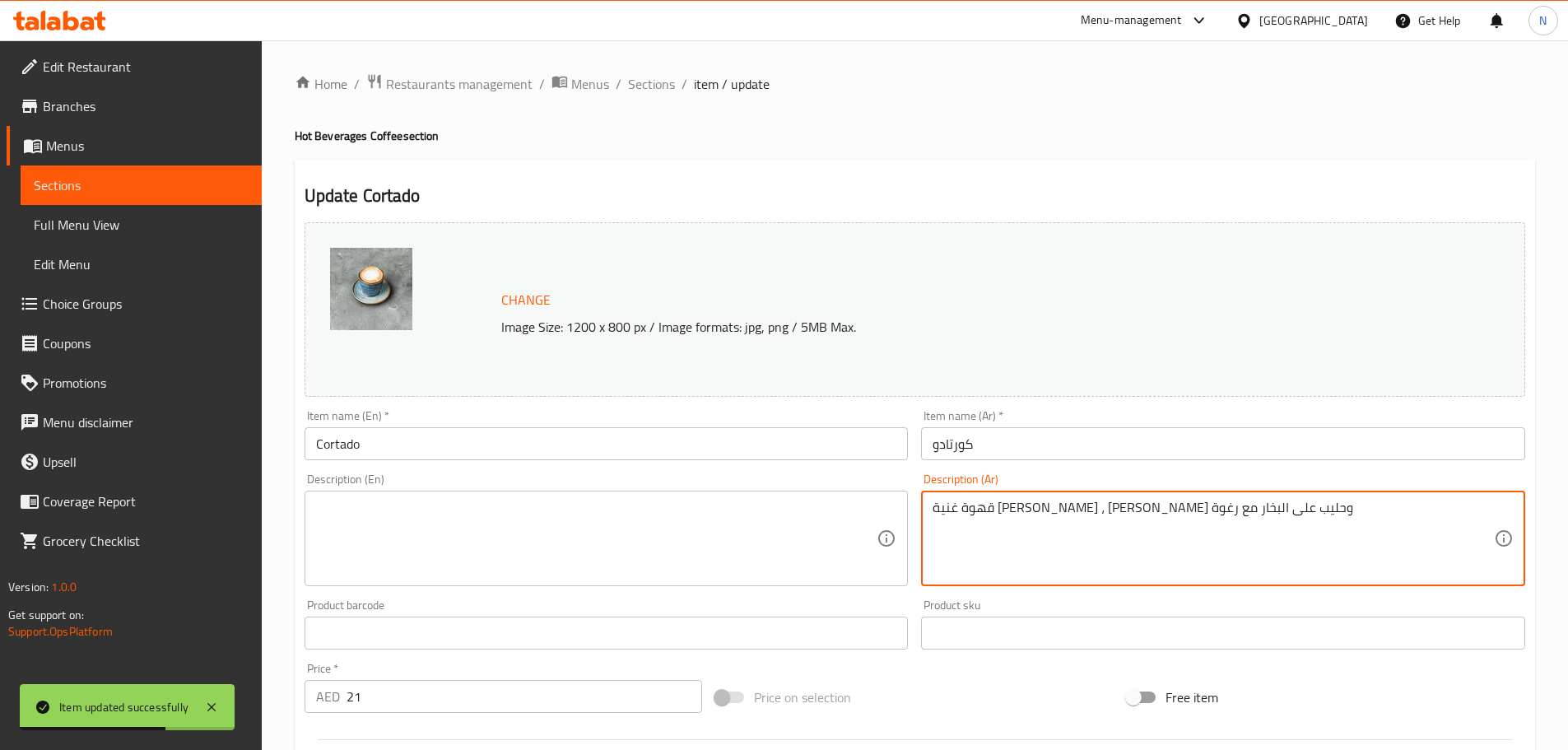
click at [1155, 521] on textarea "قهوة غنية وحليب كريمي ، إسبرسو طازج وحليب على البخار مع رغوة" at bounding box center [1213, 539] width 562 height 78
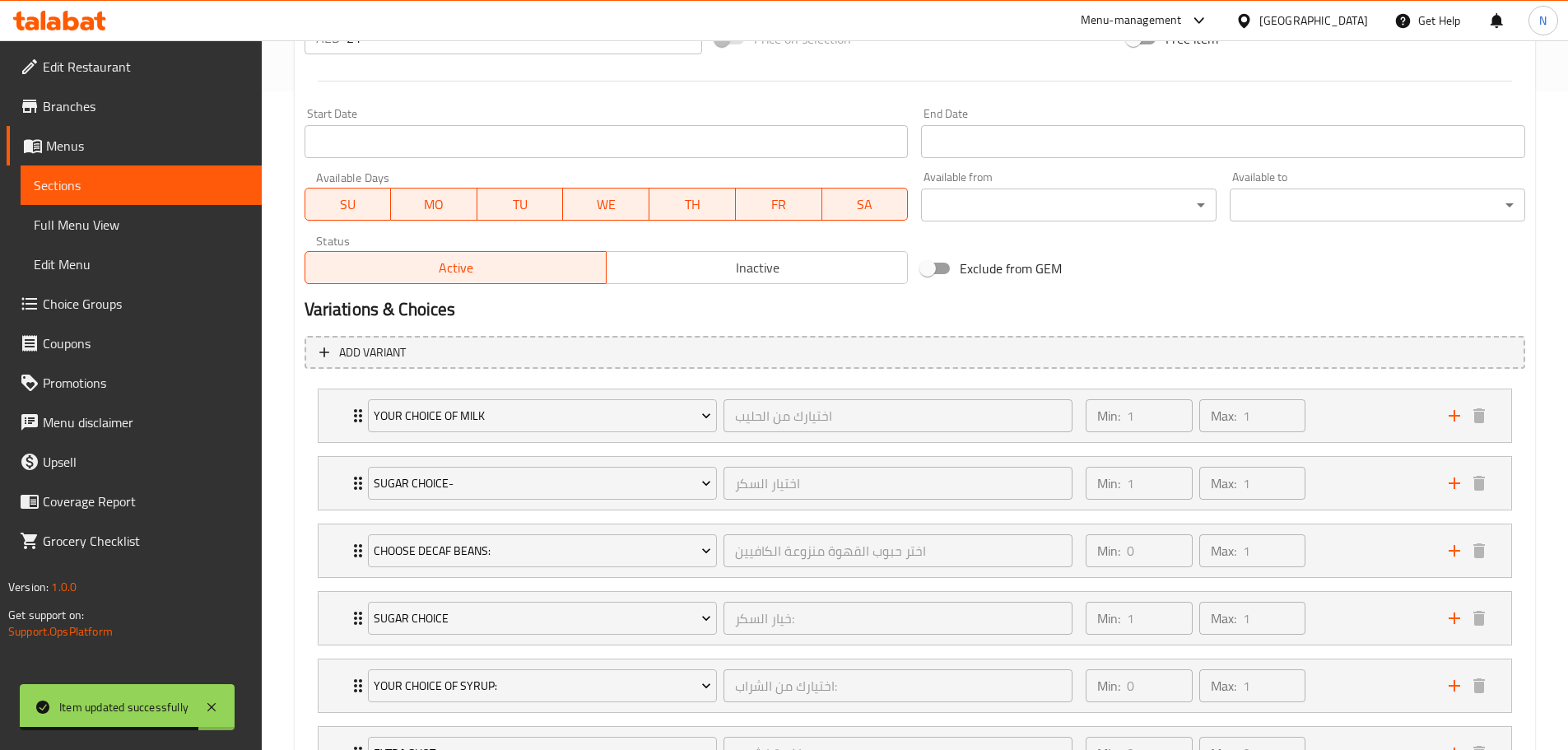
scroll to position [802, 0]
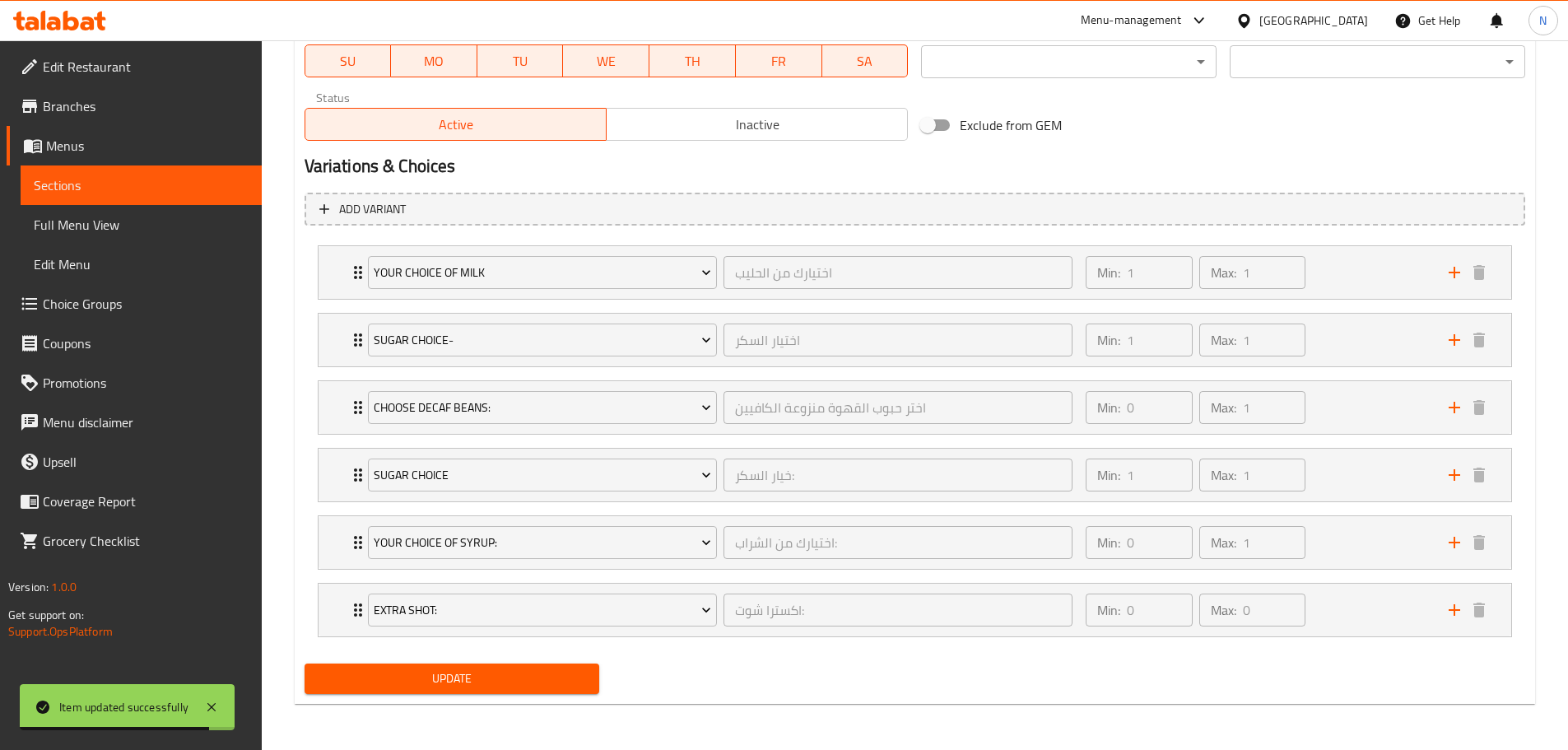
click at [459, 674] on span "Update" at bounding box center [452, 678] width 269 height 21
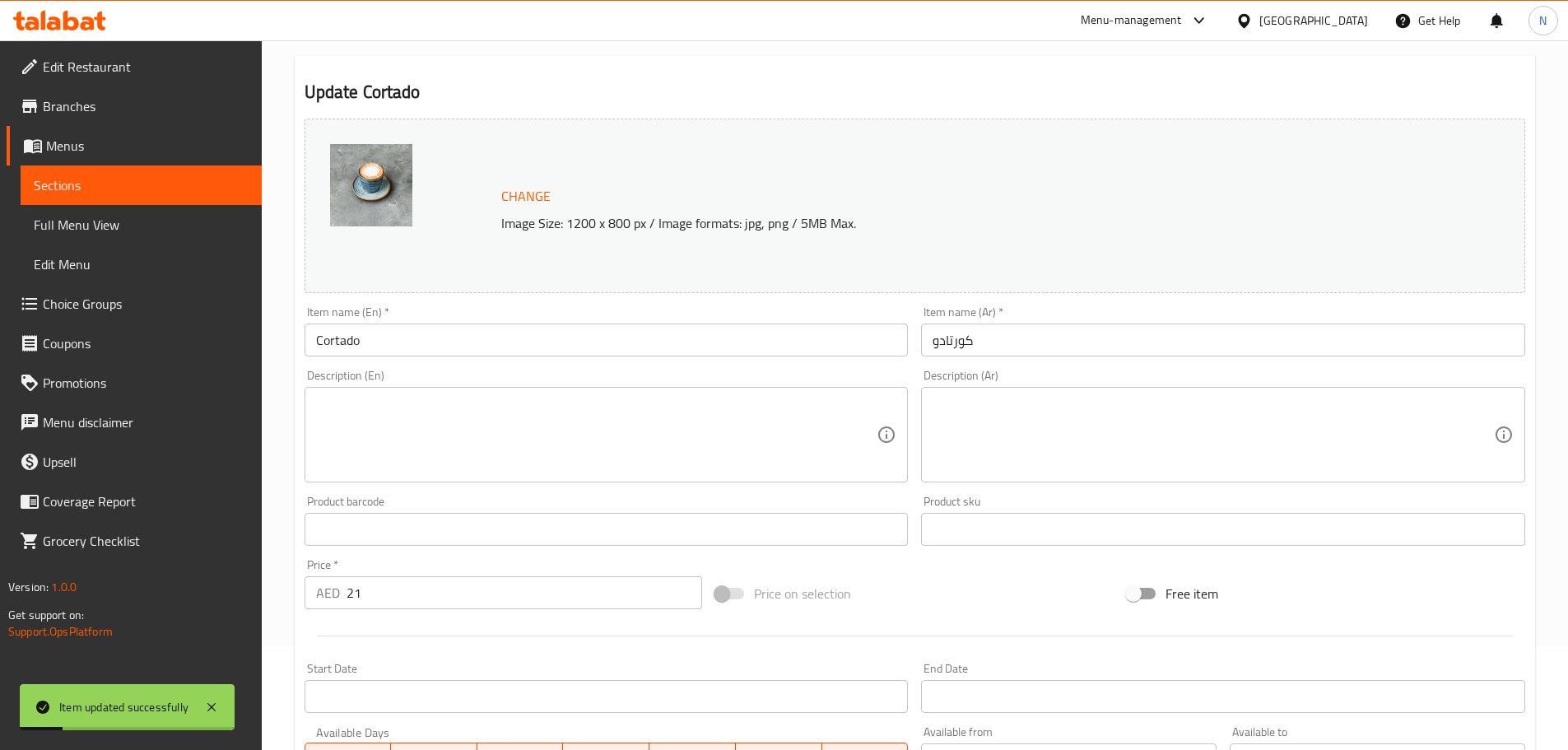
scroll to position [0, 0]
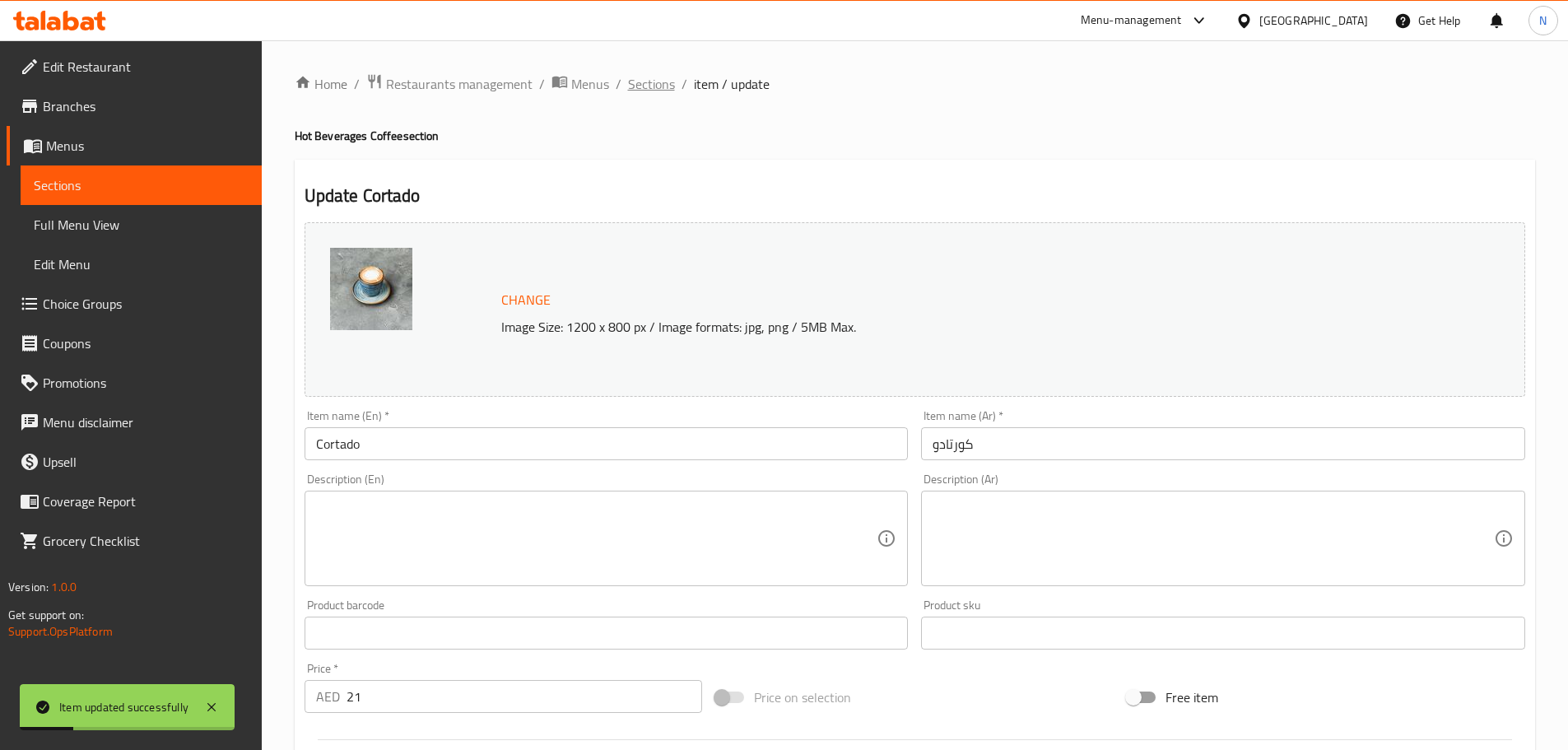
click at [648, 89] on span "Sections" at bounding box center [652, 84] width 47 height 20
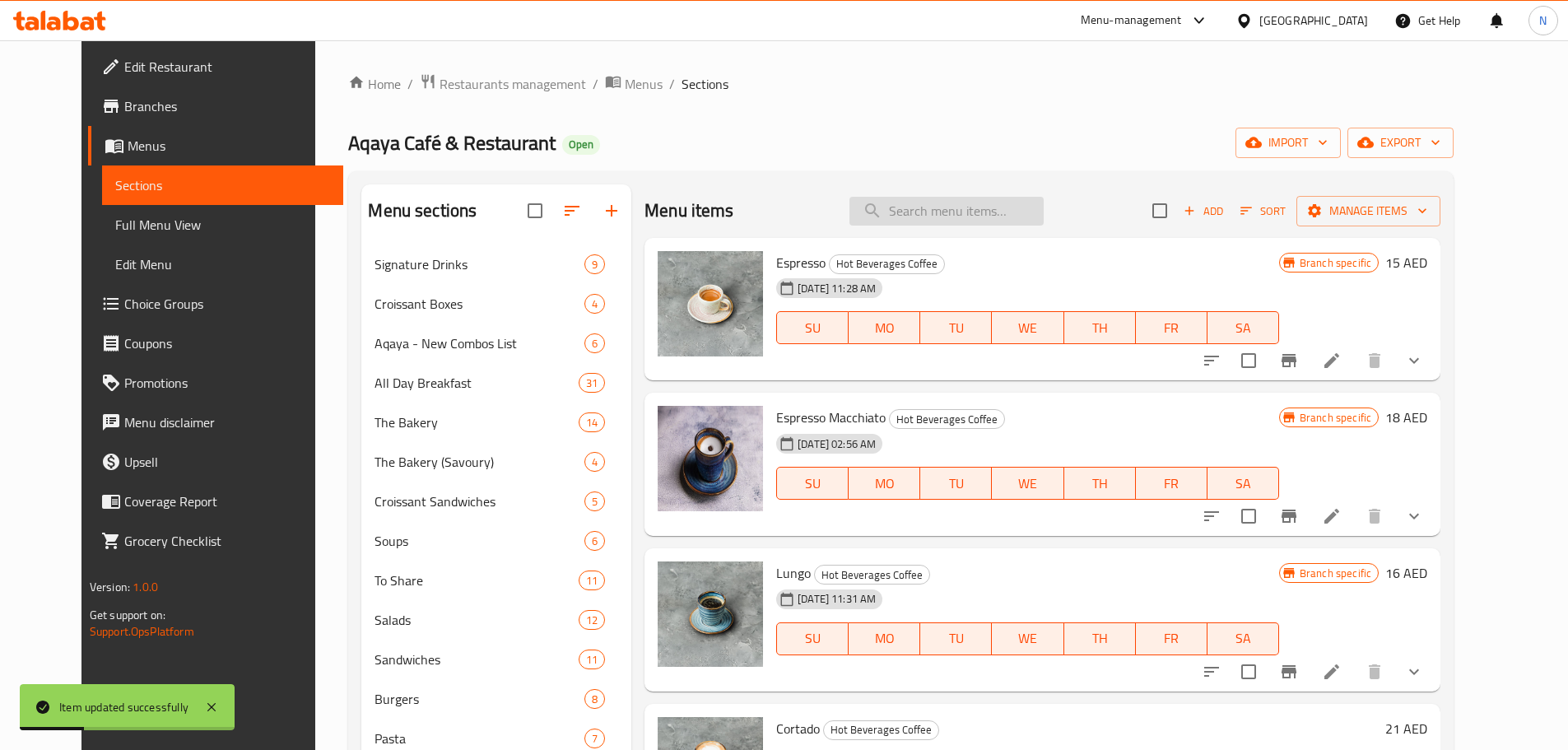
drag, startPoint x: 648, startPoint y: 89, endPoint x: 936, endPoint y: 211, distance: 312.8
click at [936, 211] on input "search" at bounding box center [946, 211] width 194 height 29
paste input "Piccolo"
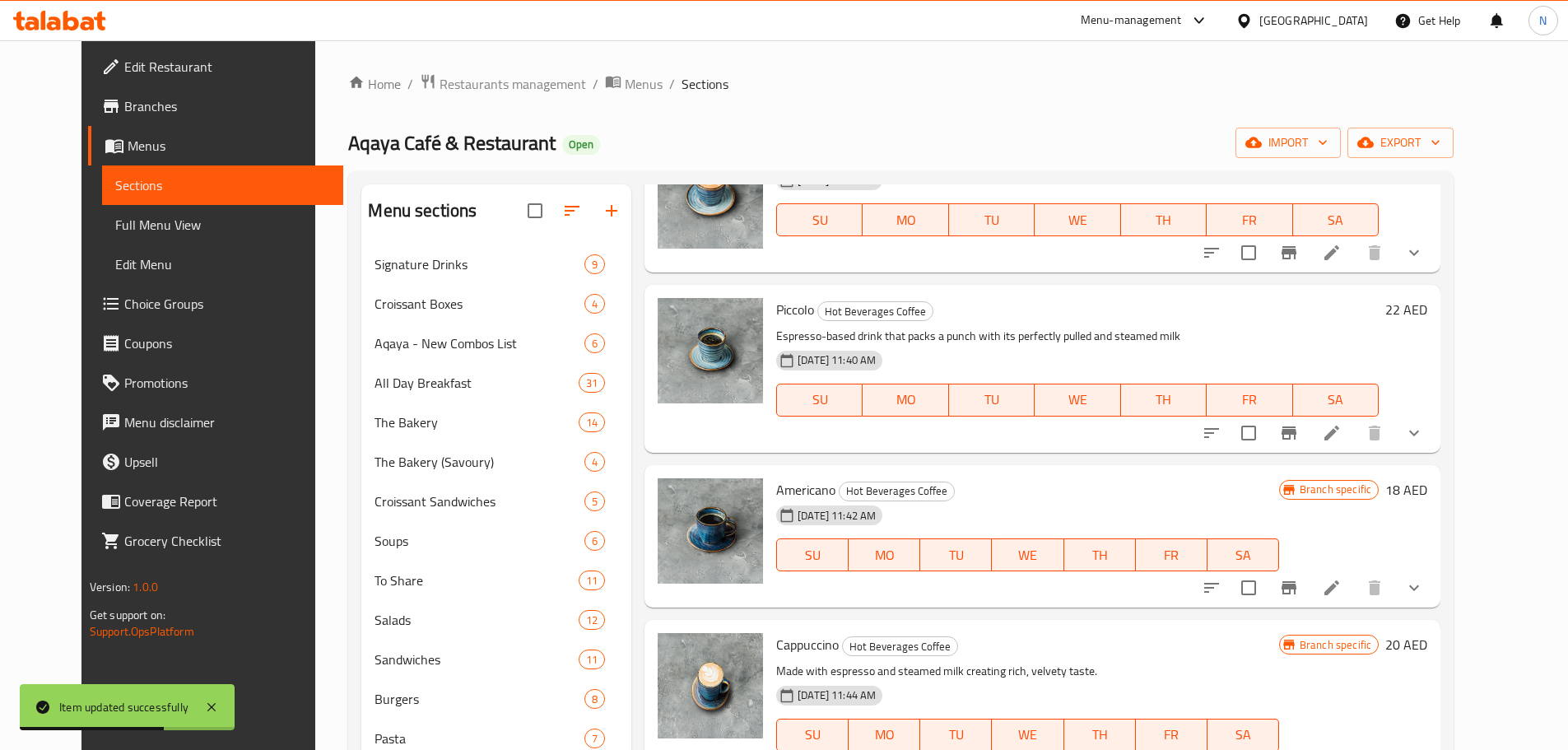
scroll to position [576, 0]
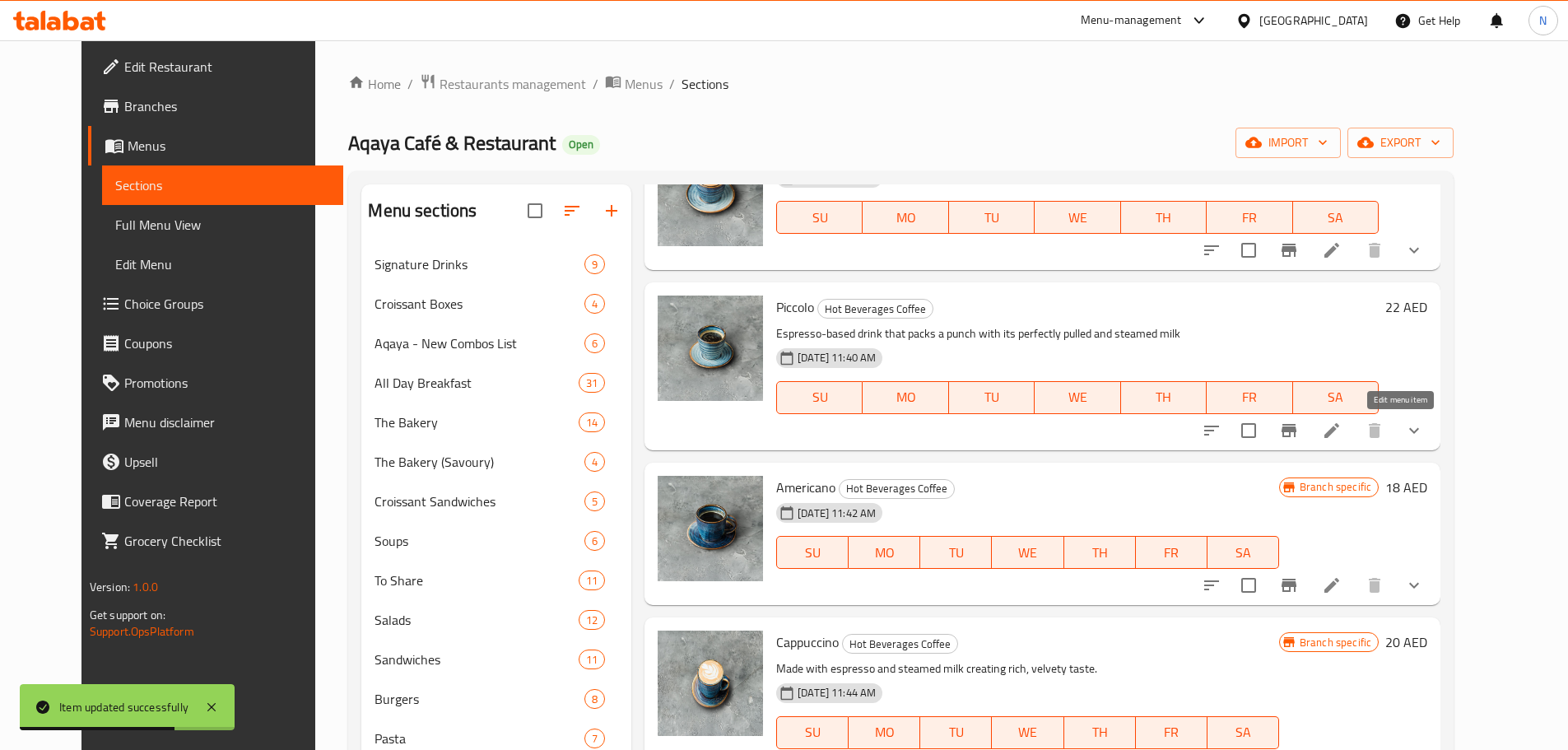
type input "Piccolo"
click at [1339, 431] on icon at bounding box center [1331, 431] width 15 height 15
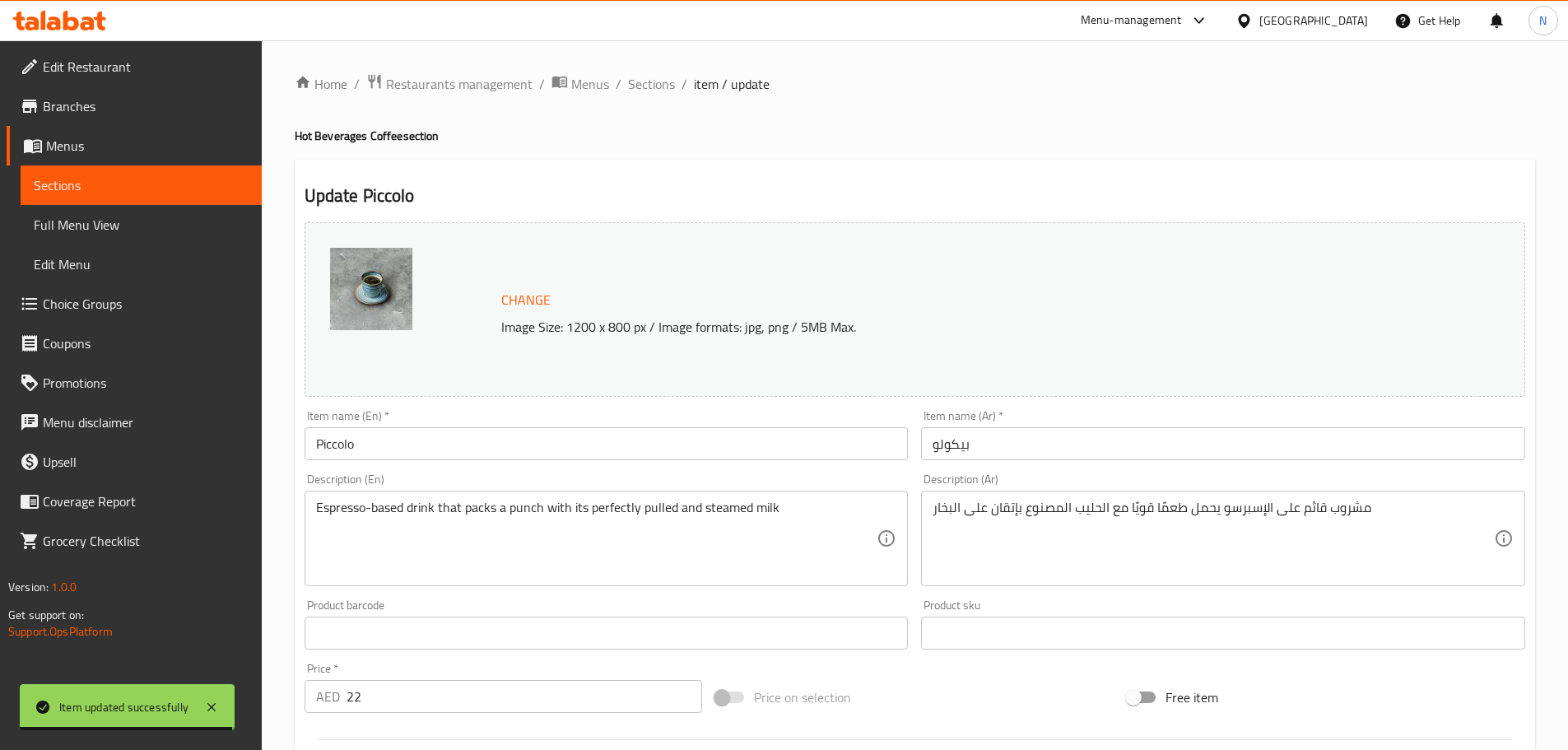
drag, startPoint x: 401, startPoint y: 496, endPoint x: 401, endPoint y: 508, distance: 12.0
click at [401, 498] on div "Espresso-based drink that packs a punch with its perfectly pulled and steamed m…" at bounding box center [606, 538] width 604 height 96
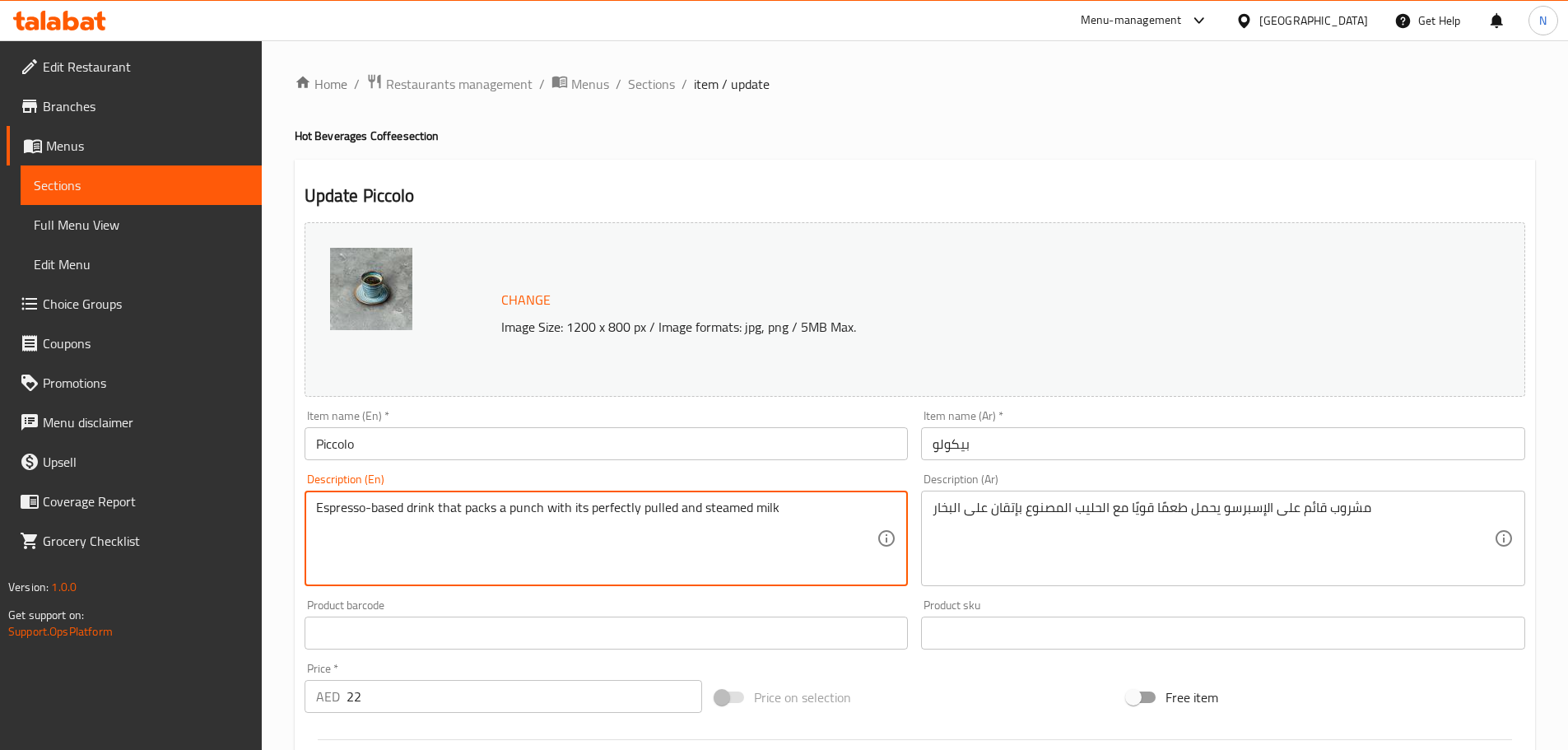
click at [402, 513] on textarea "Espresso-based drink that packs a punch with its perfectly pulled and steamed m…" at bounding box center [597, 539] width 562 height 78
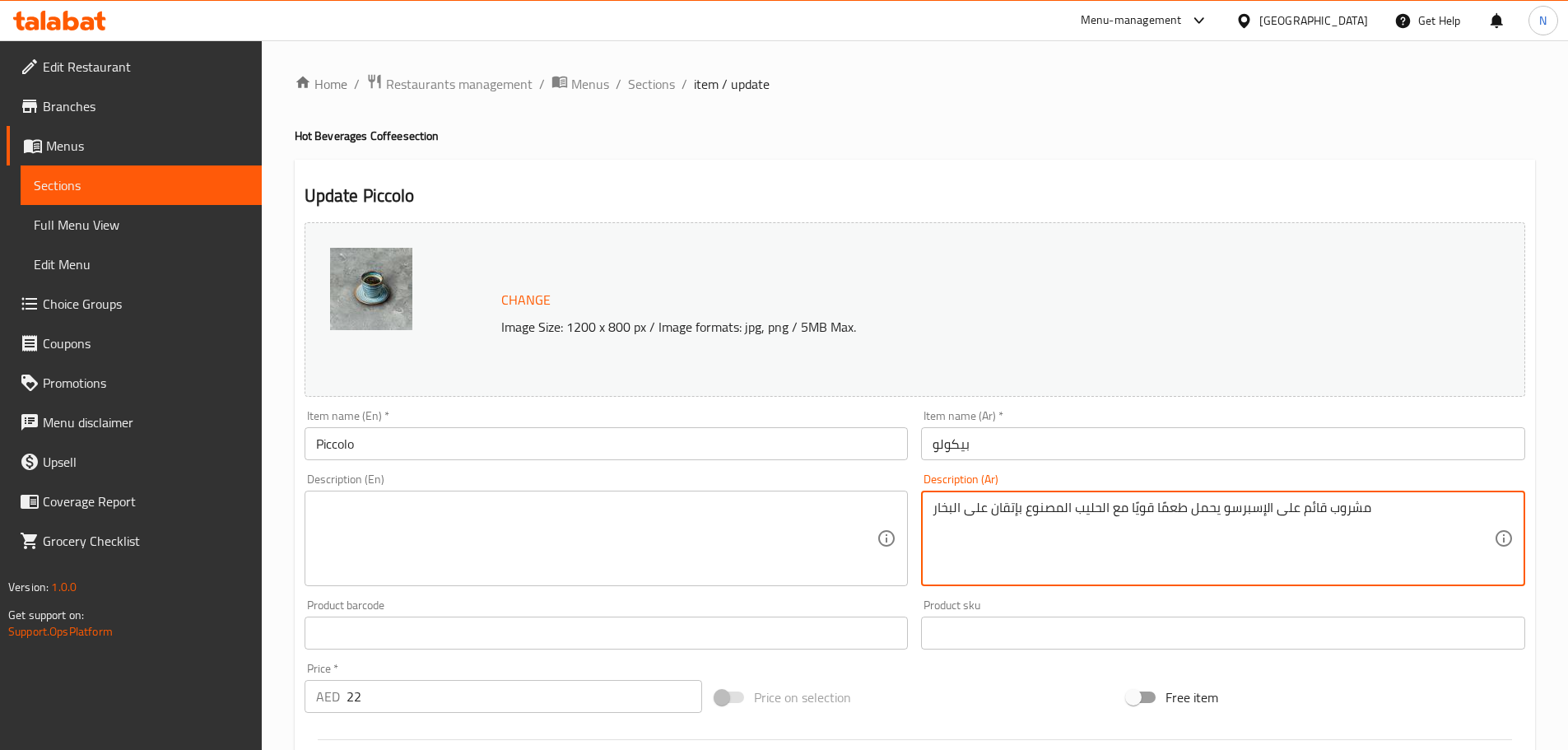
click at [1056, 509] on textarea "مشروب قائم على الإسبرسو يحمل طعمًا قويًا مع الحليب المصنوع بإتقان على البخار" at bounding box center [1213, 539] width 562 height 78
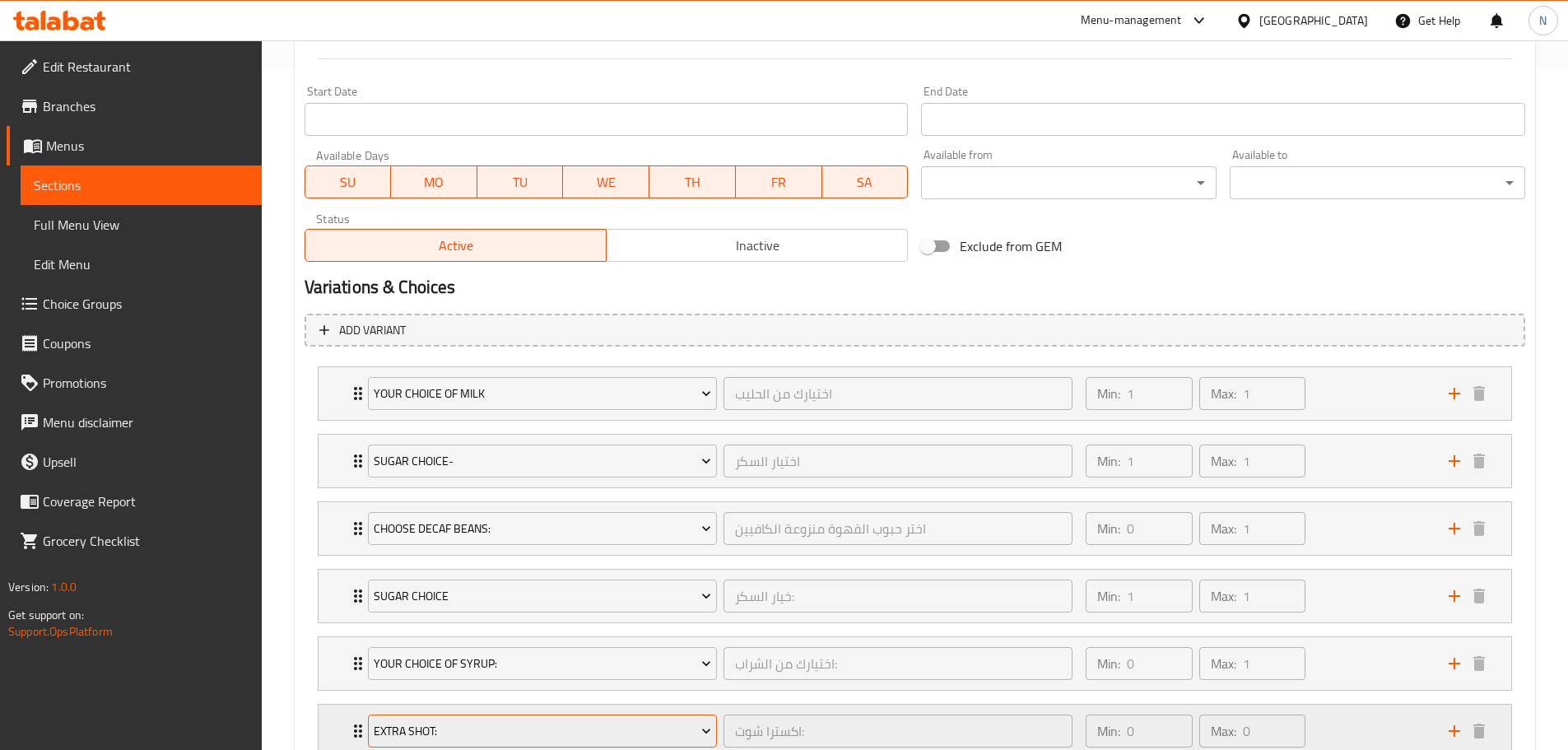
scroll to position [802, 0]
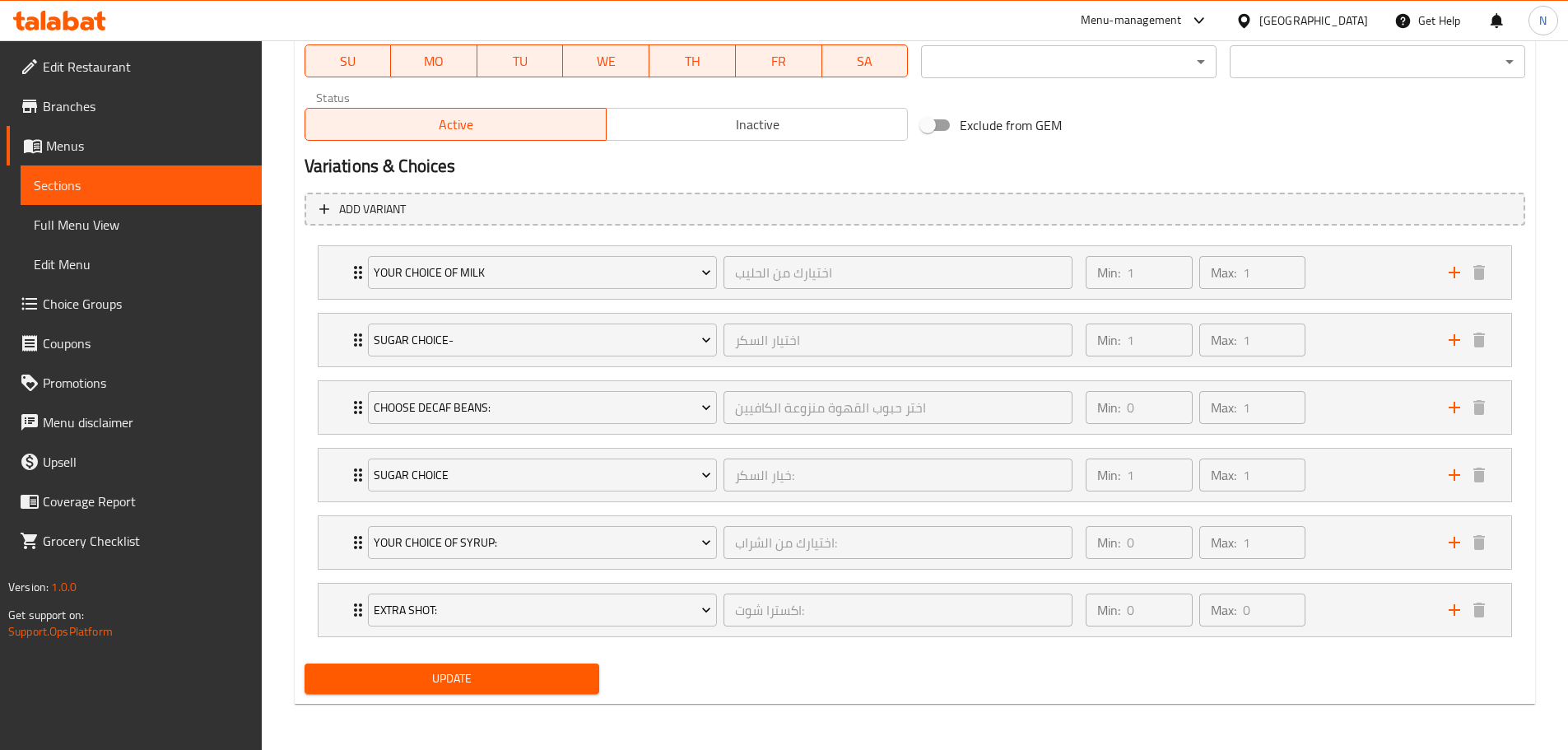
click at [498, 674] on span "Update" at bounding box center [452, 678] width 269 height 21
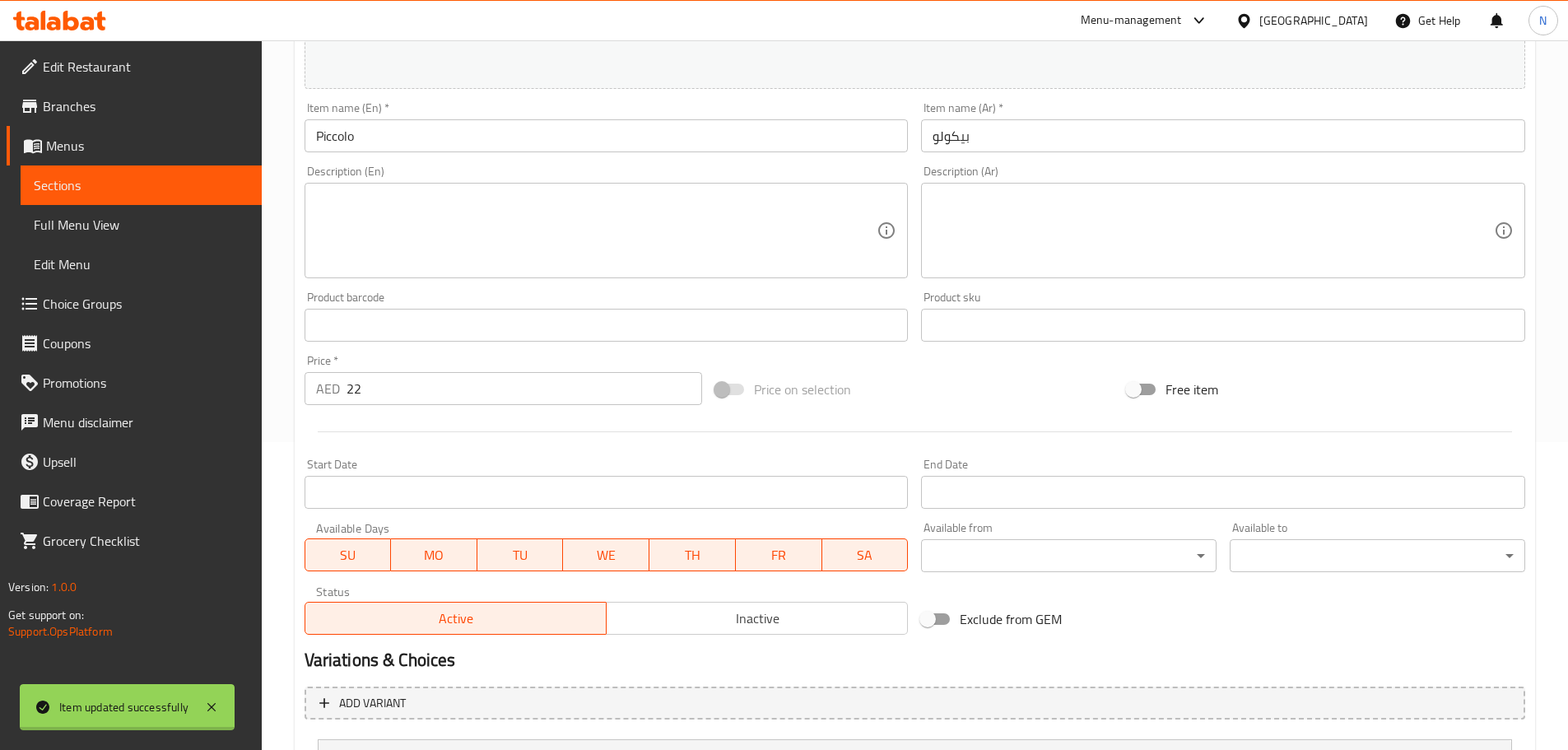
scroll to position [0, 0]
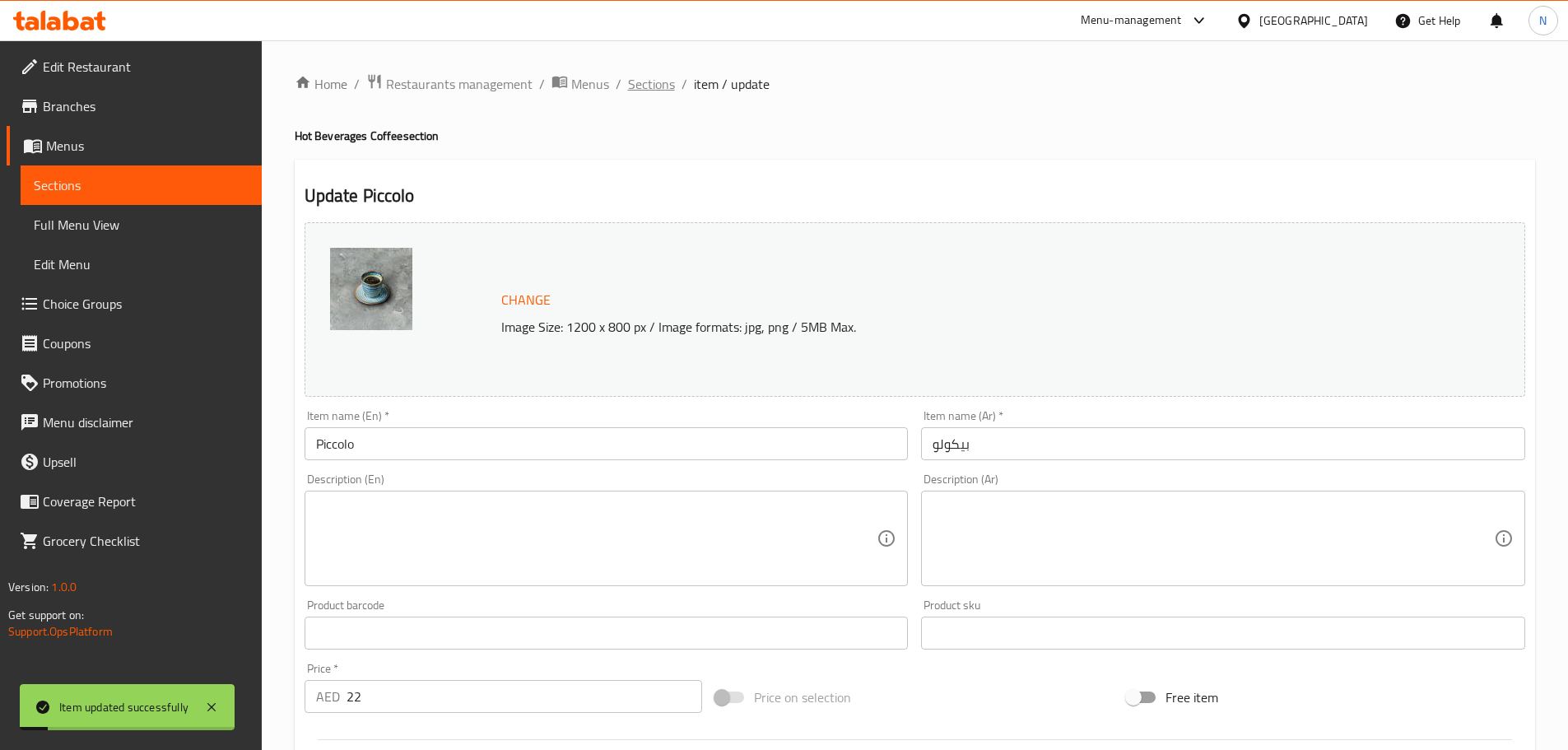
click at [643, 90] on span "Sections" at bounding box center [652, 84] width 47 height 20
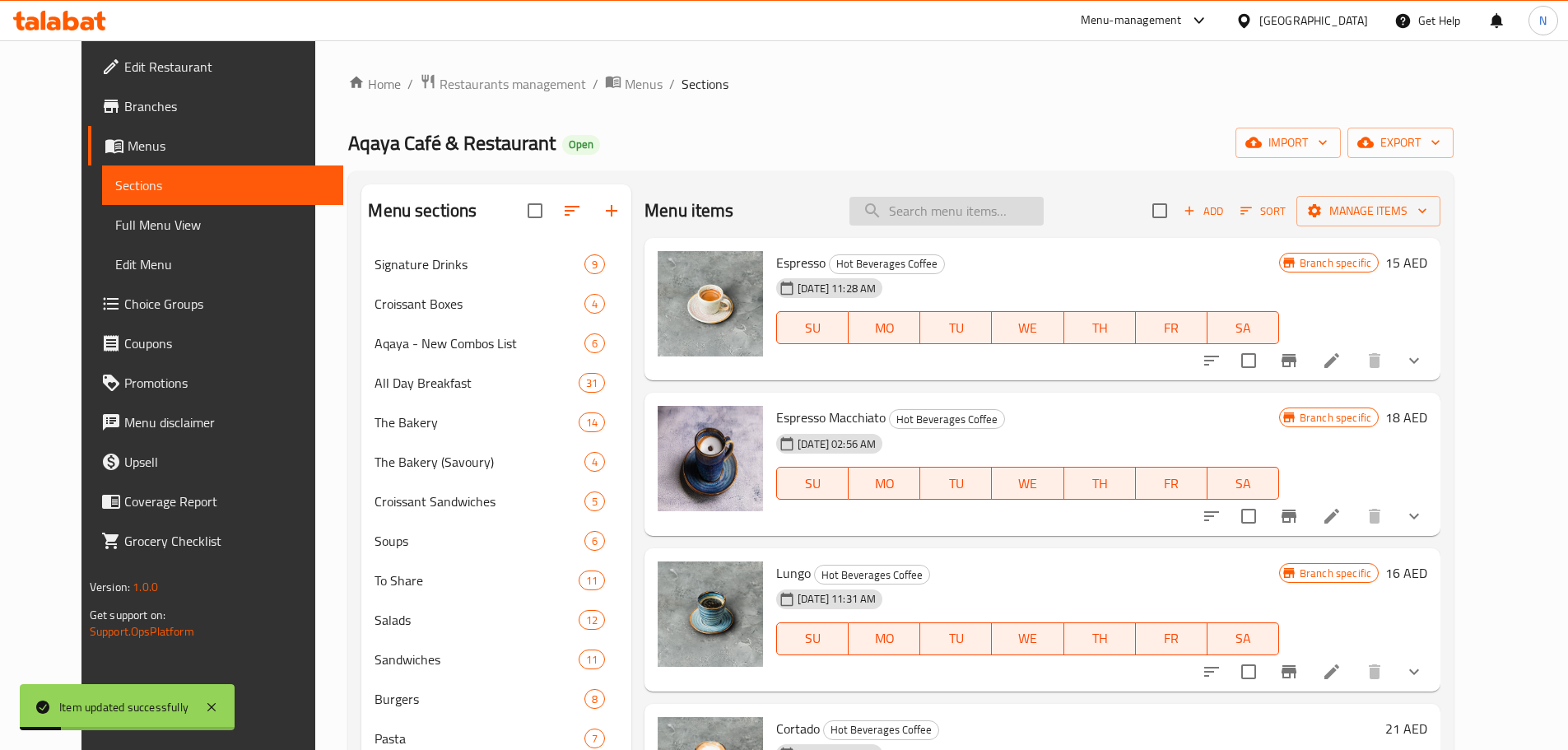
click at [914, 212] on input "search" at bounding box center [946, 211] width 194 height 29
paste input "Cappuccino"
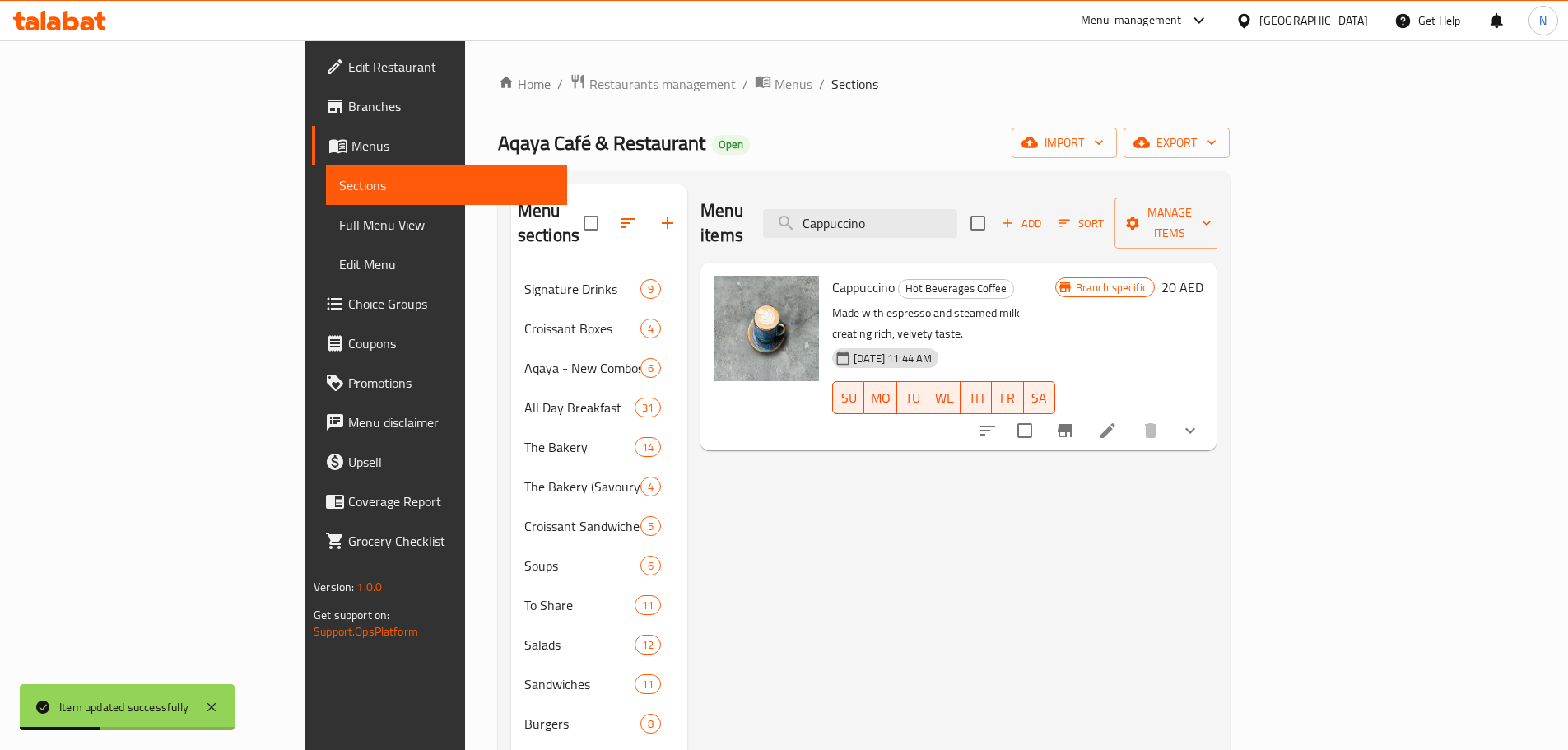
type input "Cappuccino"
click at [1117, 421] on icon at bounding box center [1108, 431] width 20 height 20
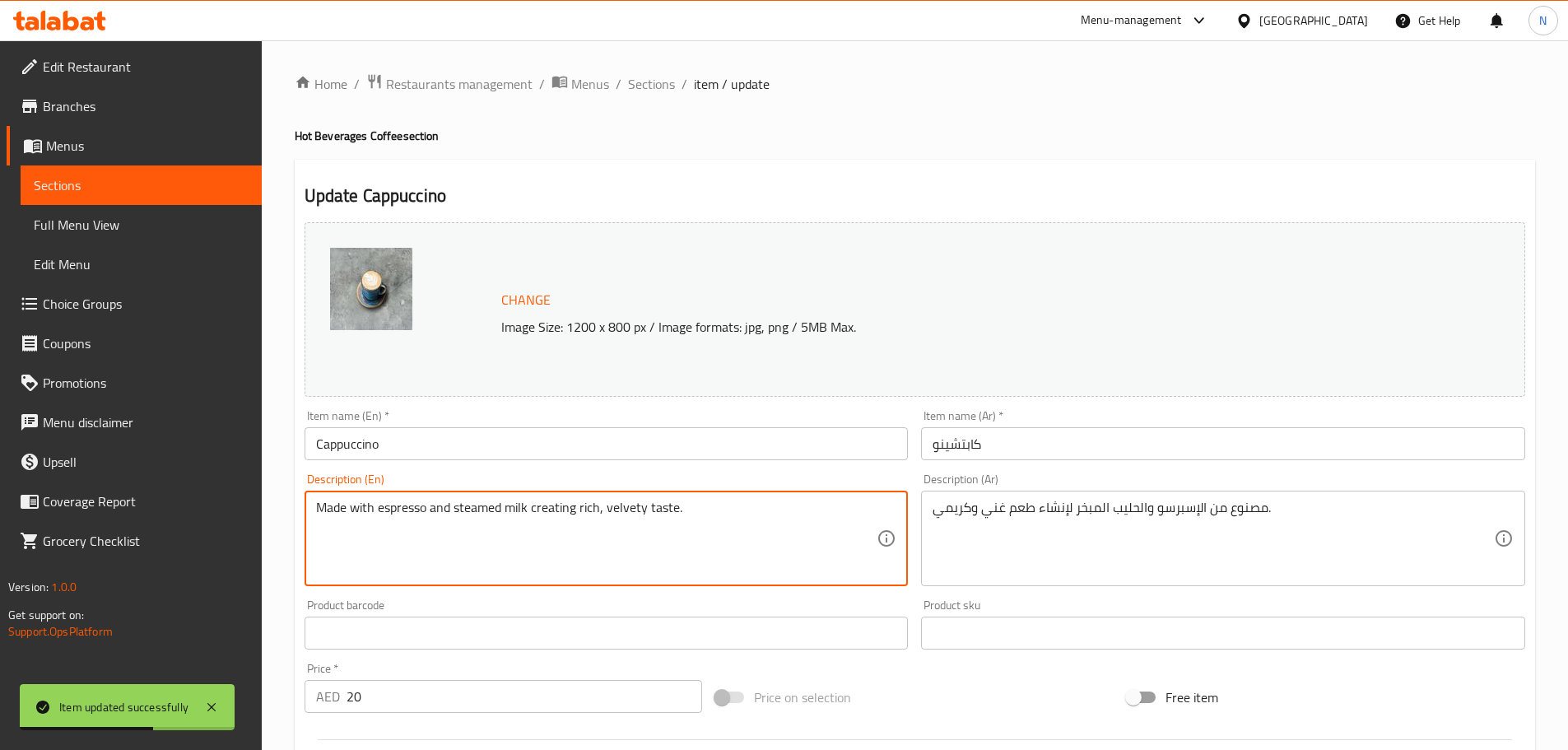
click at [522, 504] on textarea "Made with espresso and steamed milk creating rich, velvety taste." at bounding box center [597, 539] width 562 height 78
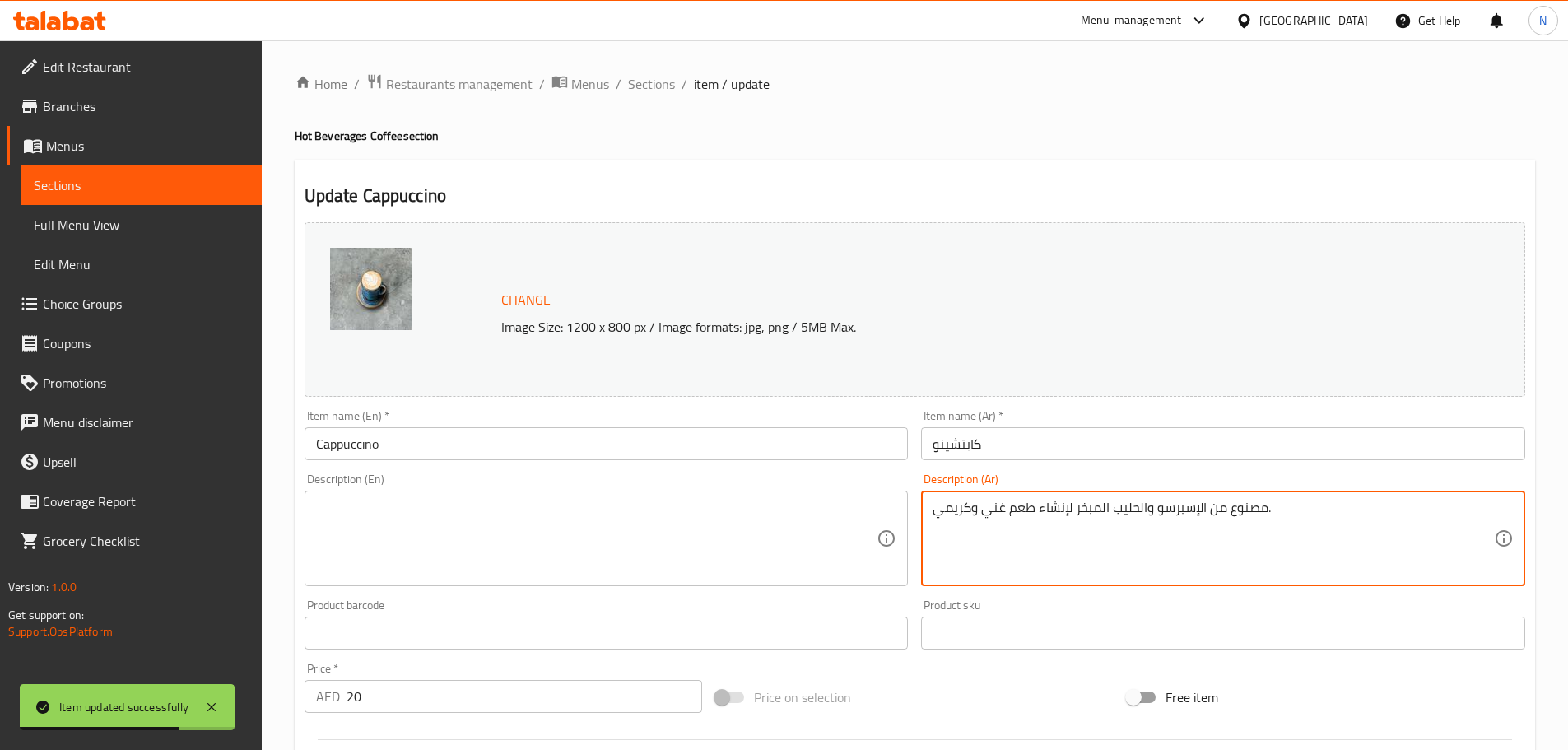
click at [1078, 506] on textarea "مصنوع من الإسبرسو والحليب المبخر لإنشاء طعم غني وكريمي." at bounding box center [1213, 539] width 562 height 78
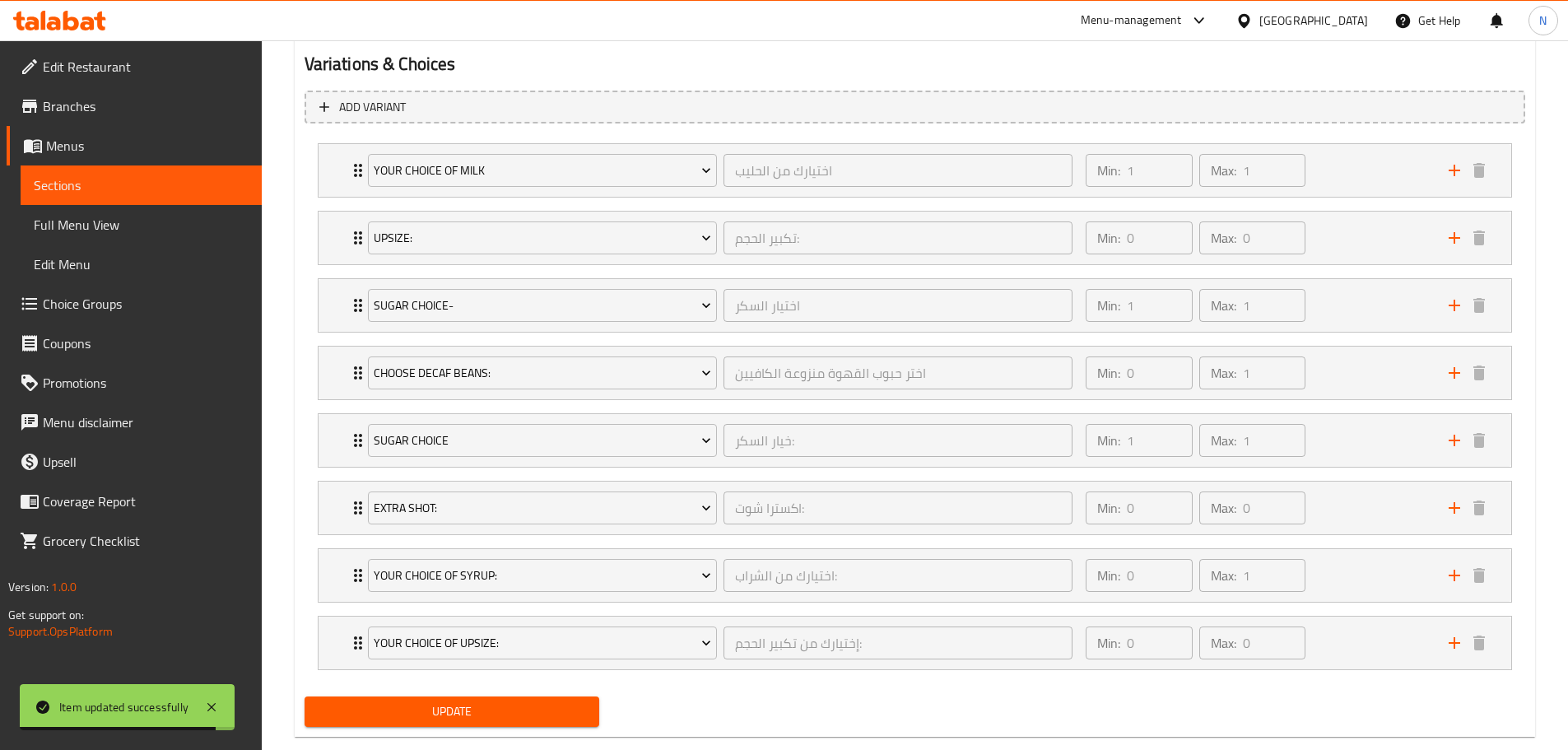
scroll to position [905, 0]
click at [446, 715] on span "Update" at bounding box center [452, 710] width 269 height 21
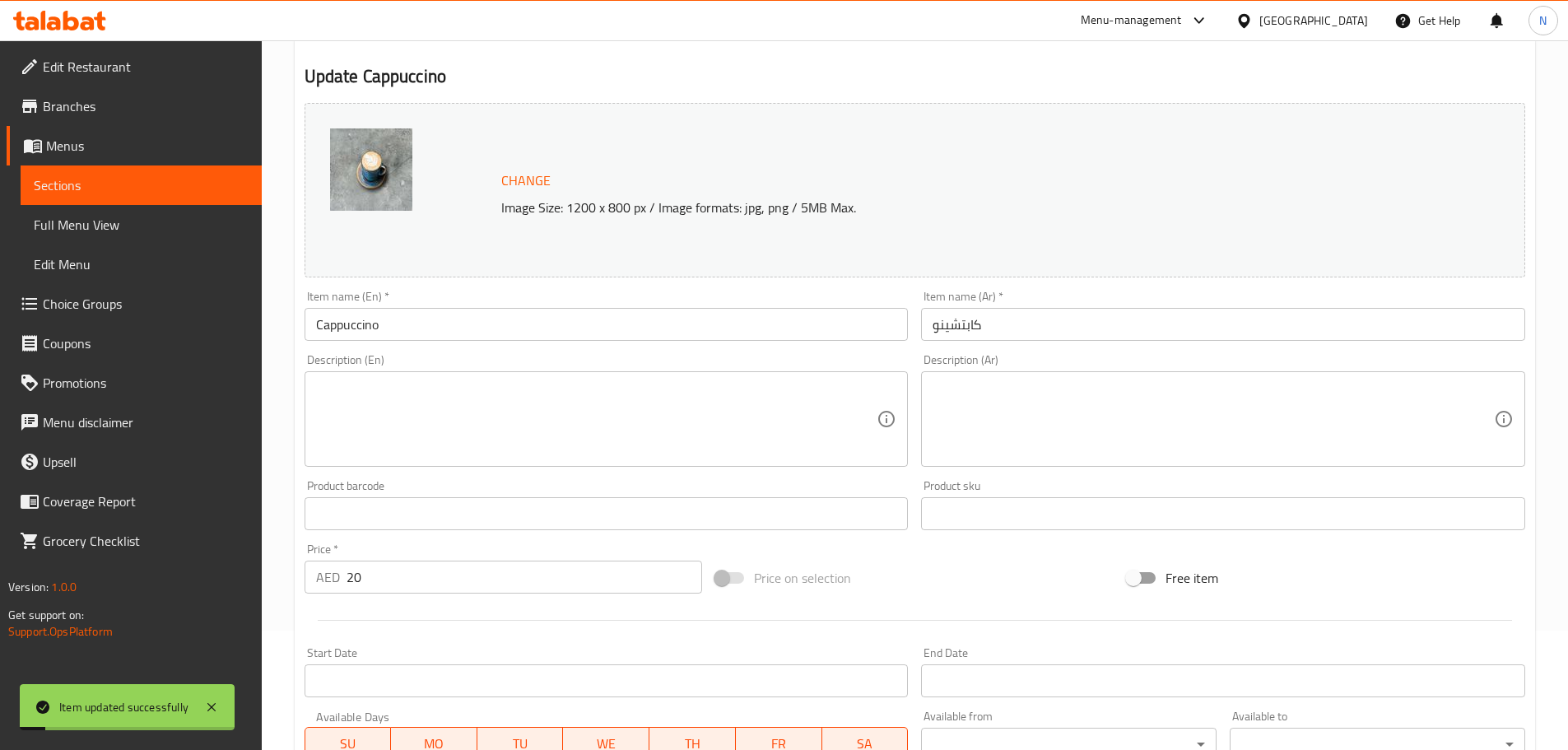
scroll to position [0, 0]
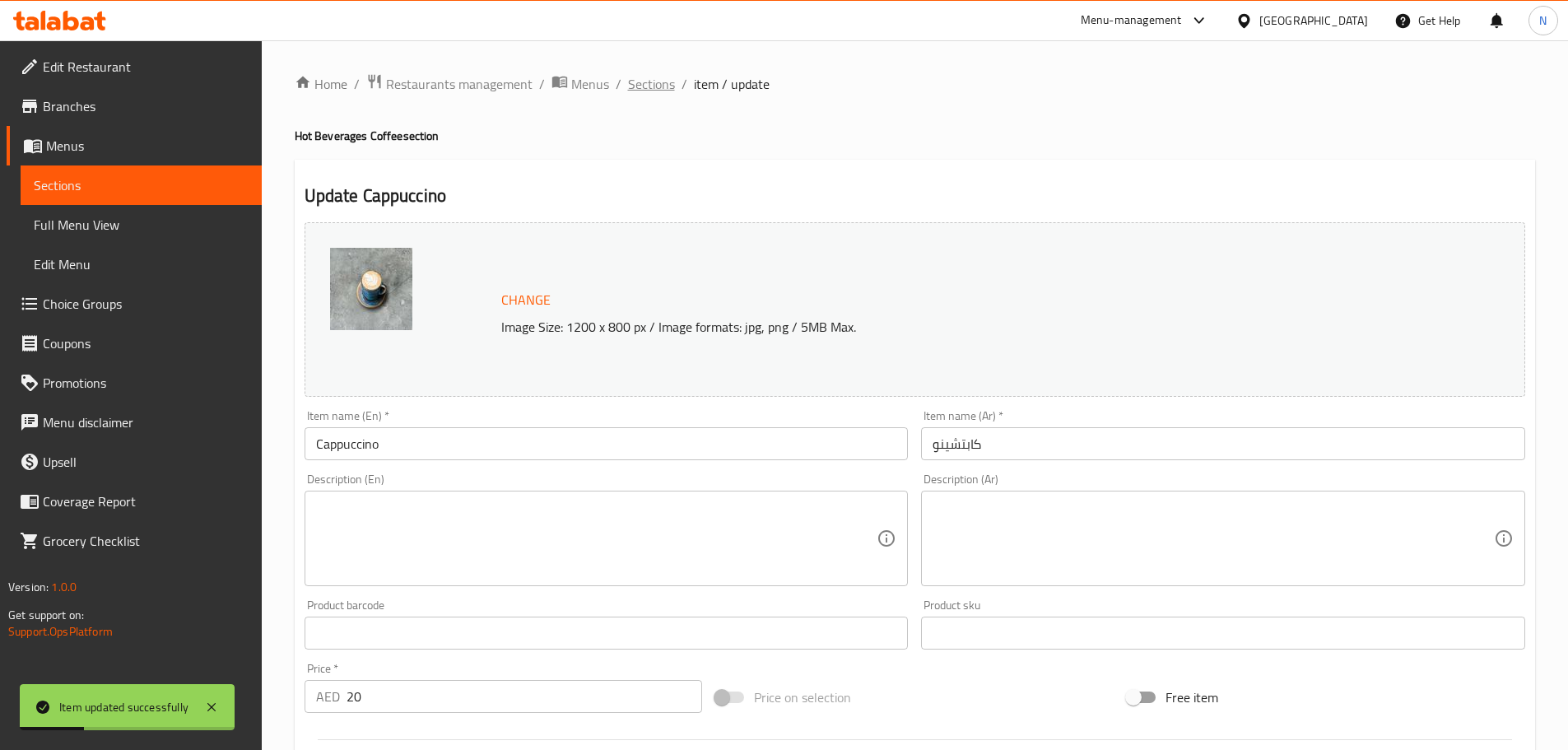
click at [655, 85] on span "Sections" at bounding box center [652, 84] width 47 height 20
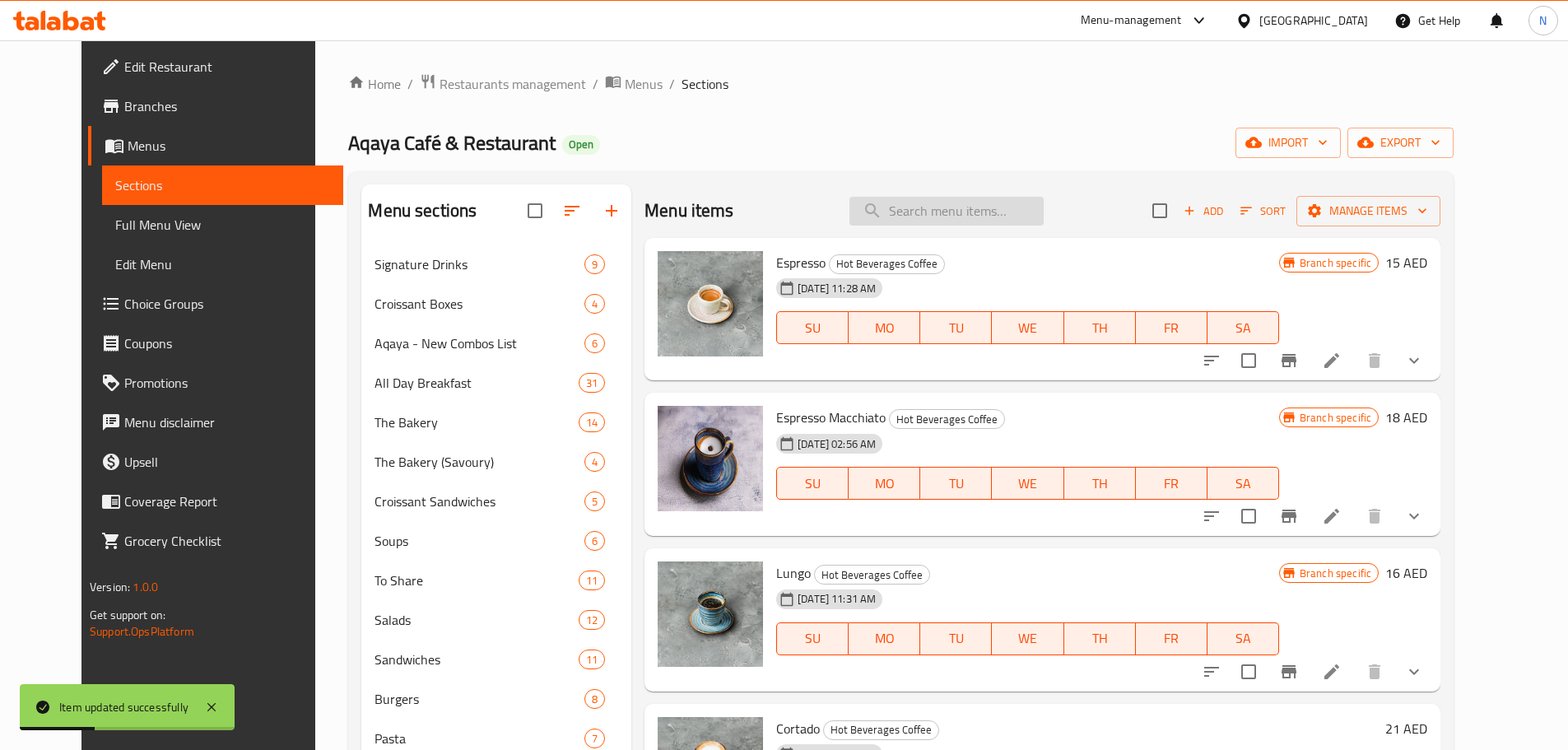
click at [904, 214] on input "search" at bounding box center [946, 211] width 194 height 29
paste input "Matcha Latte"
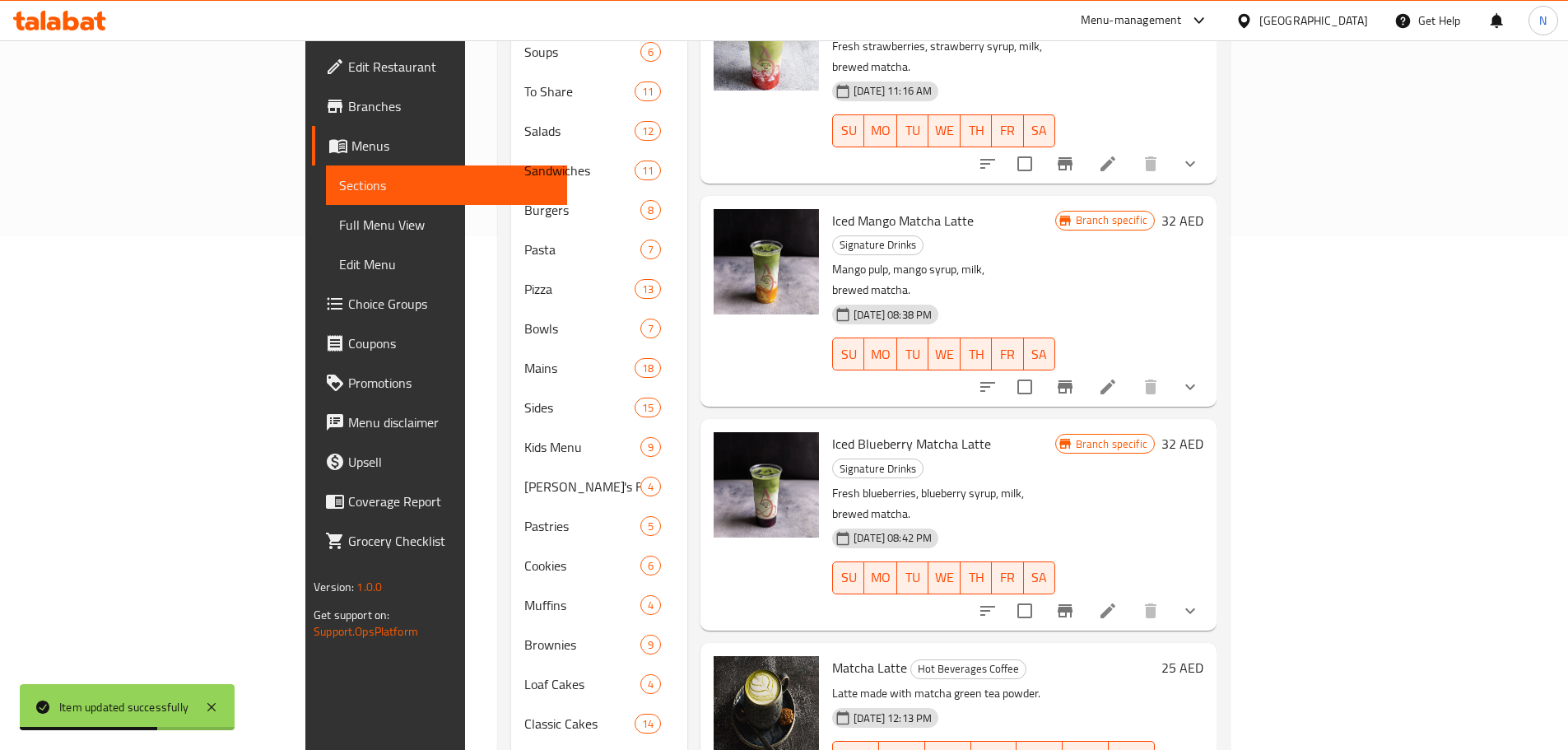
scroll to position [658, 0]
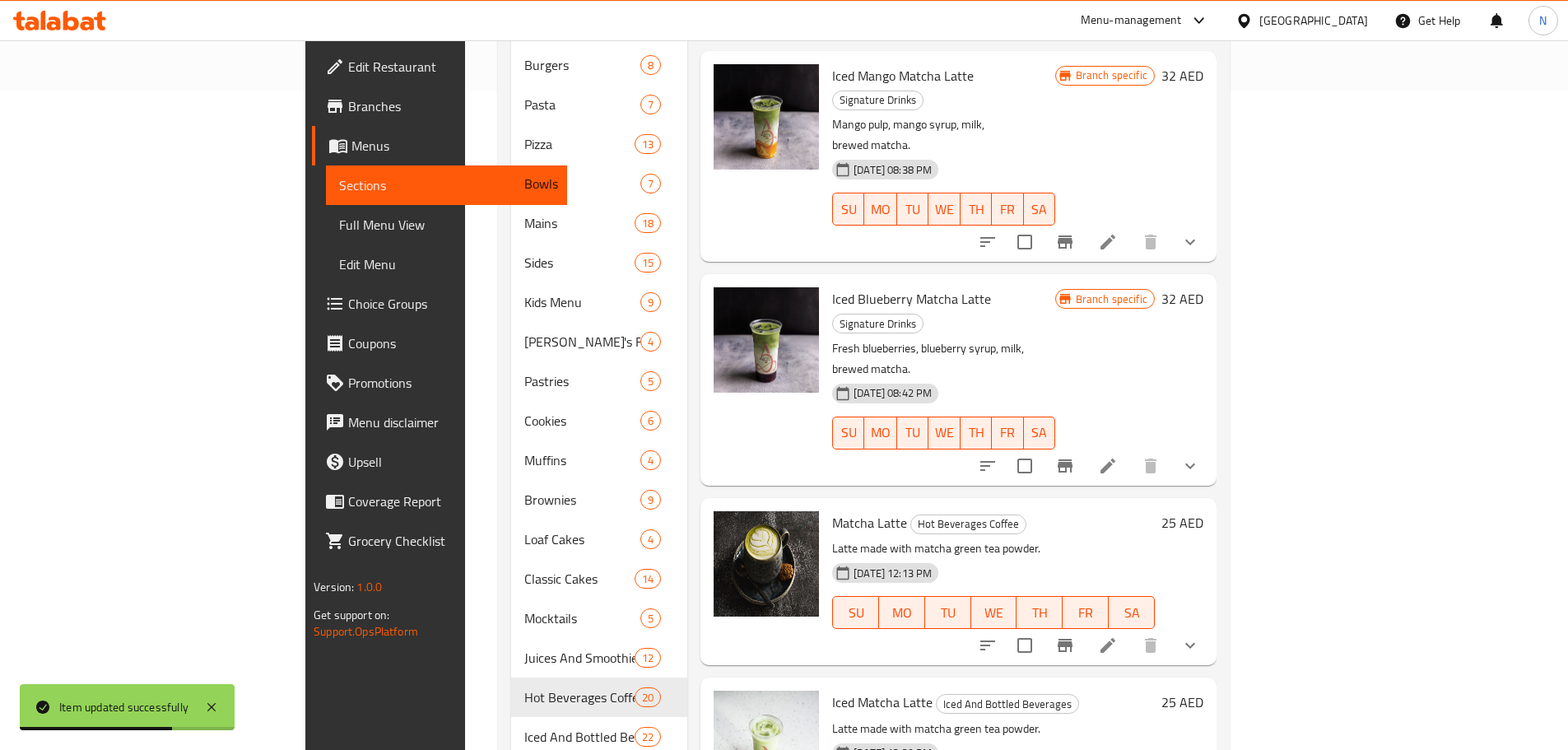
type input "Matcha Latte"
click at [1117, 636] on icon at bounding box center [1108, 646] width 20 height 20
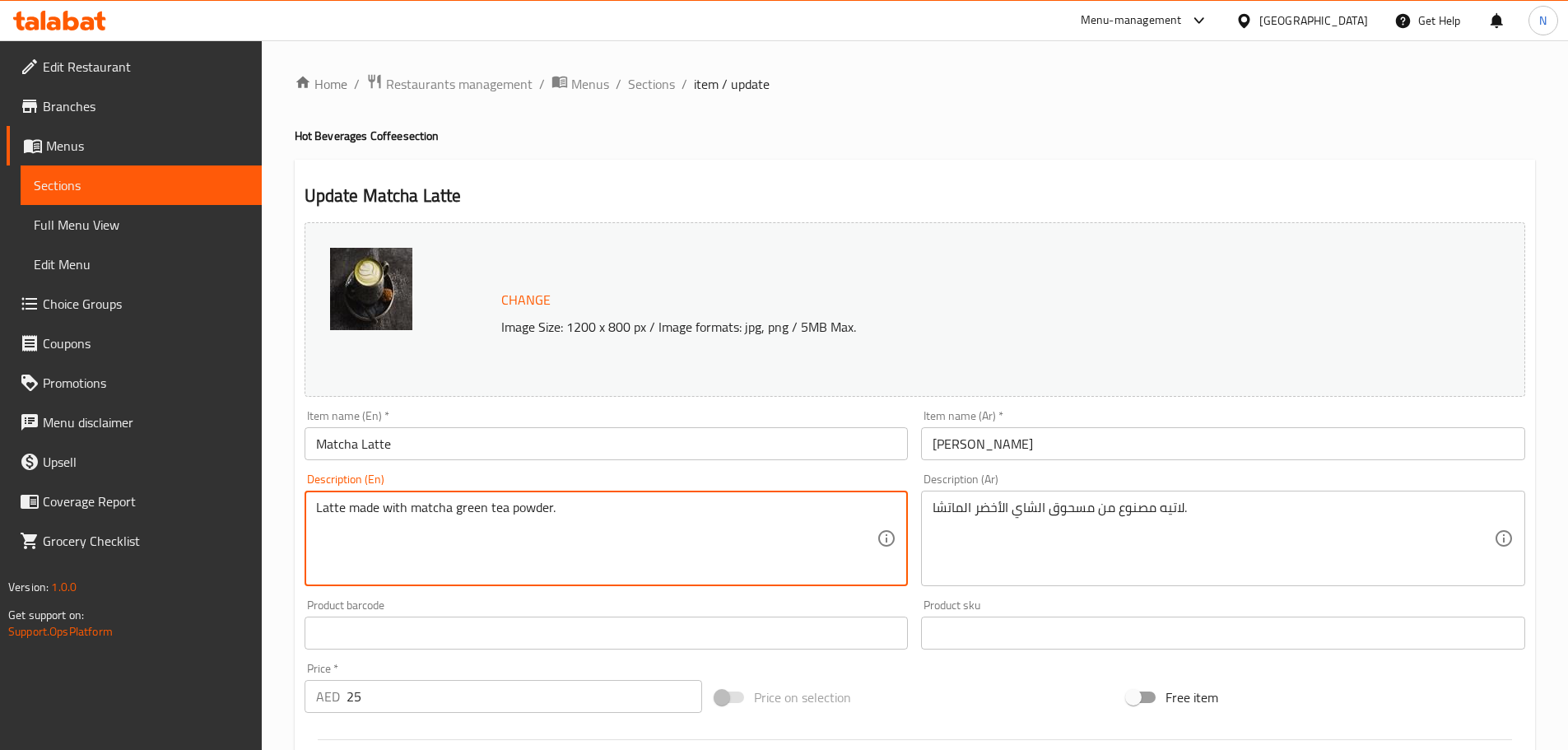
click at [405, 505] on textarea "Latte made with matcha green tea powder." at bounding box center [597, 539] width 562 height 78
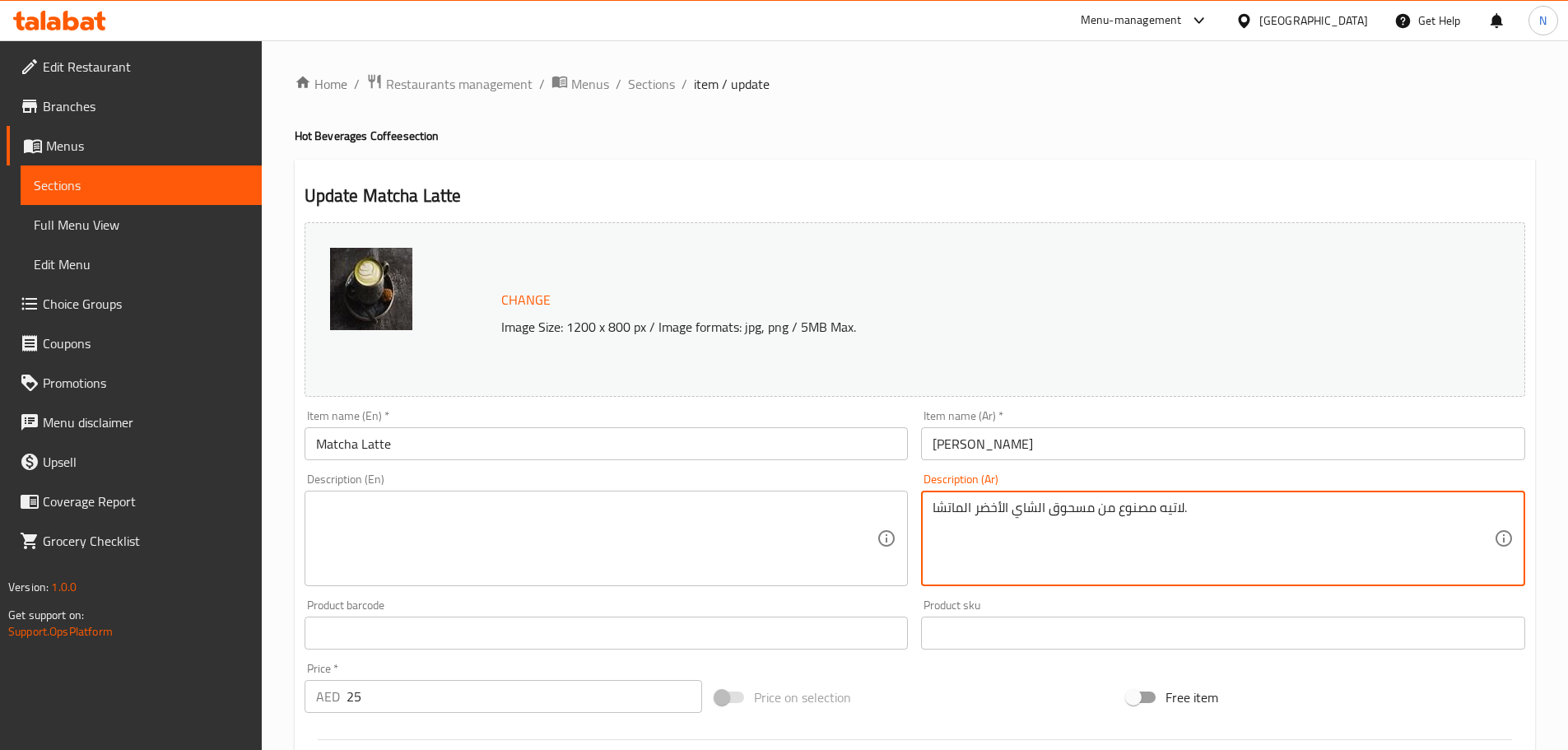
click at [1011, 504] on textarea "لاتيه مصنوع من مسحوق الشاي الأخضر الماتشا." at bounding box center [1213, 539] width 562 height 78
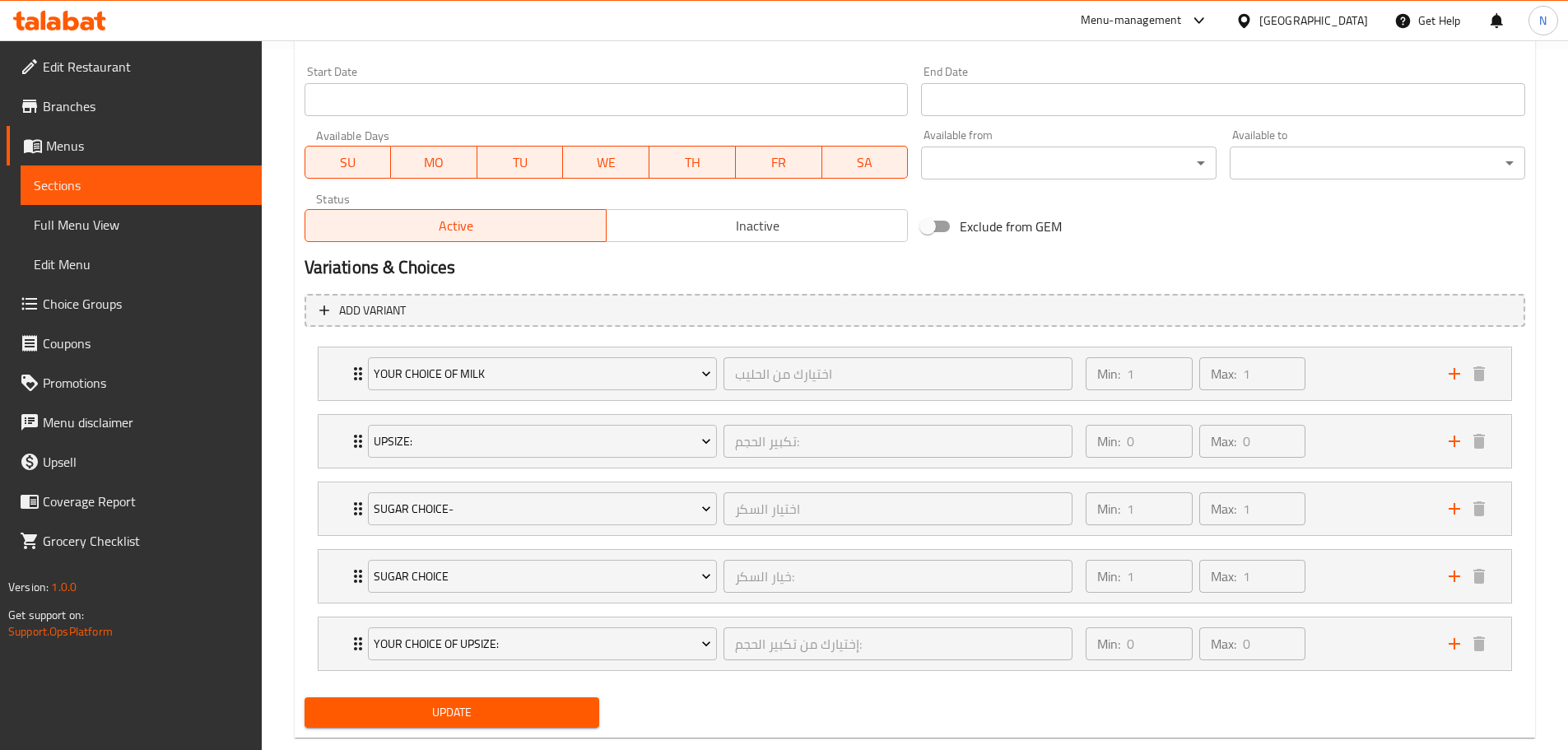
scroll to position [734, 0]
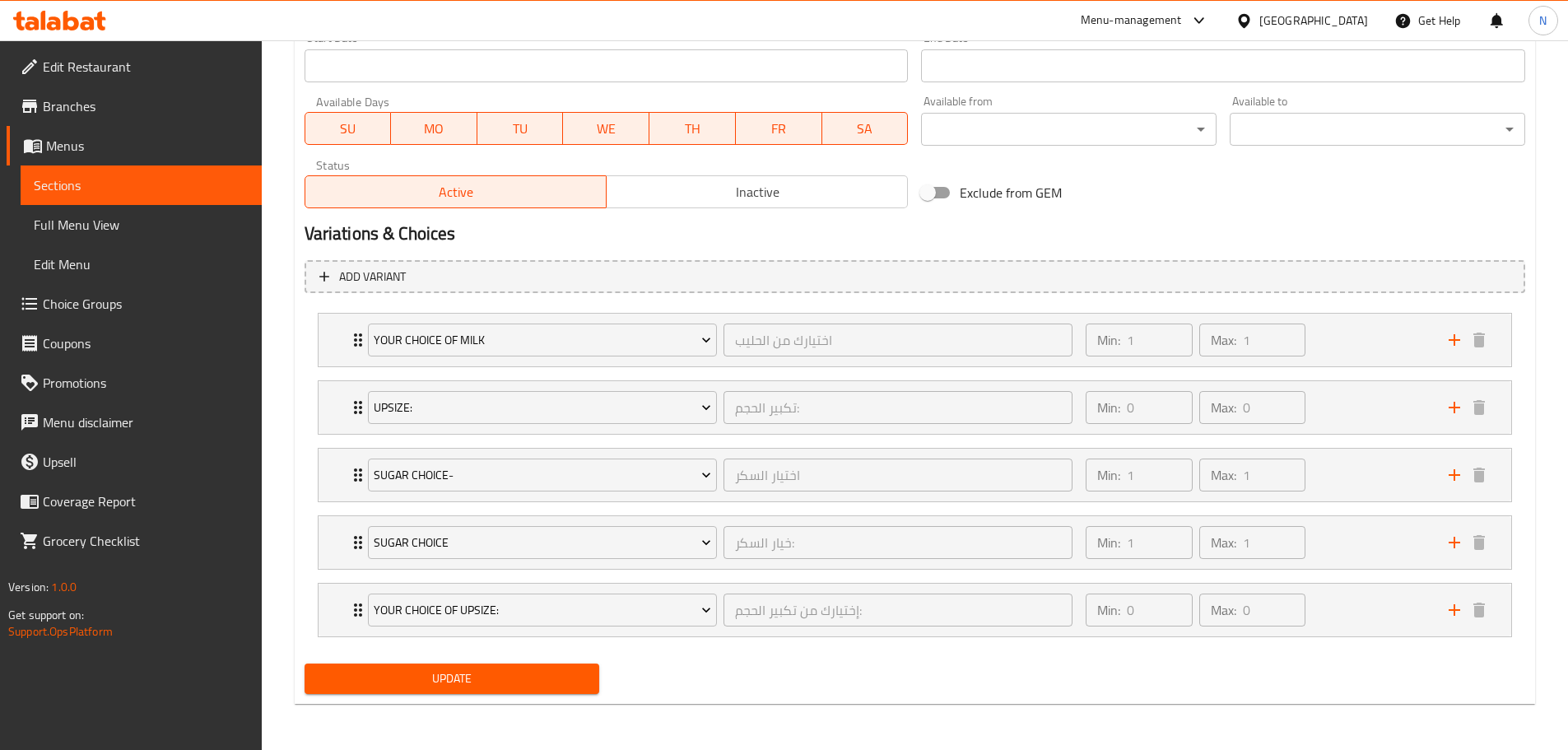
click at [512, 672] on span "Update" at bounding box center [452, 678] width 269 height 21
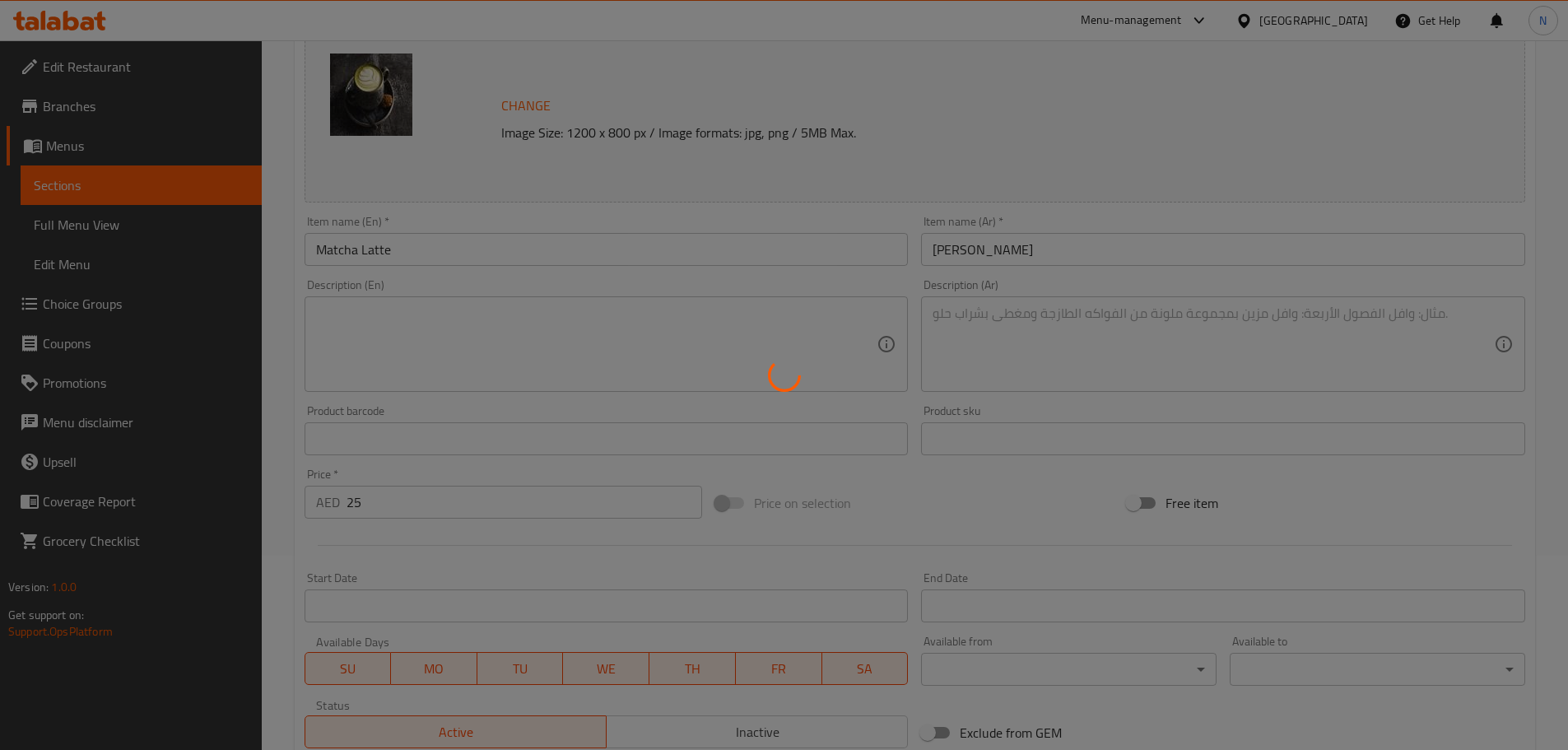
scroll to position [0, 0]
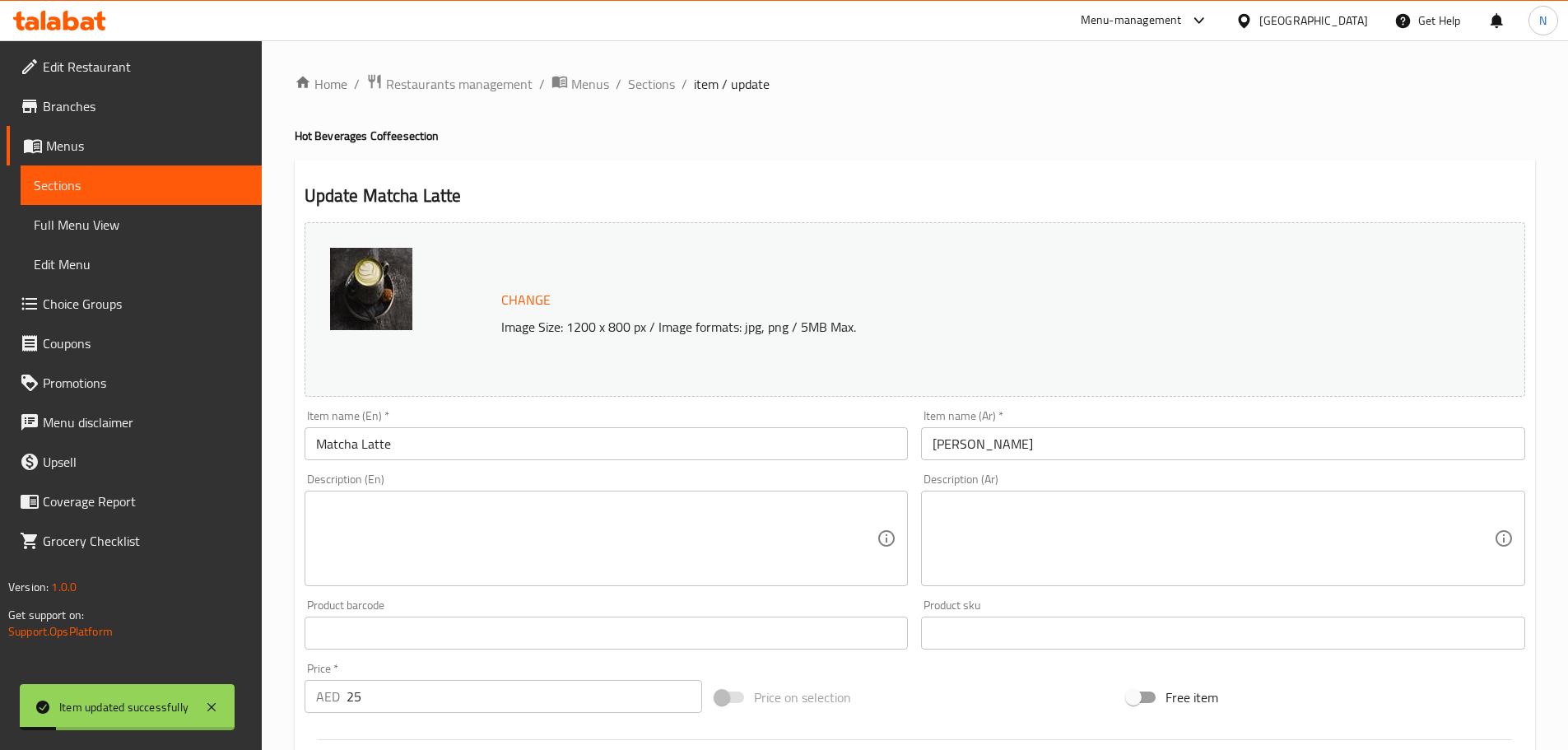
drag, startPoint x: 653, startPoint y: 83, endPoint x: 817, endPoint y: 165, distance: 183.4
click at [653, 83] on span "Sections" at bounding box center [652, 84] width 47 height 20
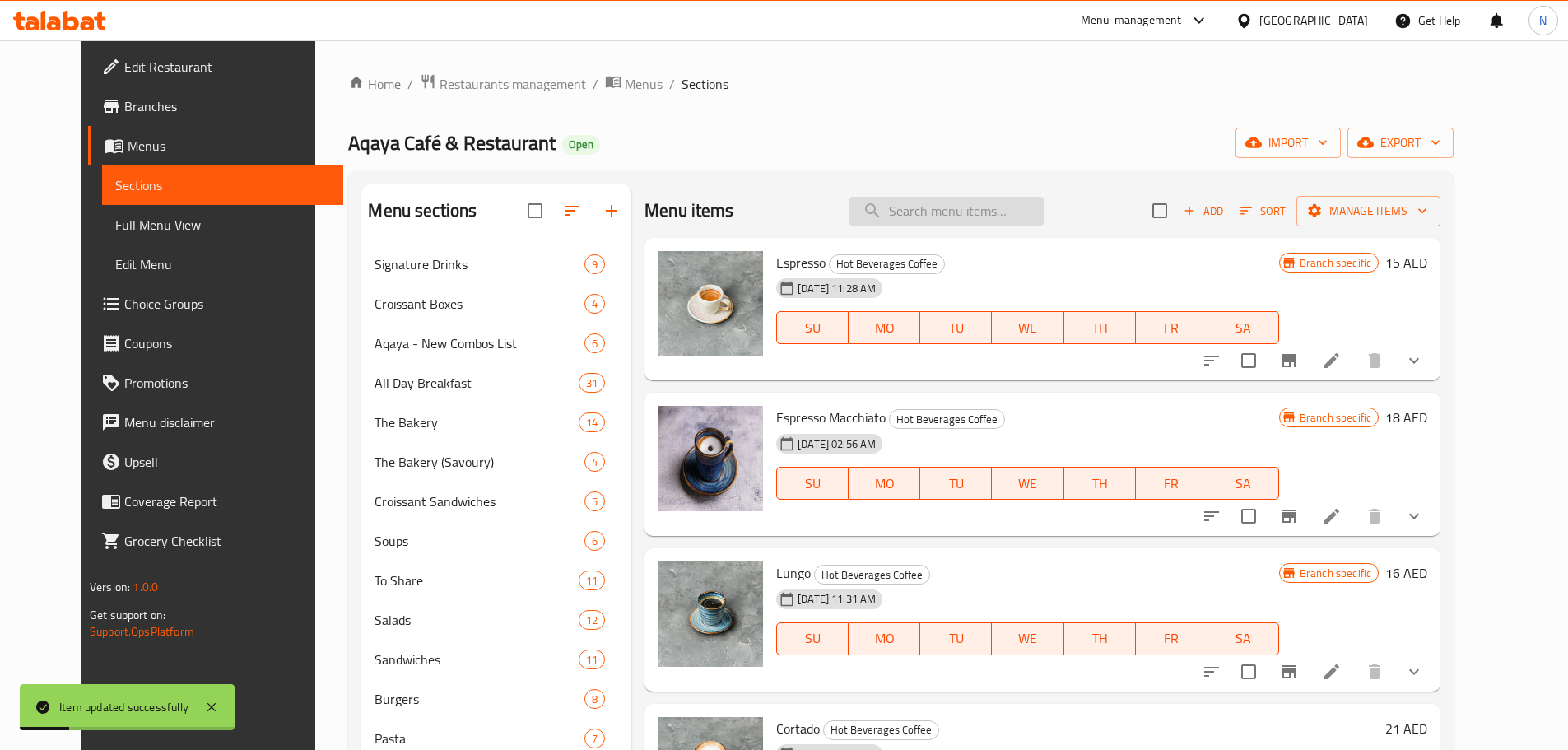
click at [911, 216] on input "search" at bounding box center [946, 211] width 194 height 29
paste input "Spanish Latte"
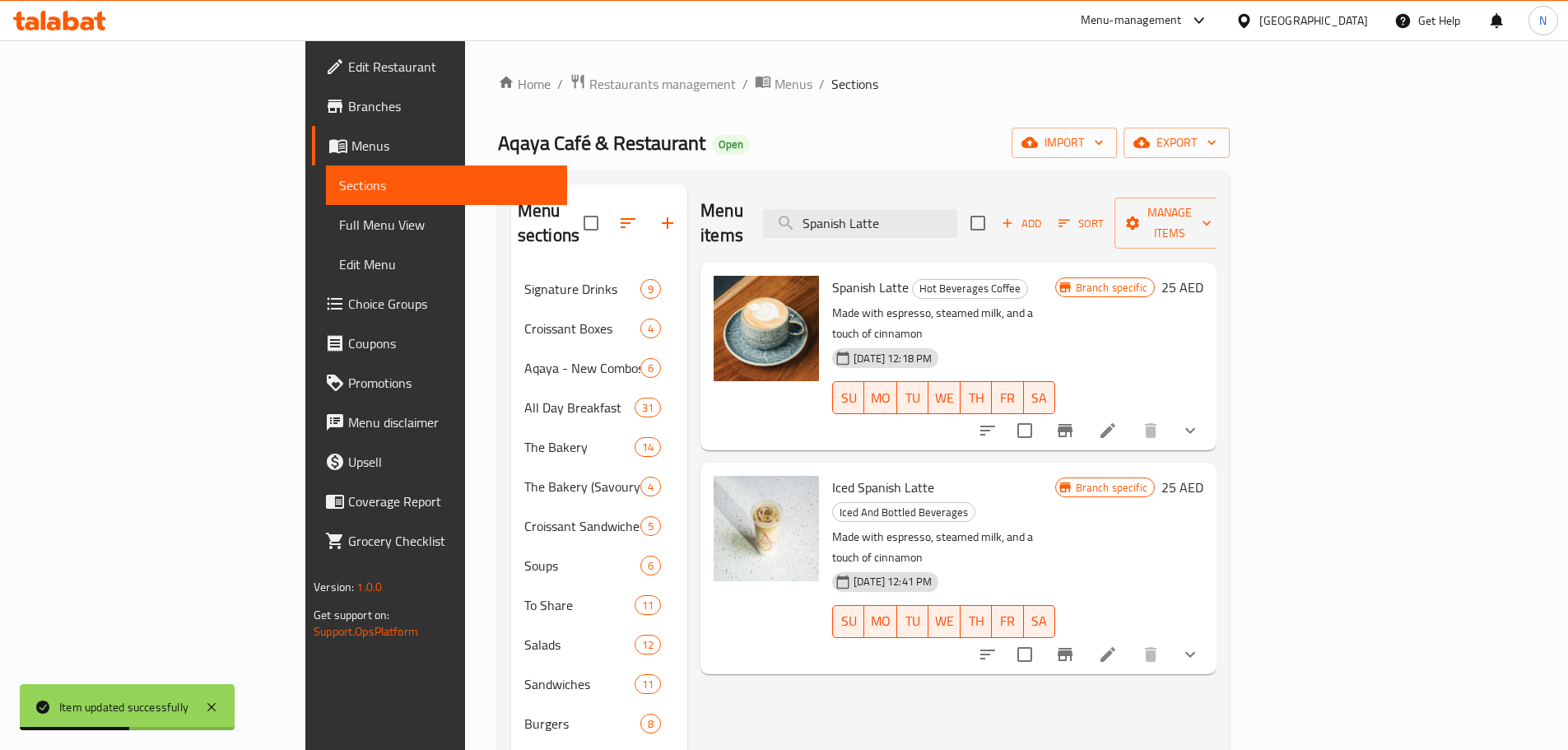
type input "Spanish Latte"
click at [1117, 421] on icon at bounding box center [1108, 431] width 20 height 20
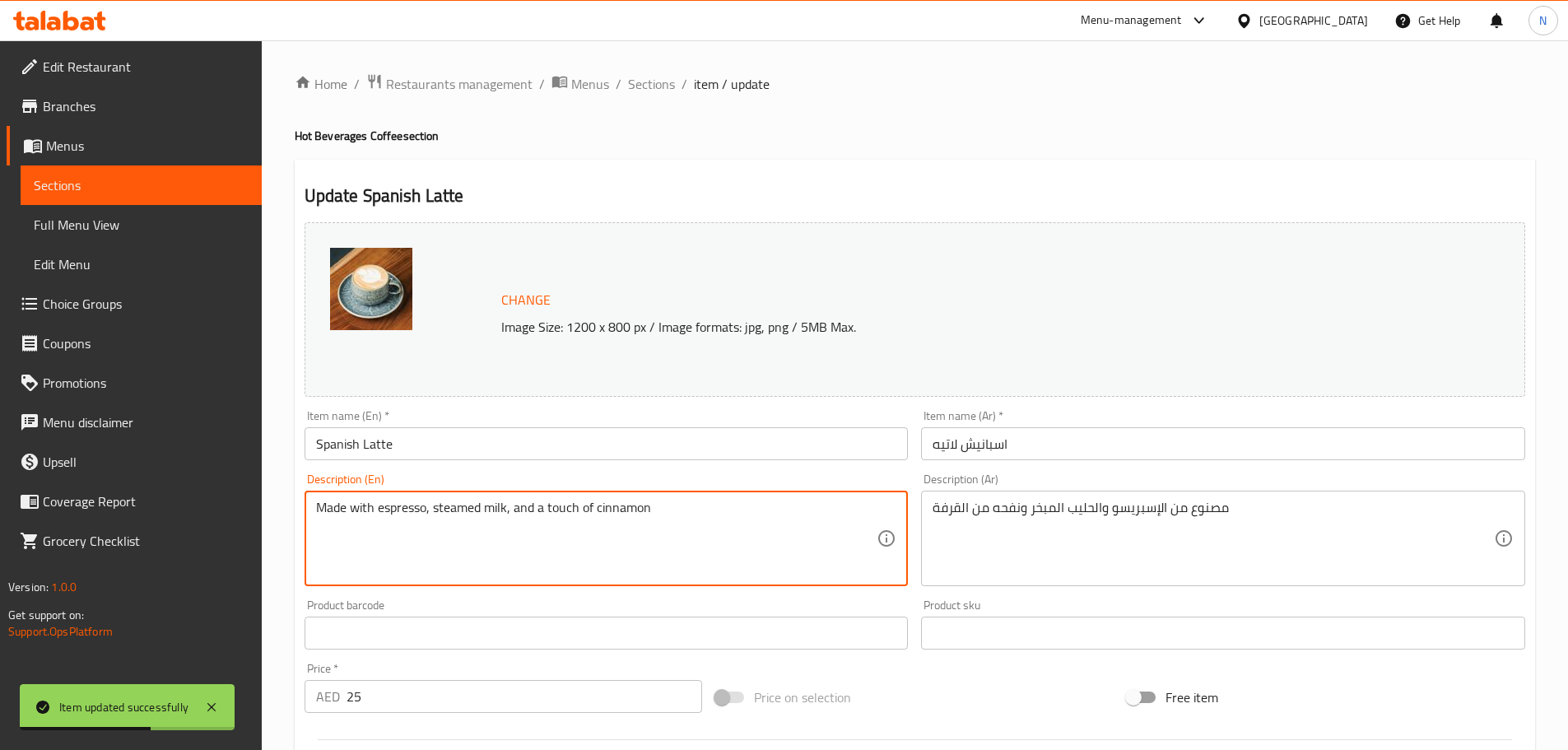
click at [489, 507] on textarea "Made with espresso, steamed milk, and a touch of cinnamon" at bounding box center [597, 539] width 562 height 78
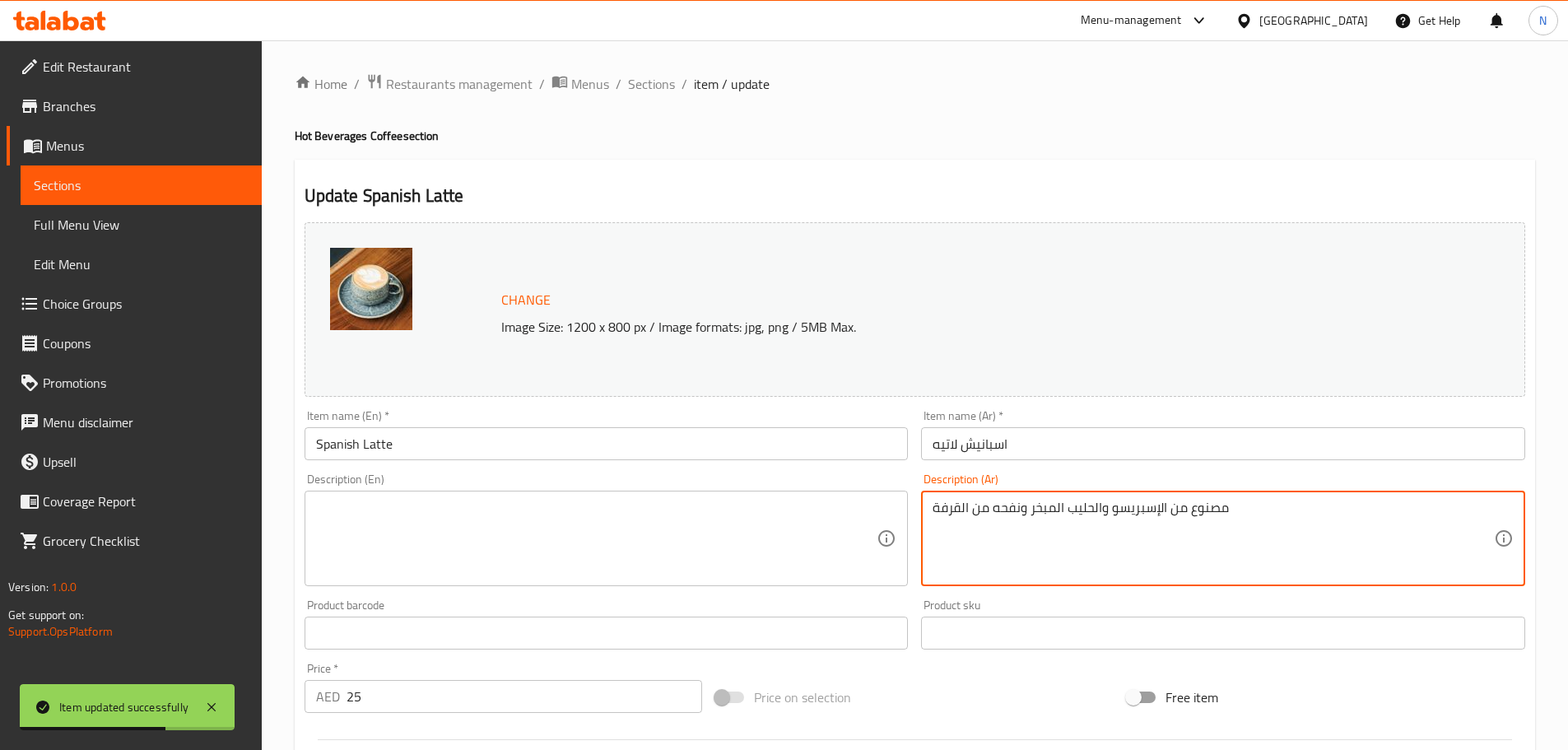
click at [991, 512] on textarea "مصنوع من الإسبريسو والحليب المبخر ونفحه من القرفة" at bounding box center [1213, 539] width 562 height 78
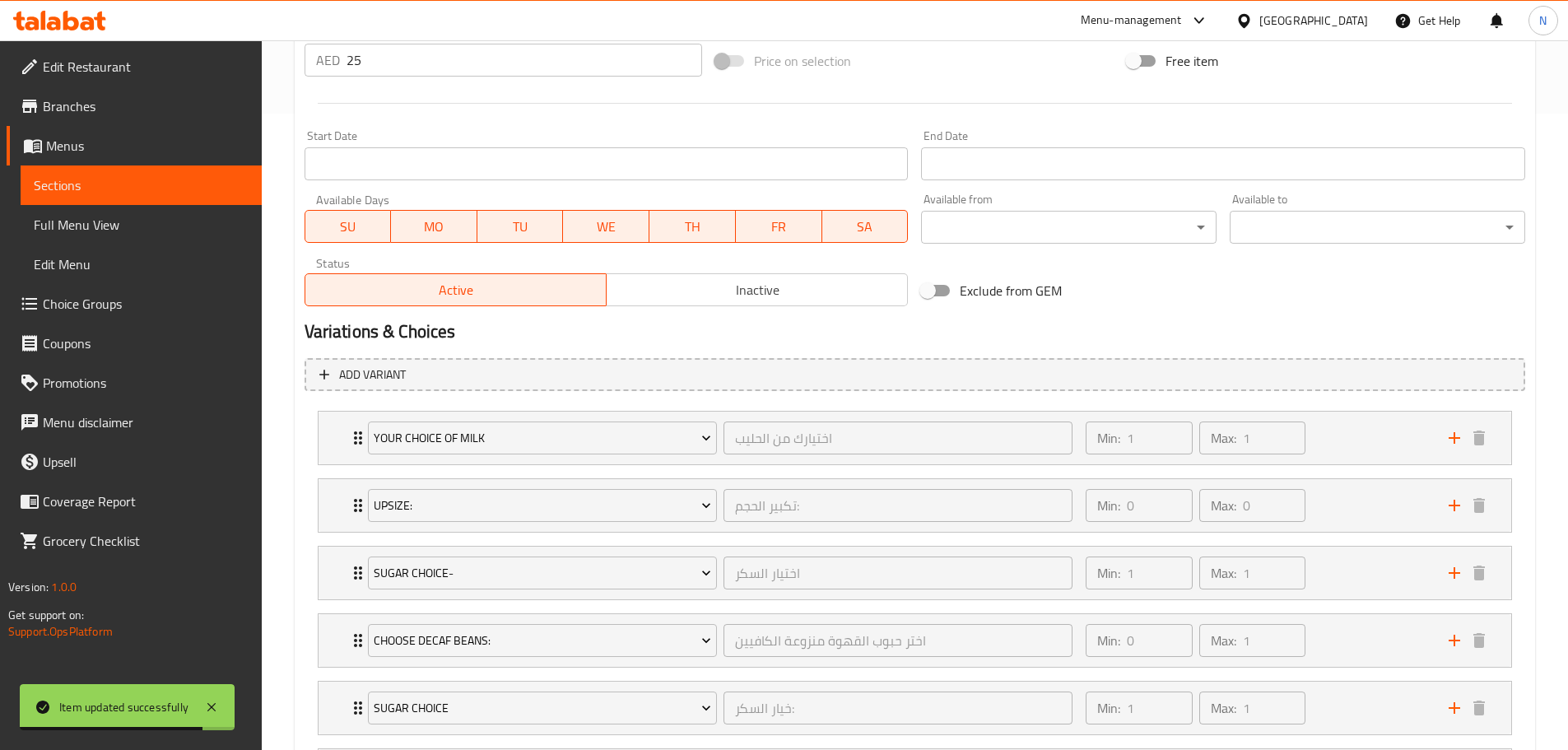
scroll to position [869, 0]
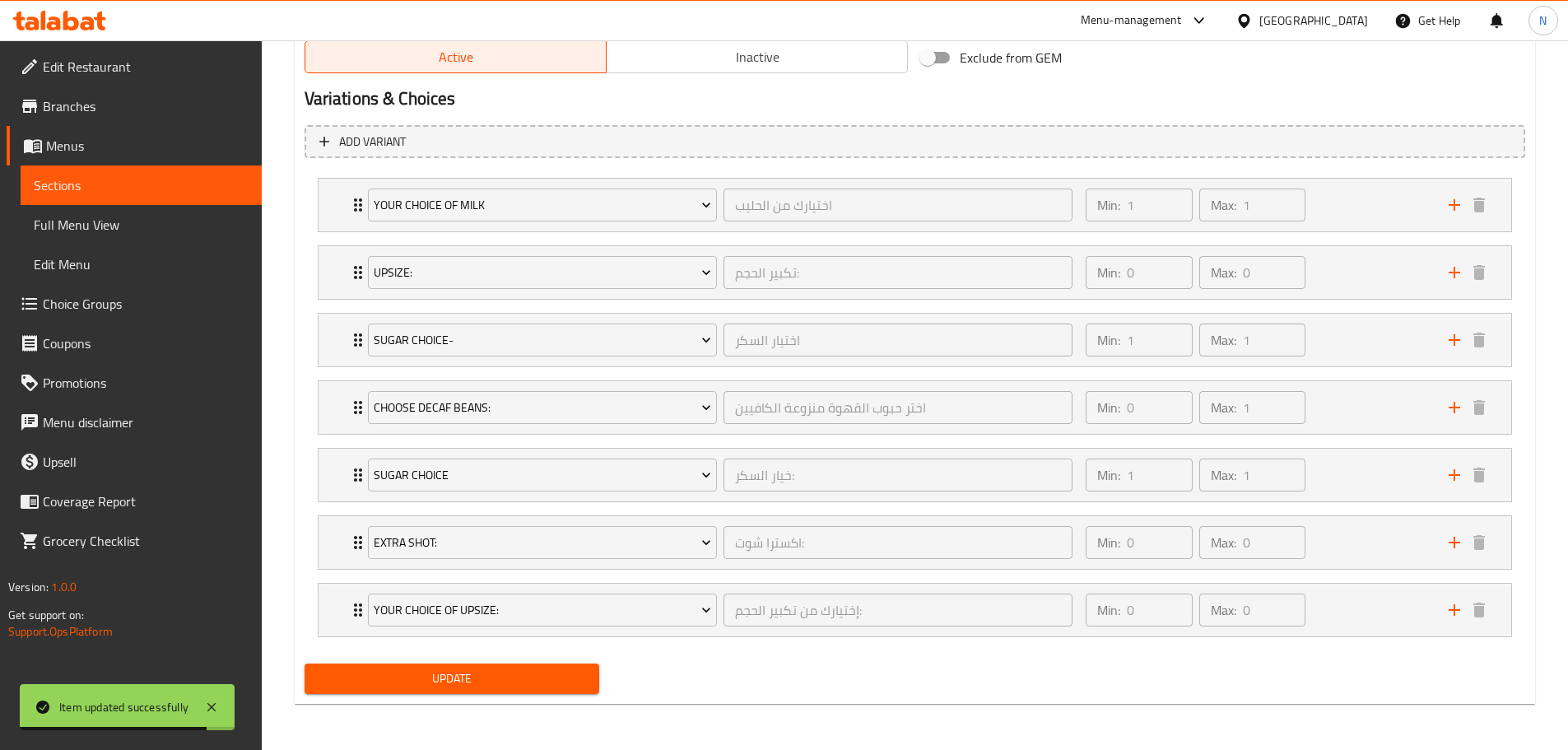
click at [457, 679] on span "Update" at bounding box center [452, 678] width 269 height 21
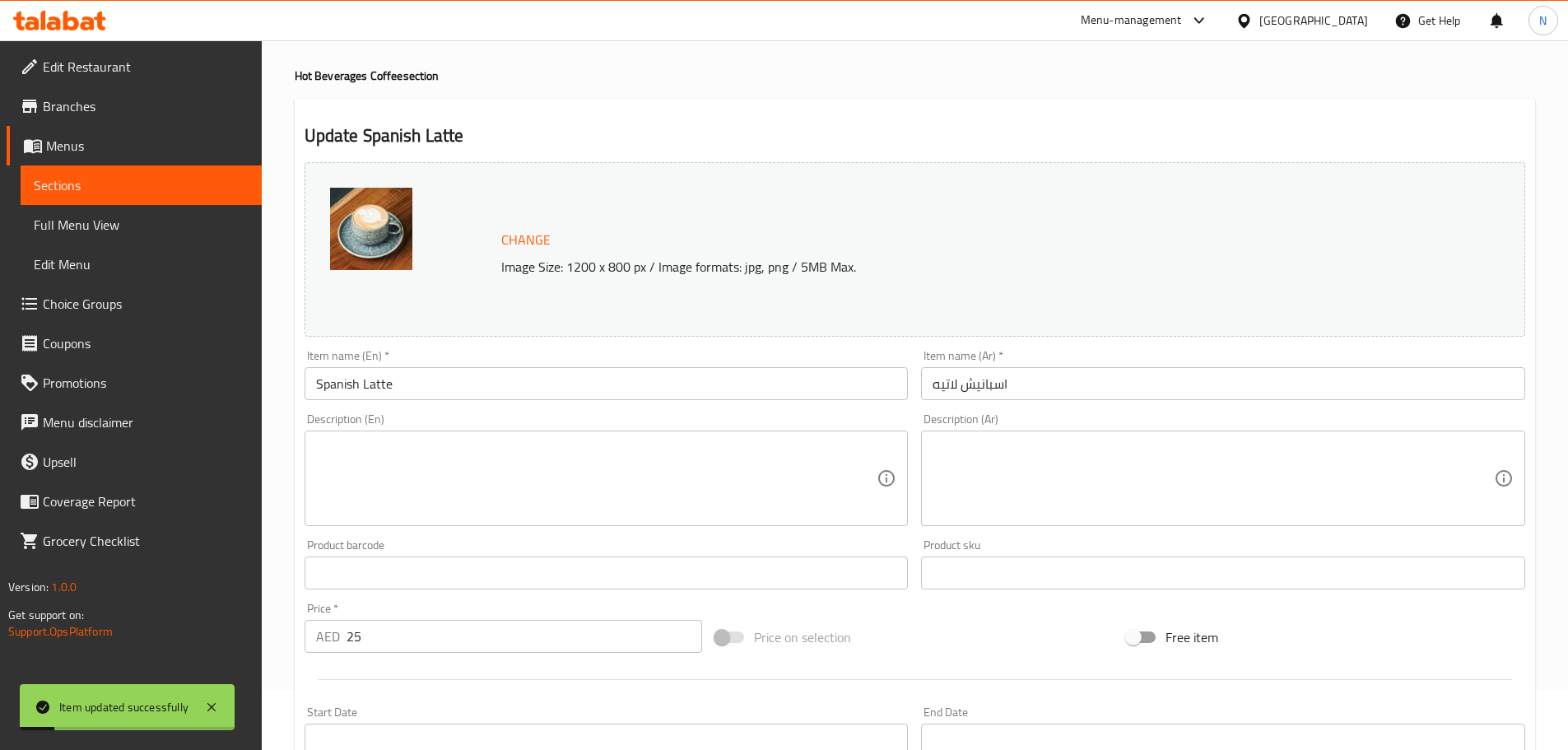
scroll to position [0, 0]
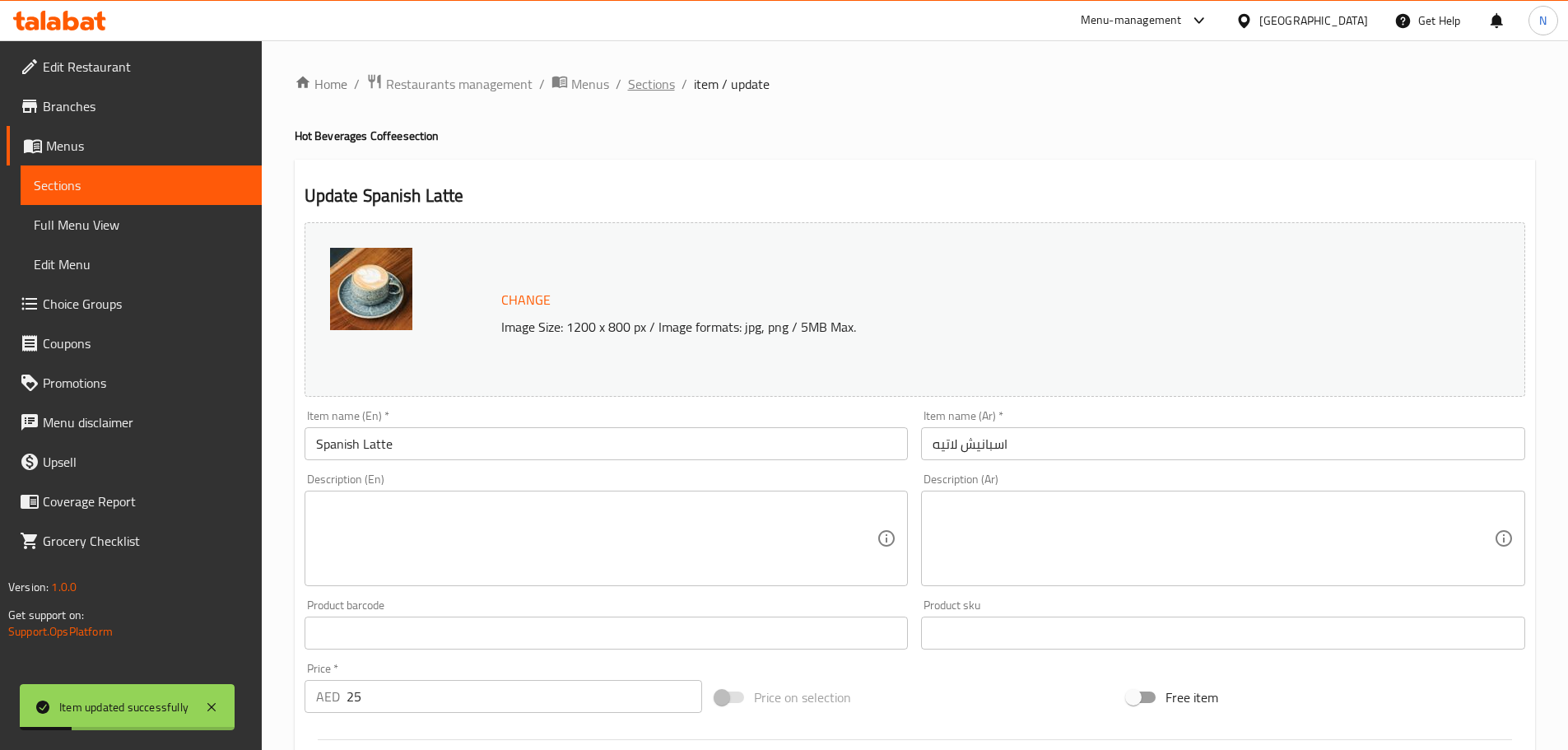
click at [661, 90] on span "Sections" at bounding box center [652, 84] width 47 height 20
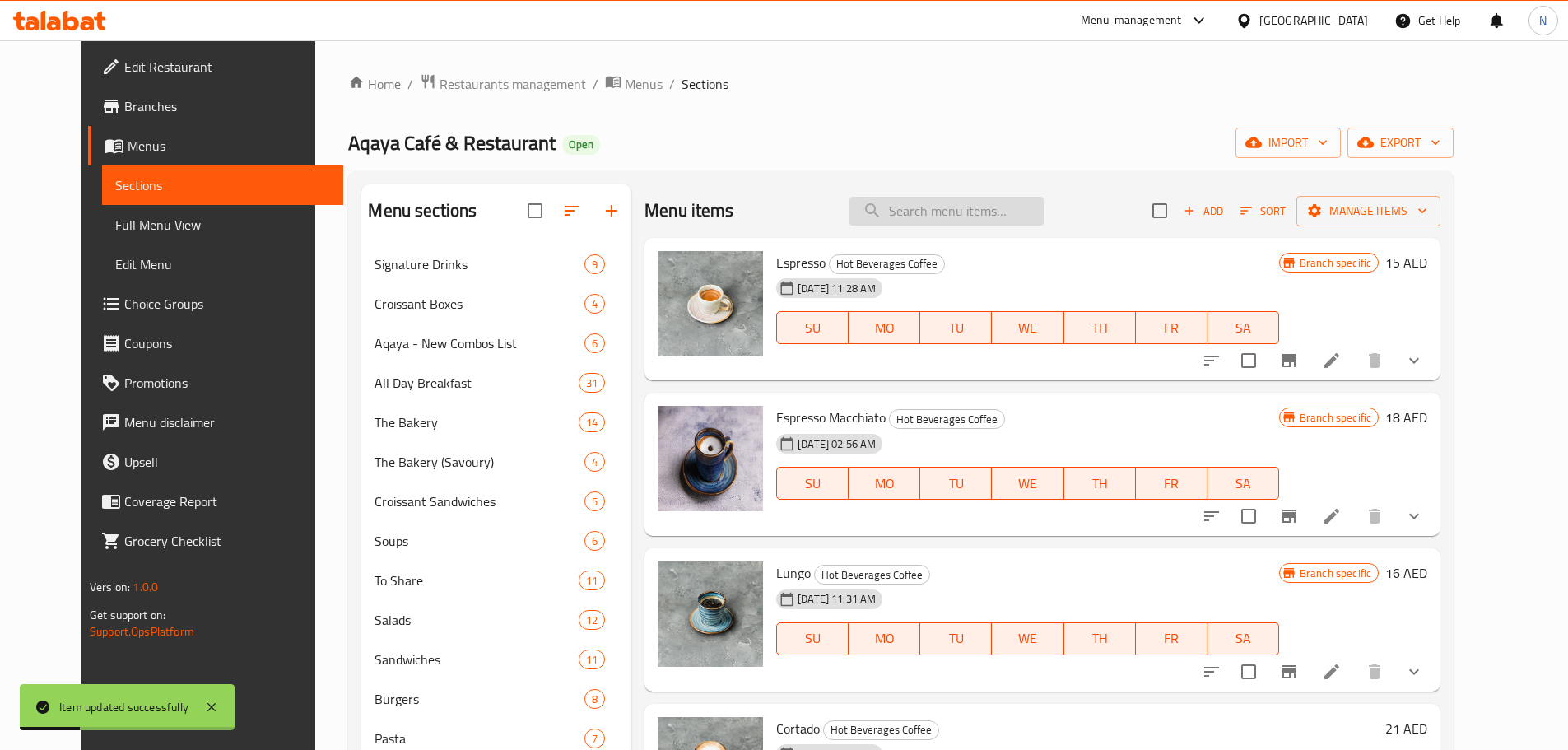
click at [951, 219] on input "search" at bounding box center [946, 211] width 194 height 29
paste input "Rose Latte"
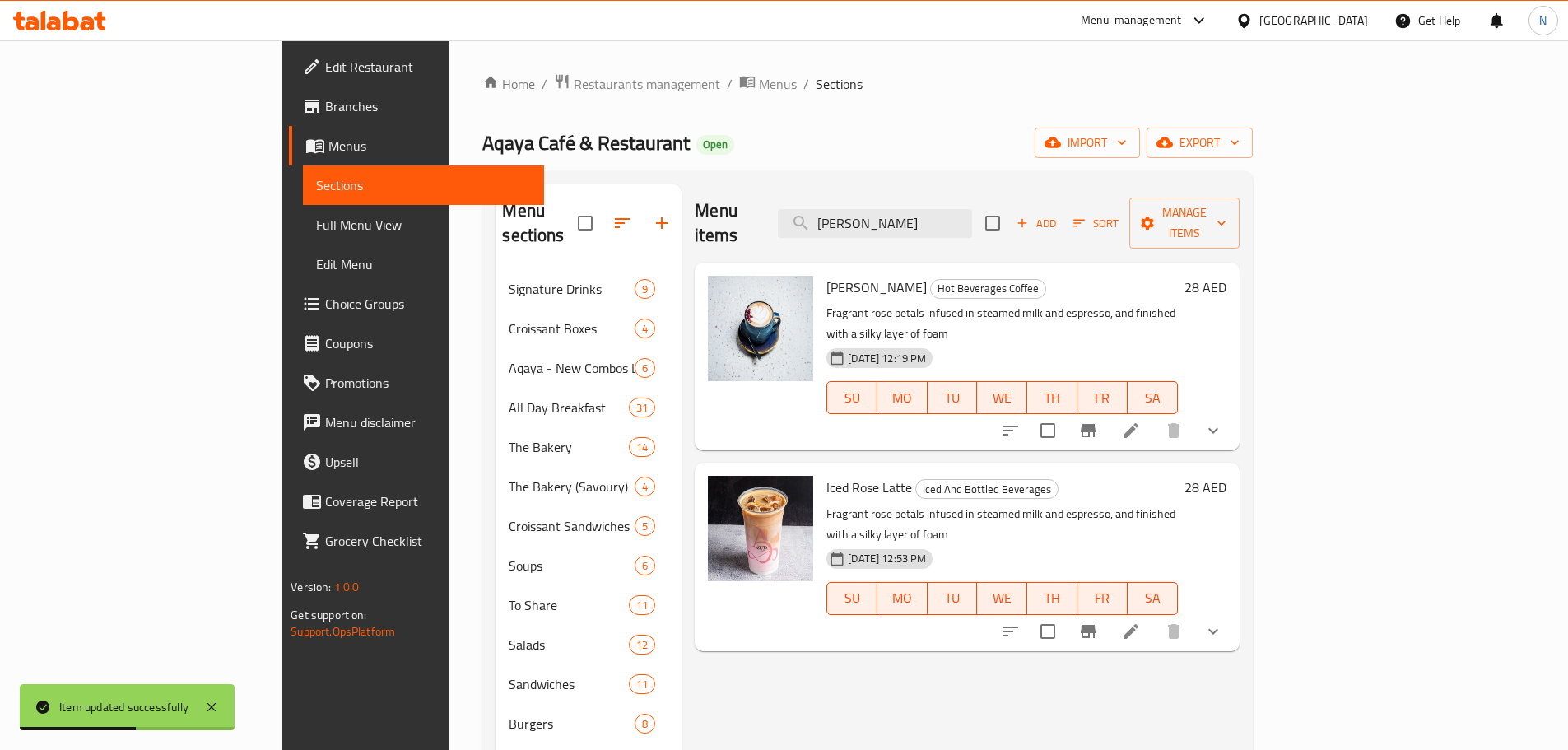
type input "Rose Latte"
click at [1141, 421] on icon at bounding box center [1131, 431] width 20 height 20
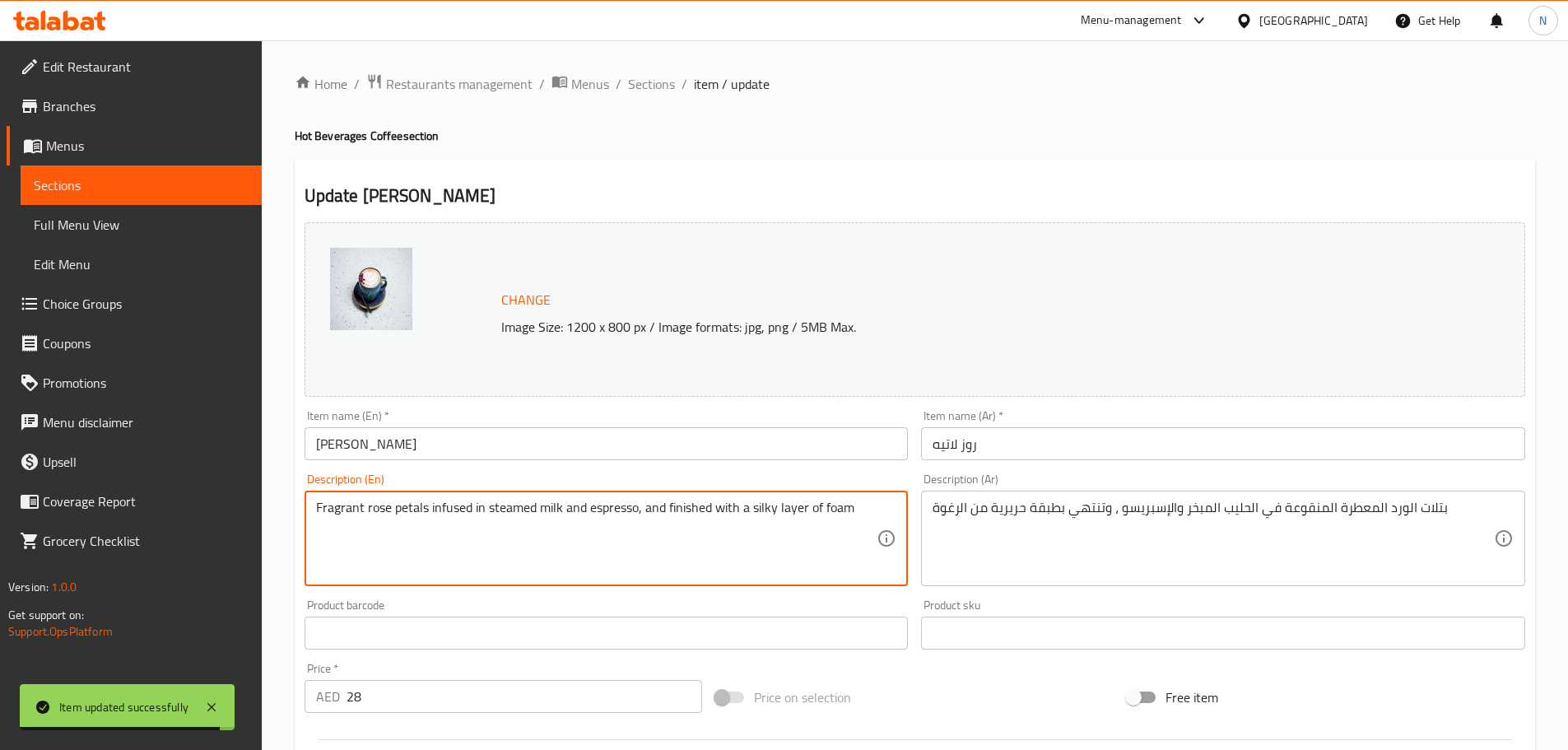
click at [732, 508] on textarea "Fragrant rose petals infused in steamed milk and espresso, and finished with a …" at bounding box center [597, 539] width 562 height 78
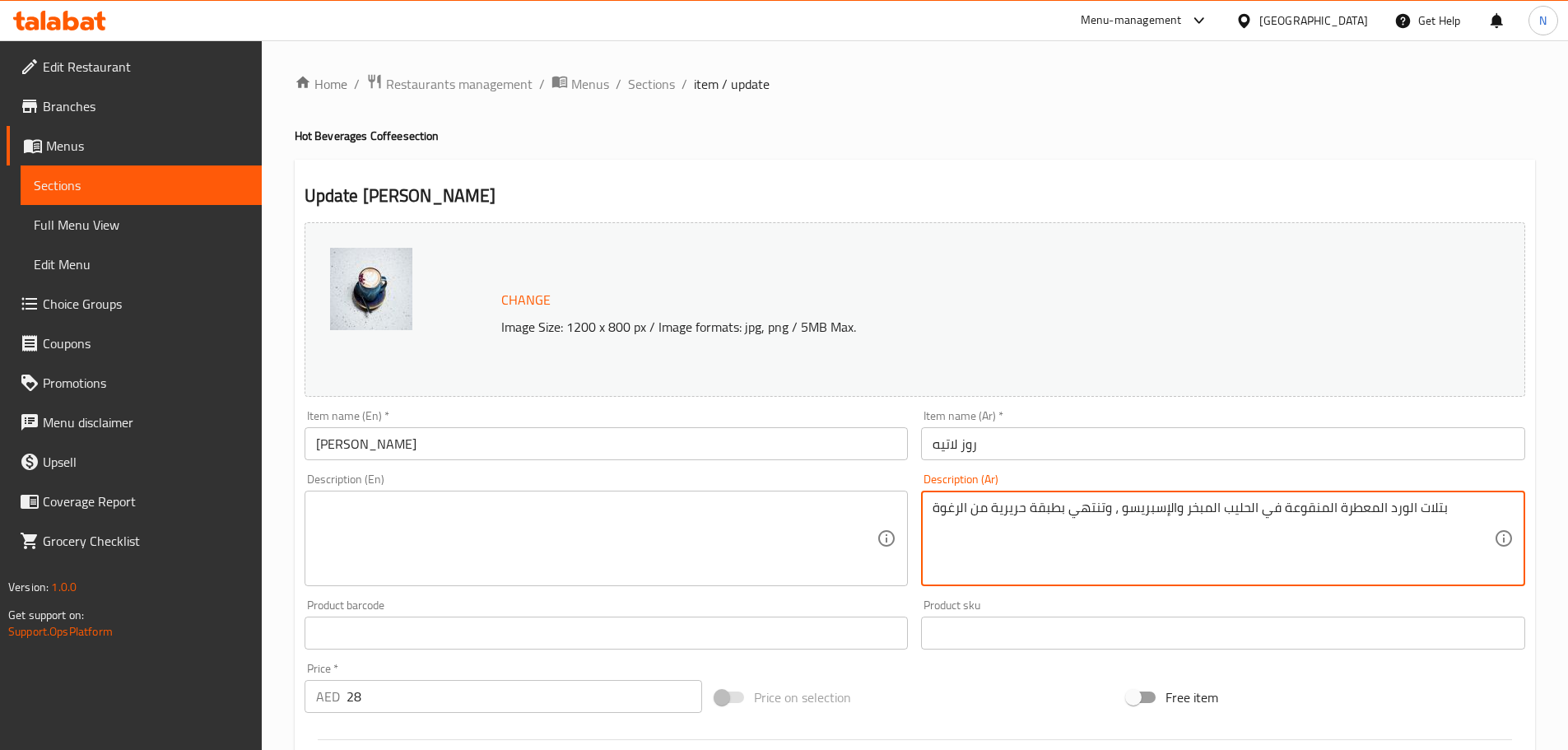
click at [1122, 508] on textarea "بتلات الورد المعطرة المنقوعة في الحليب المبخر والإسبريسو ، وتنتهي بطبقة حريرية …" at bounding box center [1213, 539] width 562 height 78
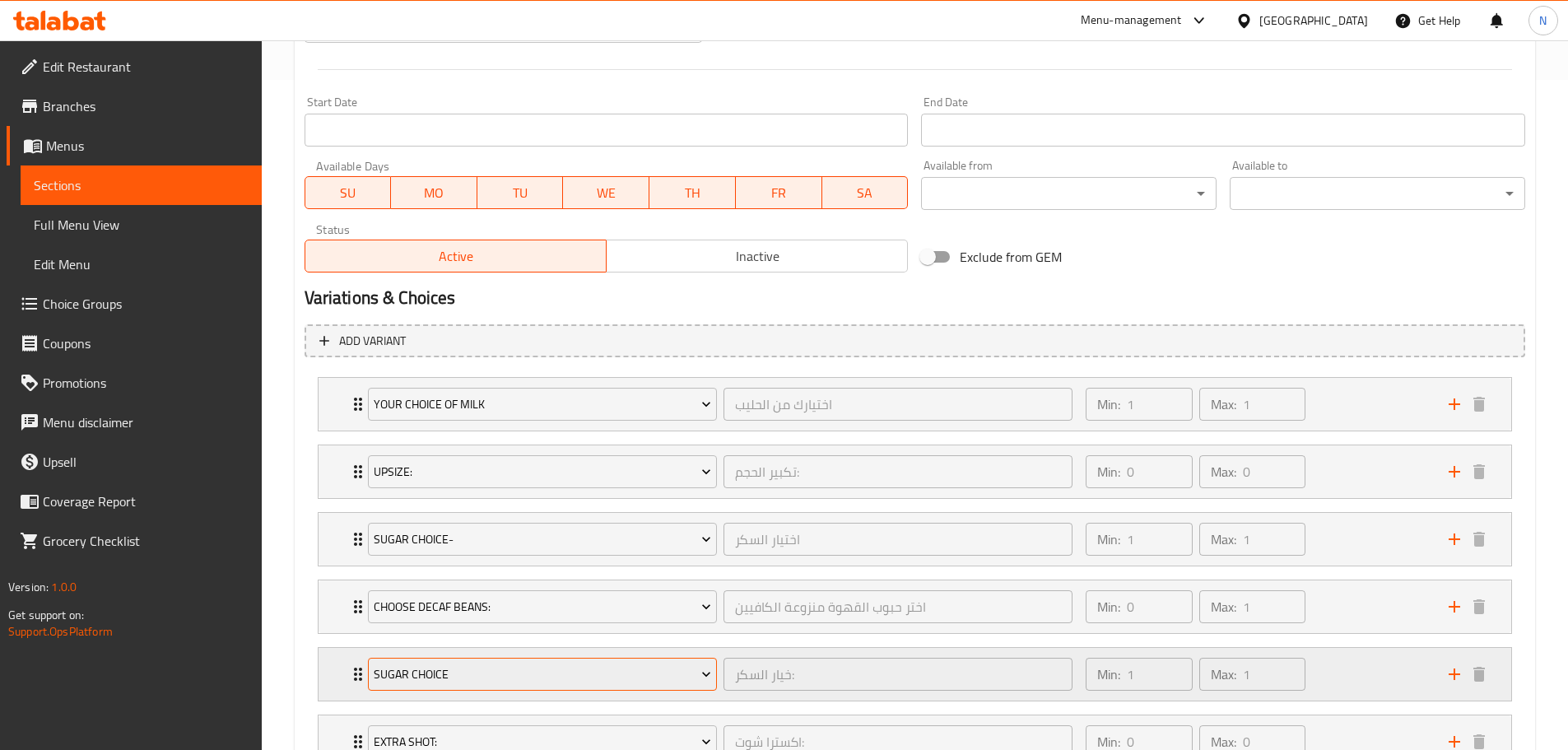
scroll to position [869, 0]
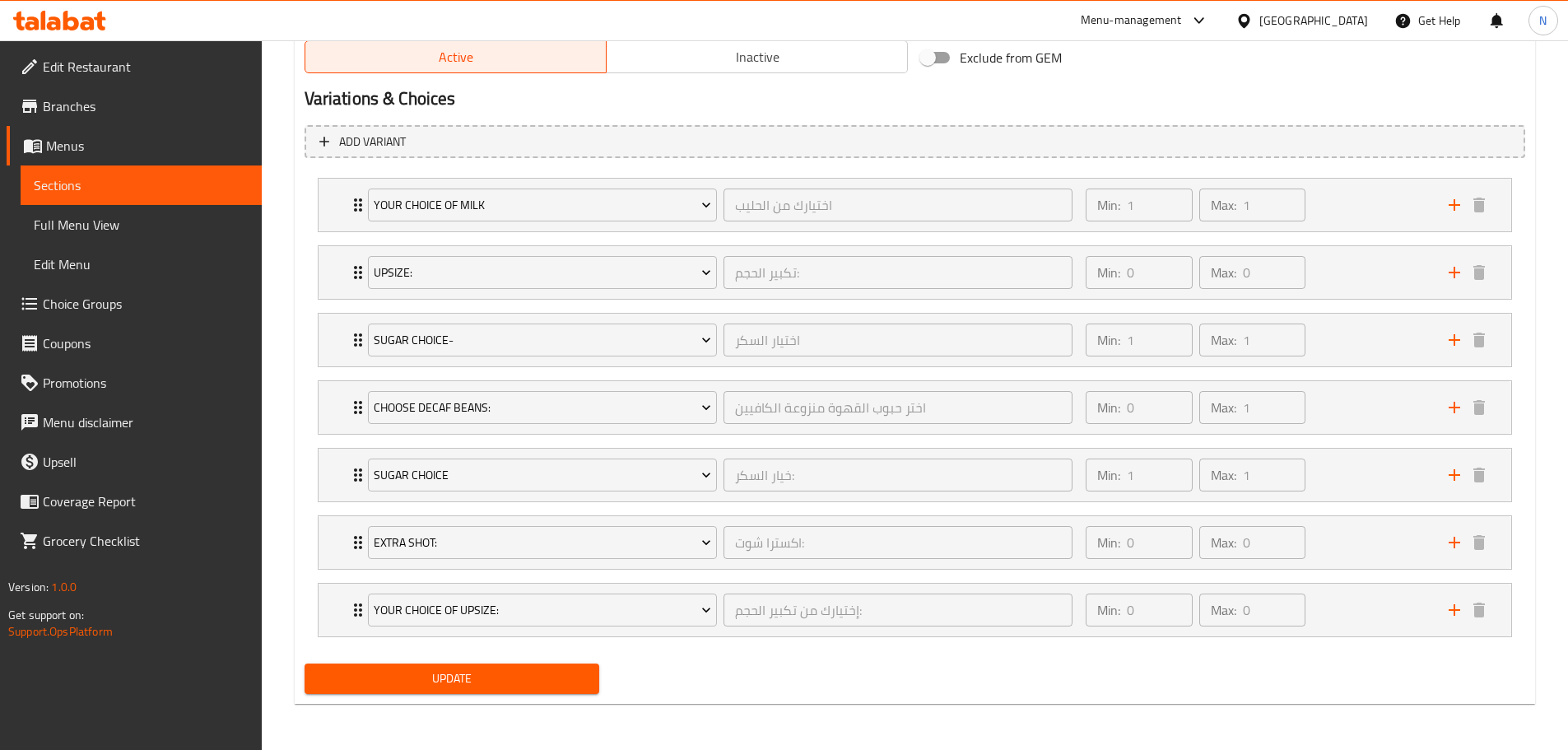
click at [480, 675] on span "Update" at bounding box center [452, 678] width 269 height 21
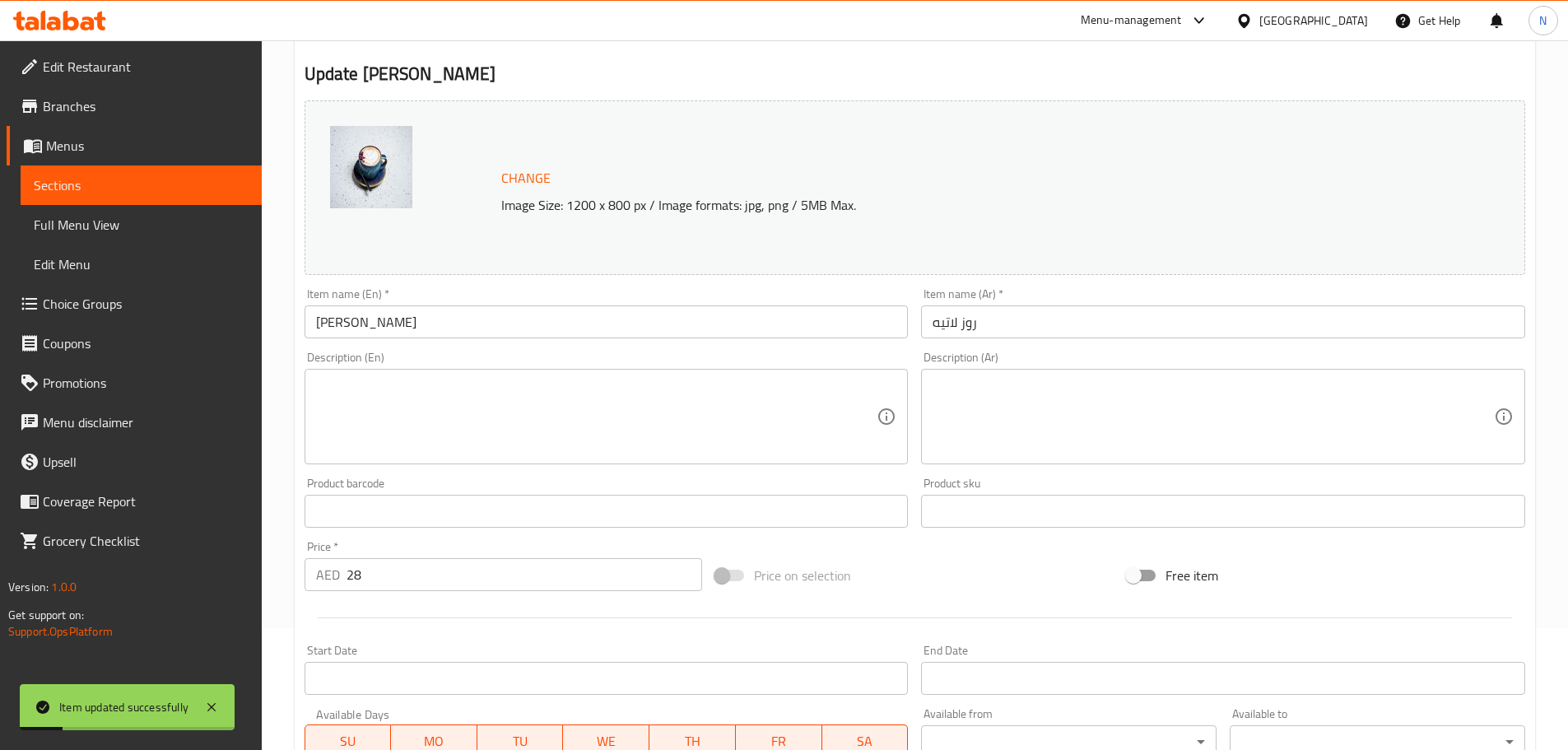
scroll to position [0, 0]
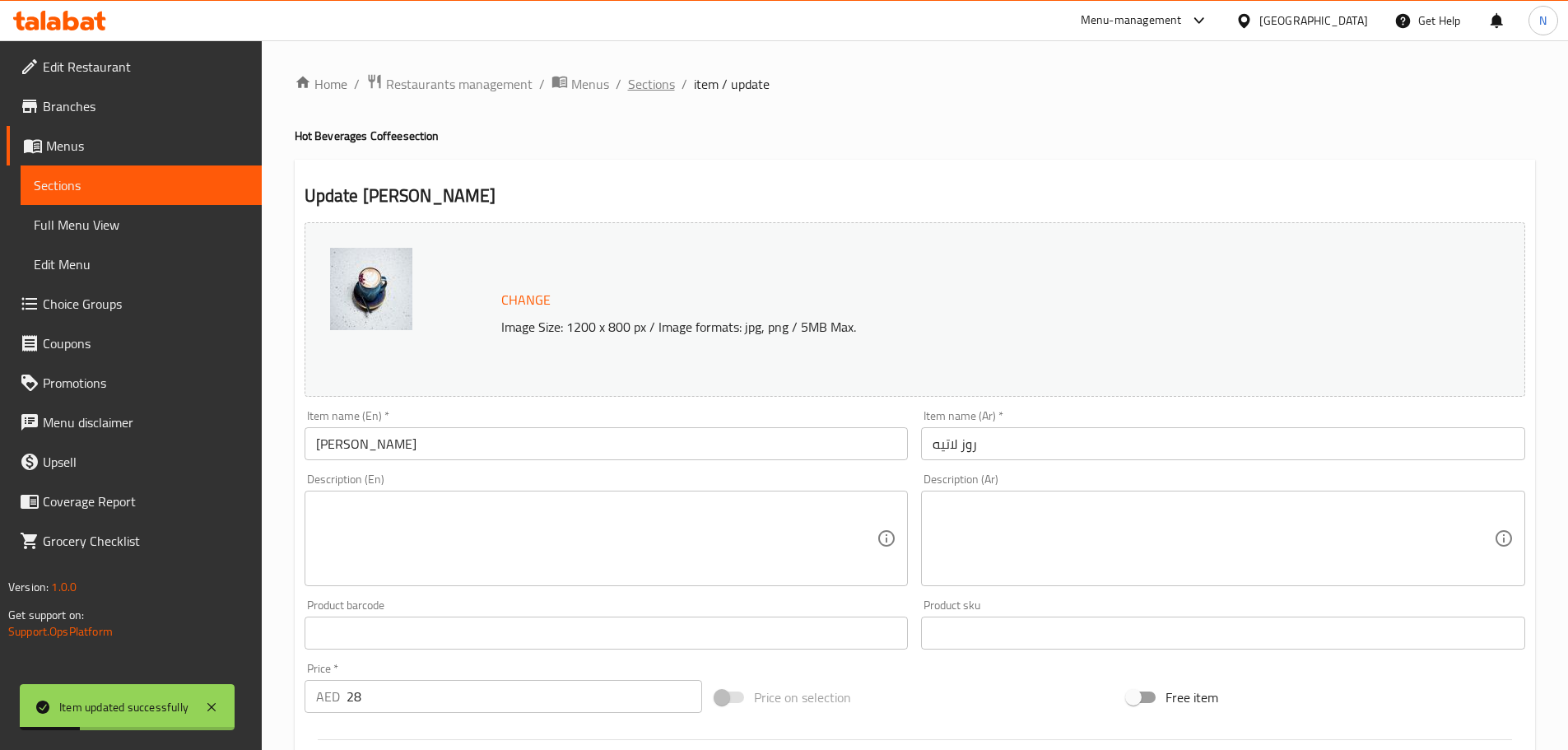
click at [655, 83] on span "Sections" at bounding box center [652, 84] width 47 height 20
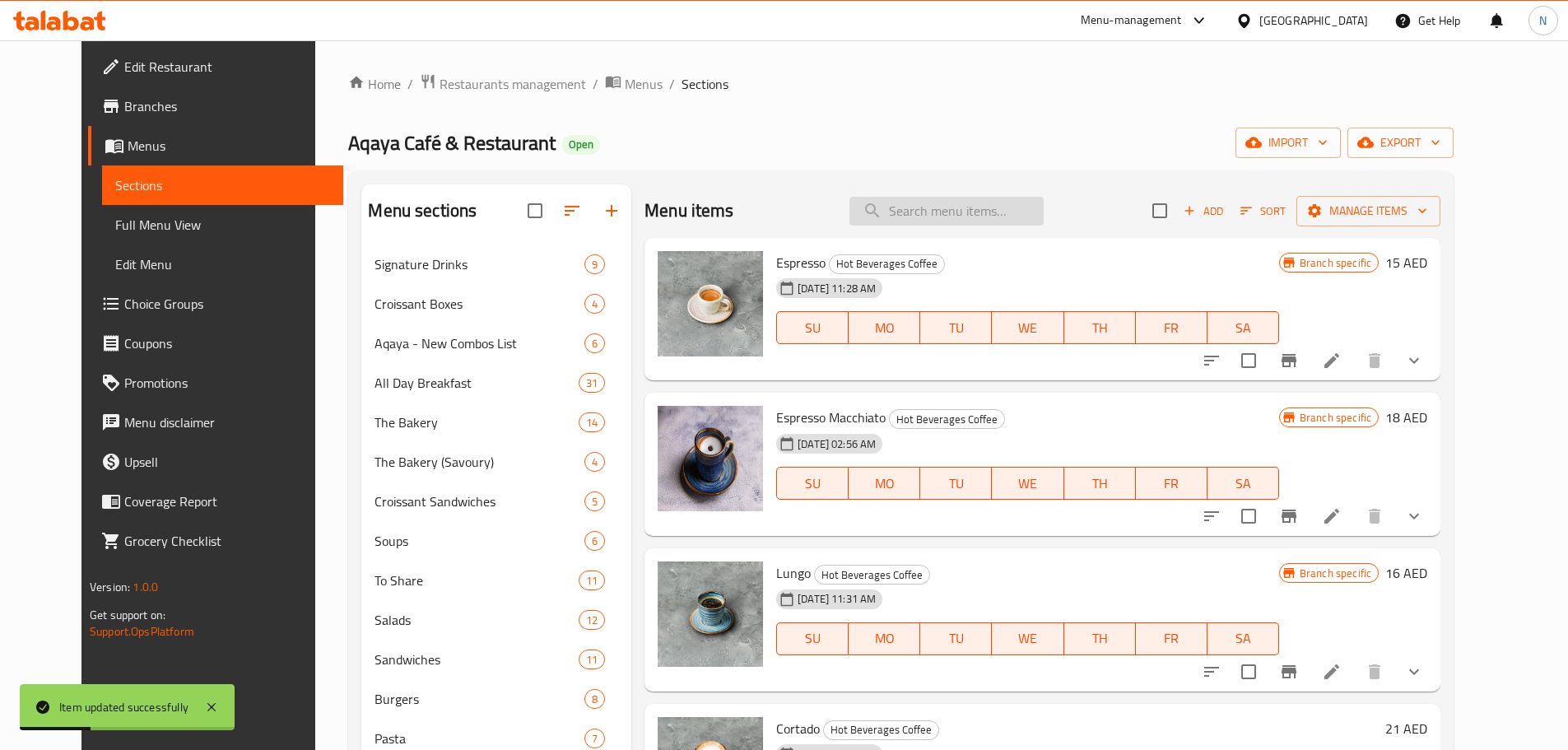
click at [976, 200] on input "search" at bounding box center [946, 211] width 194 height 29
paste input "Saffron Latte"
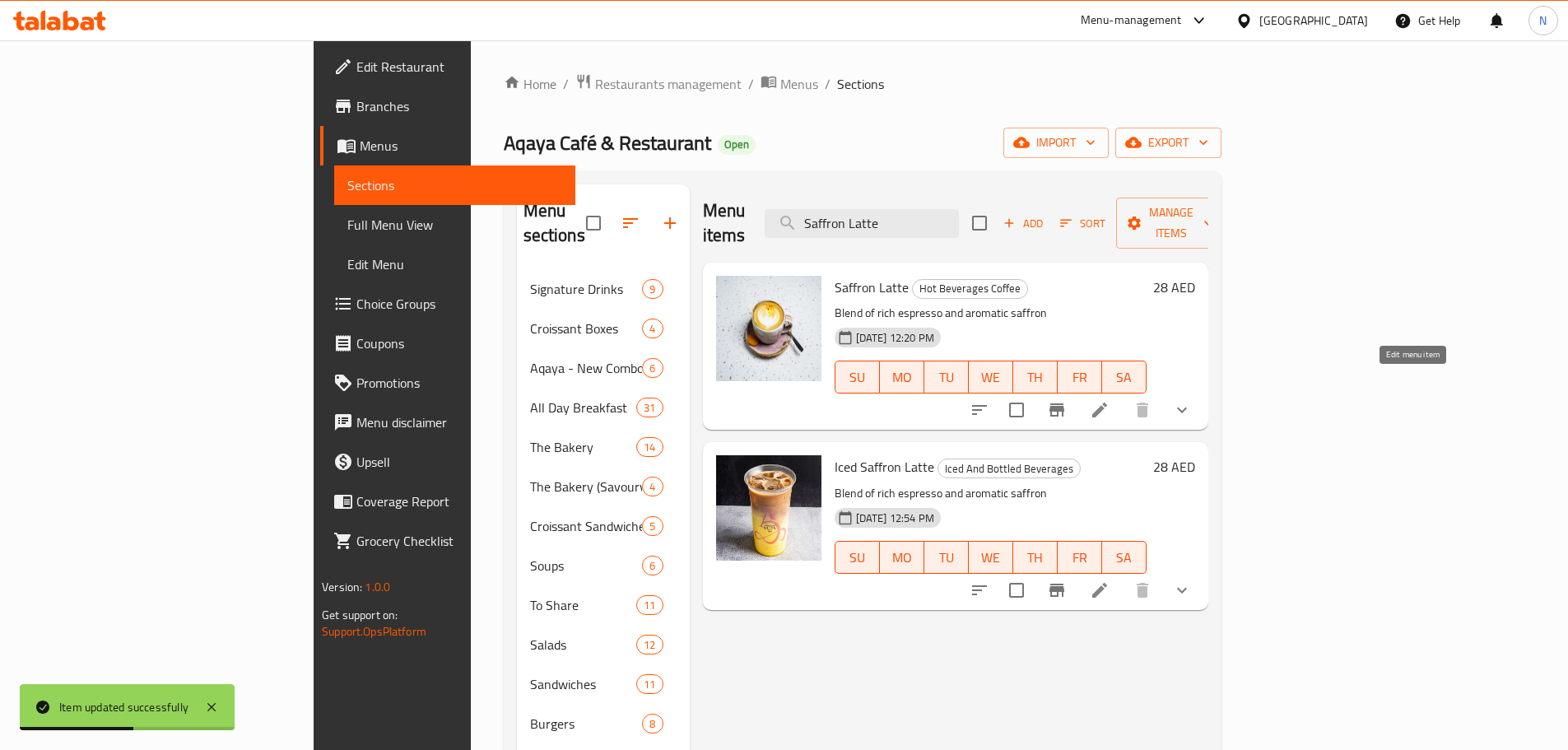
type input "Saffron Latte"
click at [1109, 400] on icon at bounding box center [1100, 410] width 20 height 20
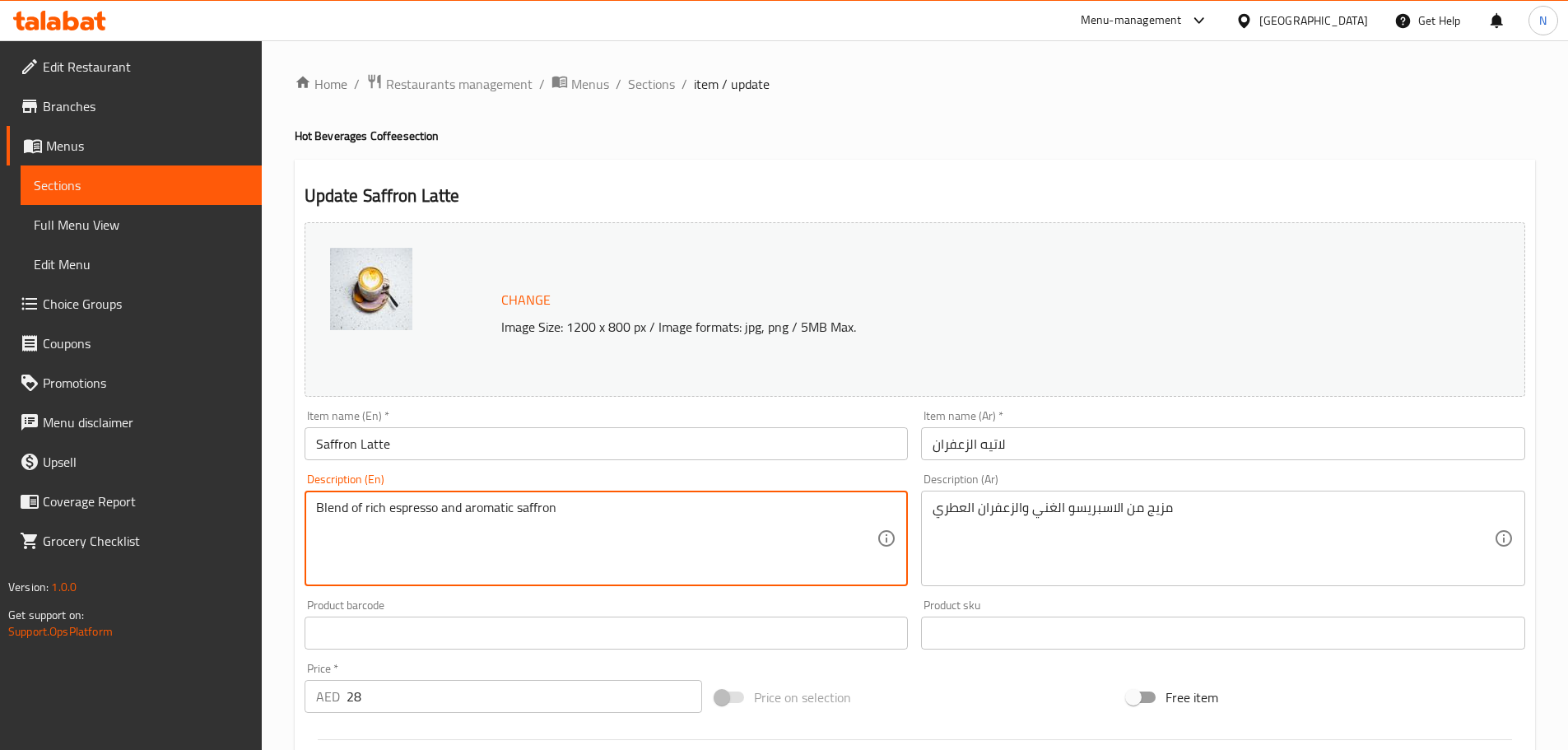
click at [427, 505] on textarea "Blend of rich espresso and aromatic saffron" at bounding box center [597, 539] width 562 height 78
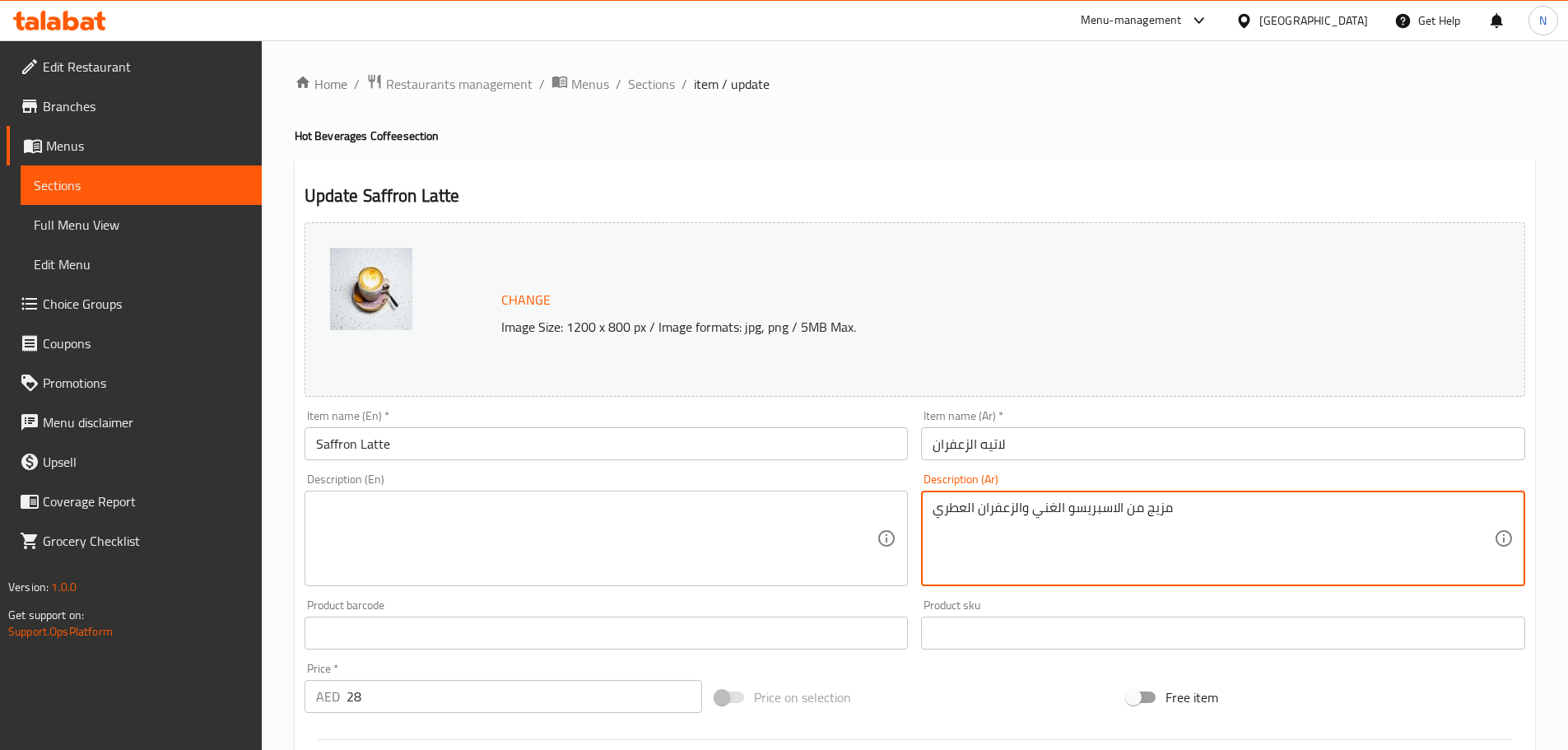
click at [971, 512] on textarea "مزيج من الاسبريسو الغني والزعفران العطري" at bounding box center [1213, 539] width 562 height 78
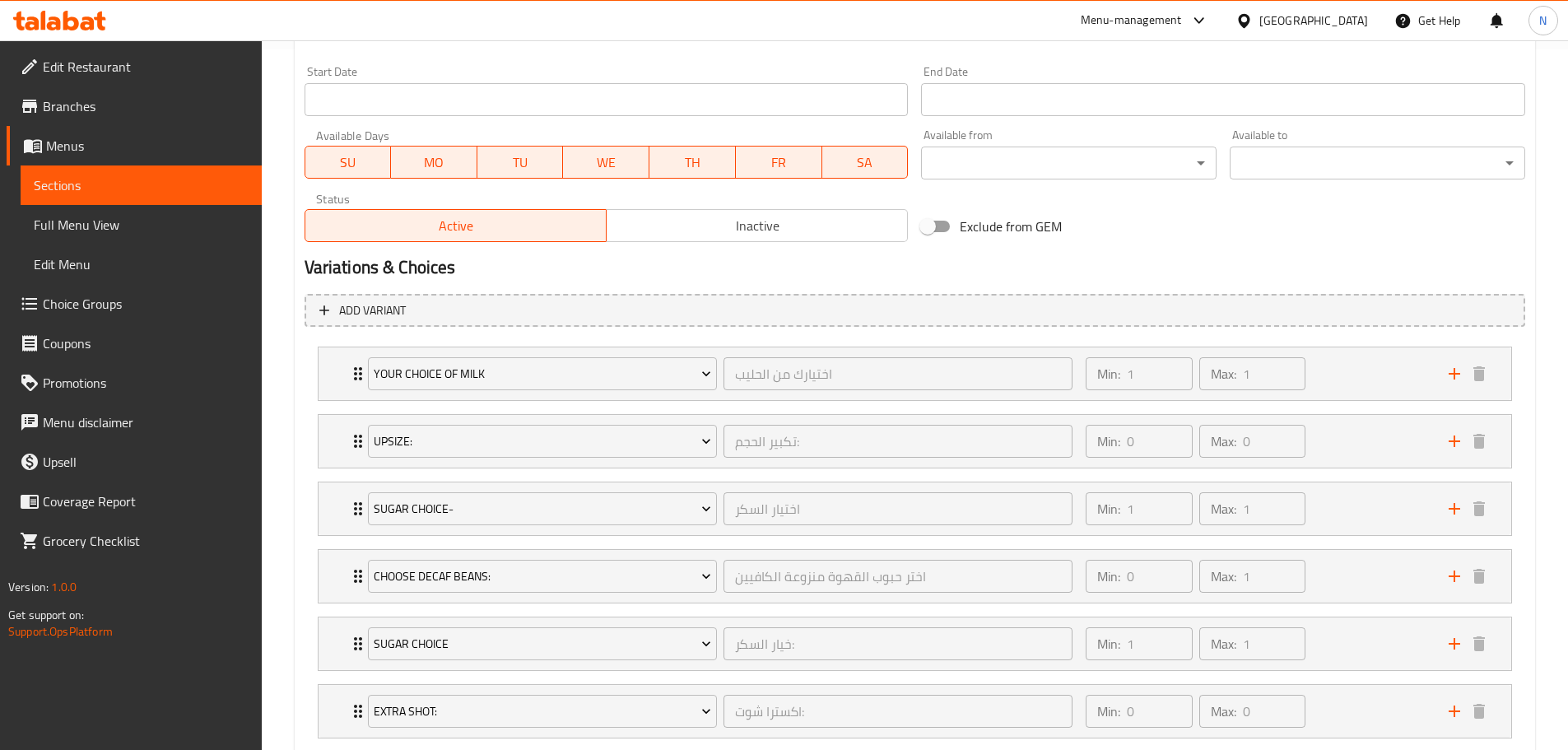
scroll to position [869, 0]
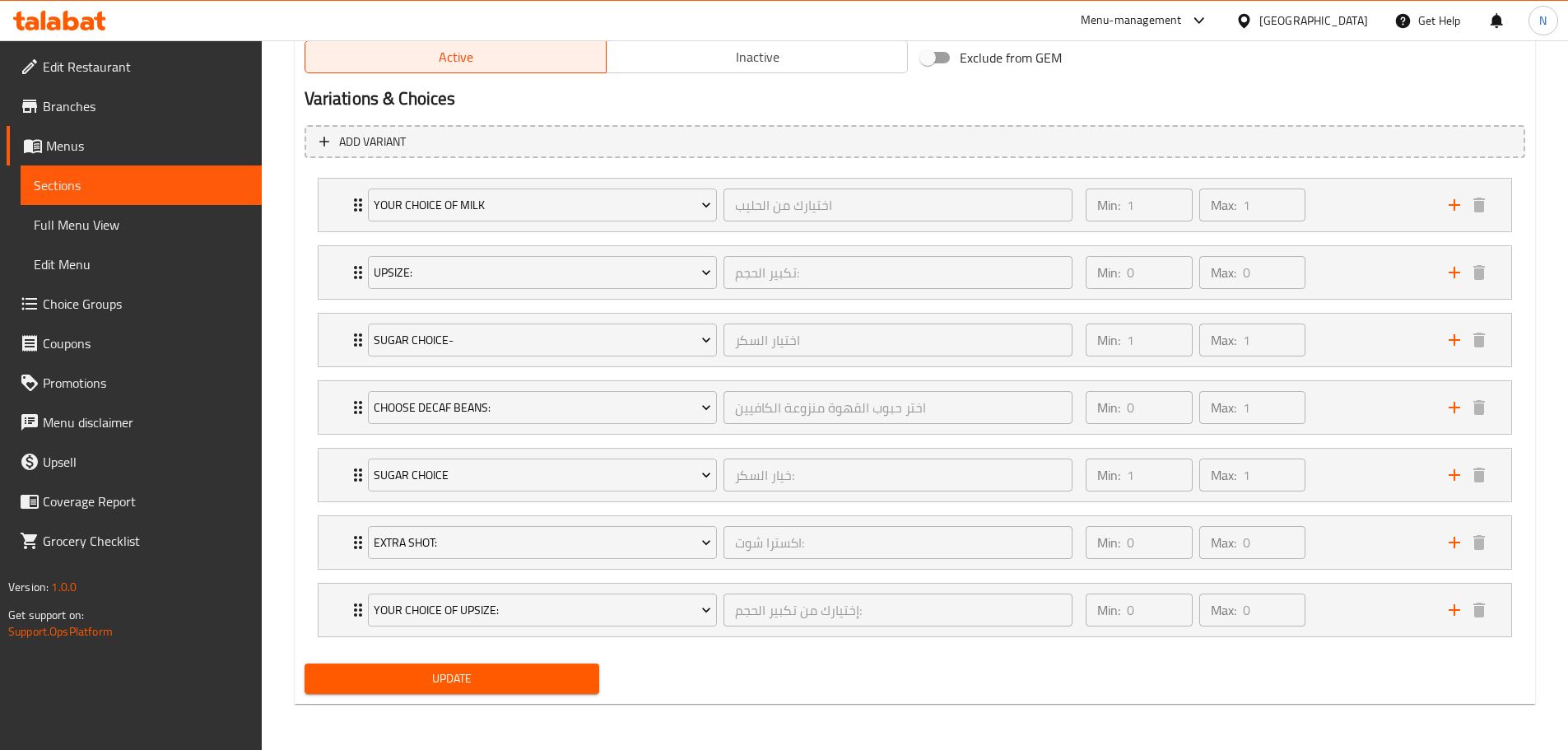
click at [485, 678] on span "Update" at bounding box center [452, 678] width 269 height 21
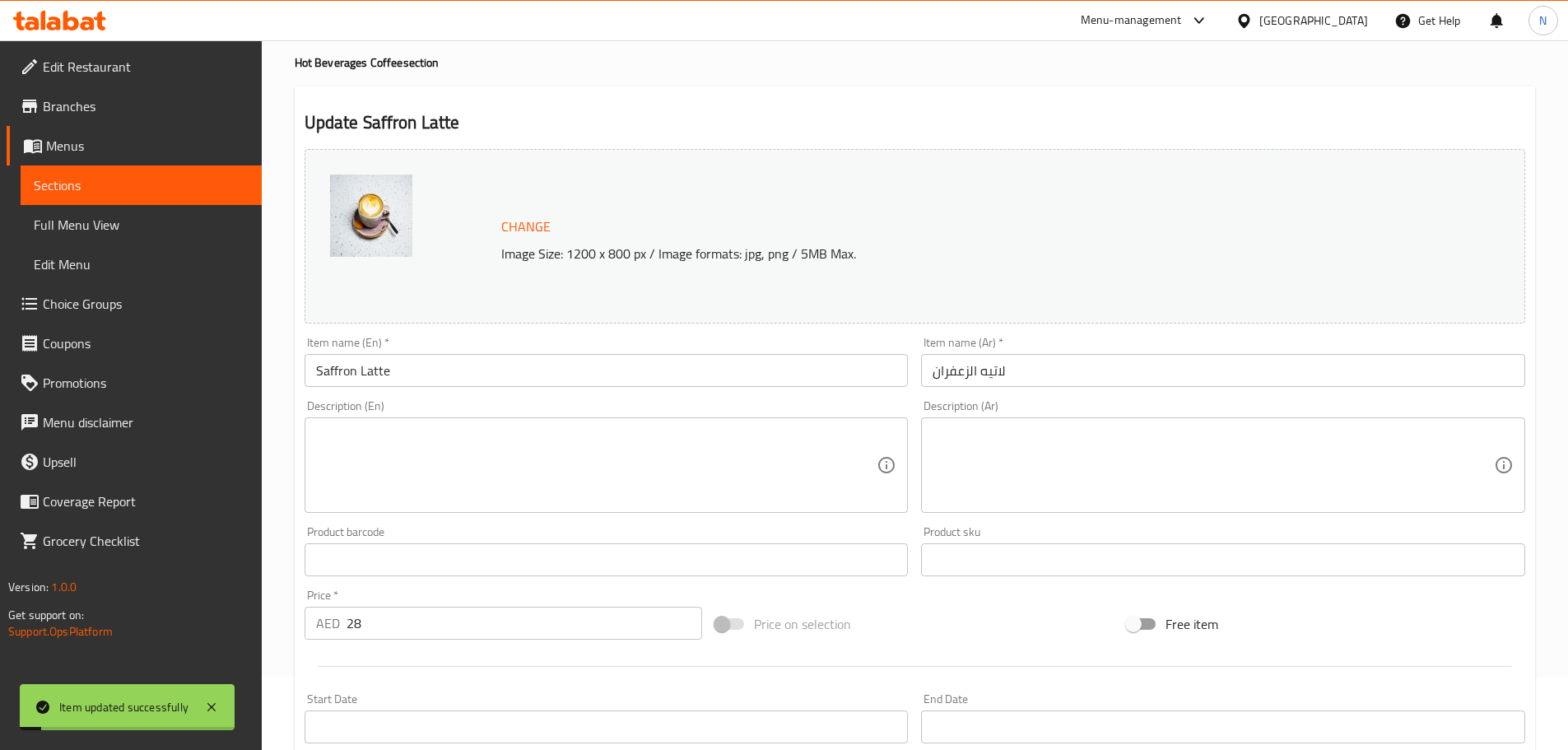
scroll to position [0, 0]
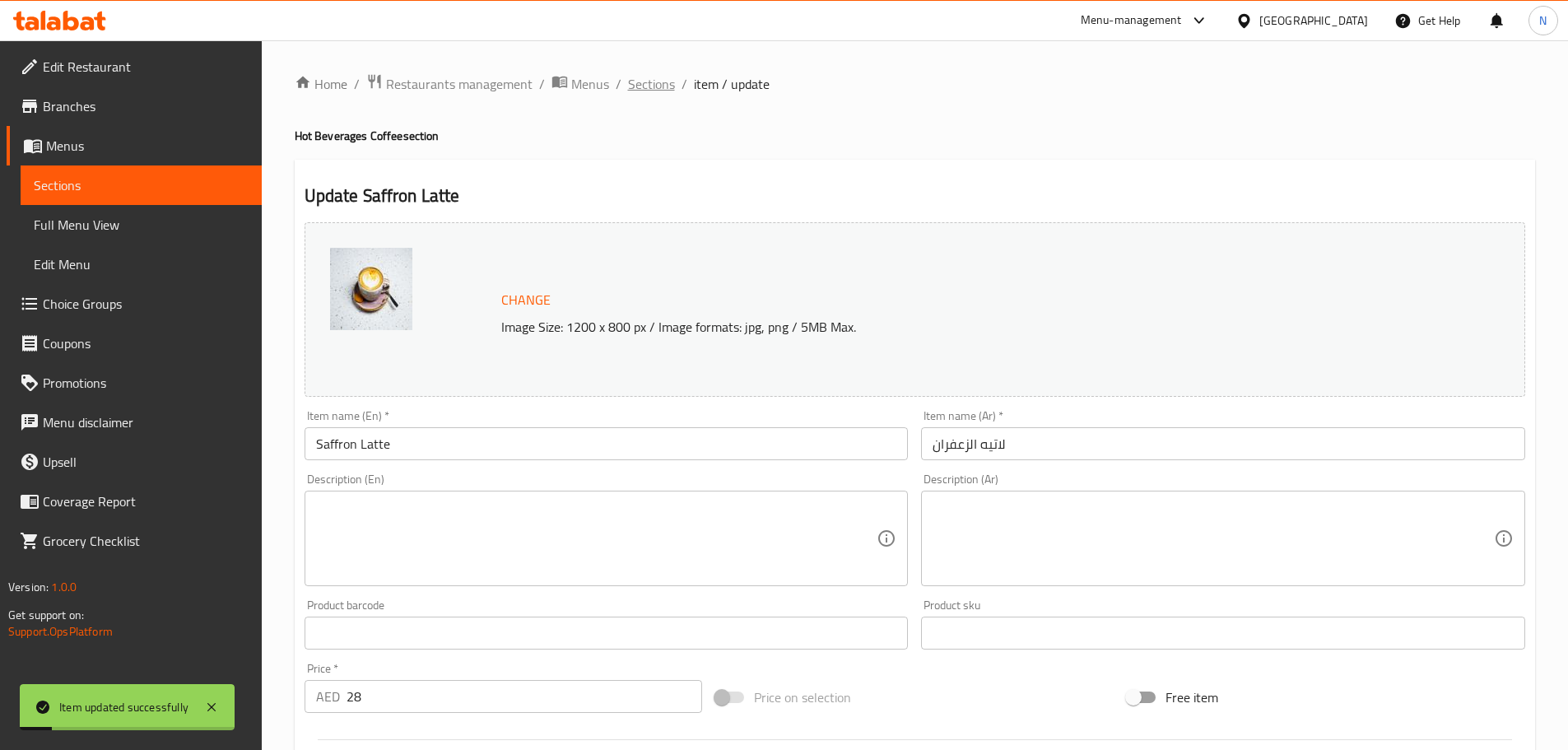
click at [640, 81] on span "Sections" at bounding box center [652, 84] width 47 height 20
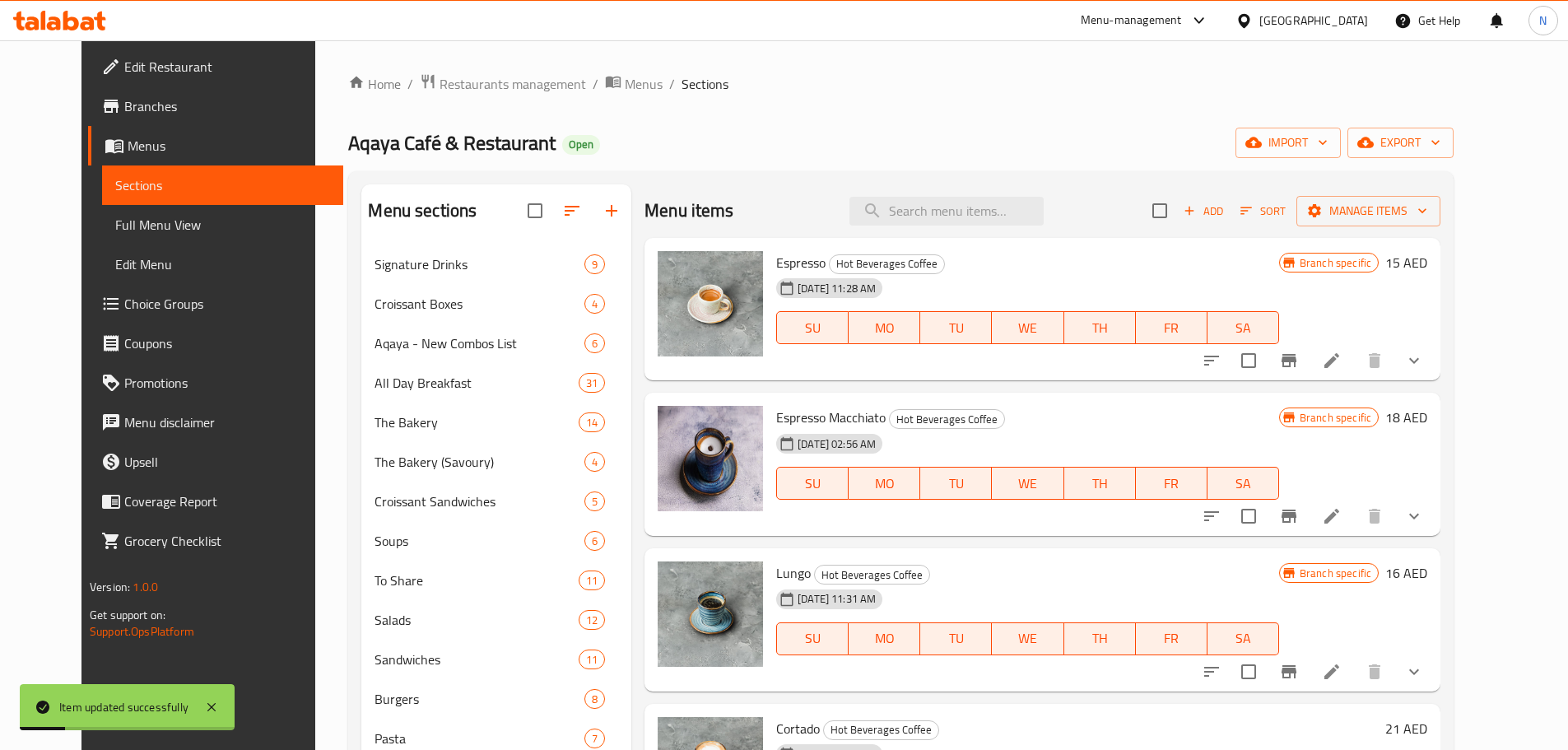
click at [931, 194] on div "Menu items Add Sort Manage items" at bounding box center [1041, 211] width 796 height 53
click at [919, 222] on input "search" at bounding box center [946, 211] width 194 height 29
paste input "Pistachio Latte"
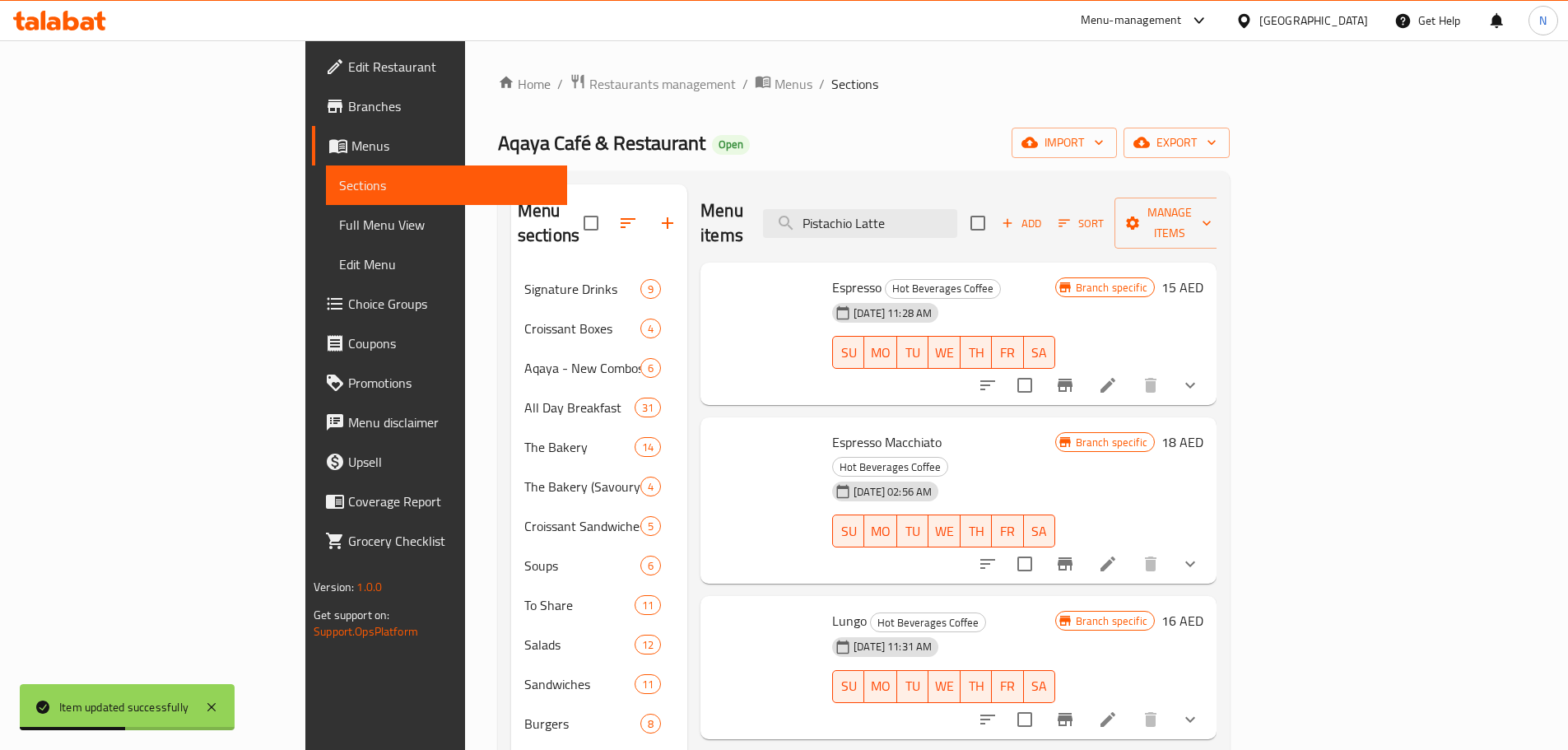
type input "Pistachio Latte"
click at [1210, 380] on div at bounding box center [1089, 385] width 242 height 39
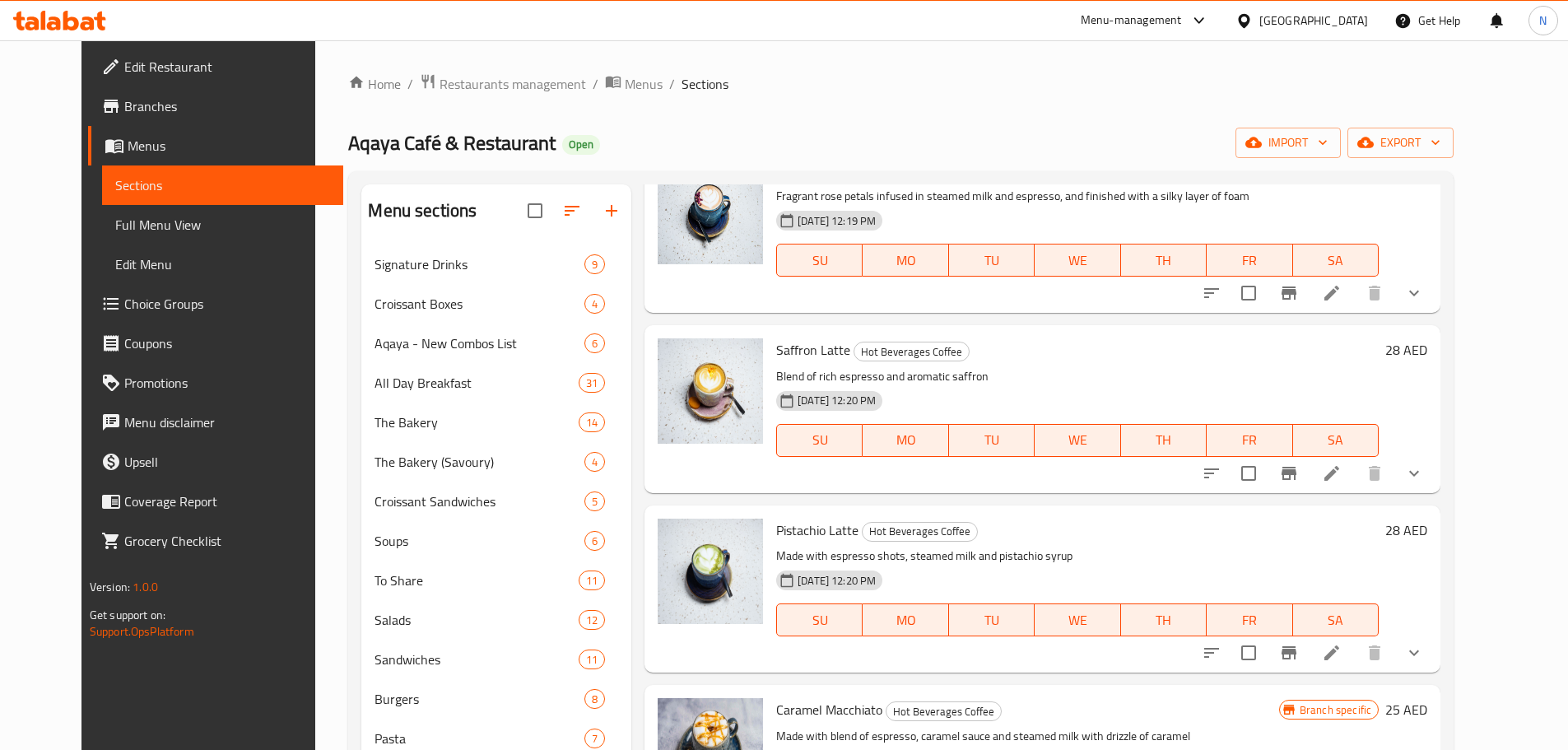
scroll to position [1646, 0]
click at [1341, 657] on icon at bounding box center [1331, 651] width 20 height 20
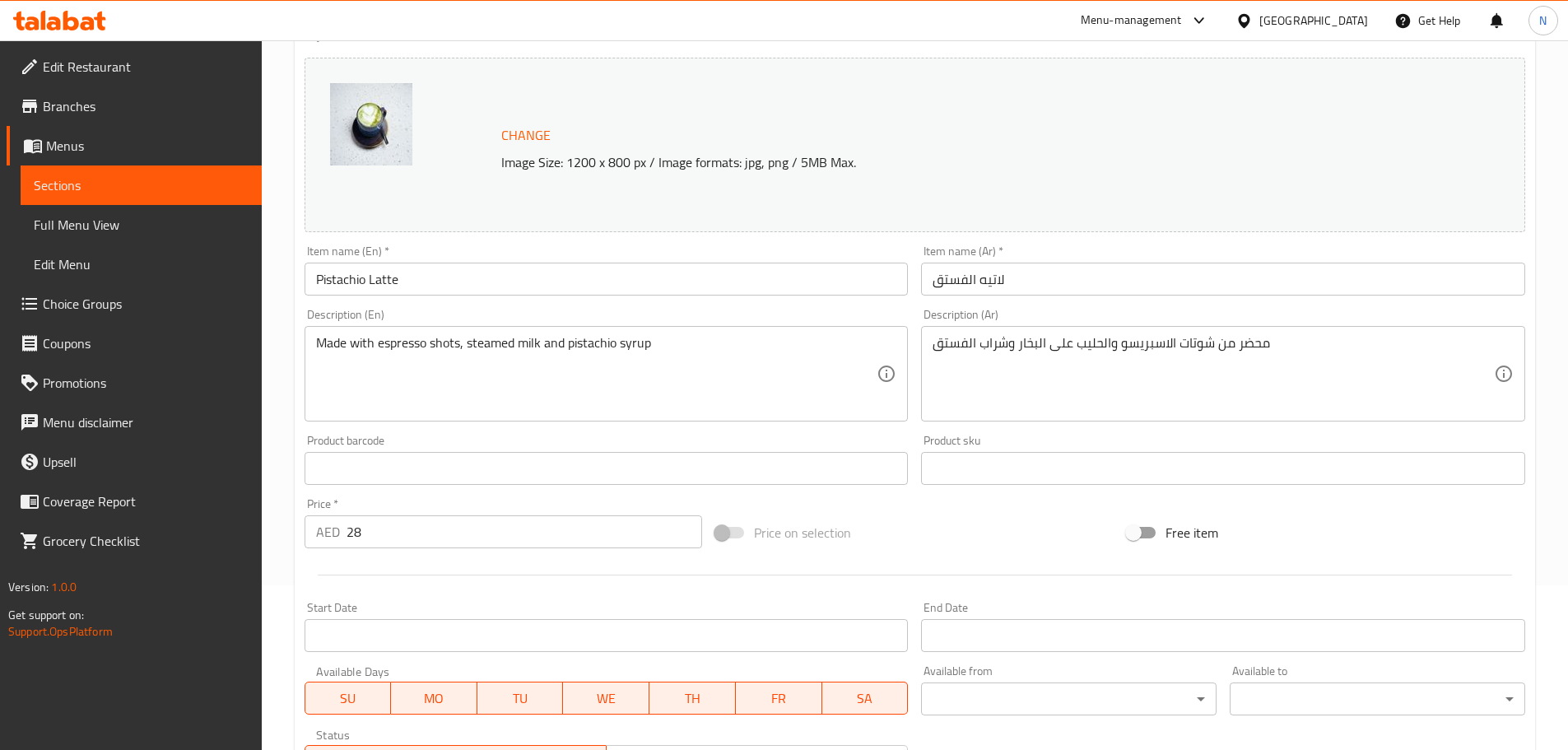
scroll to position [165, 0]
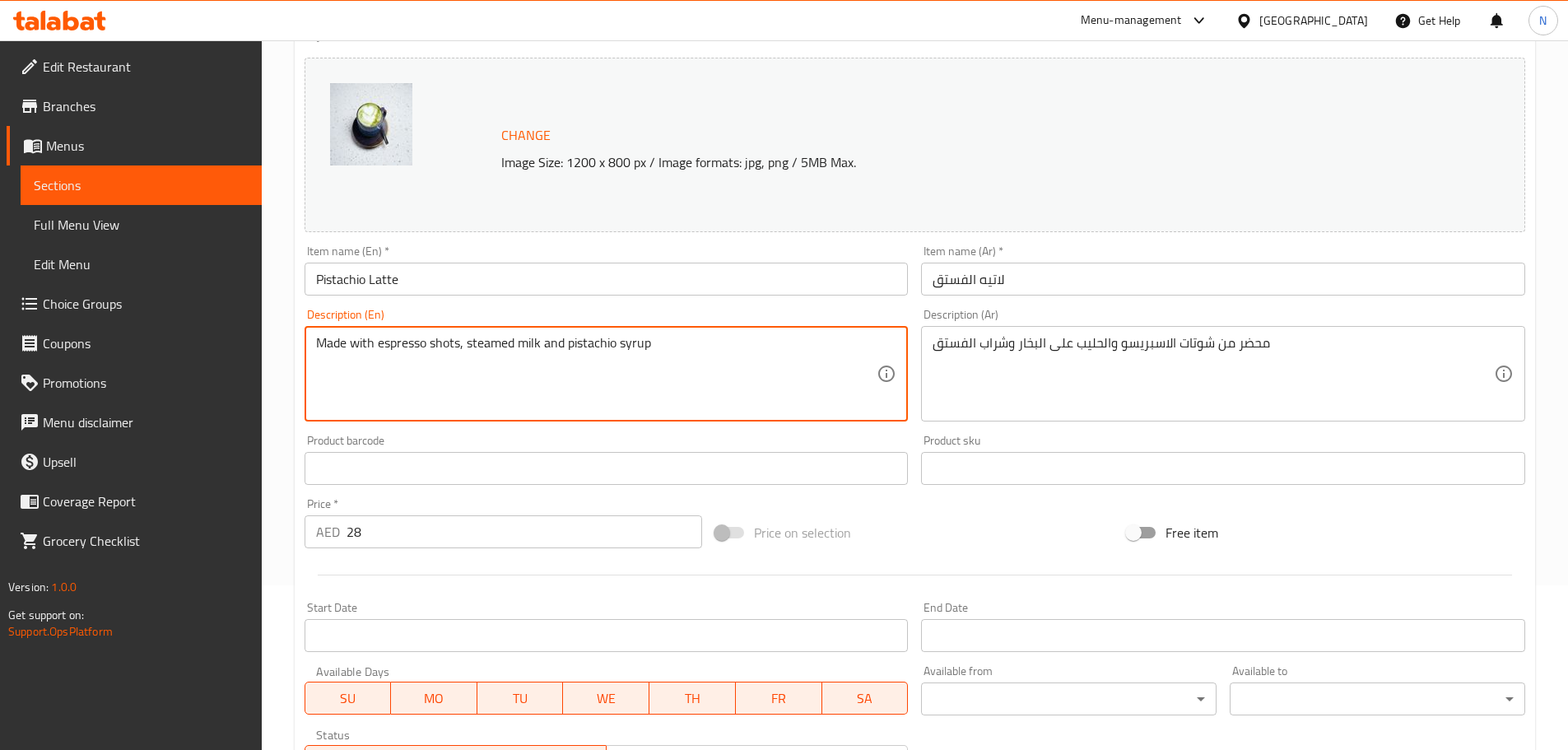
click at [617, 350] on textarea "Made with espresso shots, steamed milk and pistachio syrup" at bounding box center [597, 374] width 562 height 78
click at [617, 349] on textarea "Made with espresso shots, steamed milk and pistachio syrup" at bounding box center [597, 374] width 562 height 78
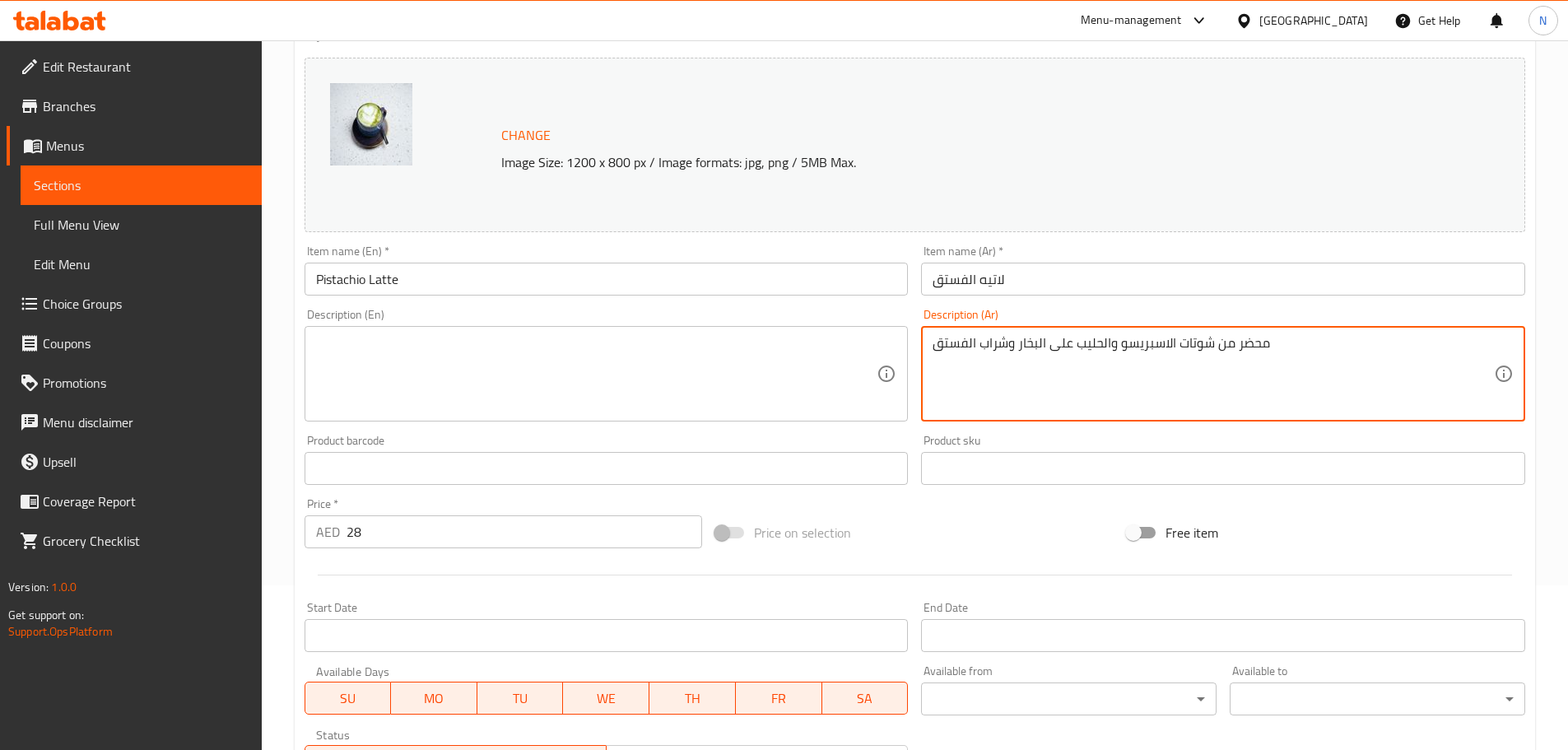
click at [1037, 349] on textarea "محضر من شوتات الاسبريسو والحليب على البخار وشراب الفستق" at bounding box center [1213, 374] width 562 height 78
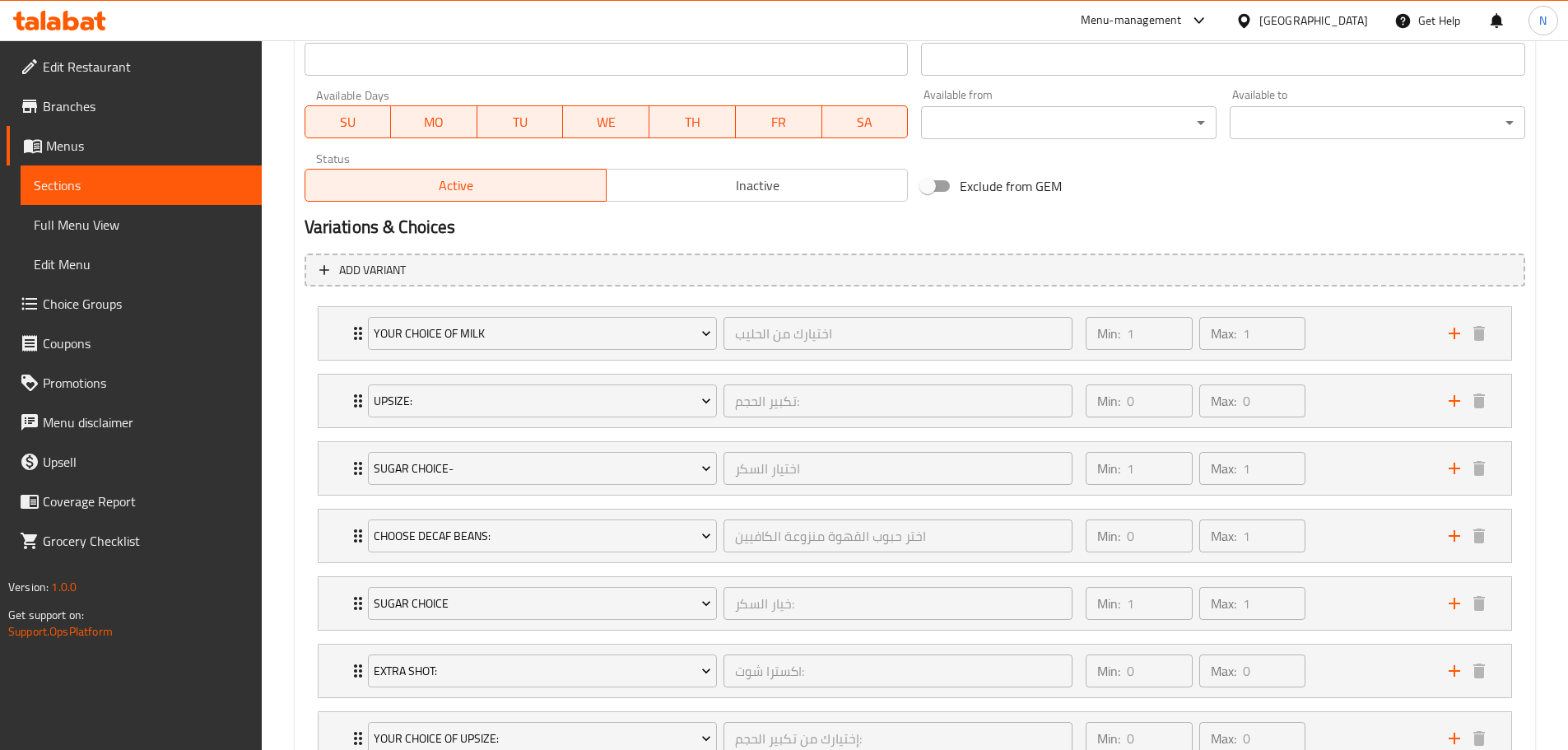
scroll to position [869, 0]
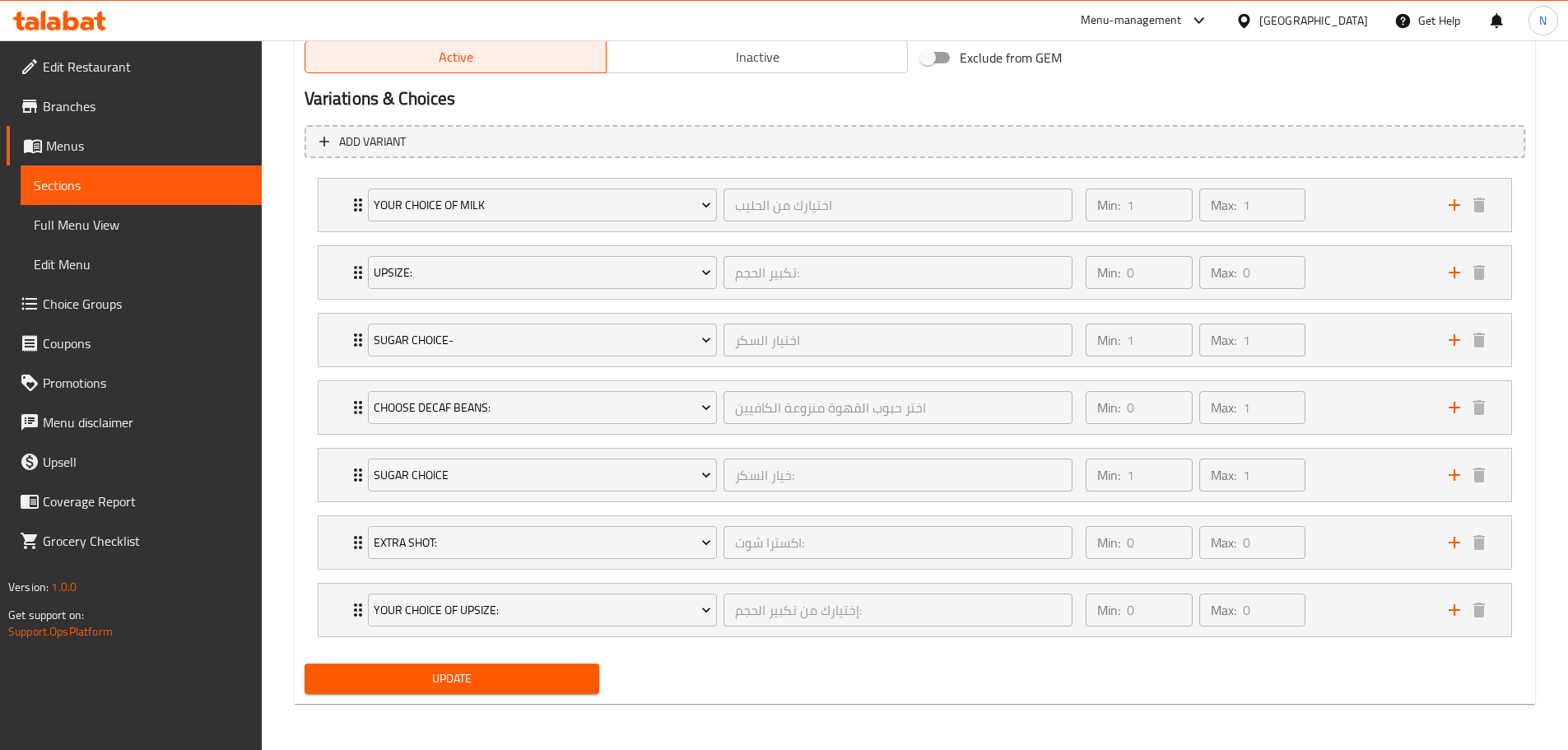
click at [462, 673] on span "Update" at bounding box center [452, 678] width 269 height 21
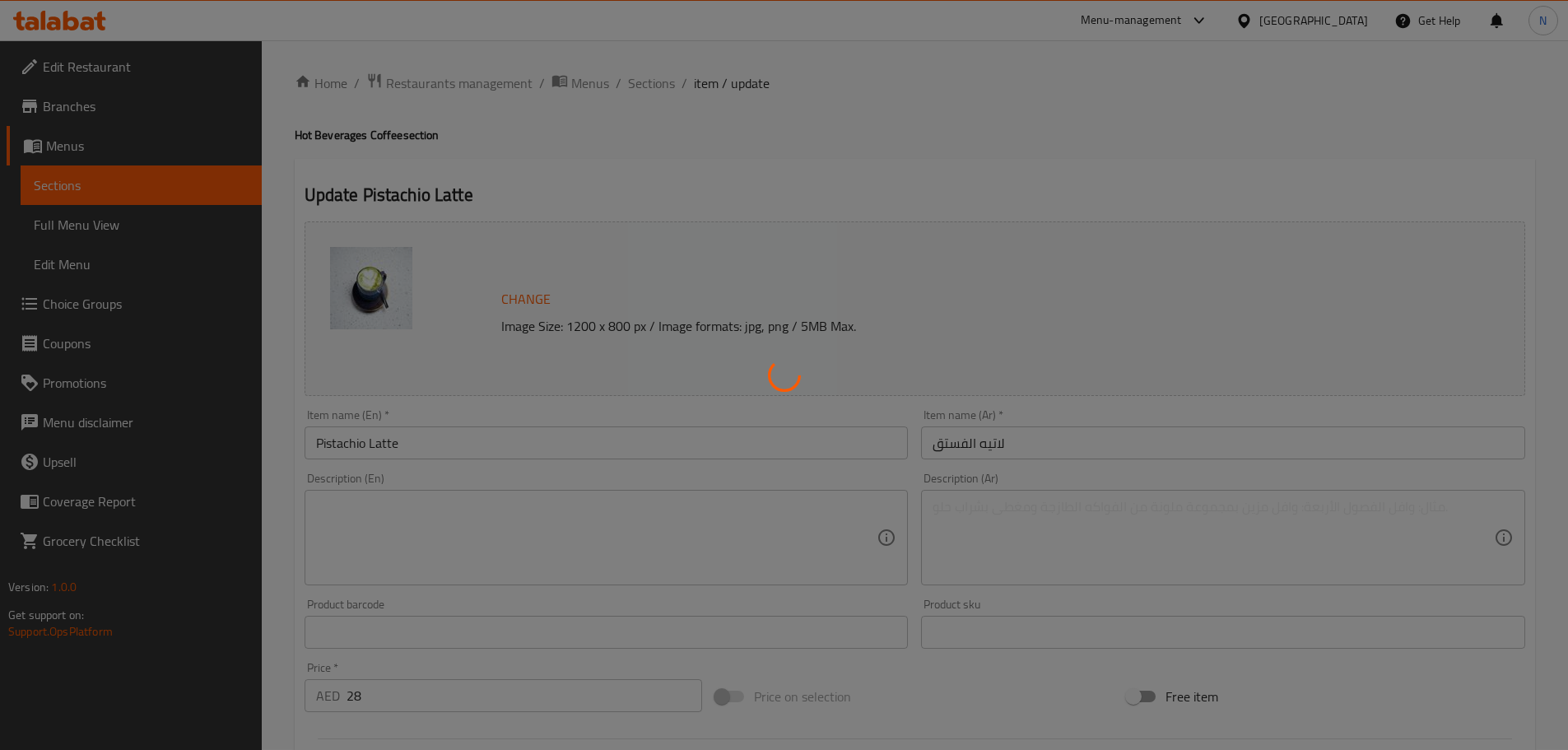
scroll to position [0, 0]
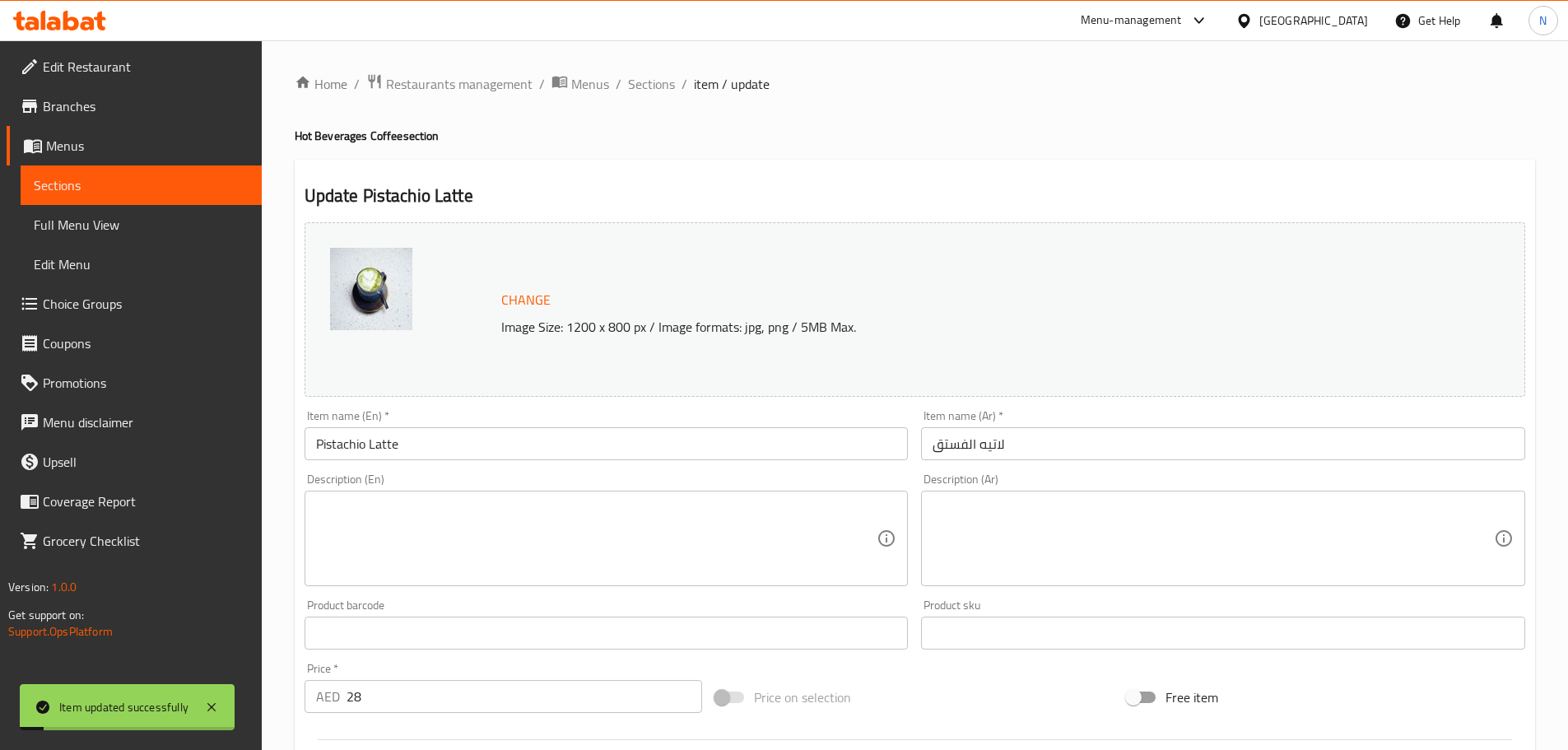
click at [667, 81] on span "Sections" at bounding box center [652, 84] width 47 height 20
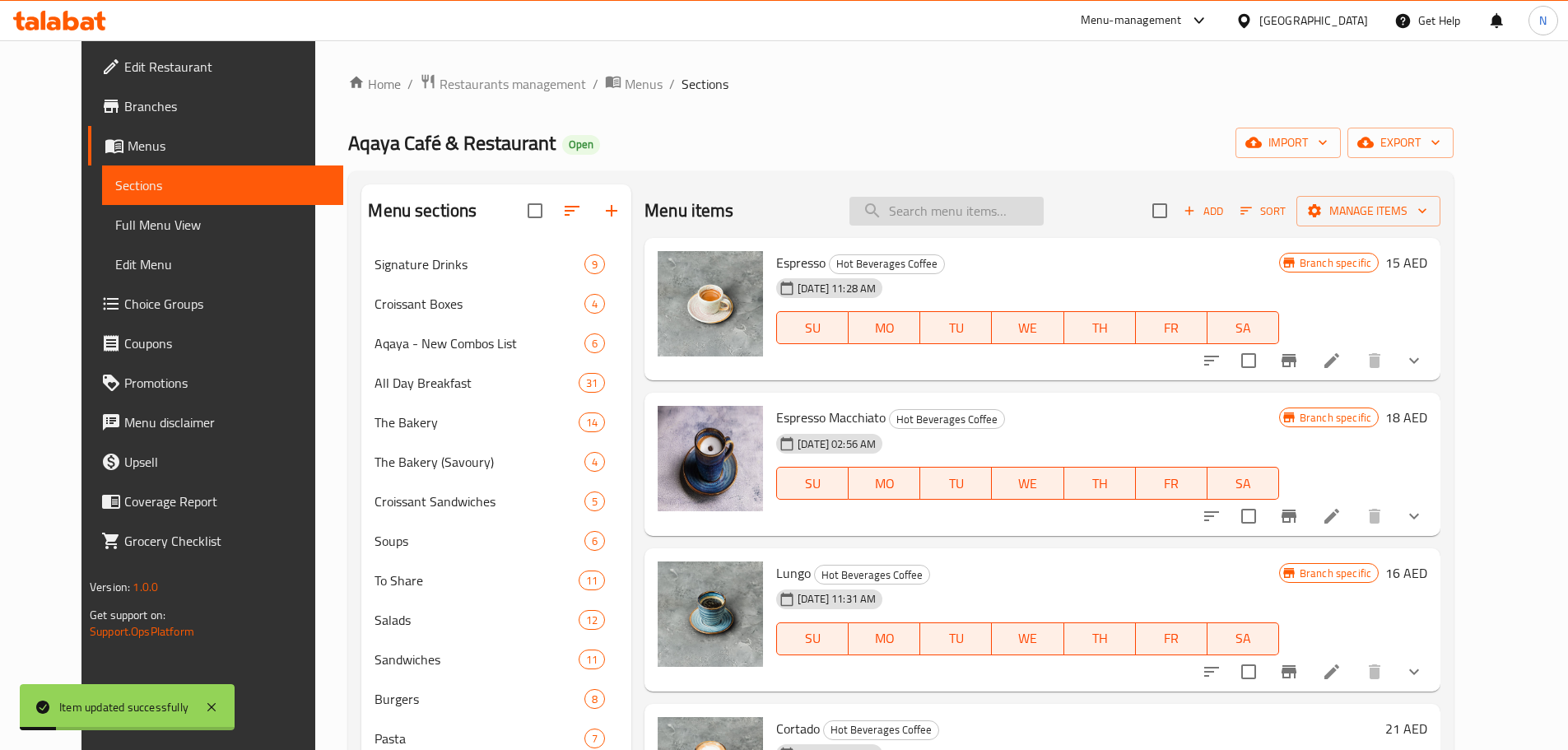
click at [895, 204] on input "search" at bounding box center [946, 211] width 194 height 29
paste input "Caramel Macchiato"
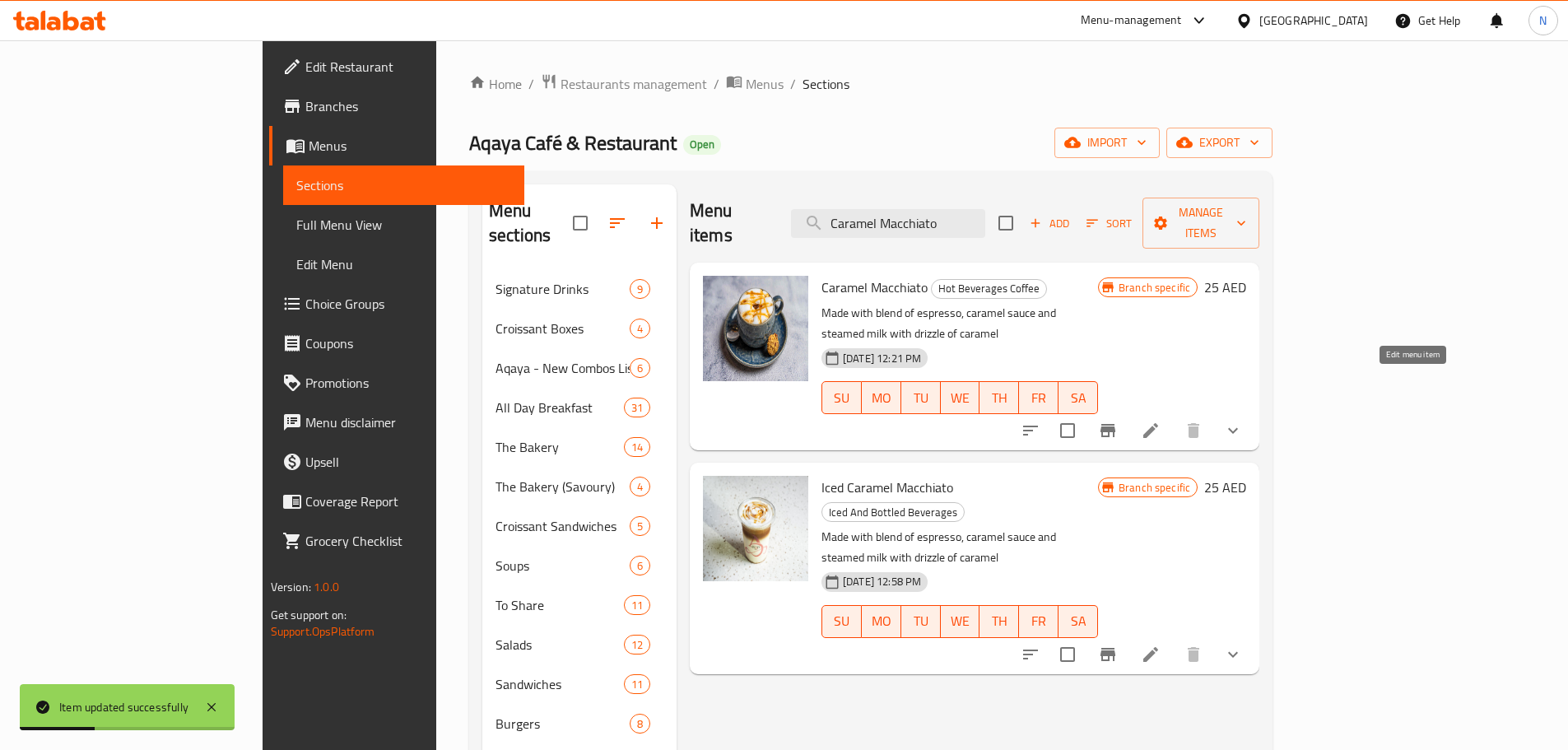
type input "Caramel Macchiato"
click at [1161, 421] on icon at bounding box center [1151, 431] width 20 height 20
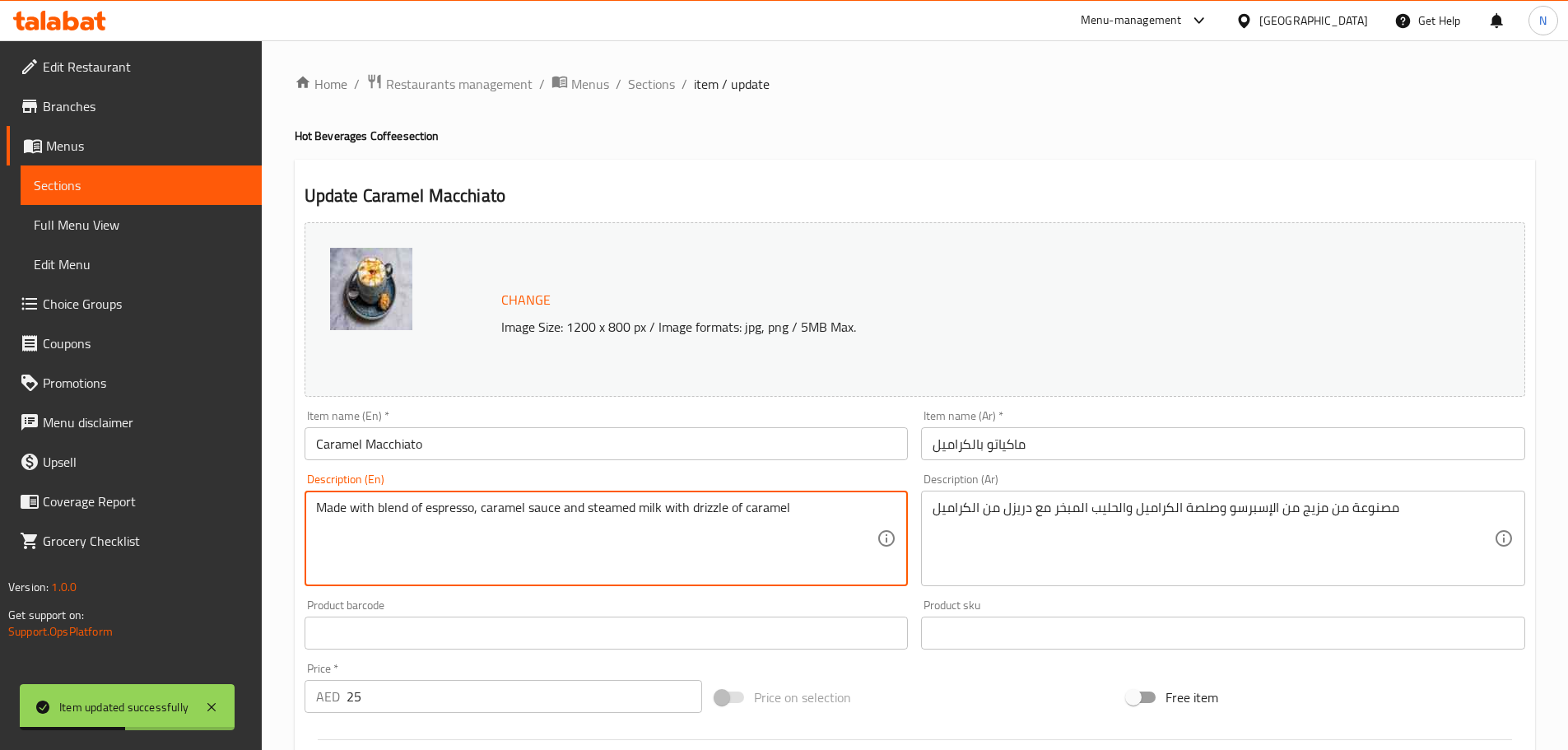
click at [398, 502] on textarea "Made with blend of espresso, caramel sauce and steamed milk with drizzle of car…" at bounding box center [597, 539] width 562 height 78
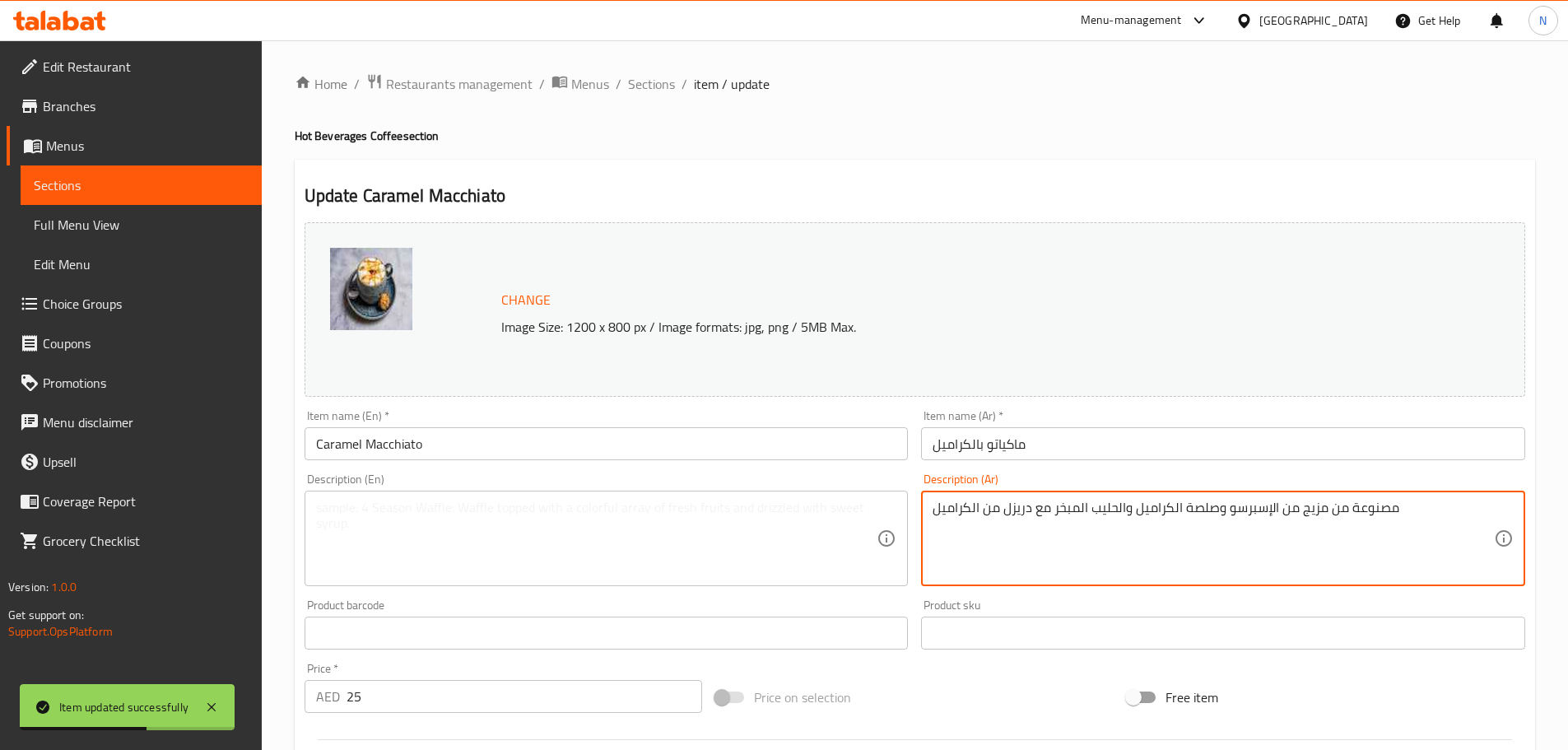
click at [1107, 512] on textarea "مصنوعة من مزيج من الإسبرسو وصلصة الكراميل والحليب المبخر مع دريزل من الكراميل" at bounding box center [1213, 539] width 562 height 78
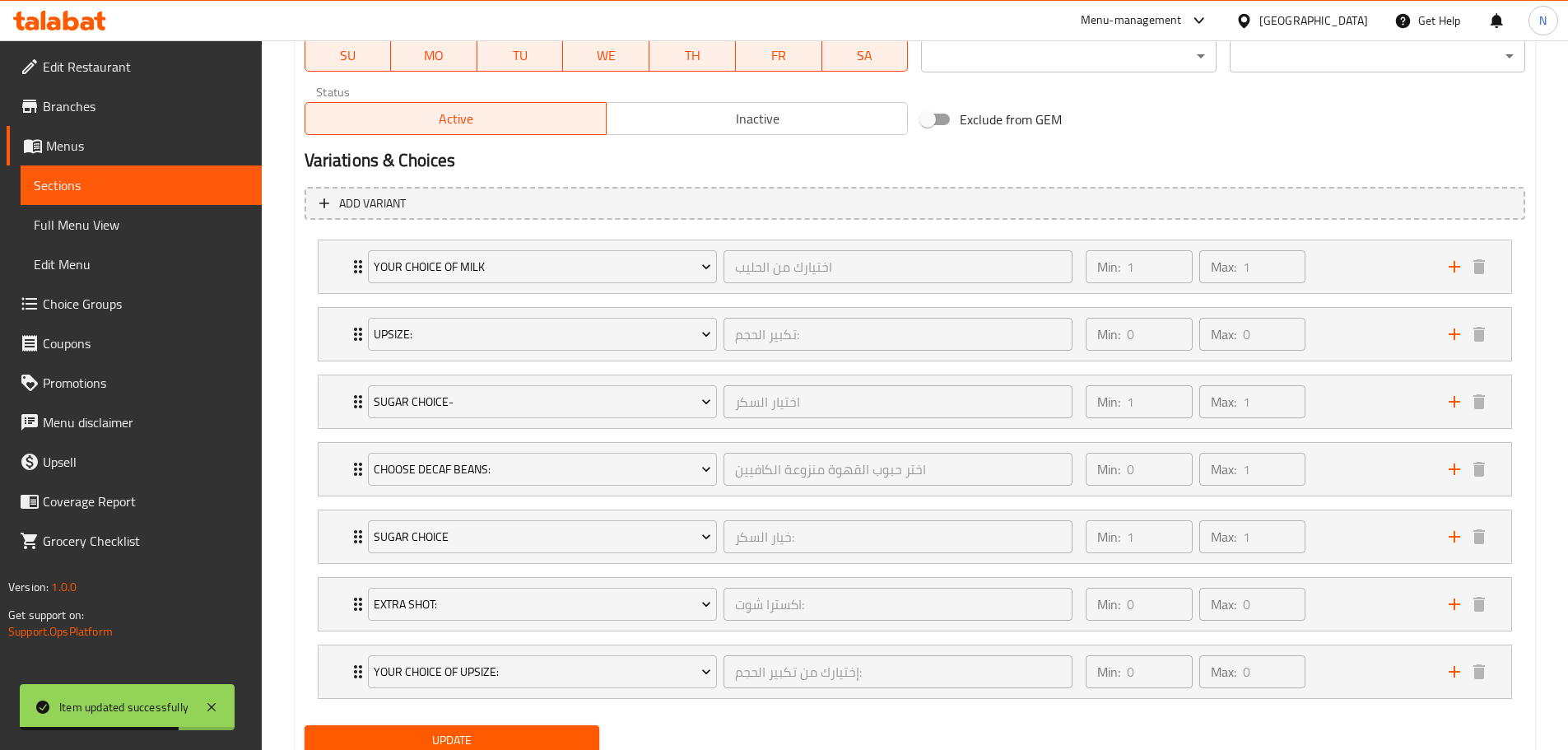
scroll to position [869, 0]
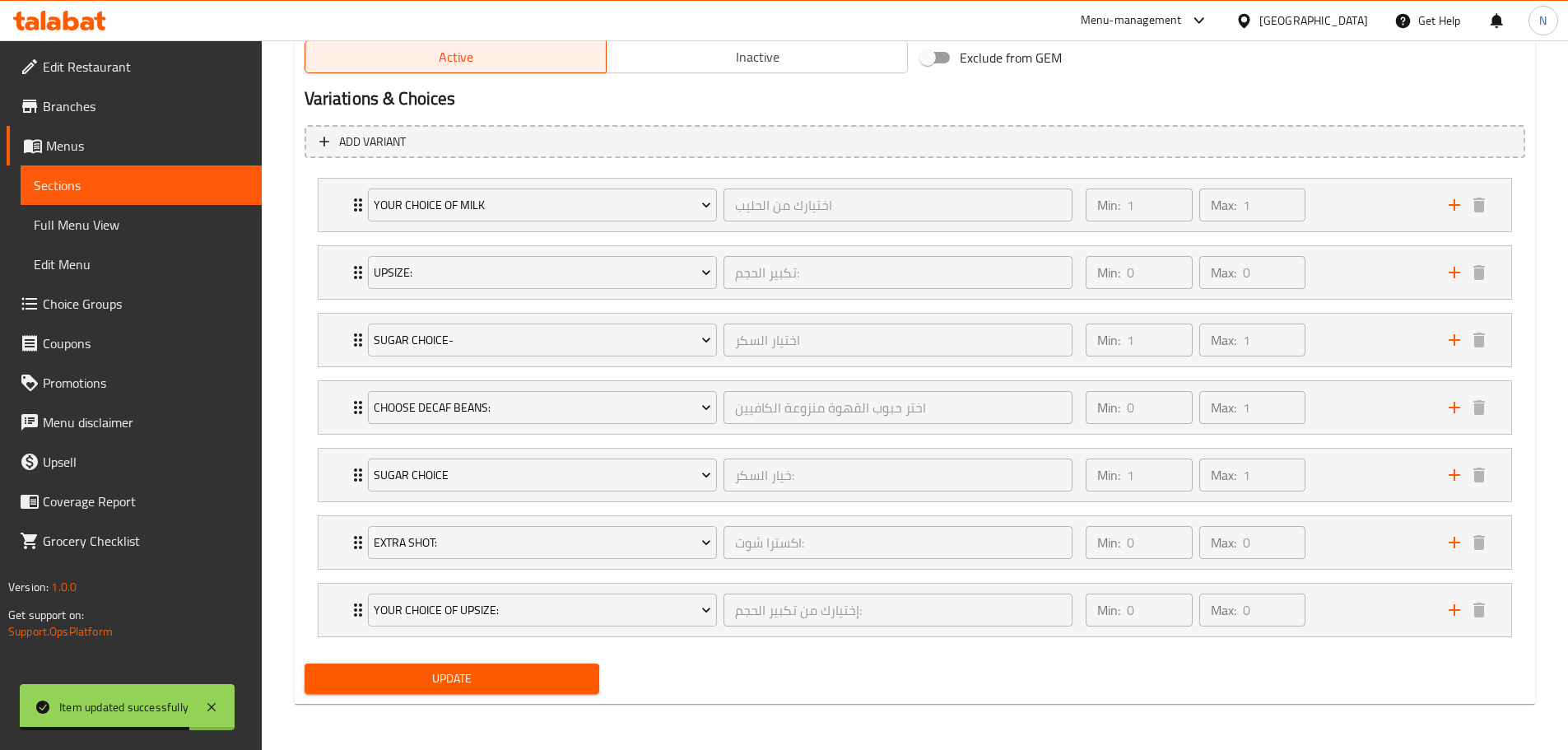
click at [498, 675] on span "Update" at bounding box center [452, 678] width 269 height 21
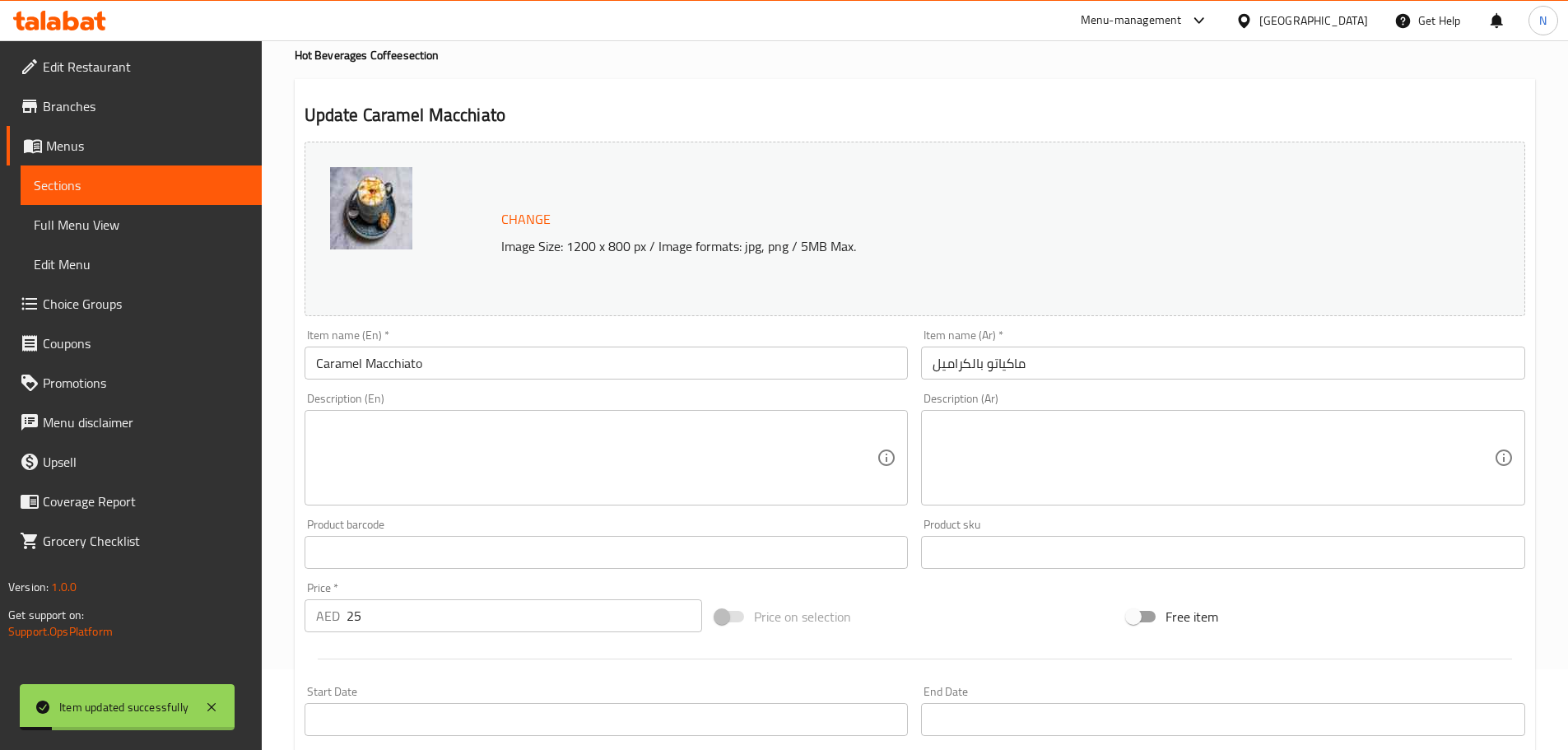
scroll to position [0, 0]
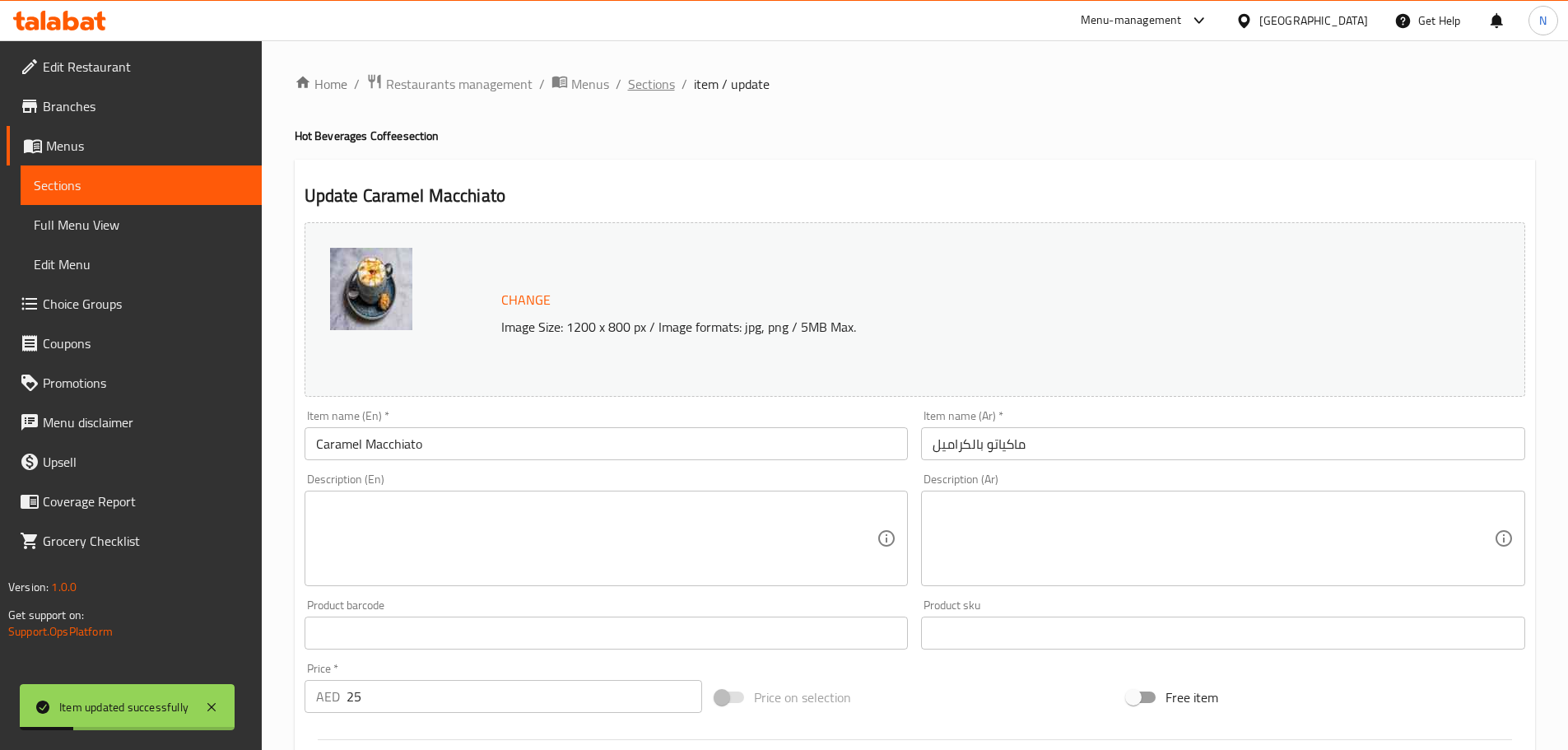
click at [672, 93] on span "Sections" at bounding box center [652, 84] width 47 height 20
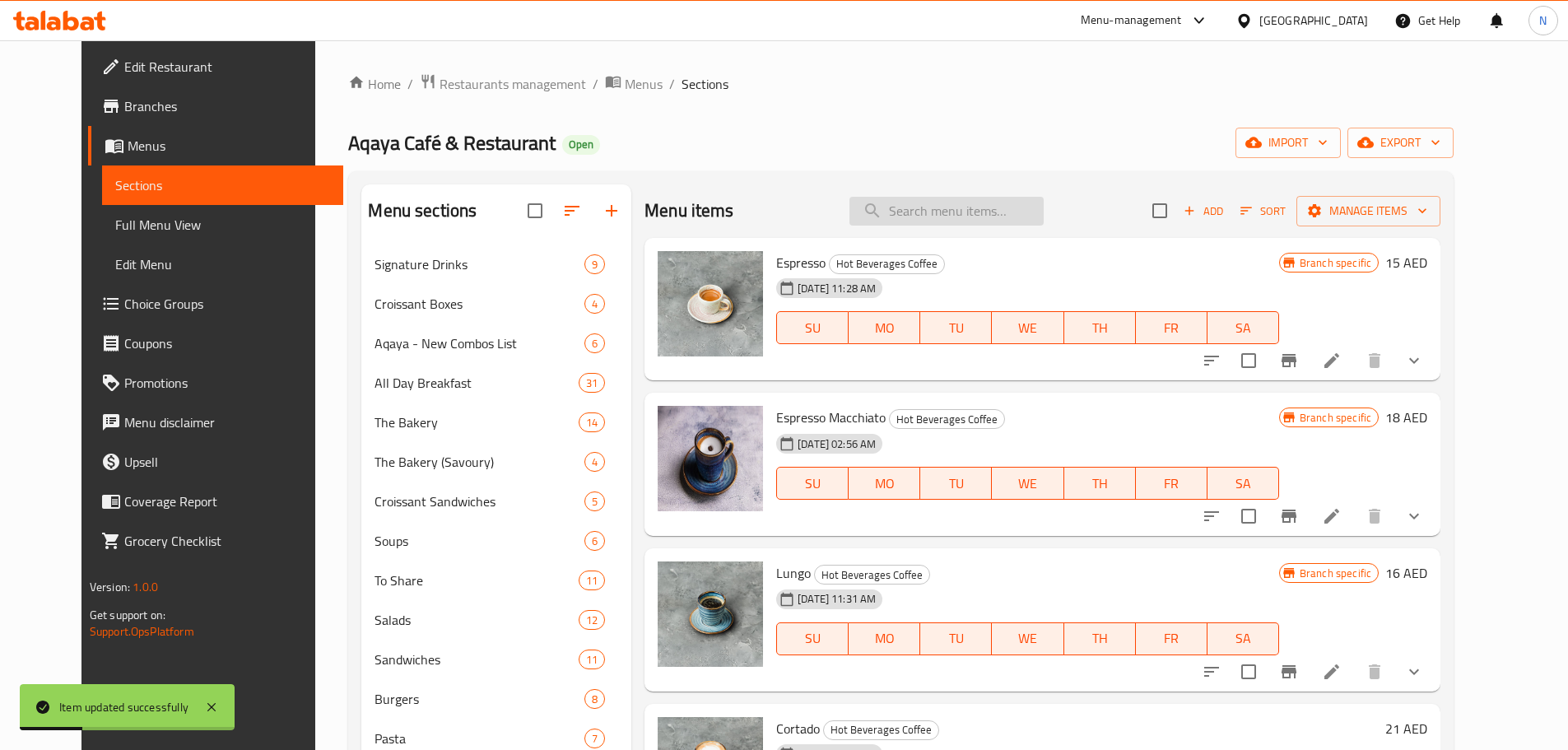
click at [941, 212] on input "search" at bounding box center [946, 211] width 194 height 29
paste input "Flat White"
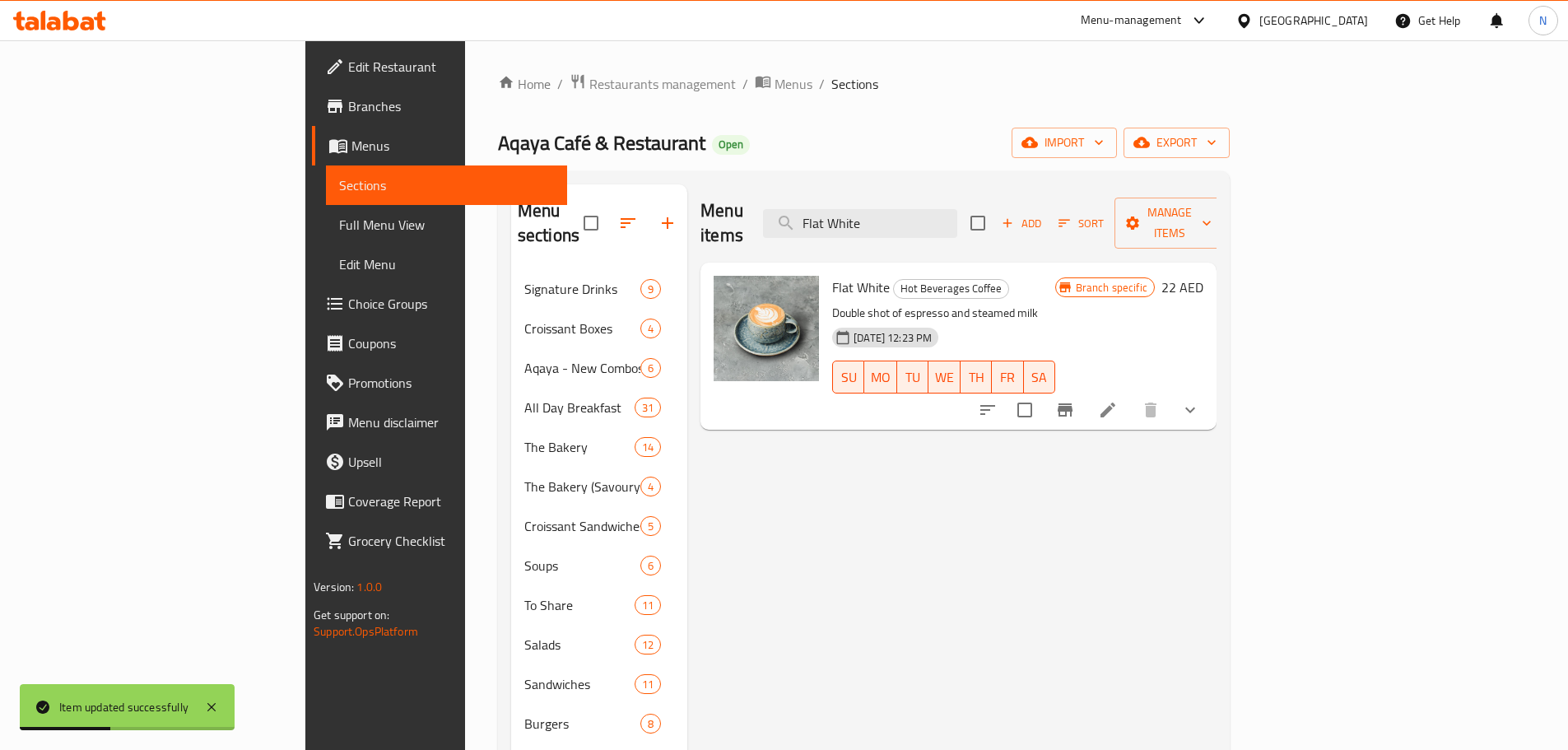
type input "Flat White"
click at [1117, 400] on icon at bounding box center [1108, 410] width 20 height 20
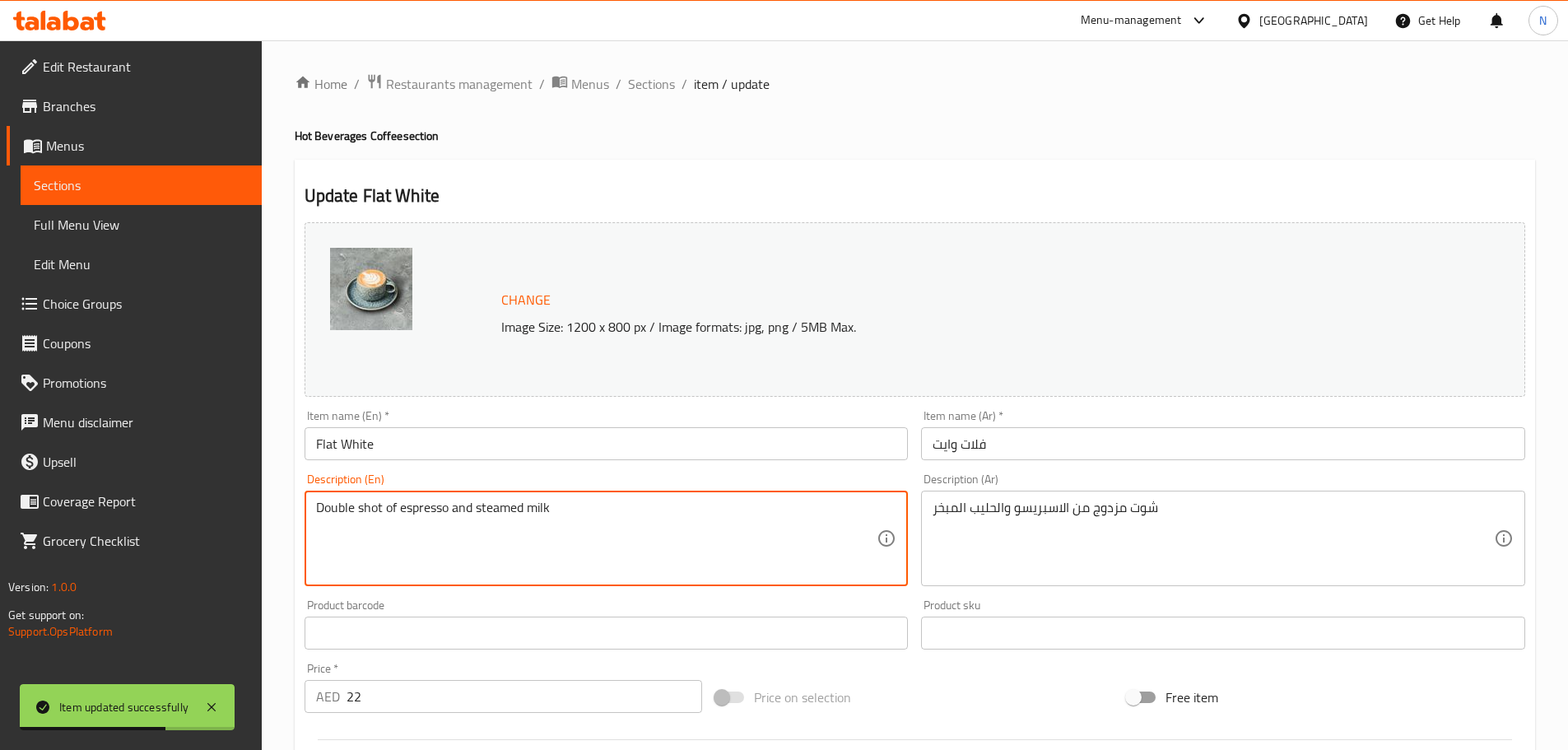
click at [444, 508] on textarea "Double shot of espresso and steamed milk" at bounding box center [597, 539] width 562 height 78
click at [1121, 513] on textarea "شوت مزدوج من الاسبريسو والحليب المبخر" at bounding box center [1213, 539] width 562 height 78
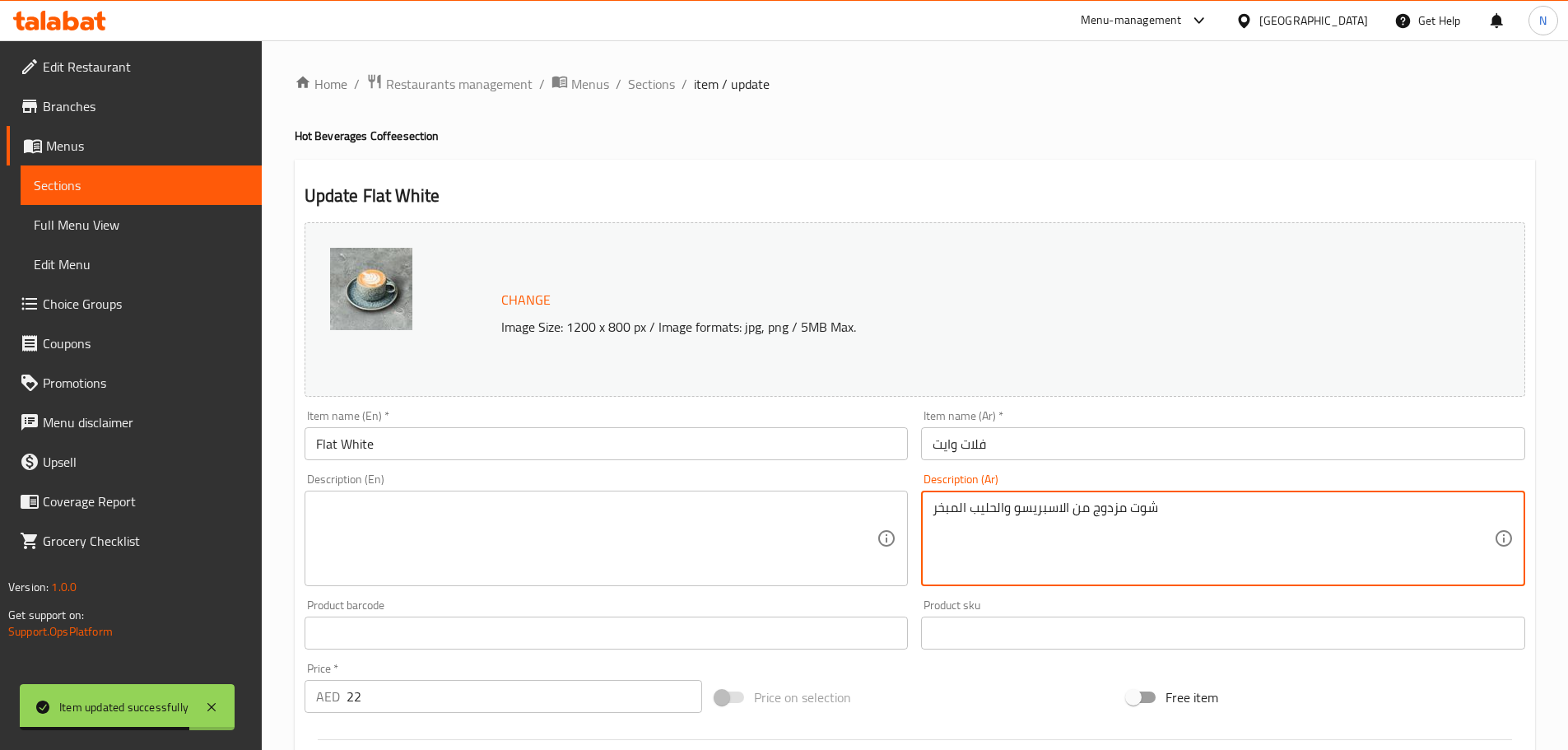
click at [1121, 513] on textarea "شوت مزدوج من الاسبريسو والحليب المبخر" at bounding box center [1213, 539] width 562 height 78
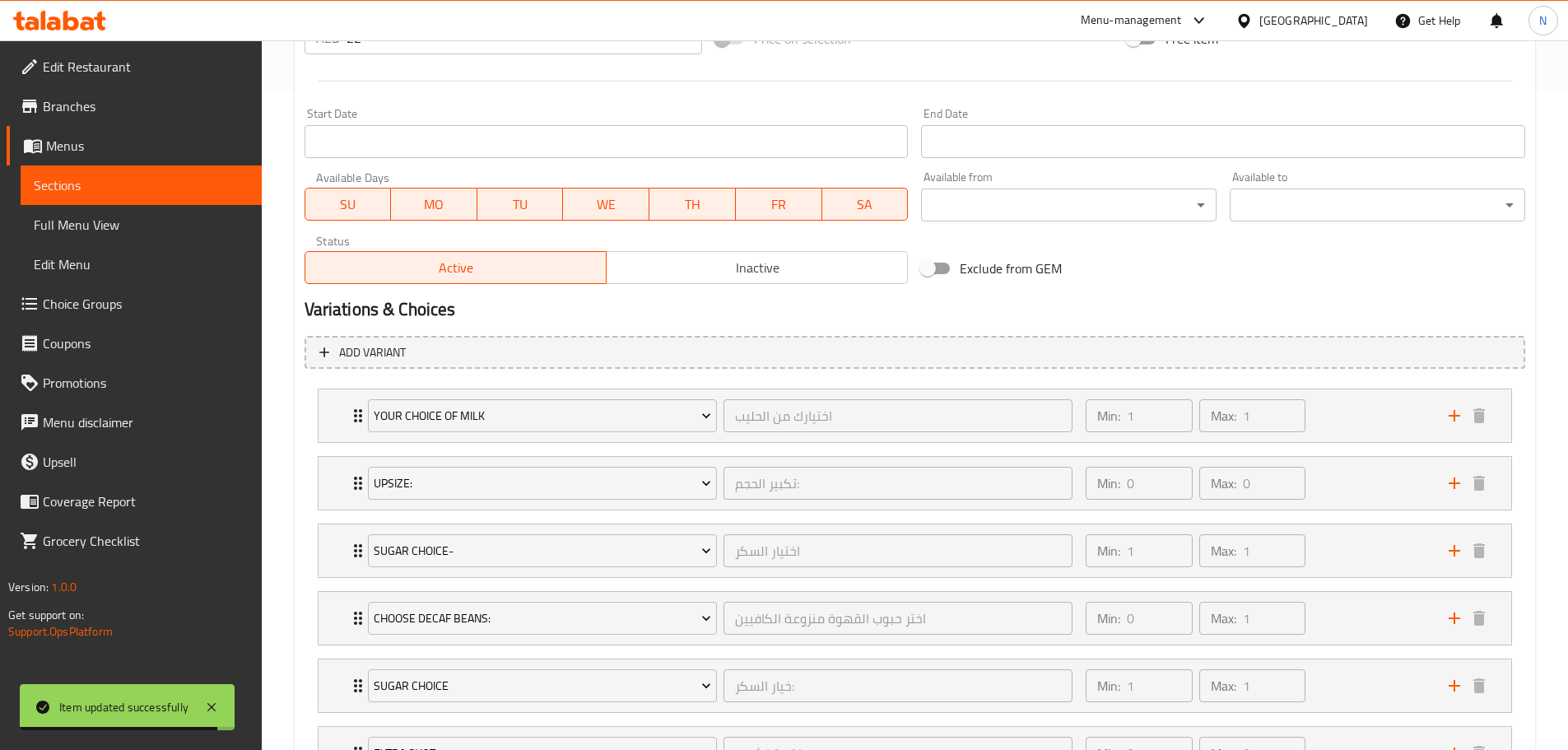
scroll to position [937, 0]
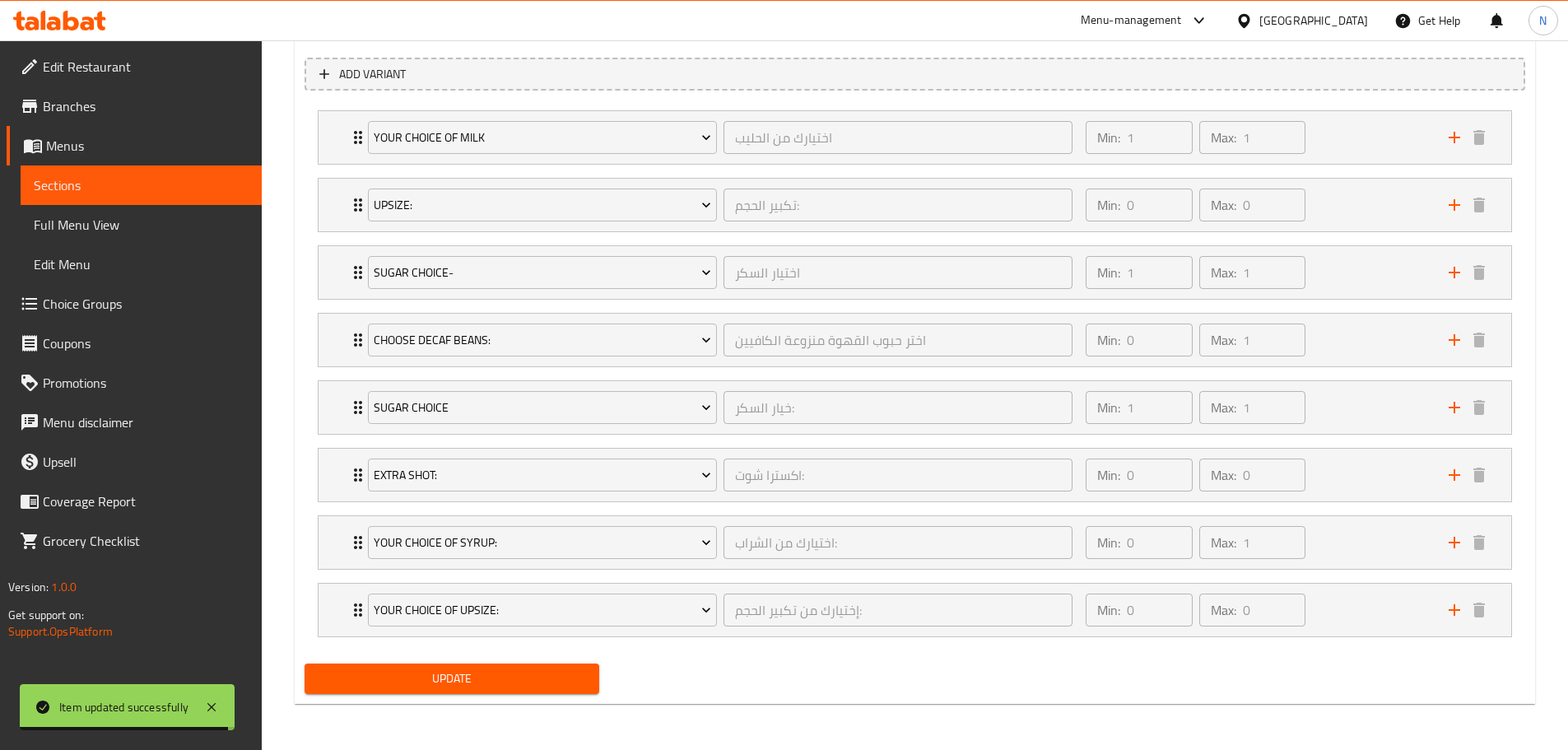
click at [442, 673] on span "Update" at bounding box center [452, 678] width 269 height 21
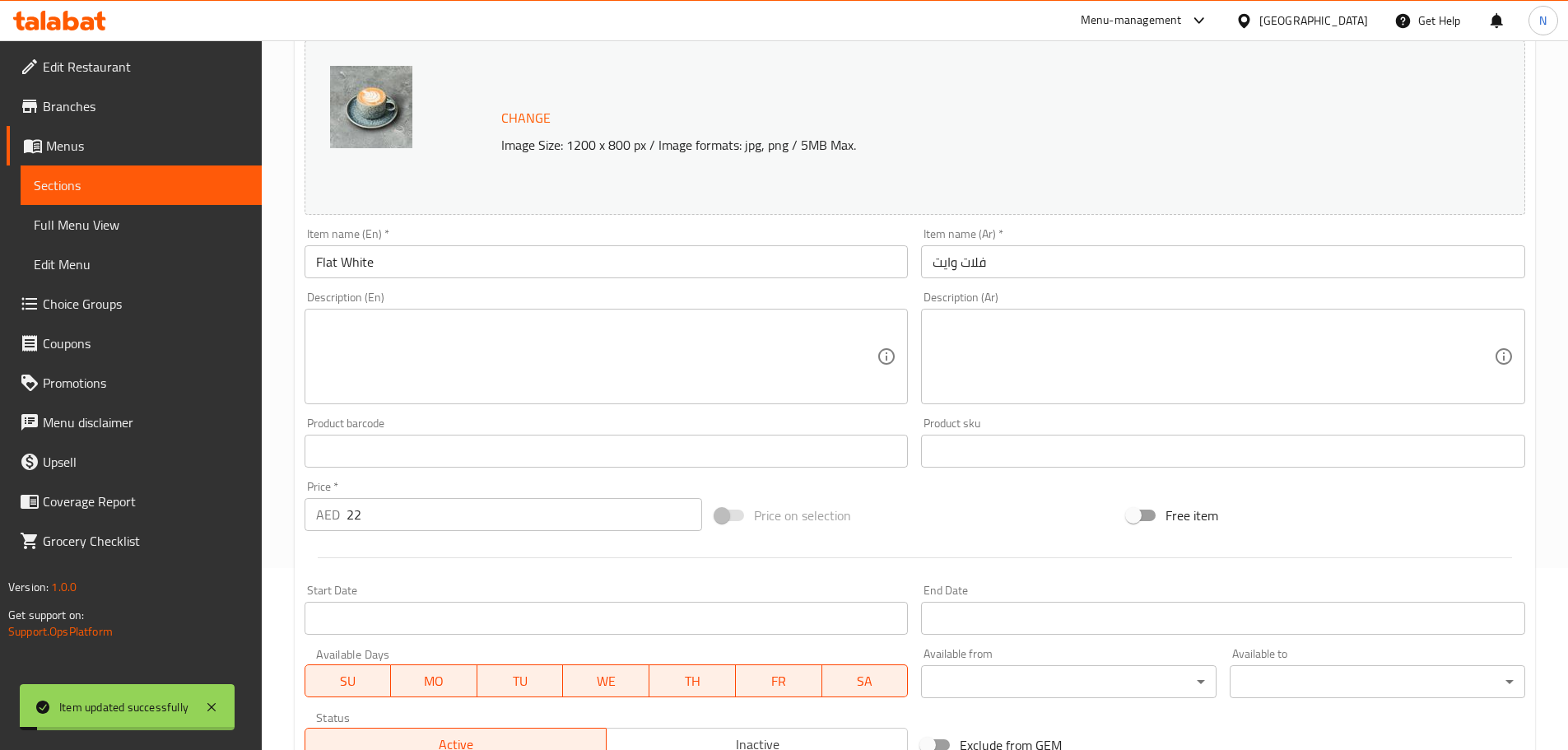
scroll to position [0, 0]
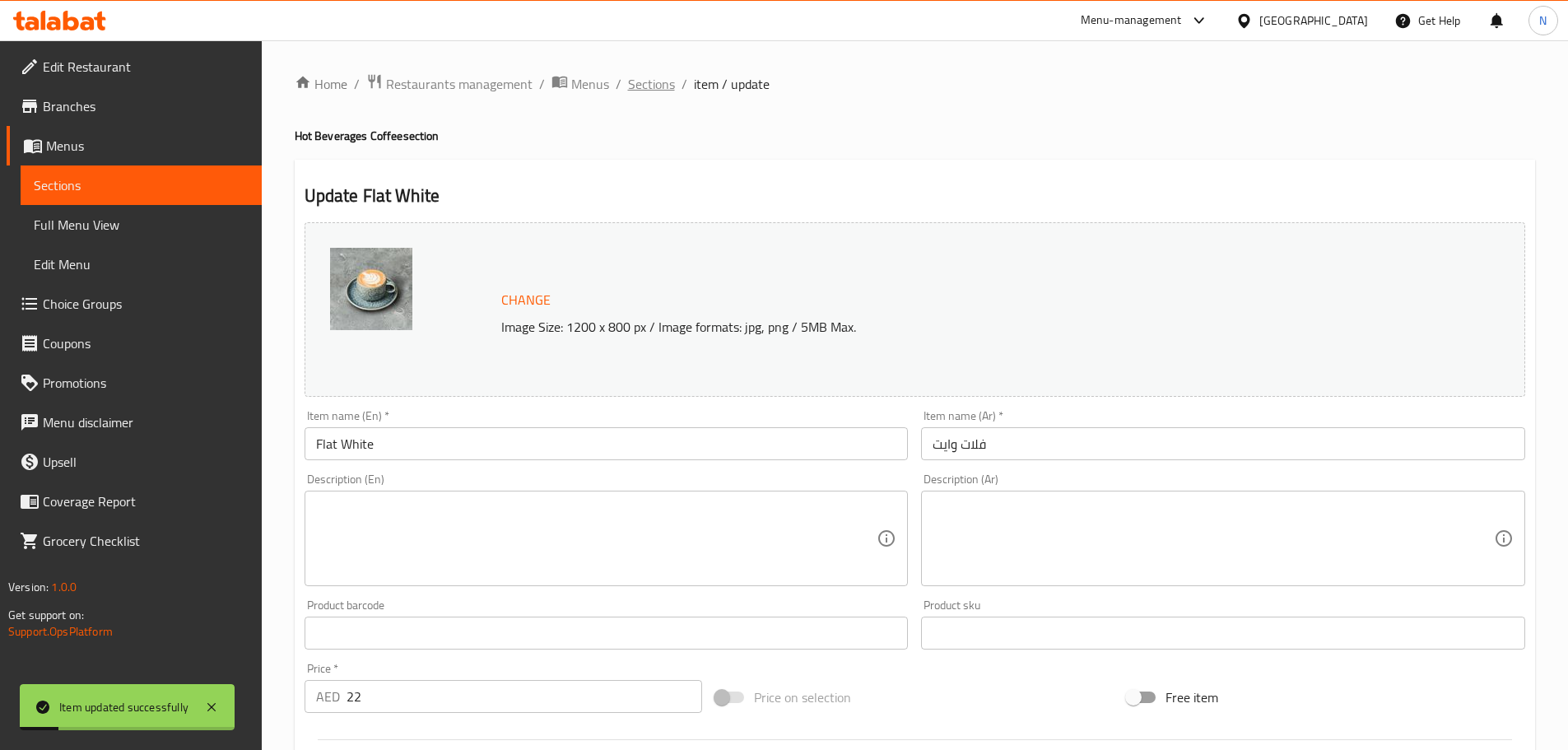
click at [664, 93] on span "Sections" at bounding box center [652, 84] width 47 height 20
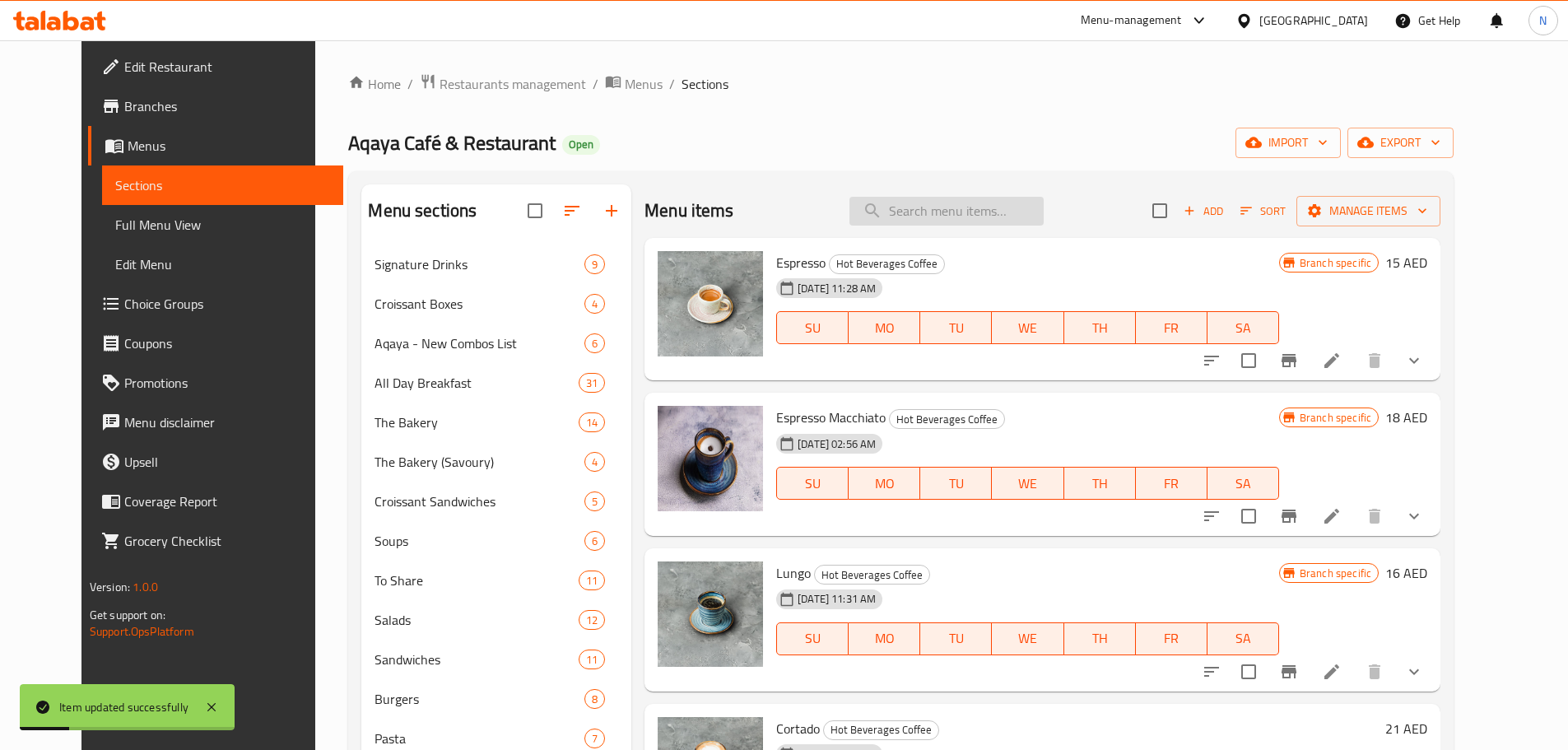
click at [914, 204] on input "search" at bounding box center [946, 211] width 194 height 29
paste input "Mocha"
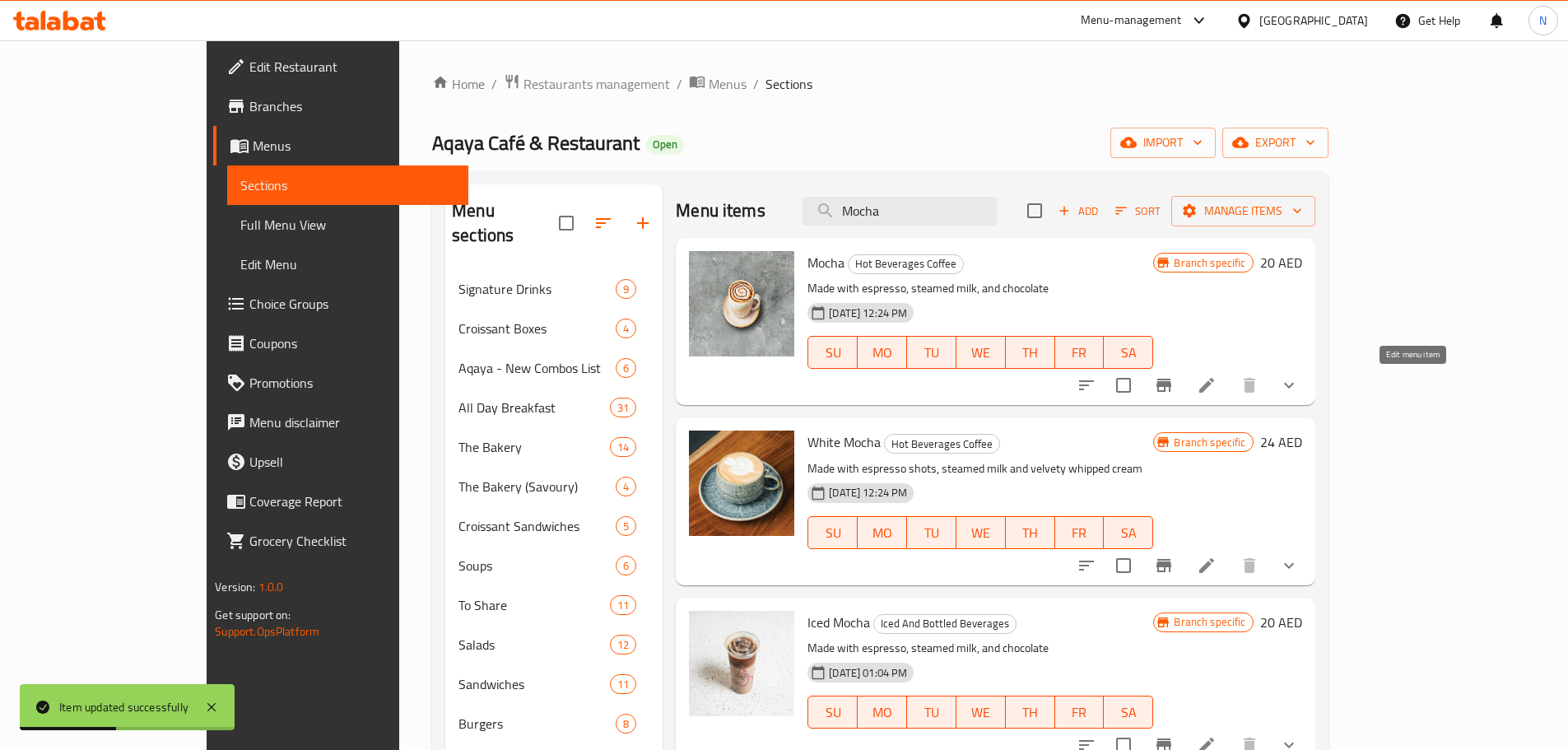
type input "Mocha"
click at [1216, 378] on icon at bounding box center [1206, 385] width 20 height 20
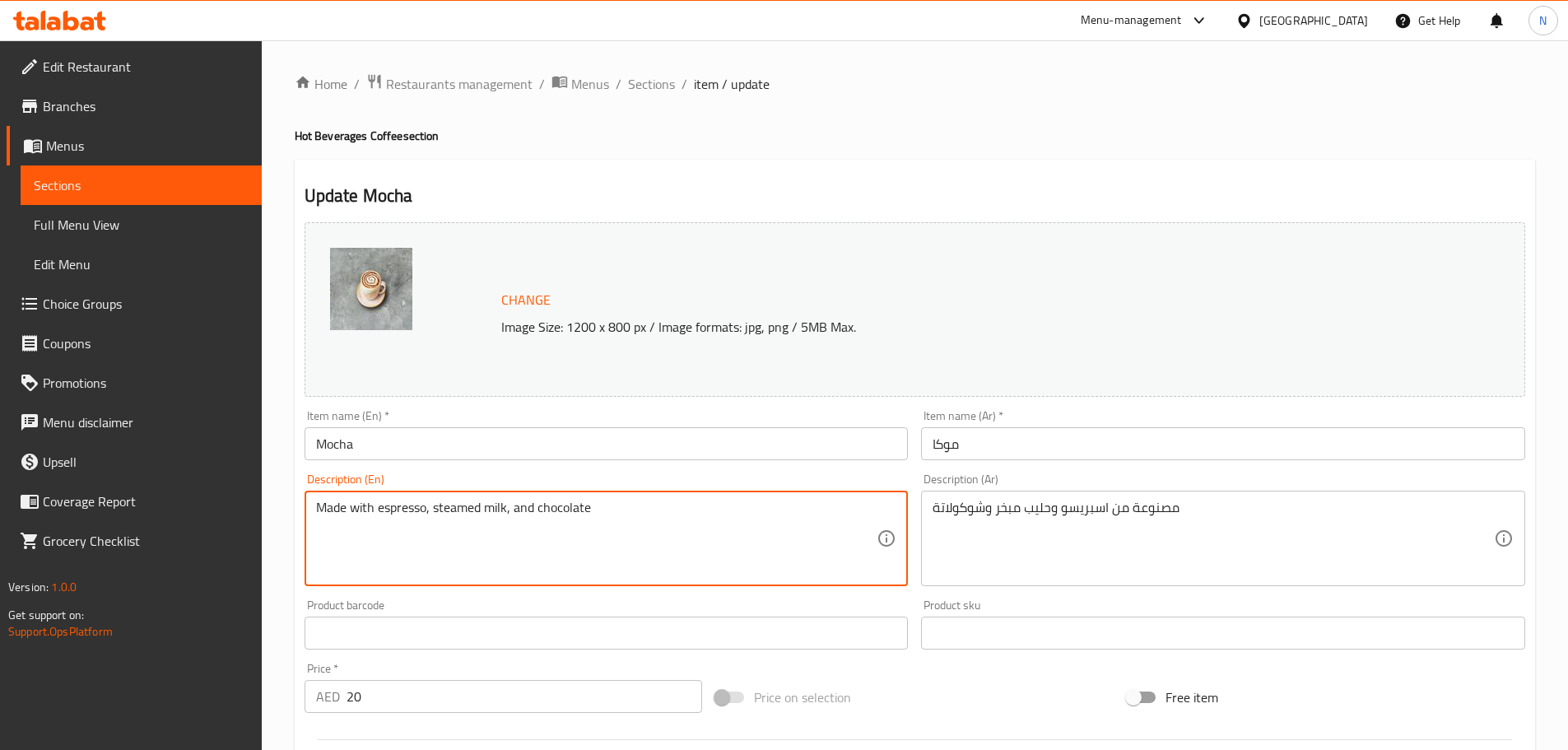
click at [464, 512] on textarea "Made with espresso, steamed milk, and chocolate" at bounding box center [597, 539] width 562 height 78
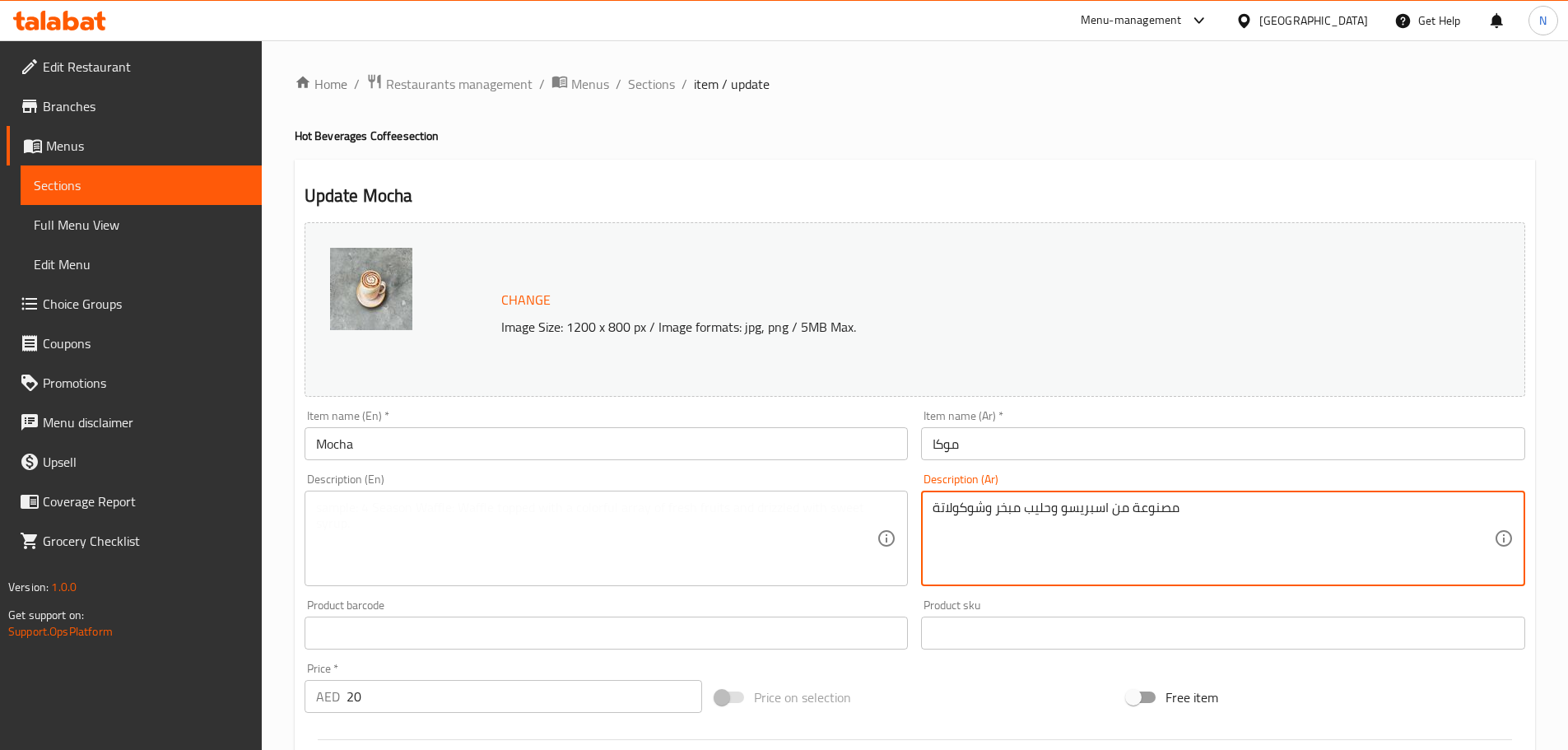
click at [1074, 509] on textarea "مصنوعة من اسبريسو وحليب مبخر وشوكولاتة" at bounding box center [1213, 539] width 562 height 78
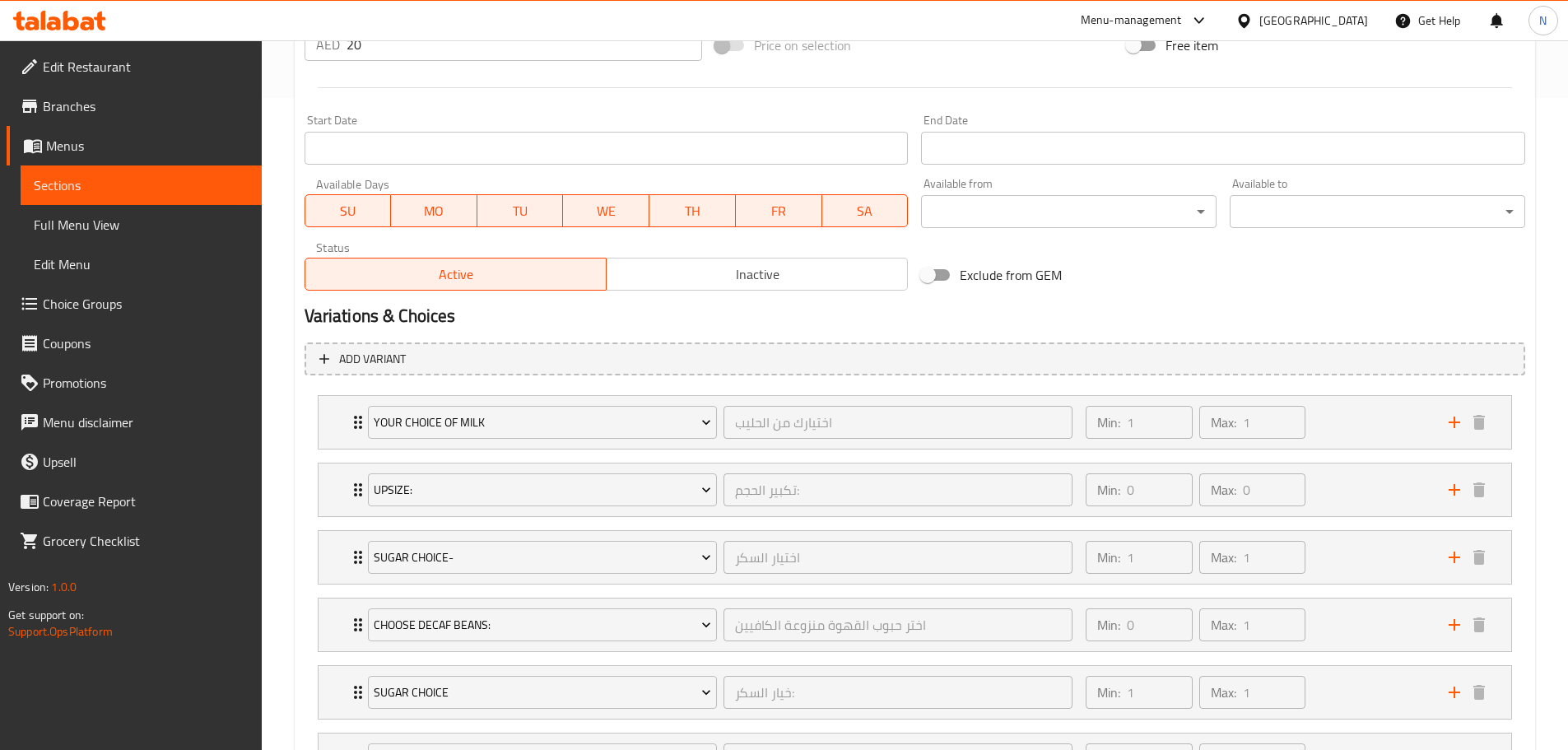
scroll to position [869, 0]
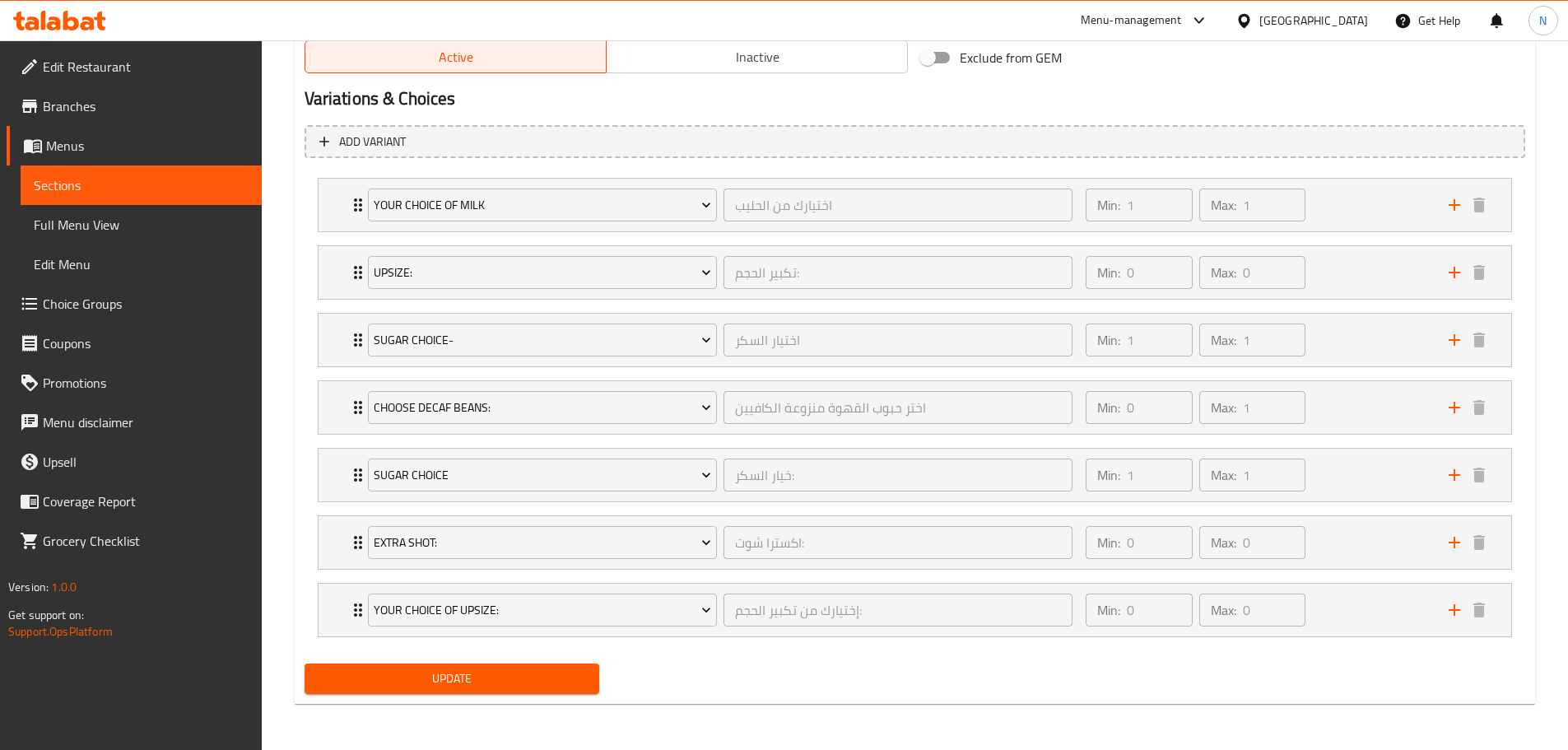
click at [544, 682] on span "Update" at bounding box center [452, 678] width 269 height 21
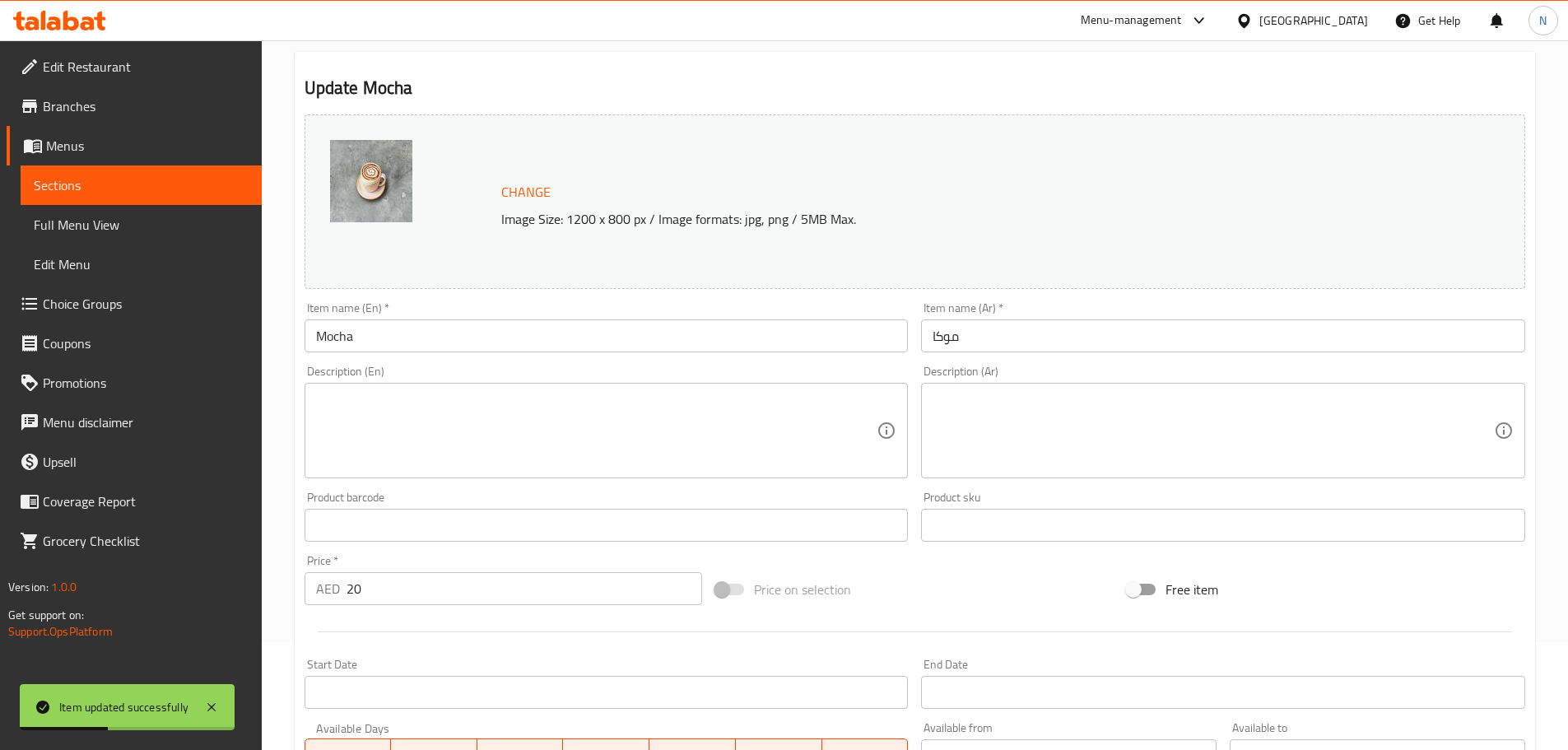
scroll to position [0, 0]
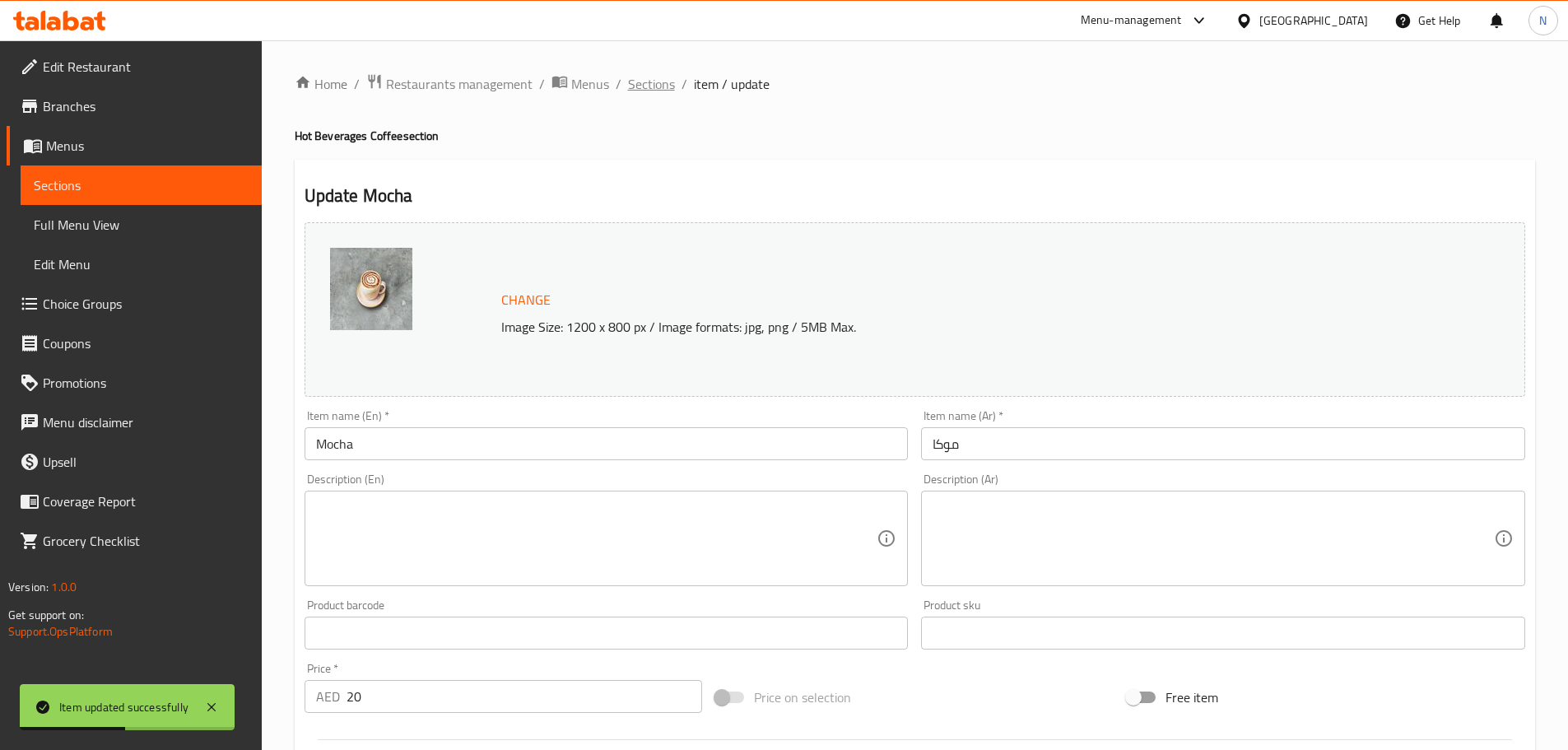
click at [662, 82] on span "Sections" at bounding box center [652, 84] width 47 height 20
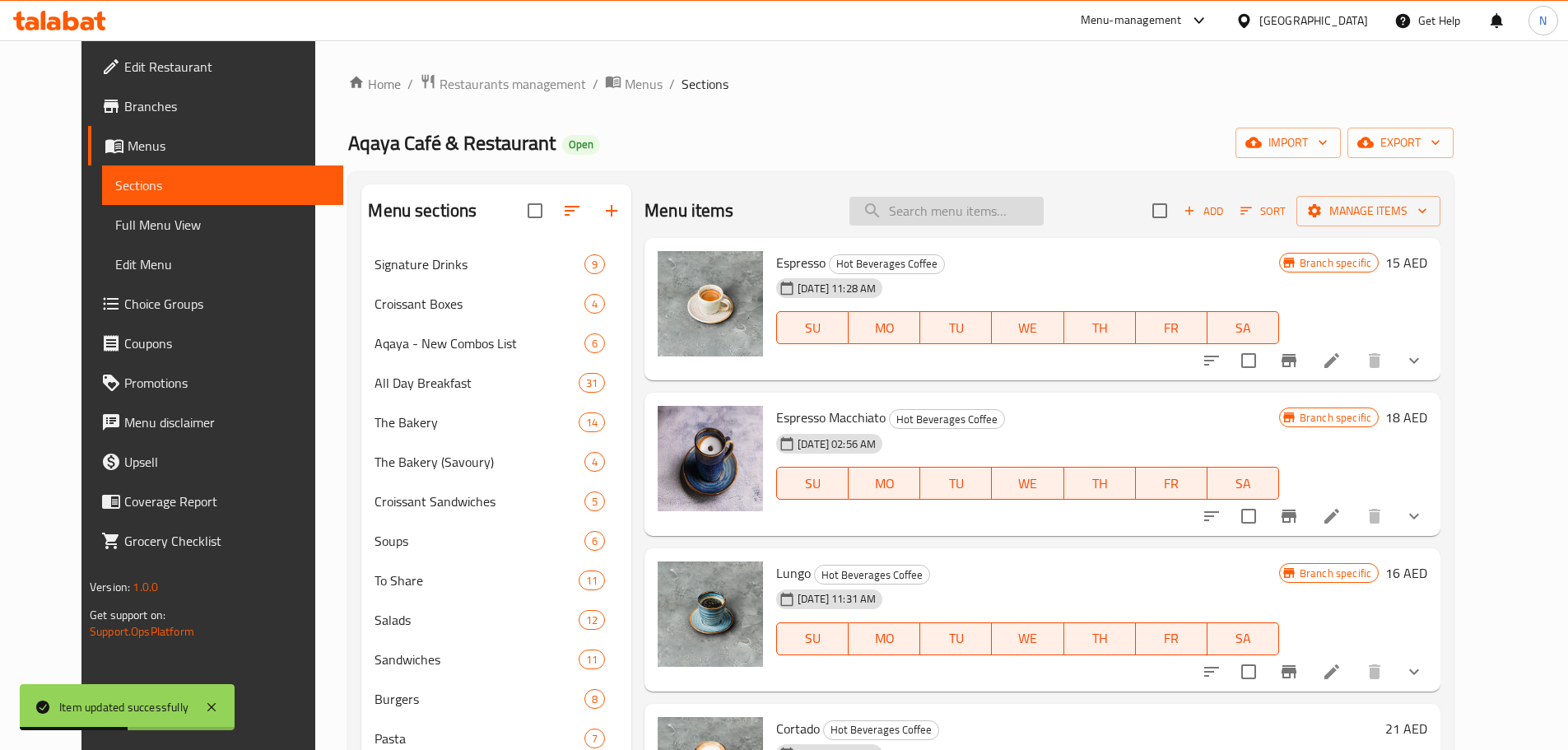
click at [950, 214] on input "search" at bounding box center [946, 211] width 194 height 29
paste input "White Mocha"
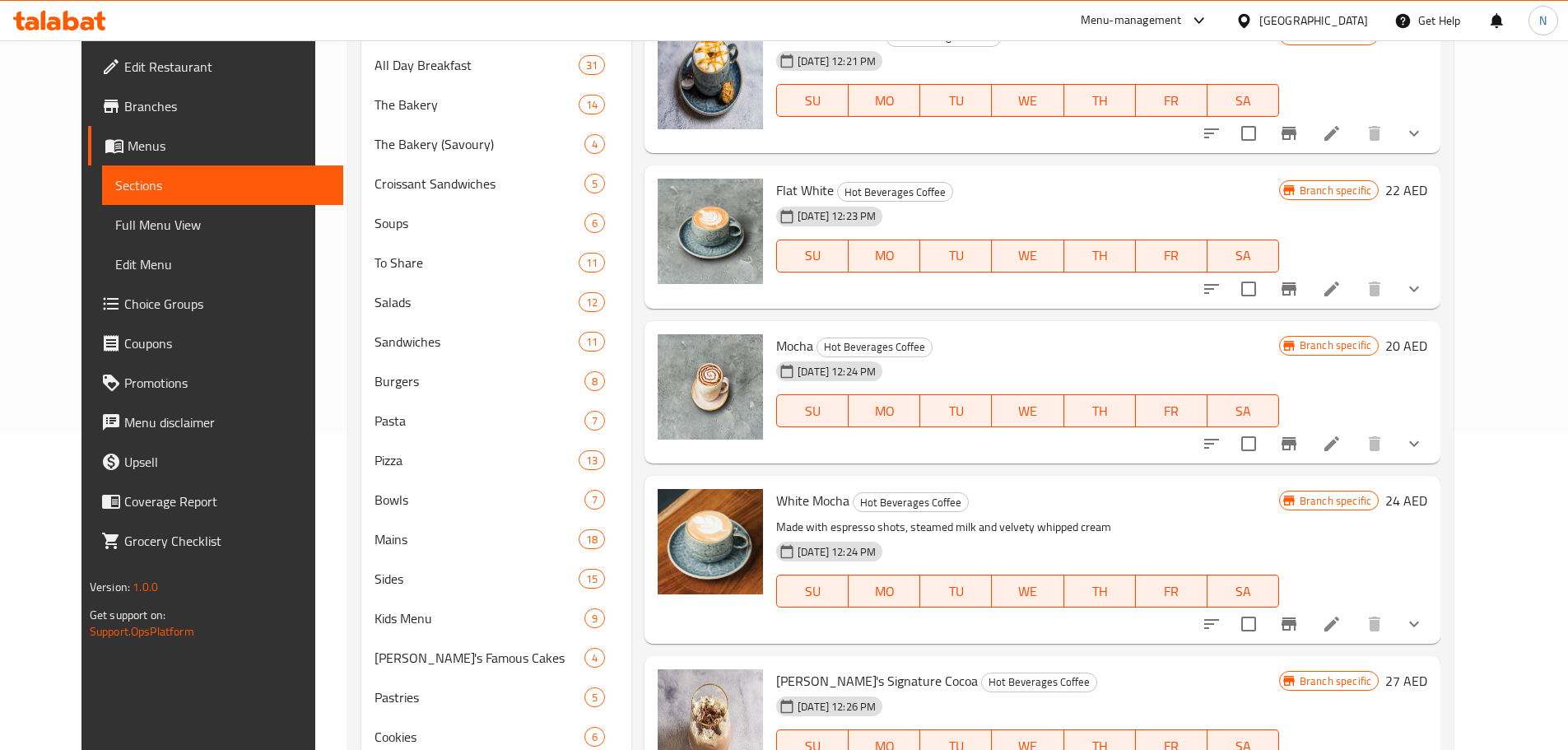
scroll to position [412, 0]
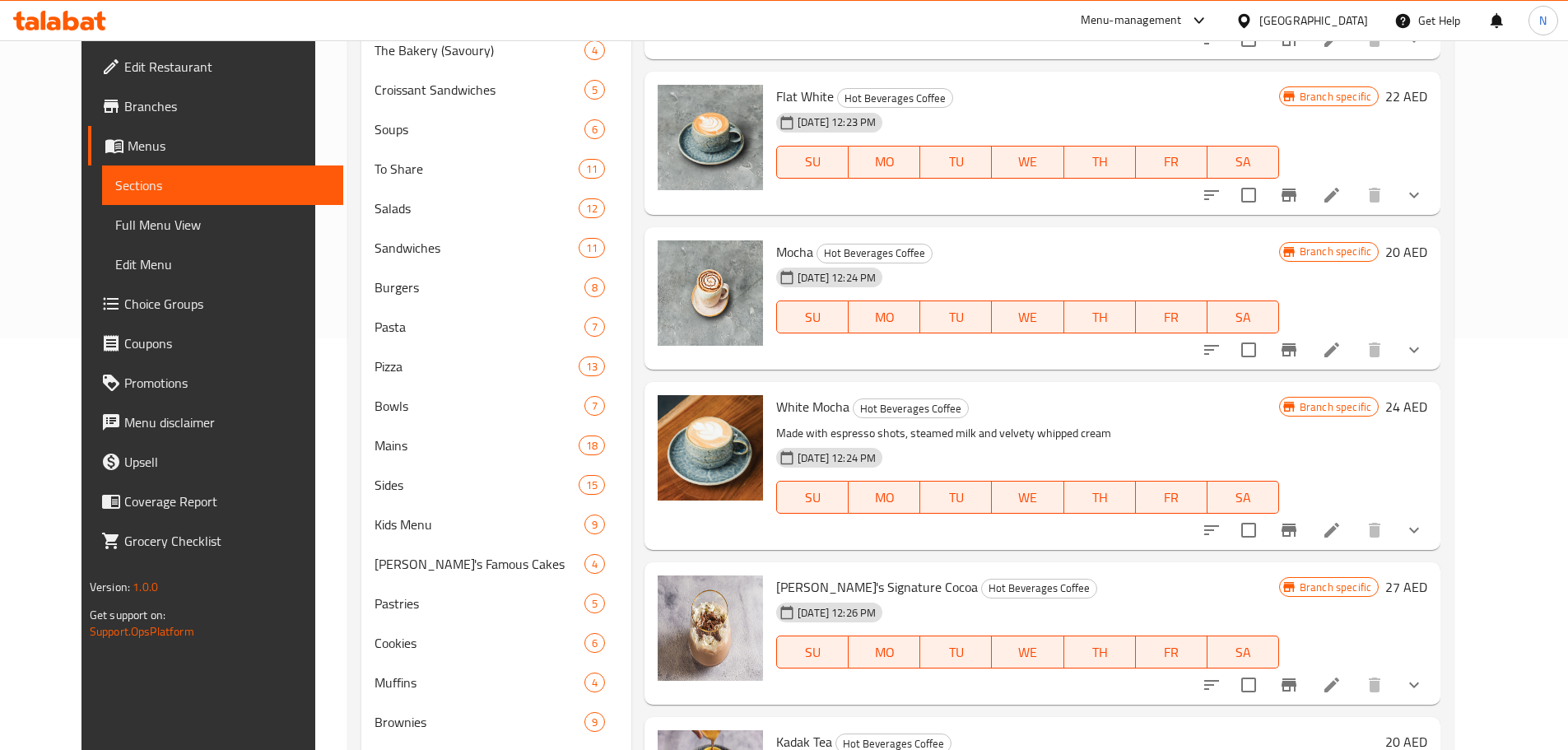
type input "White Mocha"
click at [1355, 536] on li at bounding box center [1331, 530] width 46 height 30
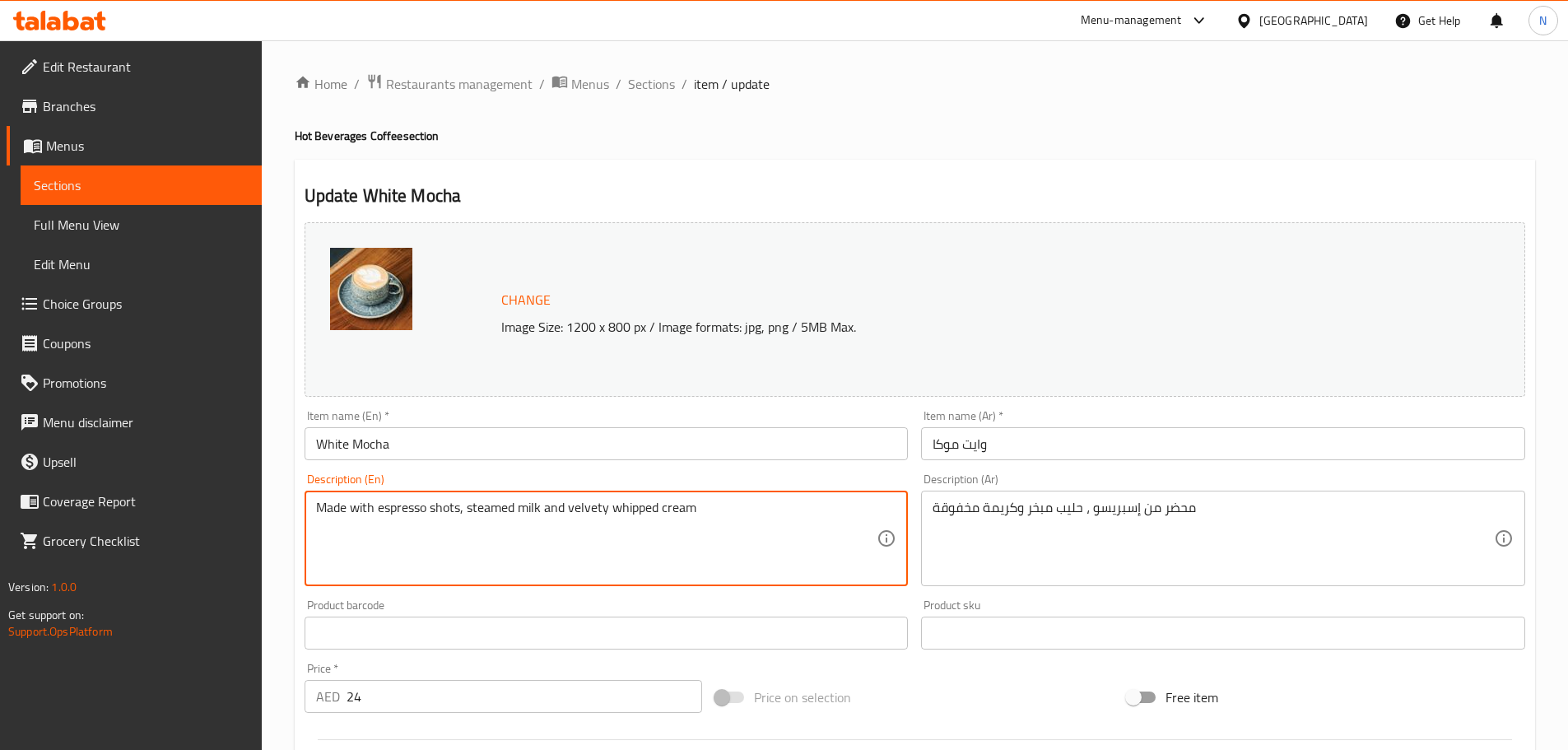
click at [614, 511] on textarea "Made with espresso shots, steamed milk and velvety whipped cream" at bounding box center [597, 539] width 562 height 78
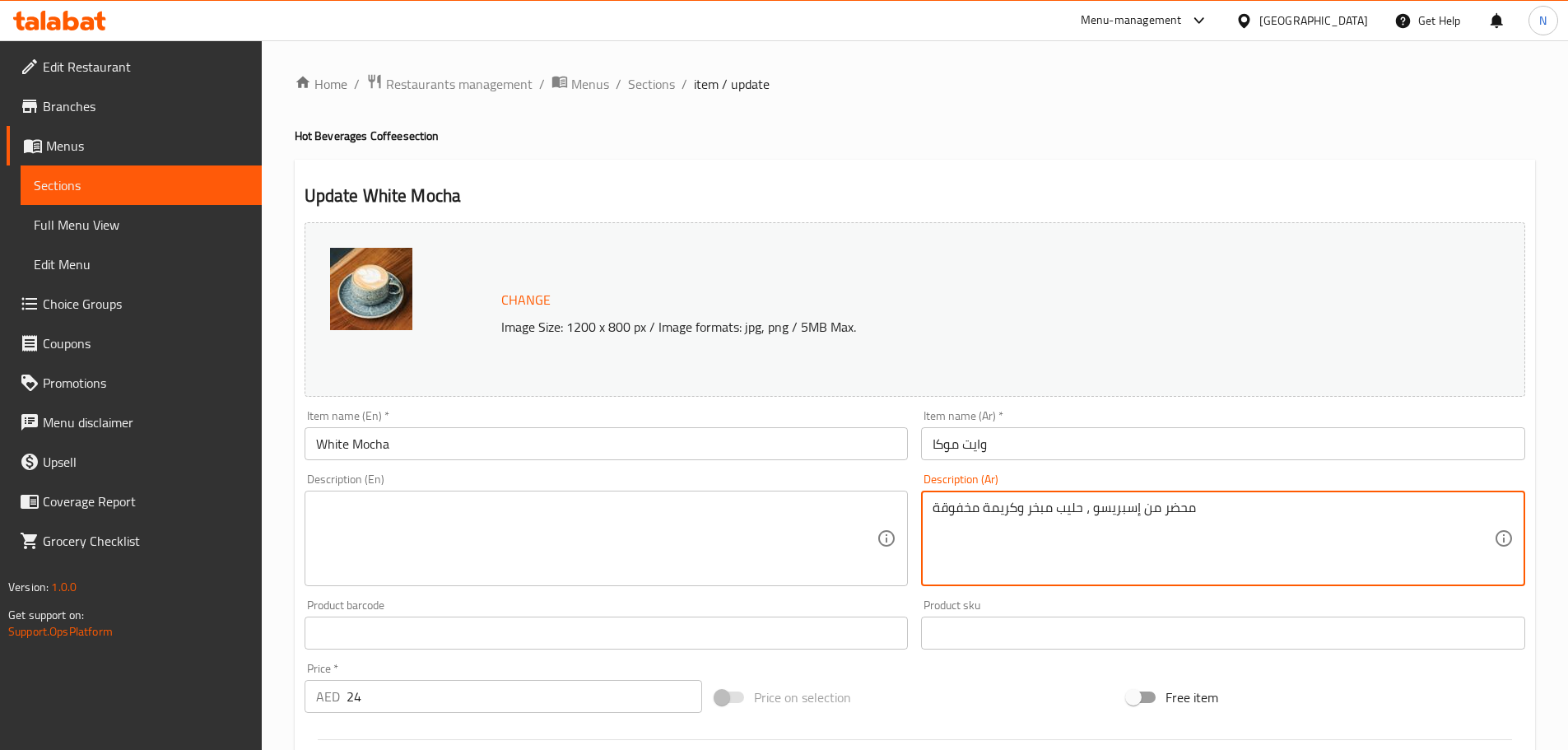
click at [991, 504] on textarea "محضر من إسبريسو ، حليب مبخر وكريمة مخفوقة" at bounding box center [1213, 539] width 562 height 78
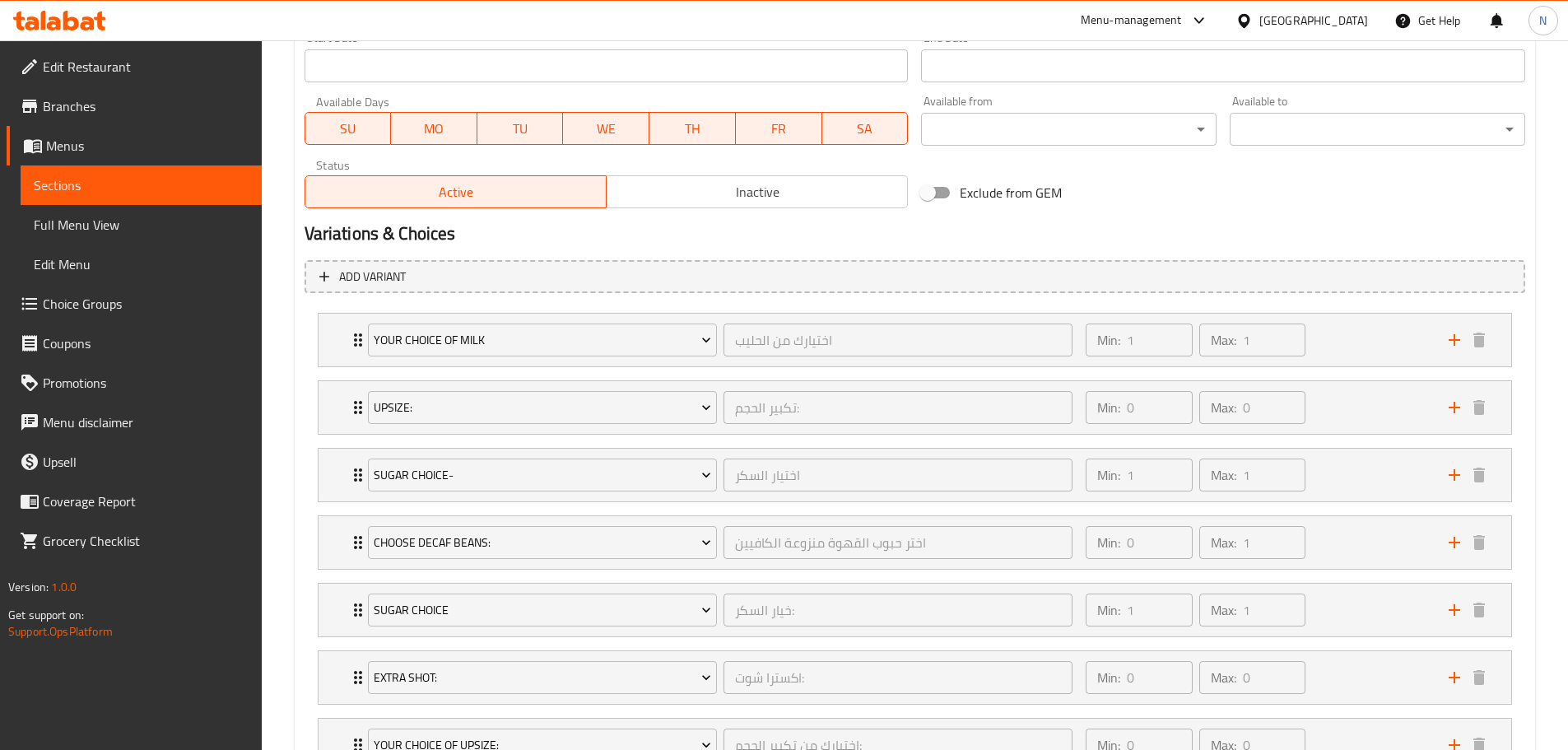
scroll to position [869, 0]
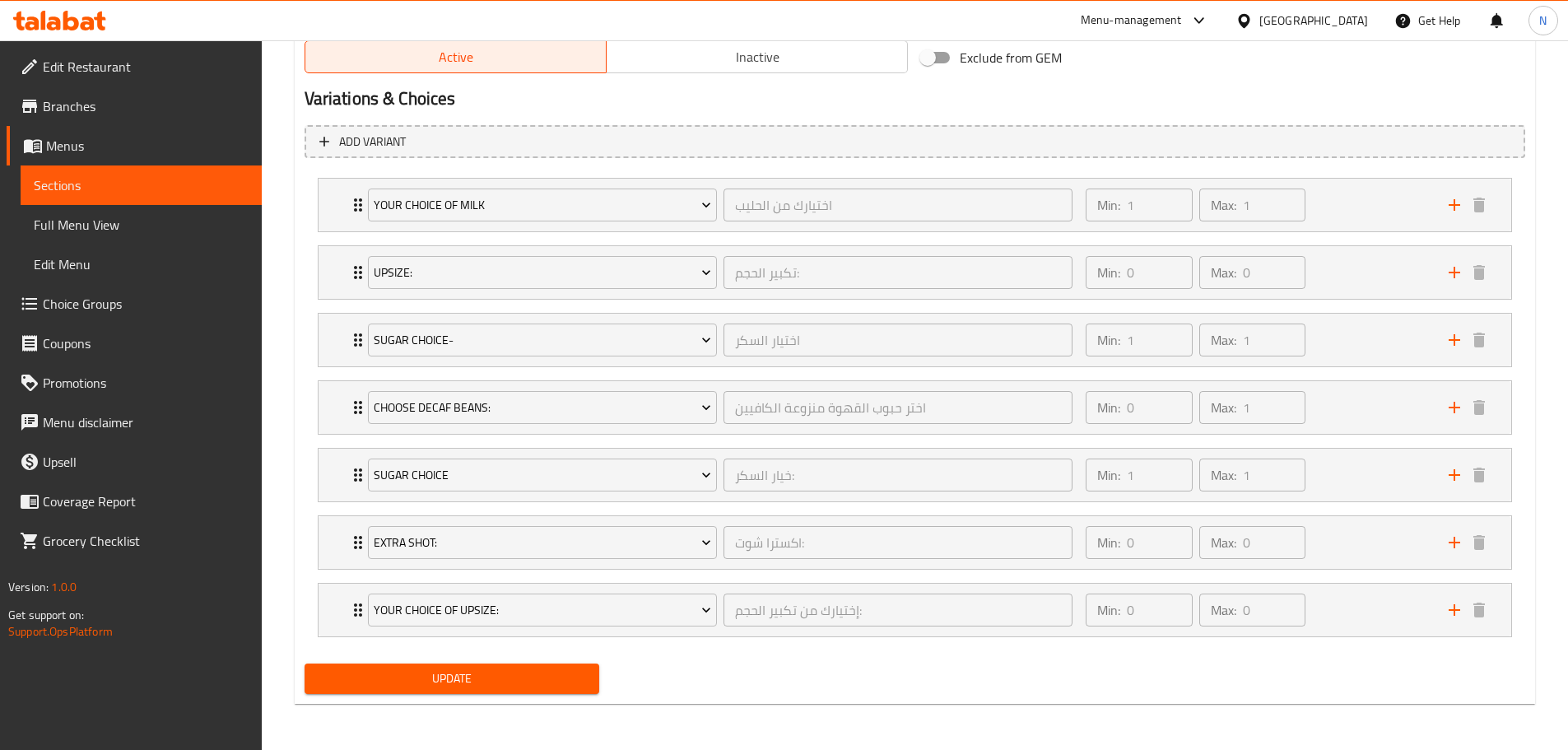
click at [467, 672] on span "Update" at bounding box center [452, 678] width 269 height 21
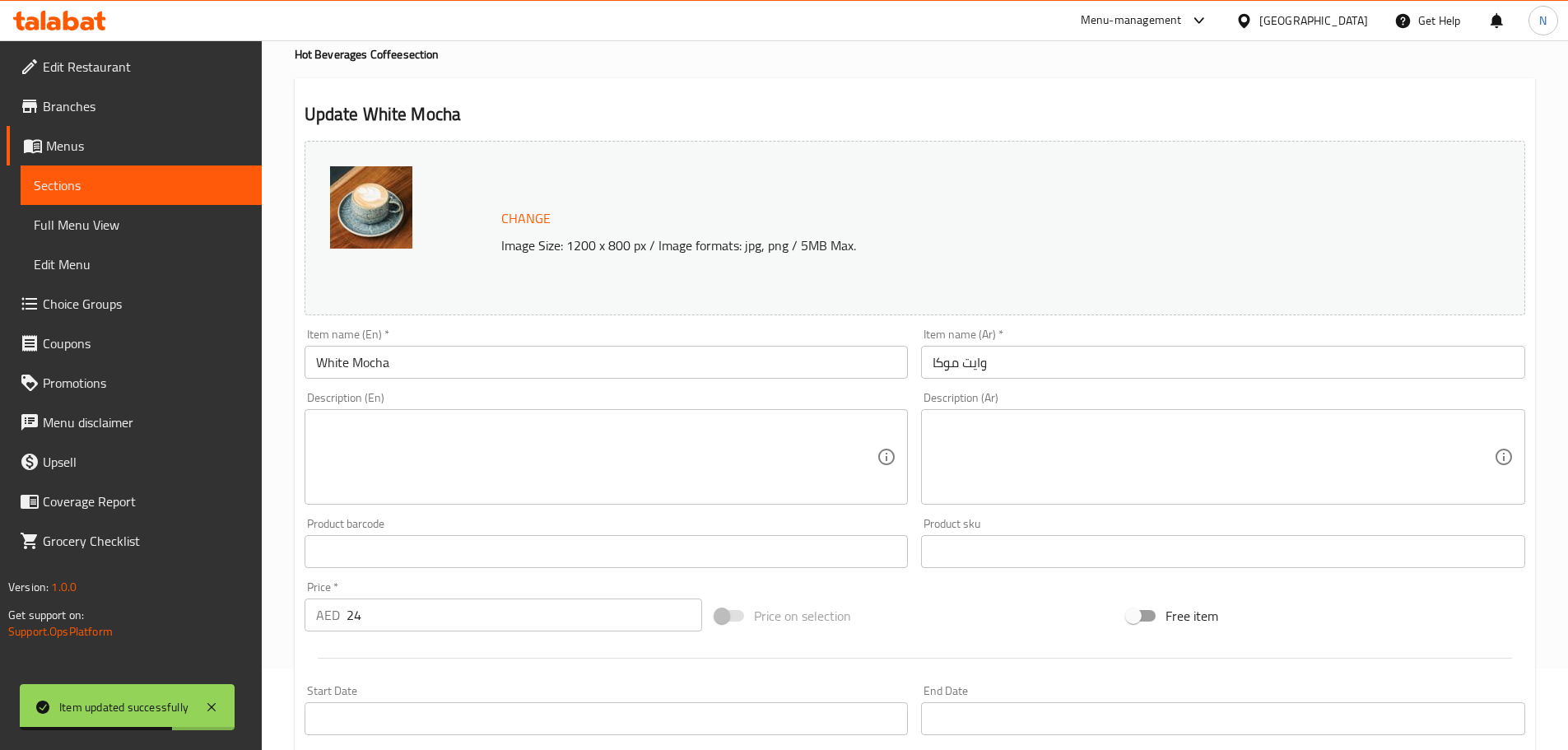
scroll to position [0, 0]
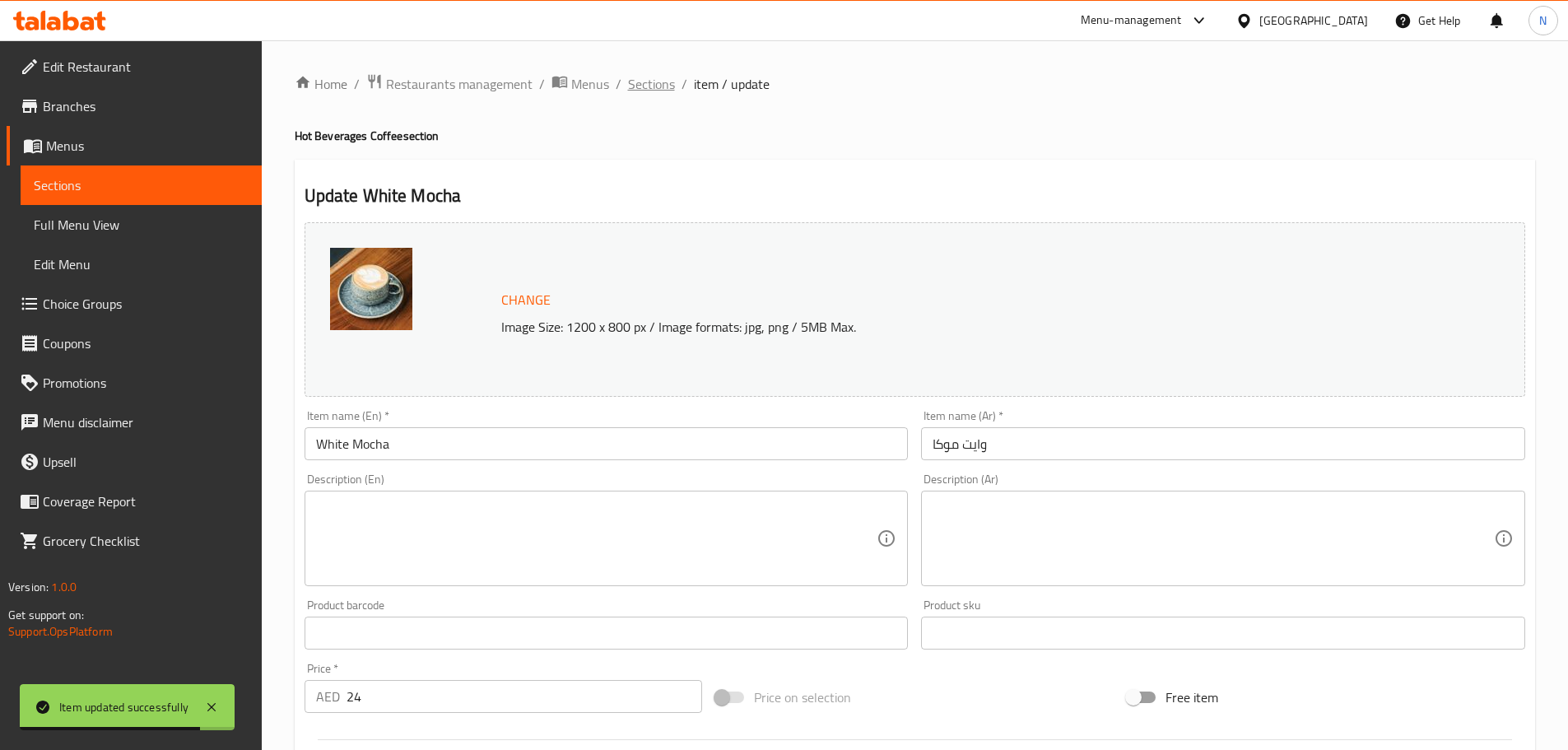
click at [652, 86] on span "Sections" at bounding box center [652, 84] width 47 height 20
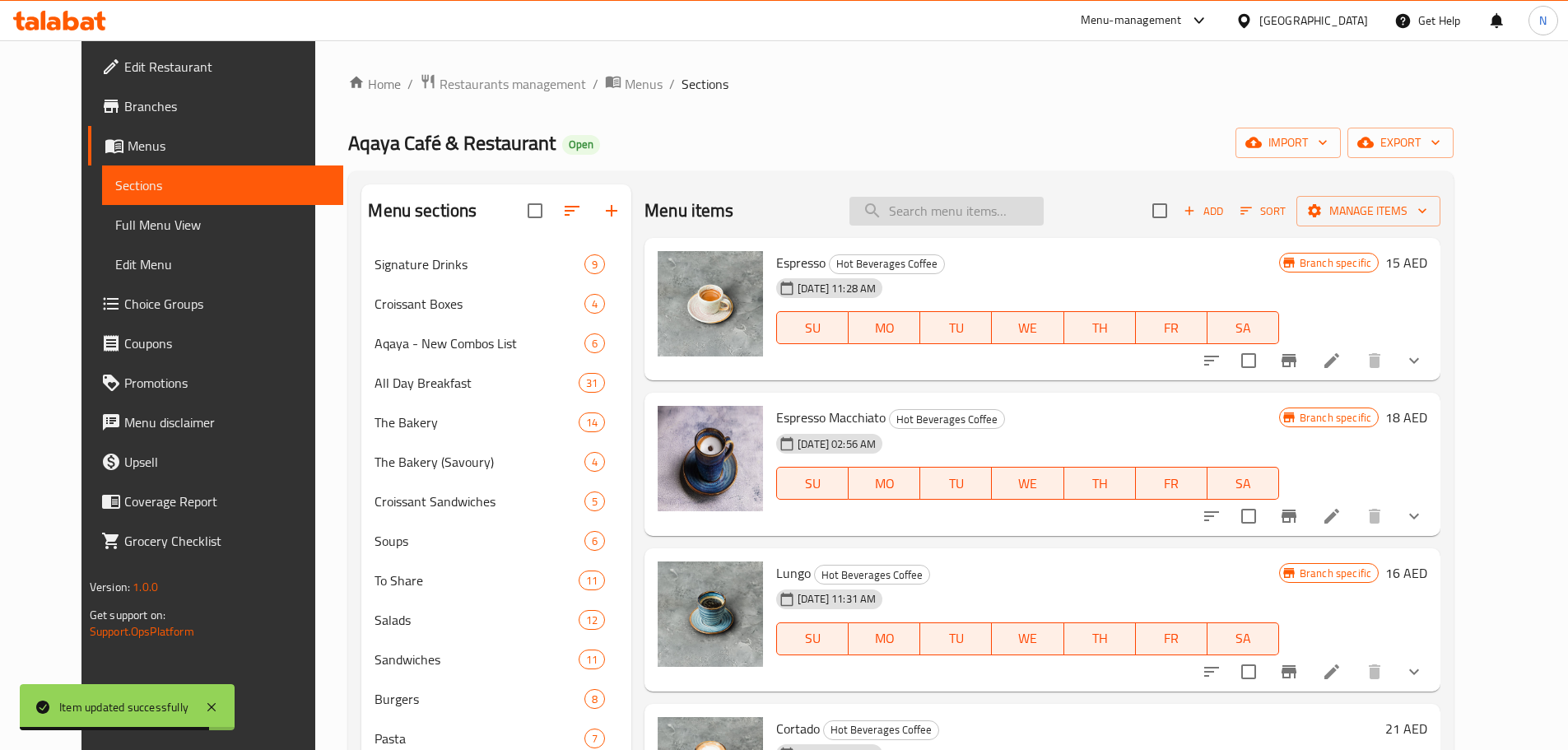
click at [921, 215] on input "search" at bounding box center [946, 211] width 194 height 29
paste input "Kadak Tea"
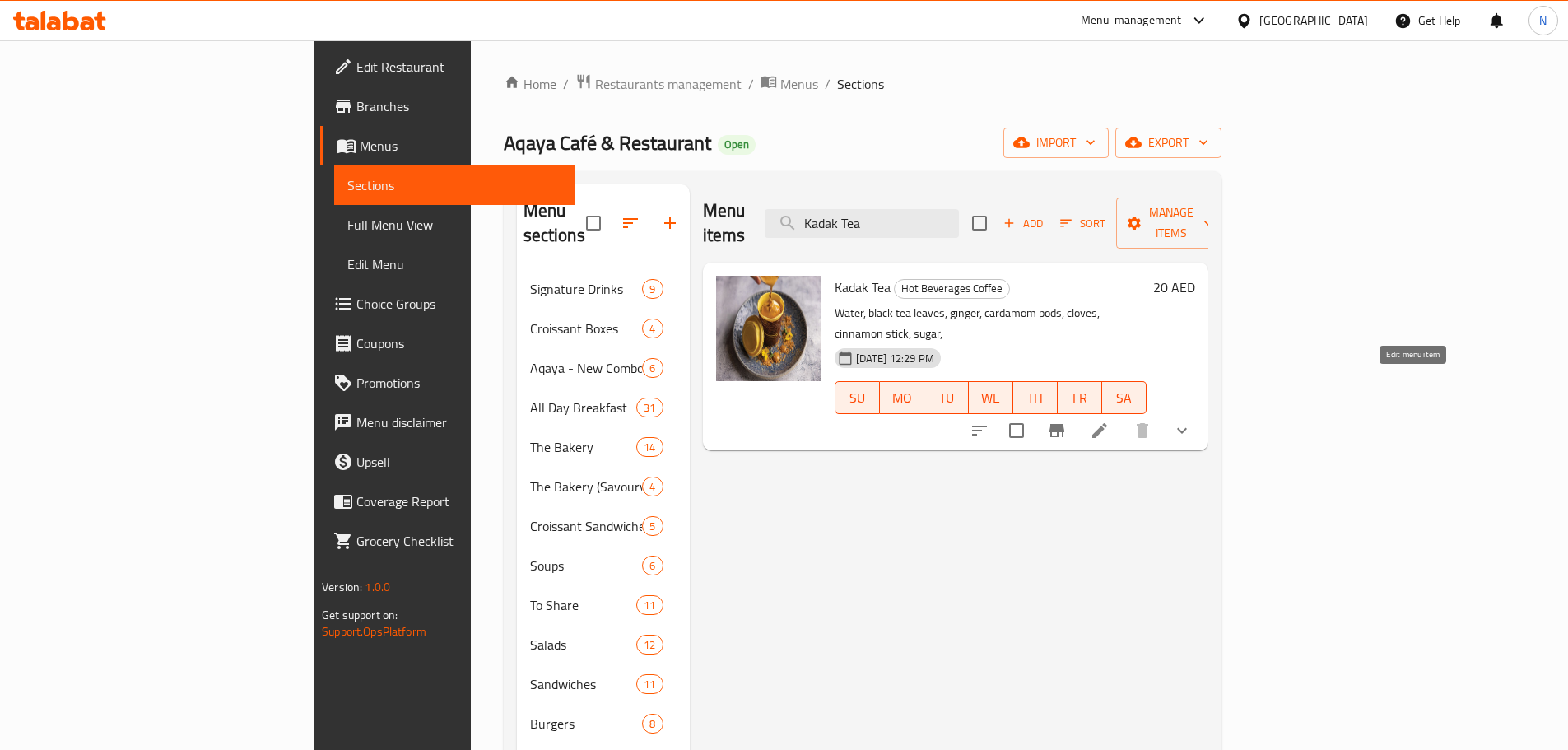
type input "Kadak Tea"
click at [1109, 421] on icon at bounding box center [1100, 431] width 20 height 20
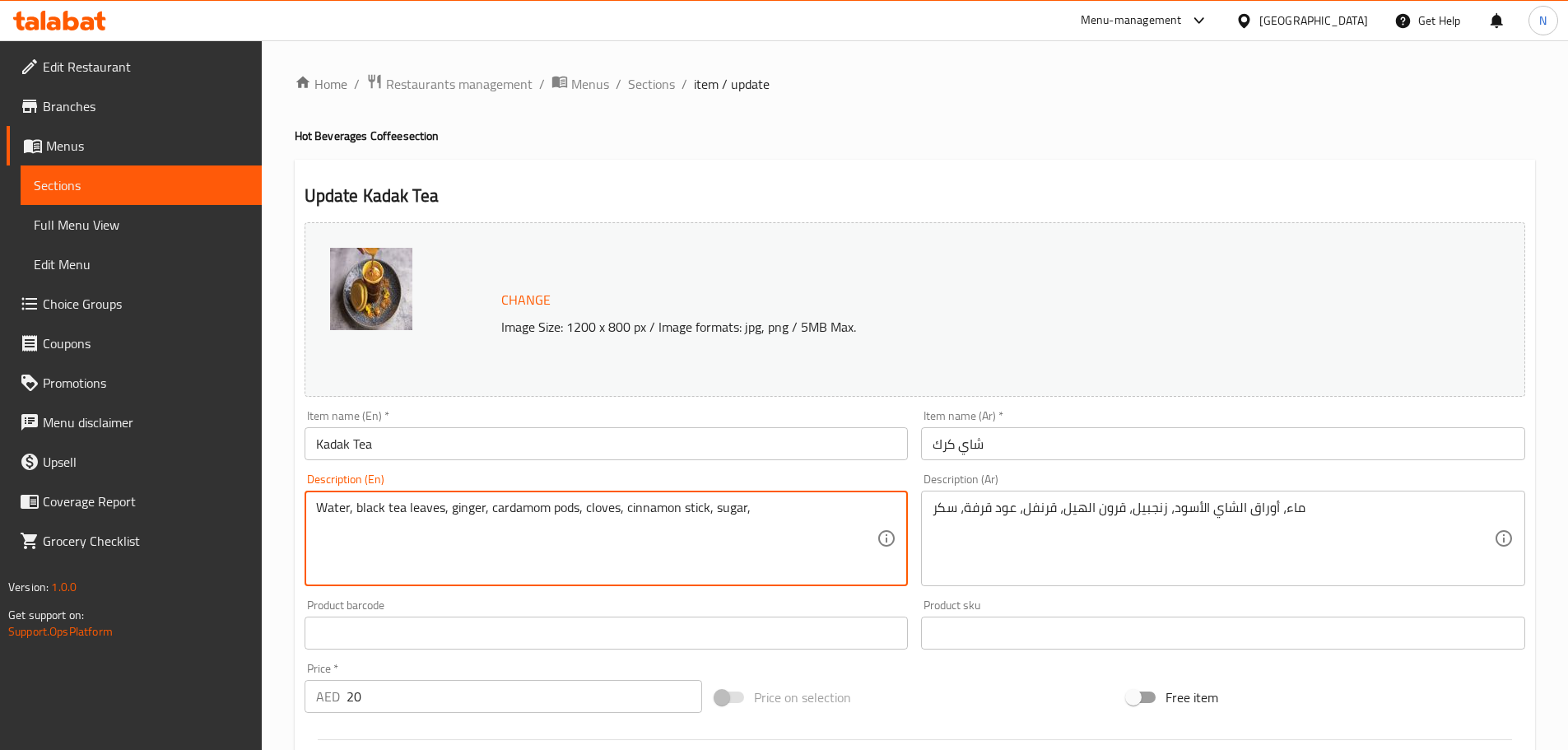
click at [699, 509] on textarea "Water, black tea leaves, ginger, cardamom pods, cloves, cinnamon stick, sugar," at bounding box center [597, 539] width 562 height 78
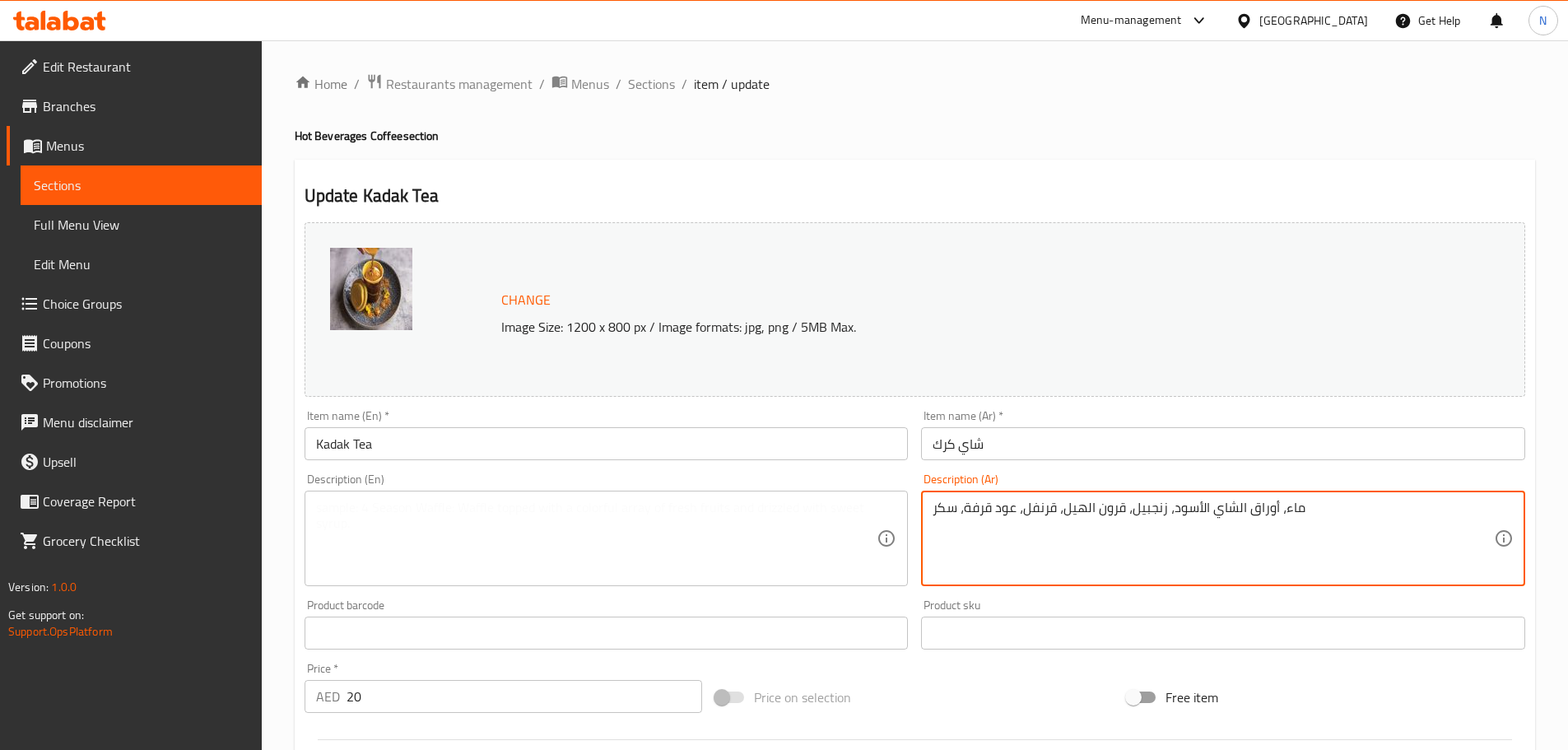
click at [1023, 507] on textarea "ماء، أوراق الشاي الأسود، زنجبيل، قرون الهيل، قرنفل، عود قرفة، سكر" at bounding box center [1213, 539] width 562 height 78
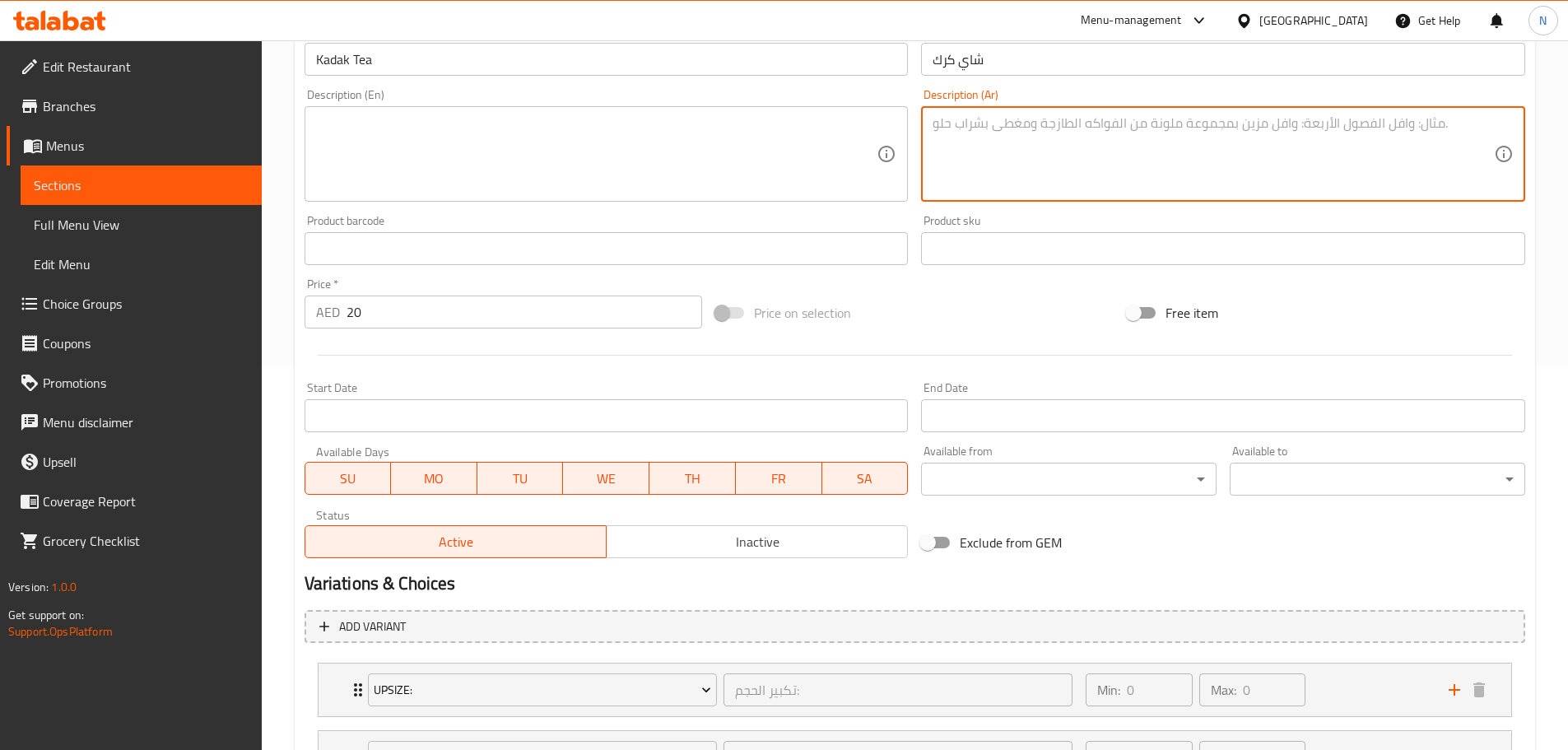
scroll to position [667, 0]
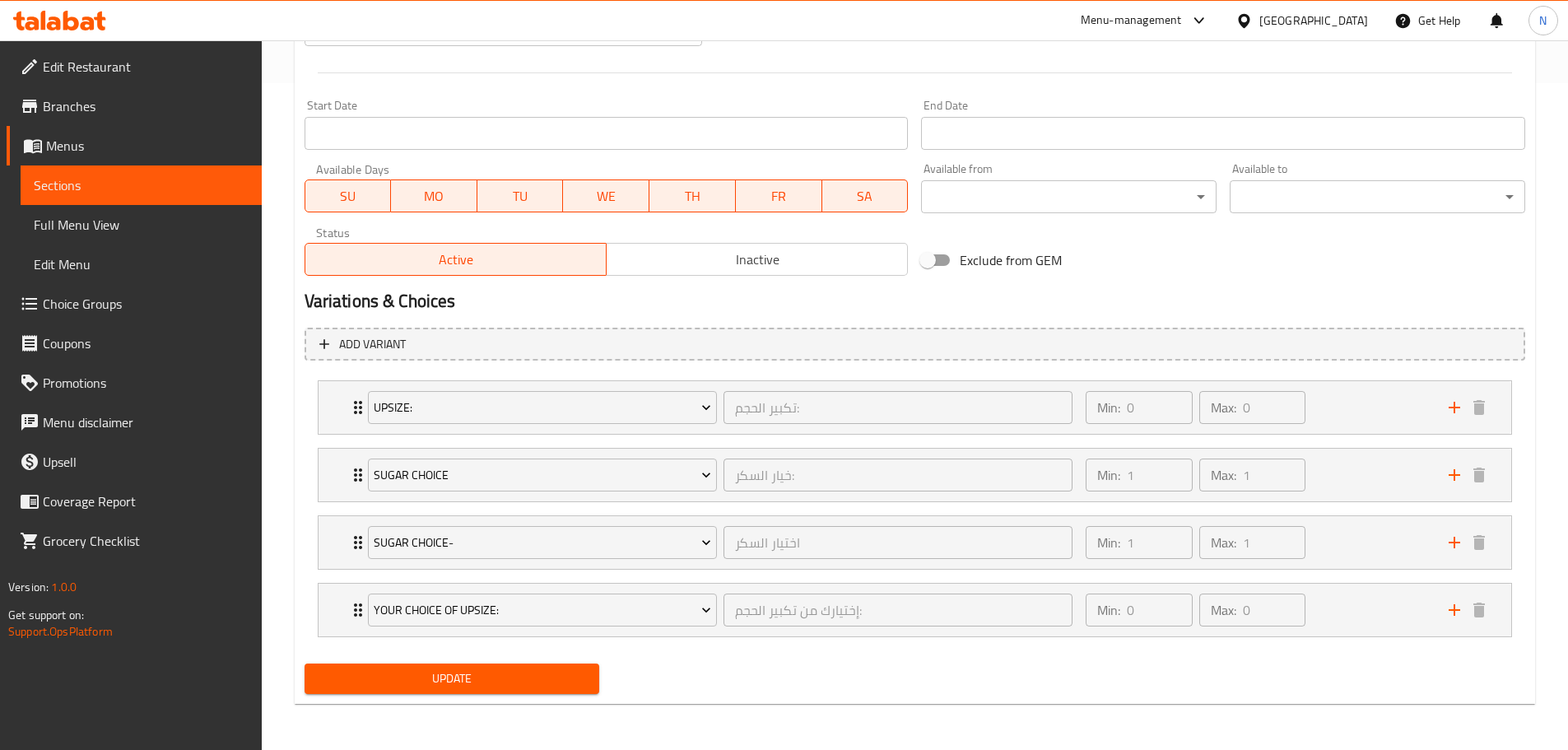
click at [563, 675] on span "Update" at bounding box center [452, 678] width 269 height 21
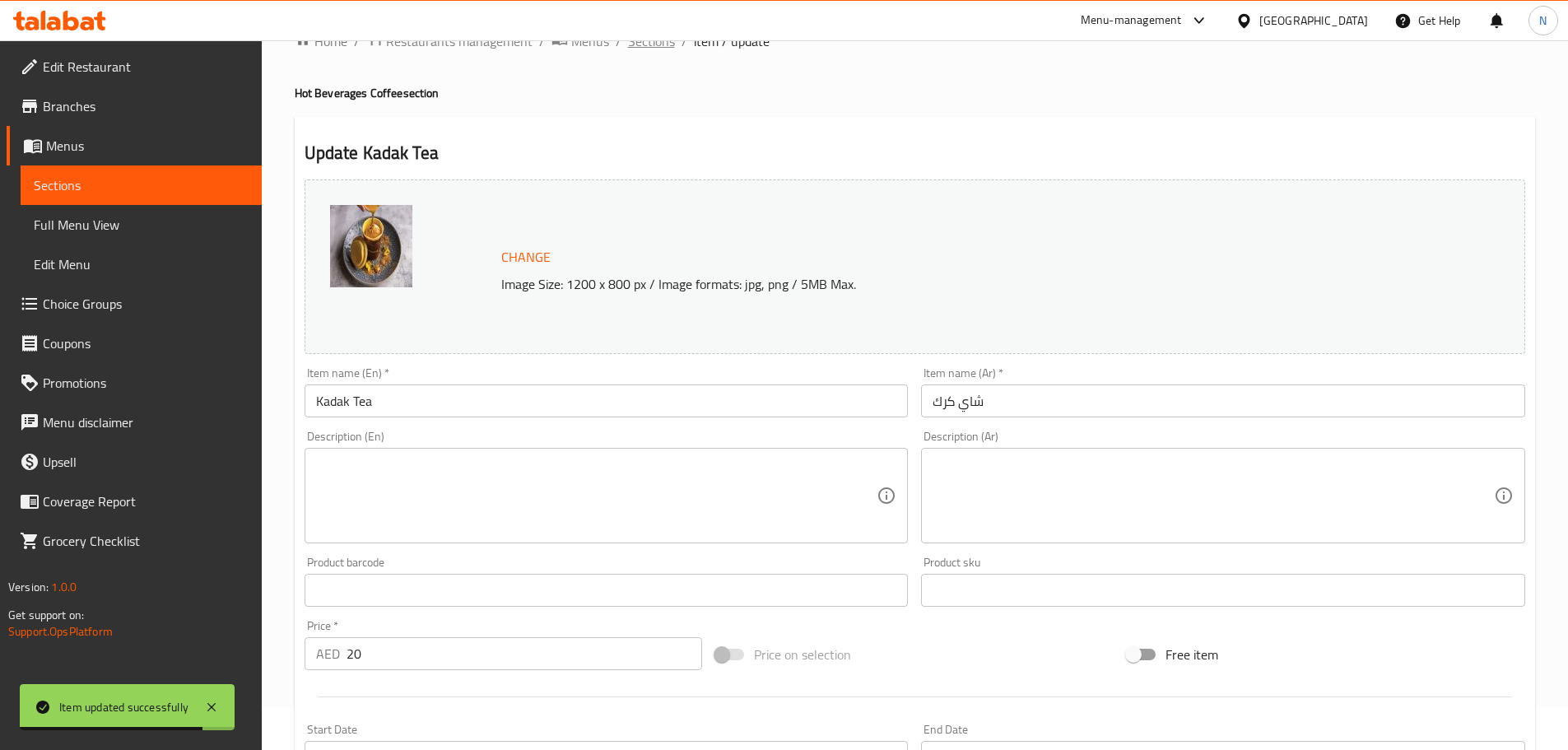
scroll to position [0, 0]
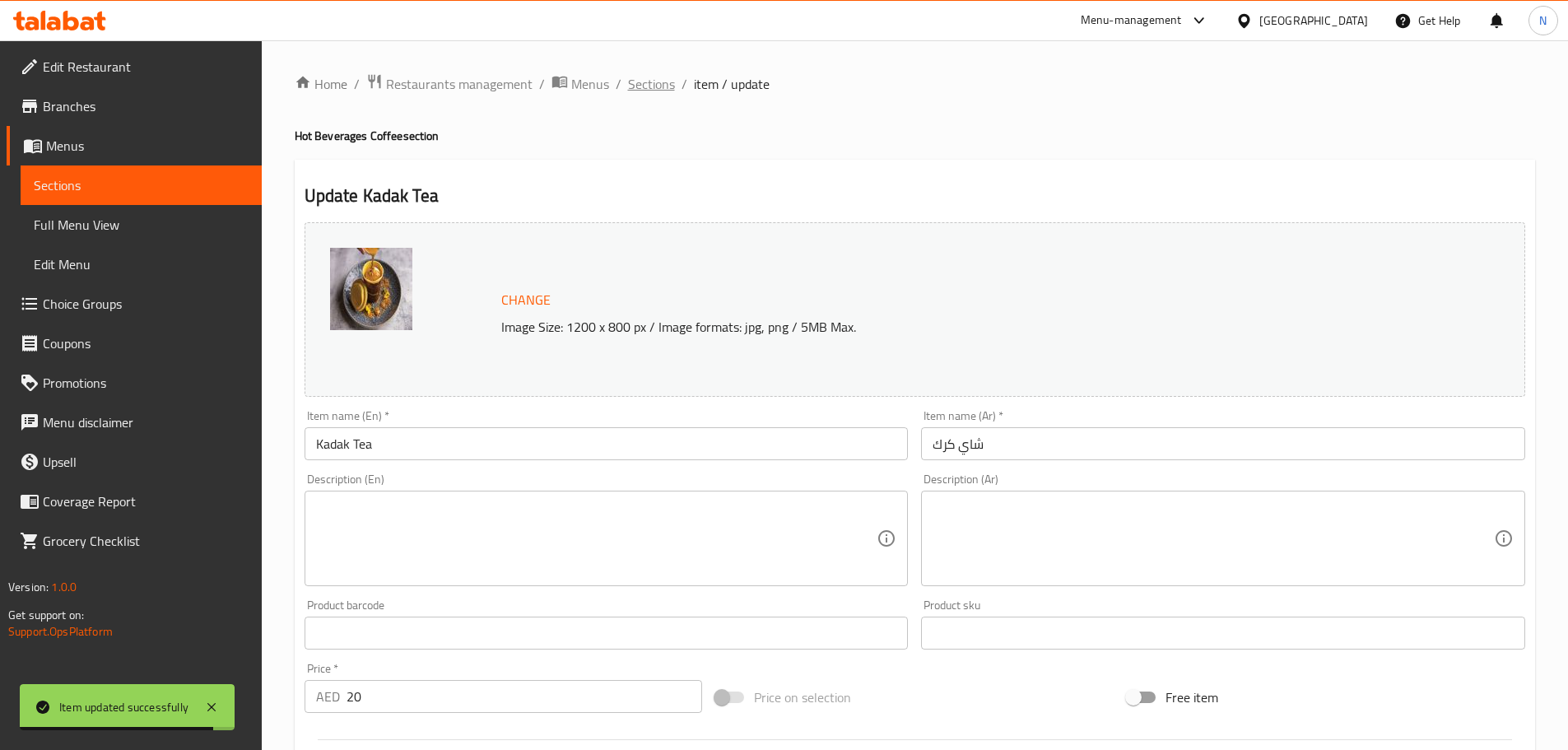
click at [652, 93] on span "Sections" at bounding box center [652, 84] width 47 height 20
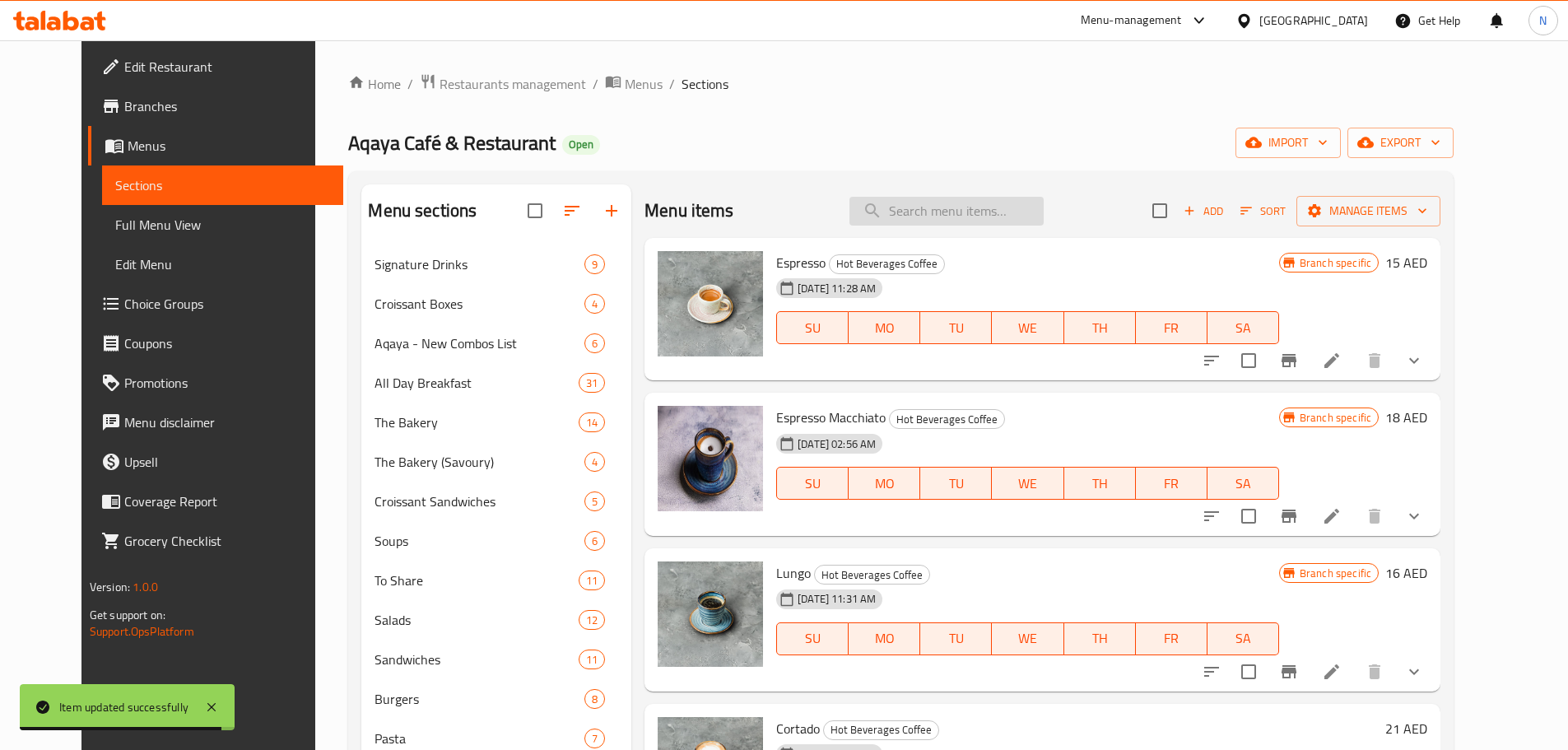
click at [921, 202] on input "search" at bounding box center [946, 211] width 194 height 29
paste input "Latte"
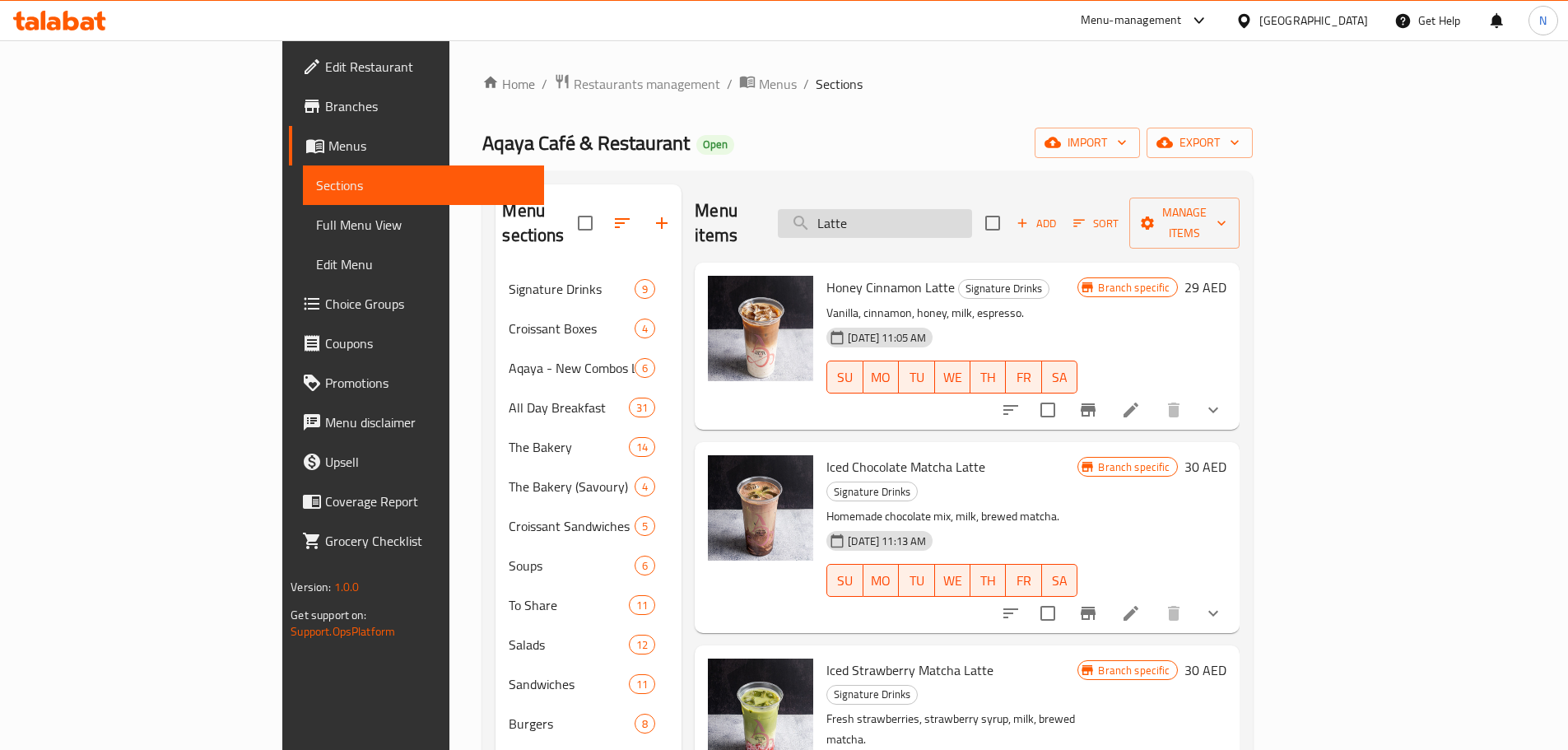
click at [971, 210] on input "Latte" at bounding box center [874, 223] width 194 height 29
paste input "Matcha"
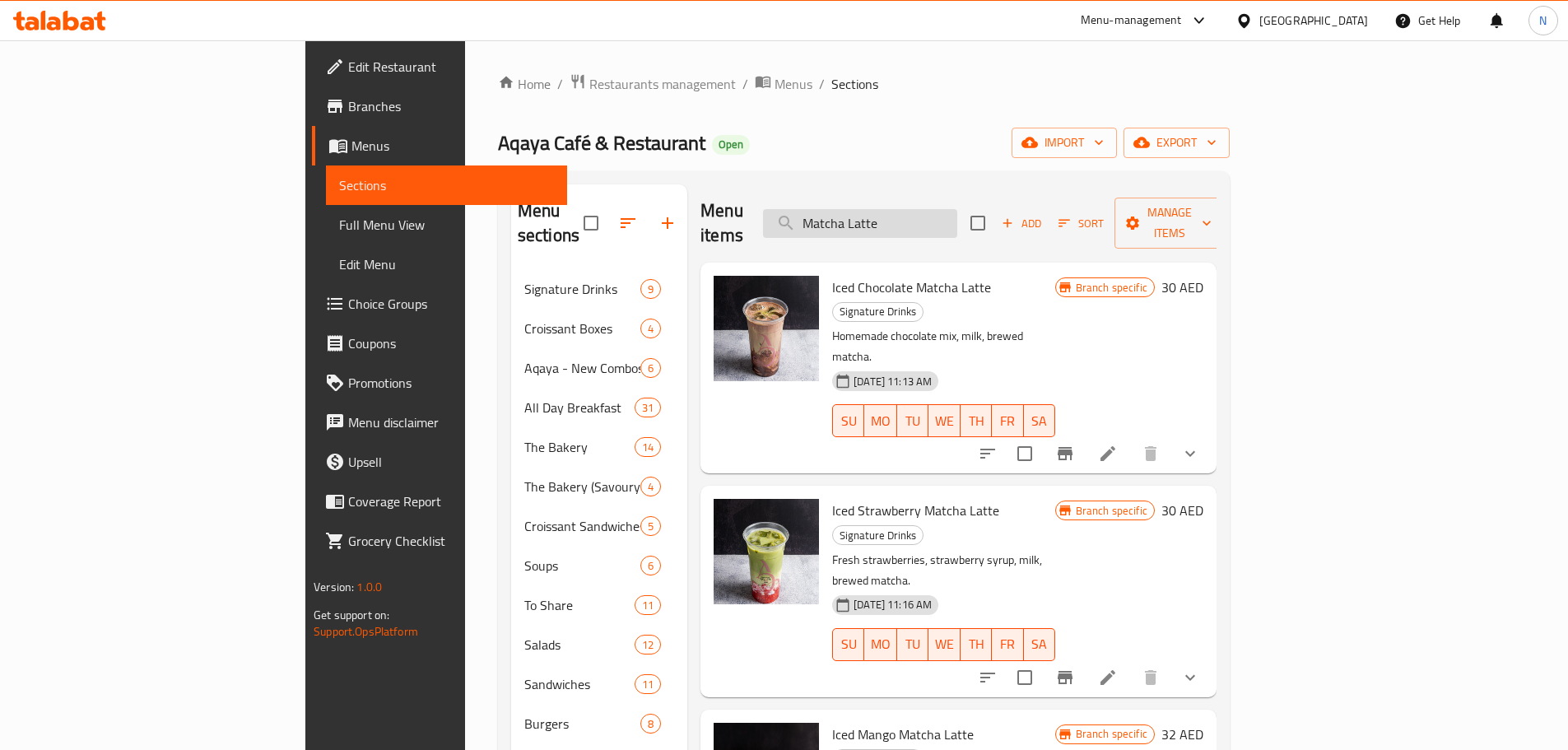
click at [957, 221] on input "Matcha Latte" at bounding box center [860, 223] width 194 height 29
paste input "Spanish"
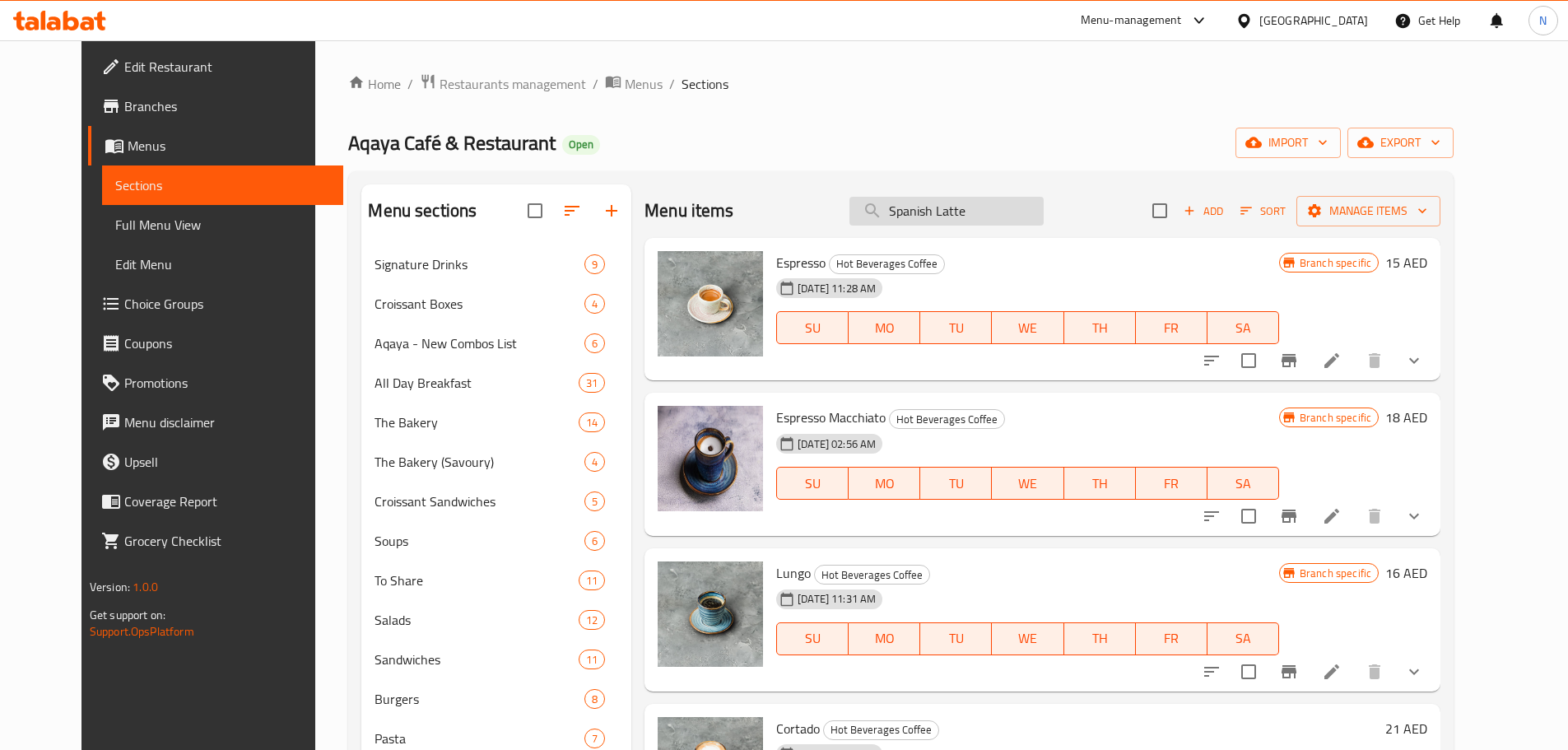
click at [950, 205] on input "Spanish Latte" at bounding box center [946, 211] width 194 height 29
paste input "Rose"
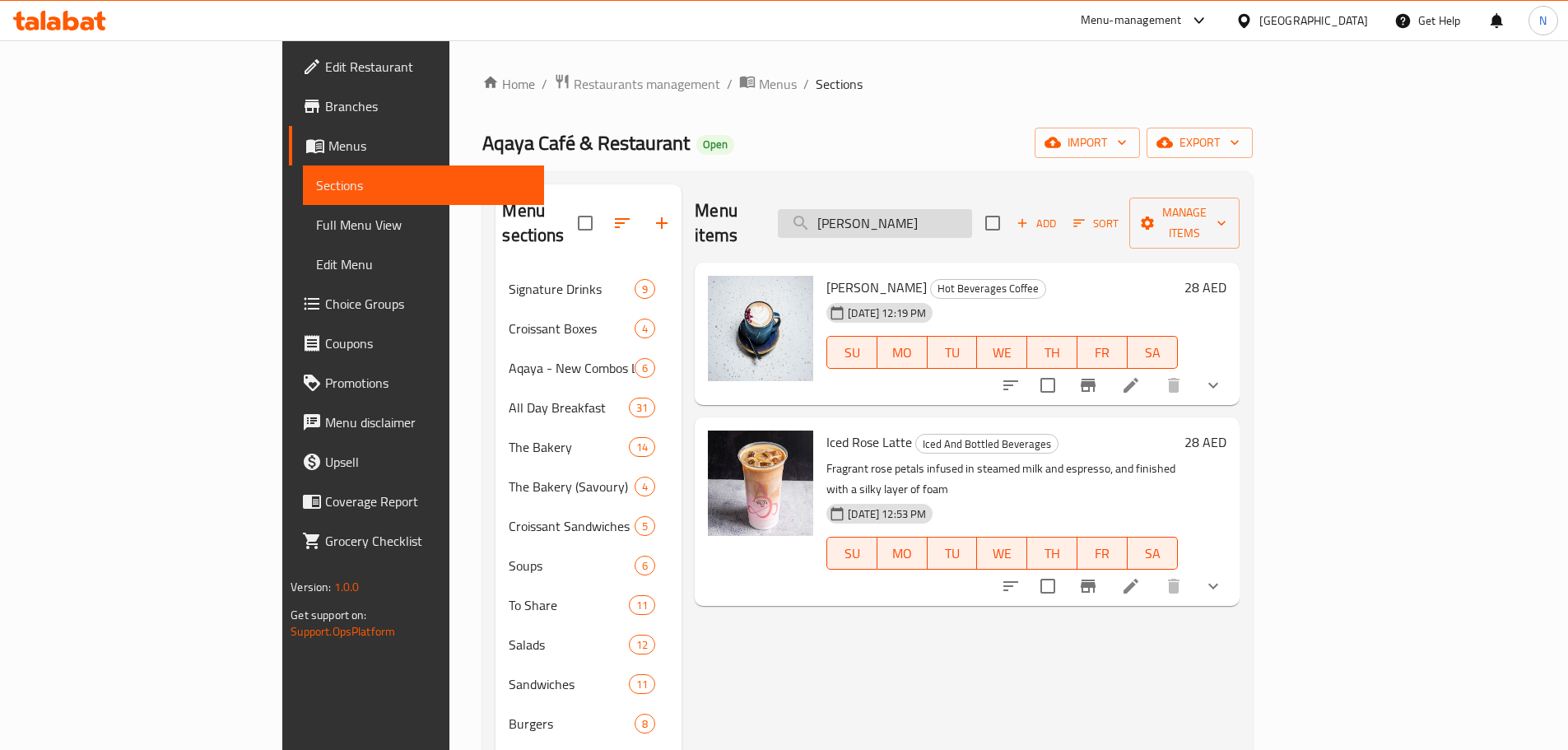
click at [936, 222] on input "Rose Latte" at bounding box center [874, 223] width 194 height 29
paste input "Saffron"
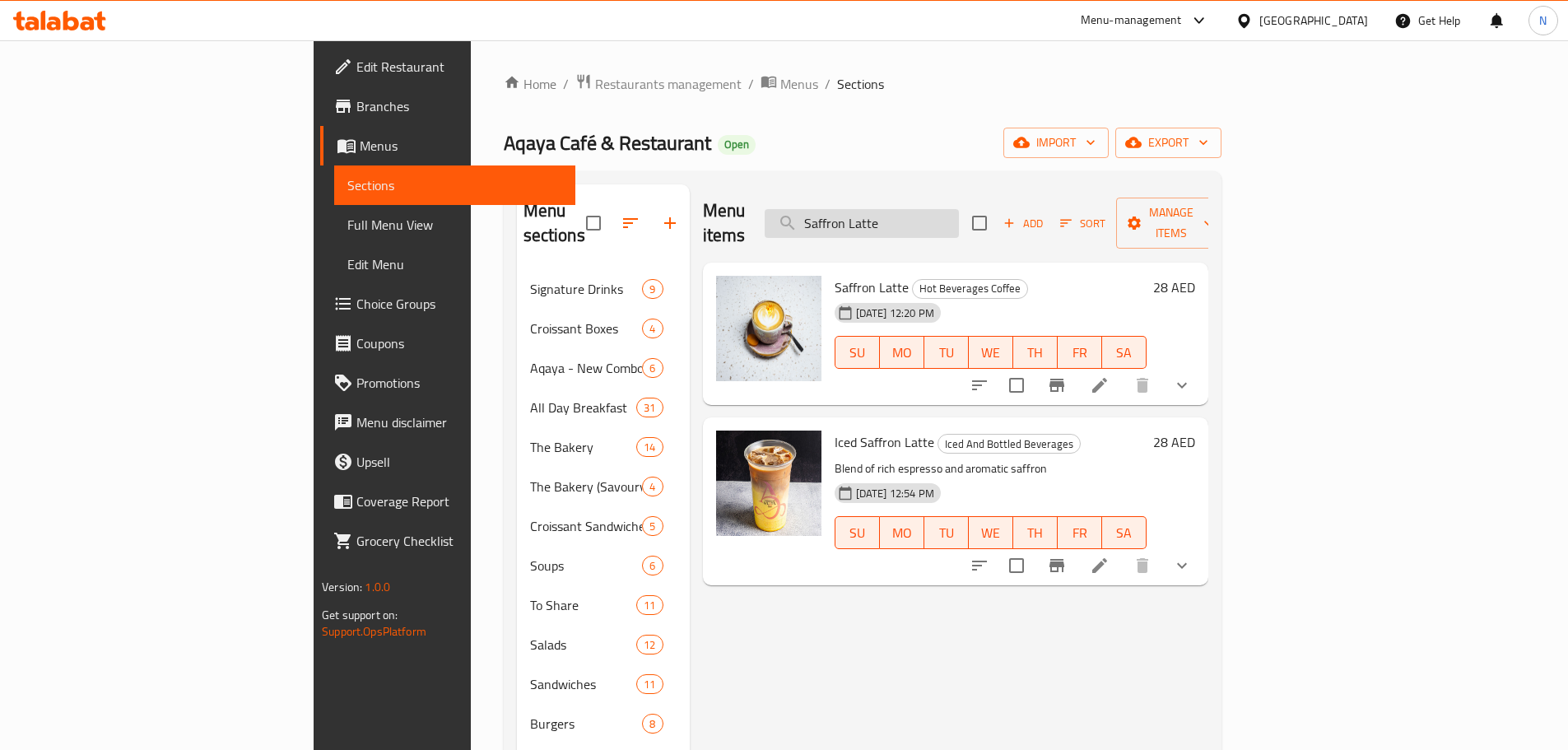
click at [936, 217] on input "Saffron Latte" at bounding box center [861, 223] width 194 height 29
paste input "Pistachio"
click at [959, 209] on input "Pistachio Latte" at bounding box center [861, 223] width 194 height 29
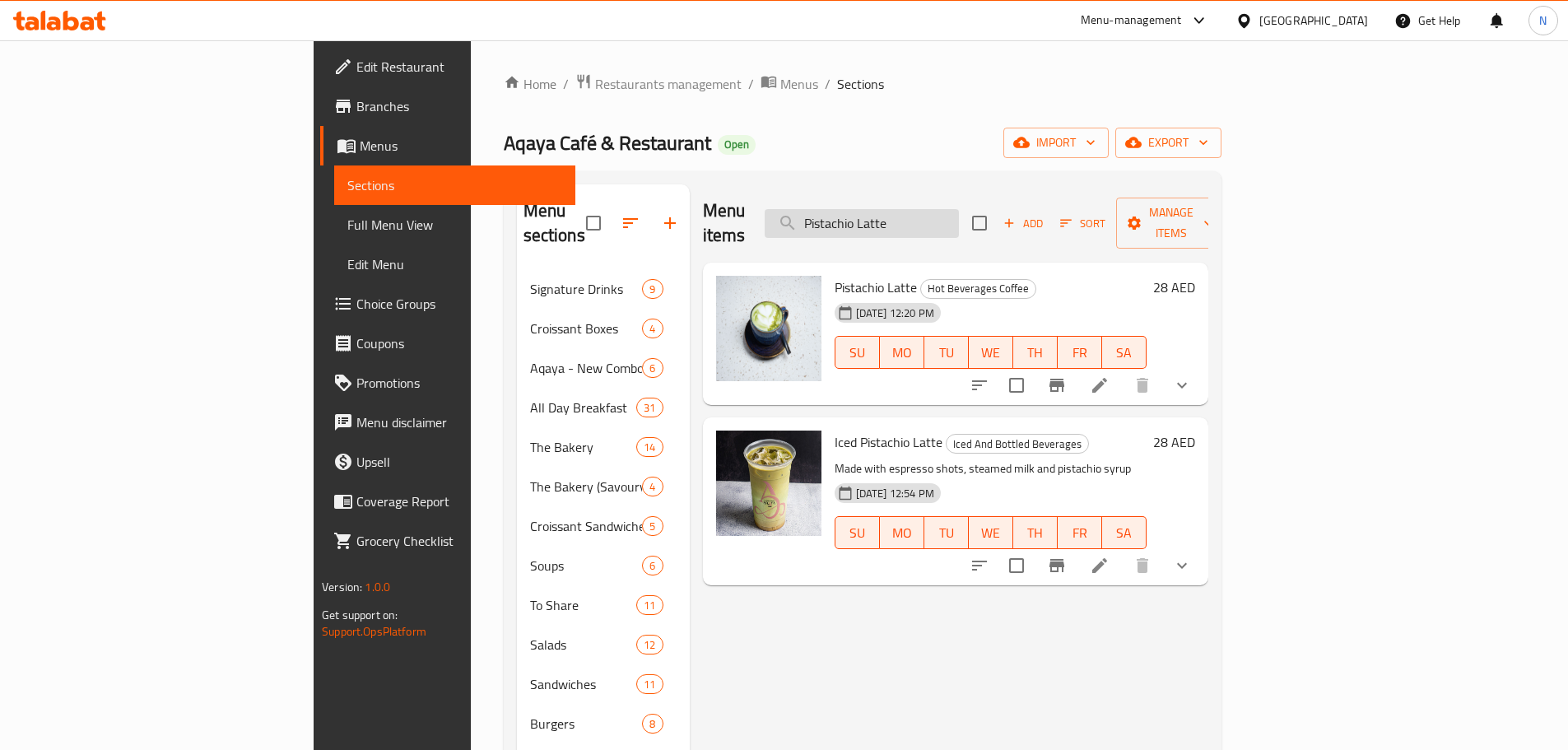
click at [959, 209] on input "Pistachio Latte" at bounding box center [861, 223] width 194 height 29
paste input "Caramel Macchiato"
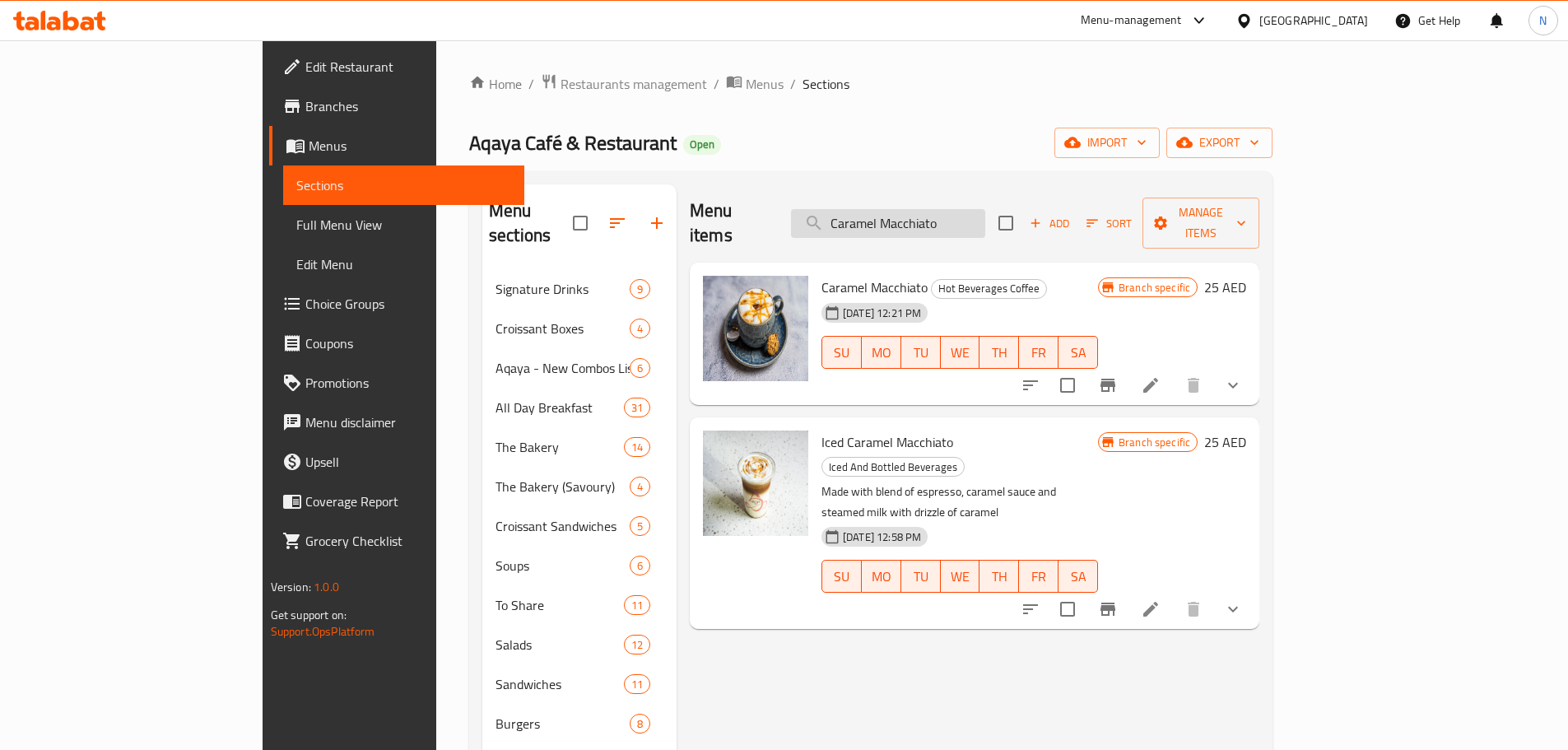
click at [985, 221] on input "Caramel Macchiato" at bounding box center [887, 223] width 194 height 29
paste input "Mocha"
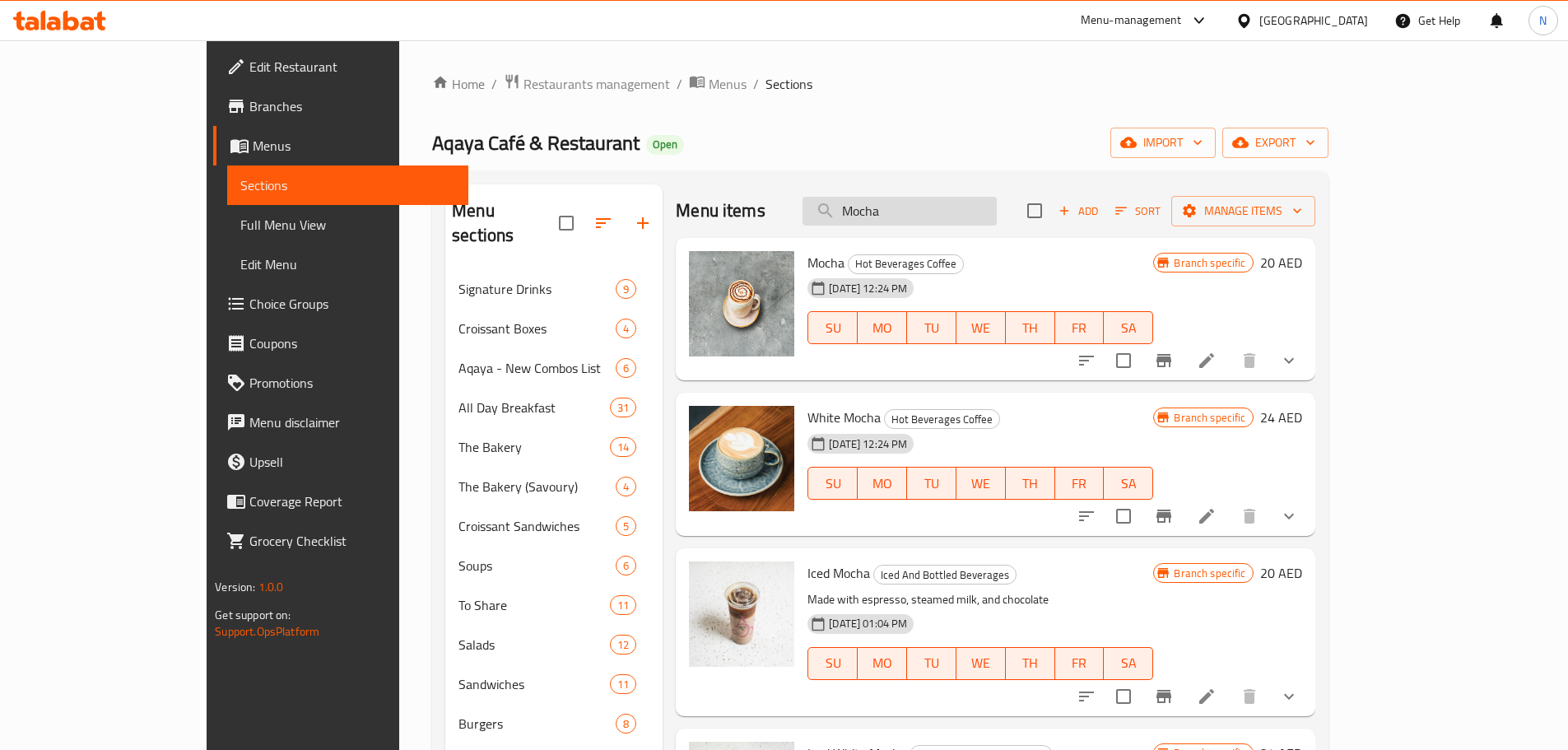
click at [951, 217] on input "Mocha" at bounding box center [899, 211] width 194 height 29
click at [961, 201] on input "Mocha" at bounding box center [899, 211] width 194 height 29
paste input "Coca Col"
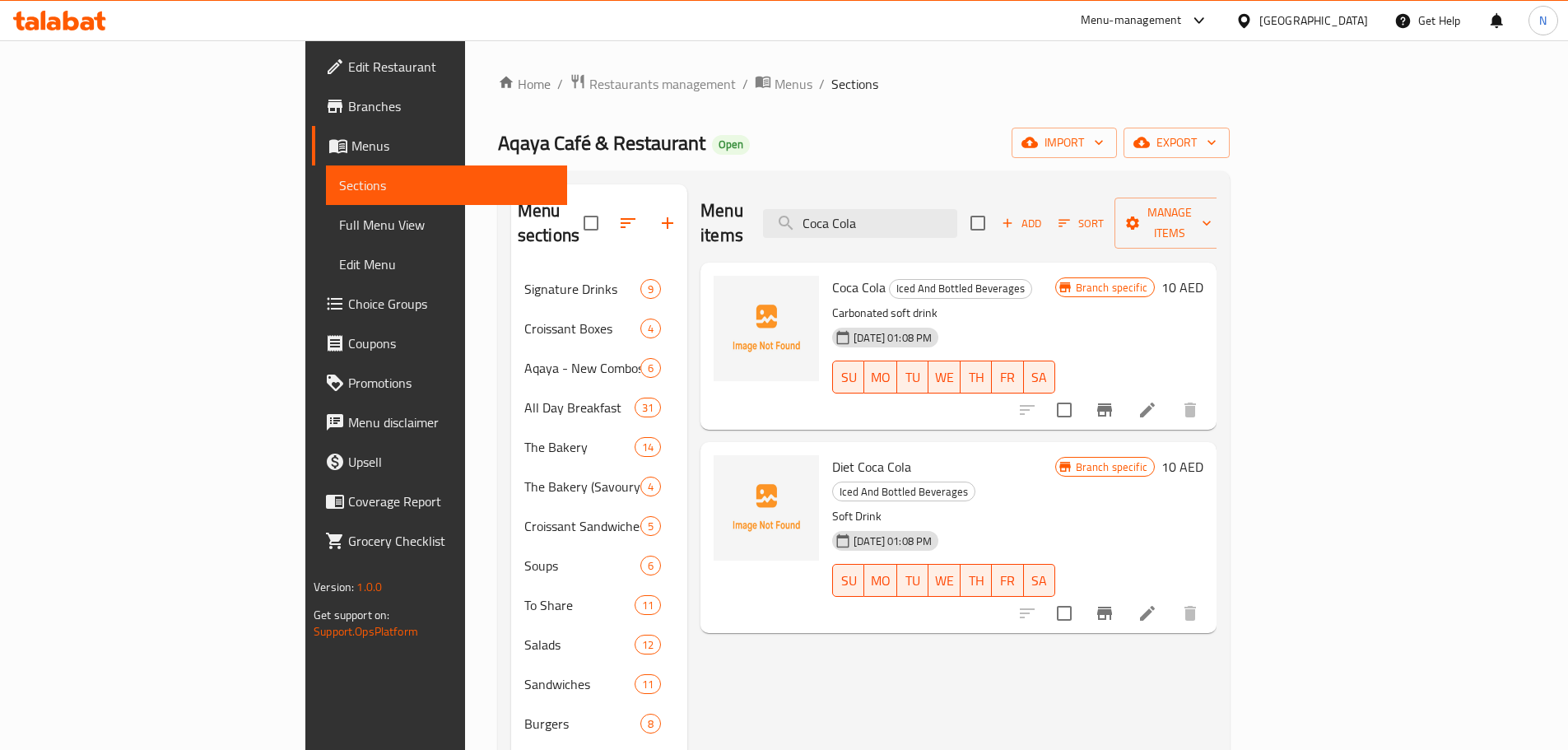
type input "Coca Cola"
click at [1171, 395] on li at bounding box center [1146, 410] width 46 height 30
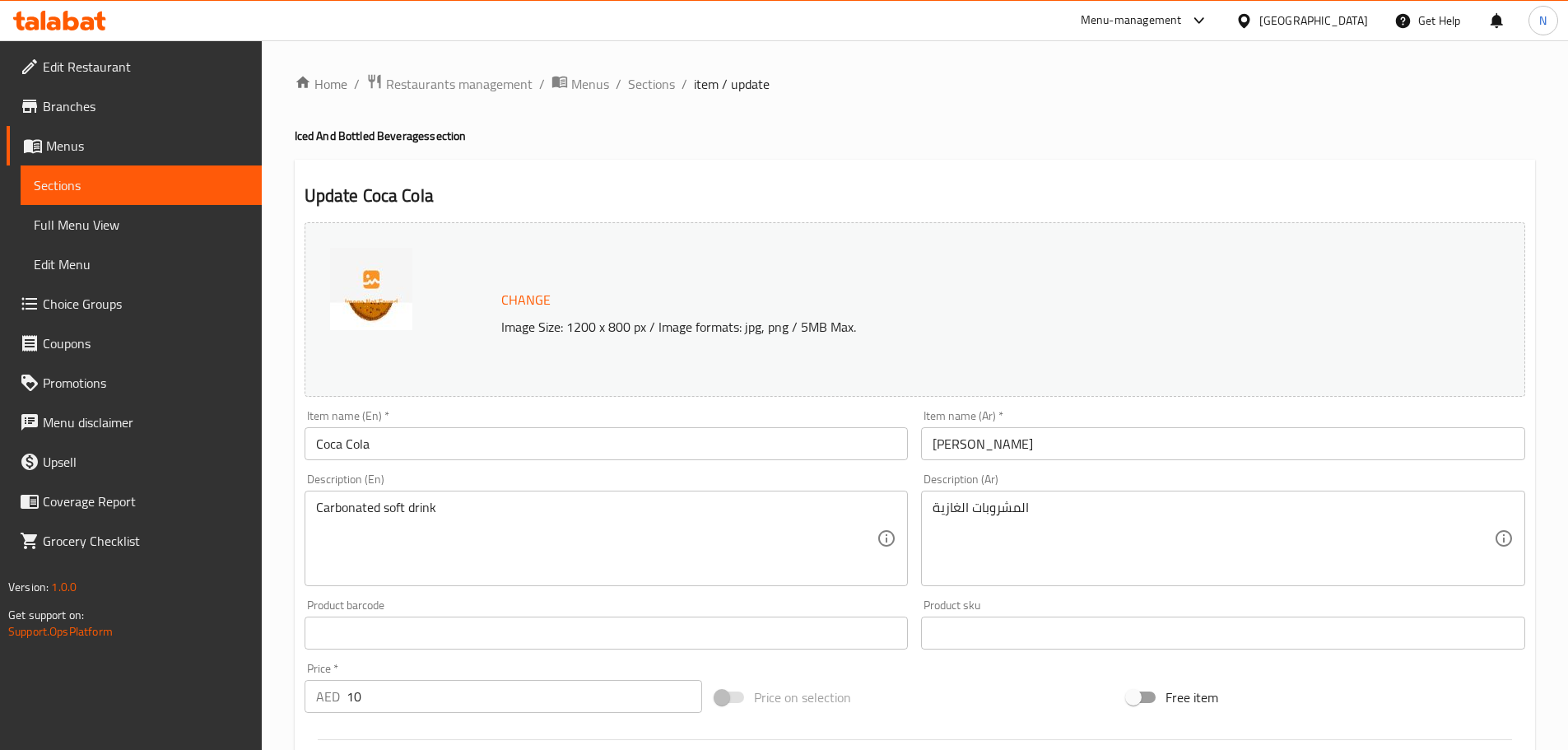
click at [431, 488] on div "Description (En) Carbonated soft drink Description (En)" at bounding box center [606, 529] width 604 height 112
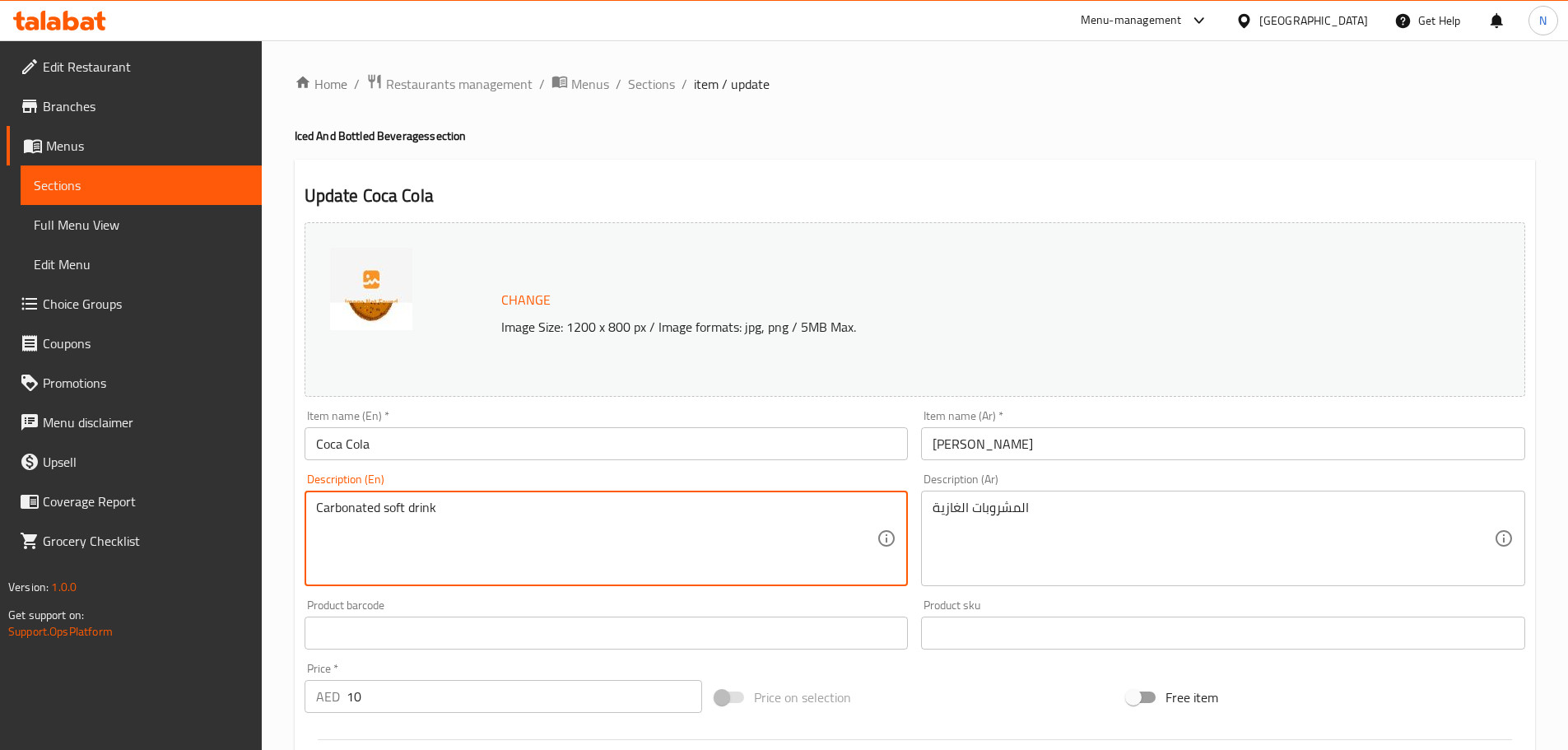
click at [425, 508] on textarea "Carbonated soft drink" at bounding box center [597, 539] width 562 height 78
paste textarea "oca Cola"
type textarea "Coca Cola"
click at [357, 504] on textarea "Coca Cola" at bounding box center [597, 539] width 562 height 78
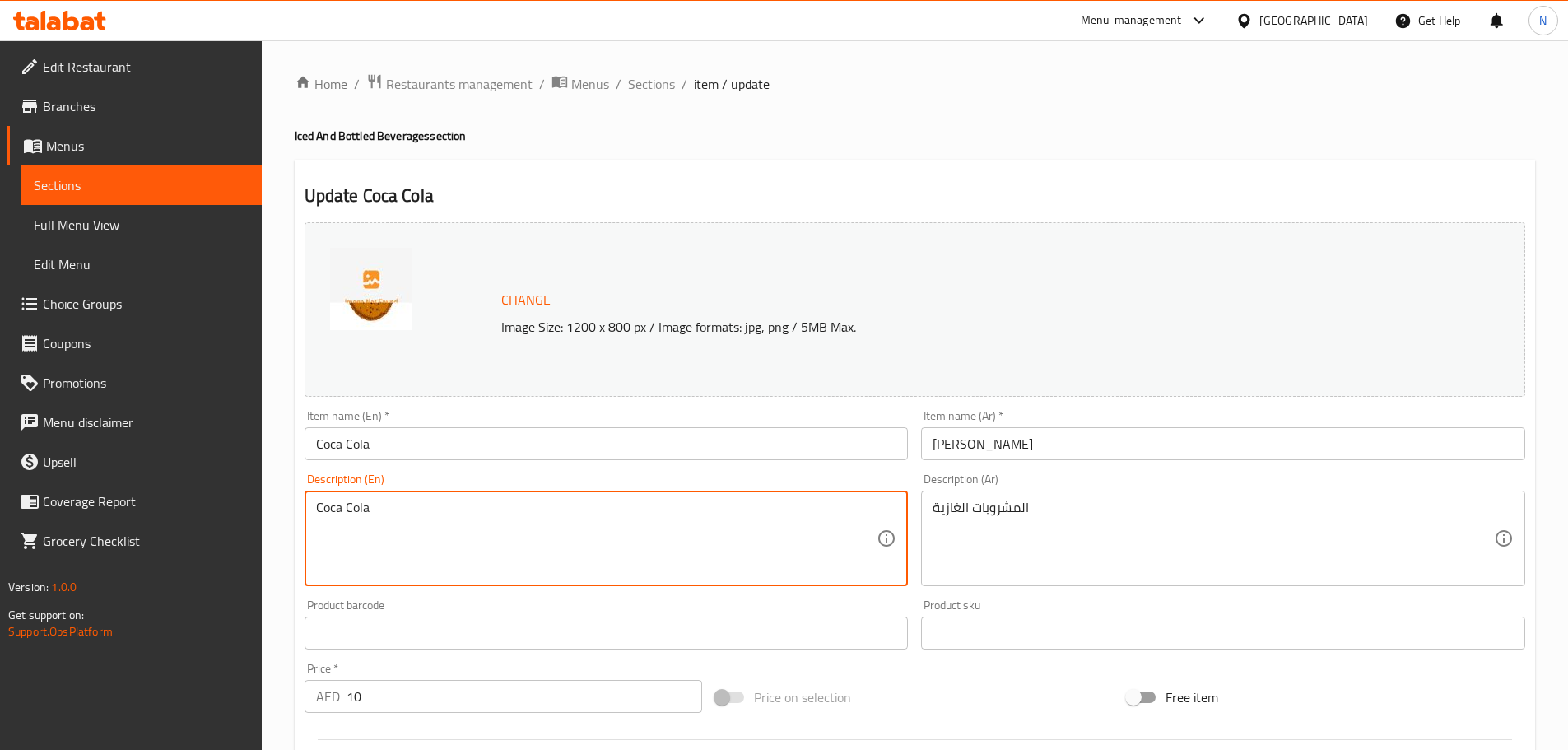
click at [357, 504] on textarea "Coca Cola" at bounding box center [597, 539] width 562 height 78
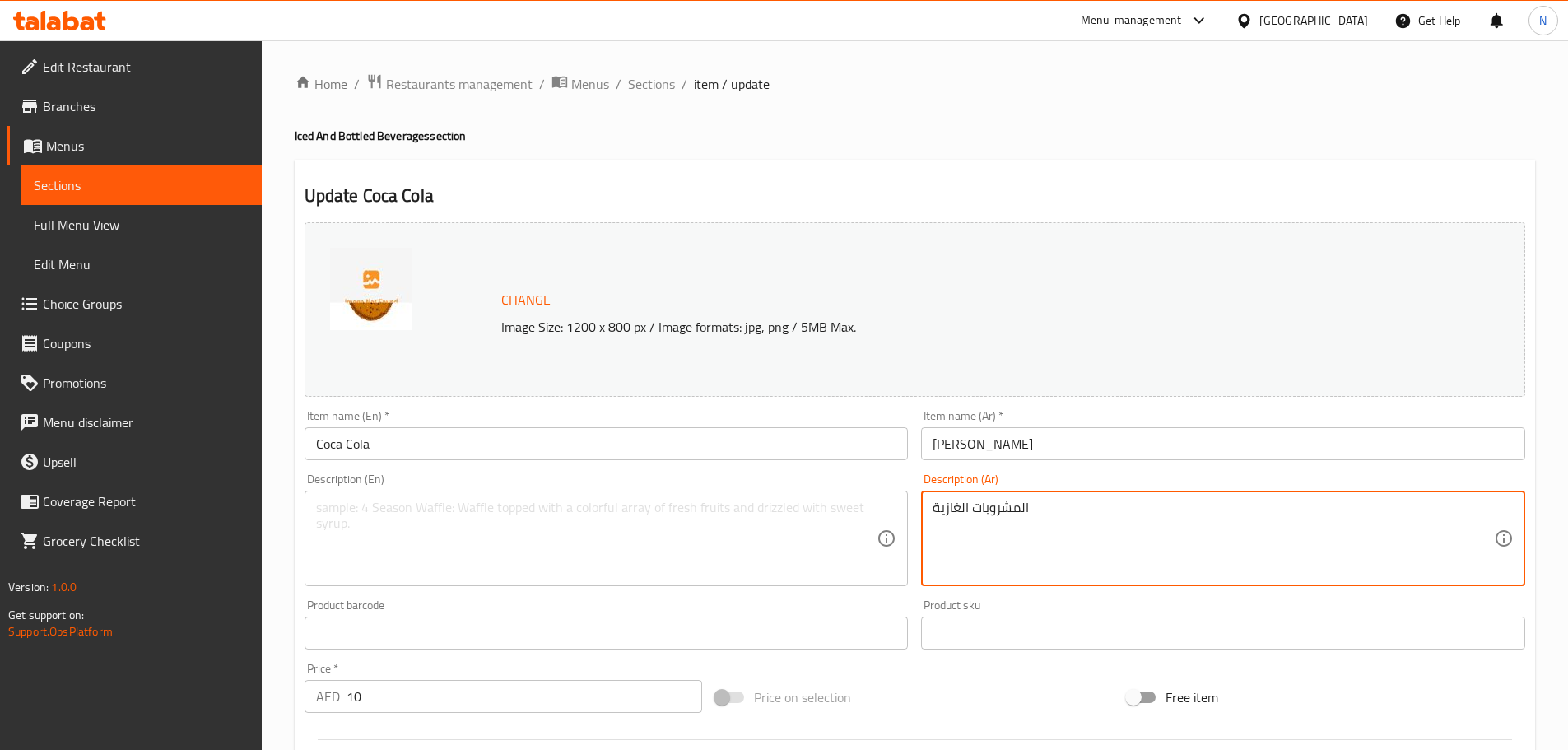
click at [933, 505] on textarea "المشروبات الغازية" at bounding box center [1213, 539] width 562 height 78
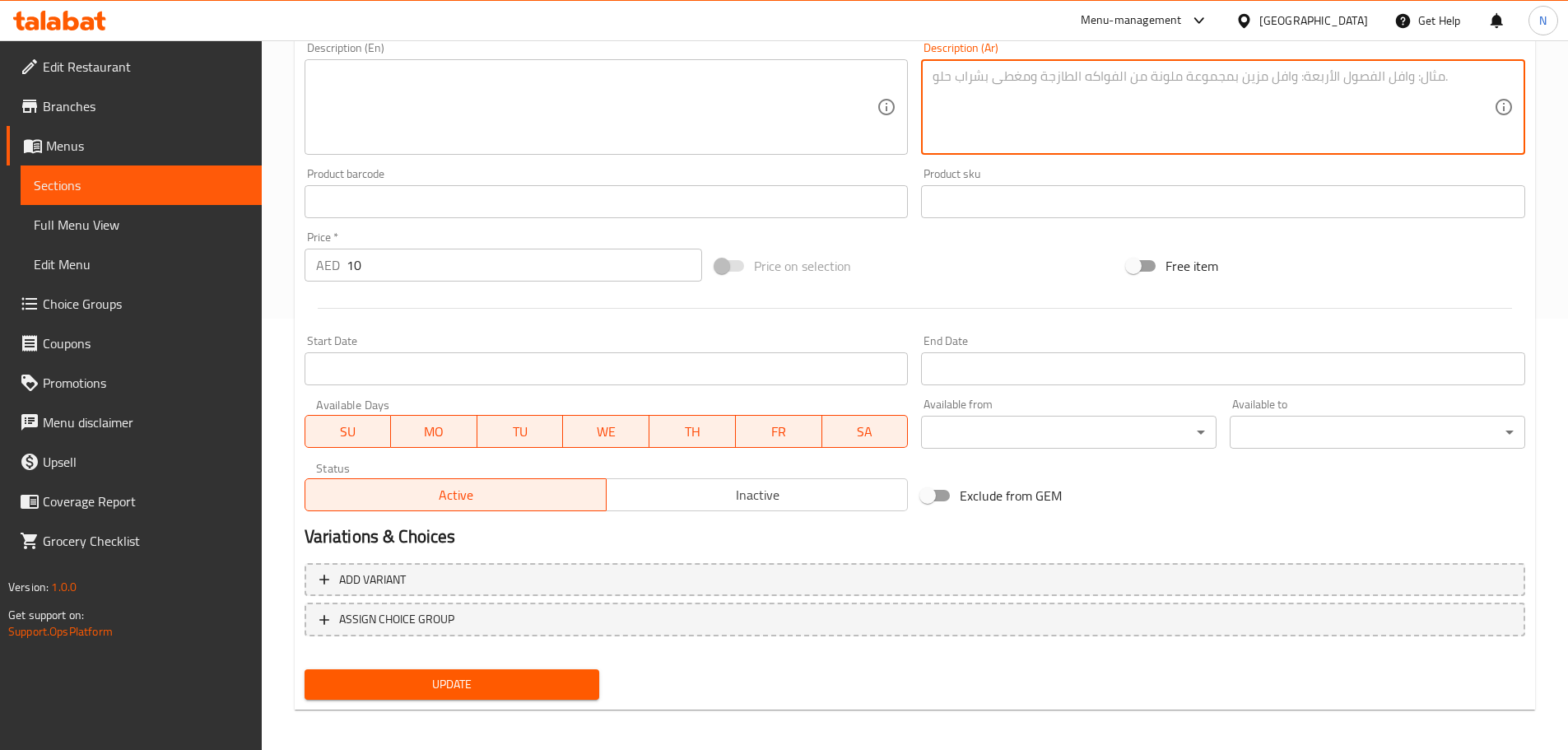
scroll to position [437, 0]
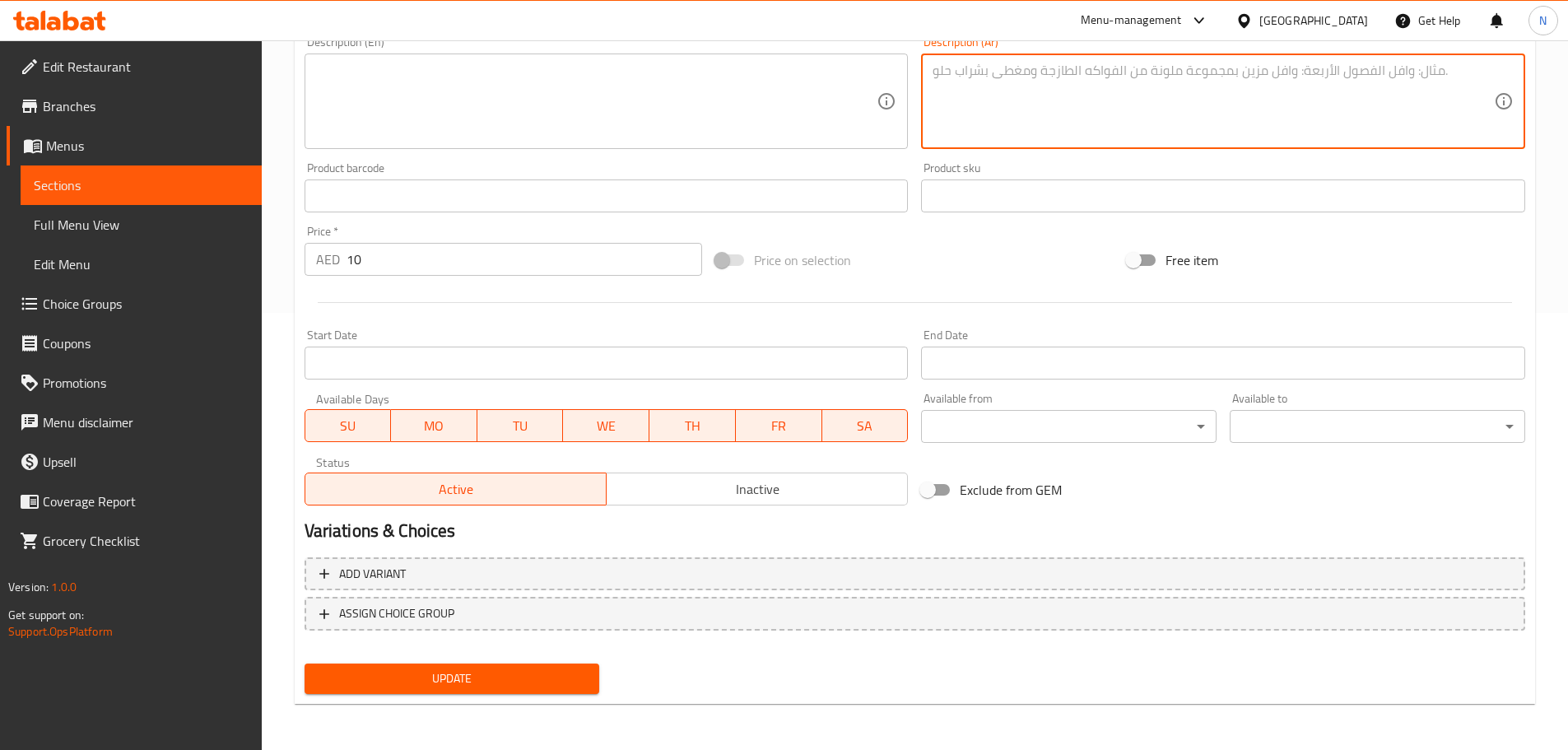
drag, startPoint x: 559, startPoint y: 671, endPoint x: 598, endPoint y: 694, distance: 45.3
click at [559, 672] on span "Update" at bounding box center [452, 678] width 269 height 21
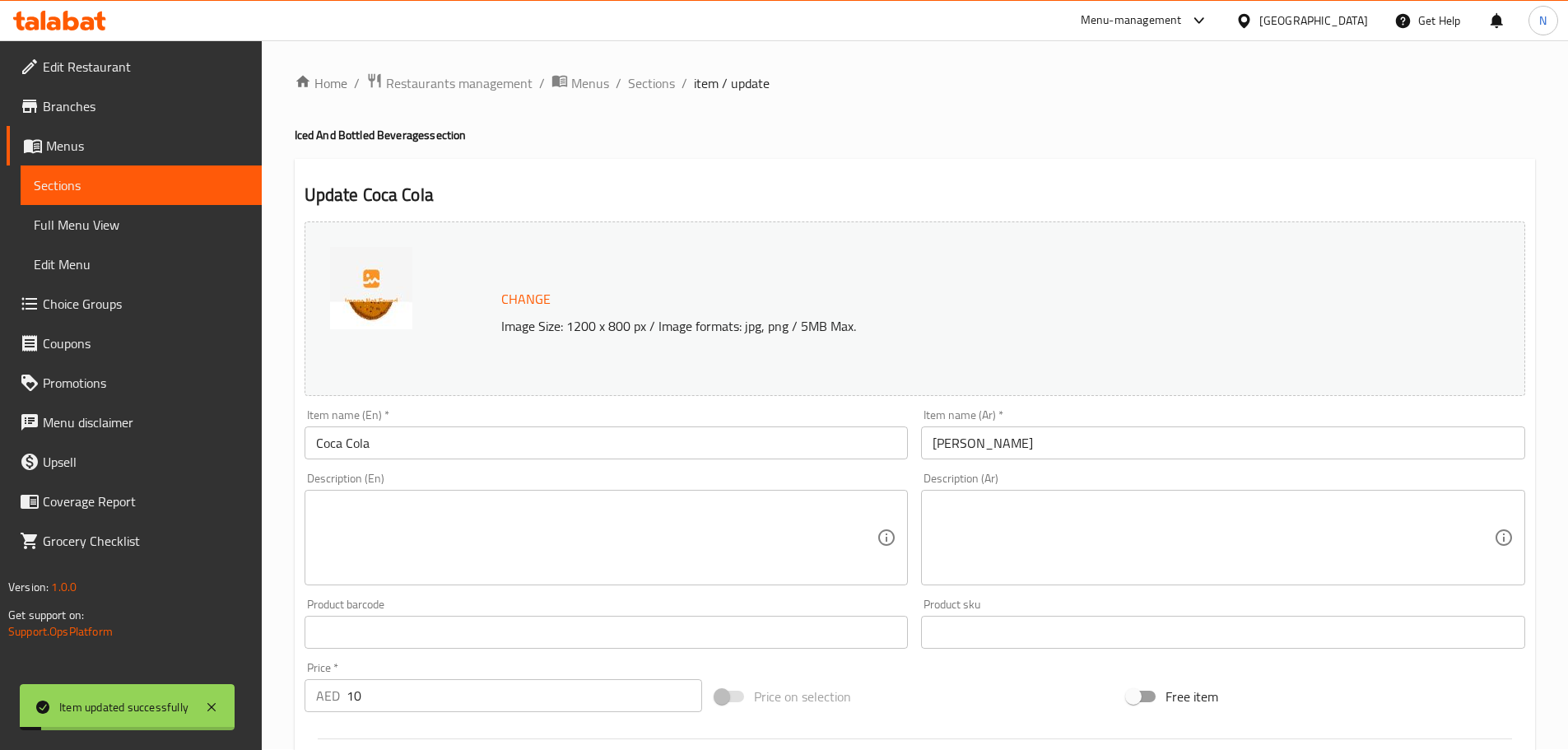
scroll to position [0, 0]
click at [657, 93] on span "Sections" at bounding box center [652, 84] width 47 height 20
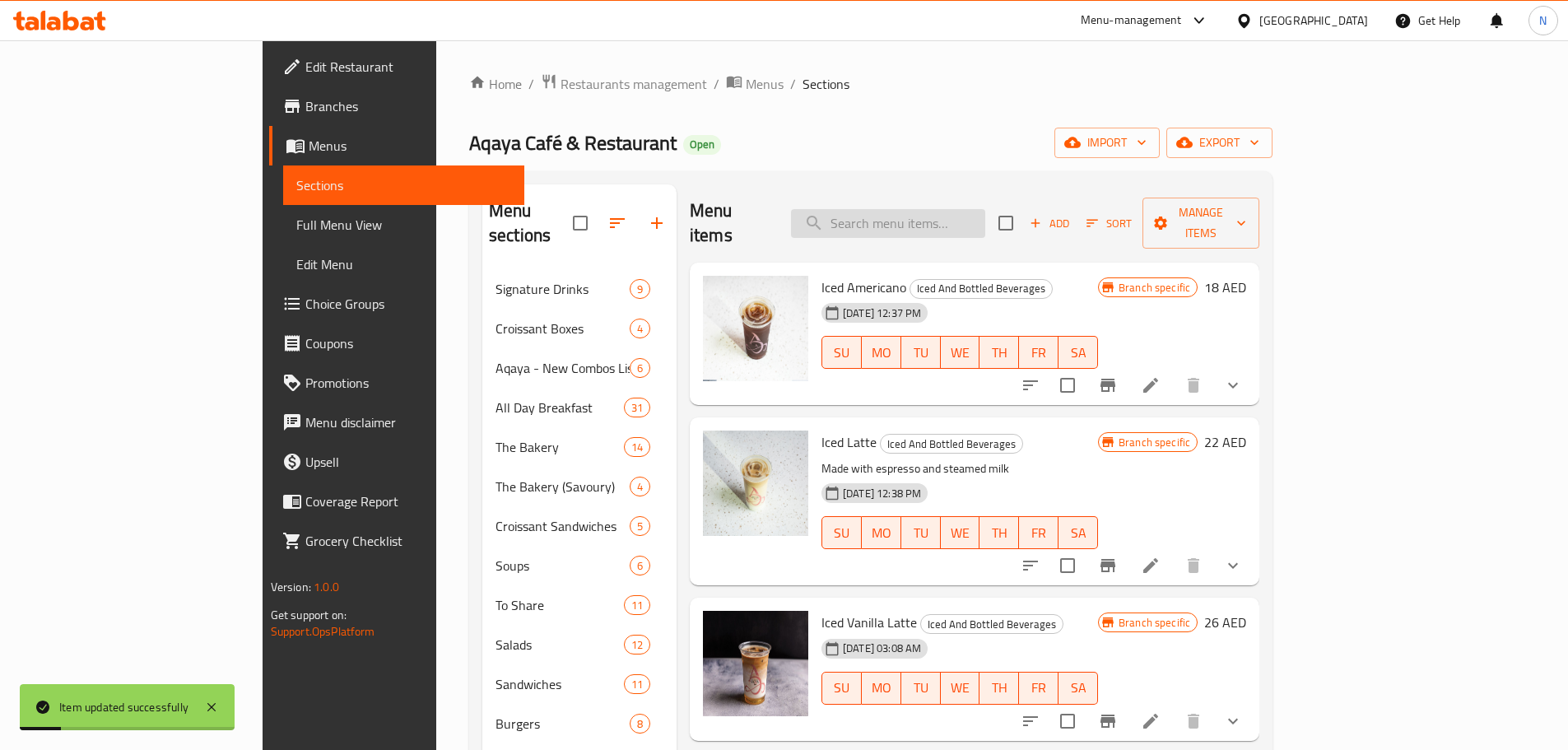
click at [906, 209] on input "search" at bounding box center [887, 223] width 194 height 29
paste input "Diet Coca Cola"
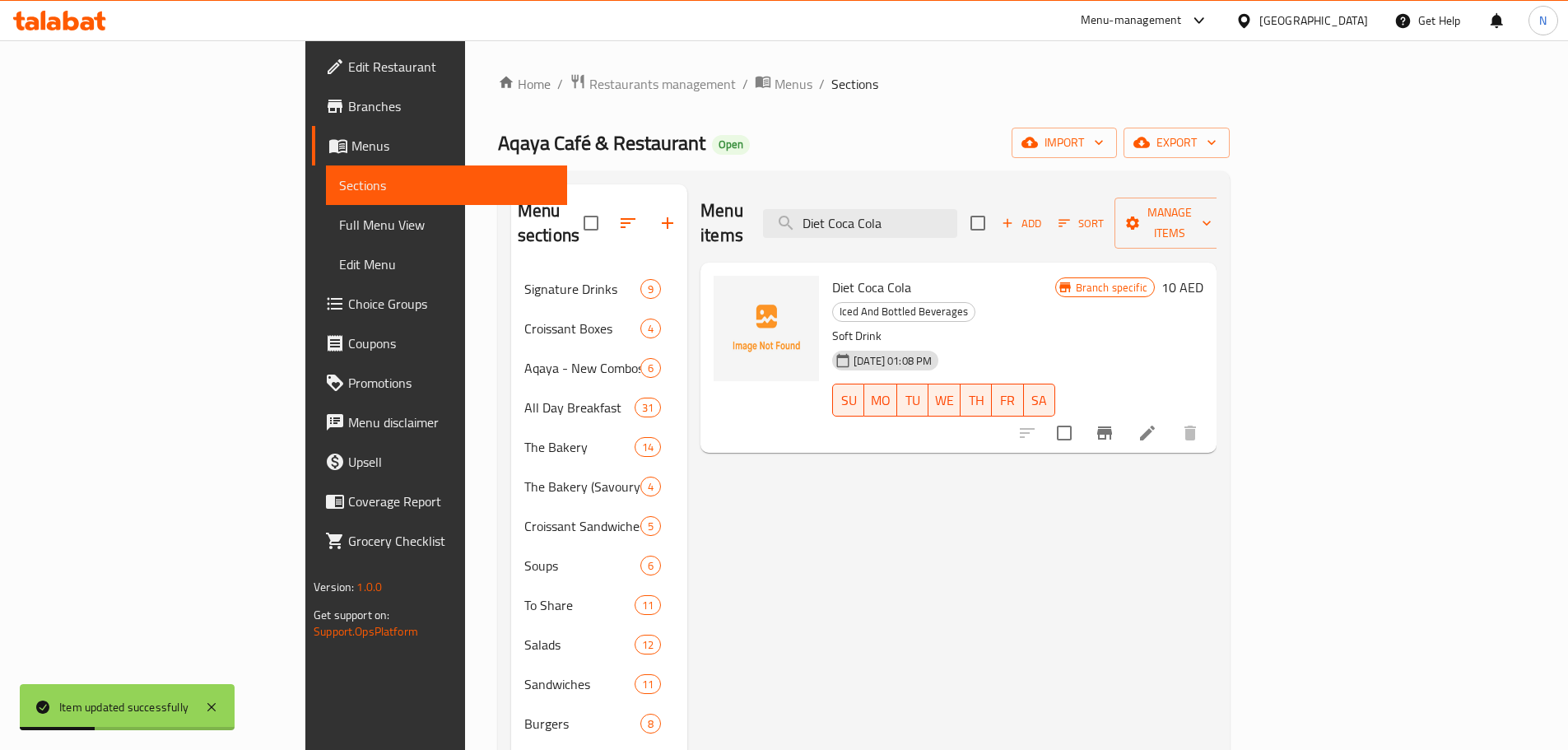
type input "Diet Coca Cola"
click at [1171, 418] on li at bounding box center [1146, 433] width 46 height 30
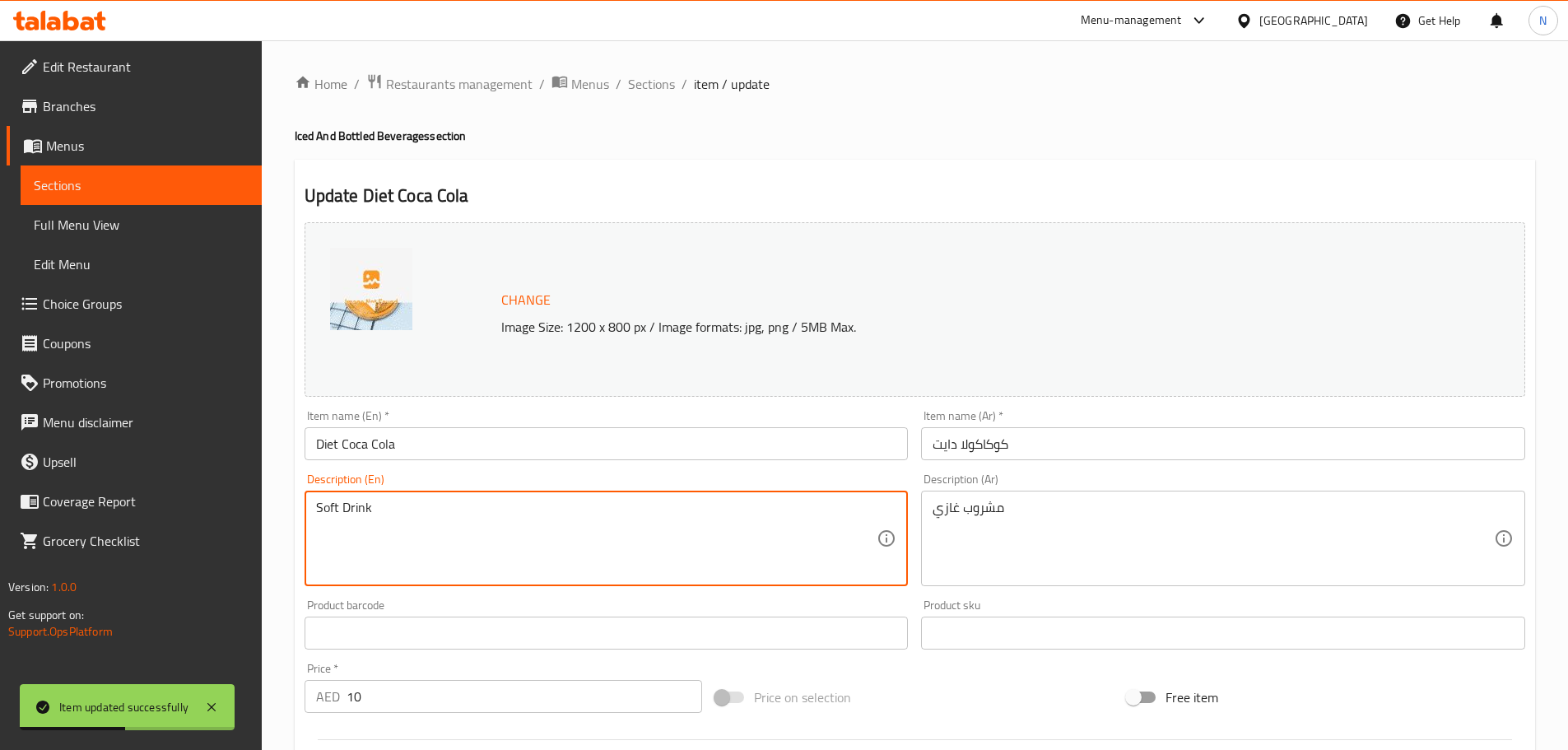
click at [367, 517] on textarea "Soft Drink" at bounding box center [597, 539] width 562 height 78
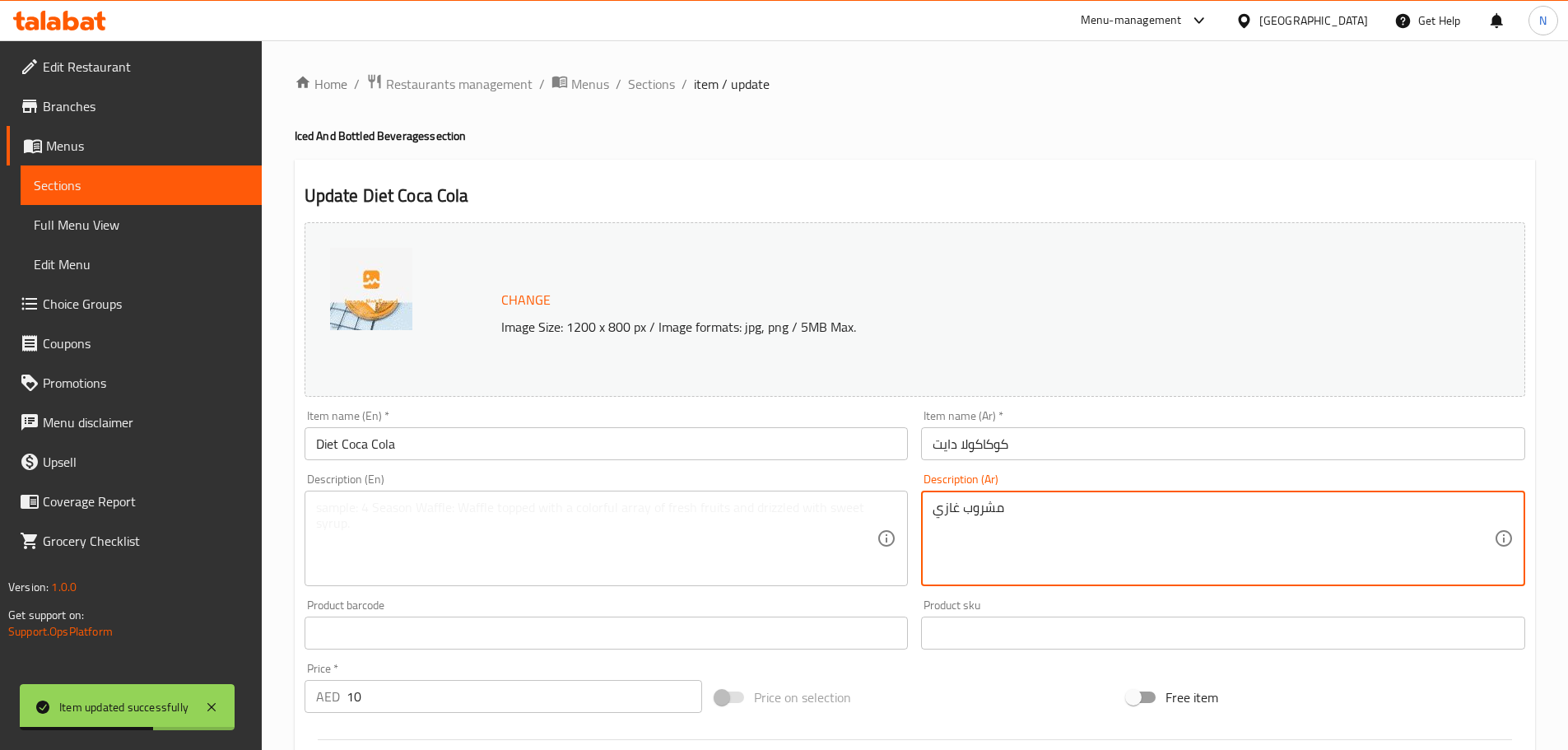
click at [975, 511] on textarea "مشروب غازي" at bounding box center [1213, 539] width 562 height 78
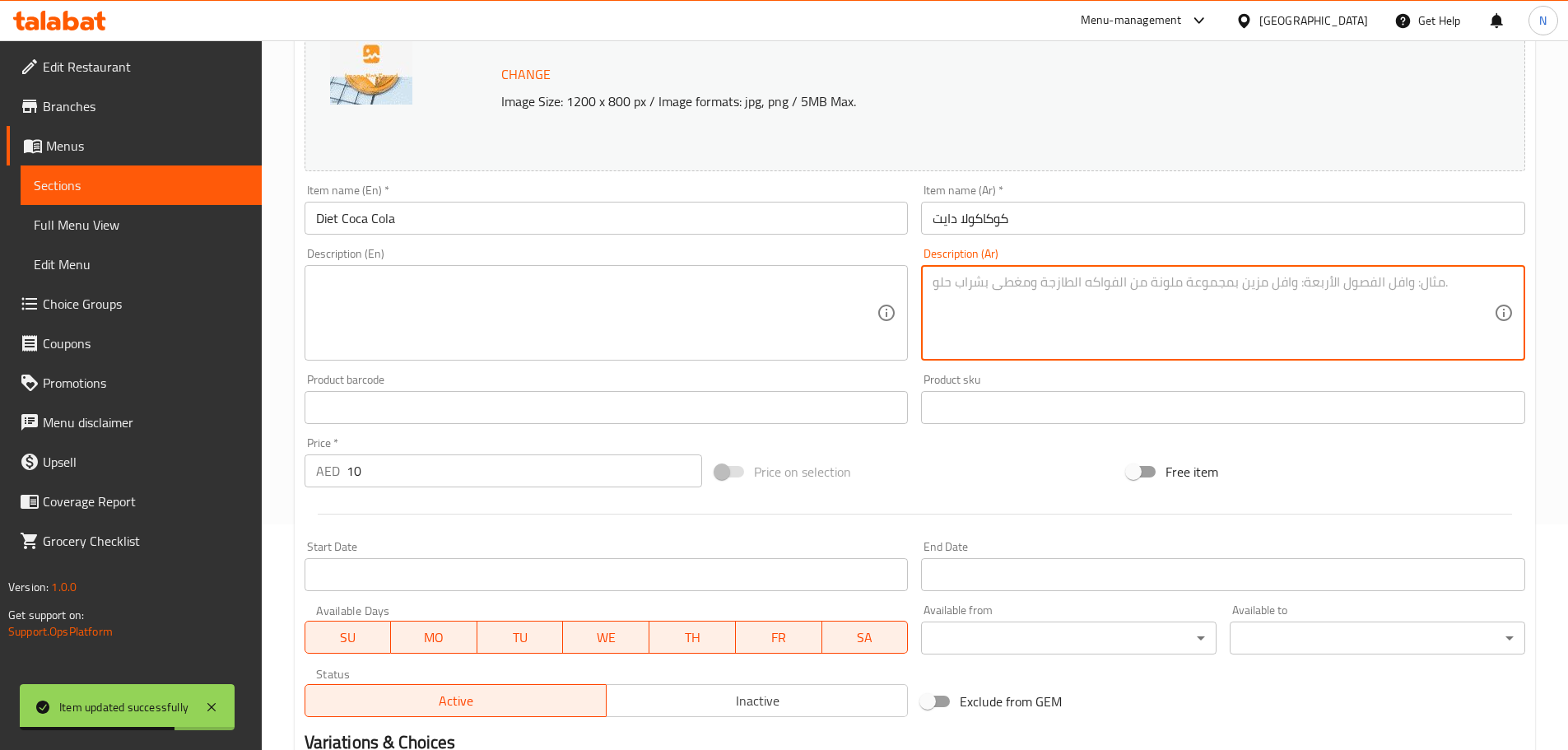
scroll to position [437, 0]
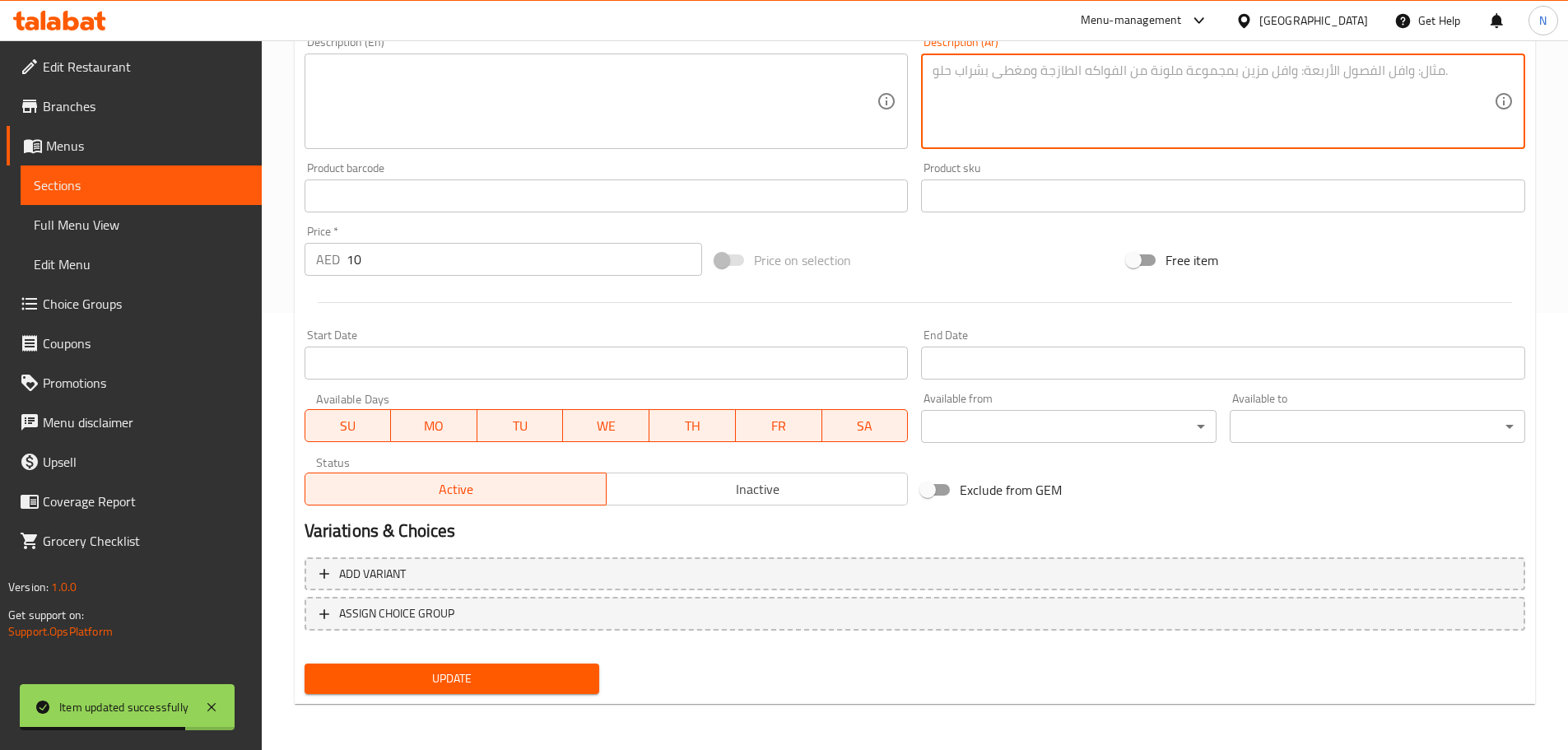
click at [406, 692] on button "Update" at bounding box center [452, 678] width 296 height 31
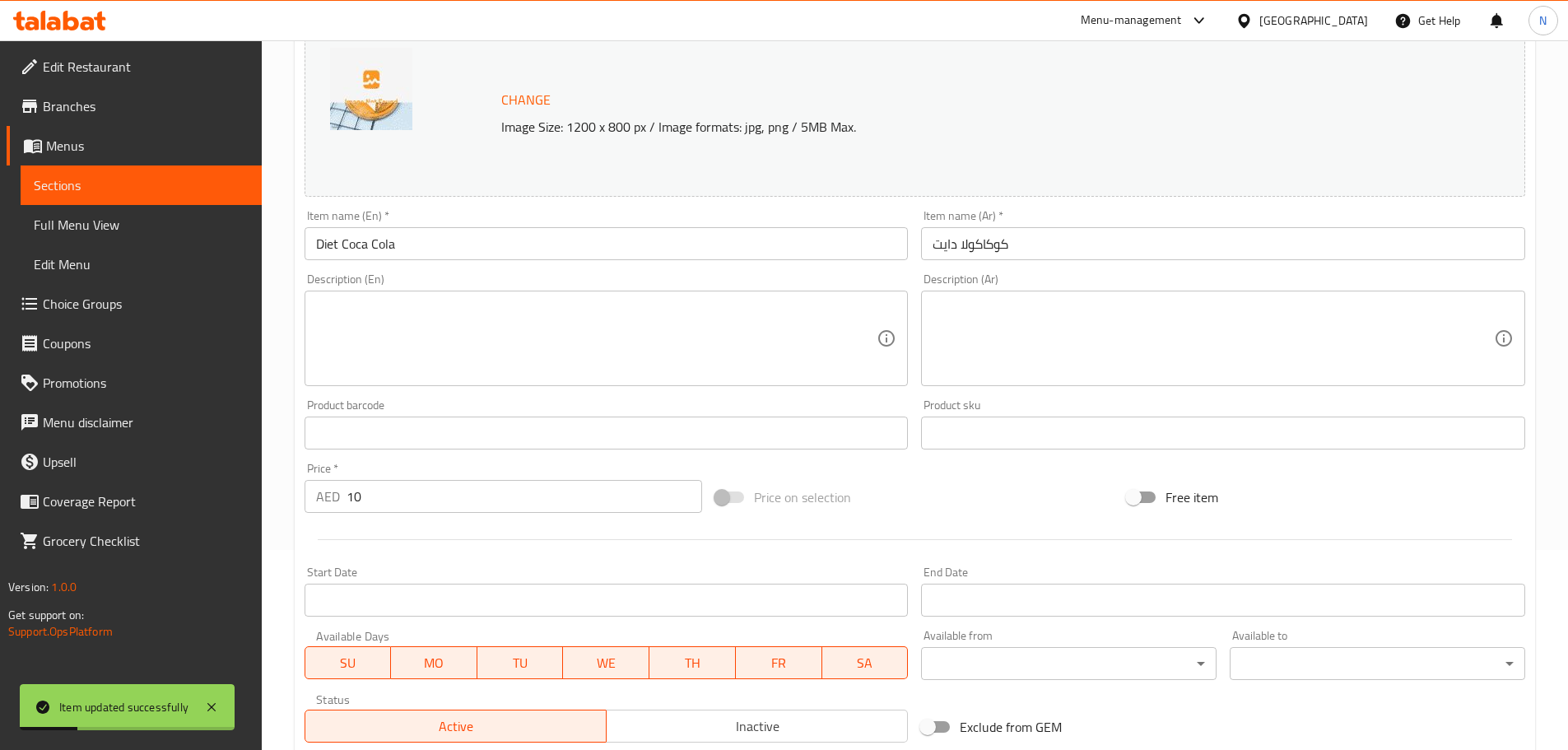
scroll to position [0, 0]
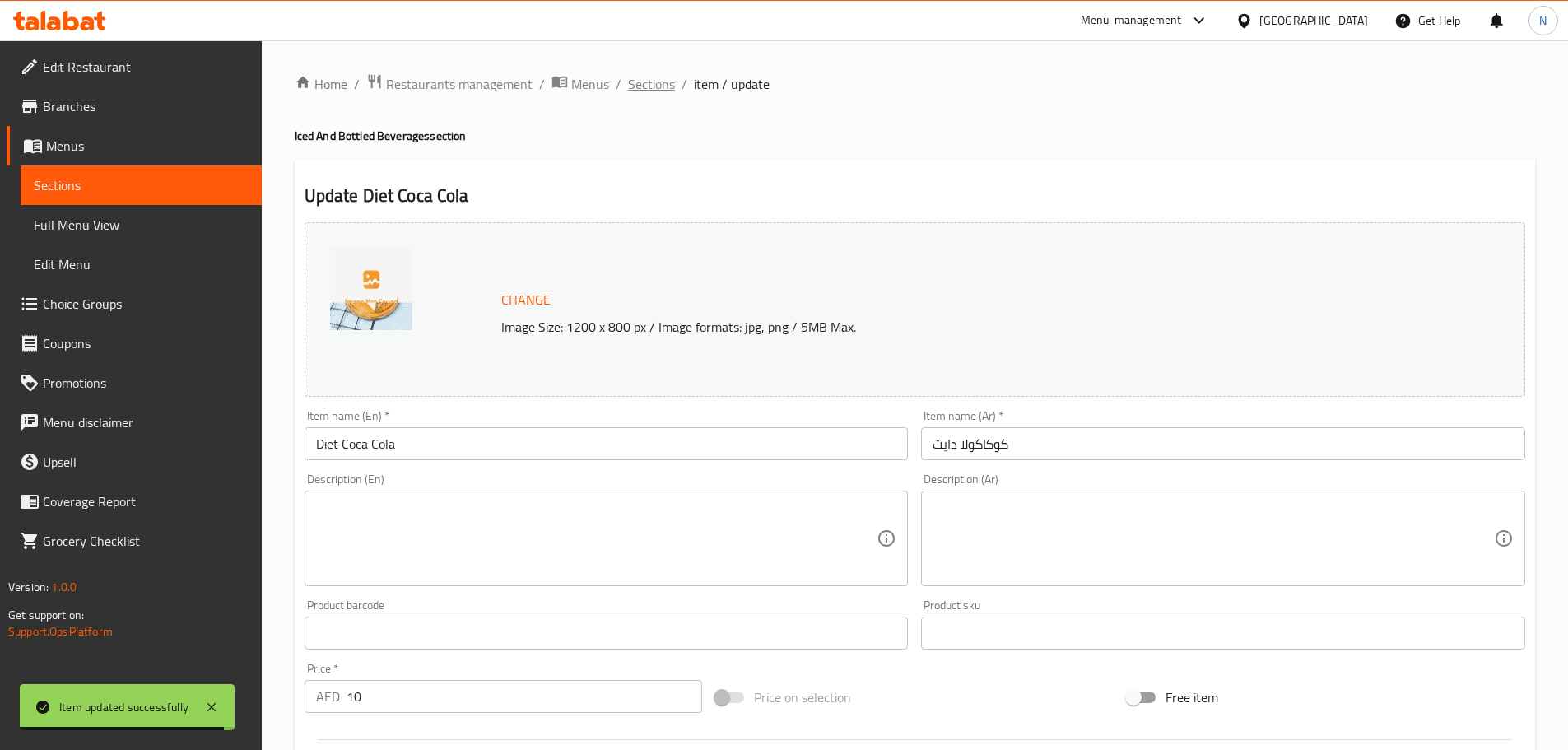
click at [658, 92] on span "Sections" at bounding box center [652, 84] width 47 height 20
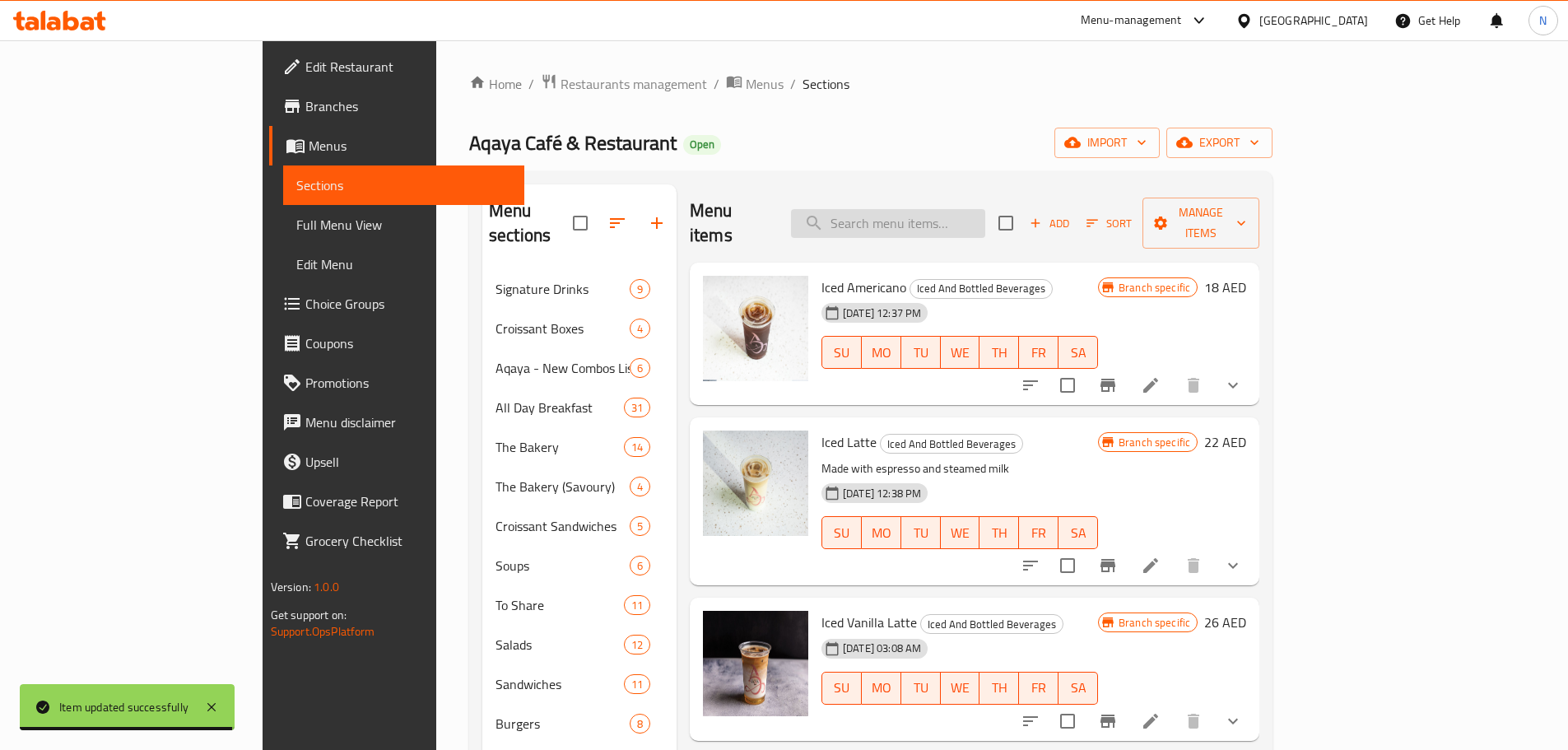
click at [917, 209] on input "search" at bounding box center [887, 223] width 194 height 29
paste input "Fanta"
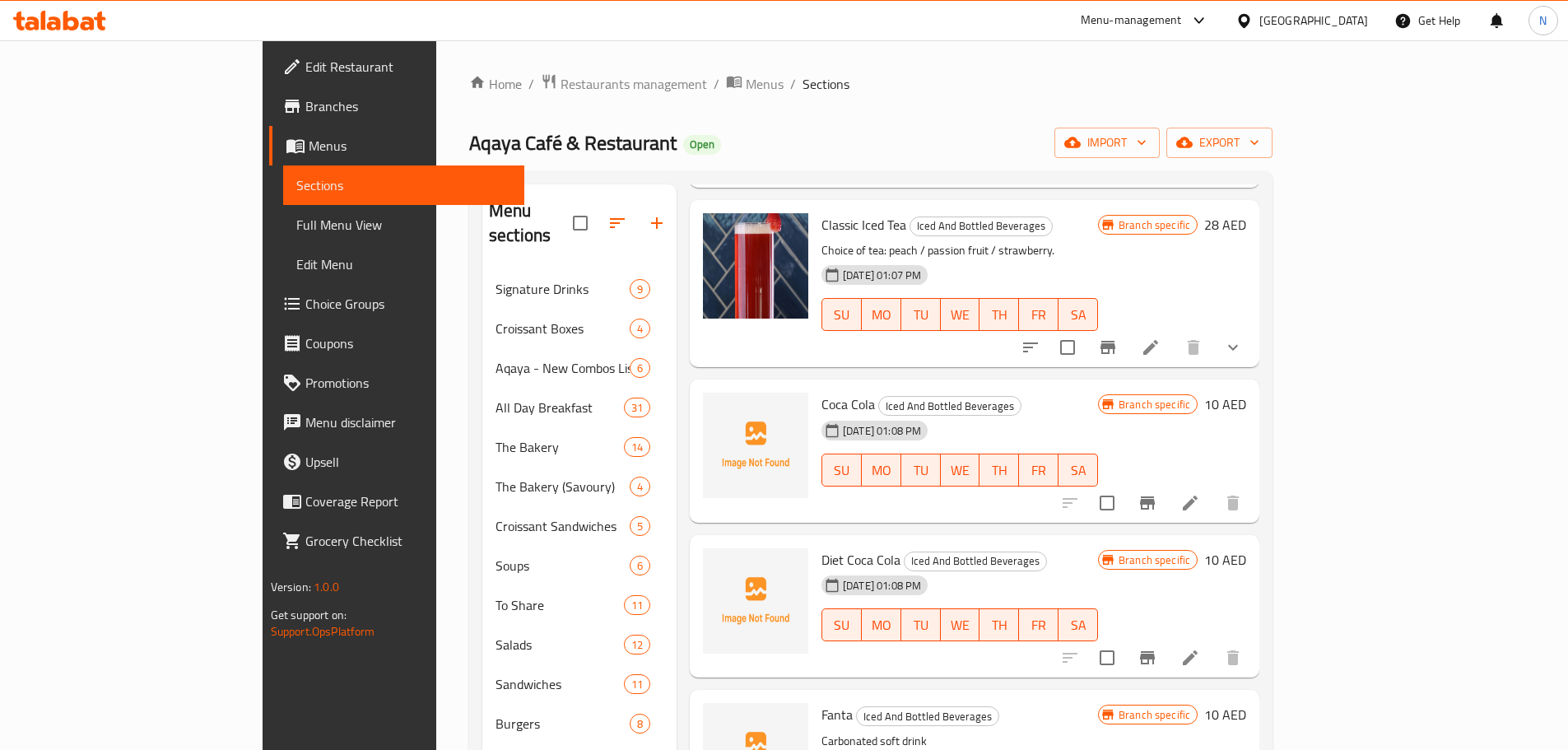
scroll to position [2305, 0]
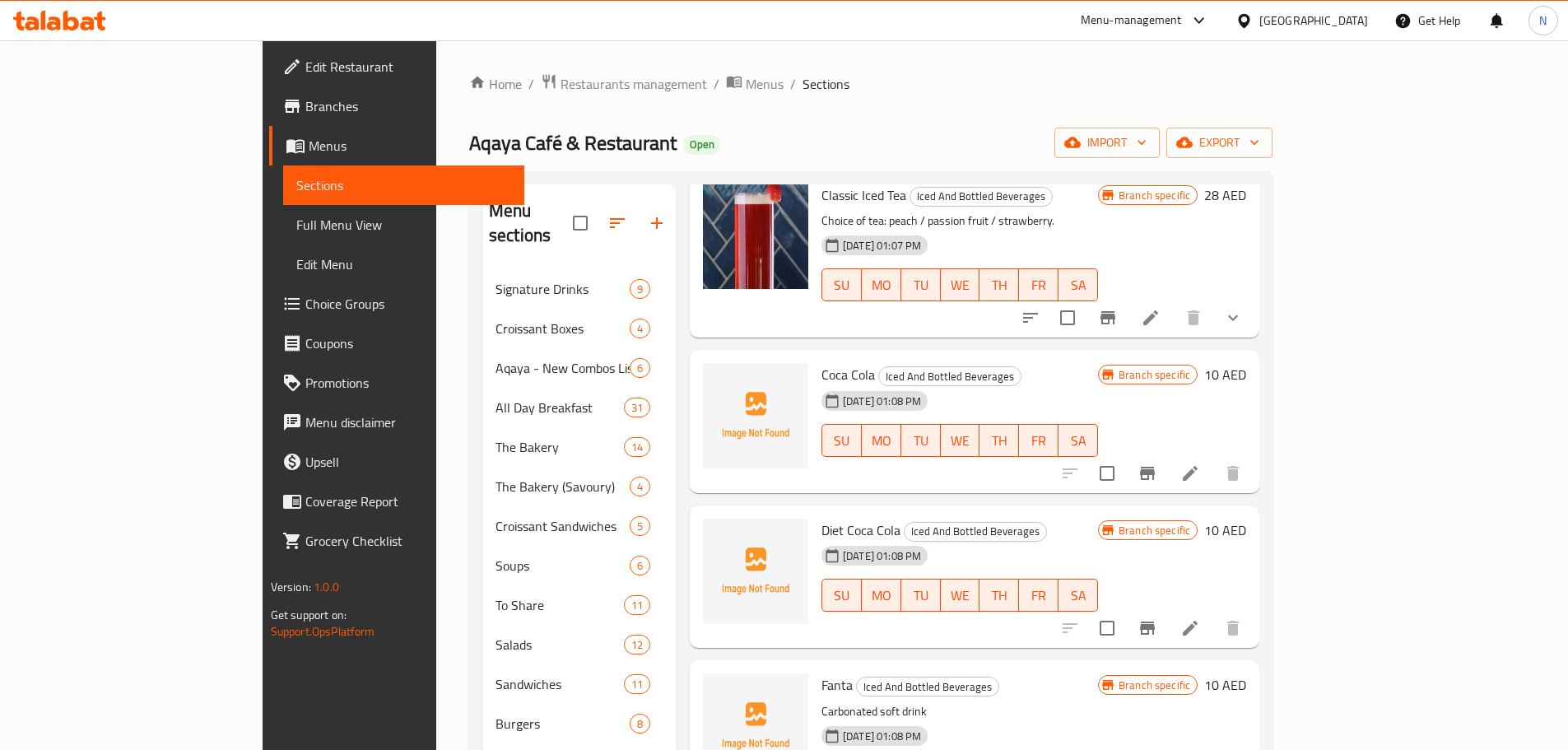
type input "Fanta"
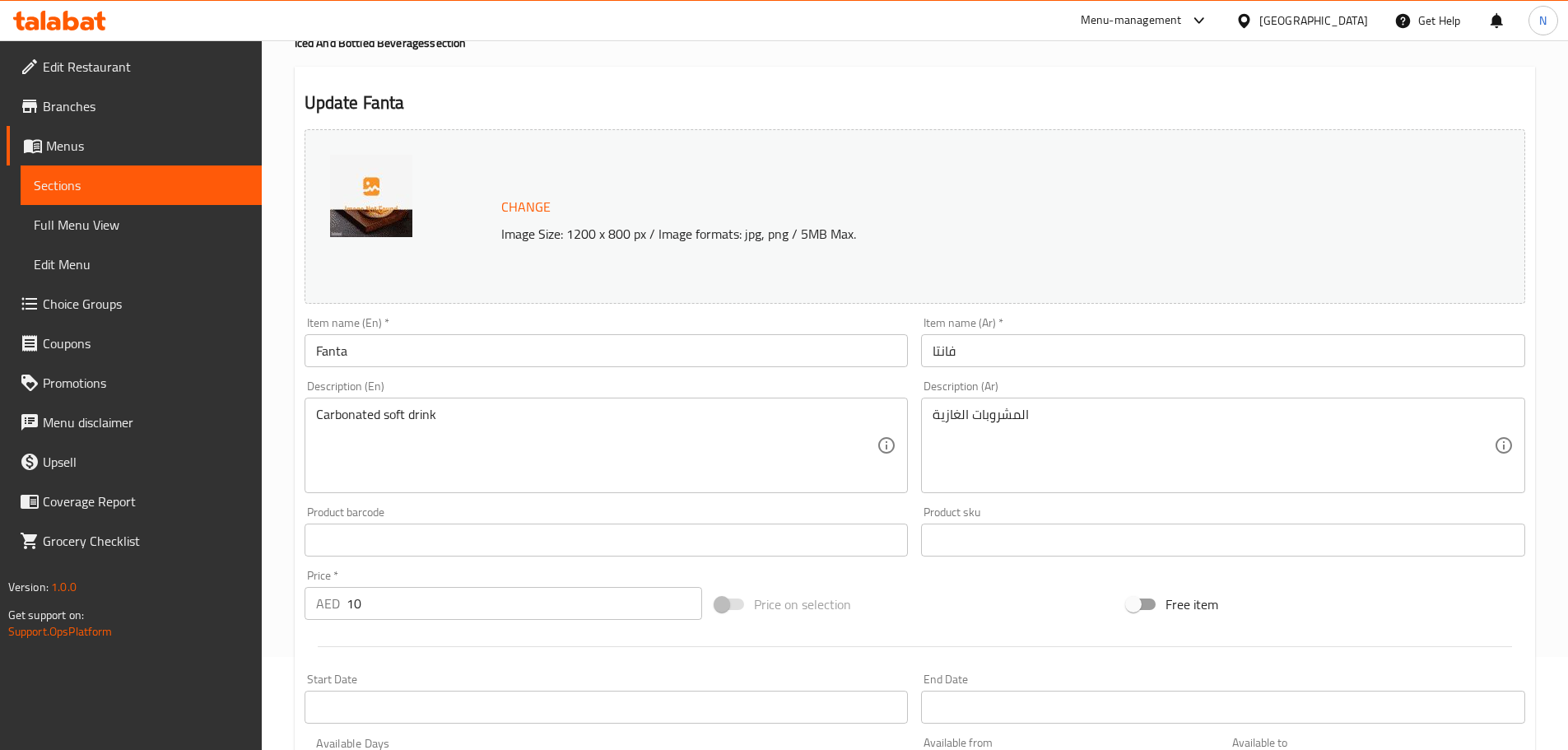
scroll to position [329, 0]
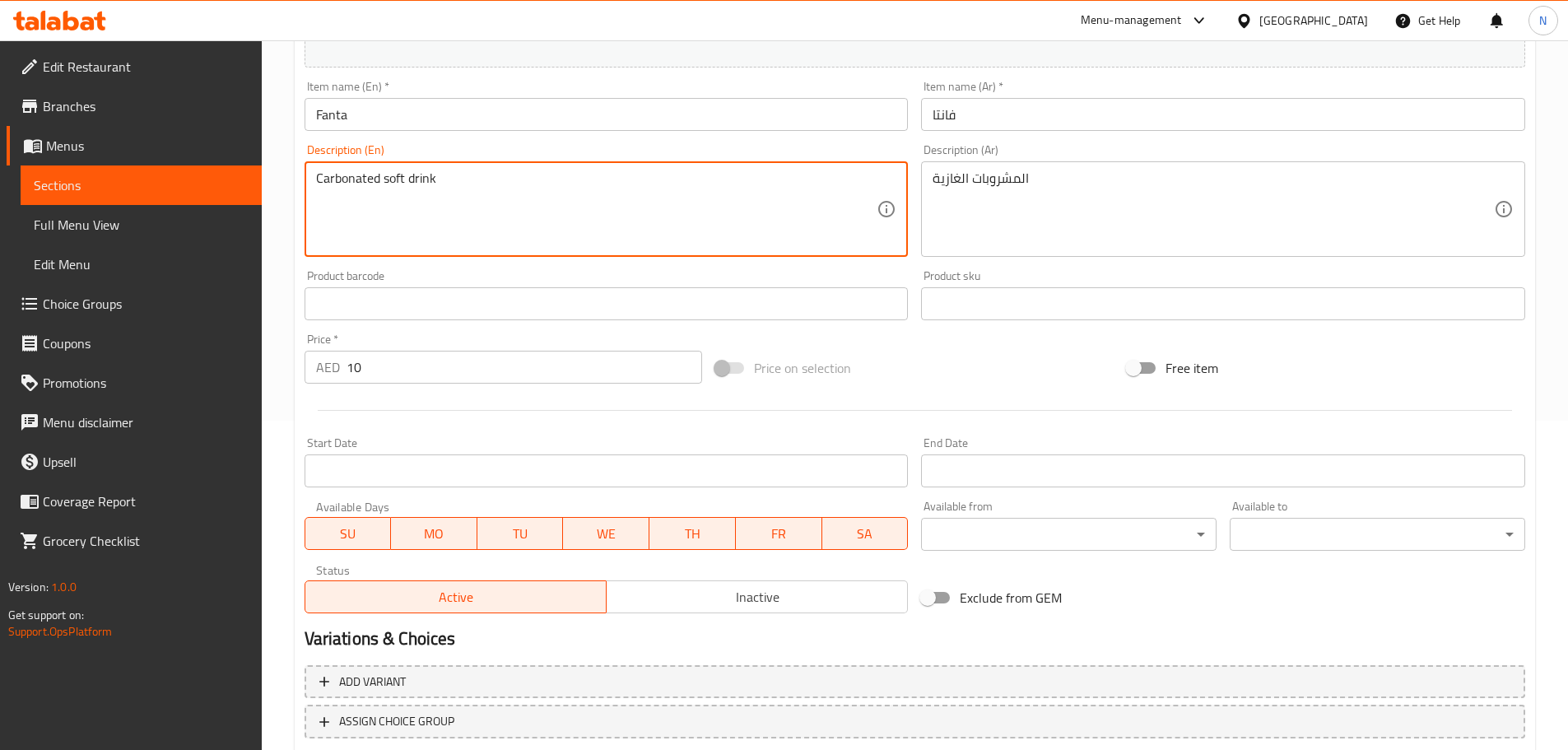
click at [406, 174] on textarea "Carbonated soft drink" at bounding box center [597, 209] width 562 height 78
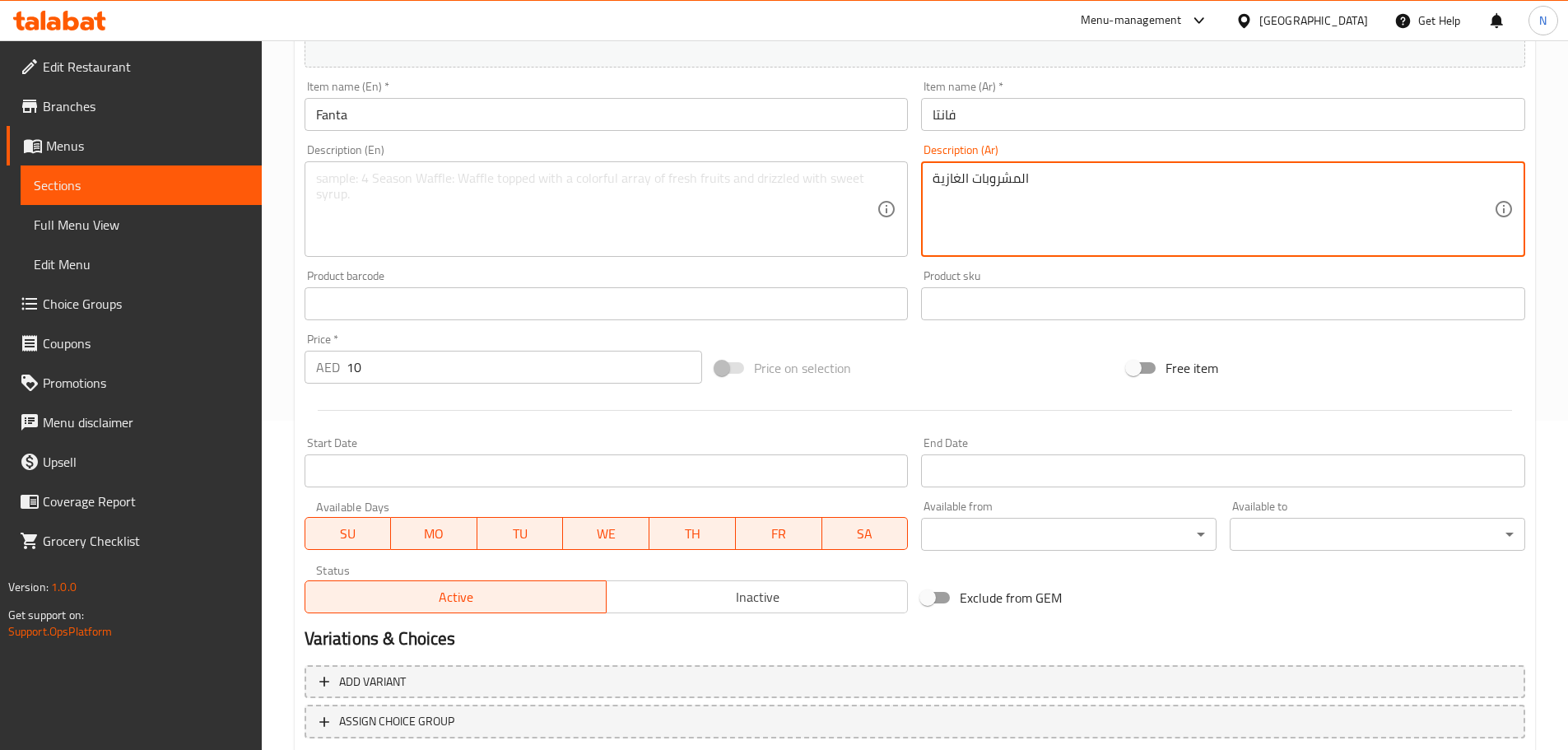
click at [970, 177] on textarea "المشروبات الغازية" at bounding box center [1213, 209] width 562 height 78
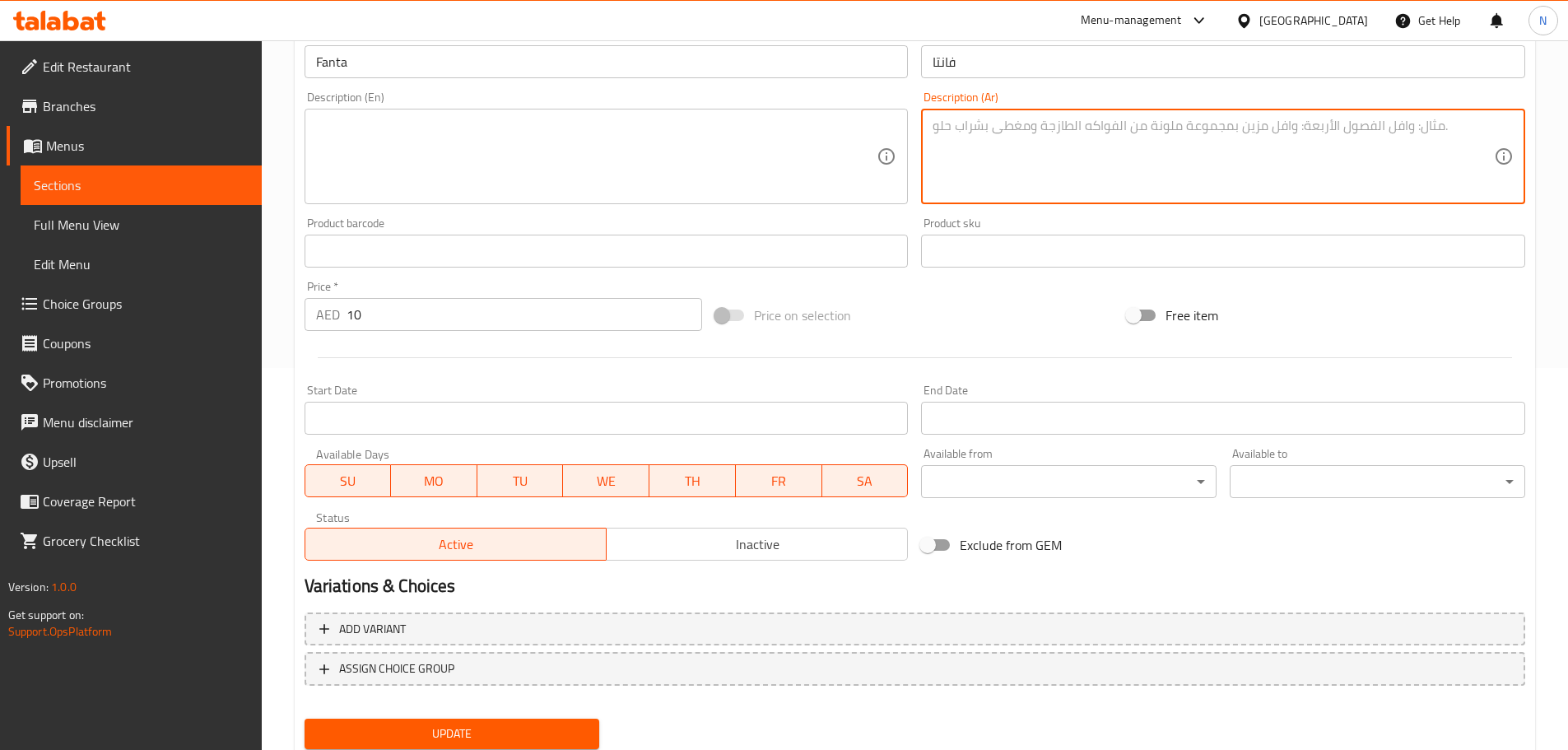
scroll to position [437, 0]
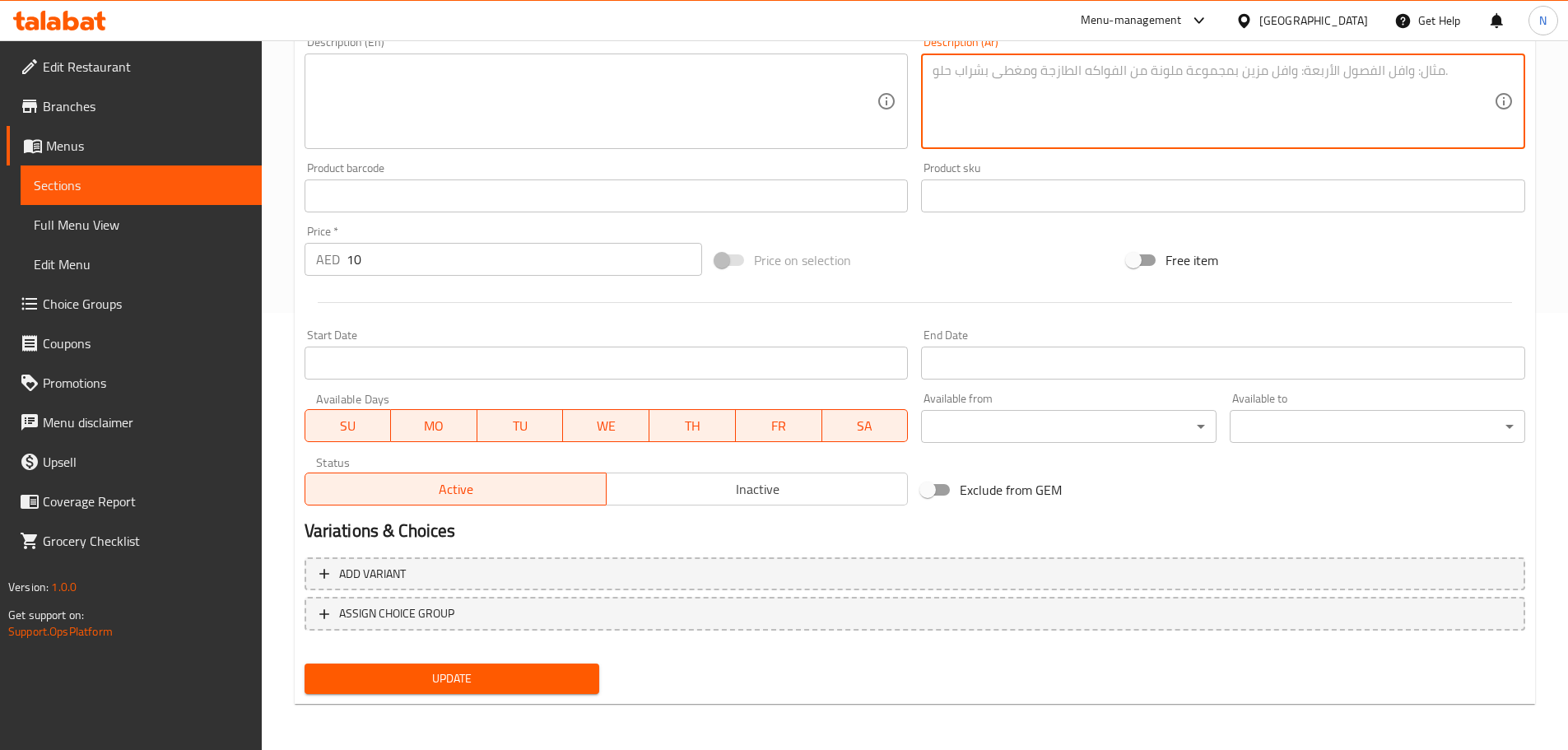
click at [454, 672] on span "Update" at bounding box center [452, 678] width 269 height 21
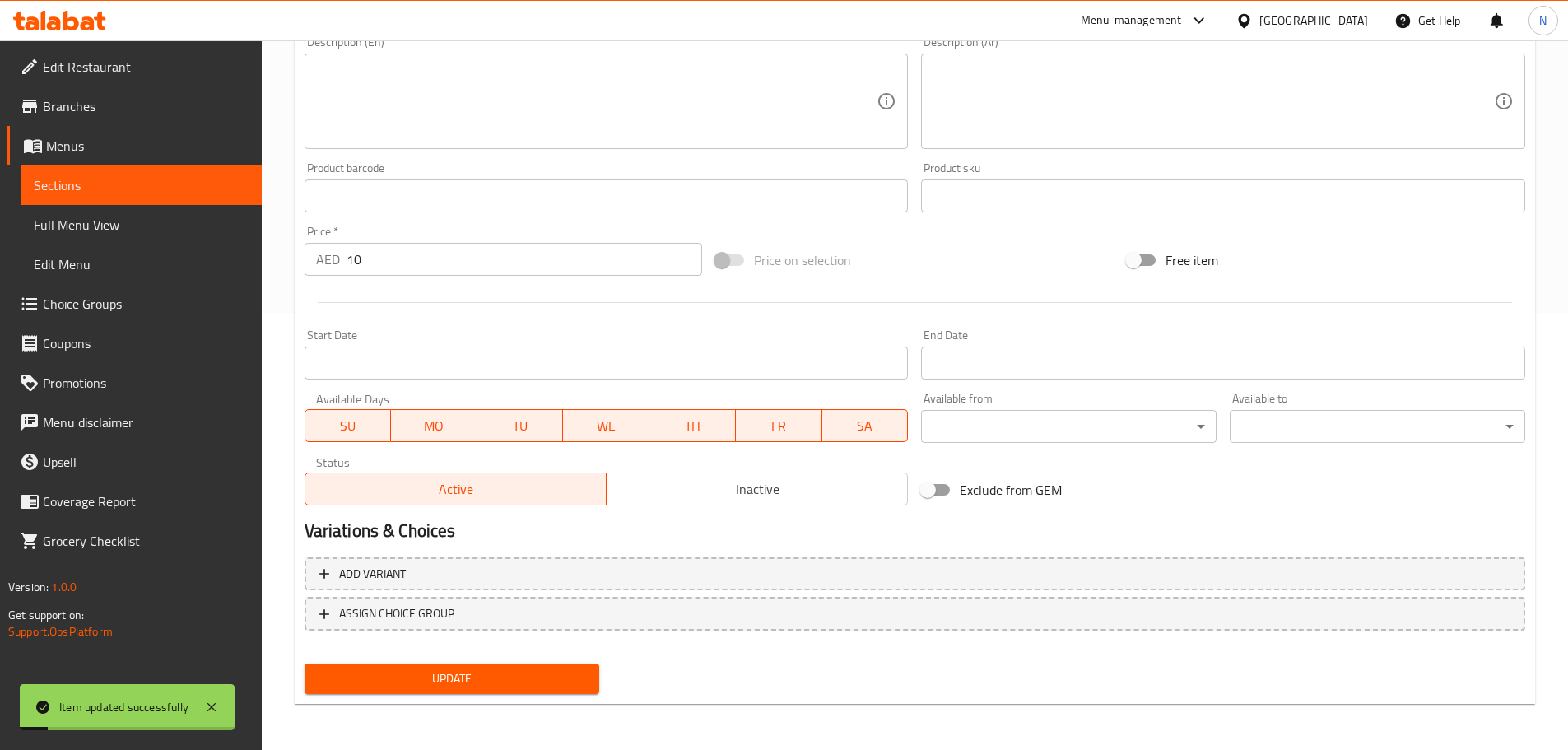
scroll to position [0, 0]
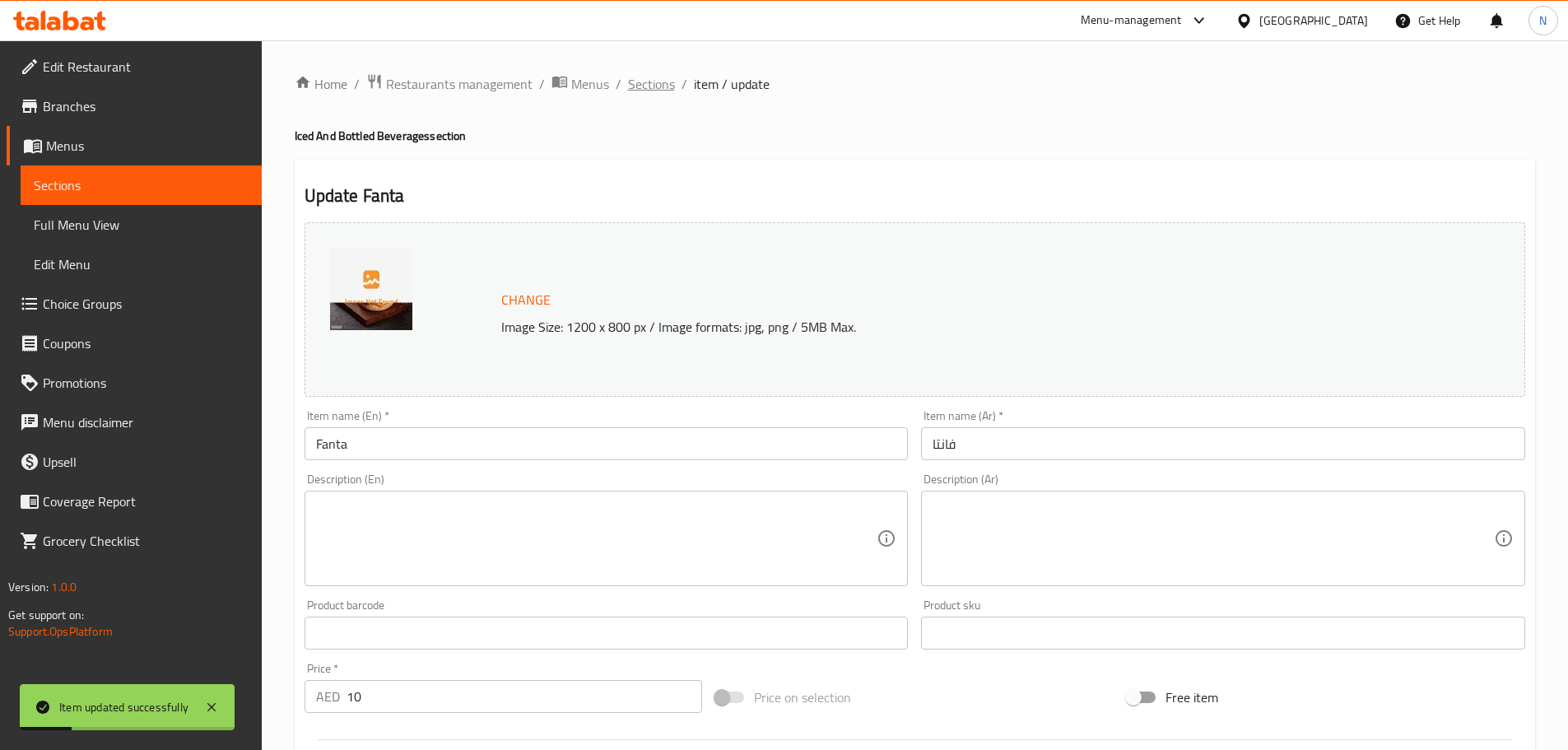
click at [659, 77] on span "Sections" at bounding box center [652, 84] width 47 height 20
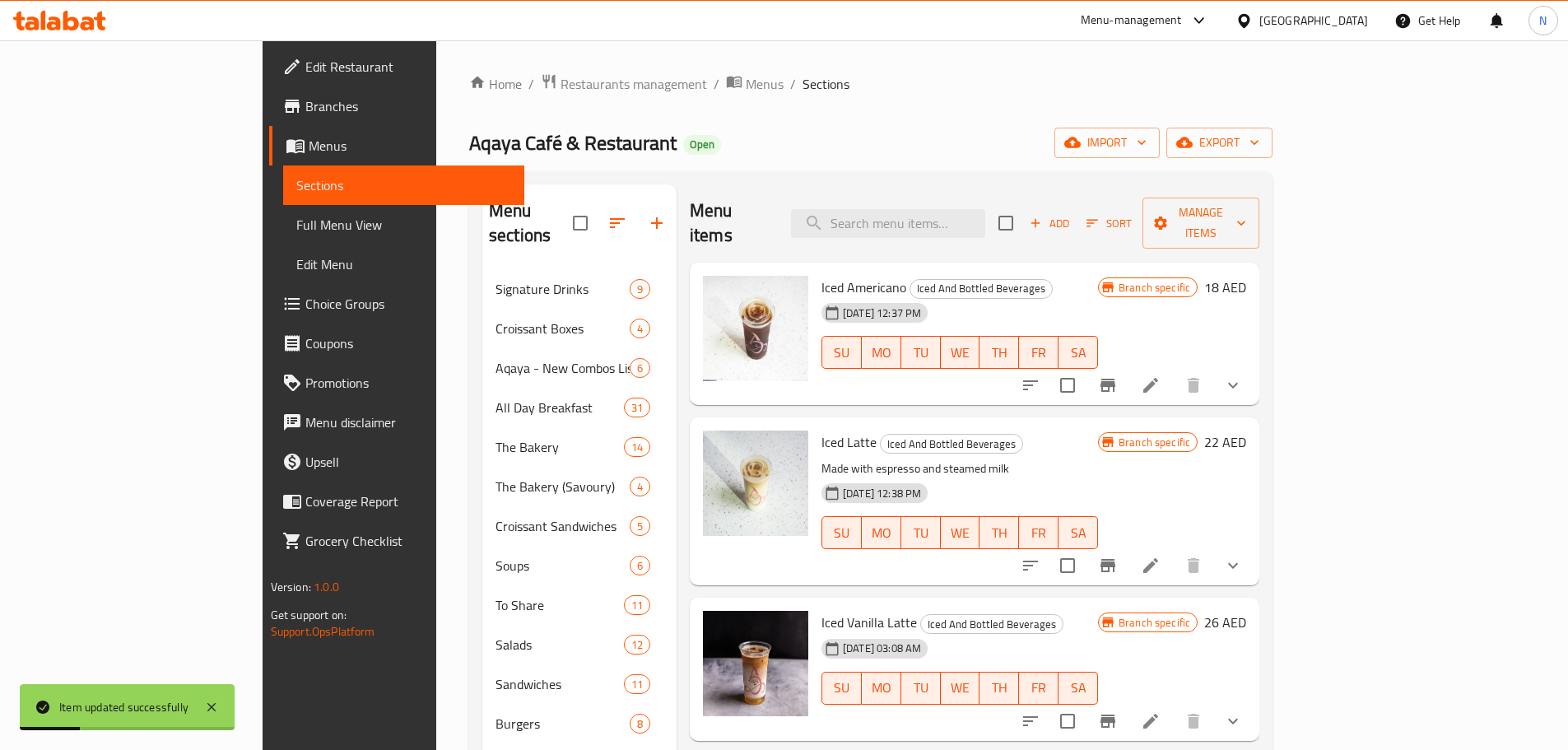
click at [945, 269] on div "Iced Americano Iced And Bottled Beverages 24-05-2025 12:37 PM SU MO TU WE TH FR…" at bounding box center [960, 334] width 290 height 130
click at [958, 224] on input "search" at bounding box center [887, 223] width 194 height 29
paste input "Sprite"
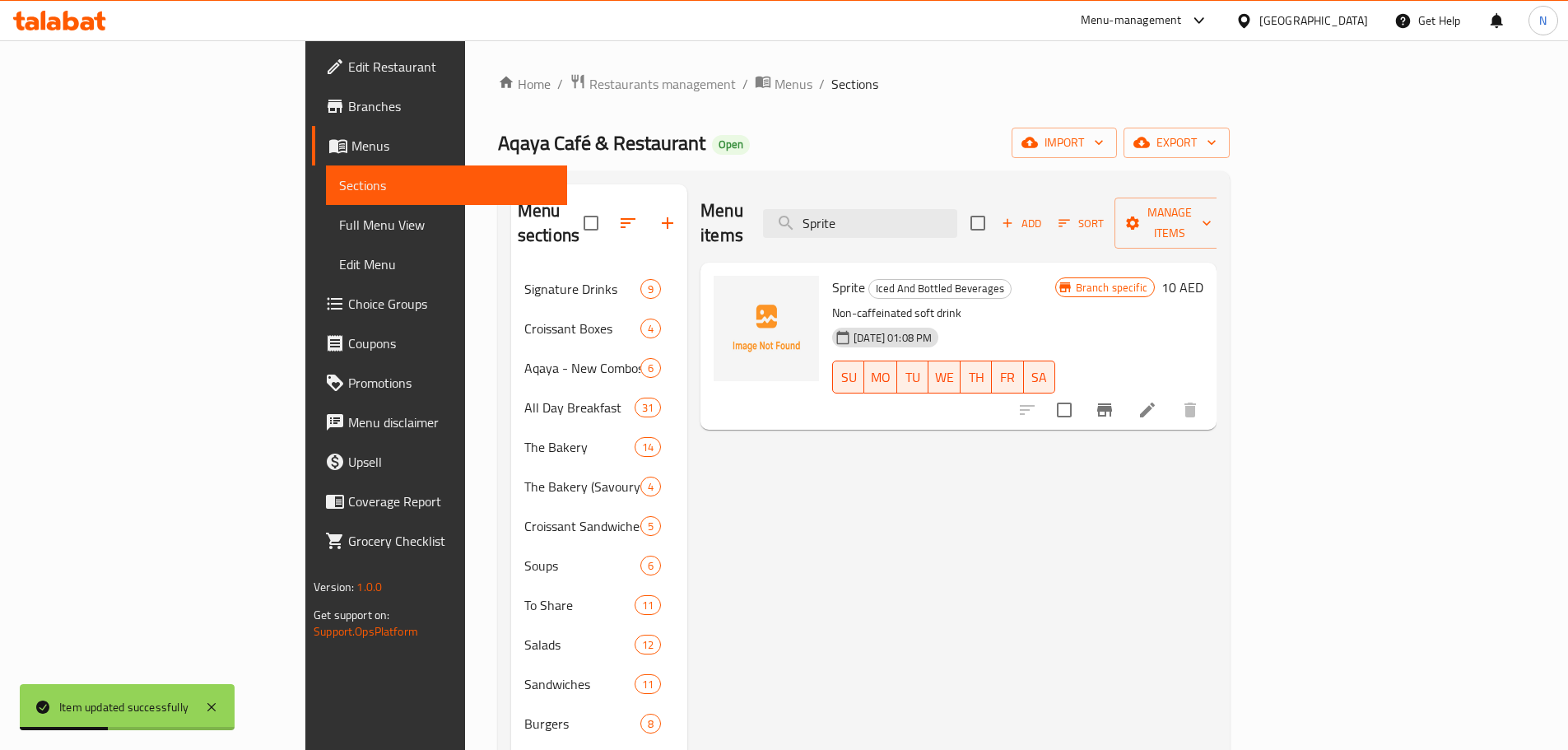
type input "Sprite"
click at [1157, 400] on icon at bounding box center [1147, 410] width 20 height 20
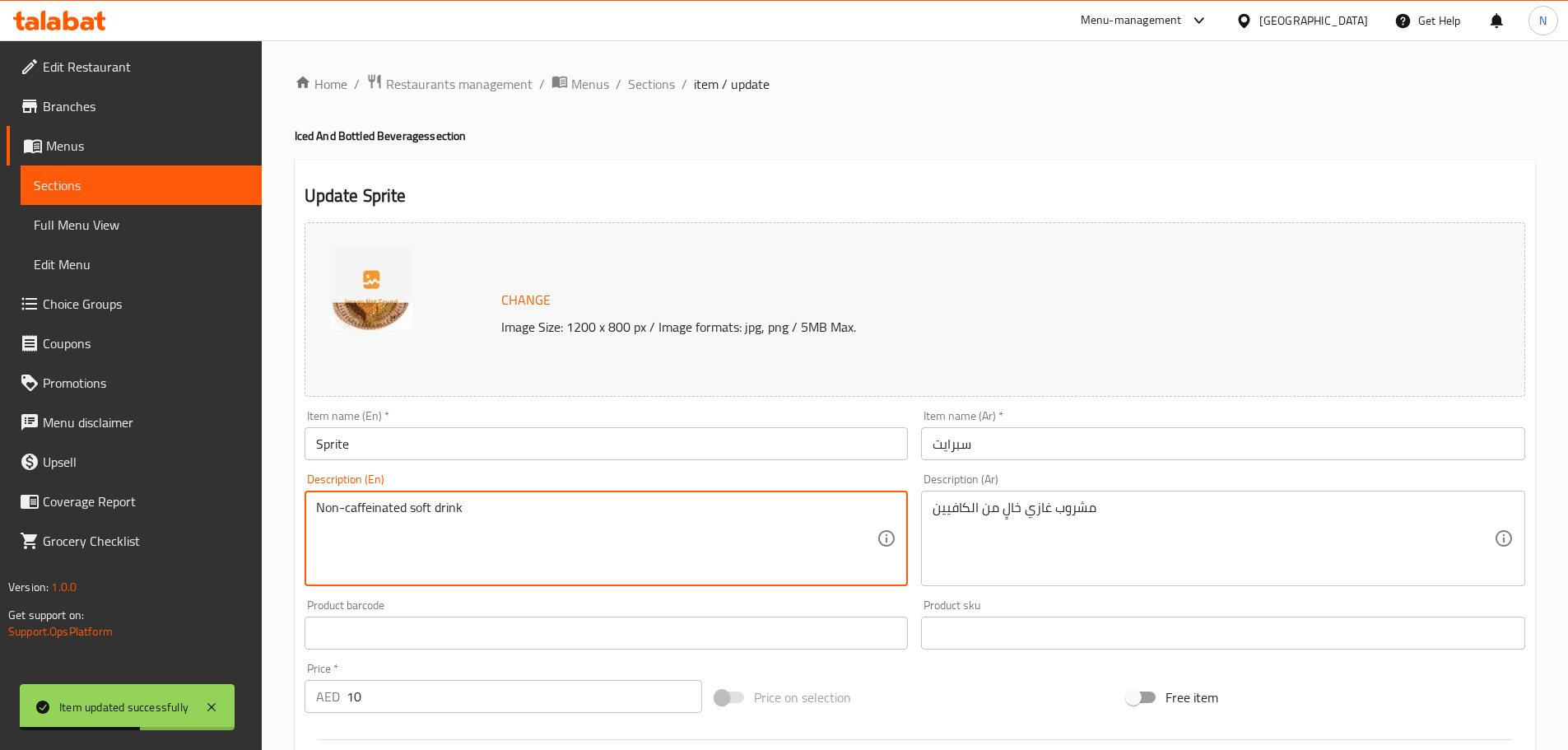
click at [442, 518] on textarea "Non-caffeinated soft drink" at bounding box center [597, 539] width 562 height 78
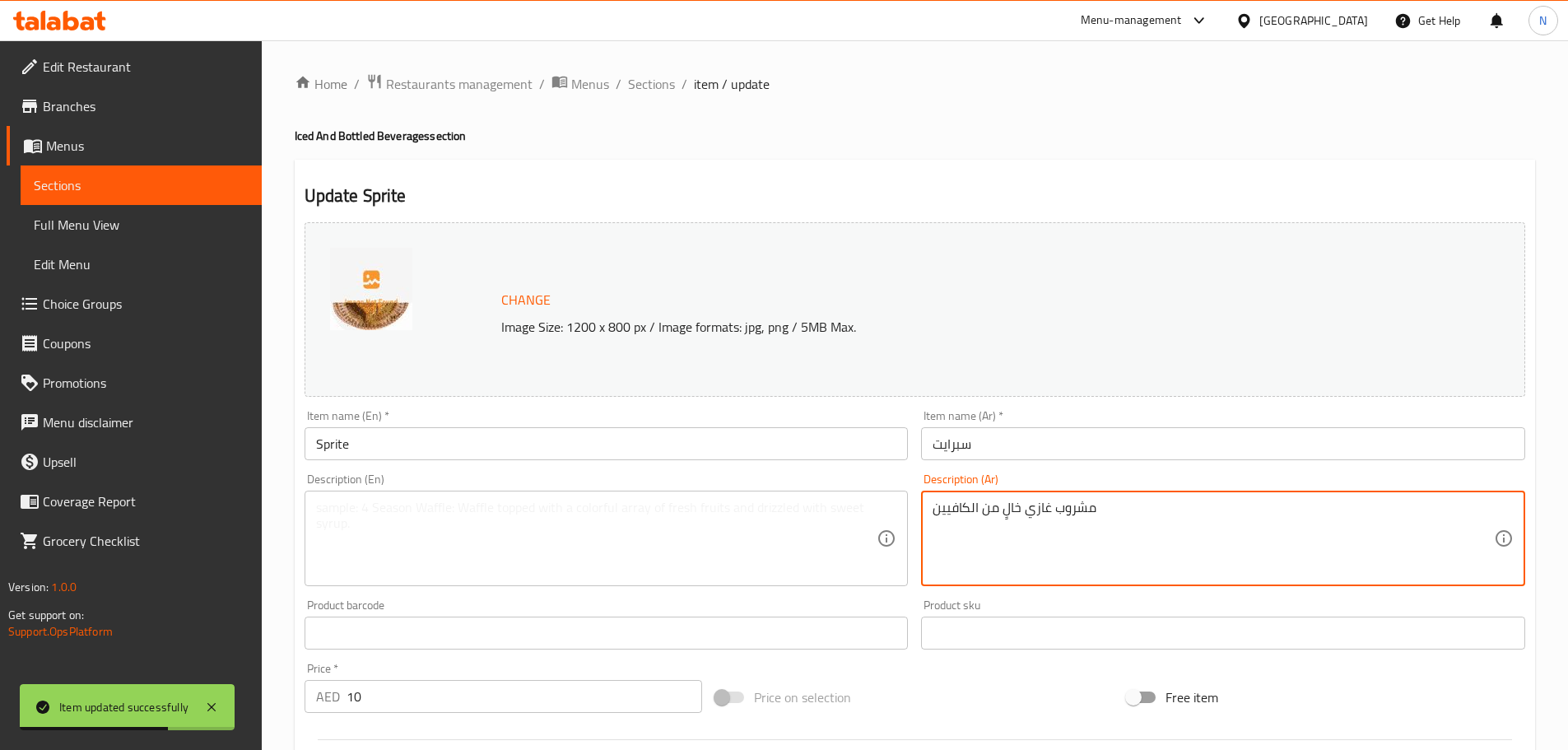
click at [1007, 508] on textarea "مشروب غازي خالٍ من الكافيين" at bounding box center [1213, 539] width 562 height 78
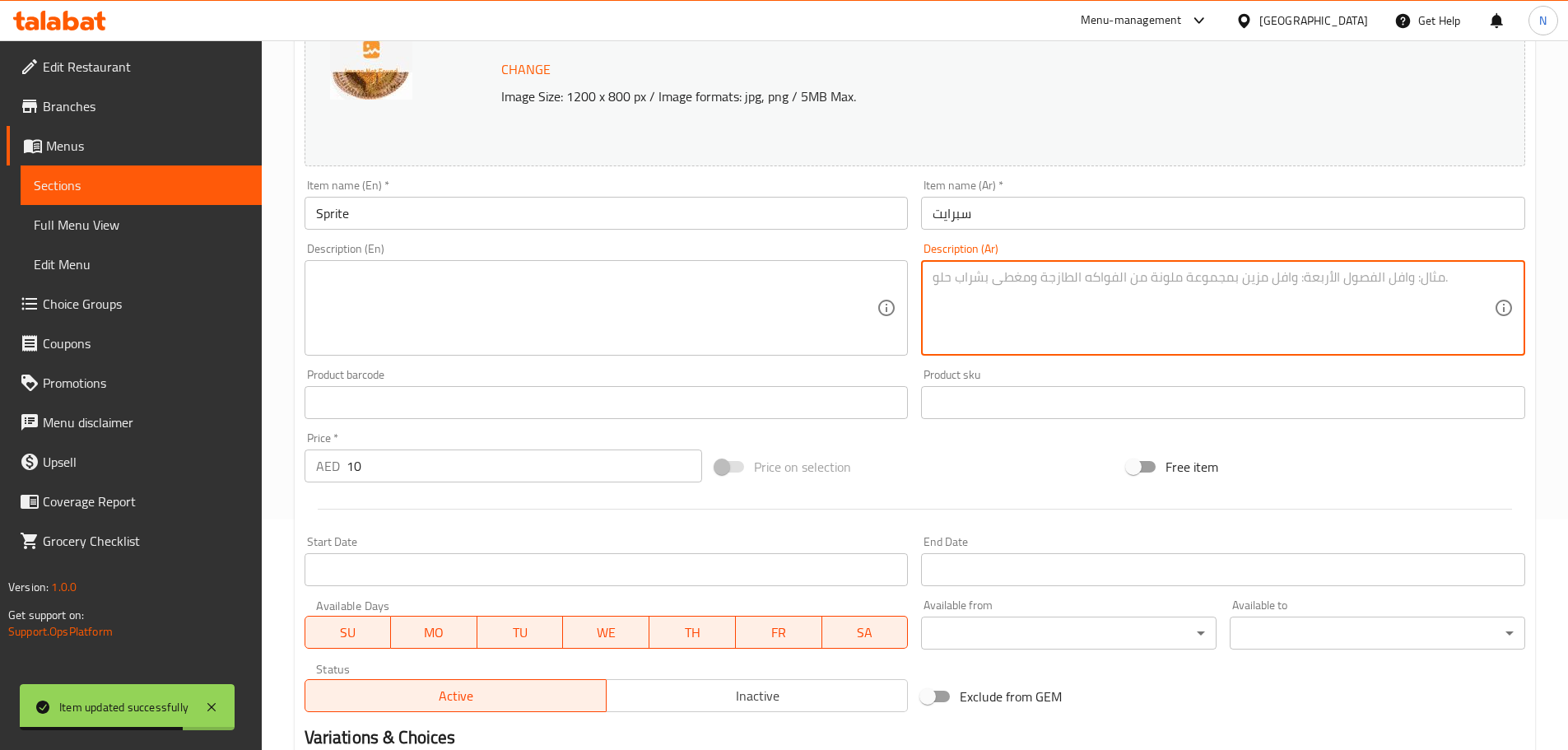
scroll to position [437, 0]
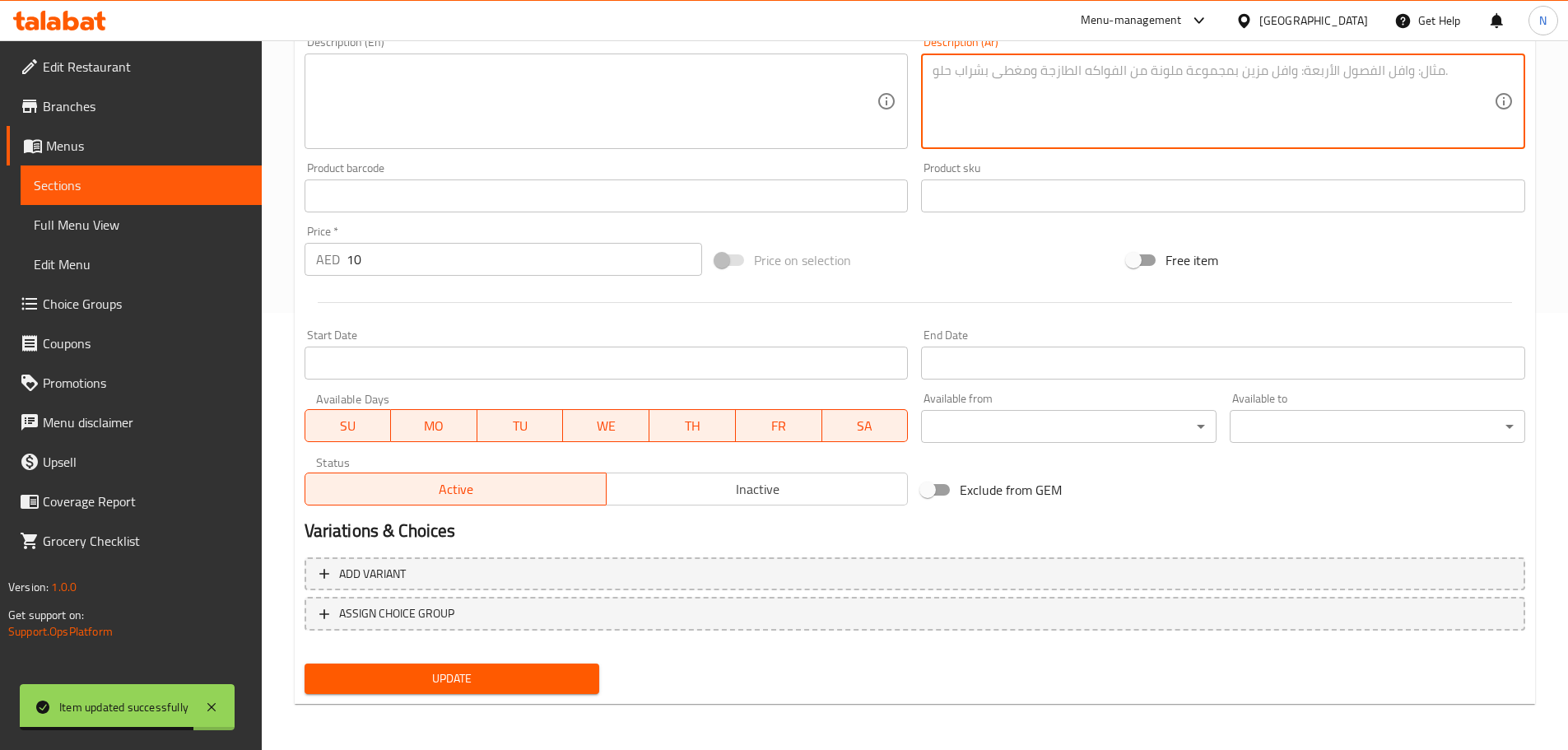
drag, startPoint x: 484, startPoint y: 671, endPoint x: 487, endPoint y: 679, distance: 8.5
click at [484, 672] on span "Update" at bounding box center [452, 678] width 269 height 21
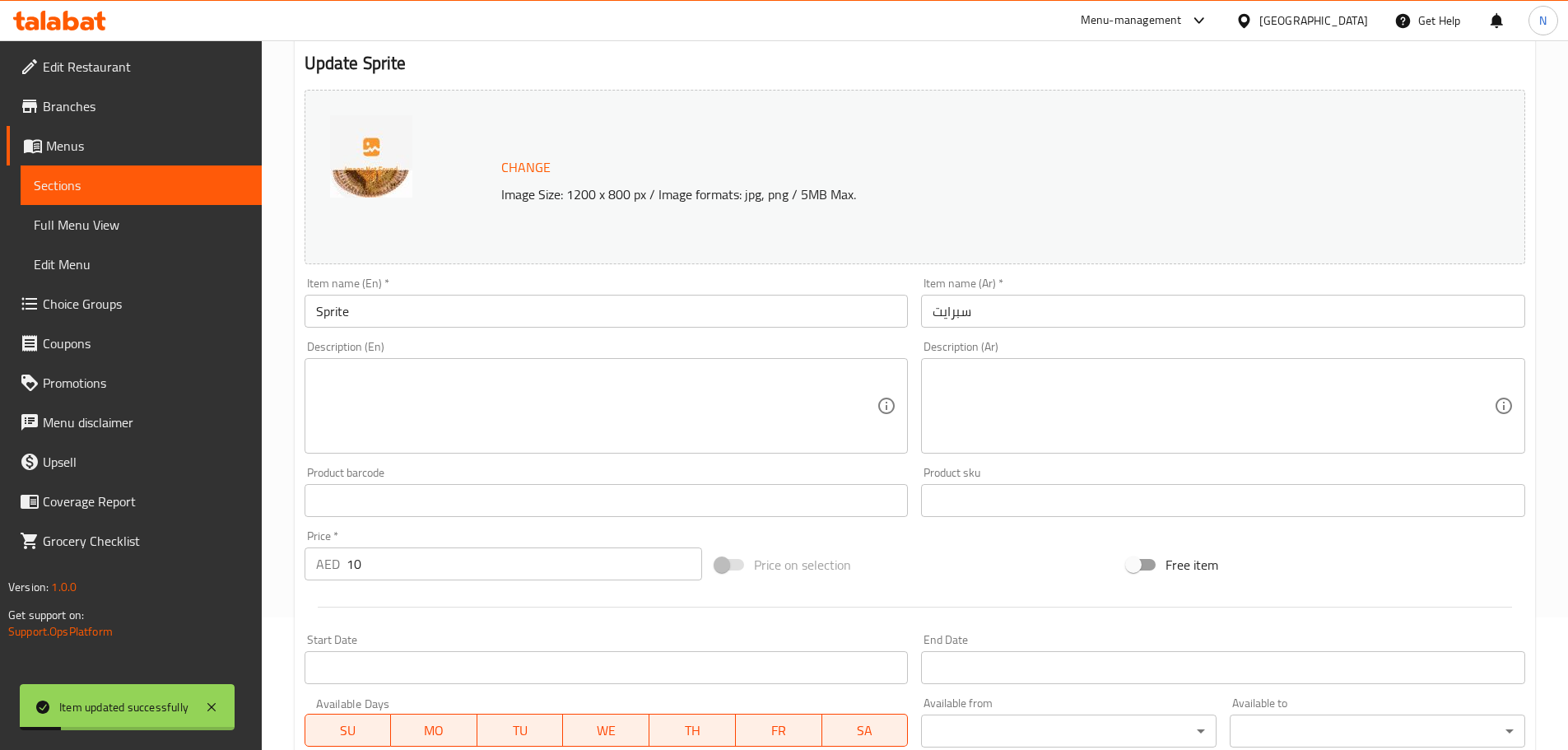
scroll to position [0, 0]
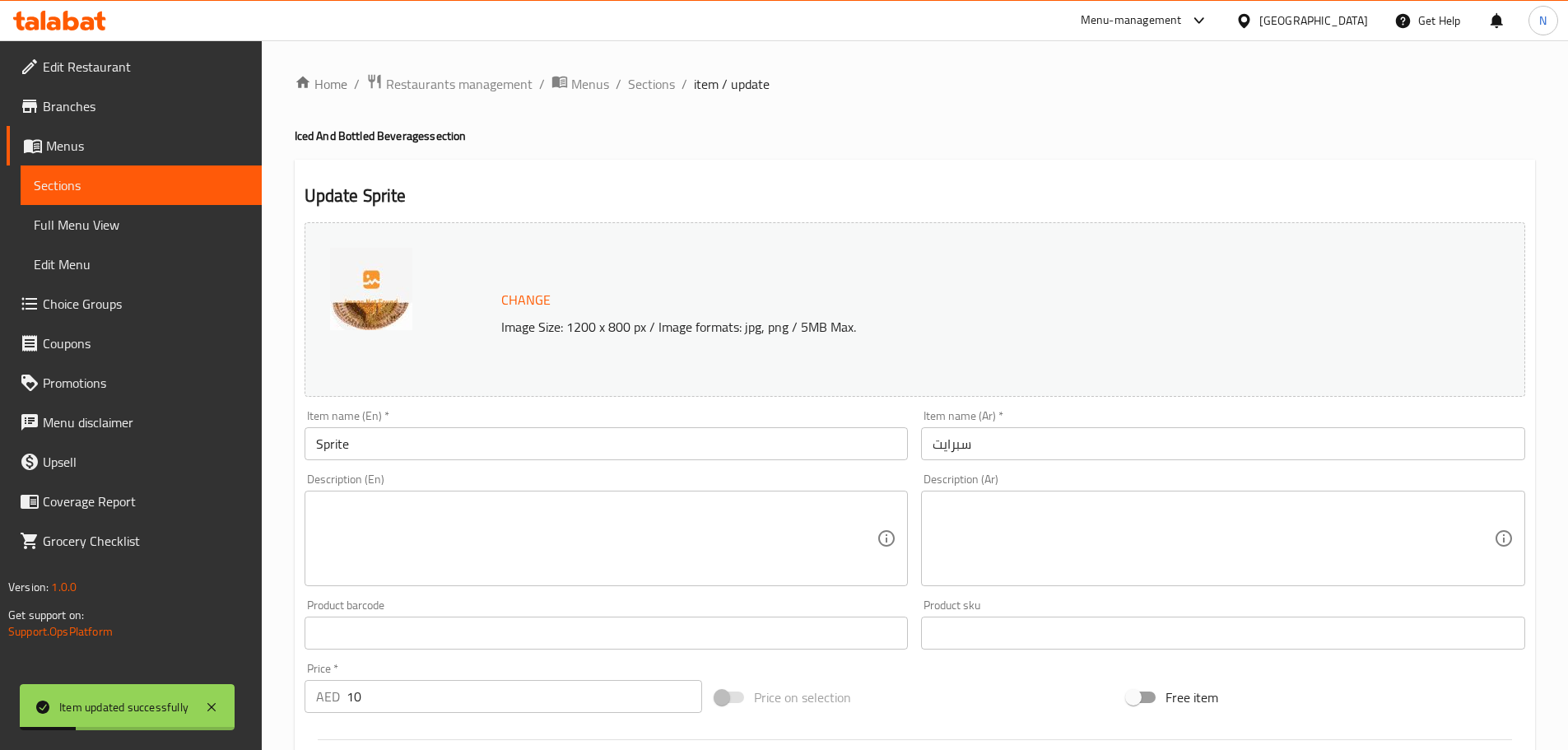
click at [649, 62] on div "Home / Restaurants management / Menus / Sections / item / update Iced And Bottl…" at bounding box center [914, 613] width 1306 height 1147
click at [646, 80] on span "Sections" at bounding box center [652, 84] width 47 height 20
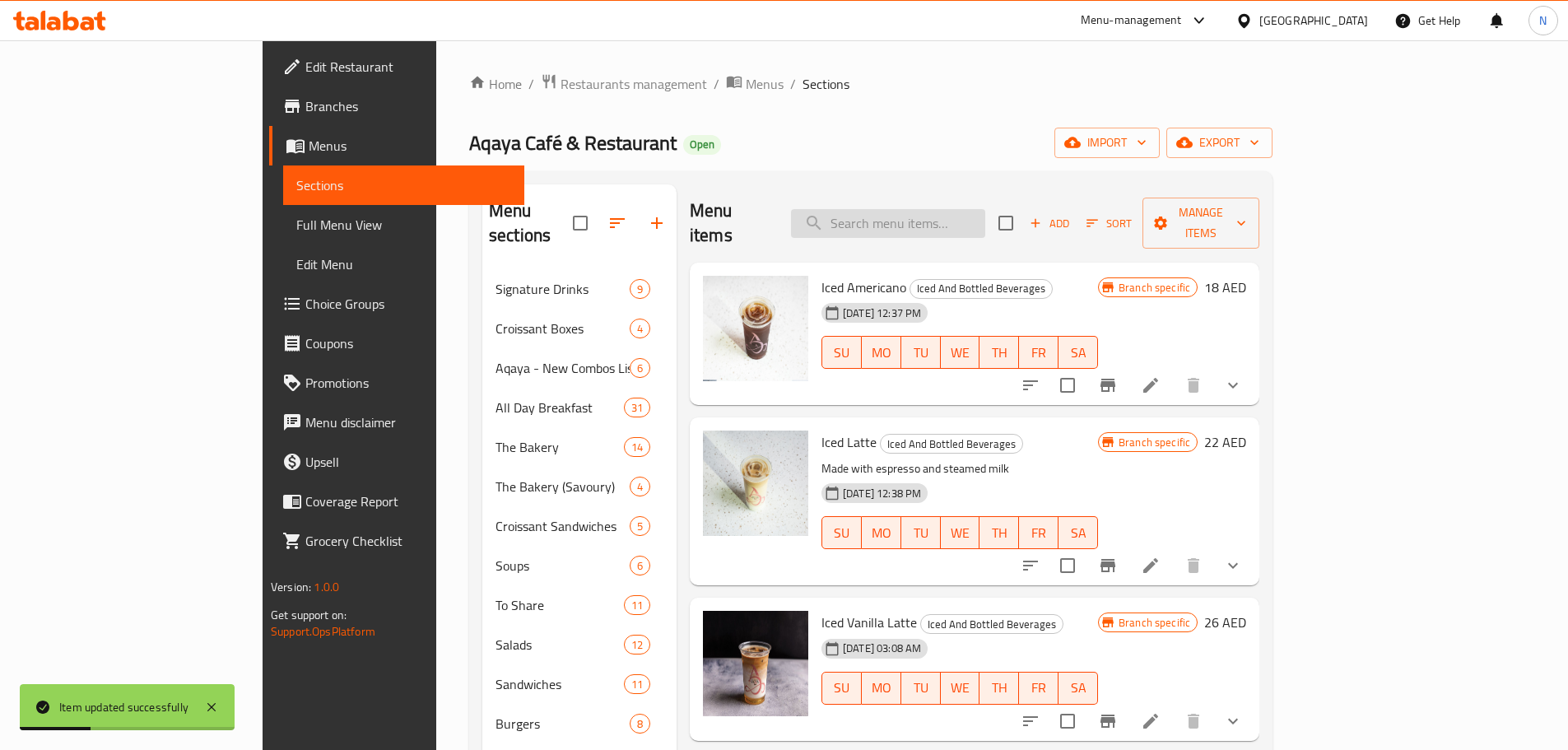
click at [938, 214] on input "search" at bounding box center [887, 223] width 194 height 29
paste input "Still Water Small"
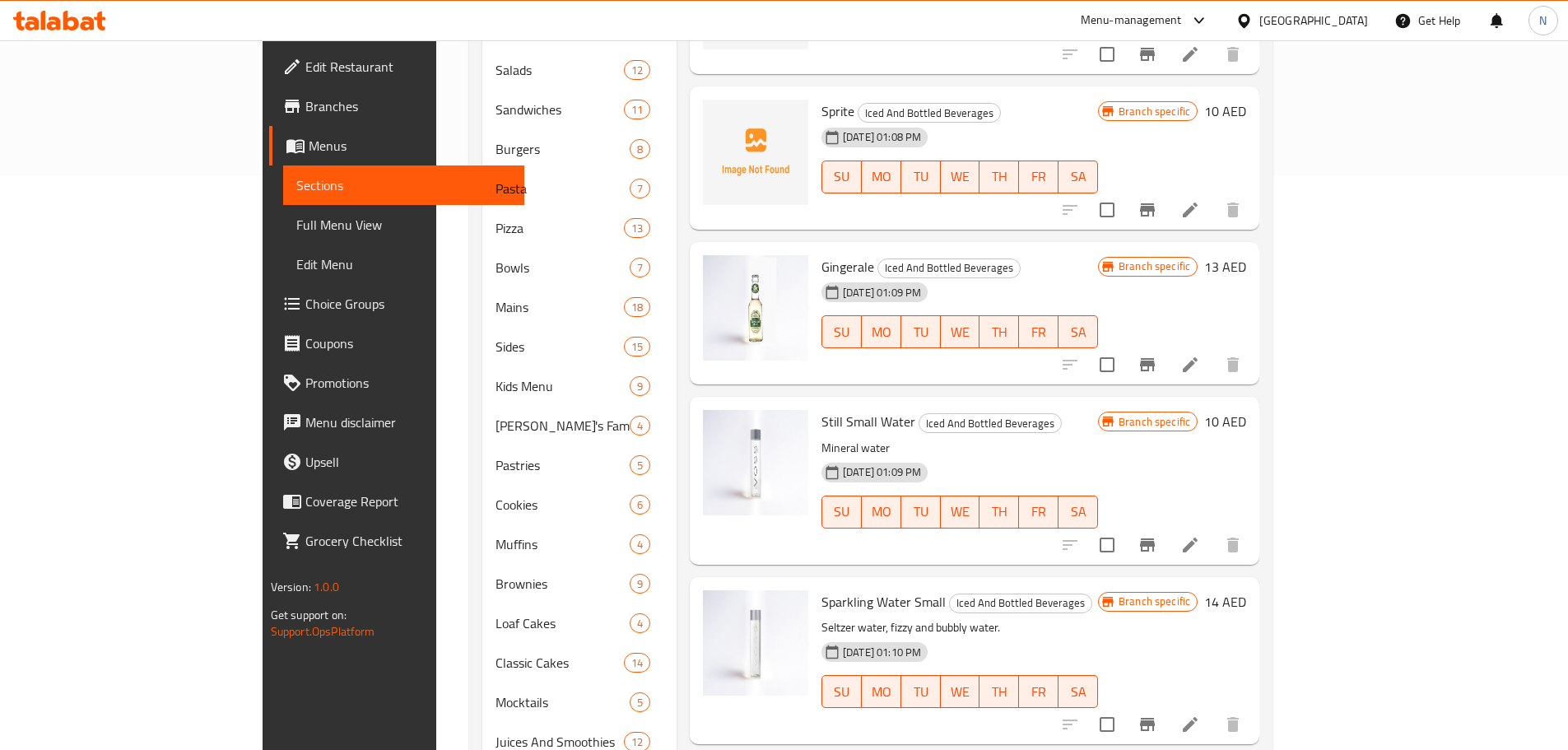
scroll to position [576, 0]
type input "Still Water Small"
click at [1200, 533] on icon at bounding box center [1190, 543] width 20 height 20
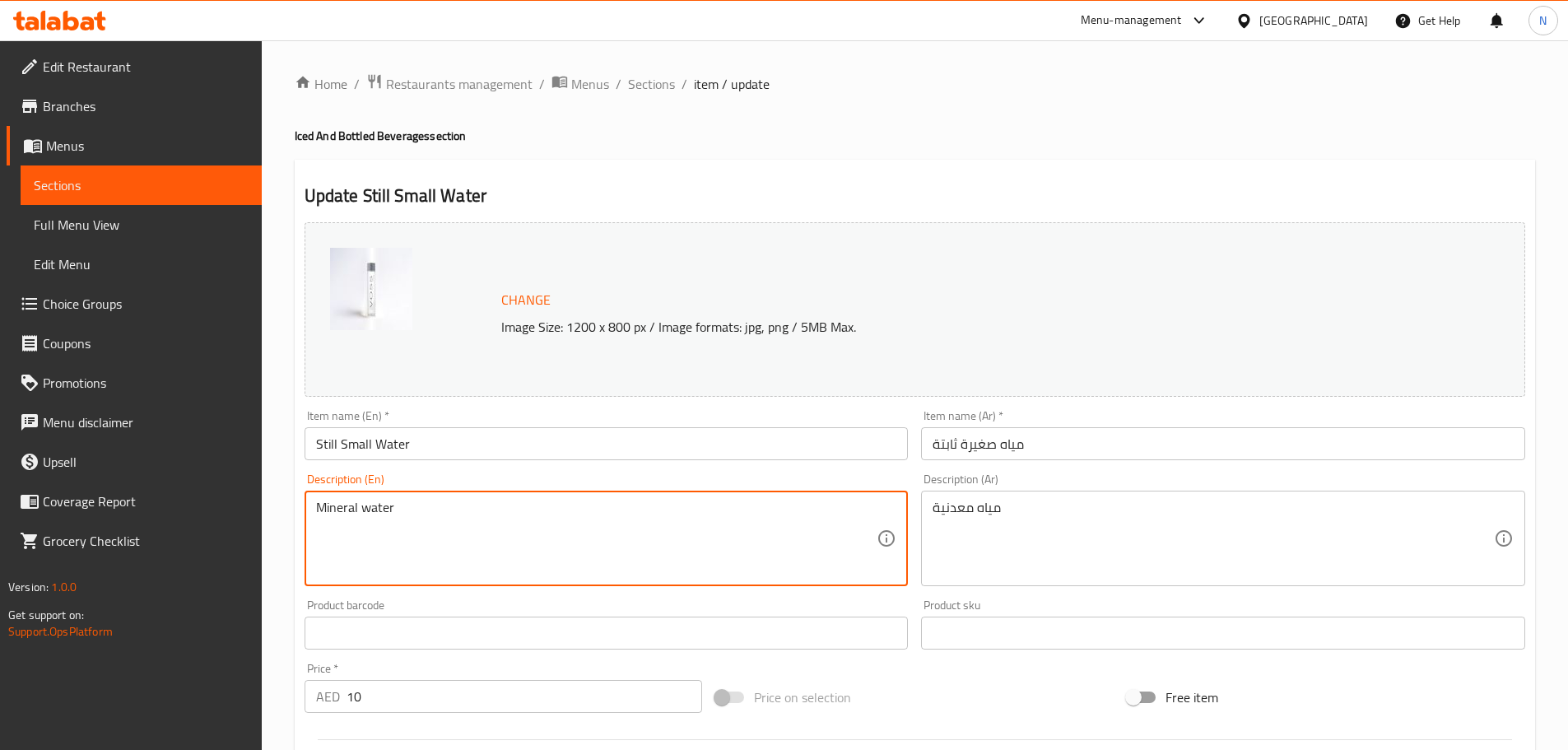
click at [362, 512] on textarea "Mineral water" at bounding box center [597, 539] width 562 height 78
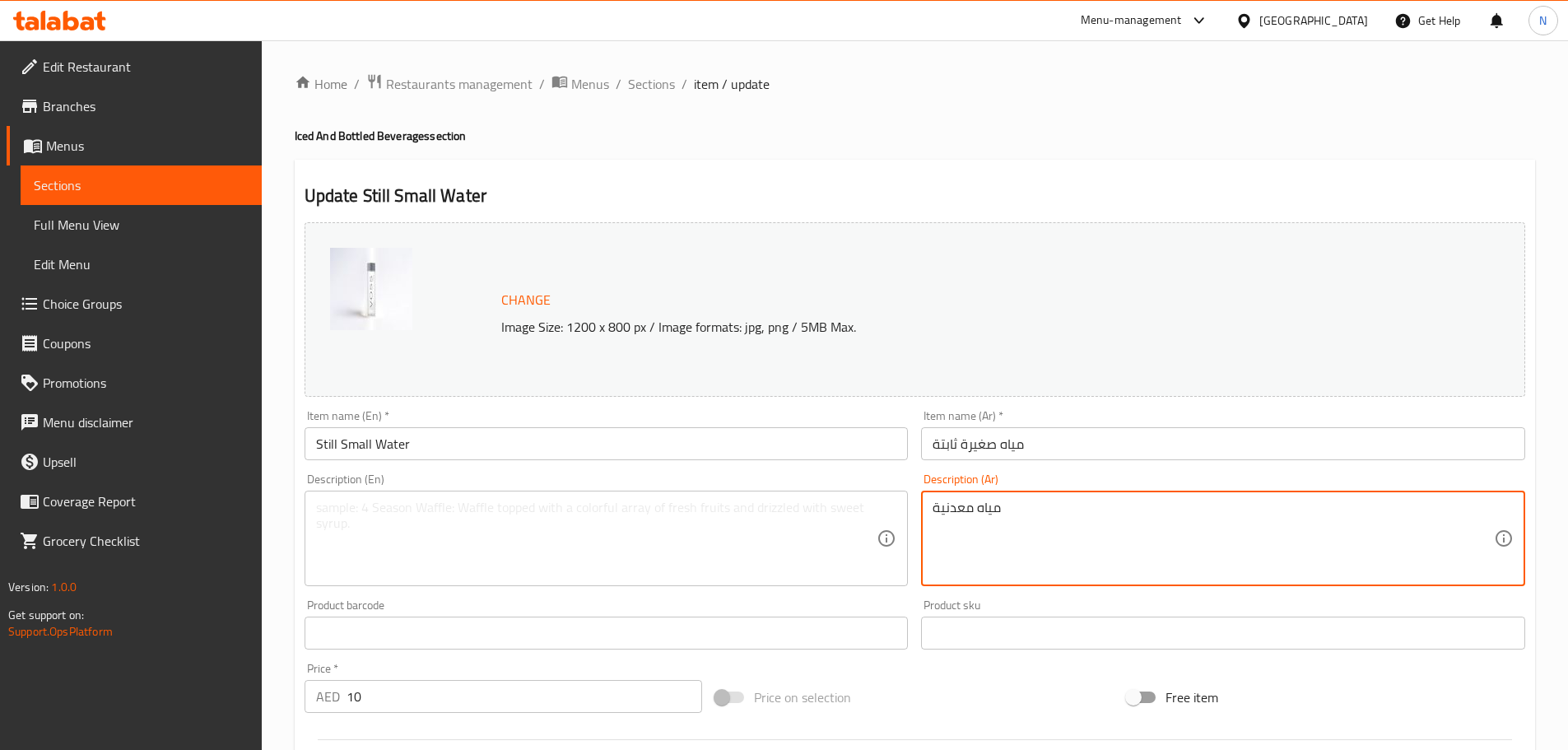
click at [948, 514] on textarea "مياه معدنية" at bounding box center [1213, 539] width 562 height 78
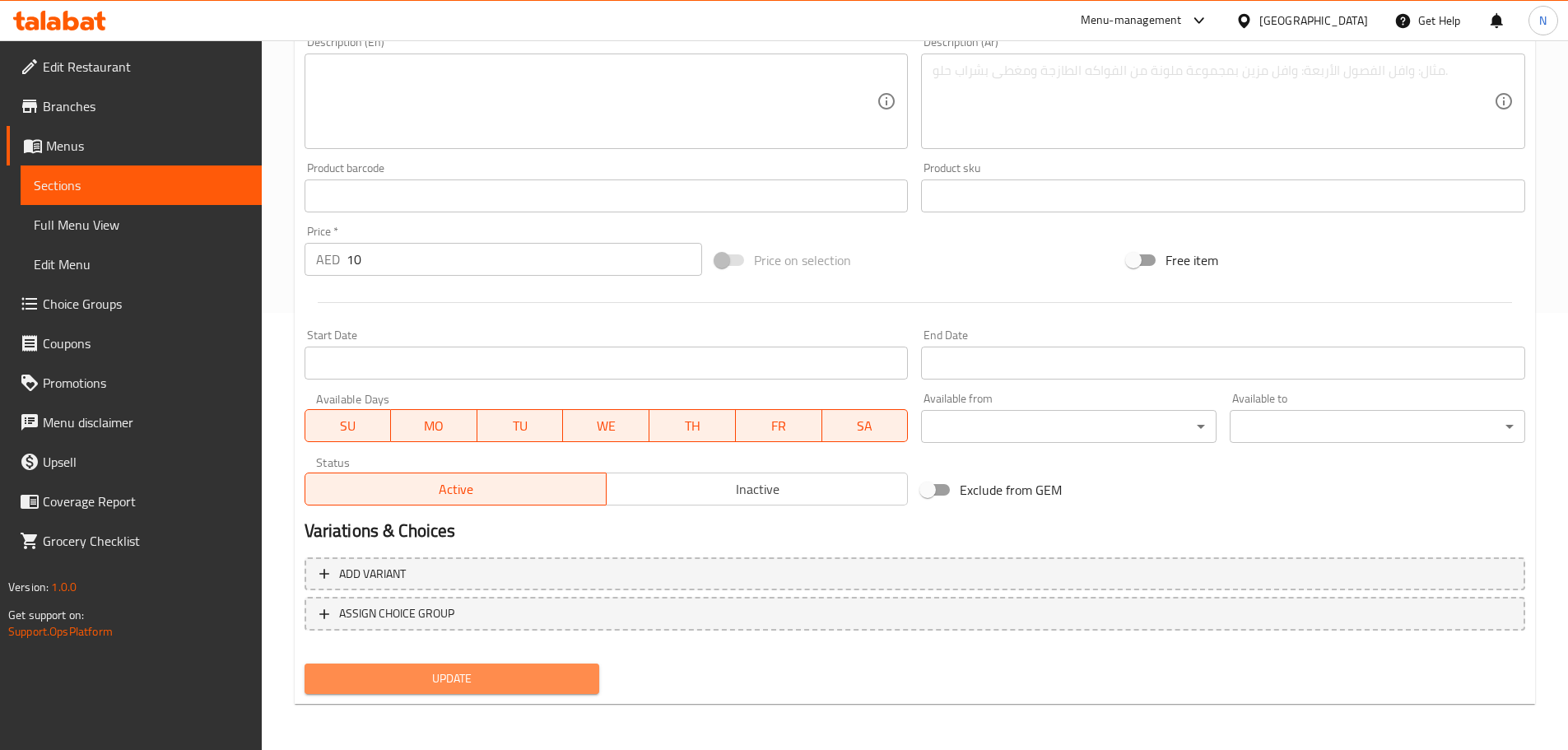
click at [482, 672] on span "Update" at bounding box center [452, 678] width 269 height 21
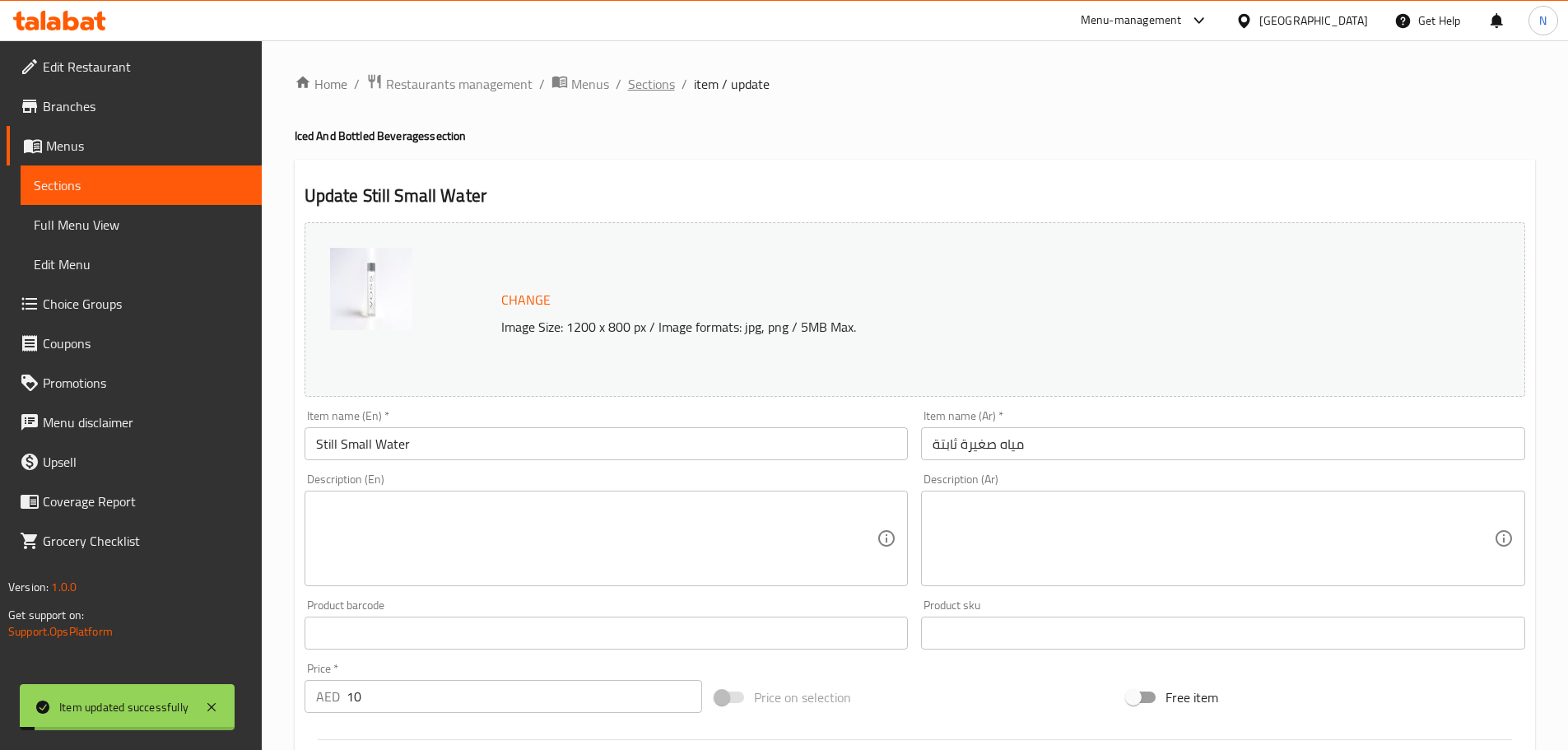
click at [651, 82] on span "Sections" at bounding box center [652, 84] width 47 height 20
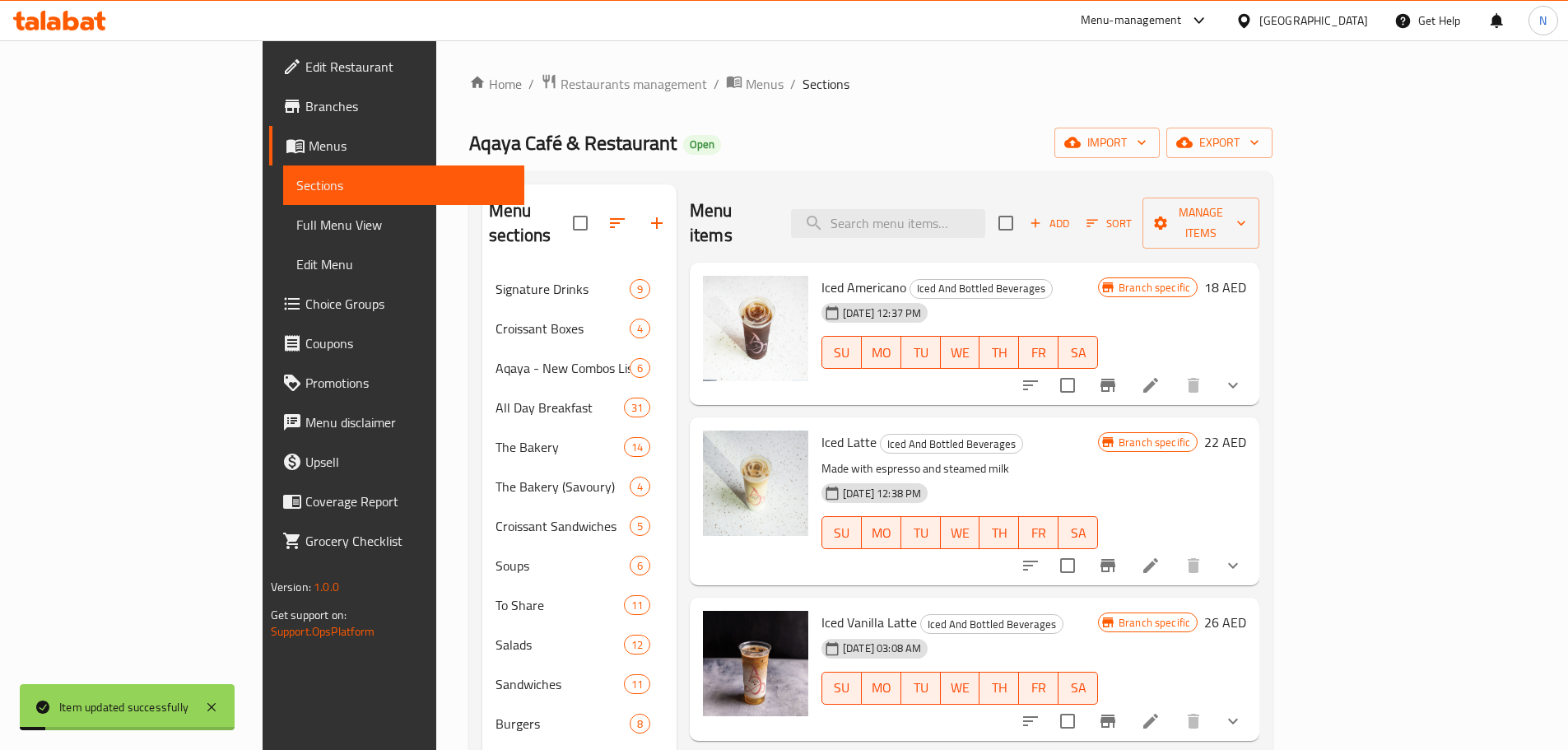
click at [911, 192] on div "Menu items Add Sort Manage items" at bounding box center [974, 223] width 569 height 78
click at [911, 209] on input "search" at bounding box center [887, 223] width 194 height 29
paste input "Sparkling Water Small"
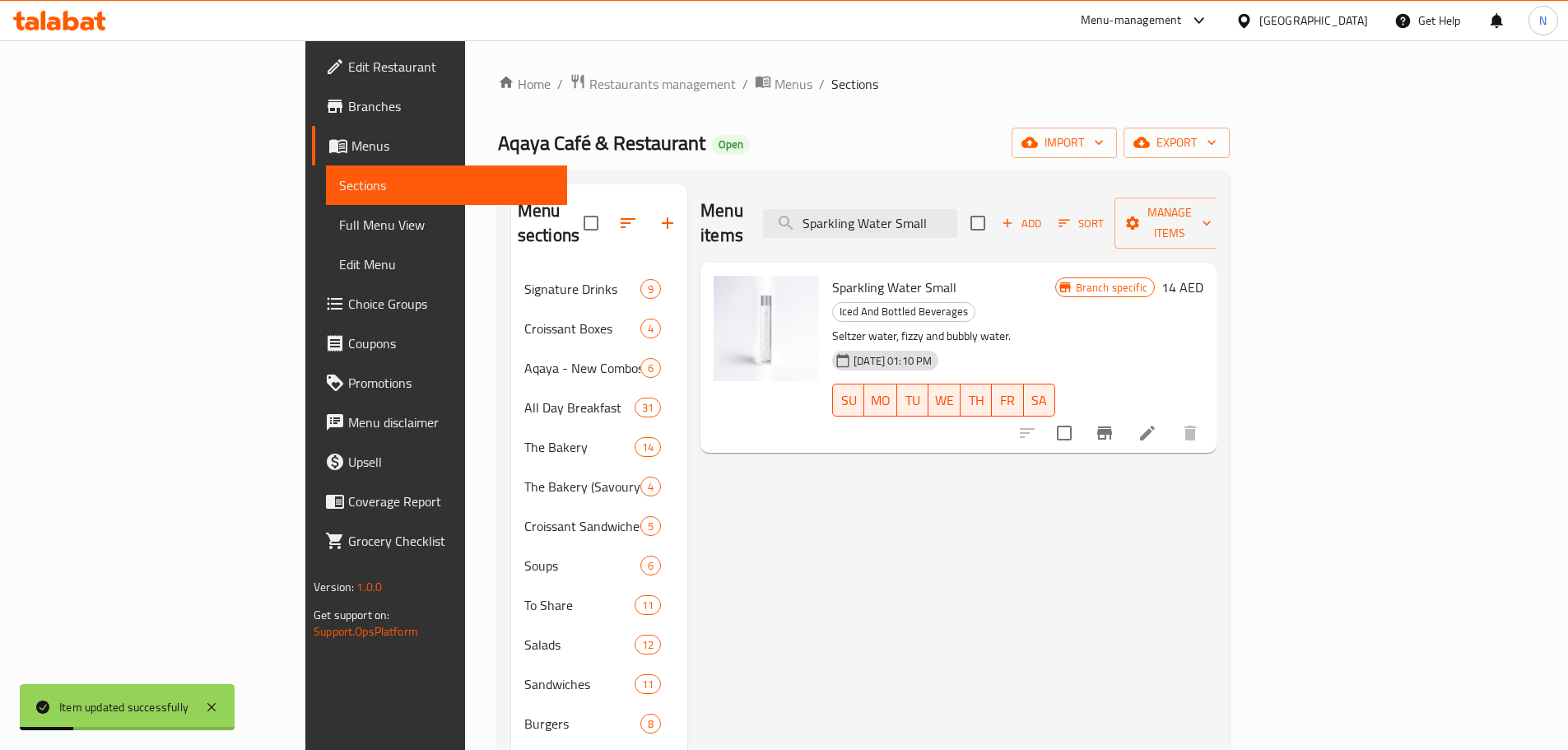
type input "Sparkling Water Small"
click at [1157, 423] on icon at bounding box center [1147, 433] width 20 height 20
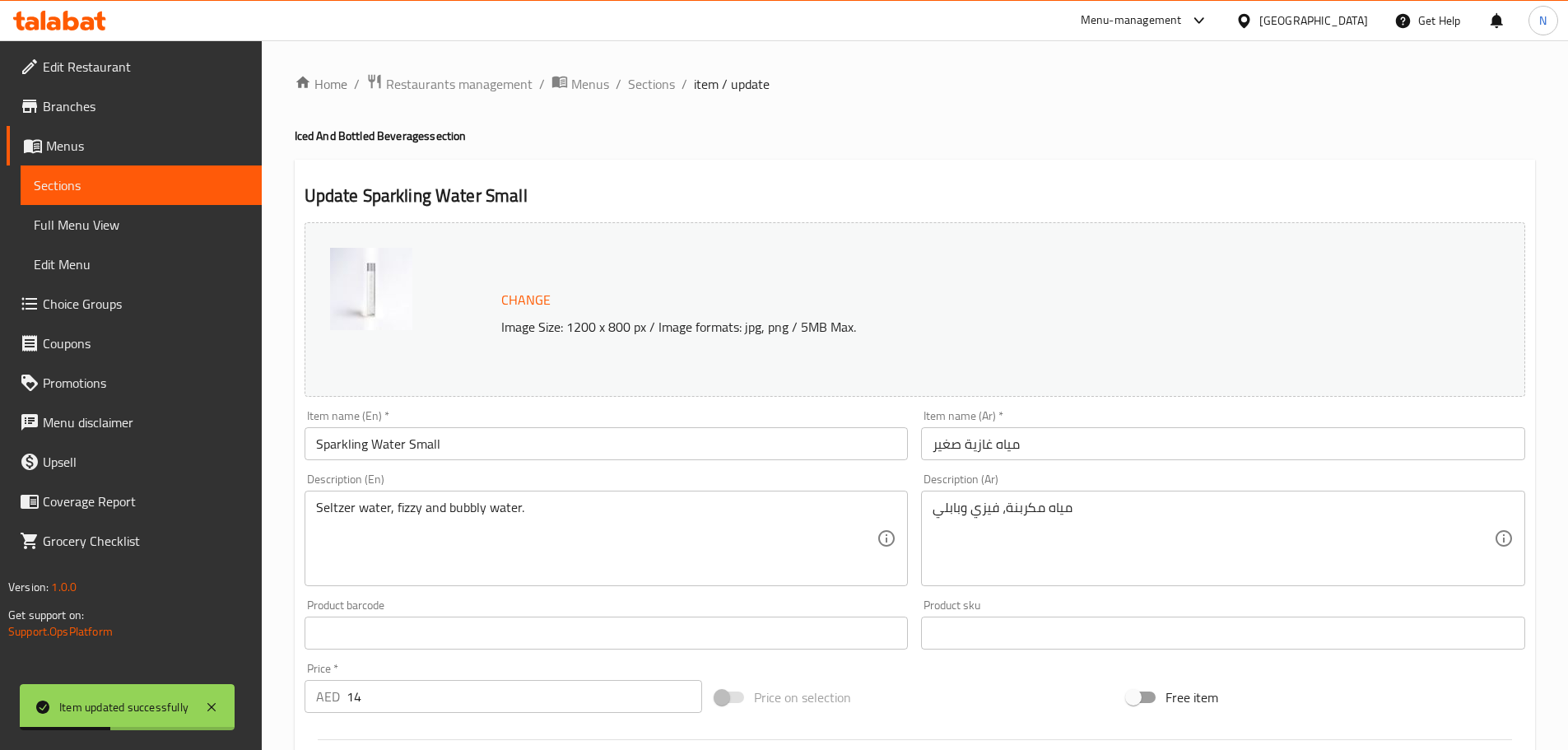
click at [464, 513] on textarea "Seltzer water, fizzy and bubbly water." at bounding box center [597, 539] width 562 height 78
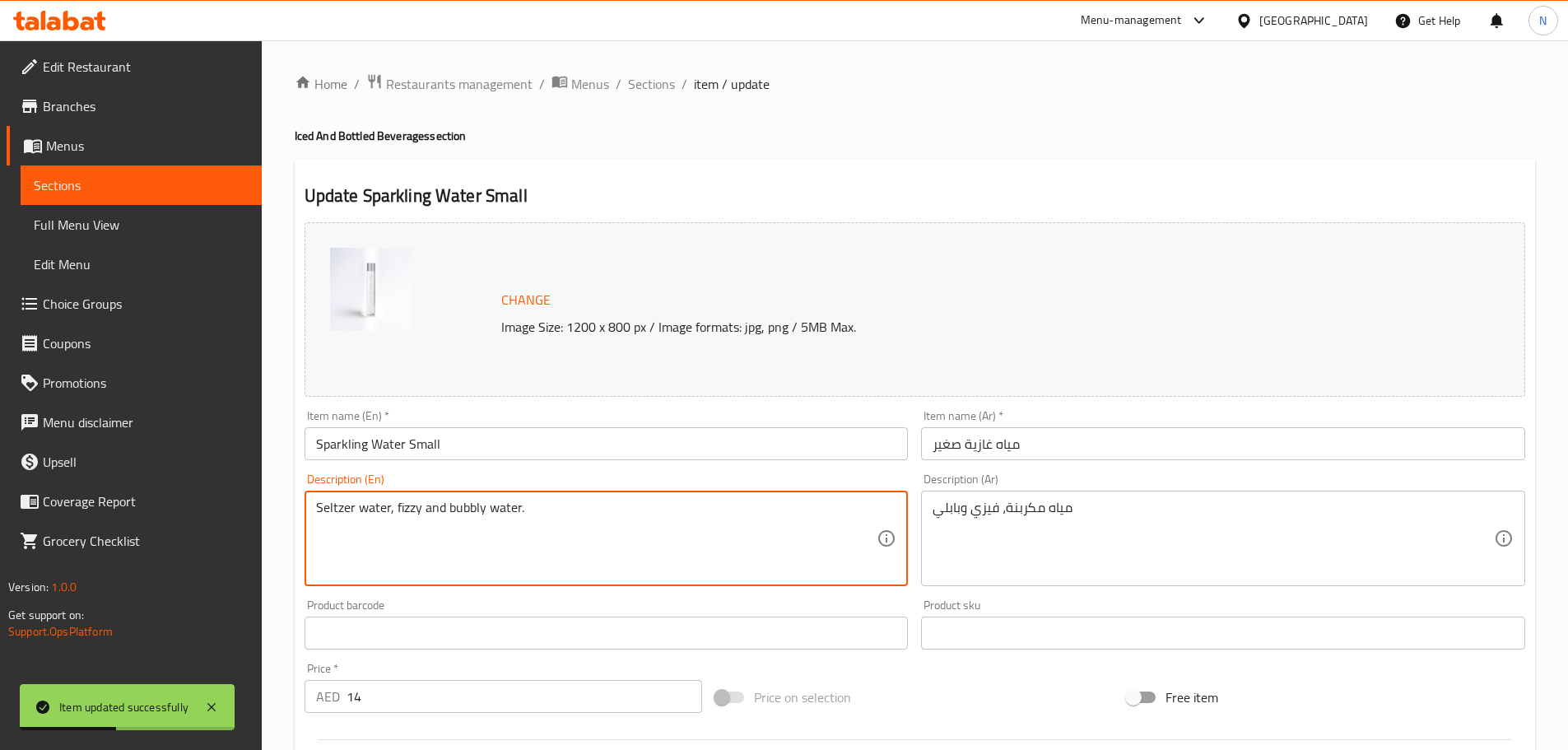
click at [464, 513] on textarea "Seltzer water, fizzy and bubbly water." at bounding box center [597, 539] width 562 height 78
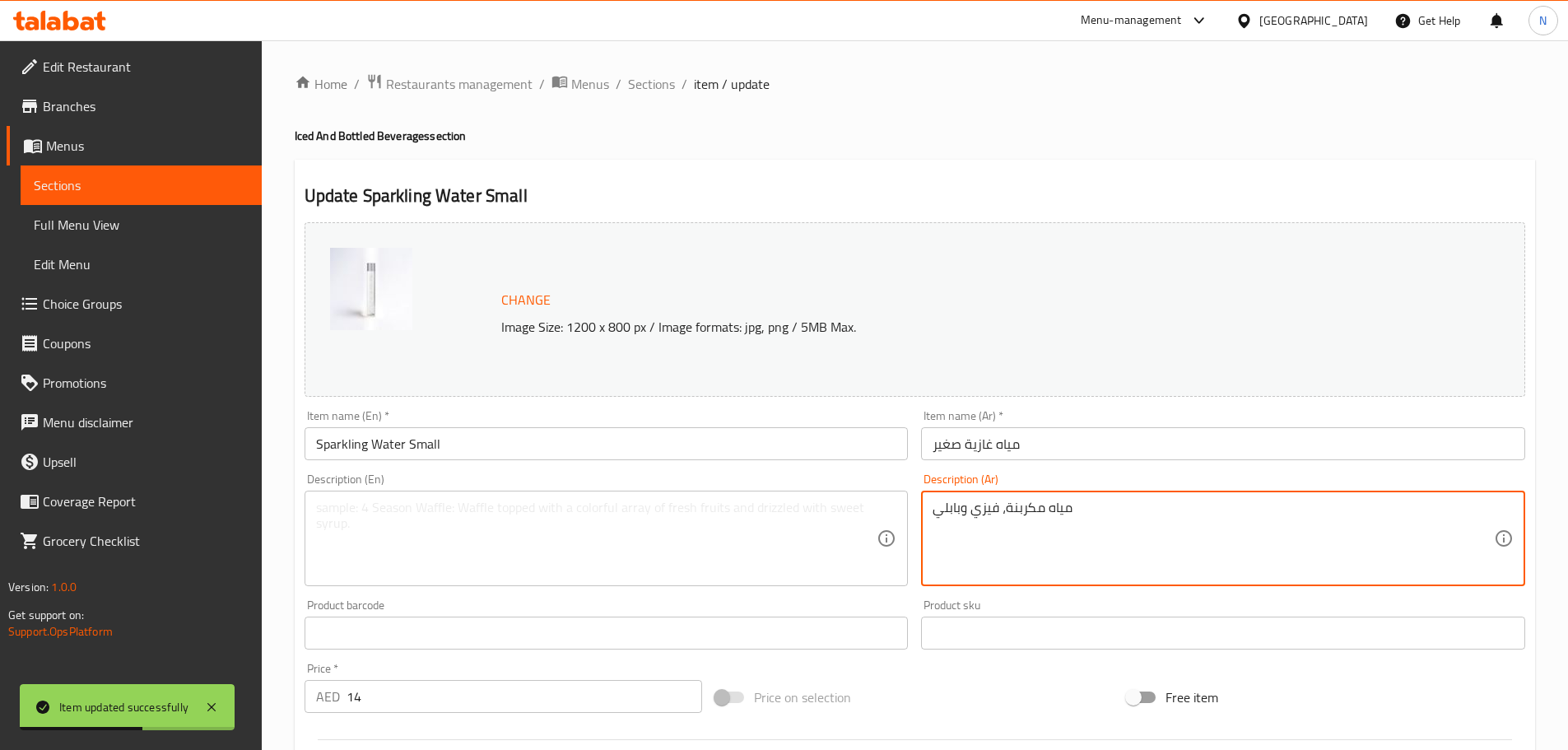
click at [1042, 522] on textarea "مياه مكربنة، فيزي وبابلي" at bounding box center [1213, 539] width 562 height 78
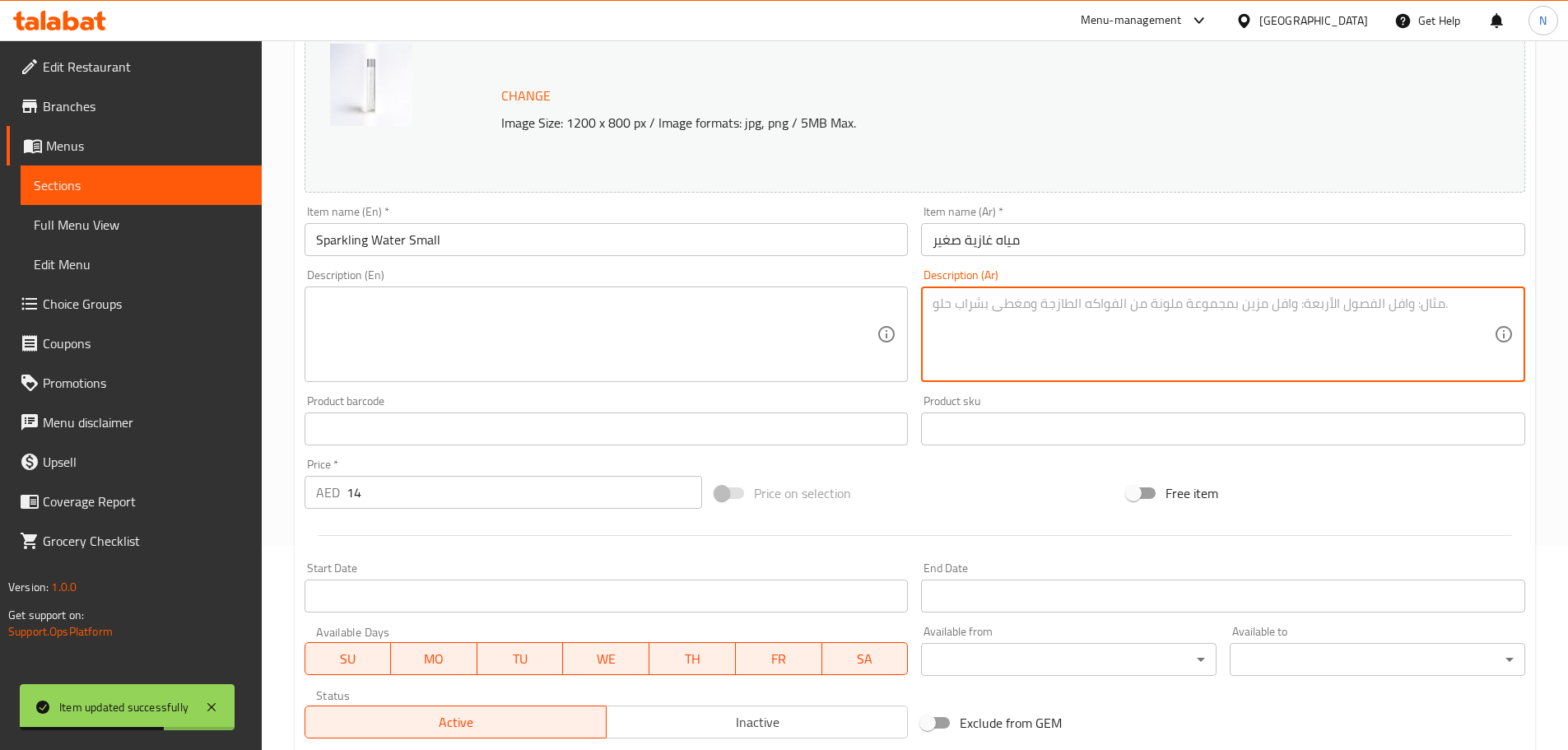
scroll to position [437, 0]
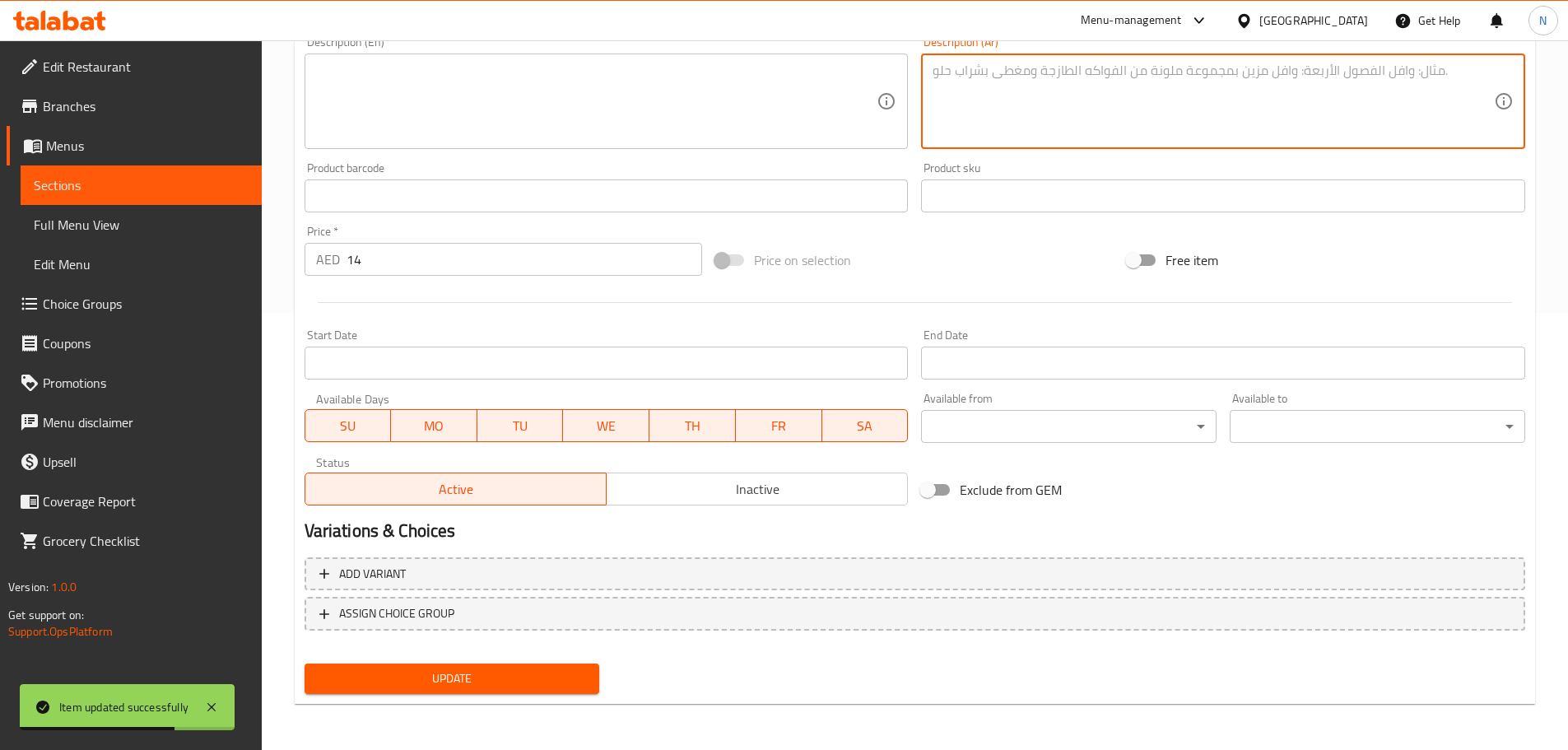
click at [461, 678] on span "Update" at bounding box center [452, 678] width 269 height 21
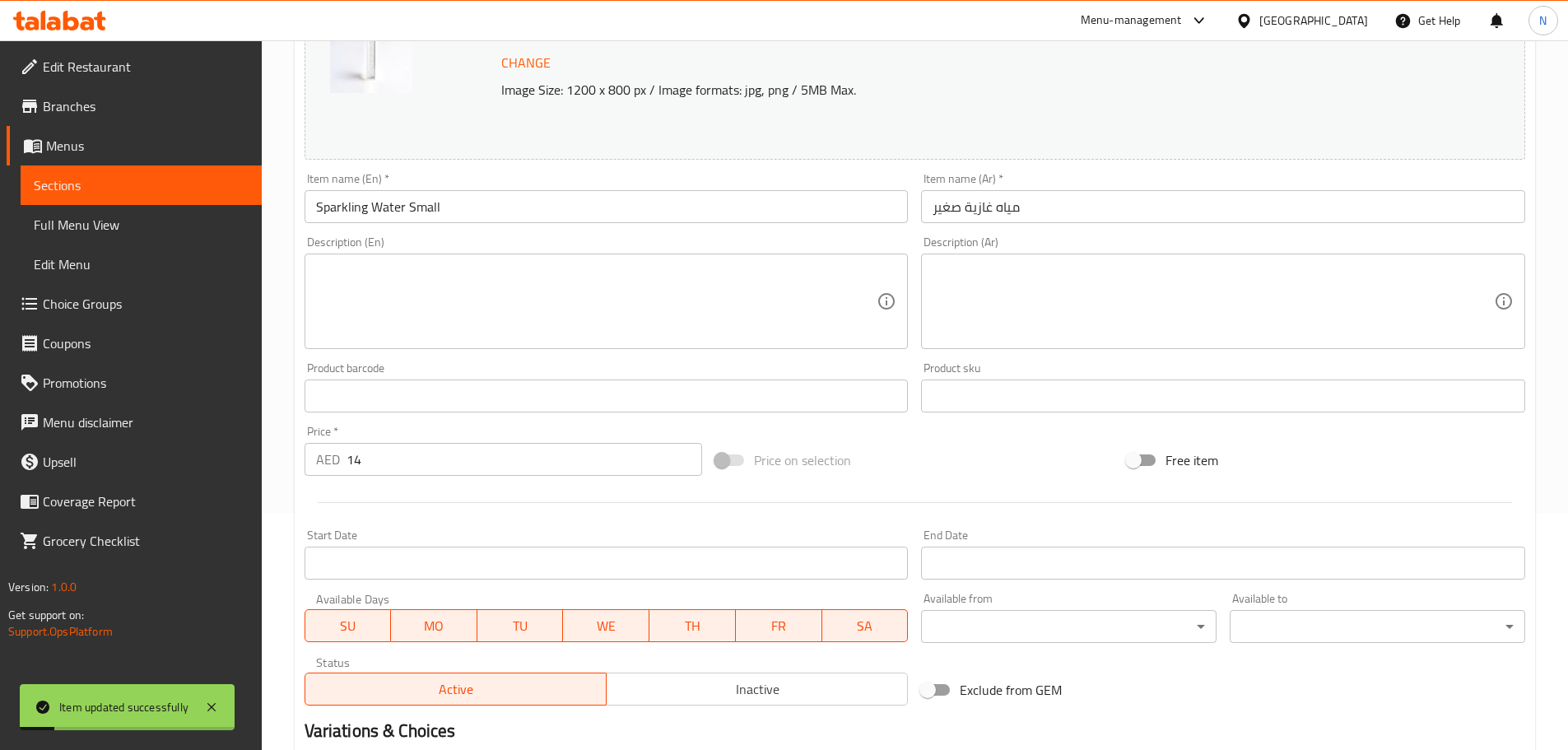
scroll to position [0, 0]
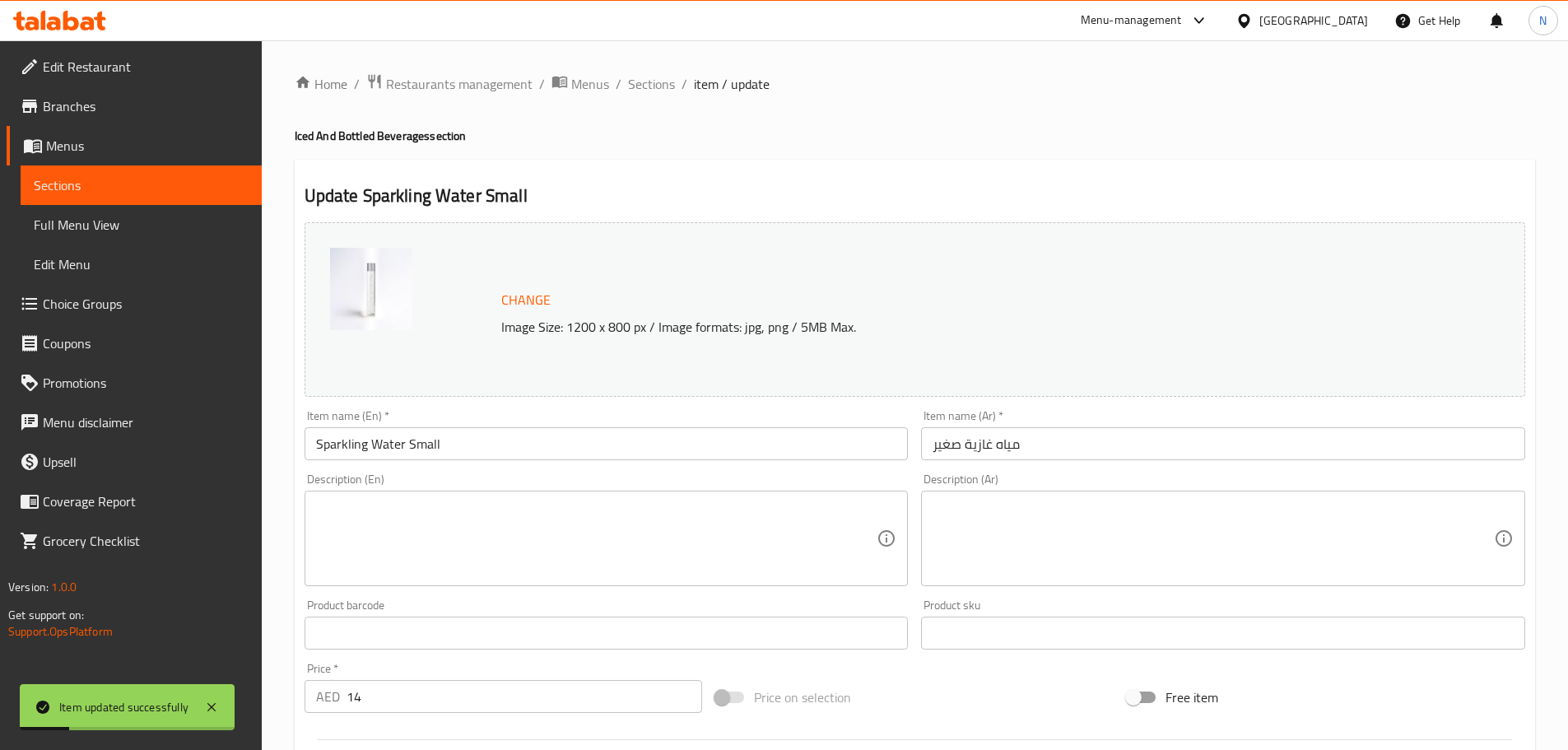
drag, startPoint x: 649, startPoint y: 76, endPoint x: 919, endPoint y: 162, distance: 283.4
click at [649, 76] on span "Sections" at bounding box center [652, 84] width 47 height 20
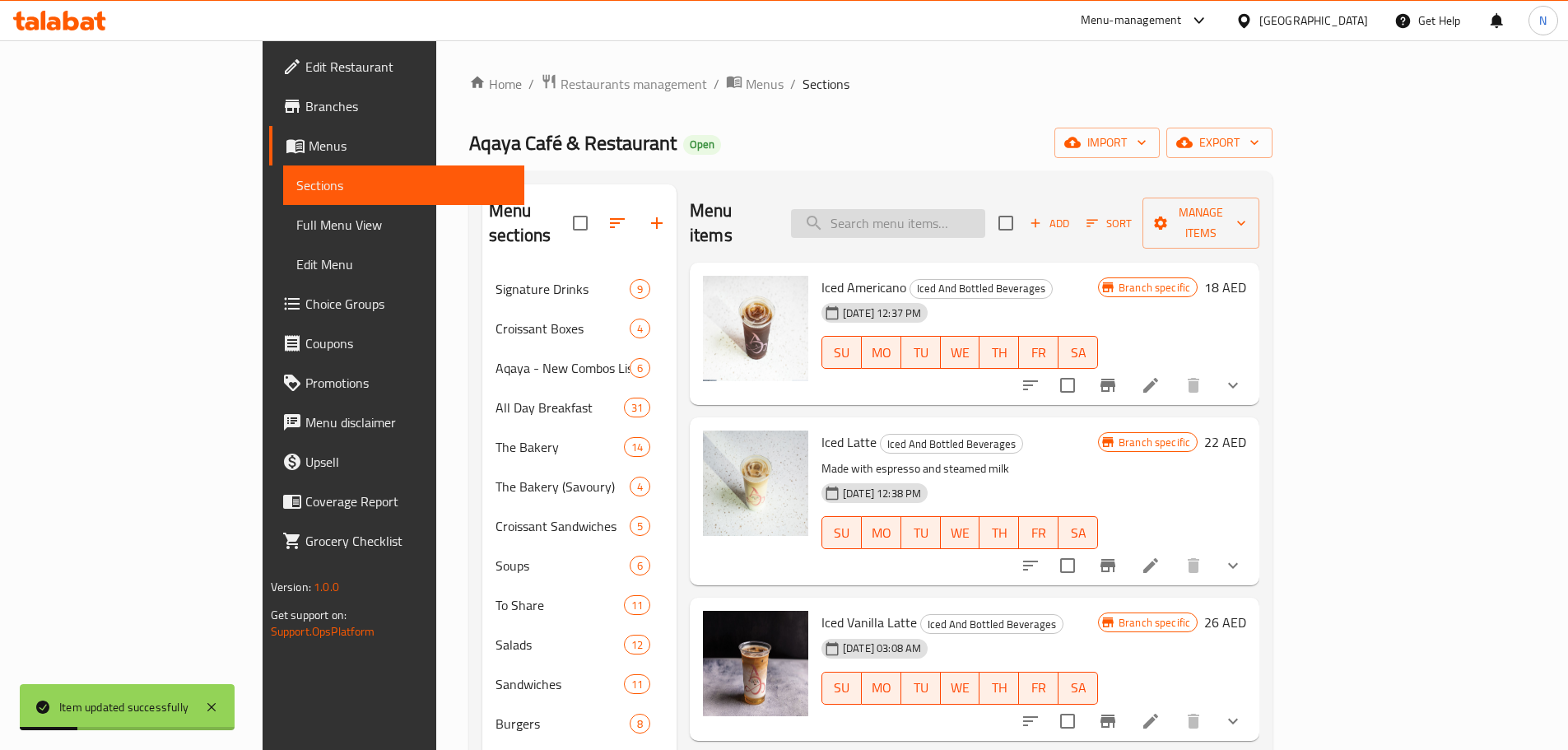
click at [931, 209] on input "search" at bounding box center [887, 223] width 194 height 29
paste input "Still Water Large"
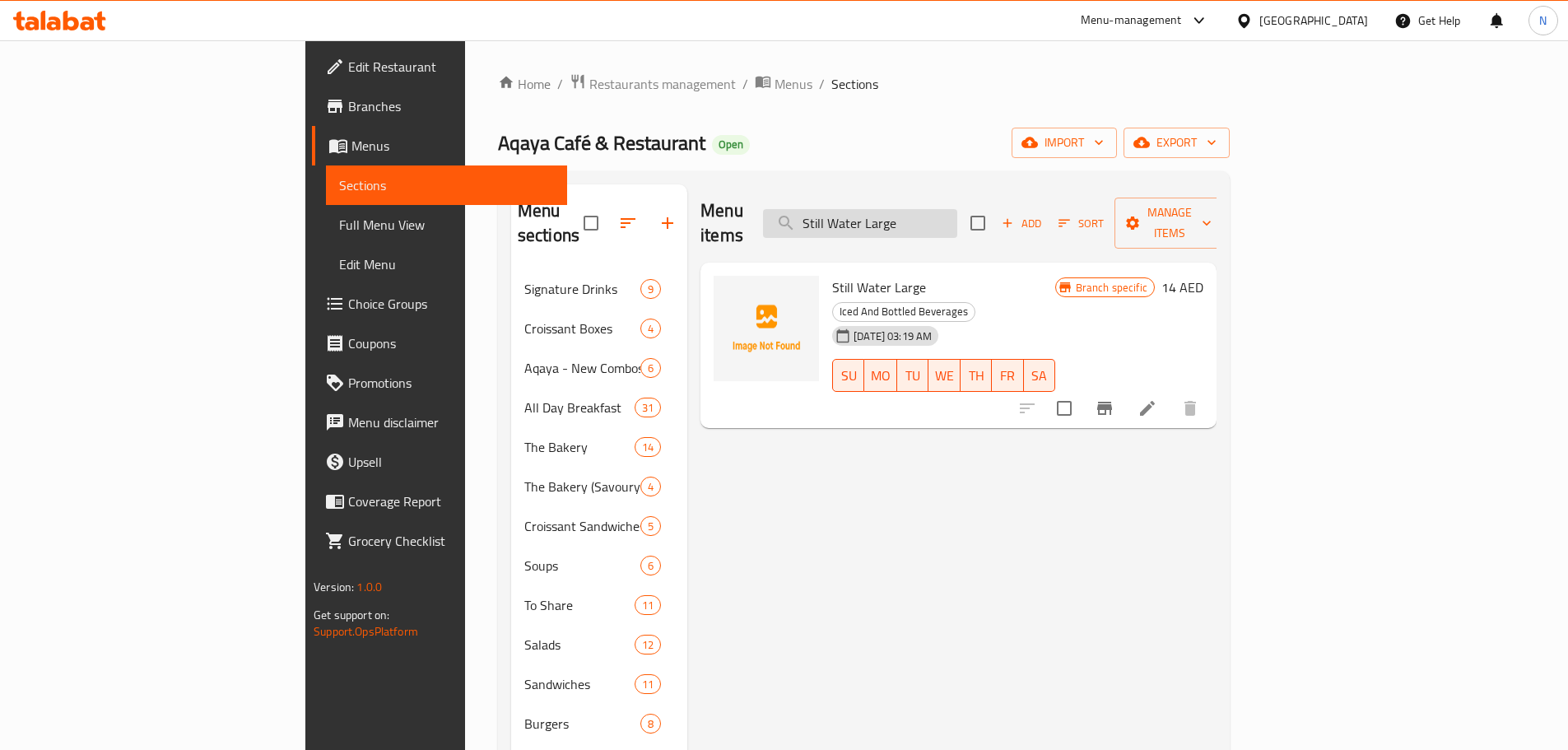
click at [957, 209] on input "Still Water Large" at bounding box center [860, 223] width 194 height 29
paste input "Brookie"
click at [957, 209] on input "Still BrookieLarge" at bounding box center [860, 223] width 194 height 29
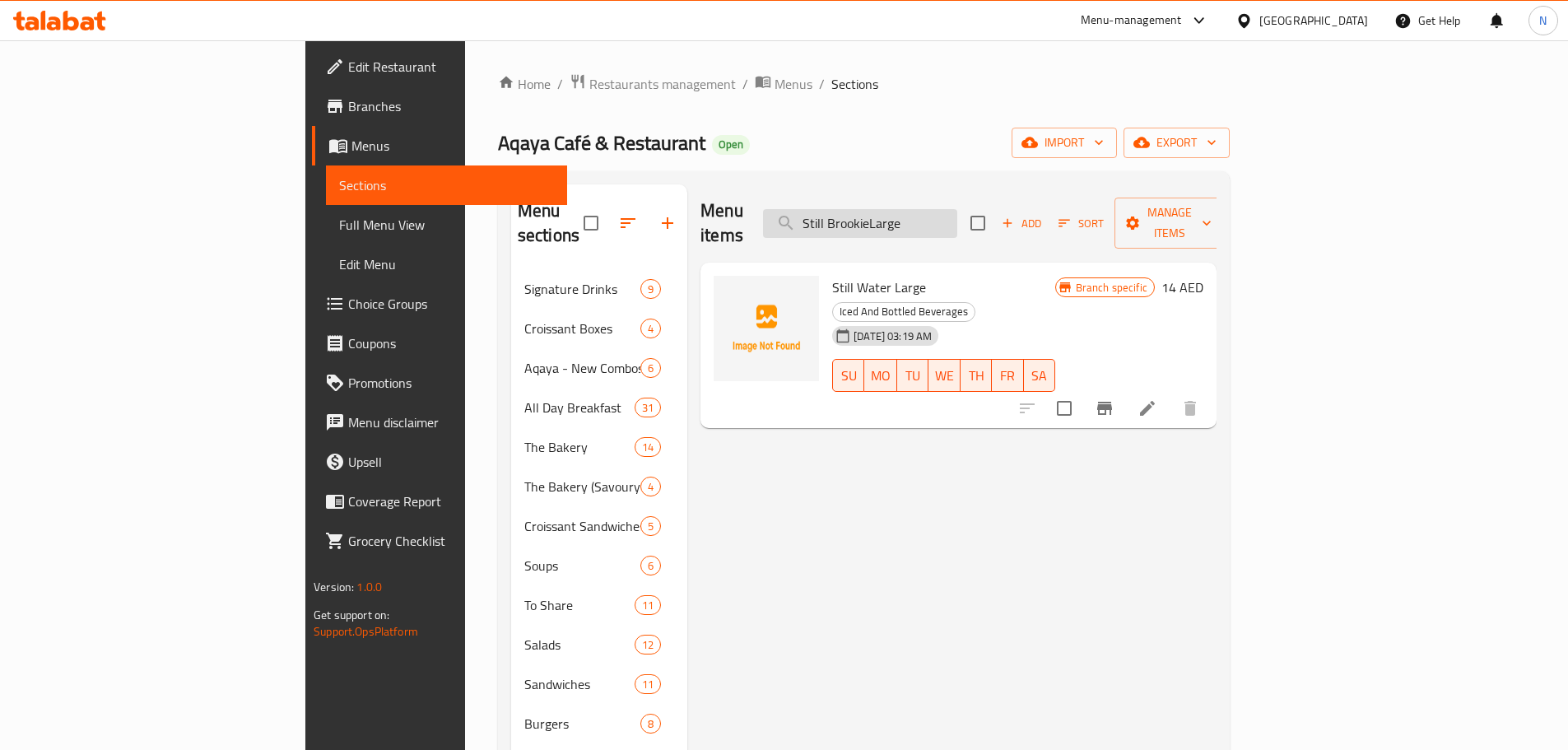
click at [957, 209] on input "Still BrookieLarge" at bounding box center [860, 223] width 194 height 29
paste input "Brooki"
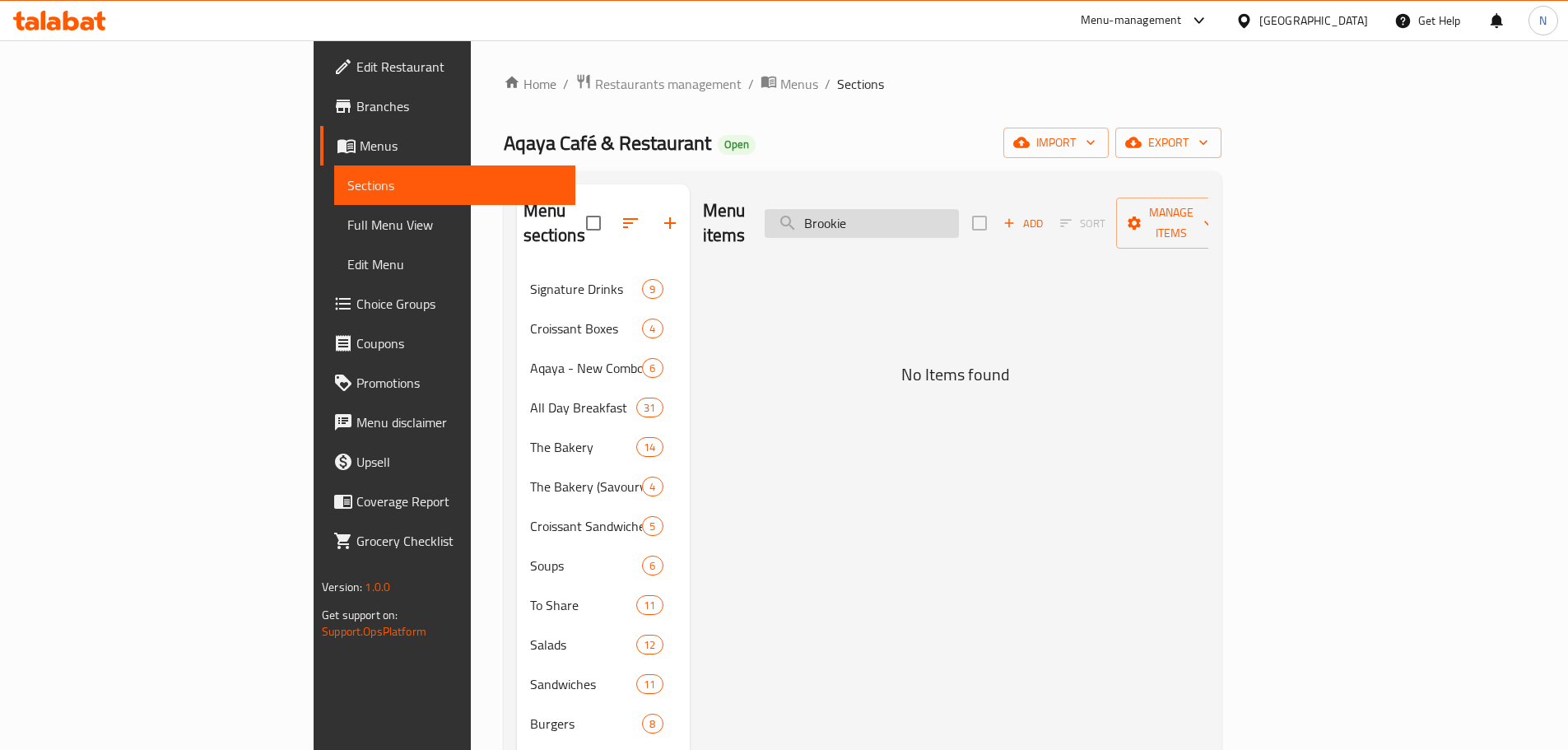
click at [959, 209] on input "Brookie" at bounding box center [861, 223] width 194 height 29
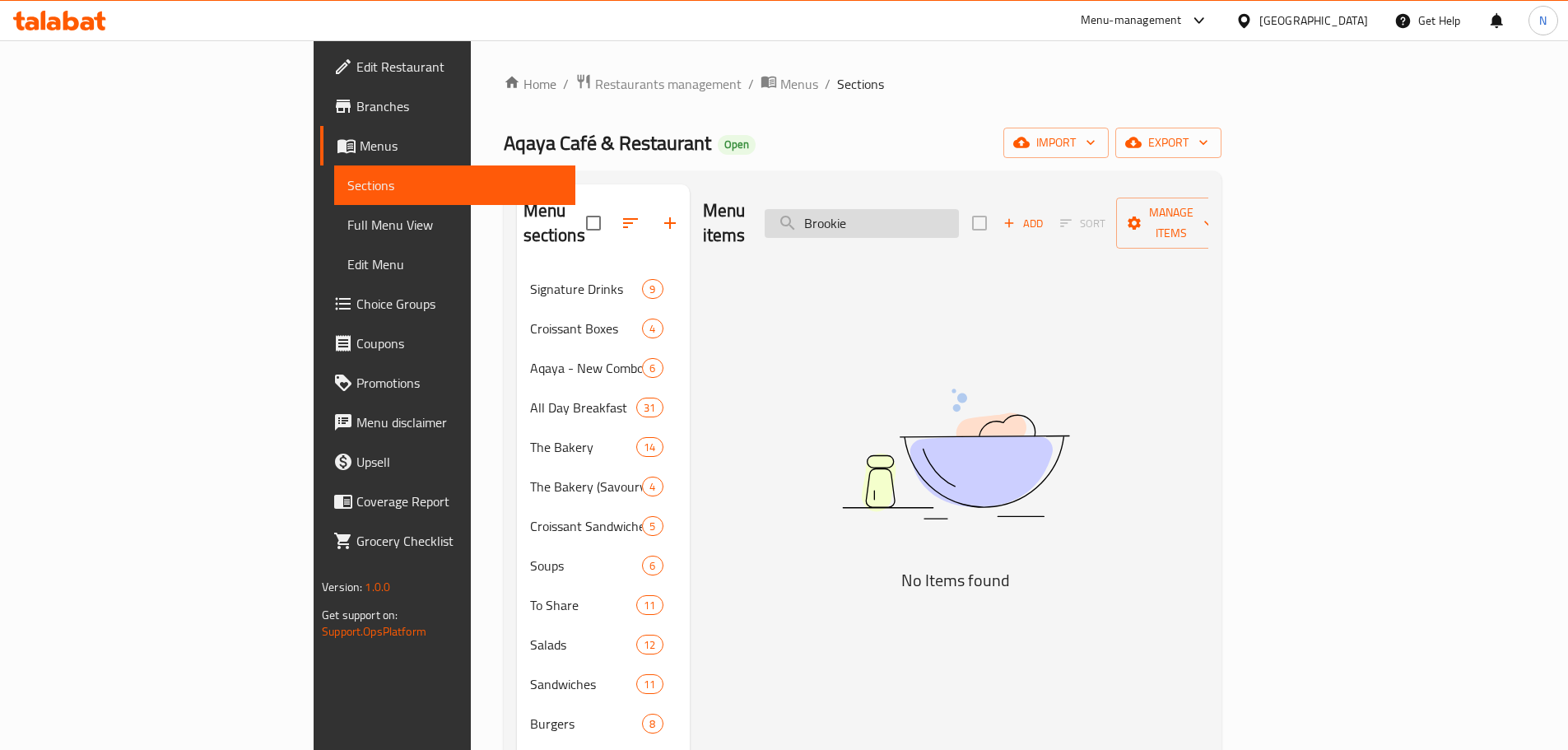
click at [959, 211] on input "Brookie" at bounding box center [861, 223] width 194 height 29
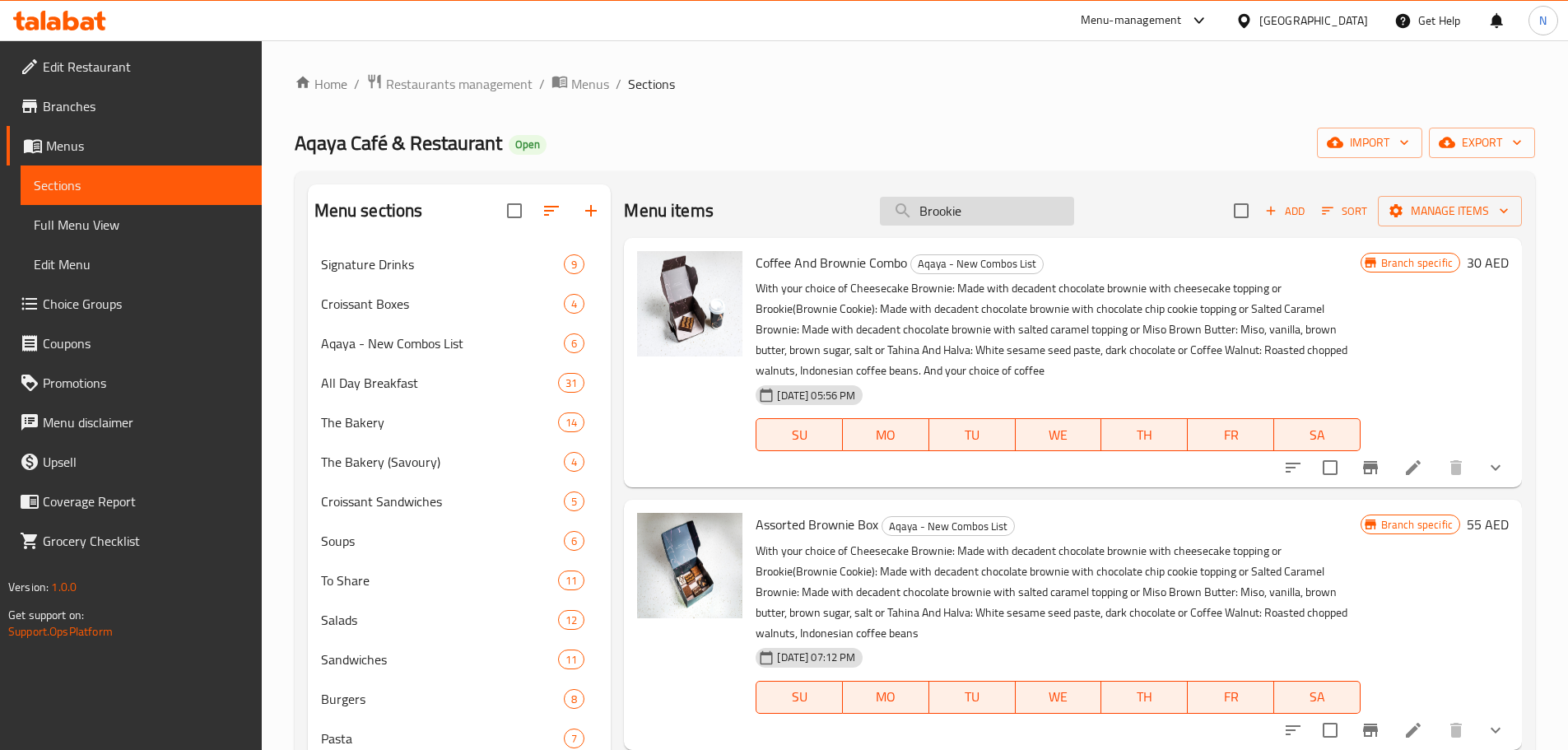
click at [1016, 212] on input "Brookie" at bounding box center [976, 211] width 194 height 29
type input "B"
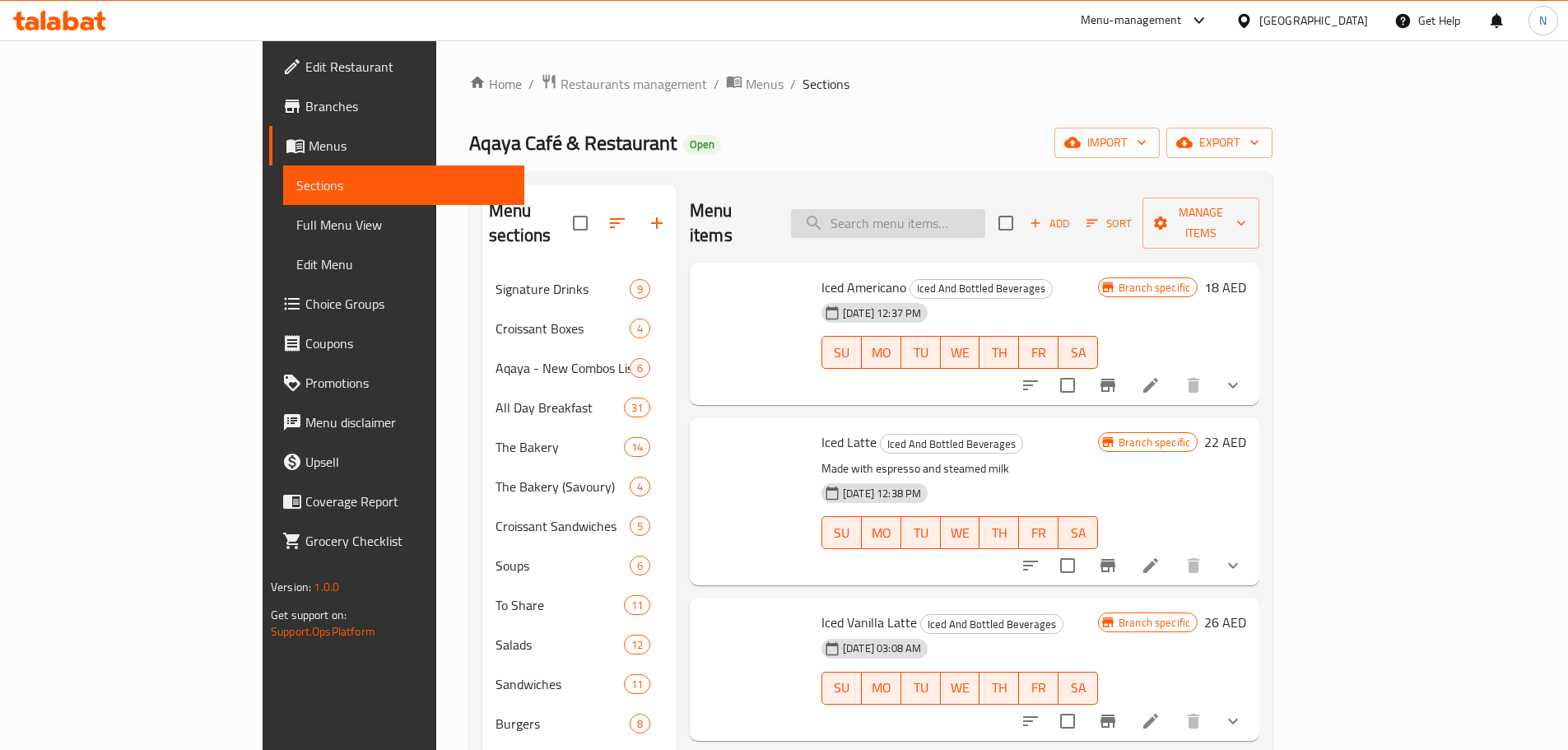
paste input "Brookie"
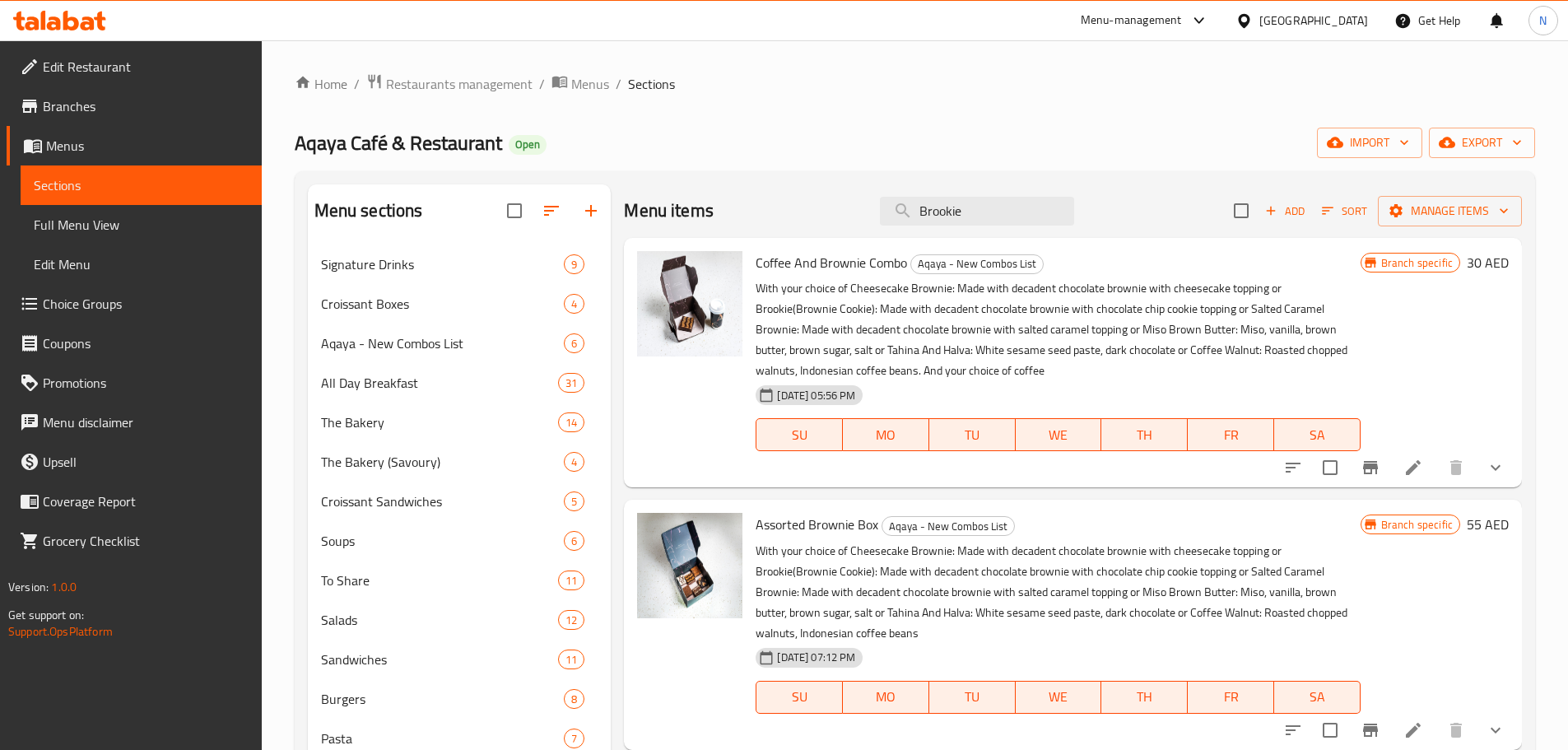
type input "Brookie"
click at [1416, 466] on icon at bounding box center [1413, 468] width 15 height 15
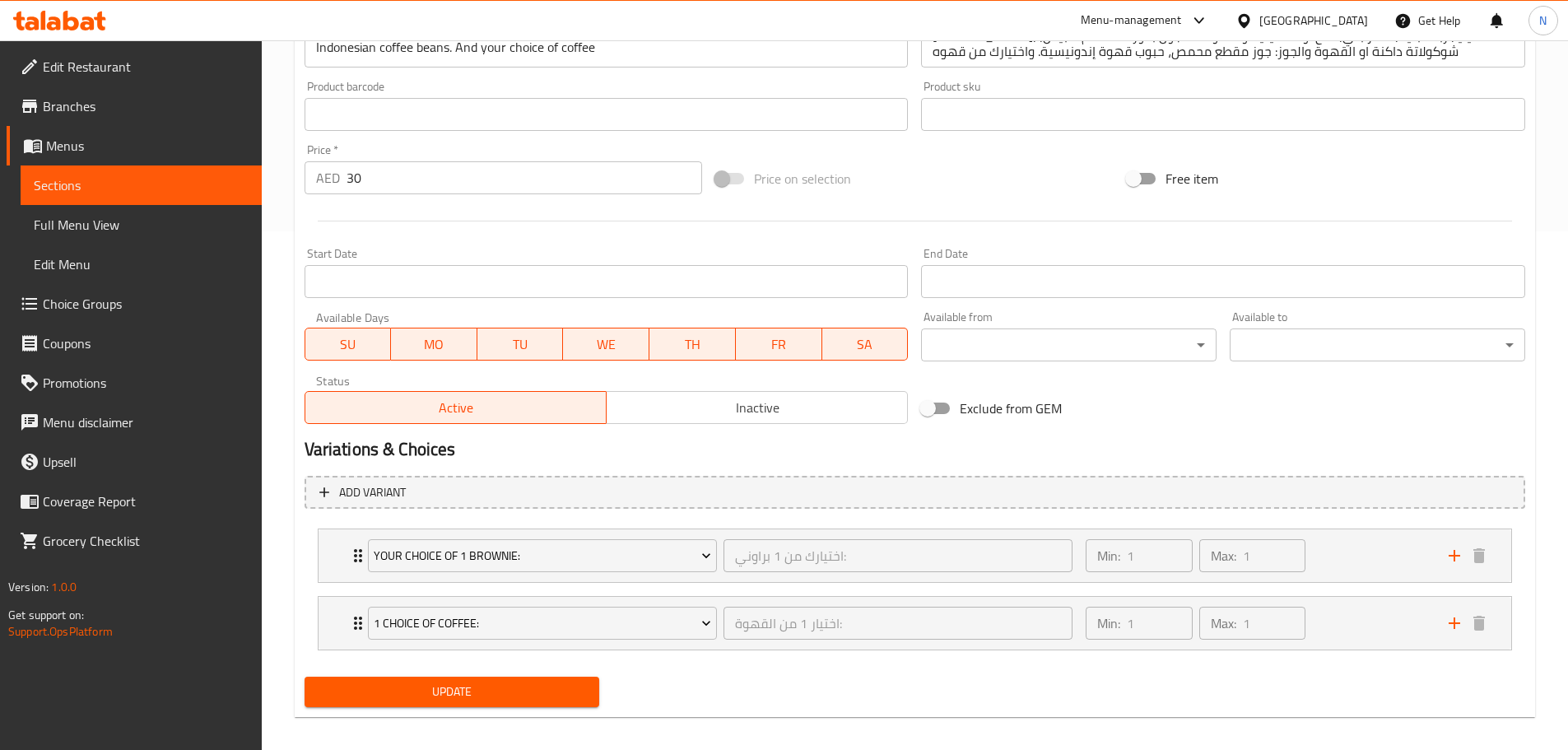
scroll to position [532, 0]
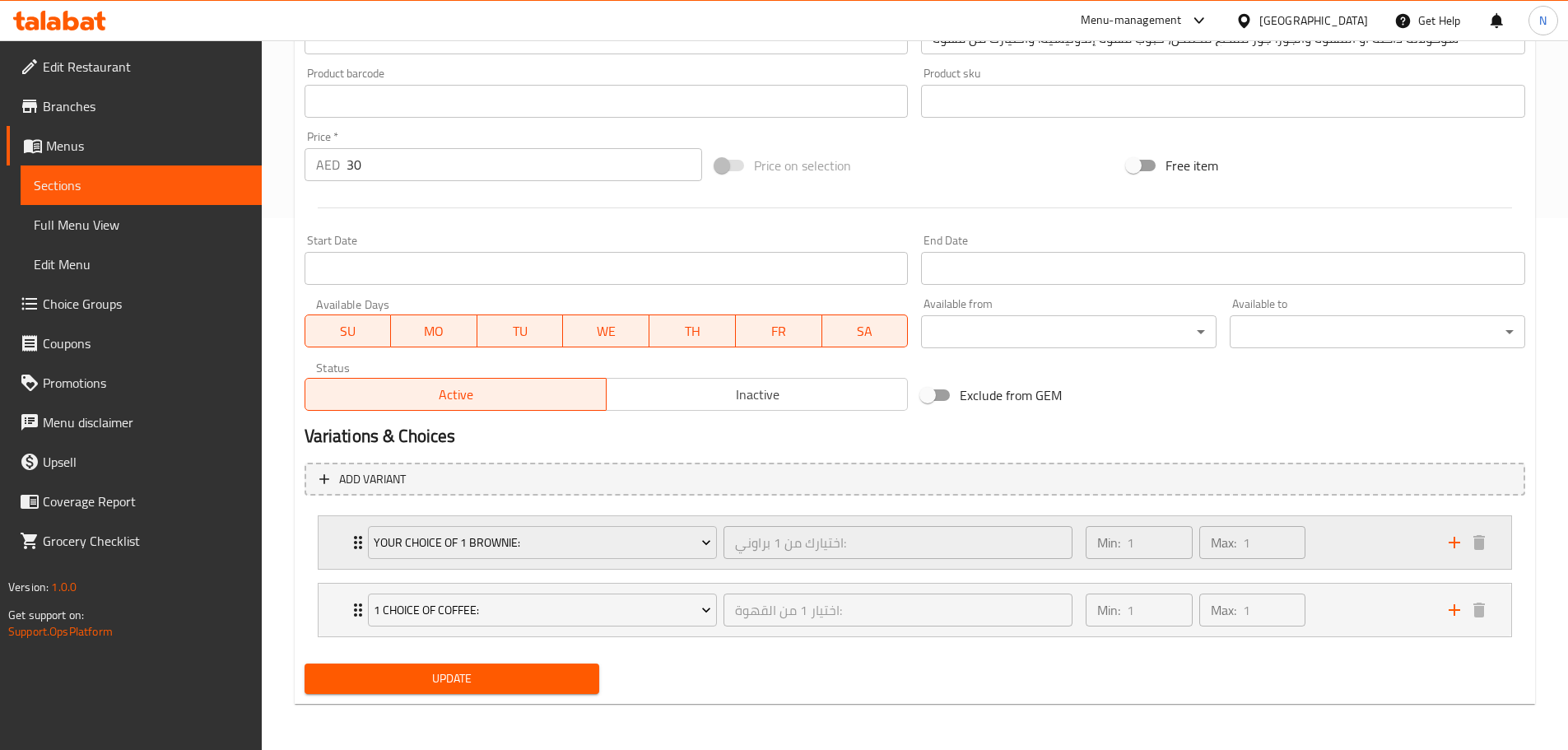
click at [1338, 523] on div "Min: 1 ​ Max: 1 ​" at bounding box center [1256, 542] width 362 height 52
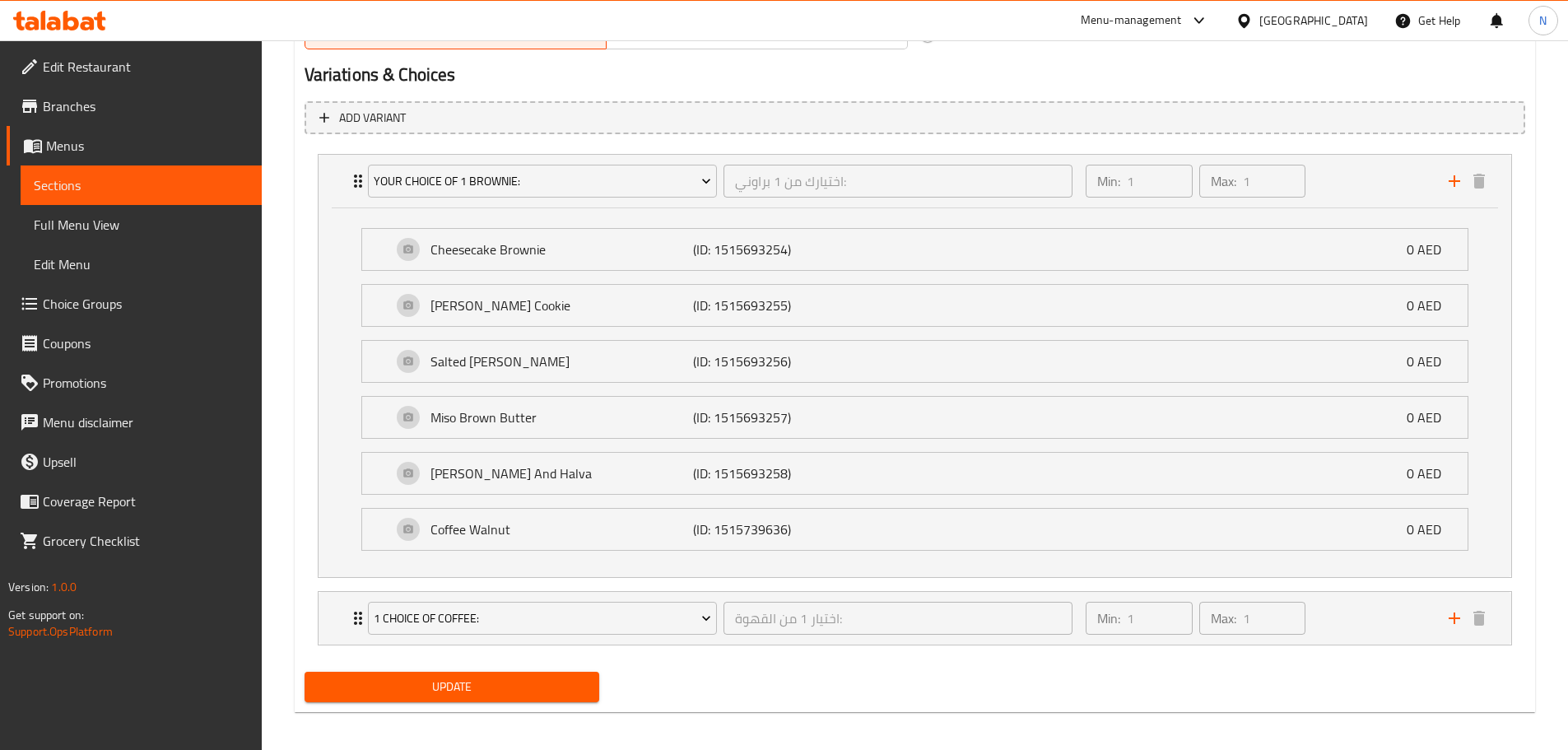
scroll to position [902, 0]
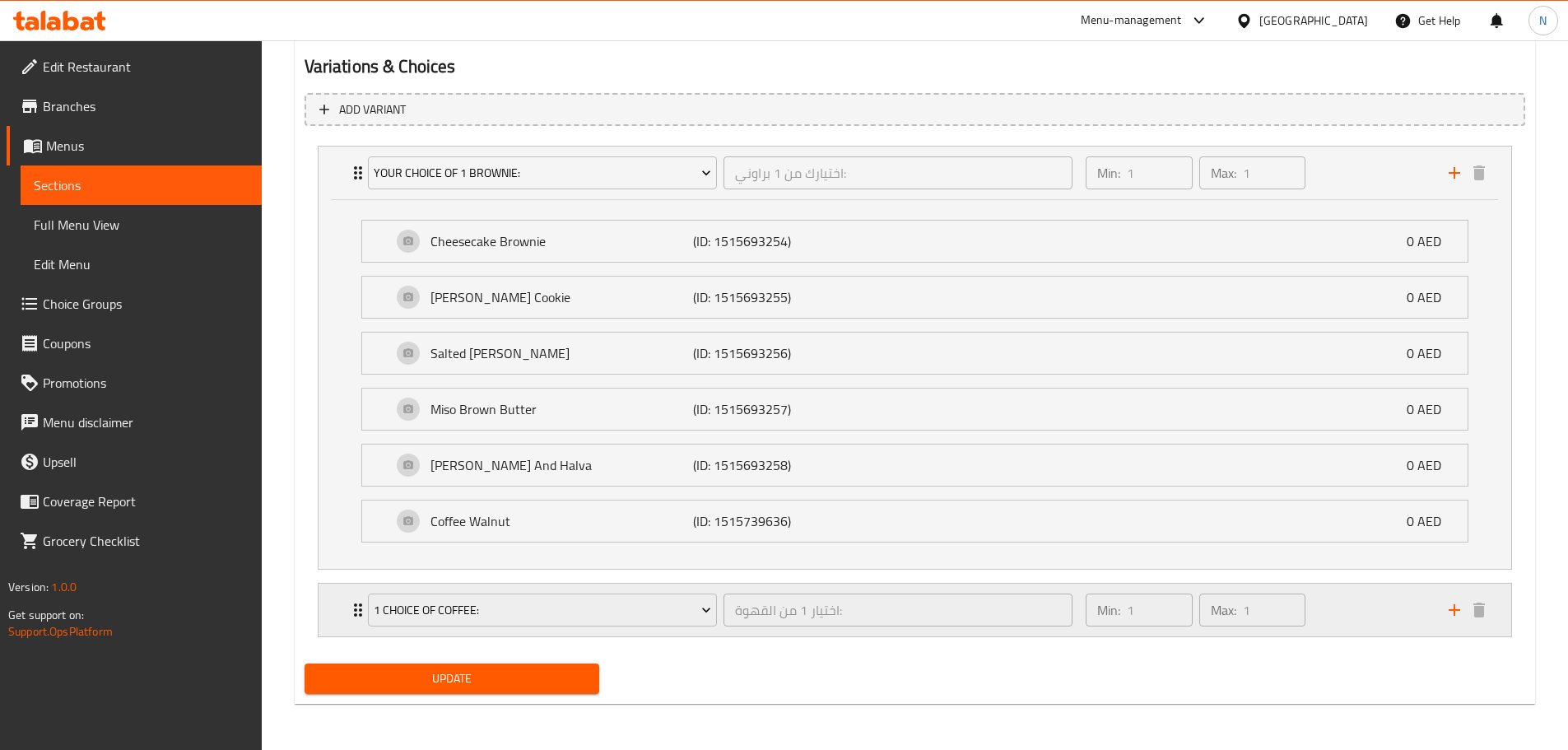
click at [1332, 610] on div "Min: 1 ​ Max: 1 ​" at bounding box center [1256, 609] width 362 height 52
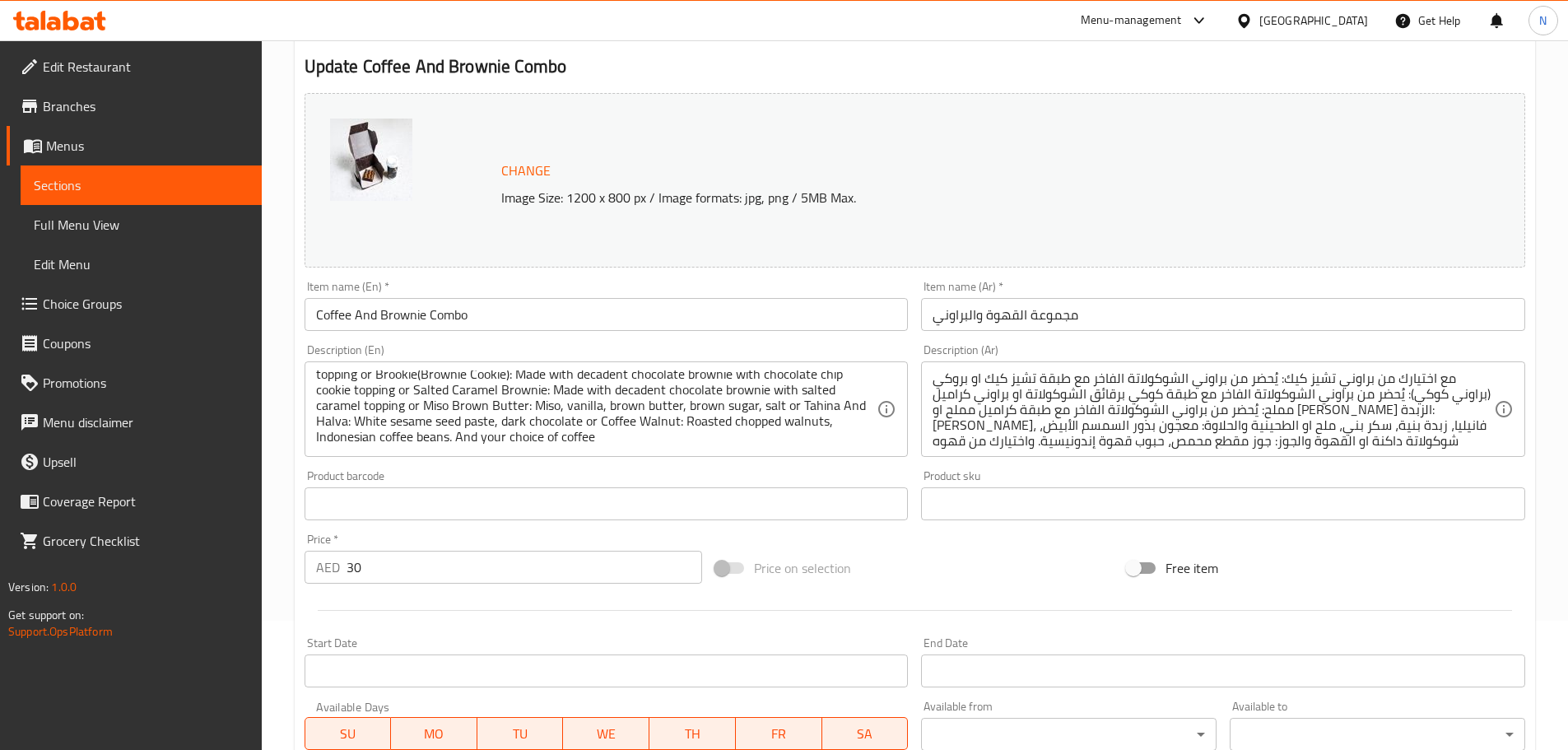
scroll to position [0, 0]
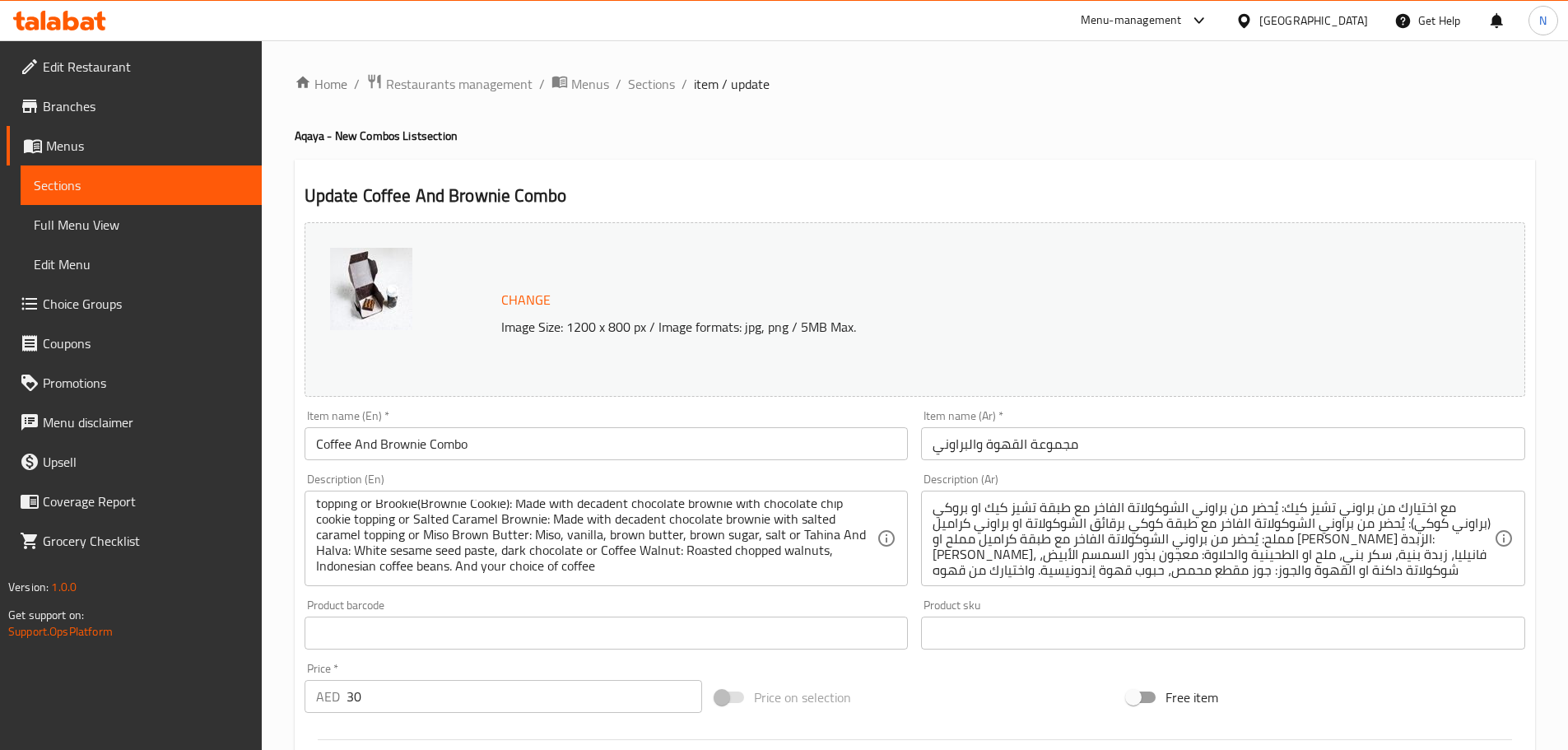
click at [649, 93] on span "Sections" at bounding box center [652, 84] width 47 height 20
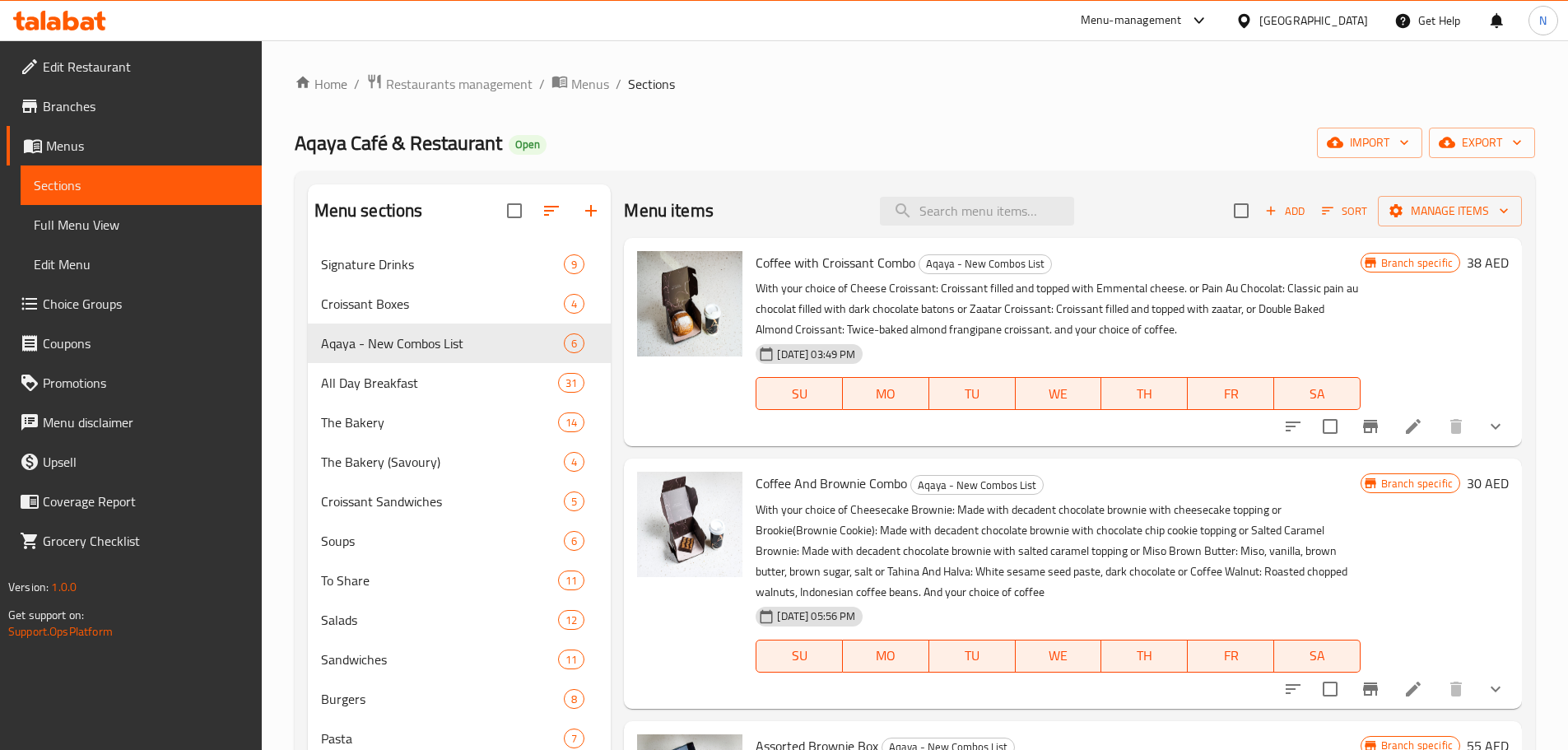
click at [128, 108] on span "Branches" at bounding box center [145, 107] width 206 height 20
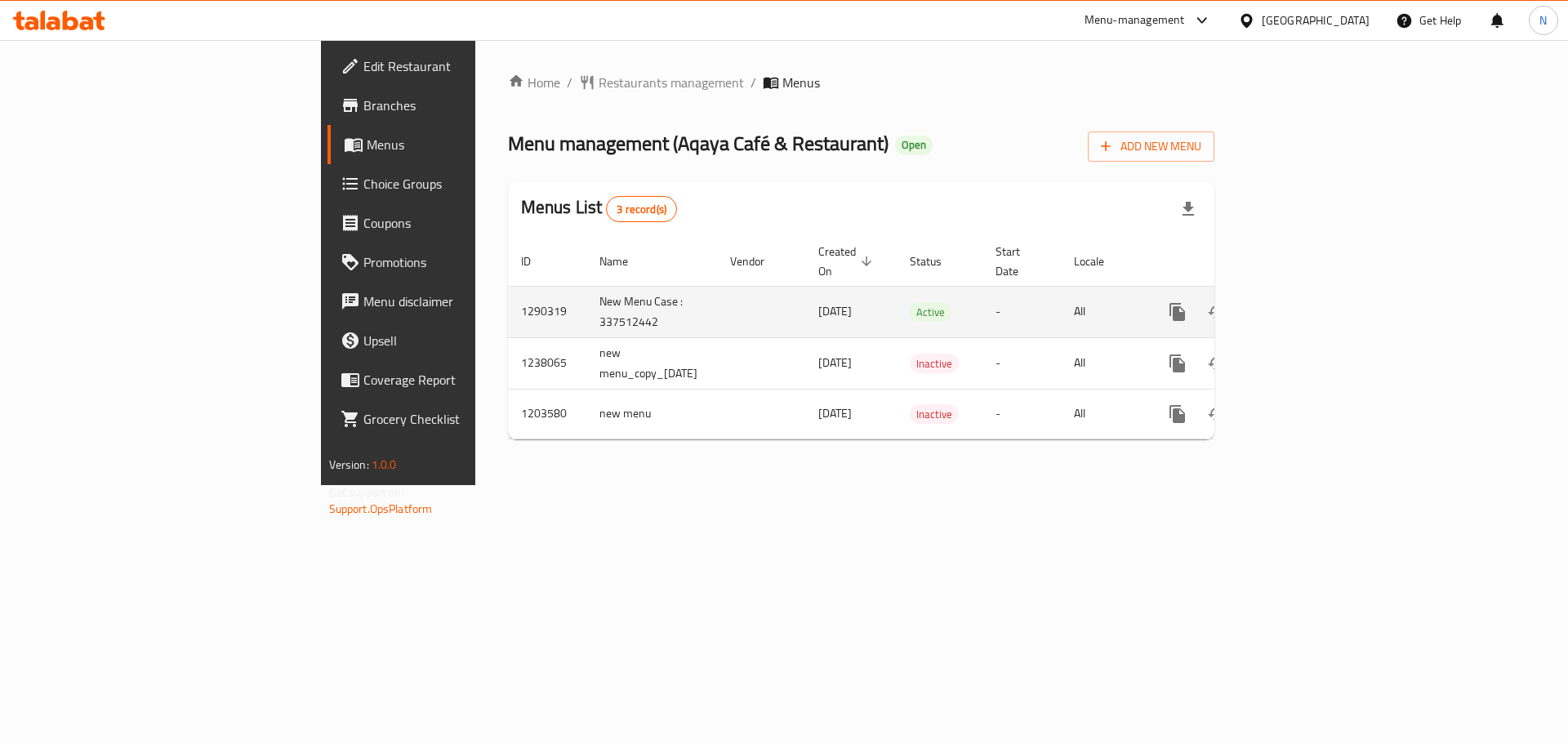
click at [1305, 302] on icon "enhanced table" at bounding box center [1296, 312] width 20 height 20
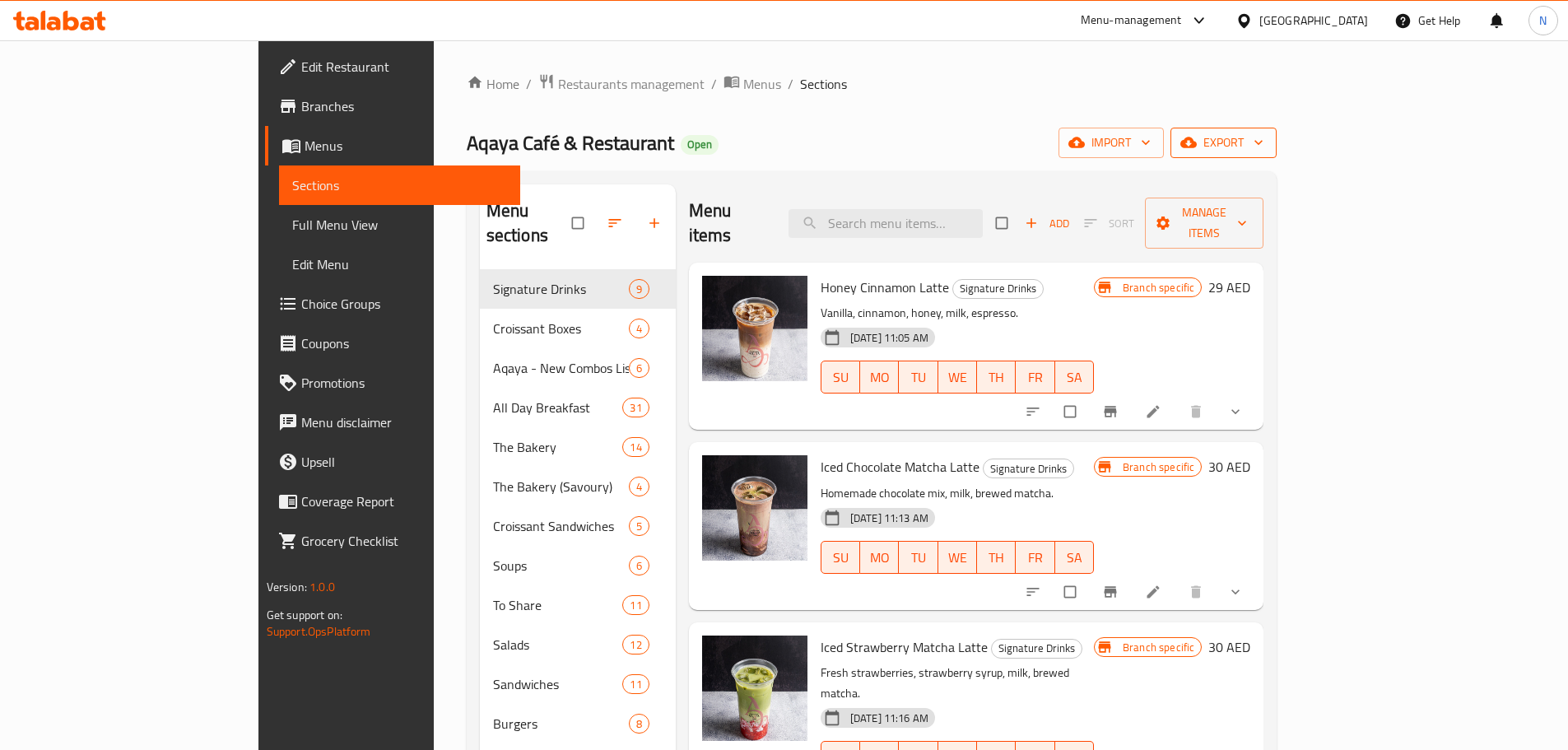
click at [1263, 149] on span "export" at bounding box center [1223, 142] width 80 height 21
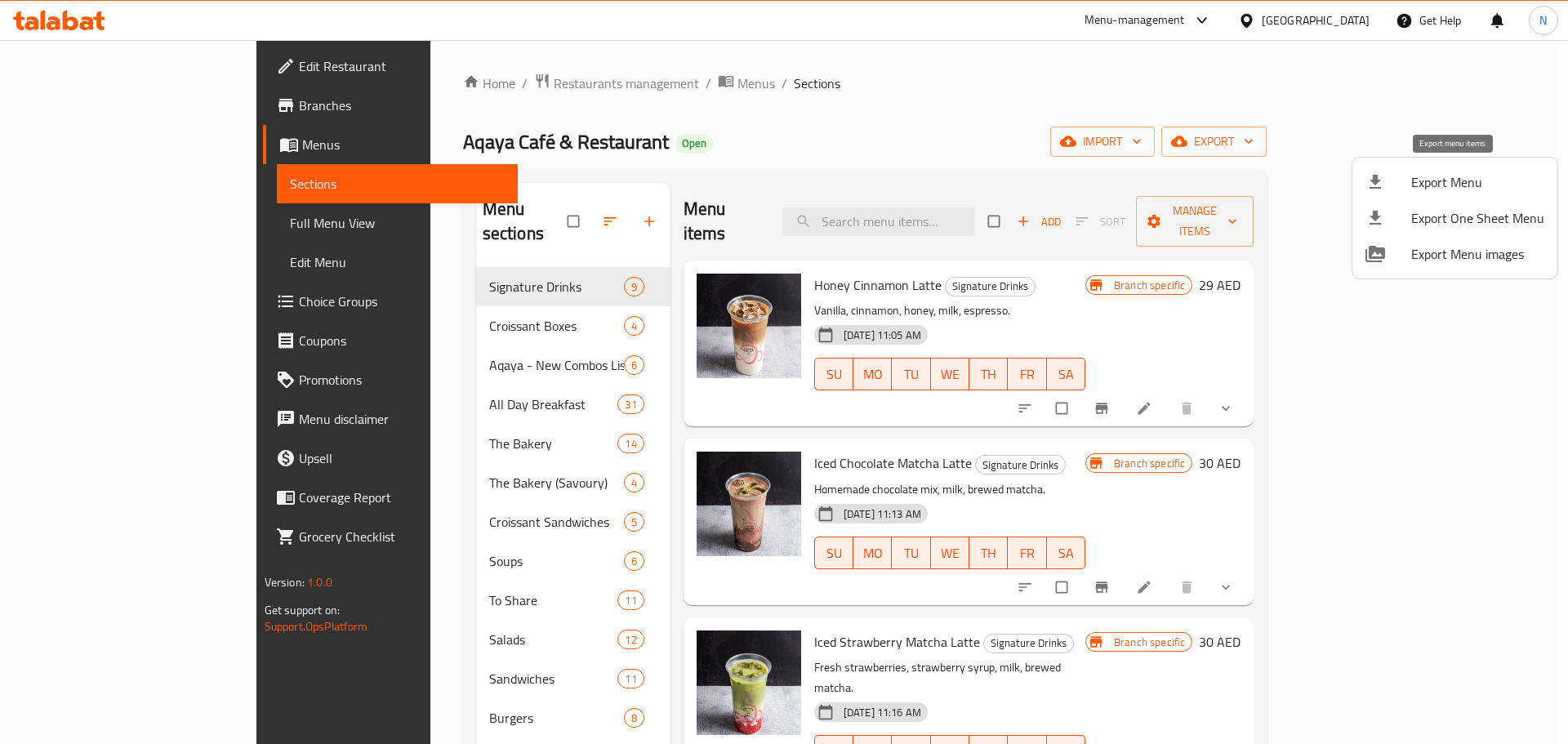
click at [1444, 188] on span "Export Menu" at bounding box center [1478, 182] width 133 height 20
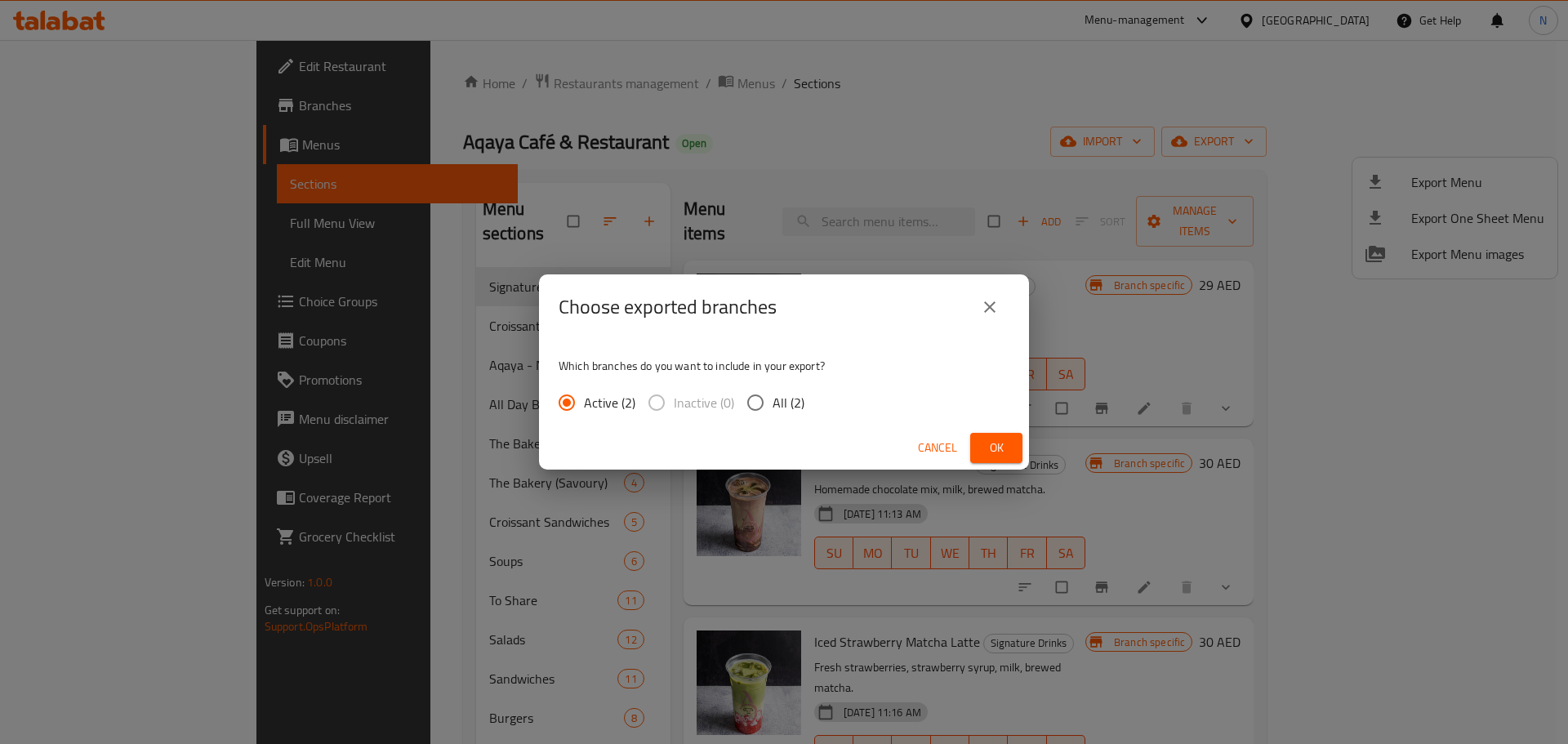
click at [996, 437] on span "Ok" at bounding box center [997, 447] width 26 height 21
